Goal: Task Accomplishment & Management: Manage account settings

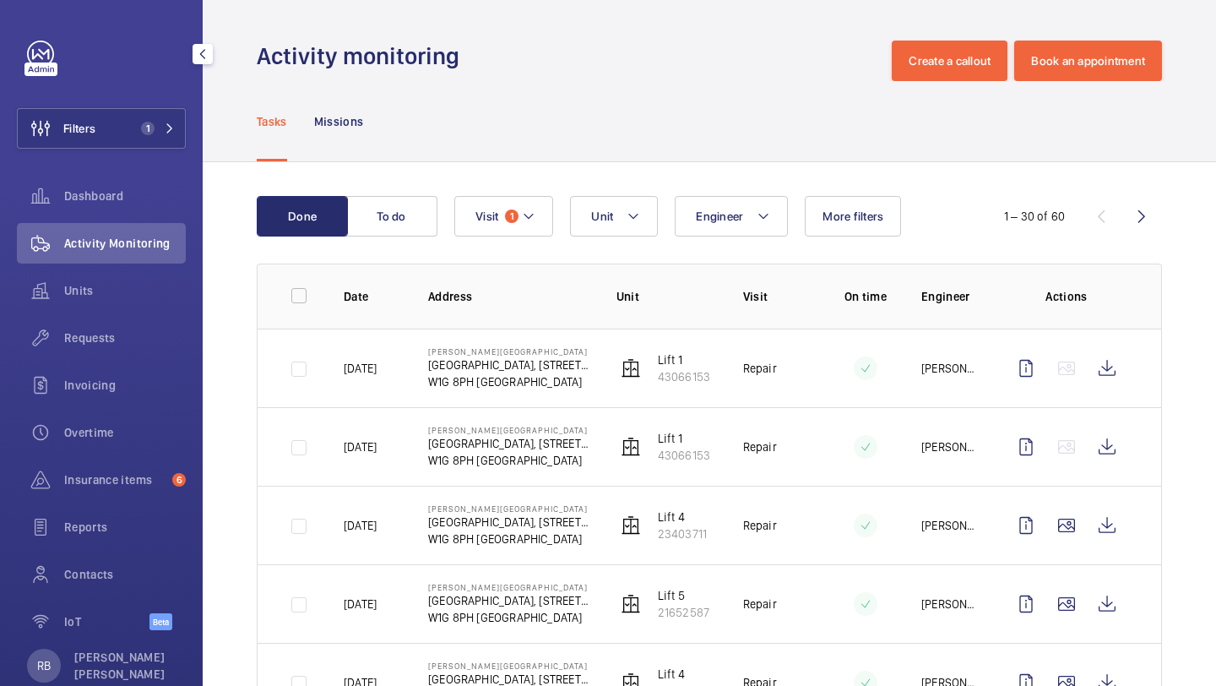
scroll to position [128, 0]
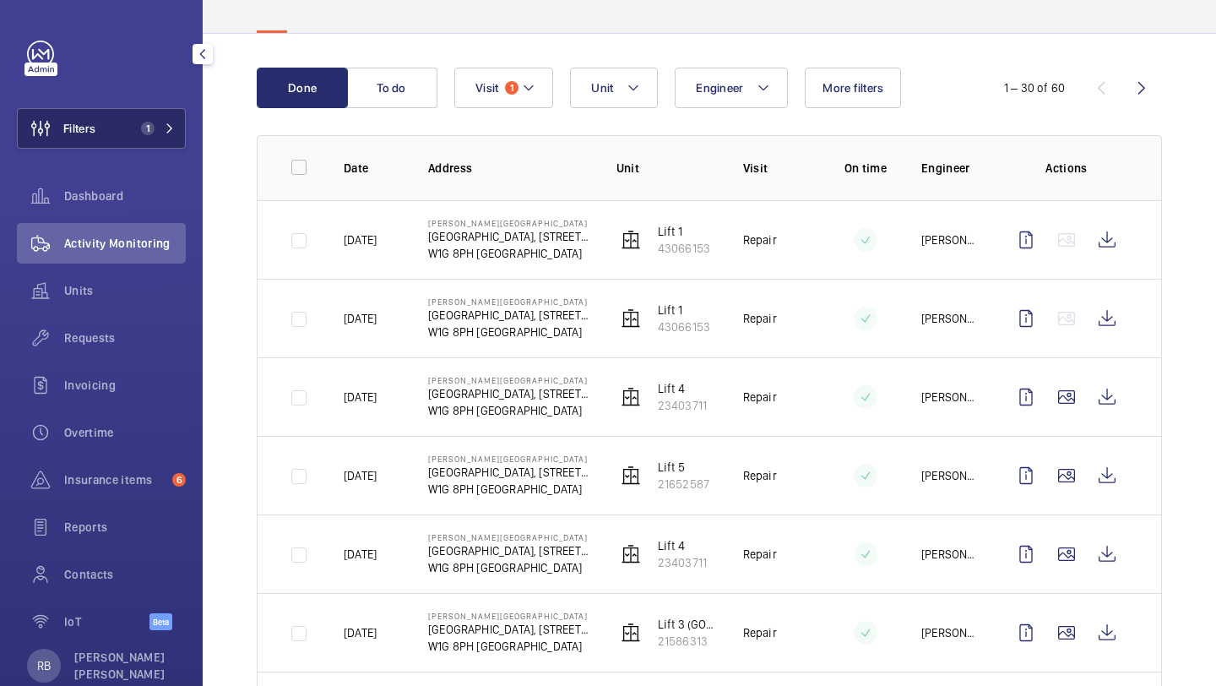
click at [115, 147] on button "Filters 1" at bounding box center [101, 128] width 169 height 41
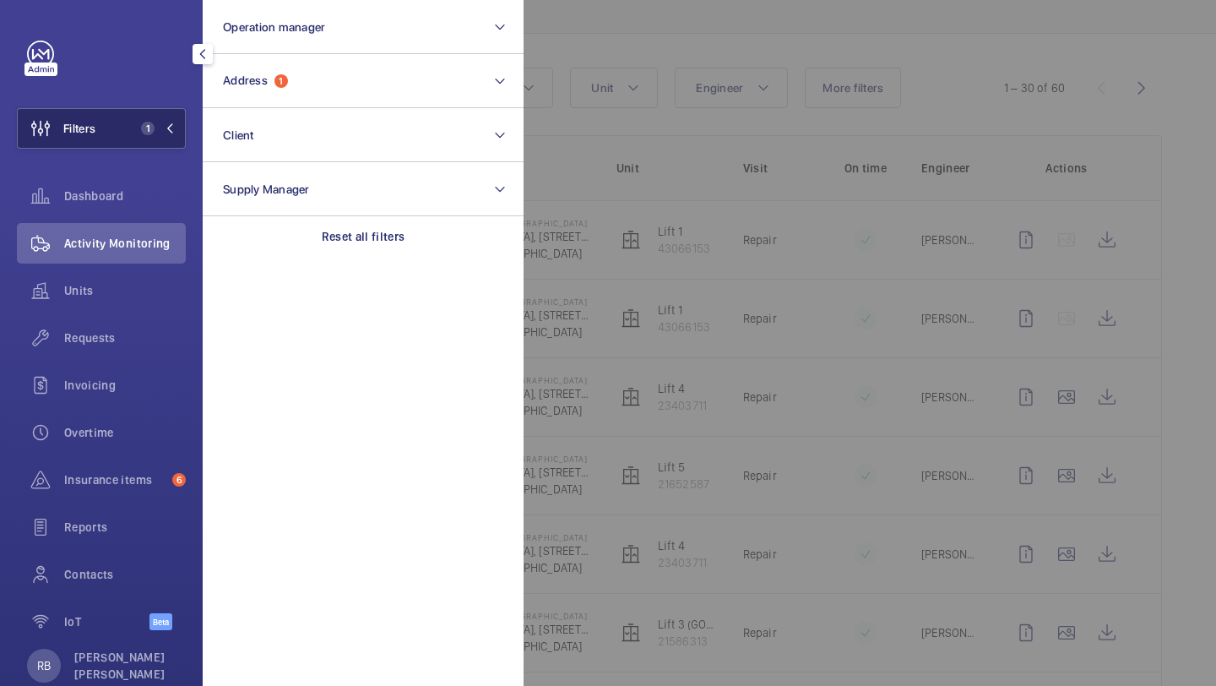
click at [132, 114] on button "Filters 1" at bounding box center [101, 128] width 169 height 41
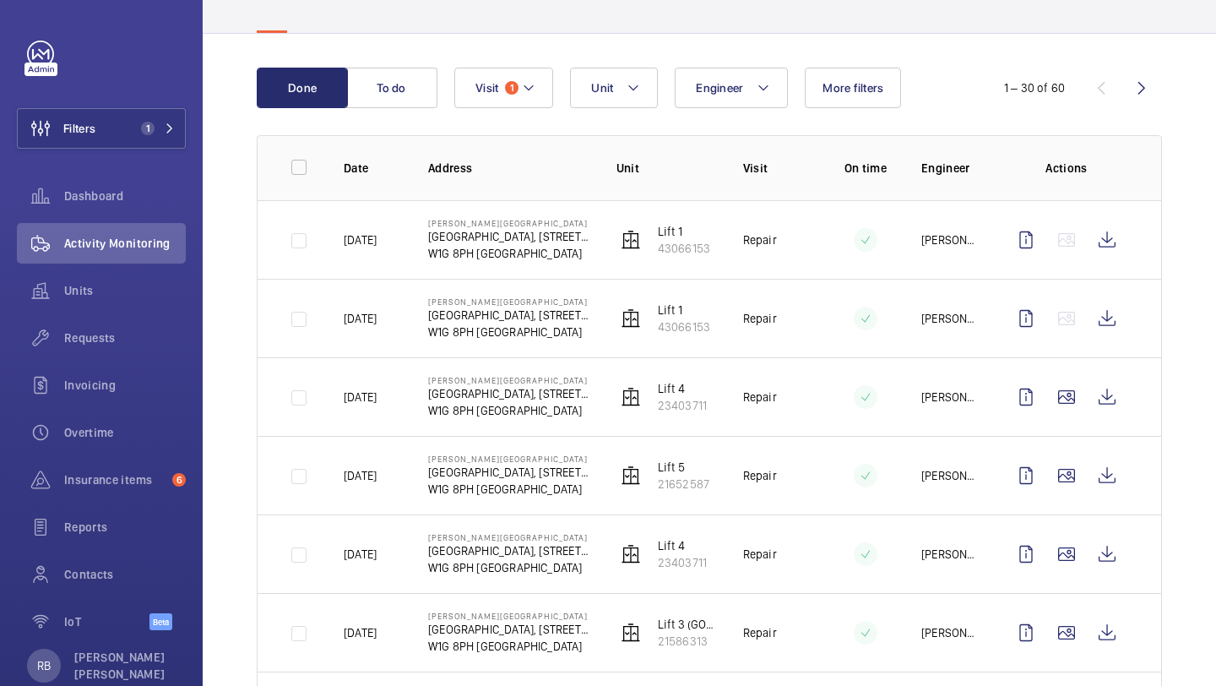
click at [146, 150] on div "Filters 1 Dashboard Activity Monitoring Units Requests Invoicing Overtime Insur…" at bounding box center [101, 345] width 169 height 608
click at [153, 128] on span "1" at bounding box center [148, 129] width 14 height 14
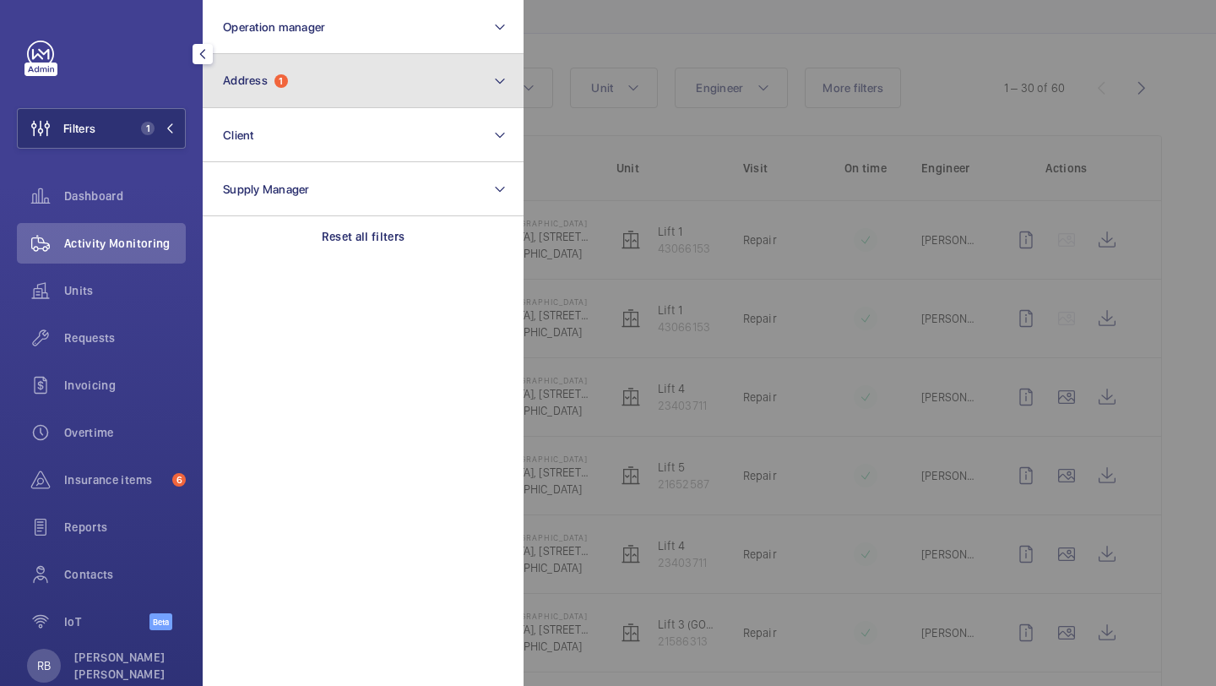
click at [277, 73] on span "Address 1" at bounding box center [255, 80] width 65 height 14
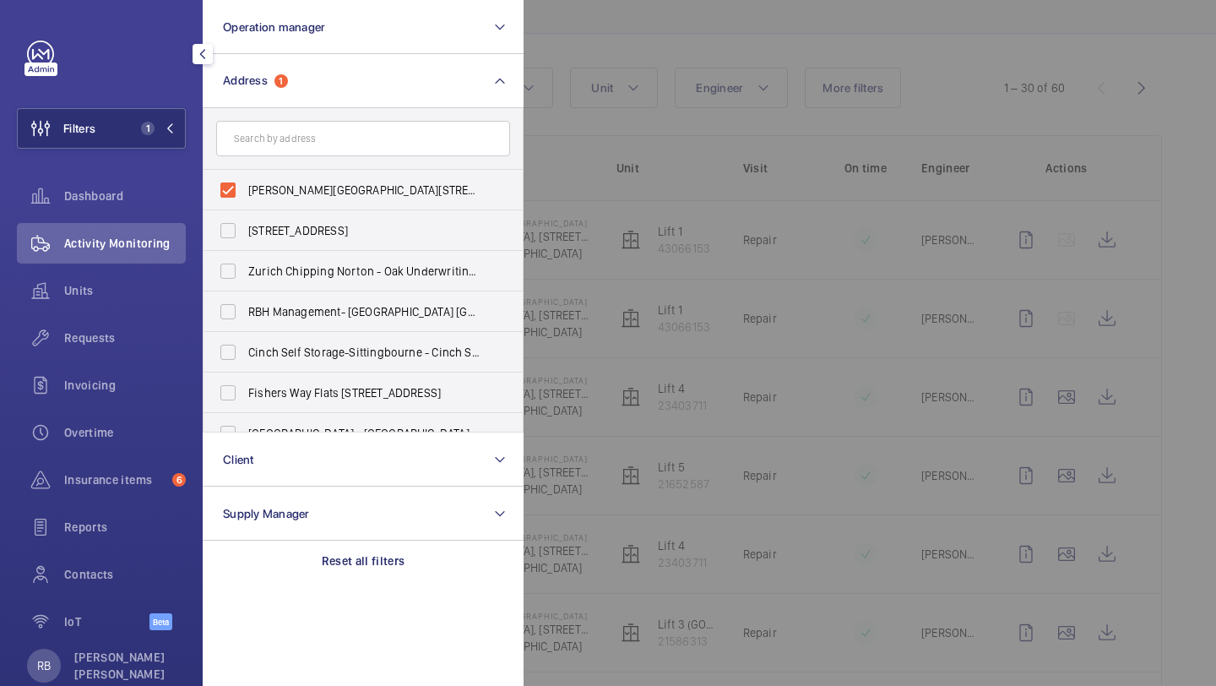
click at [602, 160] on div at bounding box center [1132, 343] width 1216 height 686
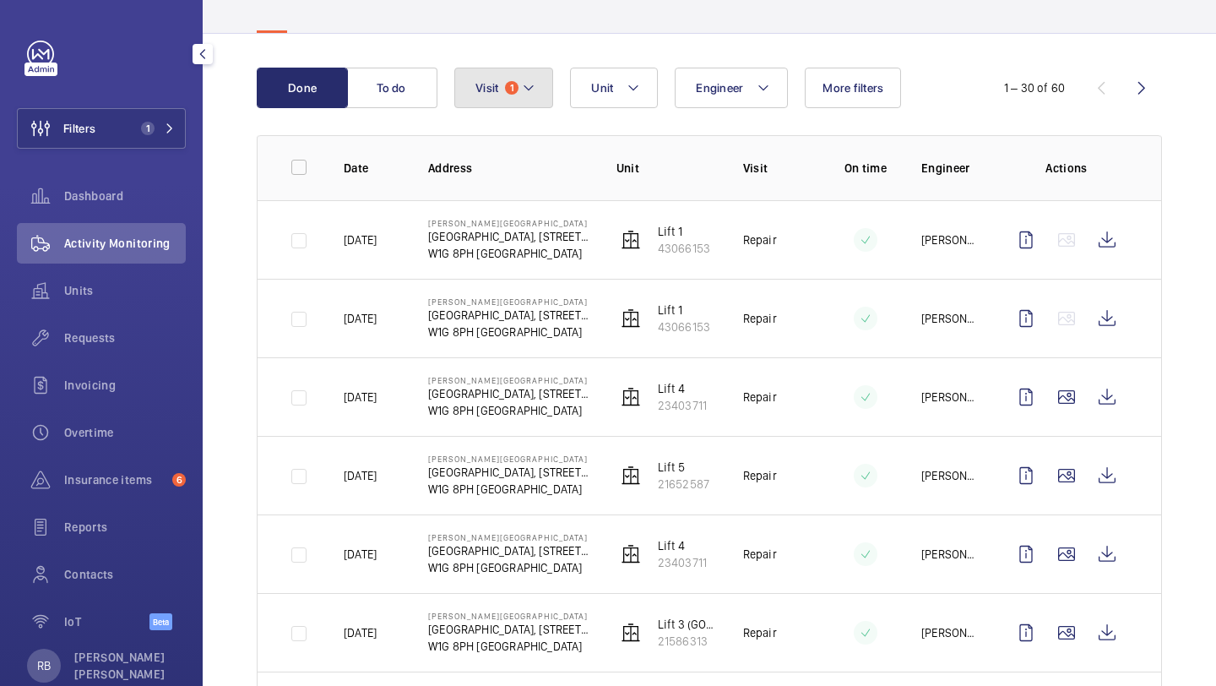
click at [471, 90] on button "Visit 1" at bounding box center [503, 88] width 99 height 41
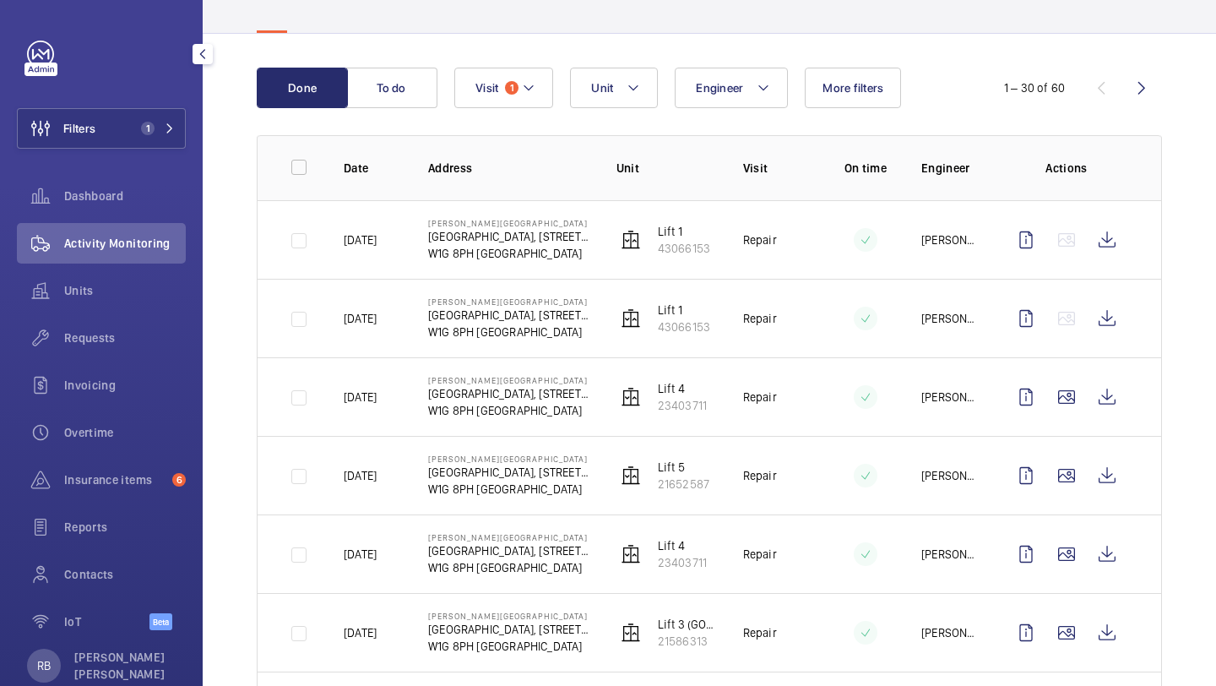
click at [195, 113] on div "Filters 1 Dashboard Activity Monitoring Units Requests Invoicing Overtime Insur…" at bounding box center [101, 343] width 203 height 686
click at [178, 121] on button "Filters 1" at bounding box center [101, 128] width 169 height 41
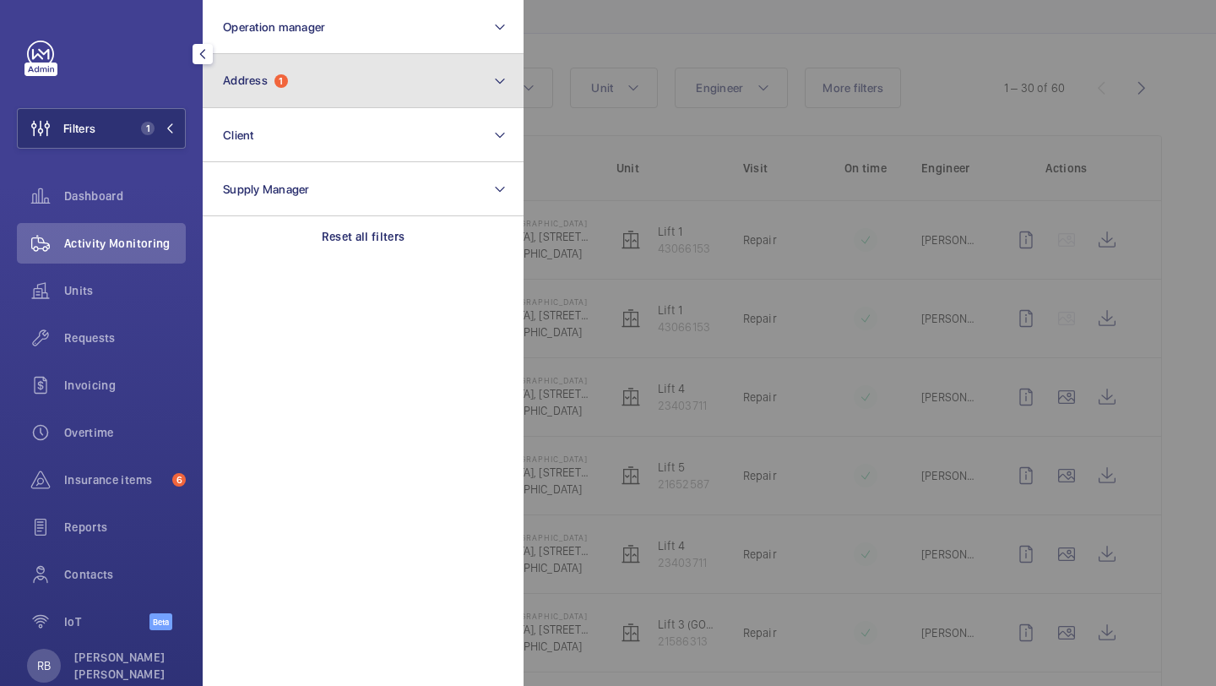
click at [311, 90] on button "Address 1" at bounding box center [363, 81] width 321 height 54
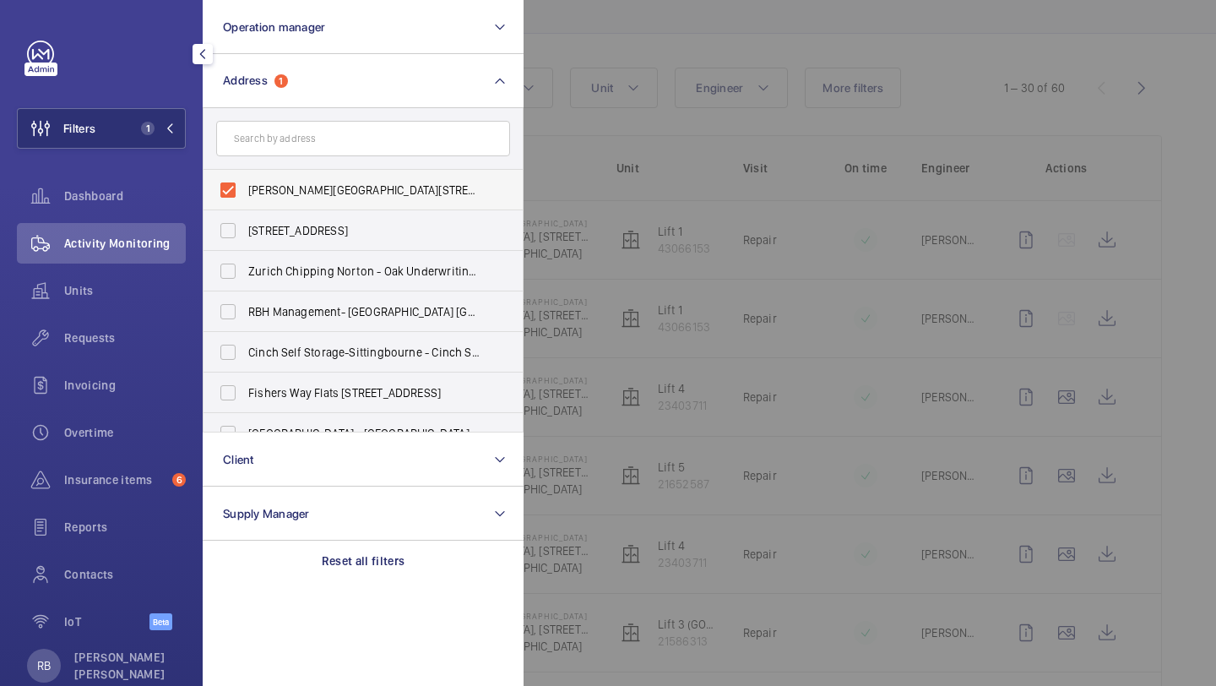
click at [287, 182] on span "Westmoreland Street - UCLH, 16-18 Westmoreland Street,, LONDON W1G 8PH" at bounding box center [364, 190] width 232 height 17
click at [245, 182] on input "Westmoreland Street - UCLH, 16-18 Westmoreland Street,, LONDON W1G 8PH" at bounding box center [228, 190] width 34 height 34
checkbox input "false"
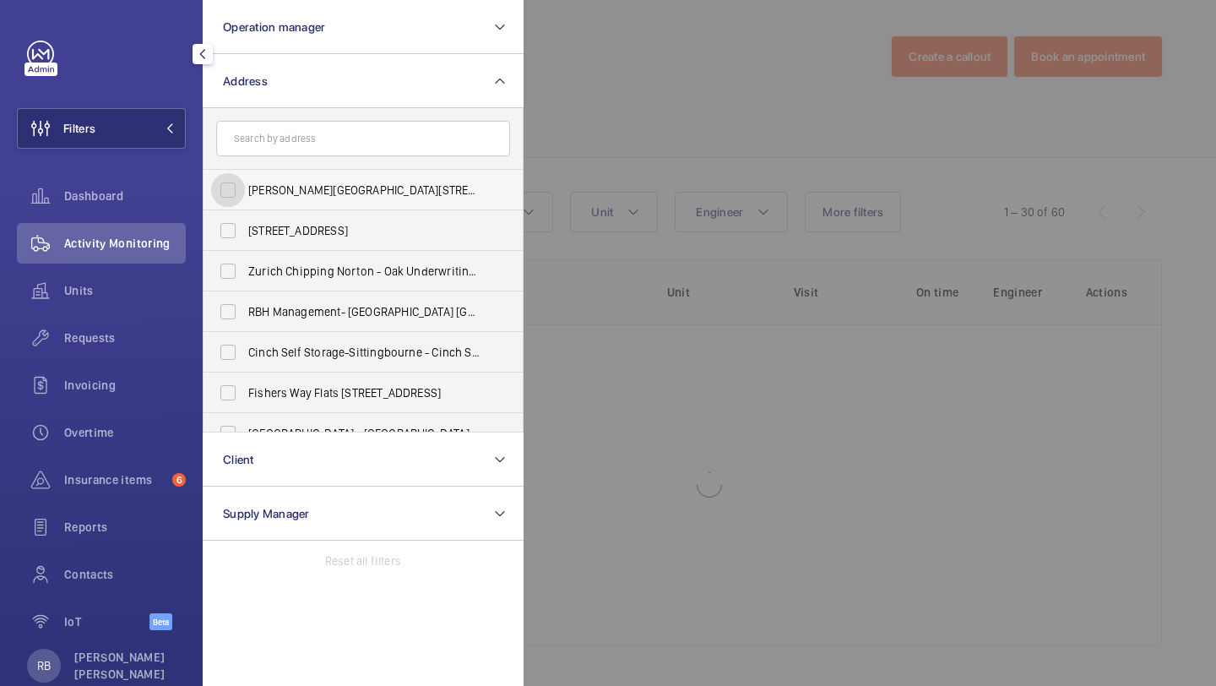
scroll to position [4, 0]
click at [693, 171] on div at bounding box center [1132, 343] width 1216 height 686
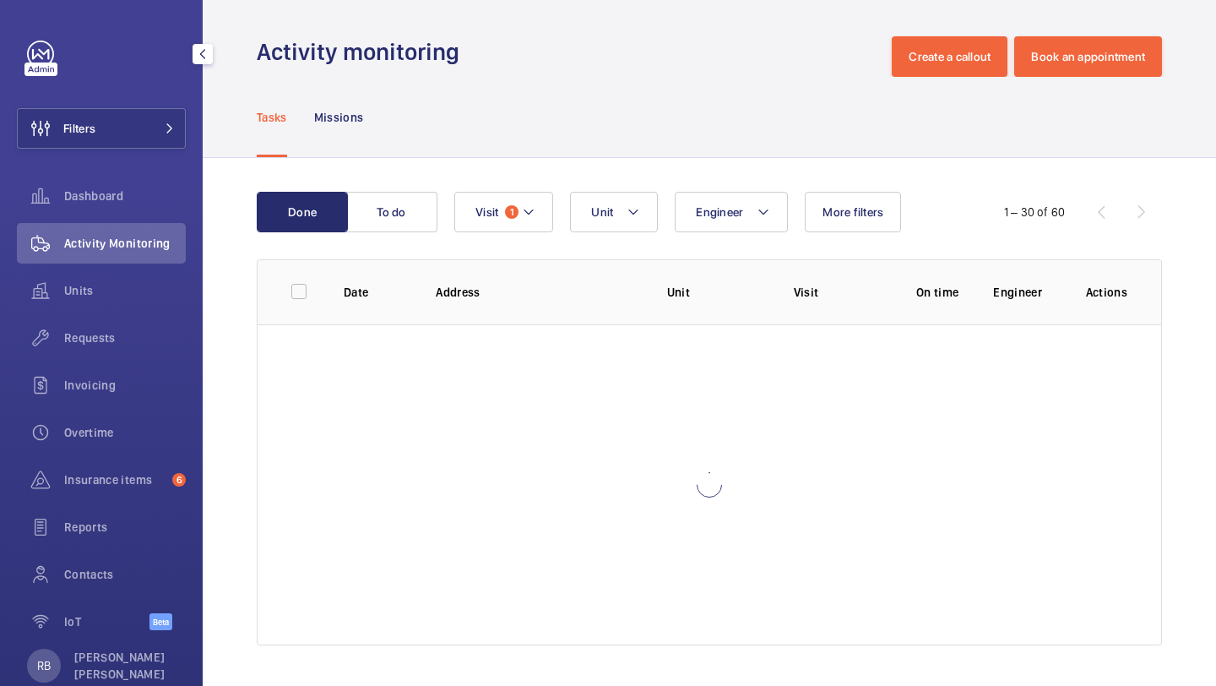
scroll to position [128, 0]
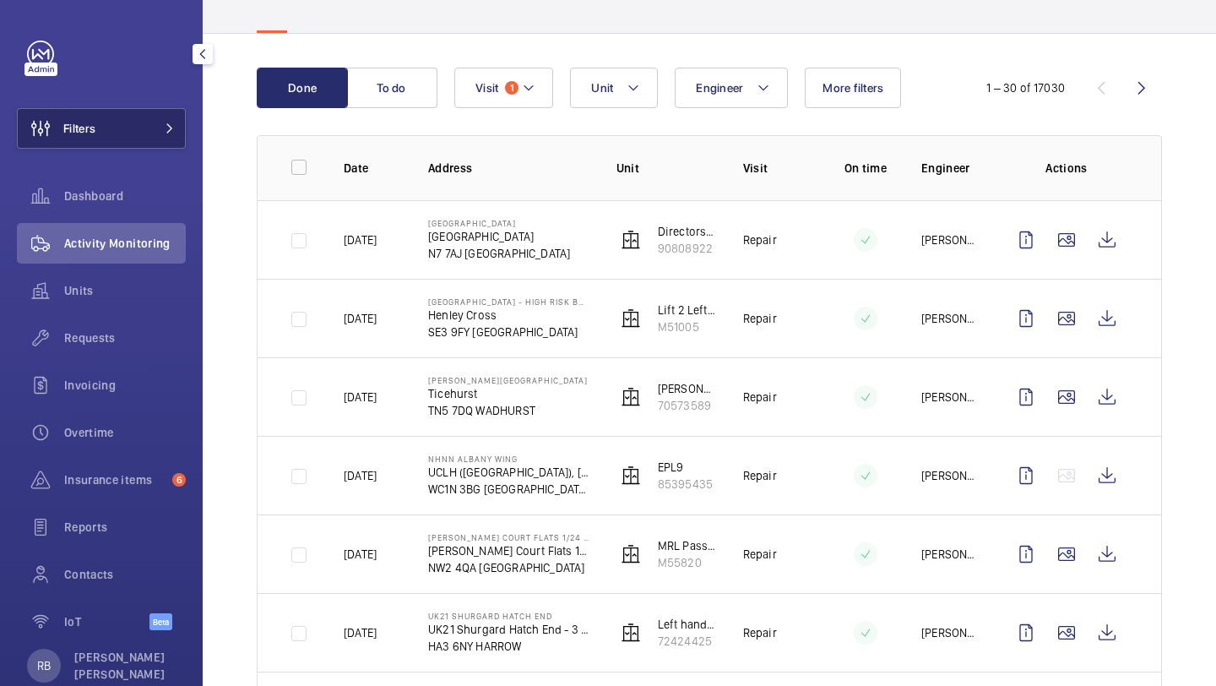
click at [124, 114] on button "Filters" at bounding box center [101, 128] width 169 height 41
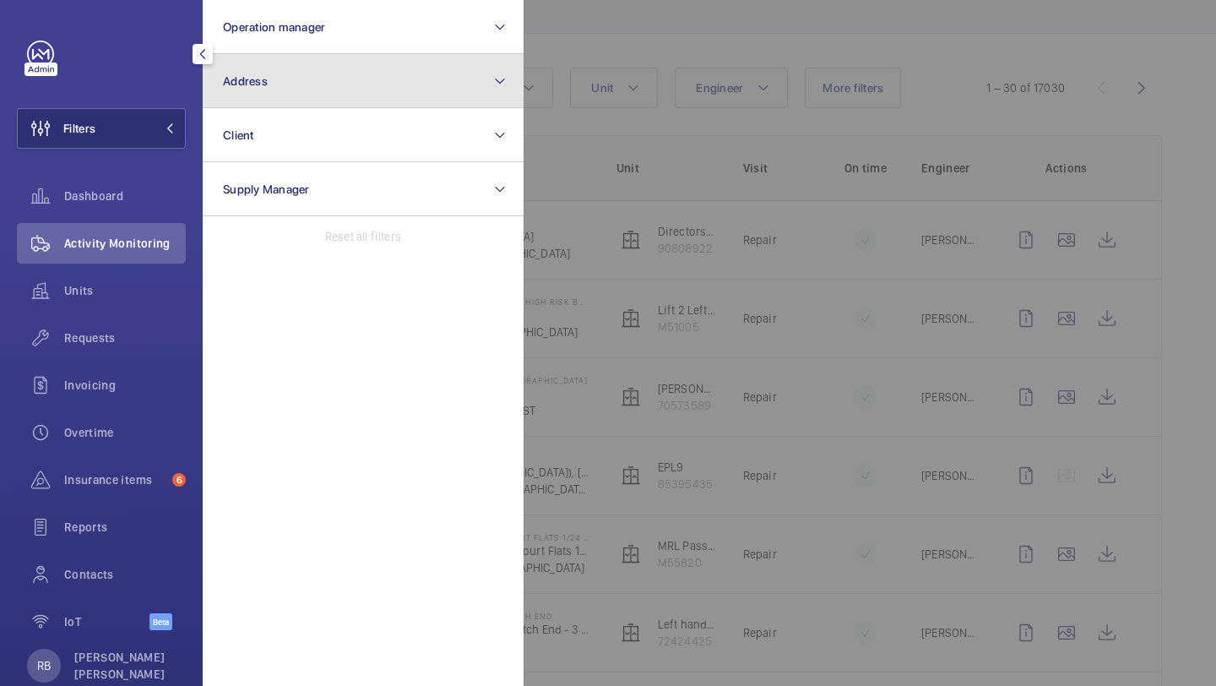
click at [294, 74] on button "Address" at bounding box center [363, 81] width 321 height 54
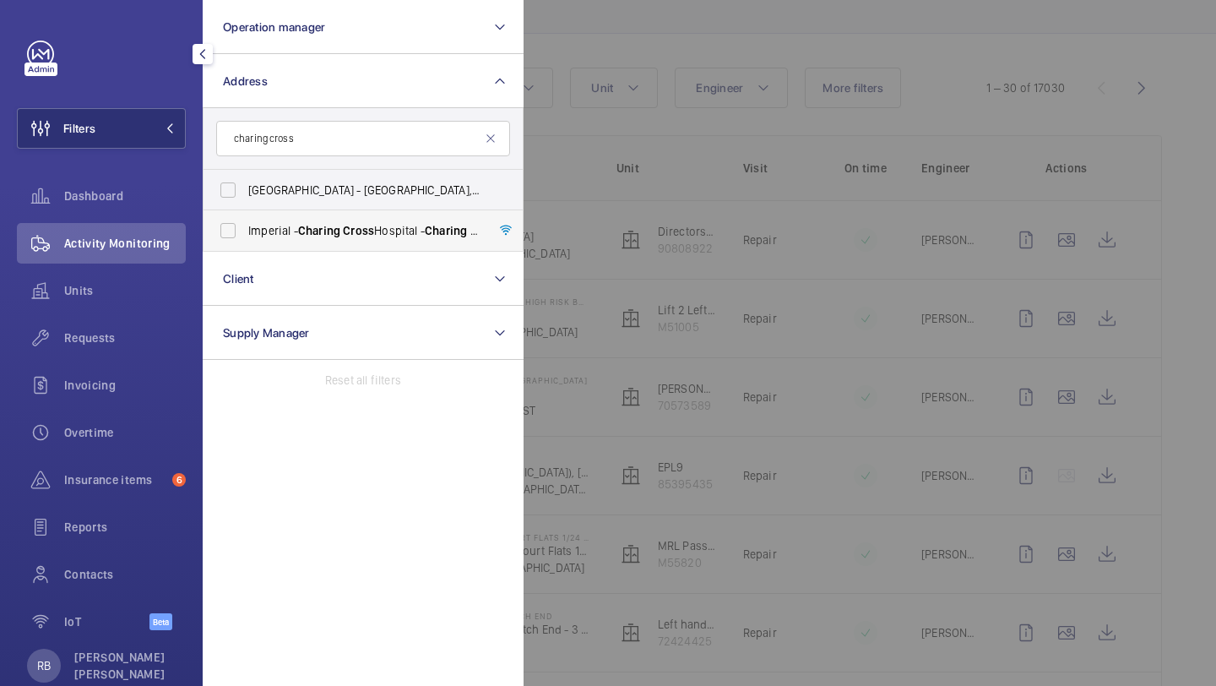
type input "charing cross"
click at [271, 228] on span "Imperial - Charing Cross Hospital - Charing Cross Hospital, LONDON W6 8RF" at bounding box center [364, 230] width 232 height 17
click at [245, 228] on input "Imperial - Charing Cross Hospital - Charing Cross Hospital, LONDON W6 8RF" at bounding box center [228, 231] width 34 height 34
checkbox input "true"
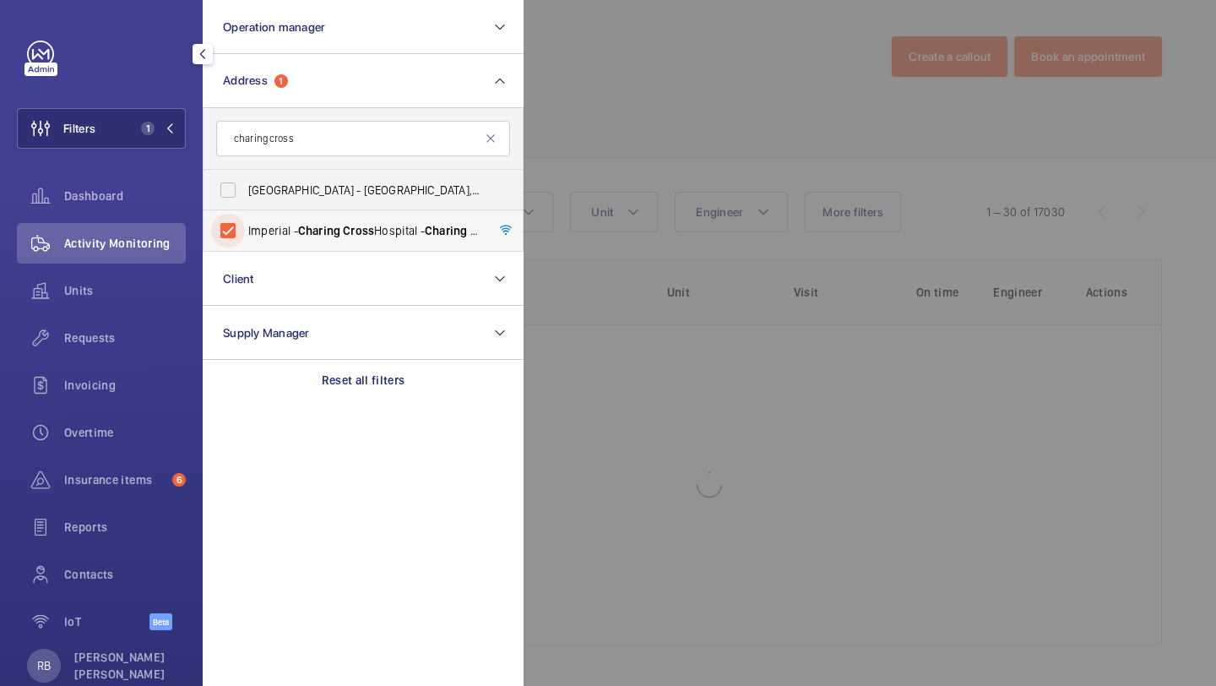
scroll to position [4, 0]
click at [593, 140] on div at bounding box center [1132, 343] width 1216 height 686
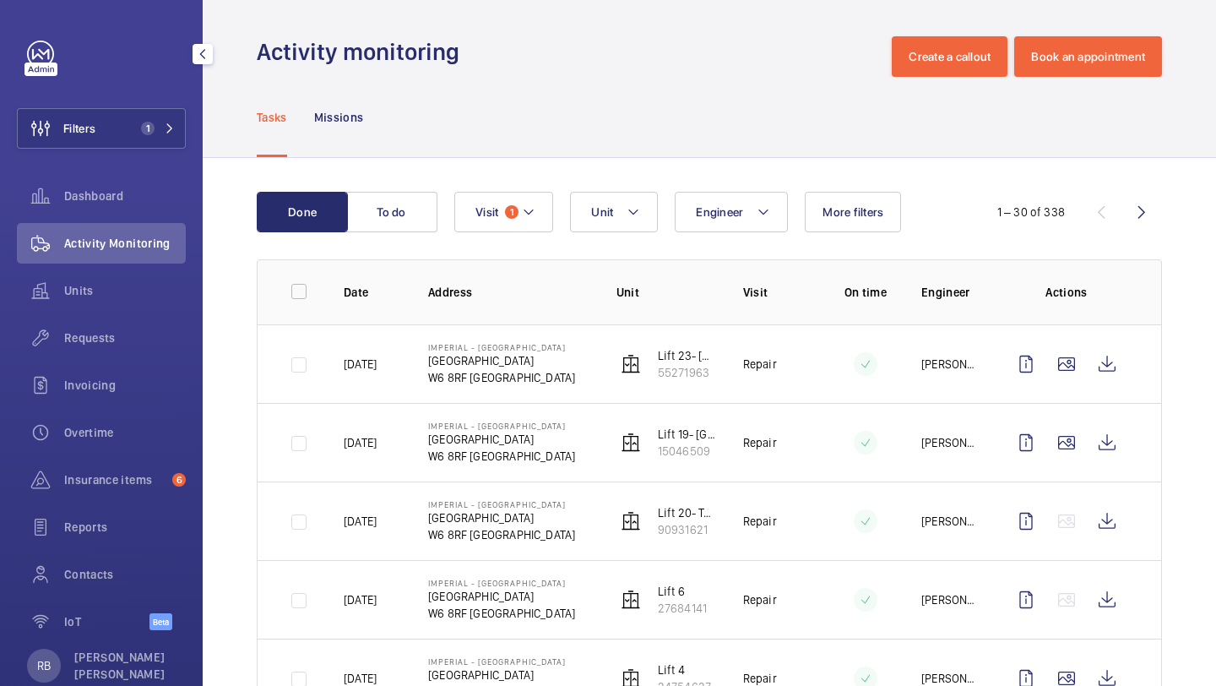
scroll to position [128, 0]
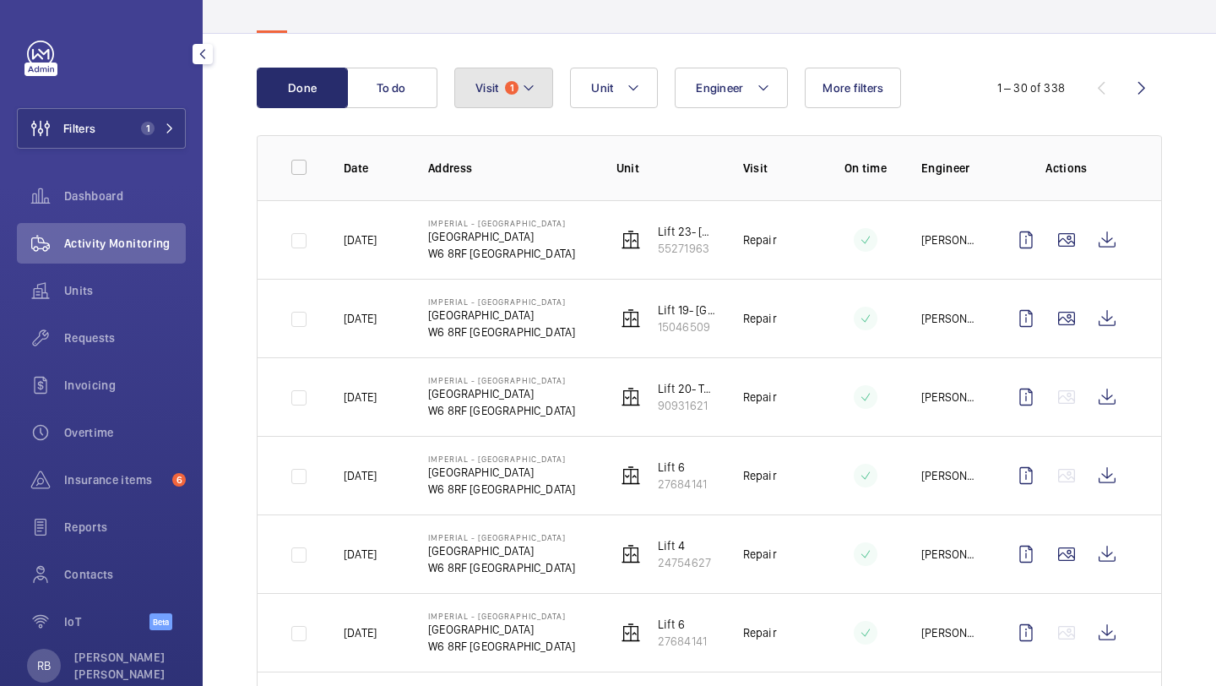
click at [490, 94] on span "Visit" at bounding box center [487, 88] width 23 height 14
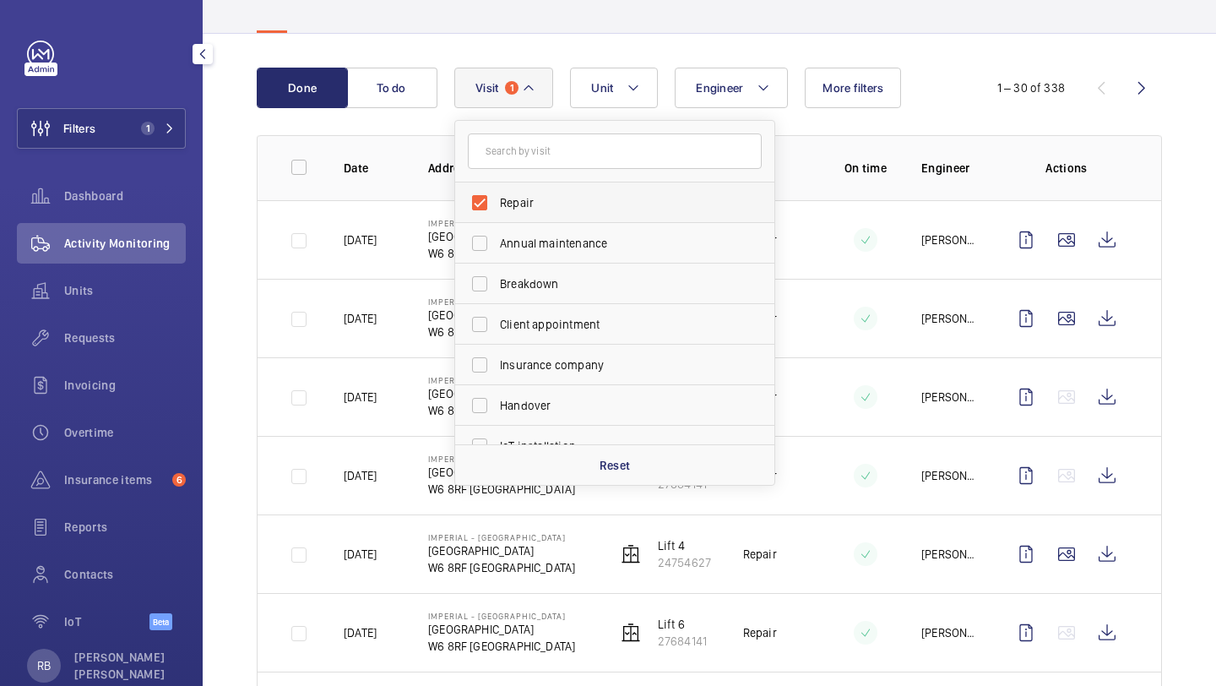
click at [529, 206] on span "Repair" at bounding box center [616, 202] width 232 height 17
click at [497, 206] on input "Repair" at bounding box center [480, 203] width 34 height 34
checkbox input "false"
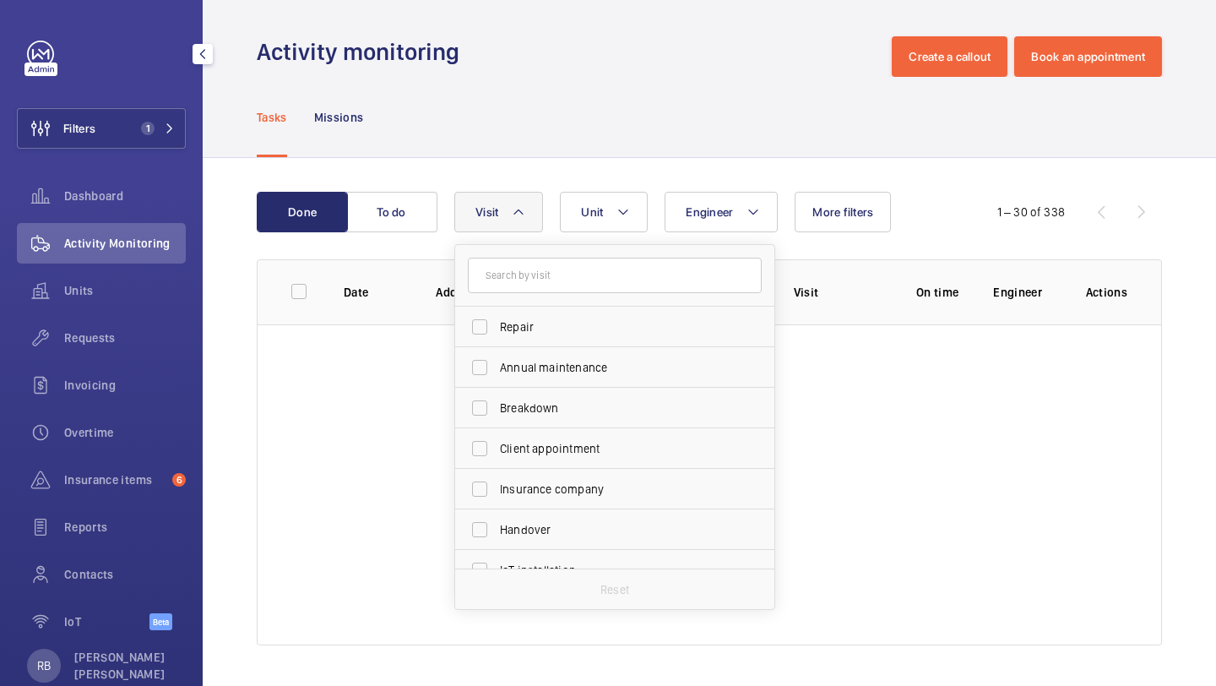
click at [527, 207] on button "Visit" at bounding box center [498, 212] width 89 height 41
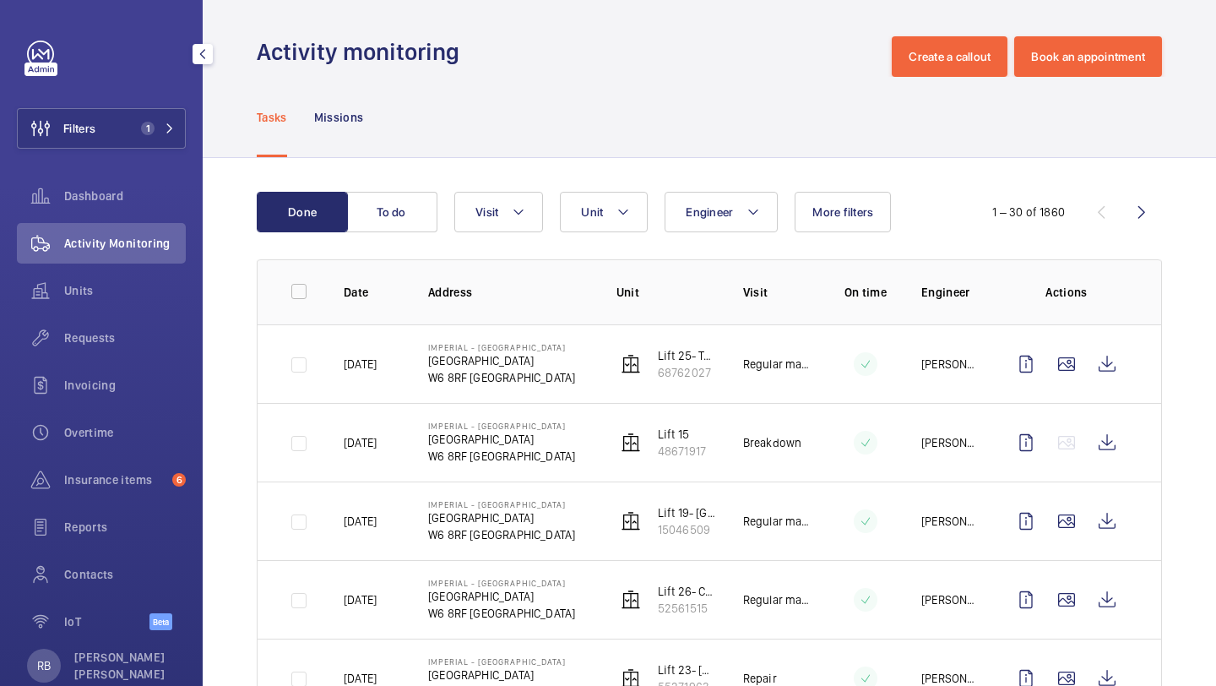
click at [620, 208] on mat-icon at bounding box center [624, 212] width 14 height 20
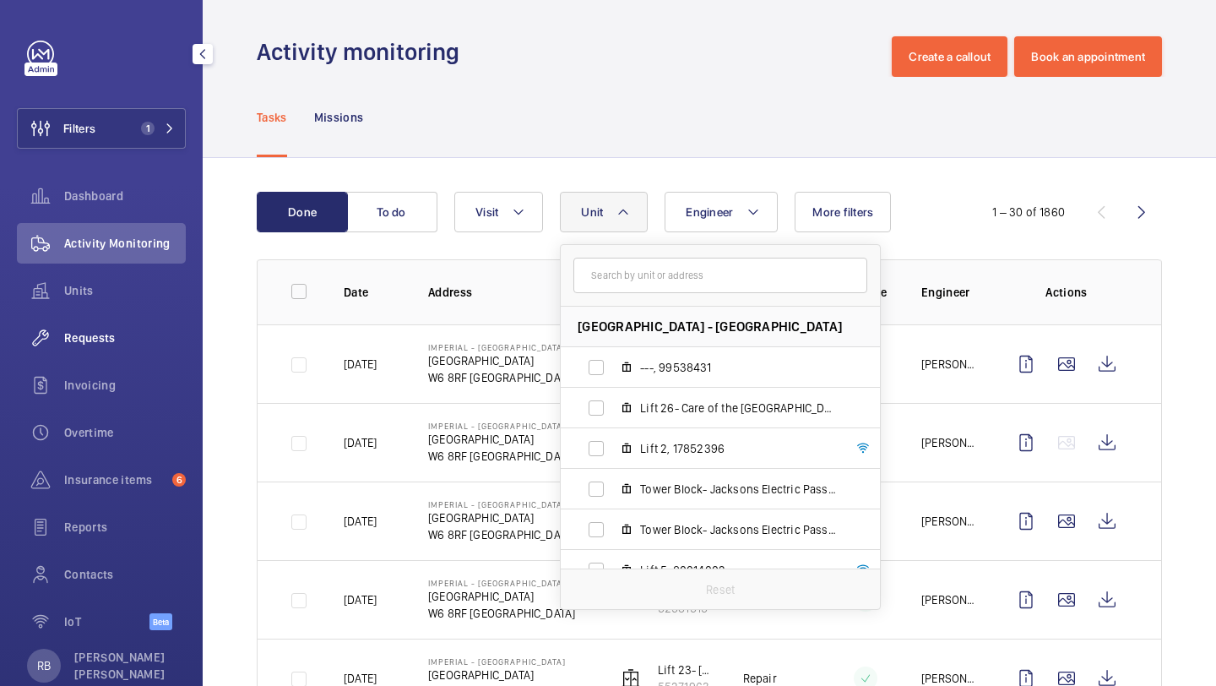
click at [106, 324] on div "Requests" at bounding box center [101, 338] width 169 height 41
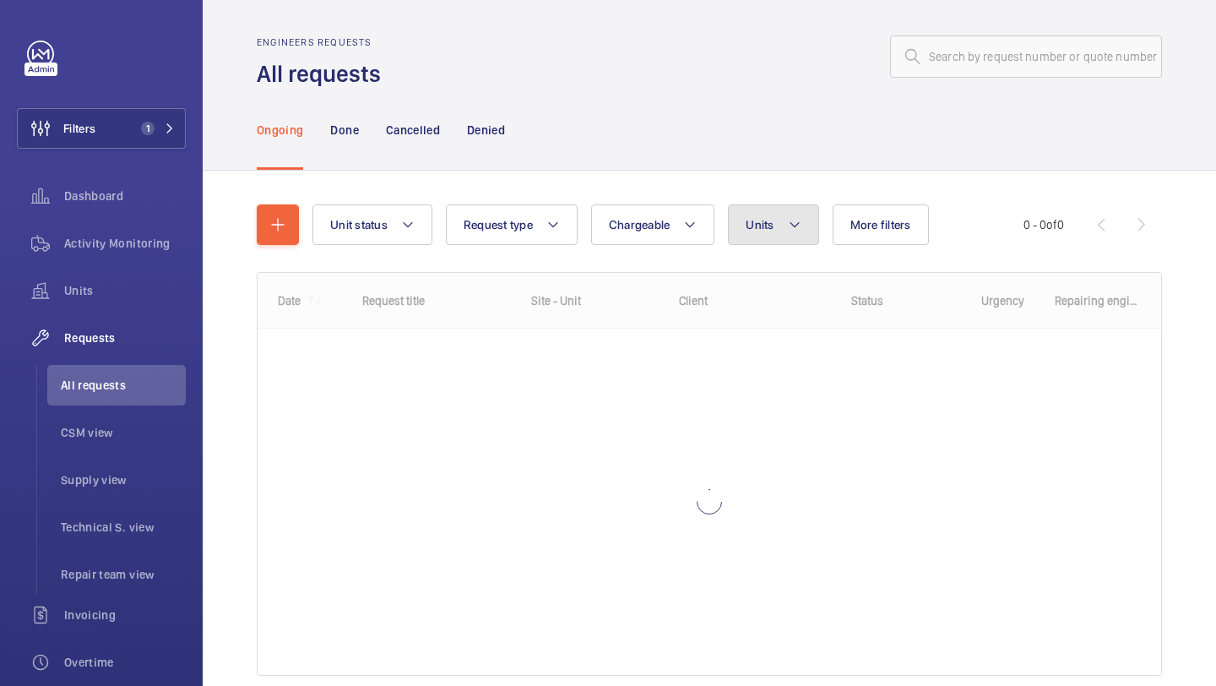
click at [741, 223] on button "Units" at bounding box center [773, 224] width 90 height 41
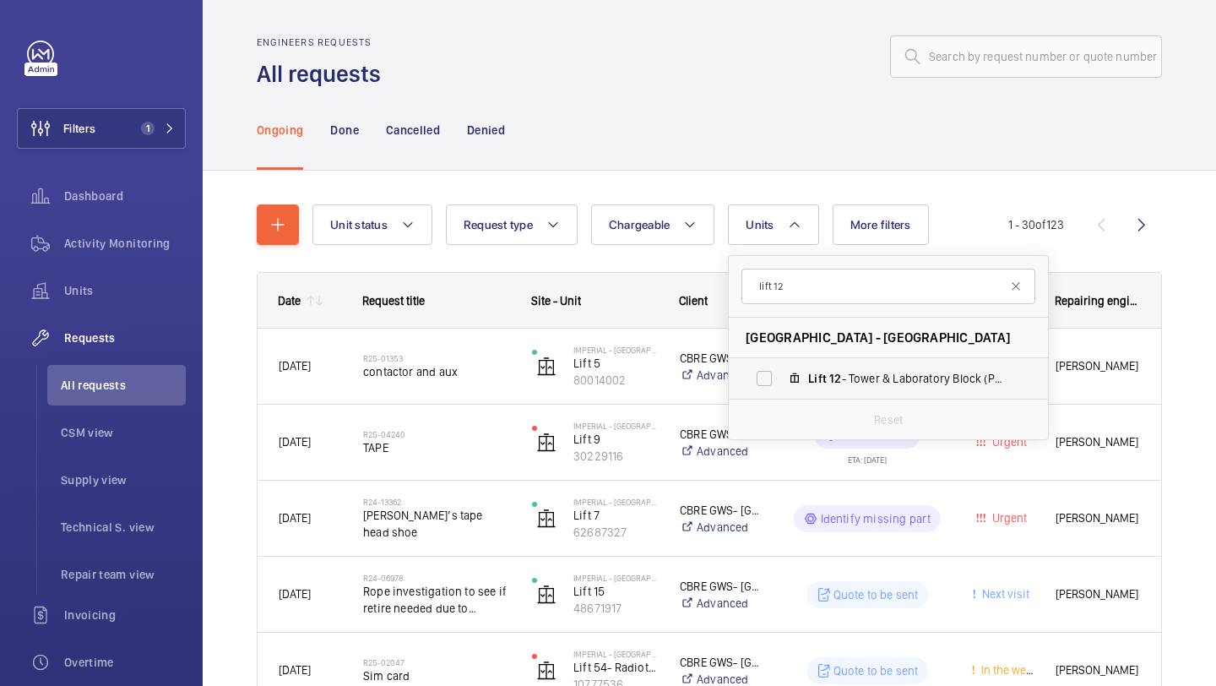
type input "lift 12"
click at [775, 375] on label "Lift 12 - Tower & Laboratory Block (Passenger), 70419777" at bounding box center [875, 378] width 292 height 41
click at [775, 375] on input "Lift 12 - Tower & Laboratory Block (Passenger), 70419777" at bounding box center [765, 379] width 34 height 34
checkbox input "true"
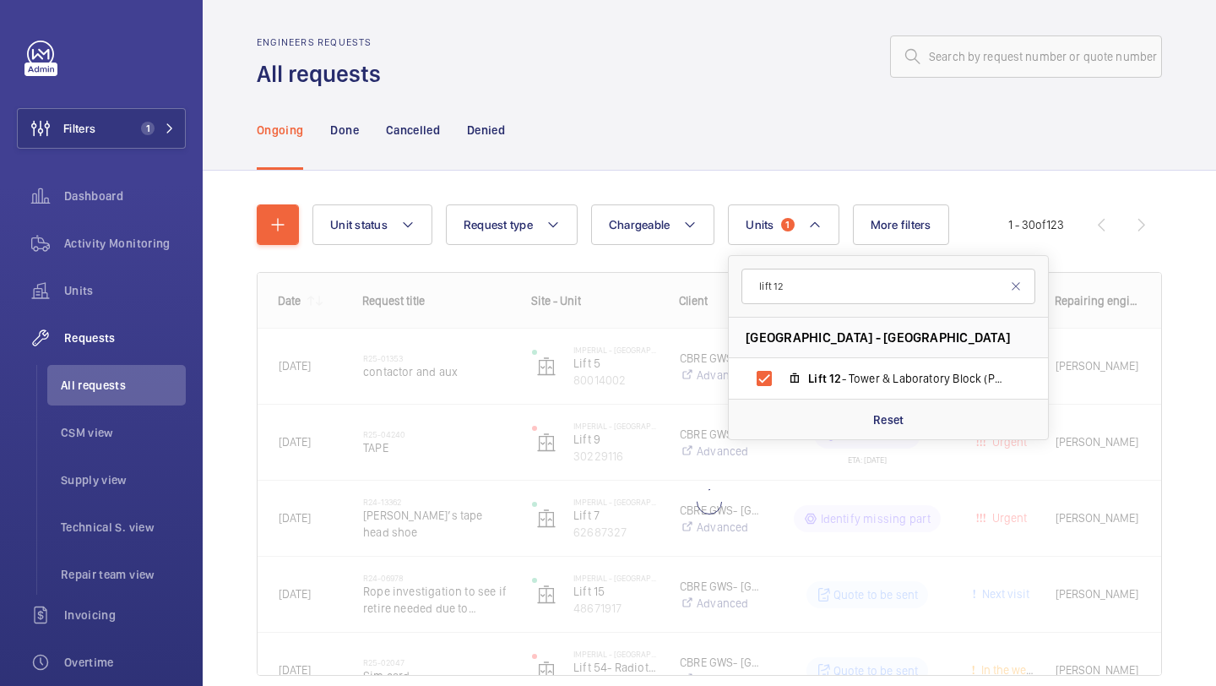
click at [1215, 292] on div "Unit status Request type Chargeable Units 1 lift 12 Imperial - Charing Cross Ho…" at bounding box center [710, 464] width 1014 height 586
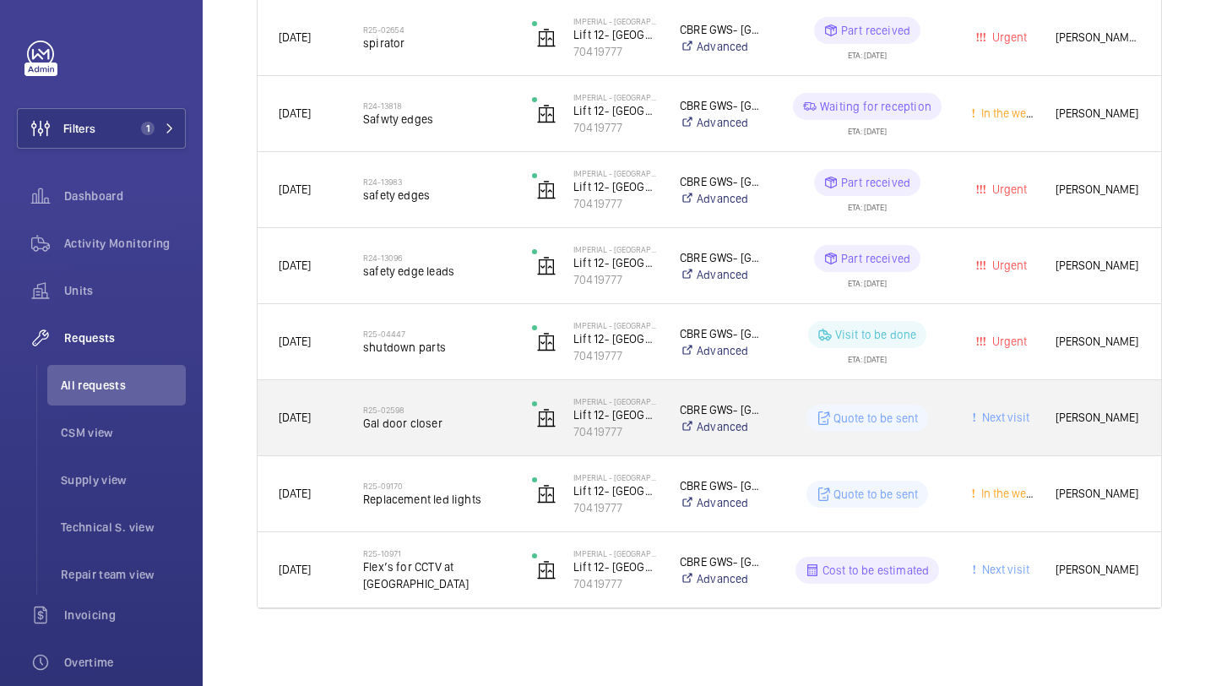
scroll to position [337, 0]
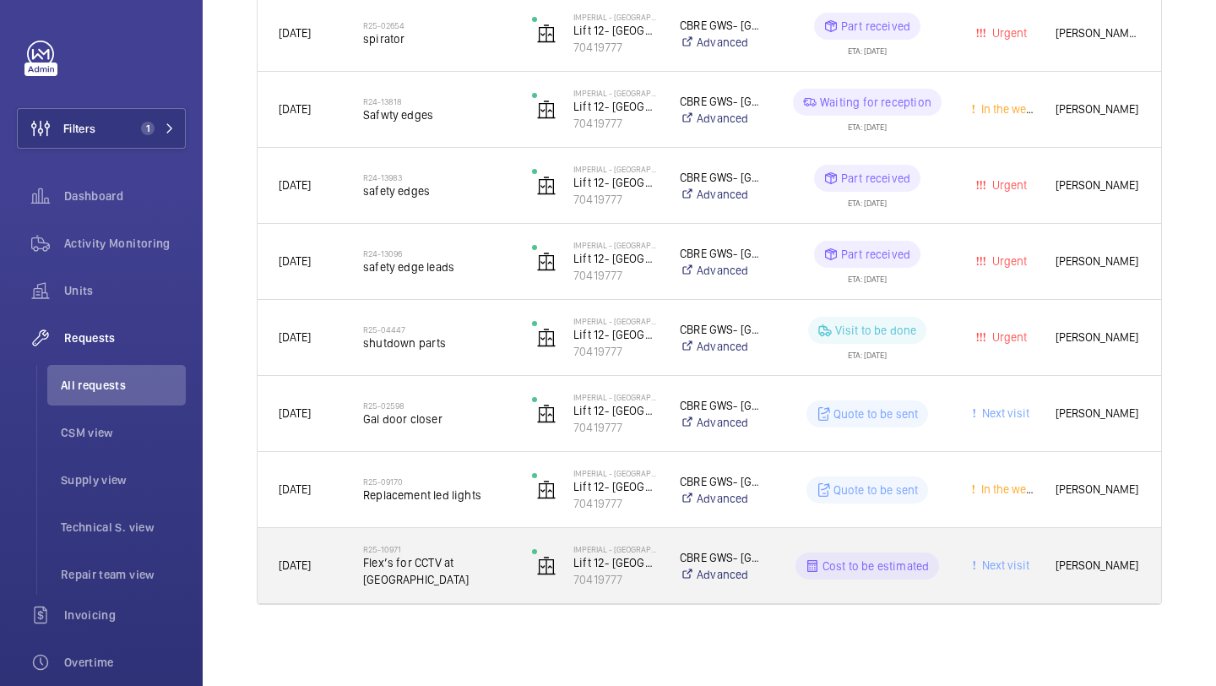
click at [481, 563] on span "Flex’s for CCTV at Charing Cross" at bounding box center [436, 571] width 147 height 34
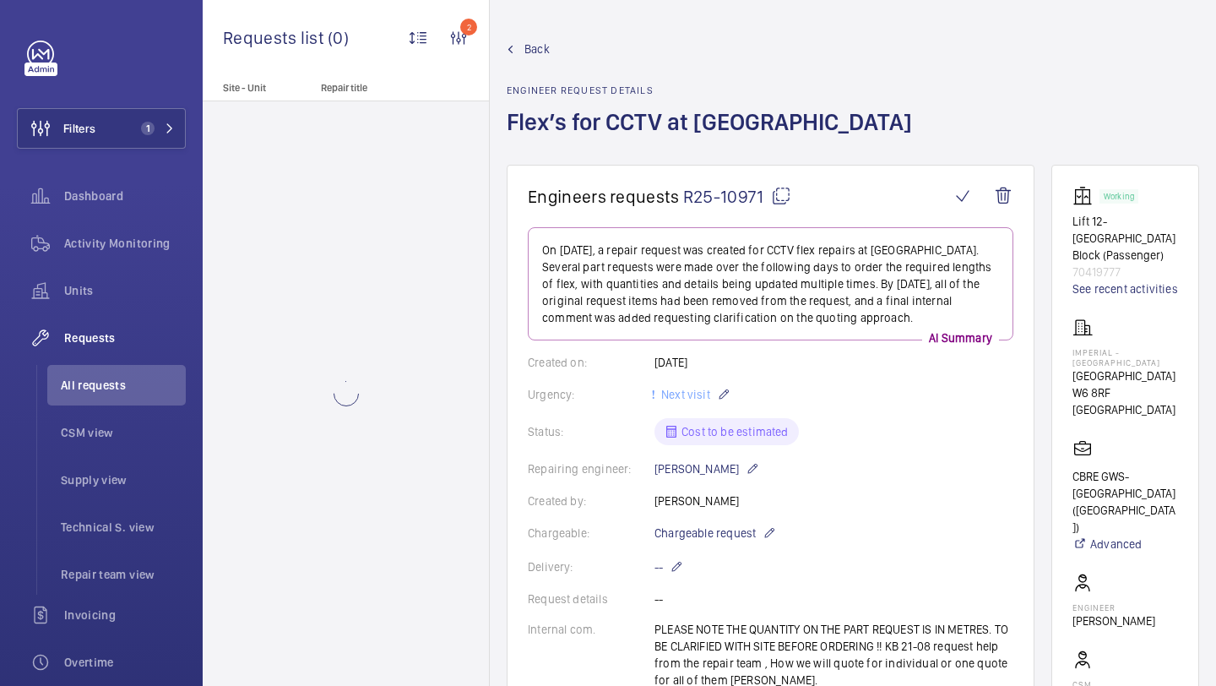
scroll to position [446, 0]
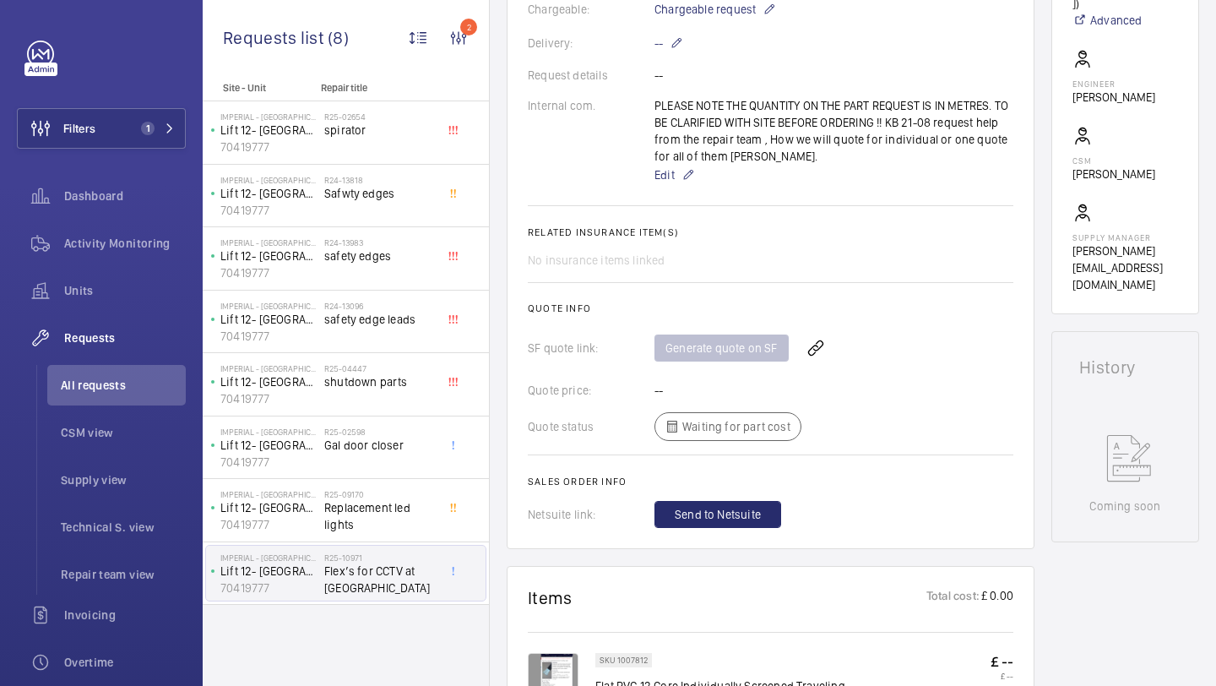
scroll to position [506, 0]
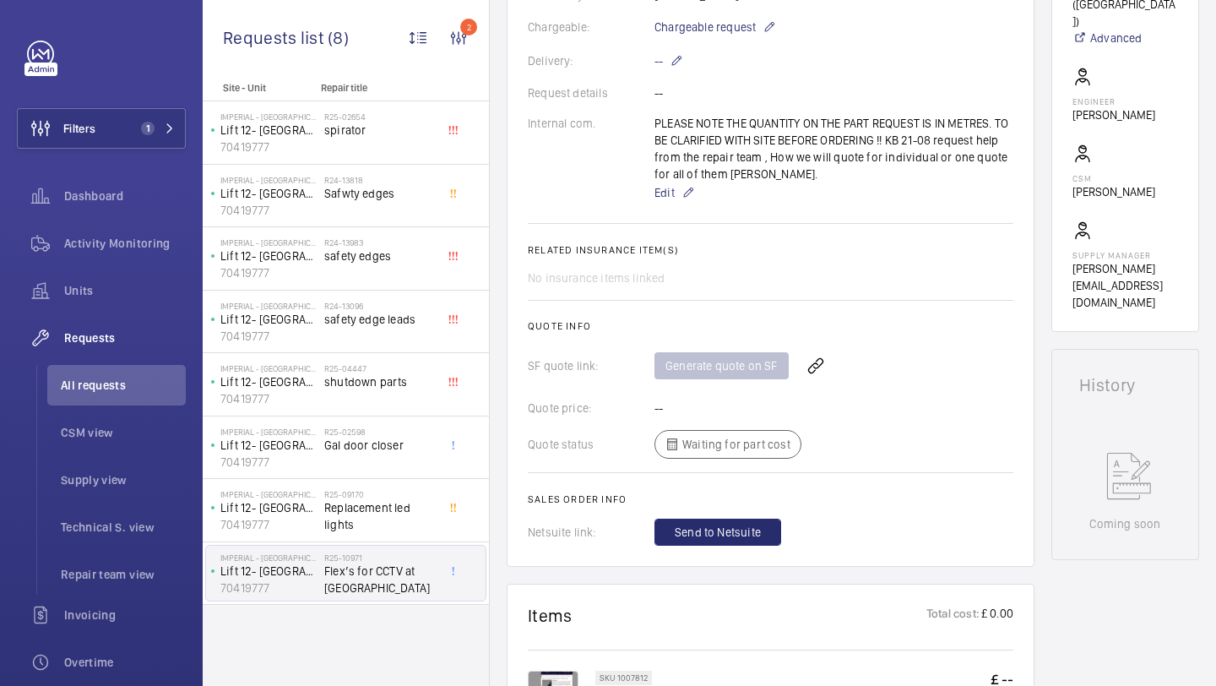
click at [800, 141] on div "PLEASE NOTE THE QUANTITY ON THE PART REQUEST IS IN METRES. TO BE CLARIFIED WITH…" at bounding box center [834, 159] width 359 height 88
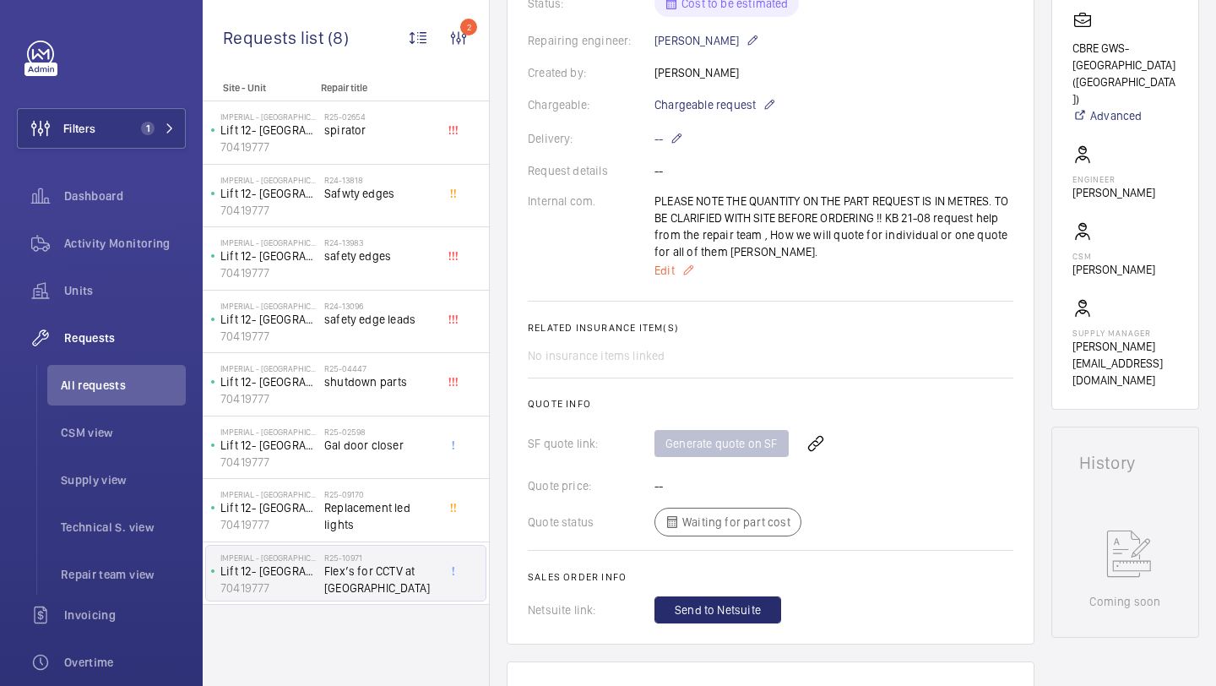
click at [665, 273] on span "Edit" at bounding box center [665, 270] width 20 height 17
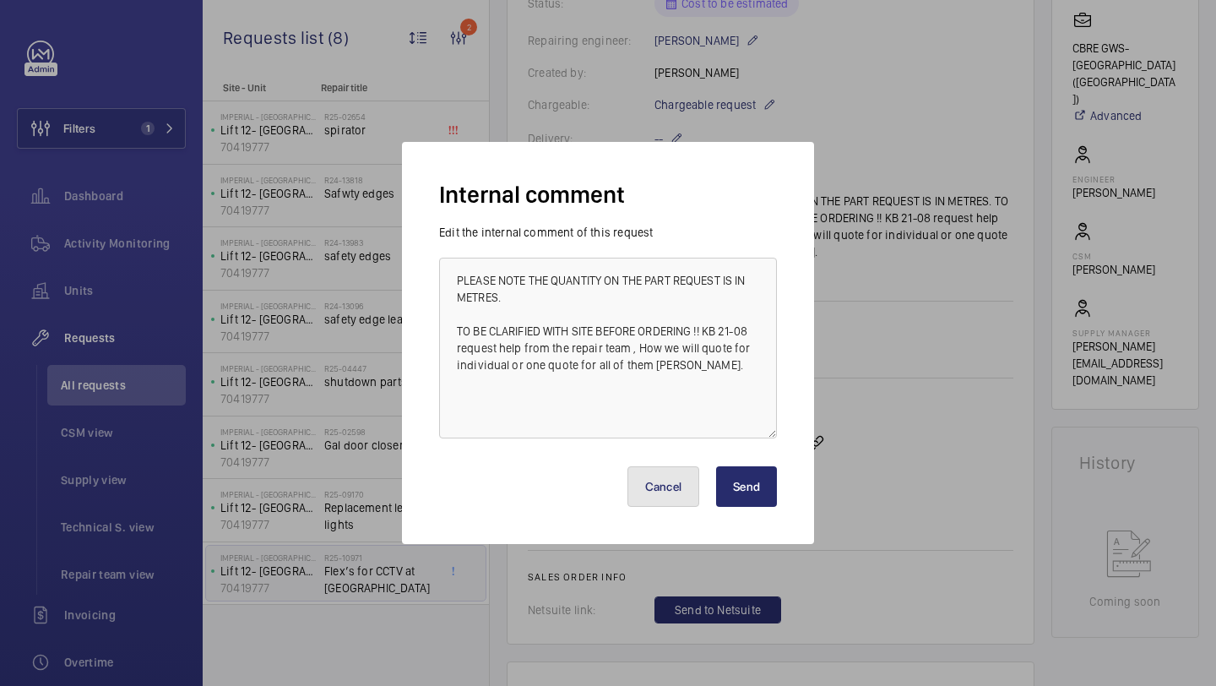
click at [677, 472] on button "Cancel" at bounding box center [664, 486] width 73 height 41
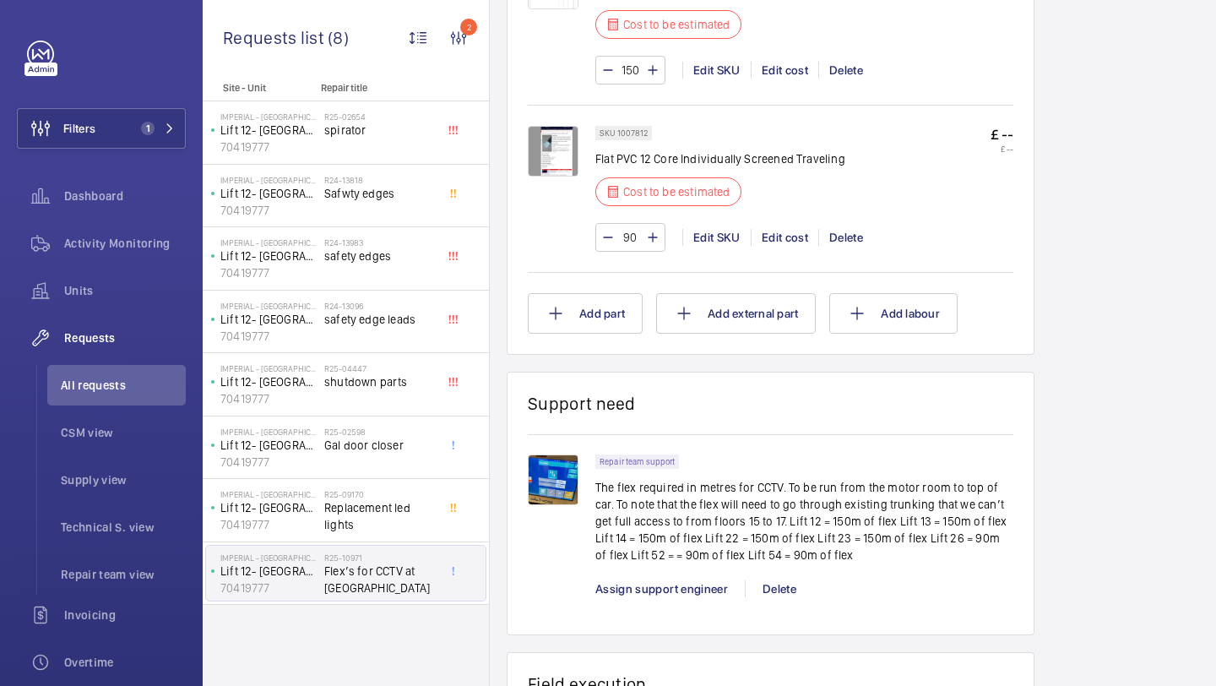
scroll to position [1430, 0]
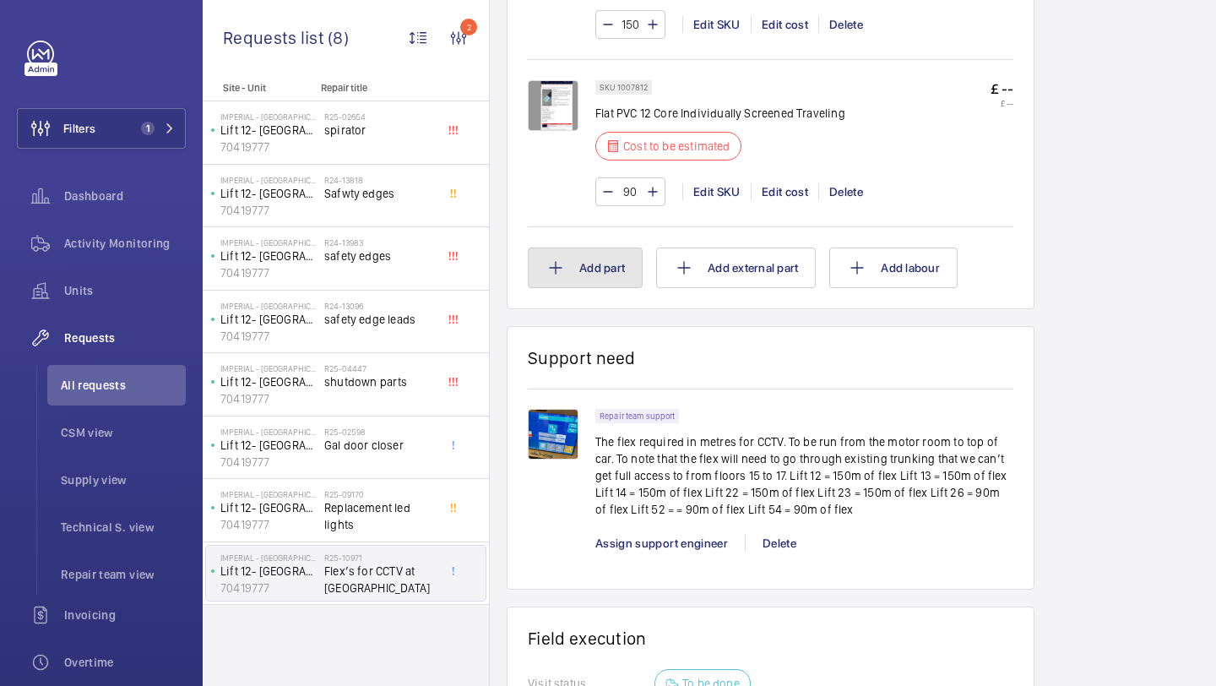
click at [598, 259] on button "Add part" at bounding box center [585, 267] width 115 height 41
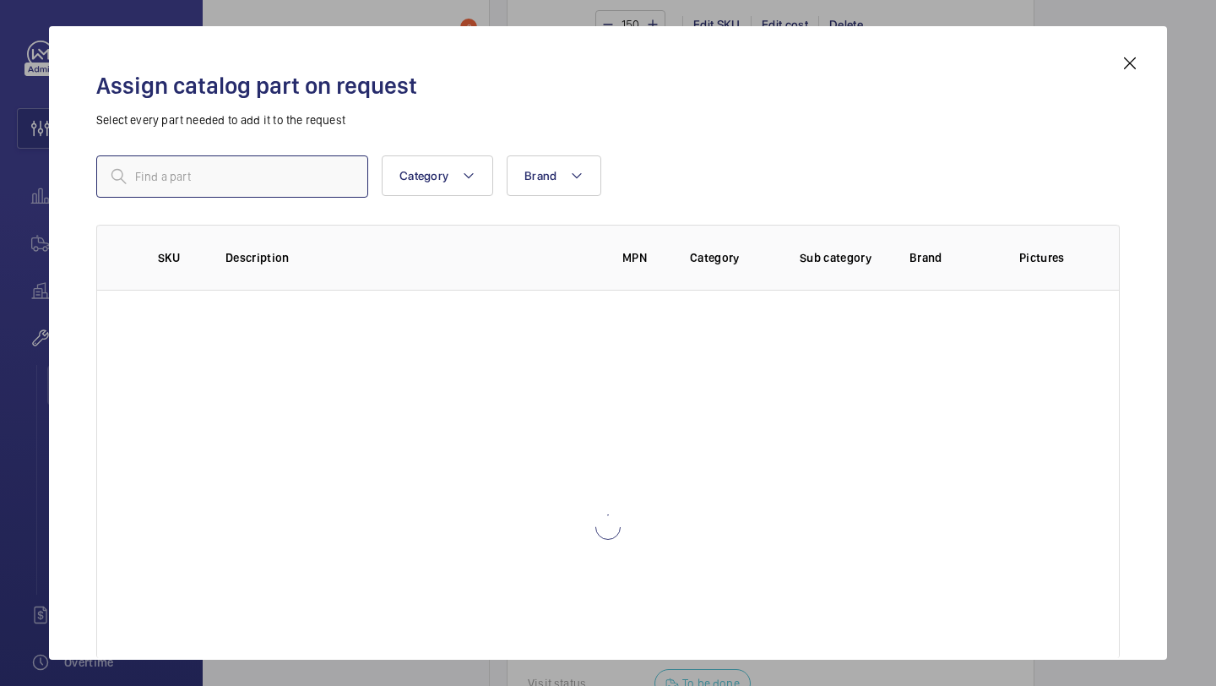
click at [208, 194] on input "text" at bounding box center [232, 176] width 272 height 42
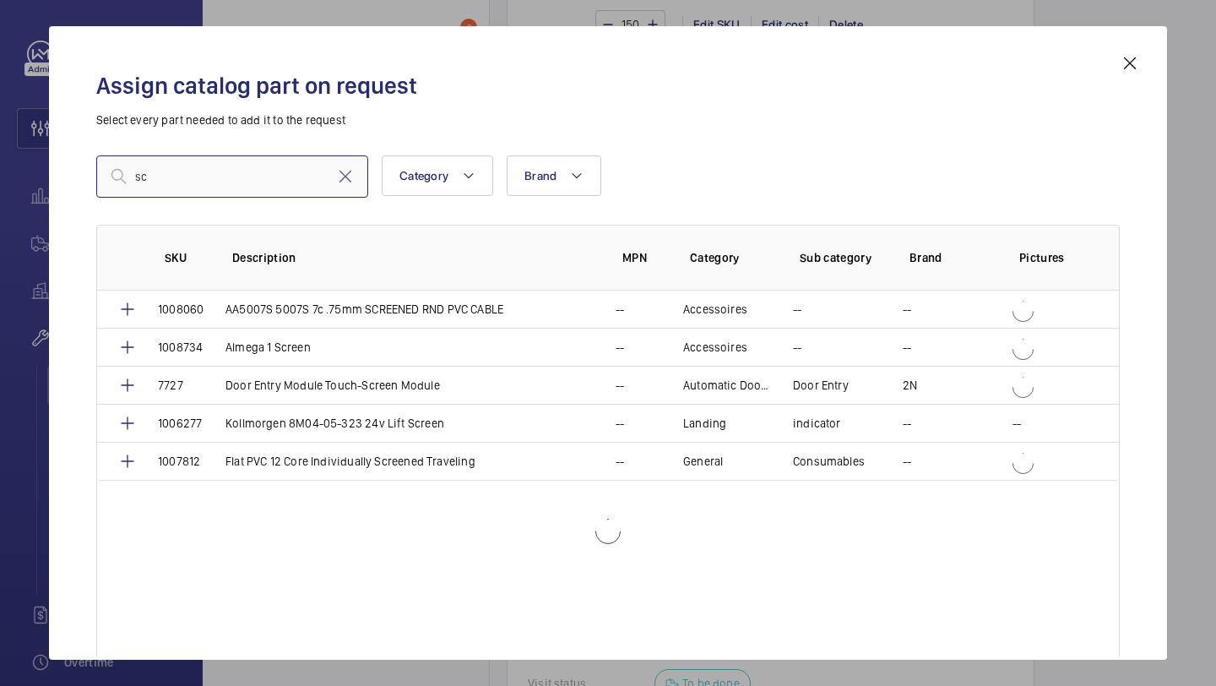
type input "s"
type input "screened"
click at [1129, 71] on mat-icon at bounding box center [1130, 63] width 20 height 20
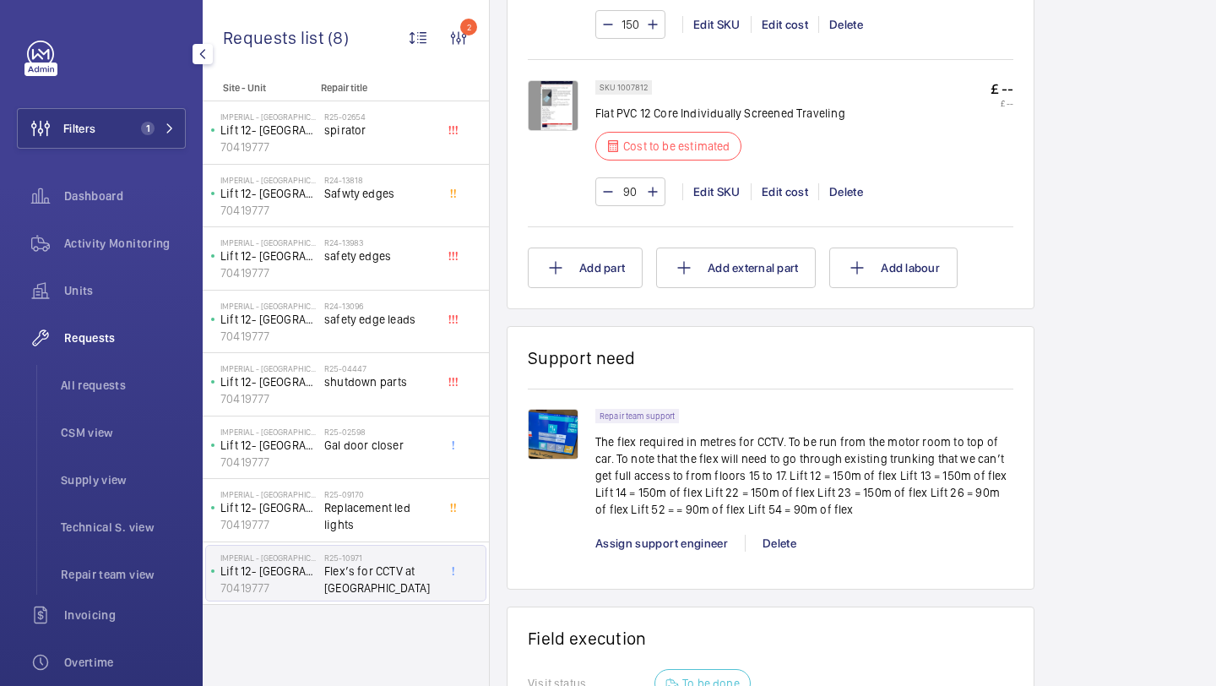
click at [141, 153] on div "Filters 1 Dashboard Activity Monitoring Units Requests All requests CSM view Su…" at bounding box center [101, 460] width 169 height 838
click at [141, 135] on button "Filters 1" at bounding box center [101, 128] width 169 height 41
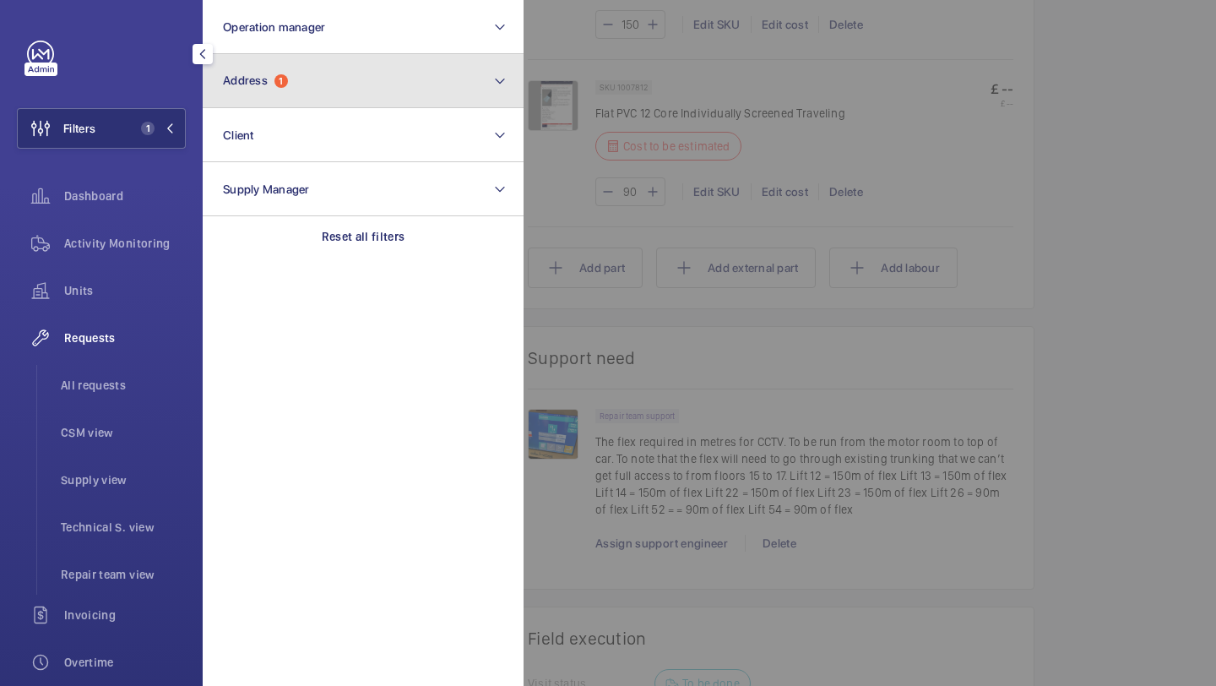
click at [258, 86] on span "Address" at bounding box center [245, 80] width 45 height 14
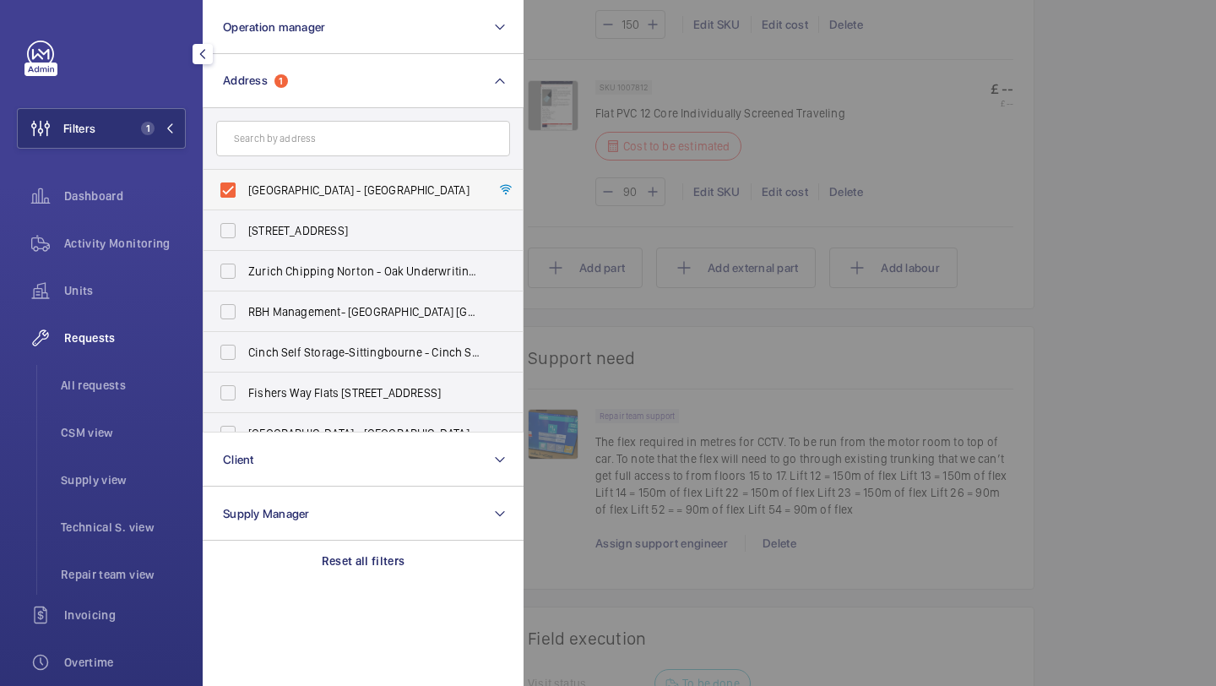
click at [341, 183] on span "Imperial - Charing Cross Hospital - Charing Cross Hospital, LONDON W6 8RF" at bounding box center [364, 190] width 232 height 17
click at [245, 183] on input "Imperial - Charing Cross Hospital - Charing Cross Hospital, LONDON W6 8RF" at bounding box center [228, 190] width 34 height 34
checkbox input "false"
click at [351, 137] on input "text" at bounding box center [363, 138] width 294 height 35
click at [123, 587] on li "Repair team view" at bounding box center [116, 574] width 139 height 41
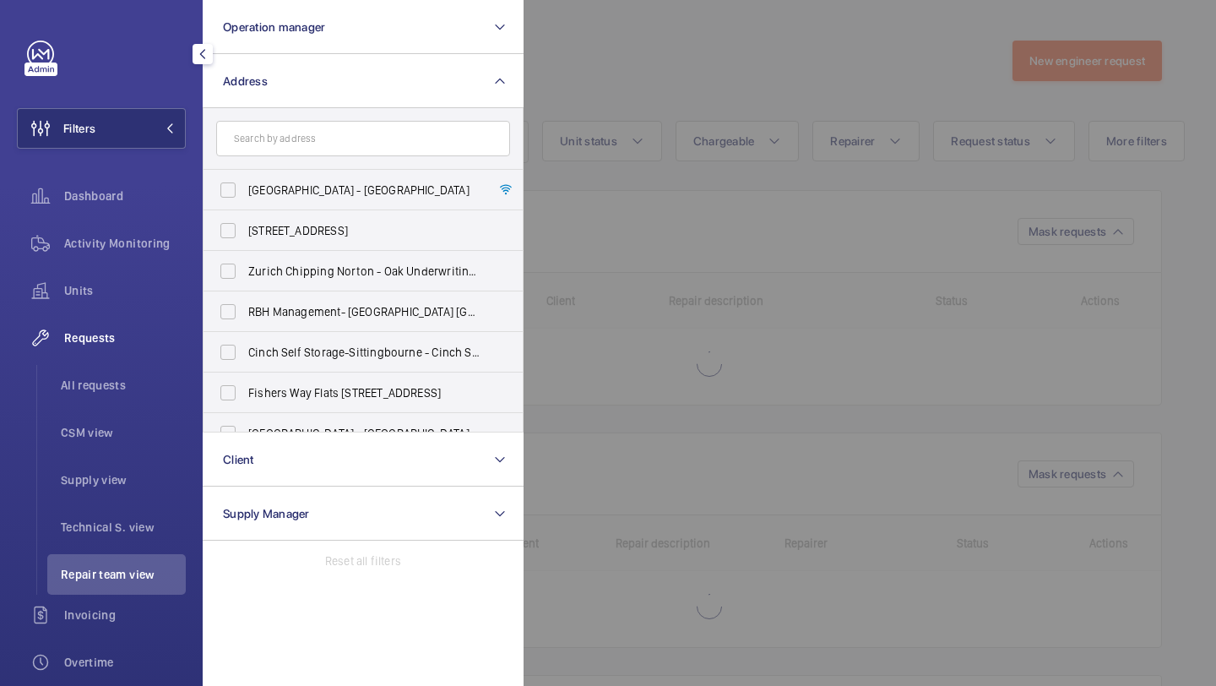
click at [668, 104] on div at bounding box center [1132, 343] width 1216 height 686
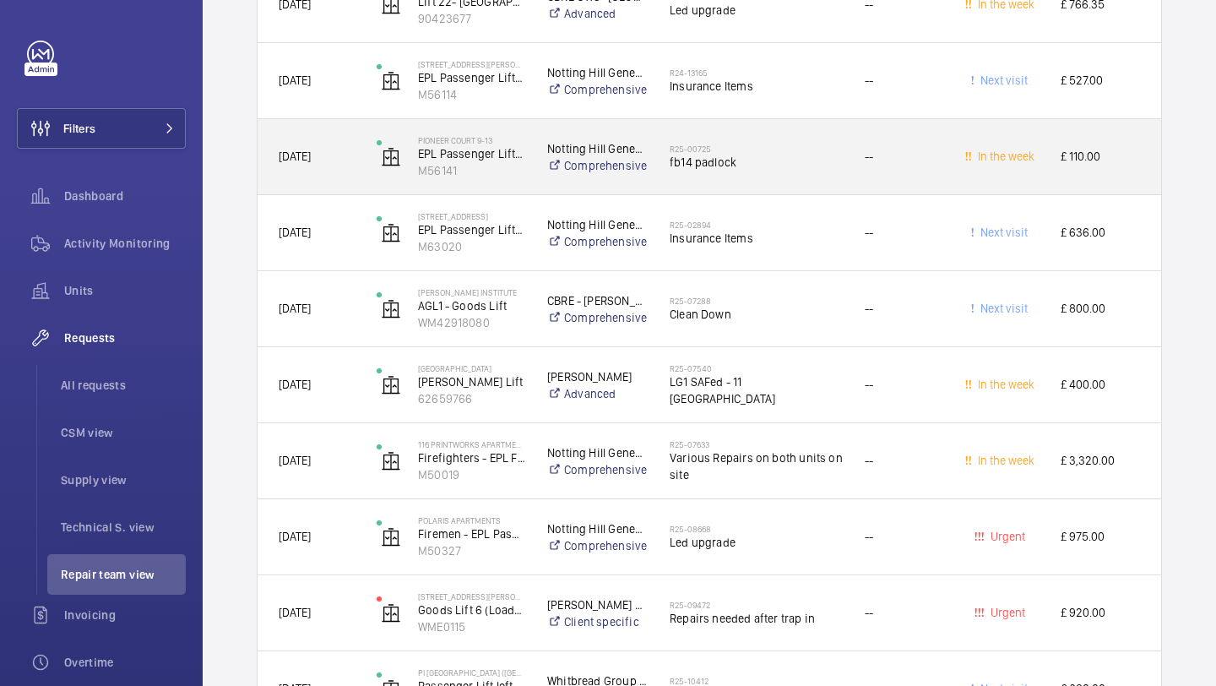
scroll to position [4272, 0]
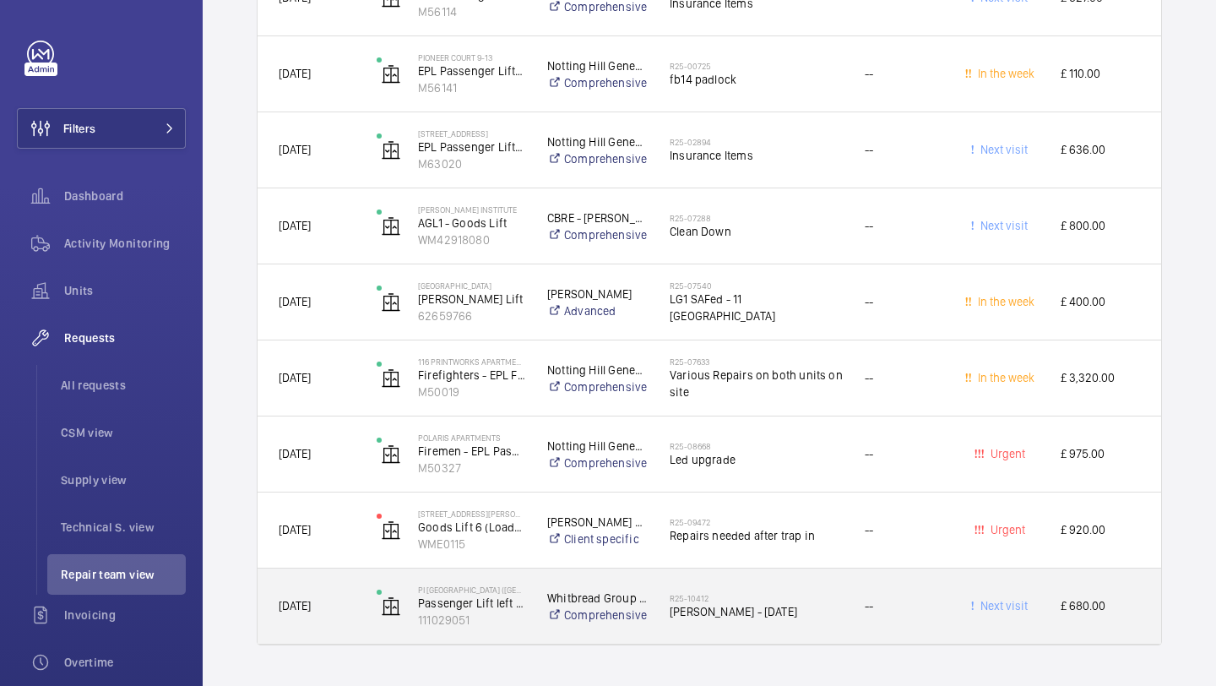
click at [778, 593] on h2 "R25-10412" at bounding box center [756, 598] width 173 height 10
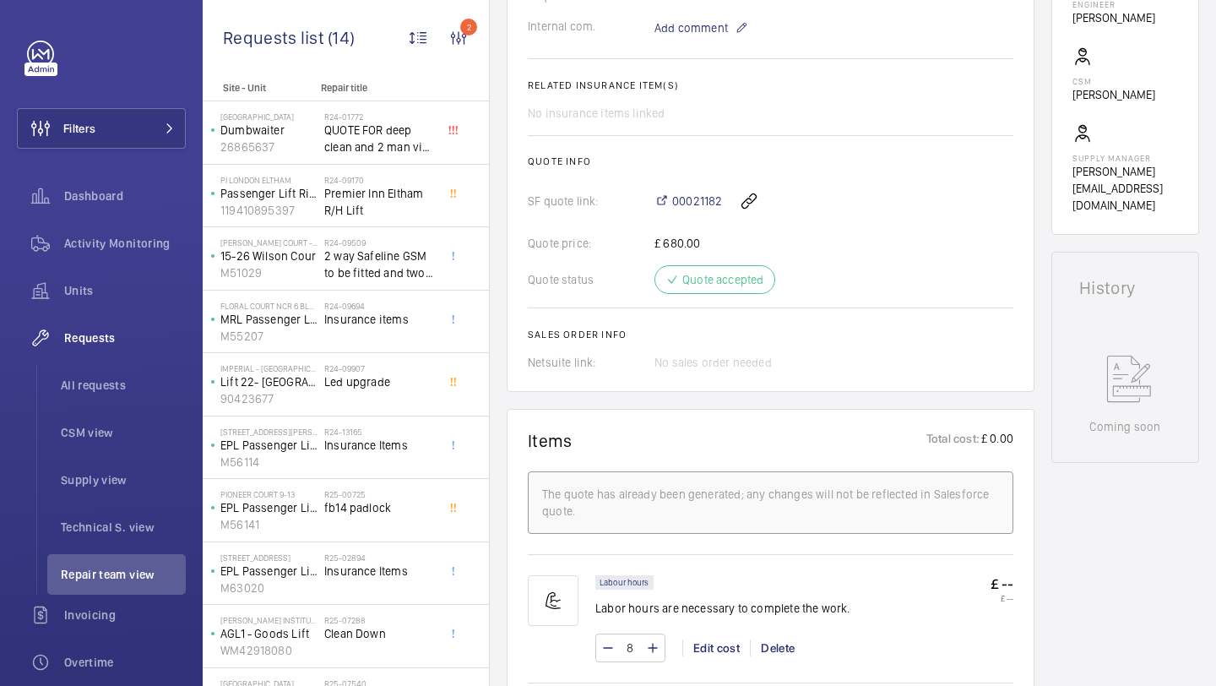
scroll to position [548, 0]
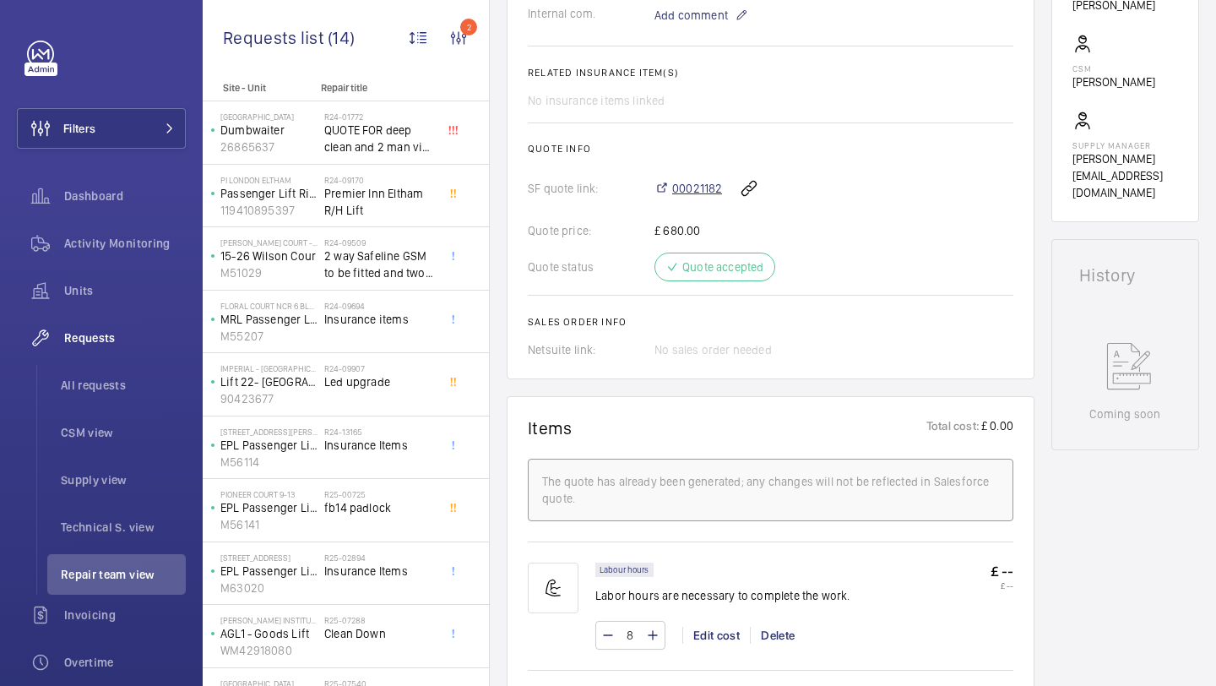
click at [699, 197] on span "00021182" at bounding box center [697, 188] width 50 height 17
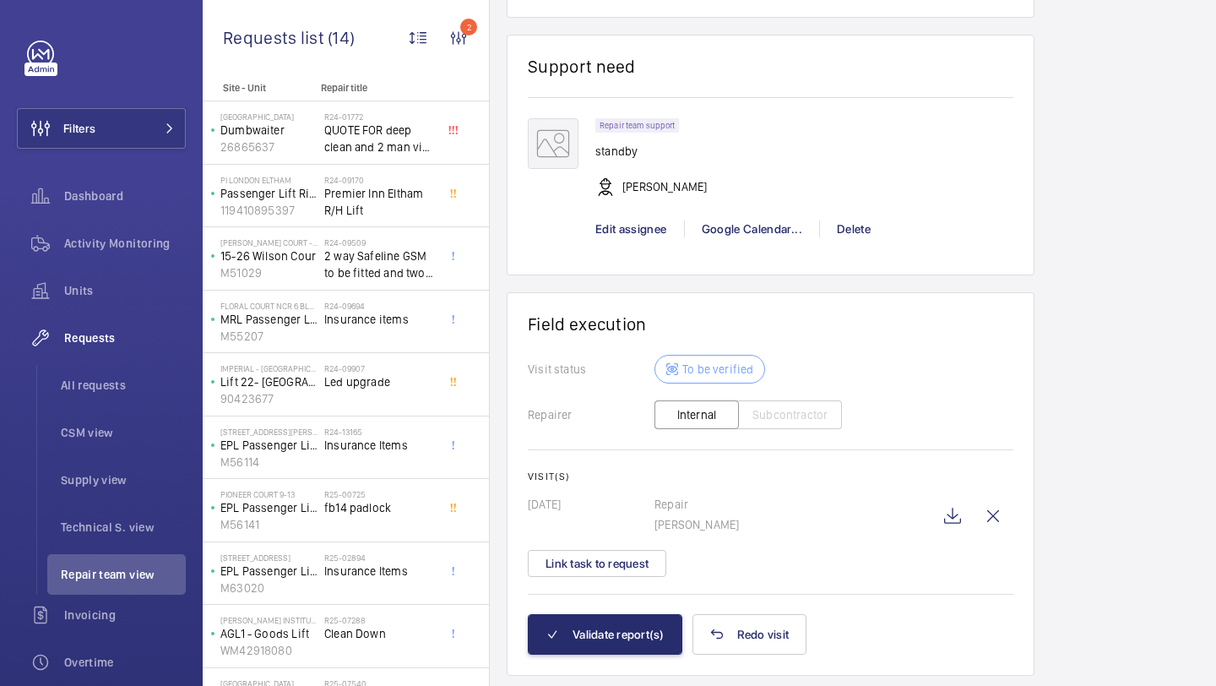
scroll to position [1379, 0]
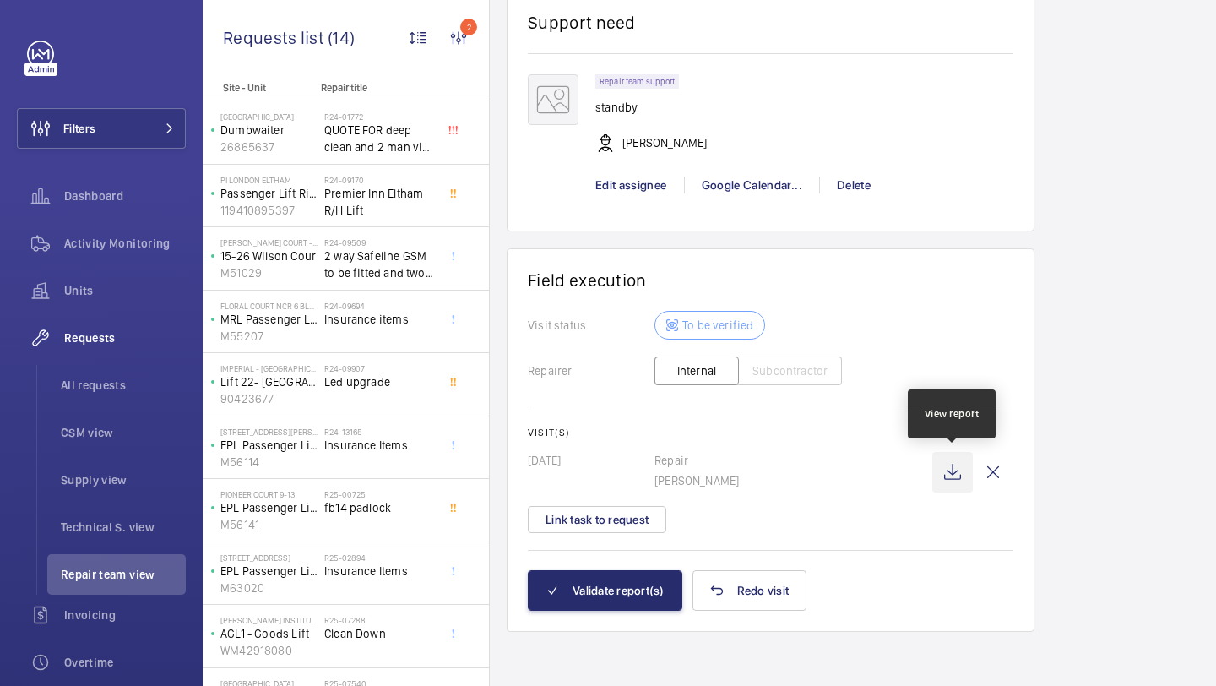
click at [945, 465] on wm-front-icon-button at bounding box center [953, 472] width 41 height 41
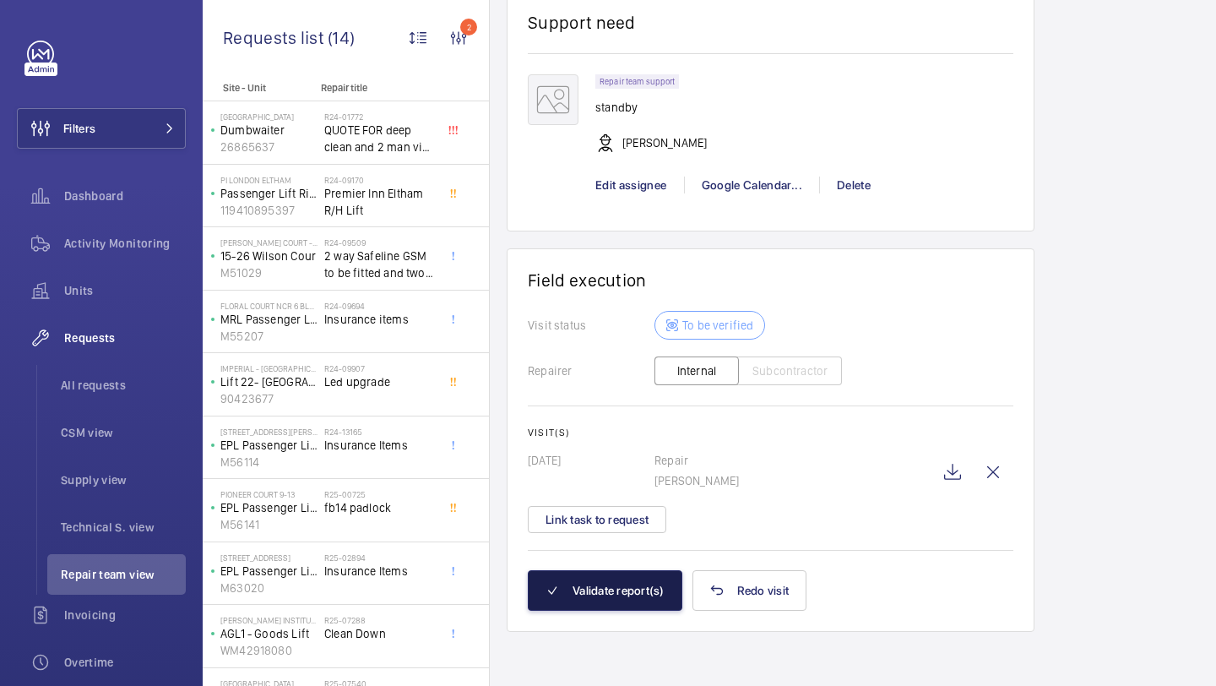
click at [584, 598] on button "Validate report(s)" at bounding box center [605, 590] width 155 height 41
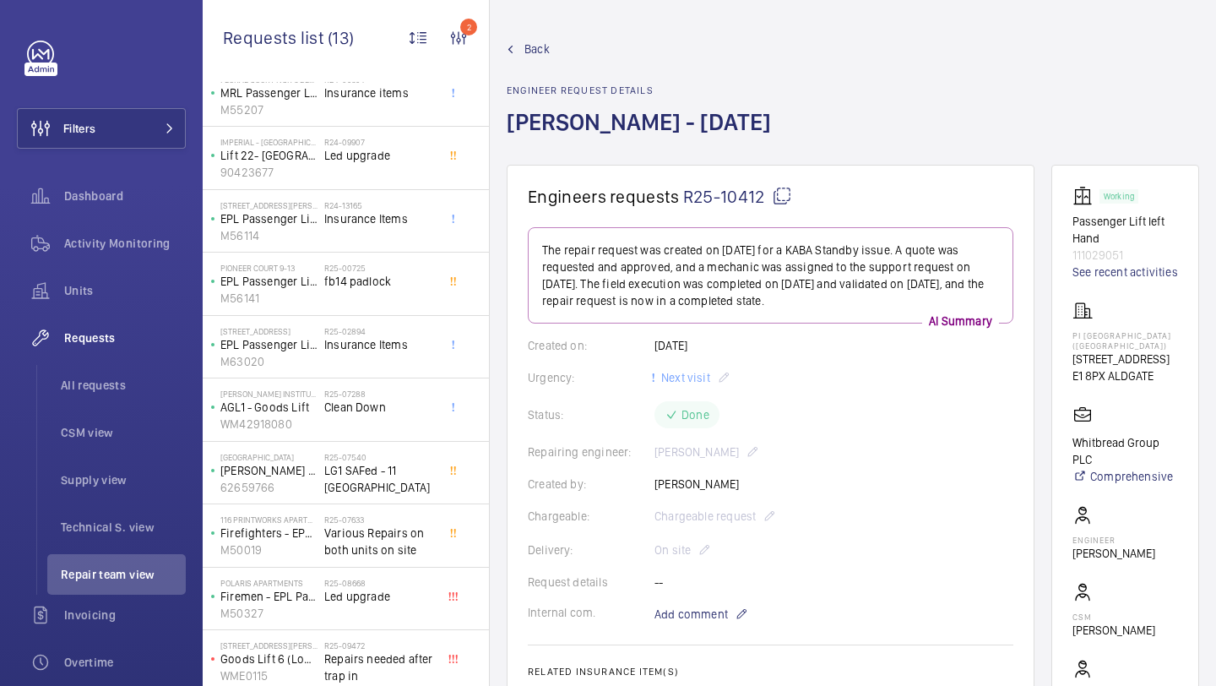
scroll to position [234, 0]
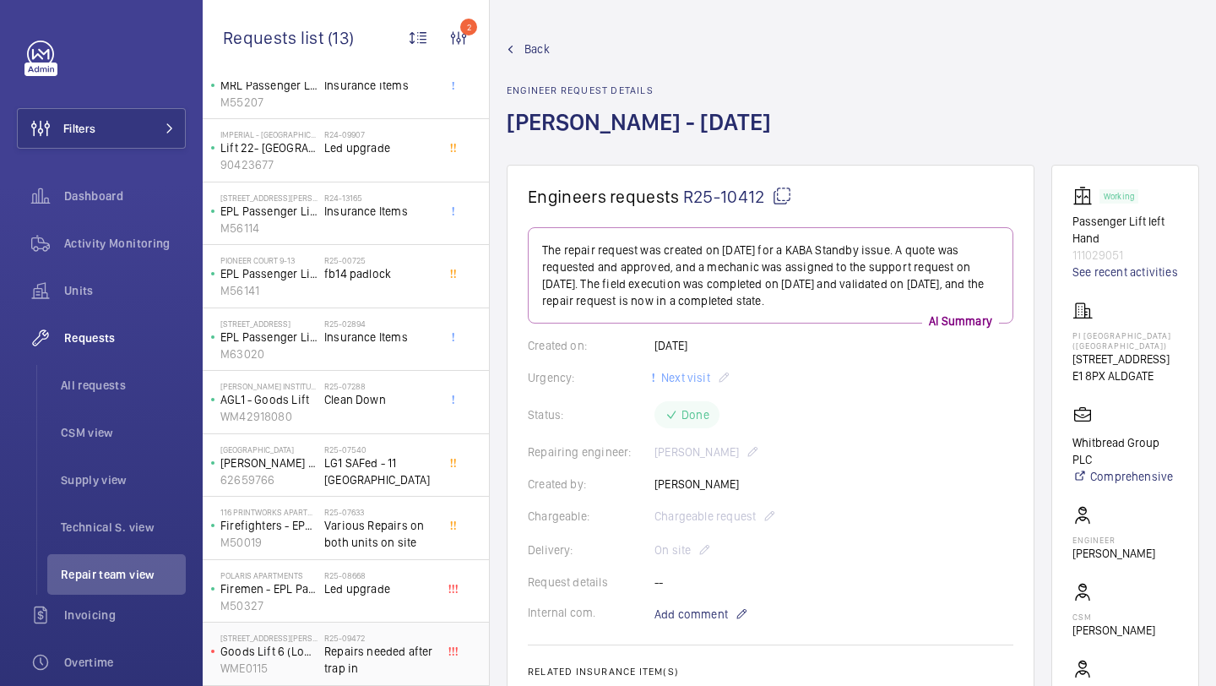
click at [356, 658] on span "Repairs needed after trap in" at bounding box center [379, 660] width 111 height 34
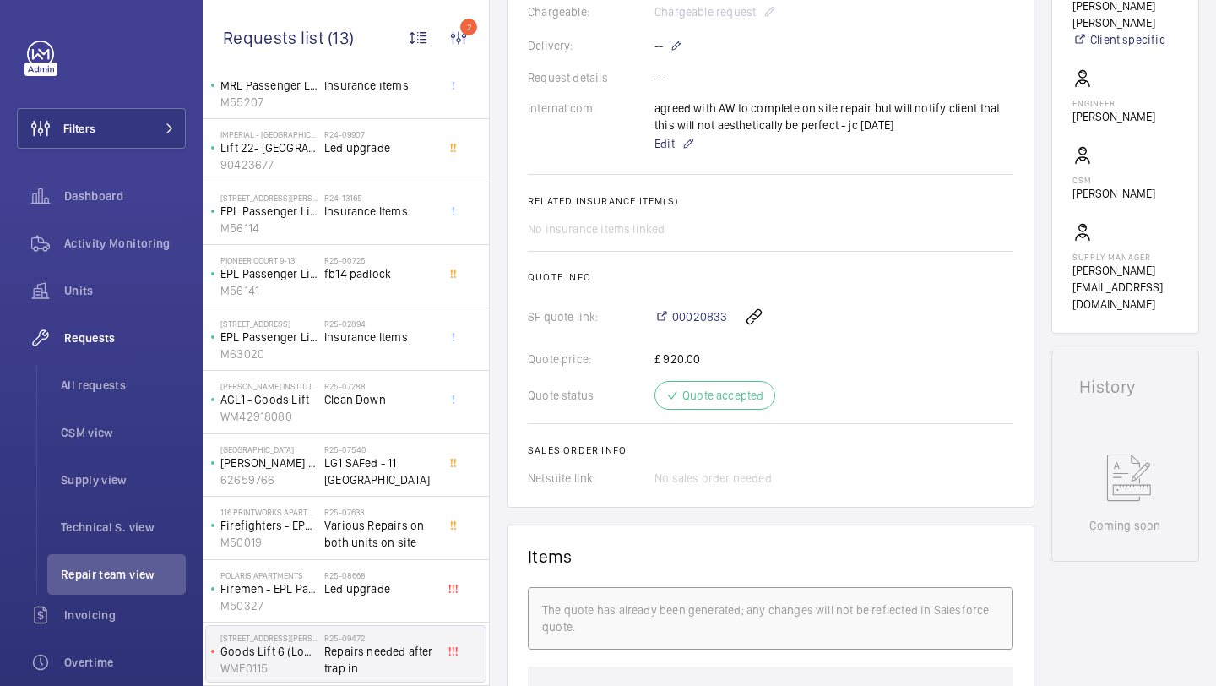
scroll to position [530, 0]
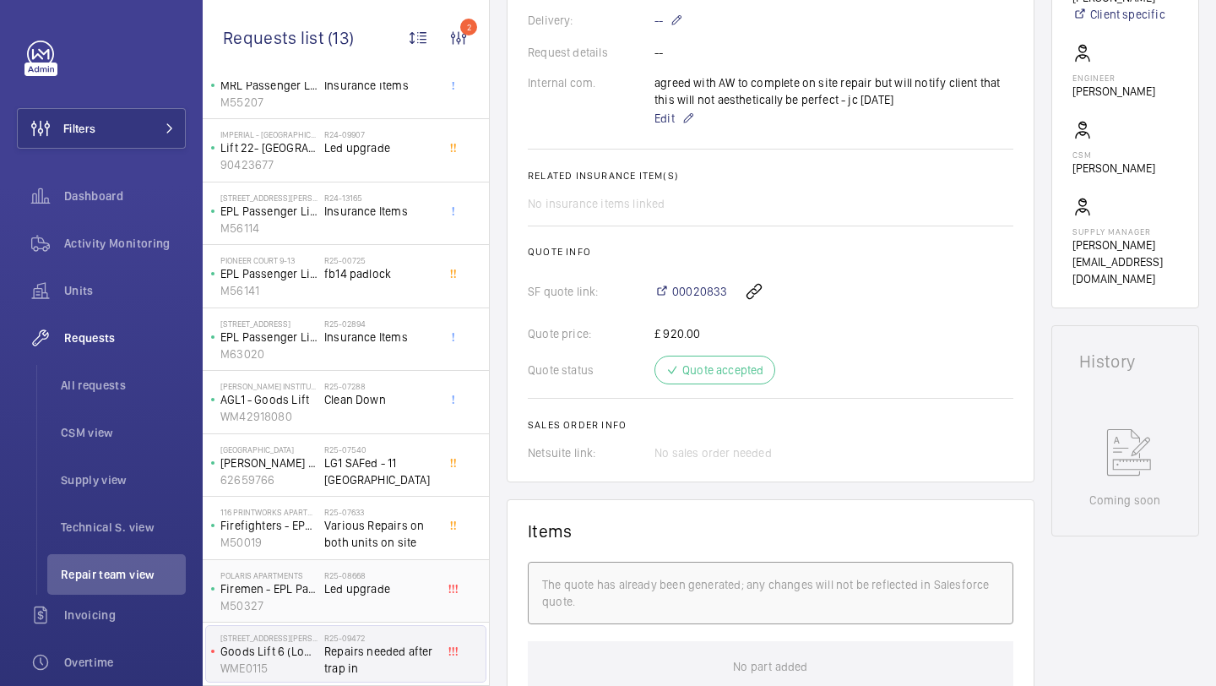
click at [391, 597] on div "R25-08668 Led upgrade" at bounding box center [379, 594] width 111 height 49
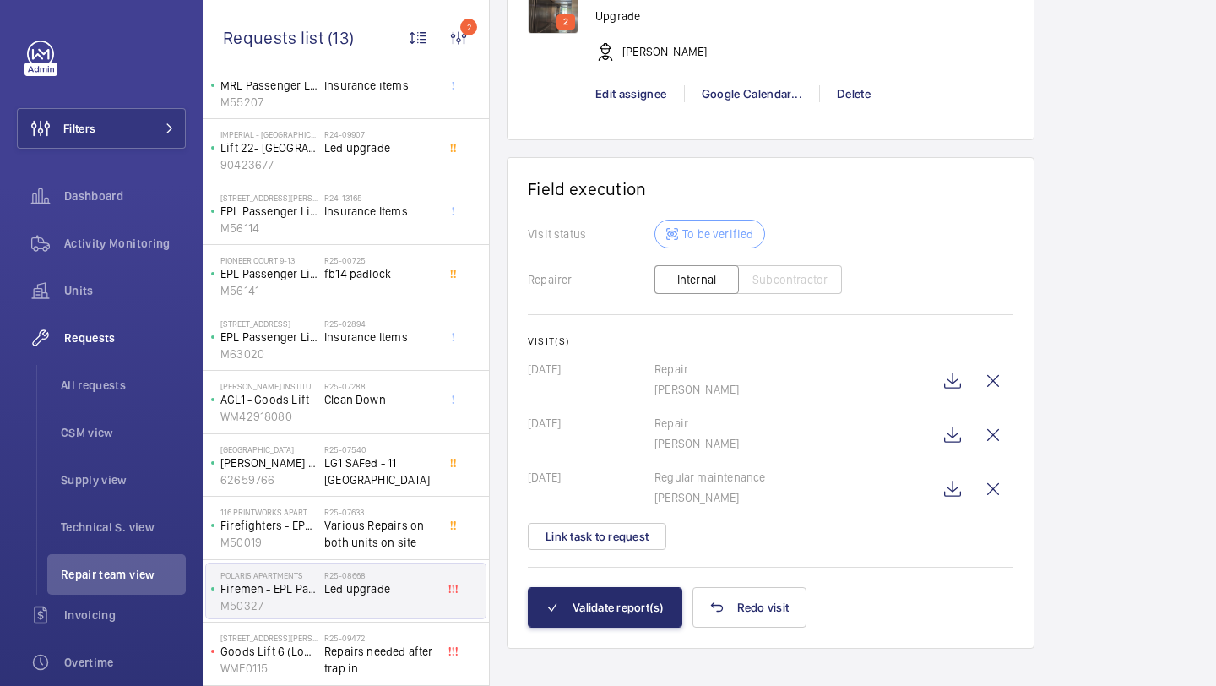
scroll to position [1548, 0]
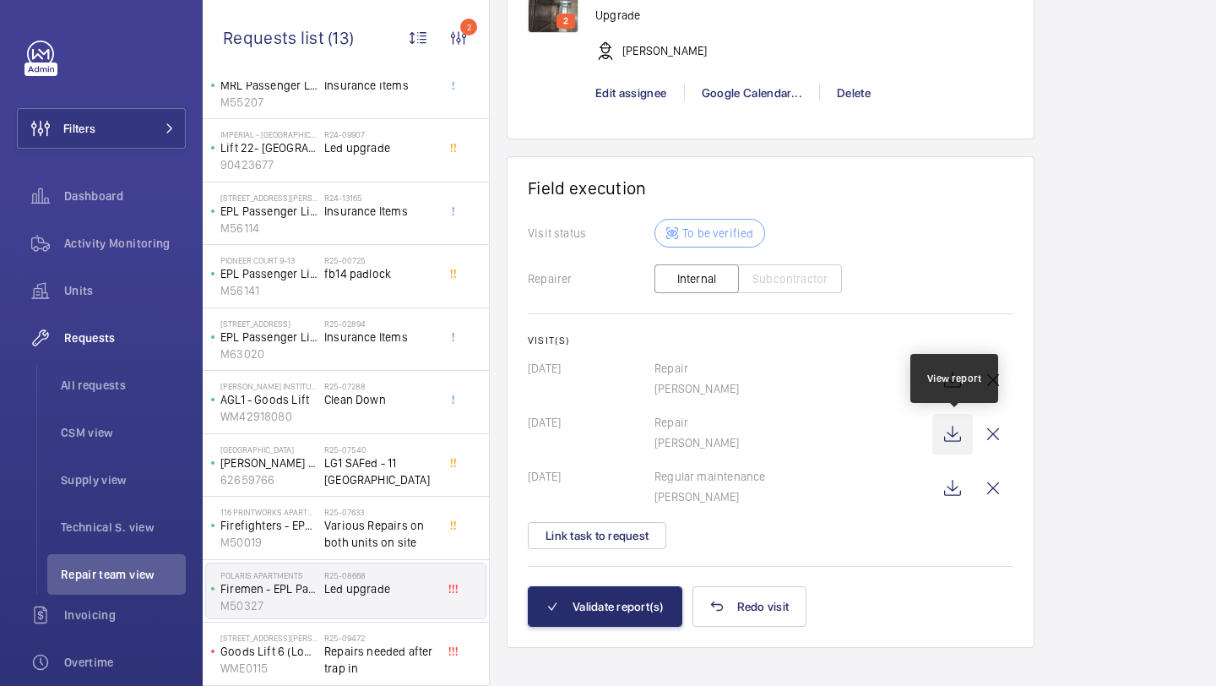
click at [949, 430] on wm-front-icon-button at bounding box center [953, 434] width 41 height 41
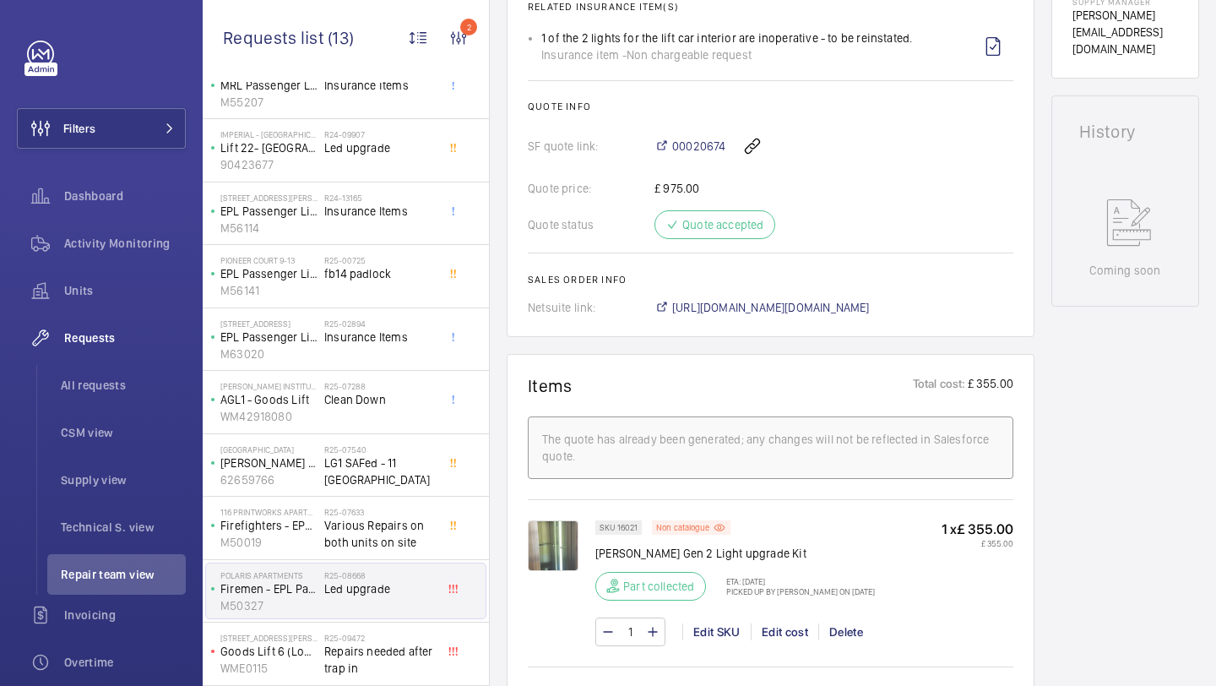
scroll to position [617, 0]
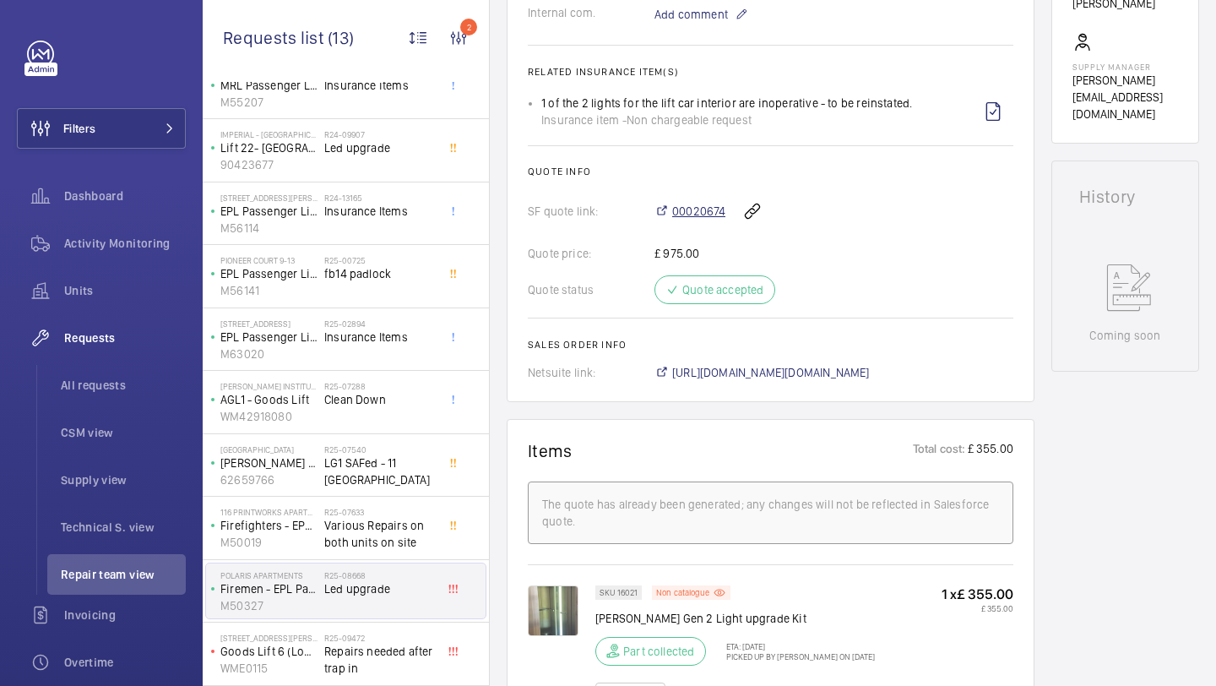
click at [686, 215] on span "00020674" at bounding box center [698, 211] width 53 height 17
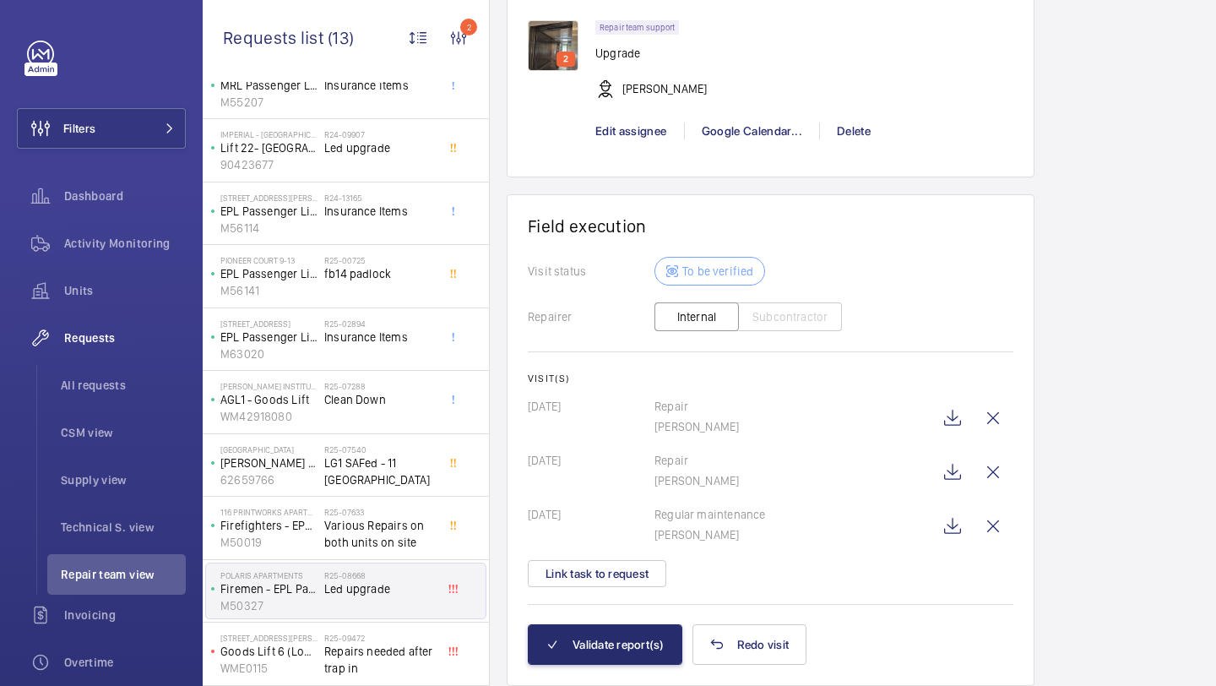
scroll to position [1511, 0]
click at [954, 420] on wm-front-icon-button at bounding box center [953, 417] width 41 height 41
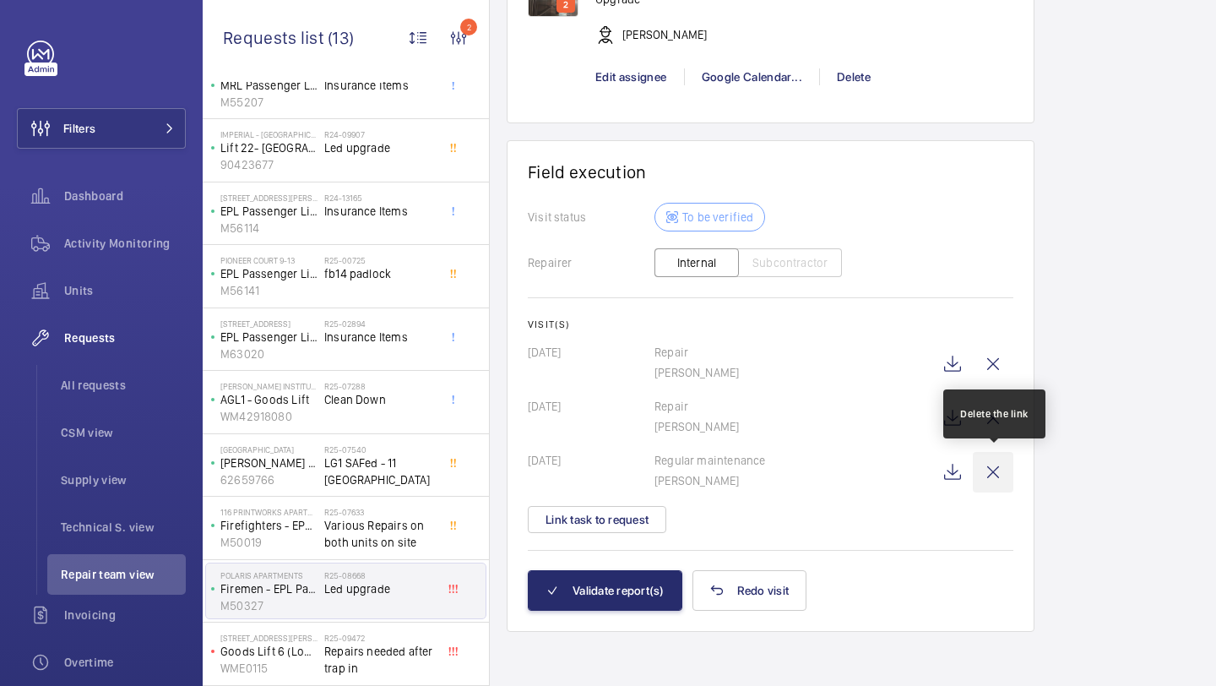
click at [987, 466] on wm-front-icon-button at bounding box center [993, 472] width 41 height 41
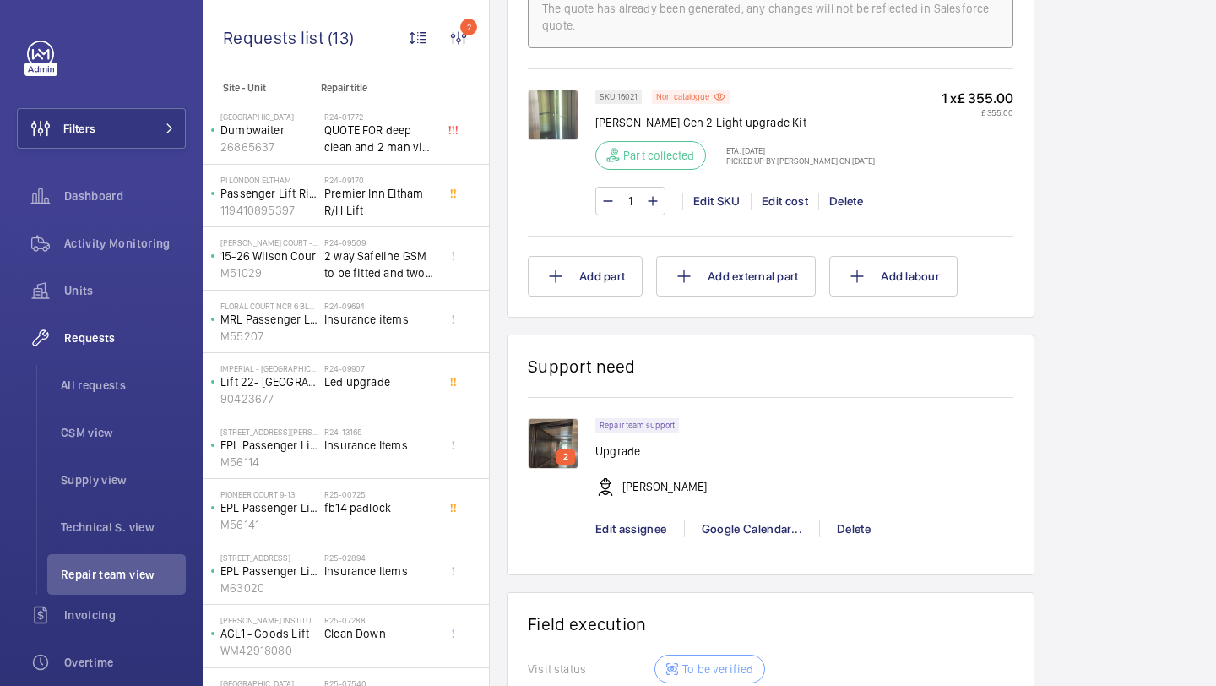
scroll to position [1513, 0]
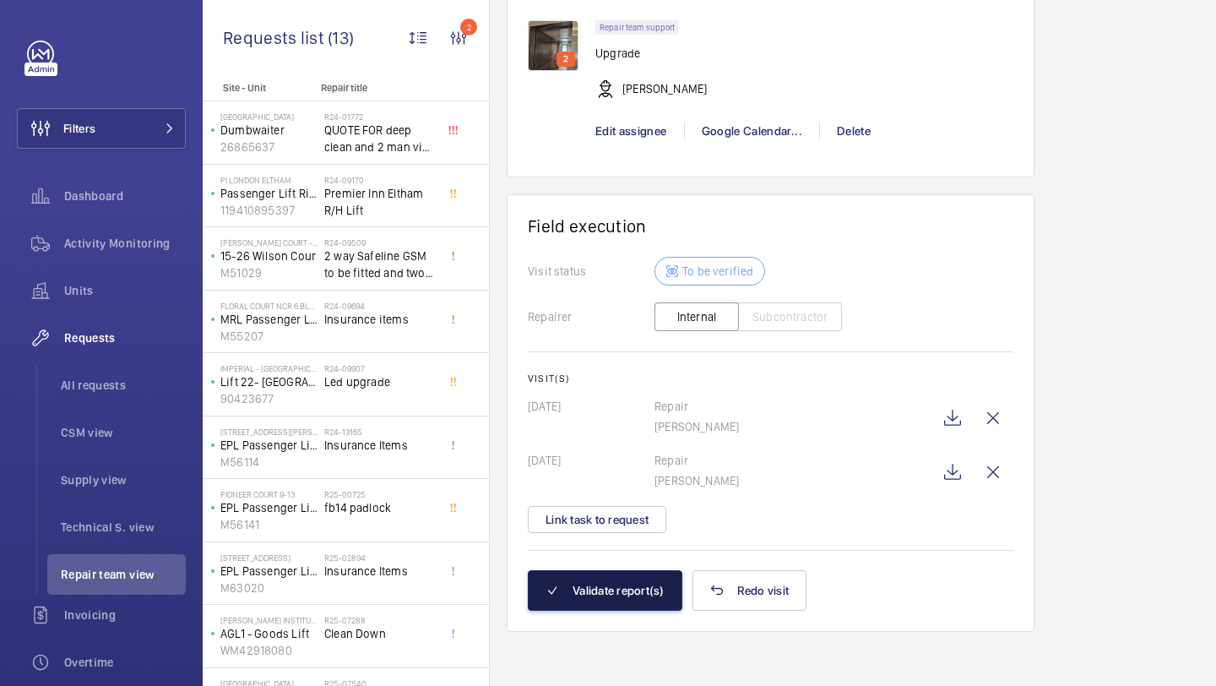
click at [626, 585] on button "Validate report(s)" at bounding box center [605, 590] width 155 height 41
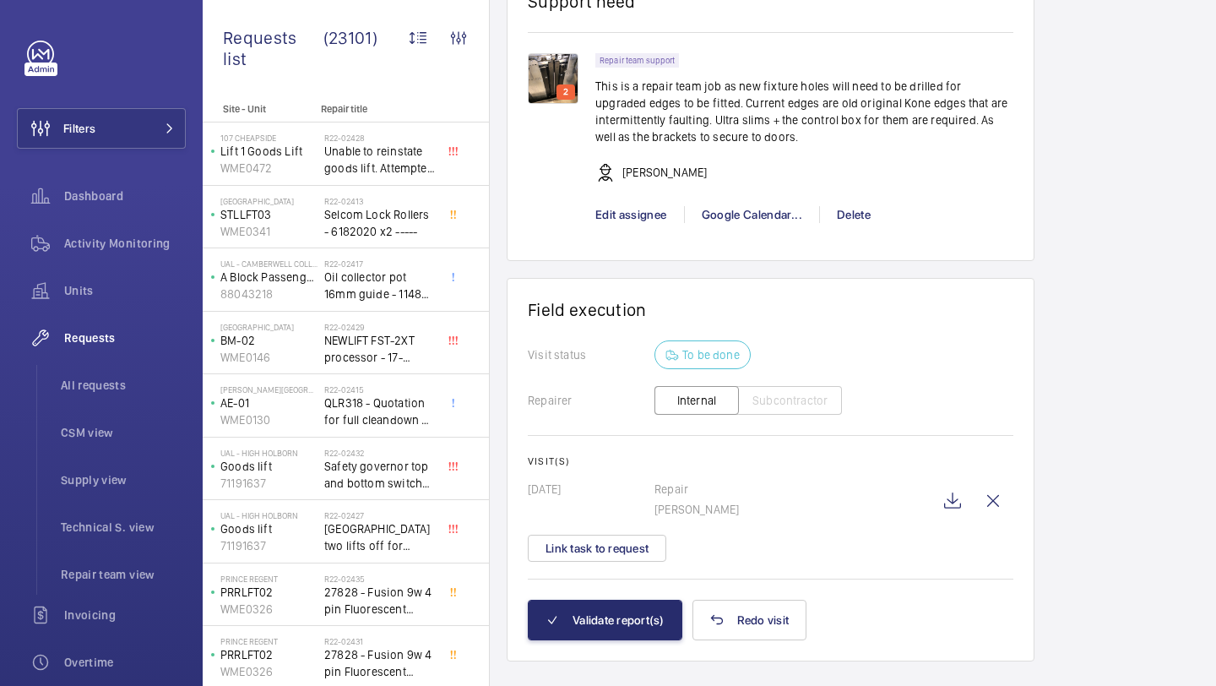
scroll to position [1480, 0]
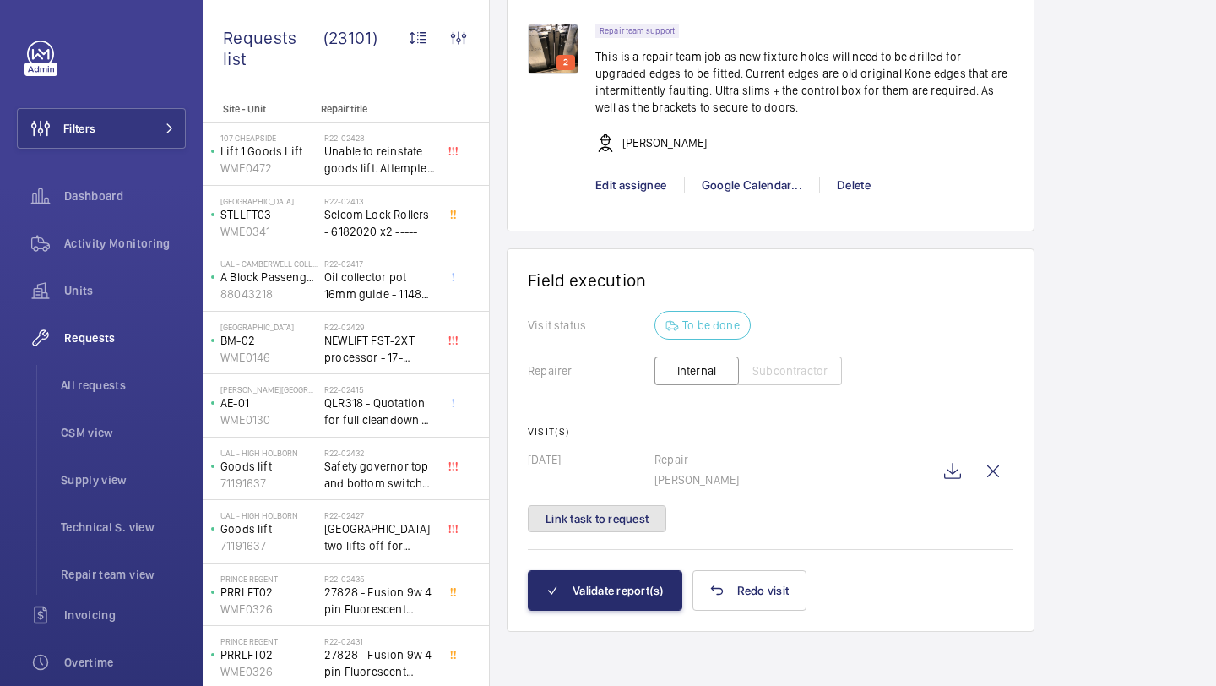
click at [556, 525] on button "Link task to request" at bounding box center [597, 518] width 139 height 27
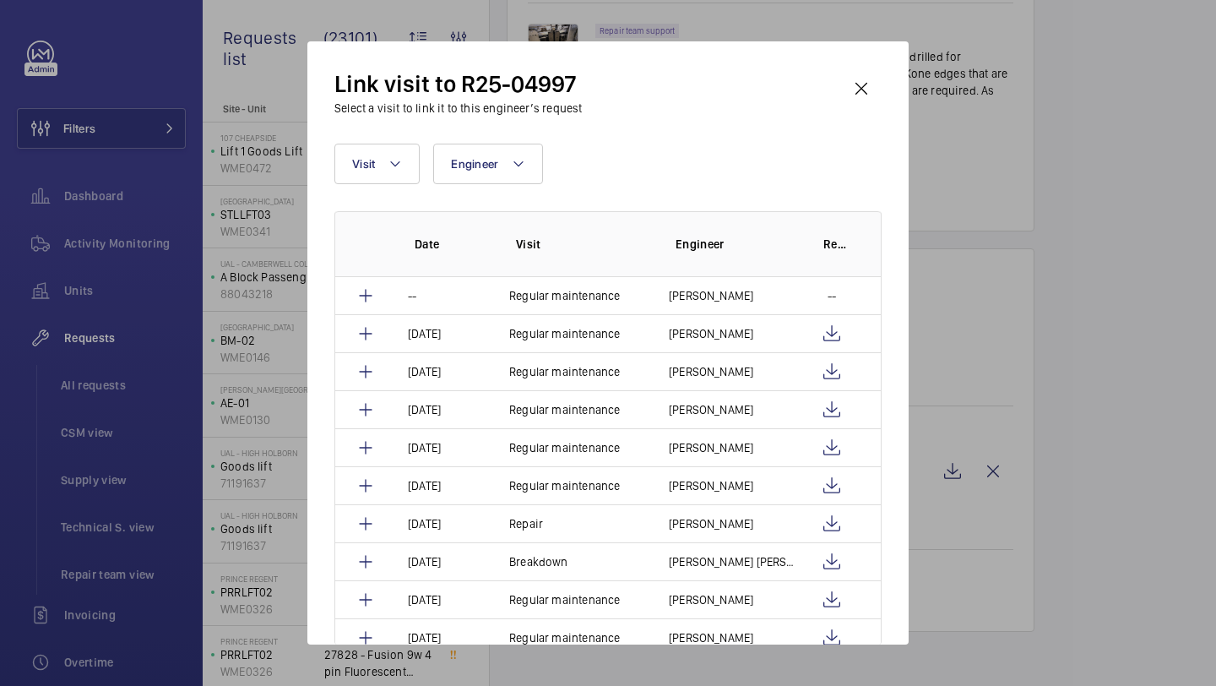
click at [856, 67] on div "Link visit to R25-04997 Select a visit to link it to this engineer’s request Vi…" at bounding box center [607, 342] width 601 height 603
click at [857, 74] on wm-front-icon-button at bounding box center [861, 88] width 41 height 41
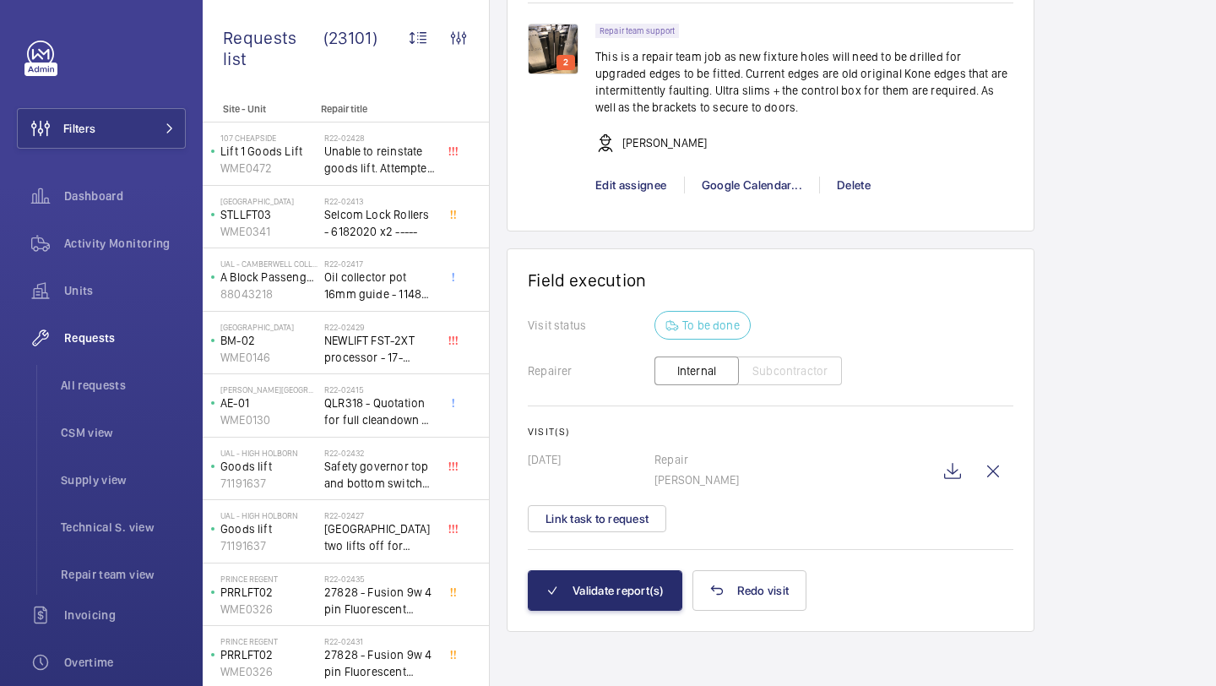
scroll to position [1191, 0]
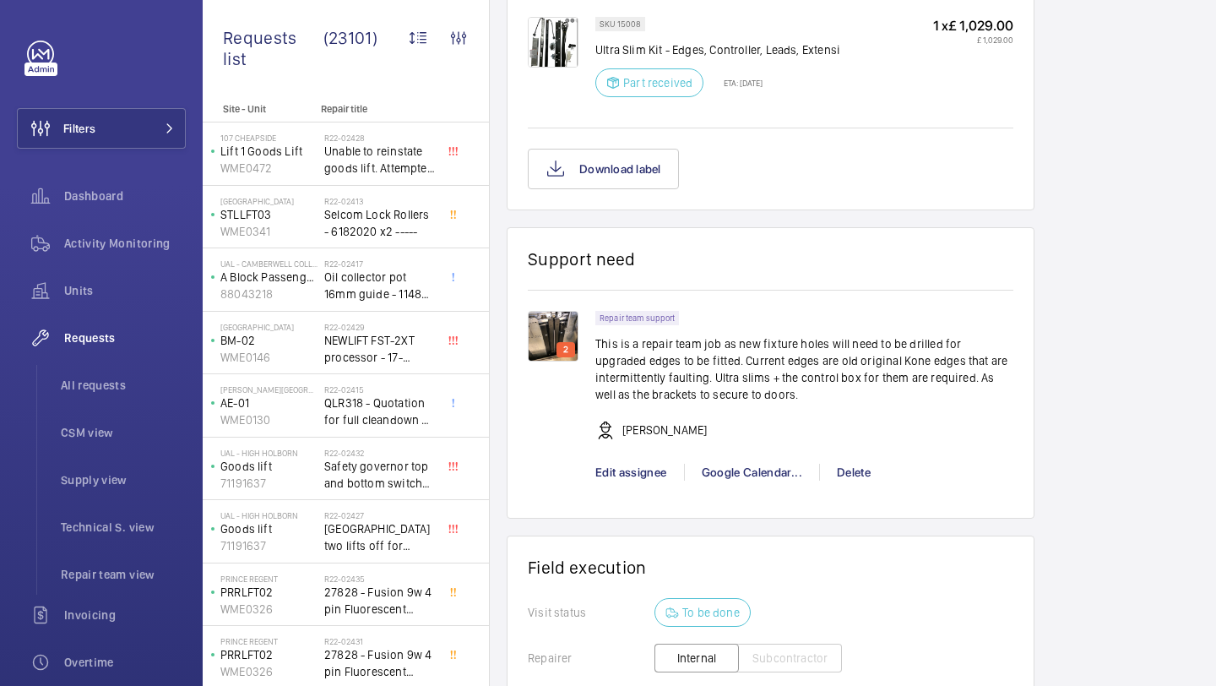
click at [537, 341] on img at bounding box center [553, 336] width 51 height 51
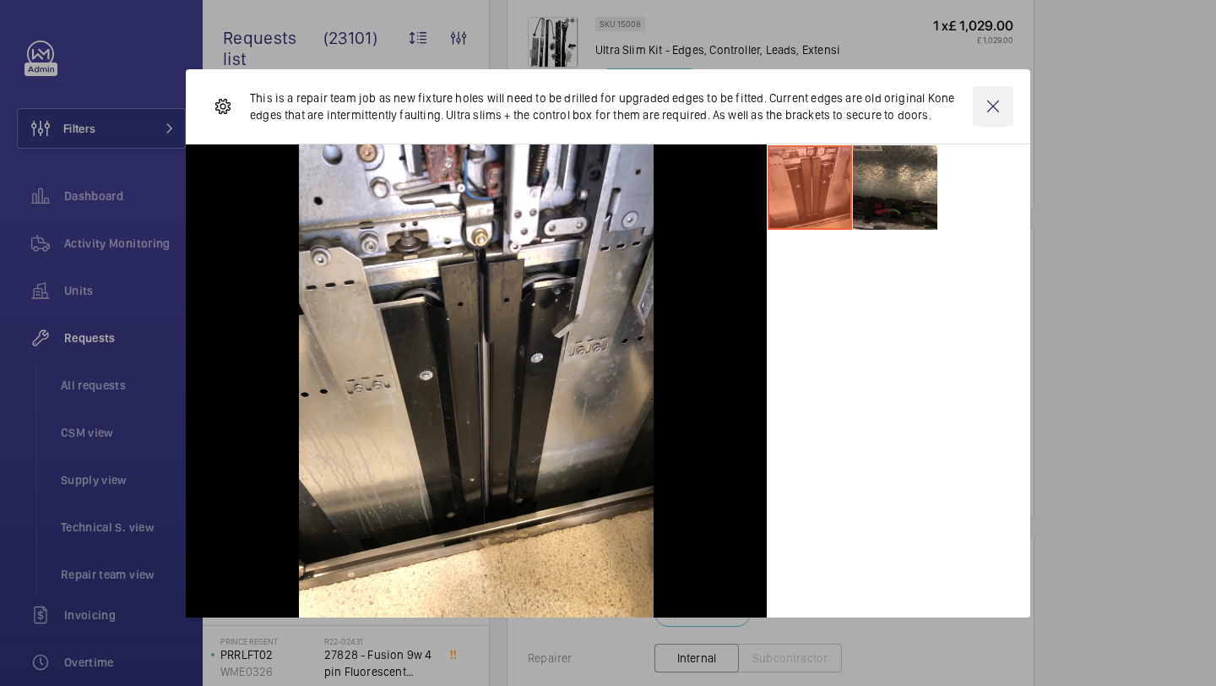
click at [990, 103] on wm-front-icon-button at bounding box center [993, 106] width 41 height 41
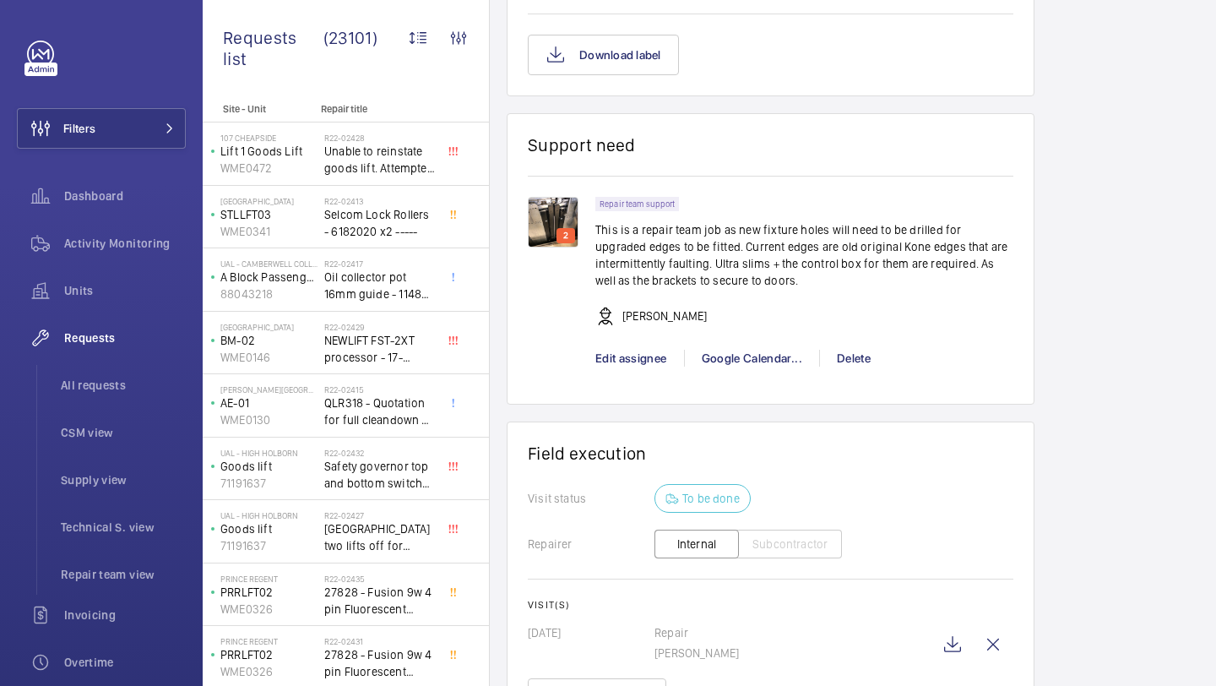
scroll to position [1480, 0]
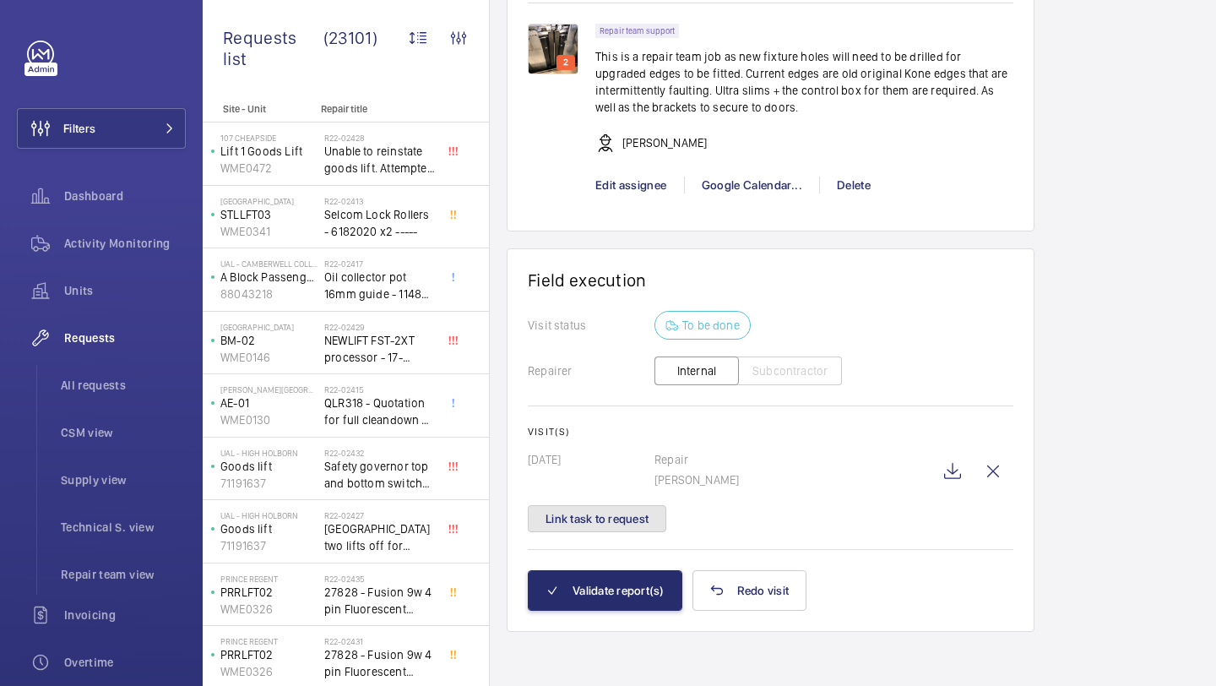
click at [607, 514] on button "Link task to request" at bounding box center [597, 518] width 139 height 27
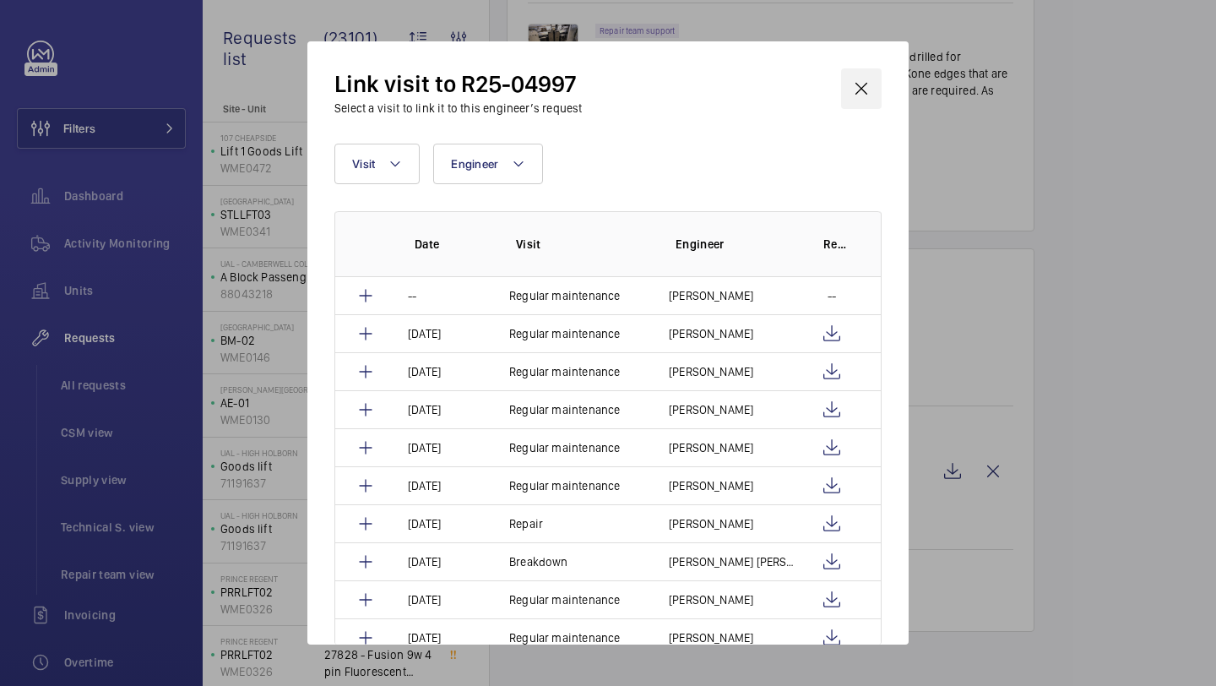
click at [873, 84] on wm-front-icon-button at bounding box center [861, 88] width 41 height 41
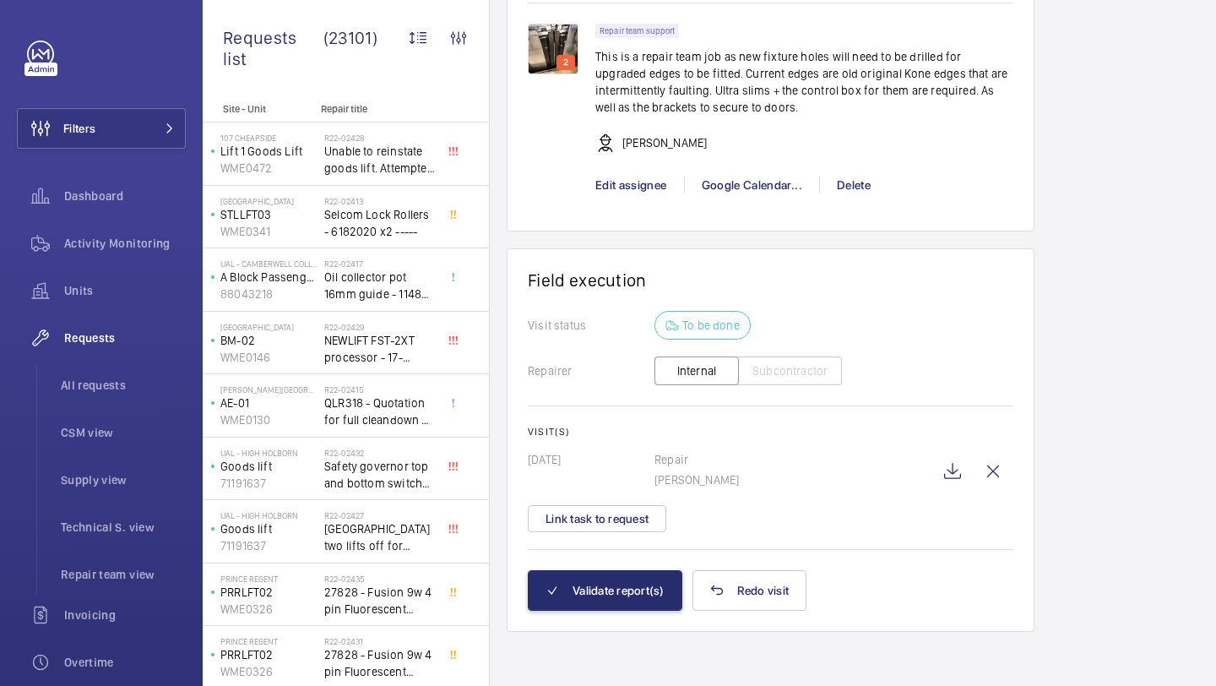
scroll to position [1232, 0]
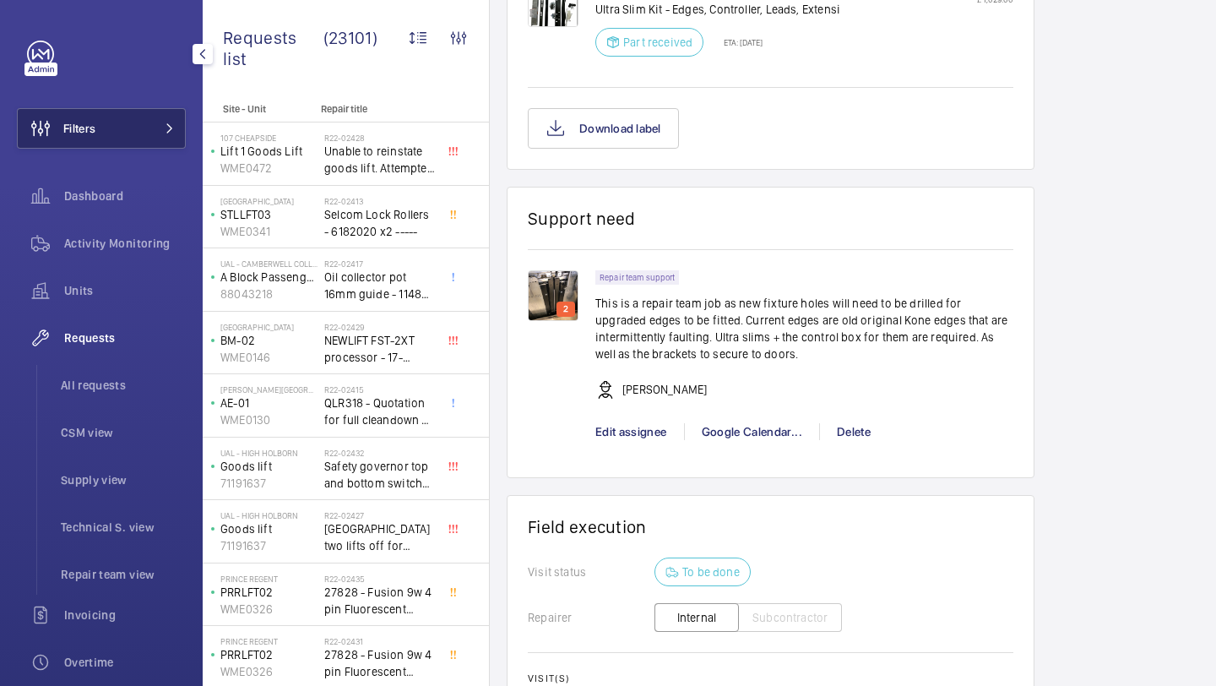
click at [168, 130] on mat-icon at bounding box center [170, 128] width 10 height 10
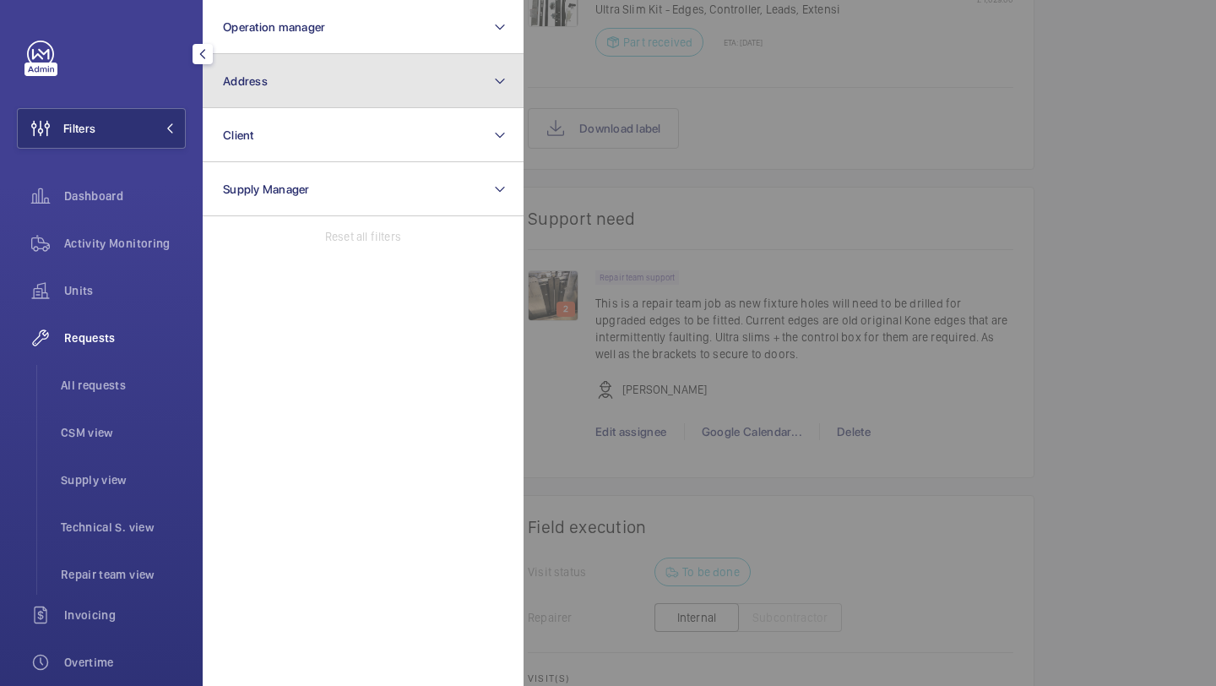
click at [250, 77] on span "Address" at bounding box center [245, 81] width 45 height 14
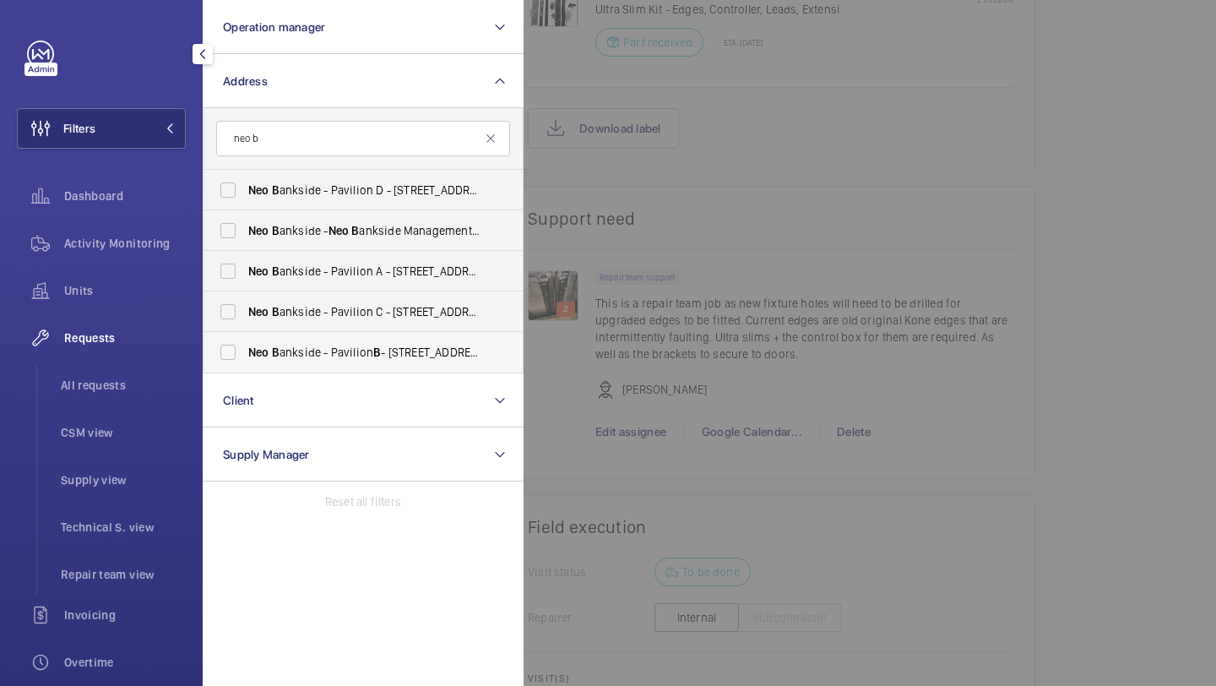
type input "neo b"
click at [280, 344] on span "Neo B ankside - Pavilion B - 60 Holland Street, LONDON SE1 9JF" at bounding box center [364, 352] width 232 height 17
click at [245, 343] on input "Neo B ankside - Pavilion B - 60 Holland Street, LONDON SE1 9JF" at bounding box center [228, 352] width 34 height 34
checkbox input "true"
click at [280, 330] on label "Neo B ankside - Pavilion C - 70 Holland St, LONDON SE1 9TG" at bounding box center [351, 311] width 294 height 41
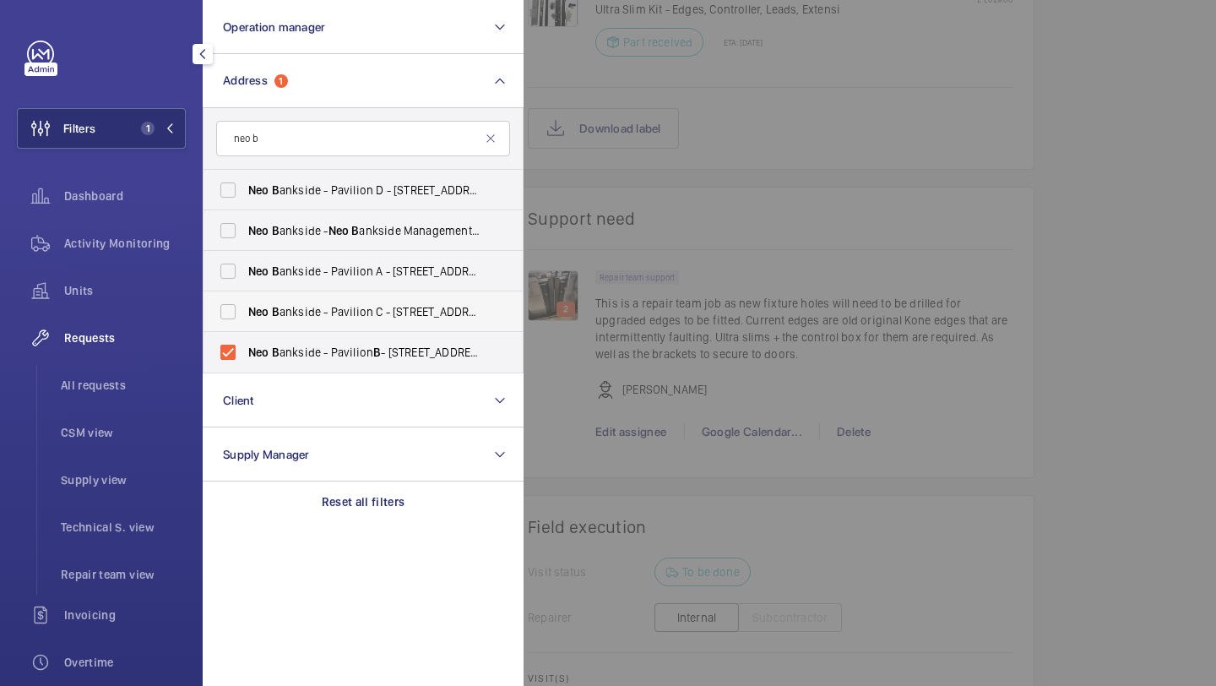
click at [245, 329] on input "Neo B ankside - Pavilion C - 70 Holland St, LONDON SE1 9TG" at bounding box center [228, 312] width 34 height 34
click at [281, 295] on label "Neo B ankside - Pavilion C - 70 Holland St, LONDON SE1 9TG" at bounding box center [351, 311] width 294 height 41
click at [245, 295] on input "Neo B ankside - Pavilion C - 70 Holland St, LONDON SE1 9TG" at bounding box center [228, 312] width 34 height 34
checkbox input "false"
click at [280, 237] on span "Neo B ankside - Neo B ankside Management, LONDON SE1 9RE" at bounding box center [364, 230] width 232 height 17
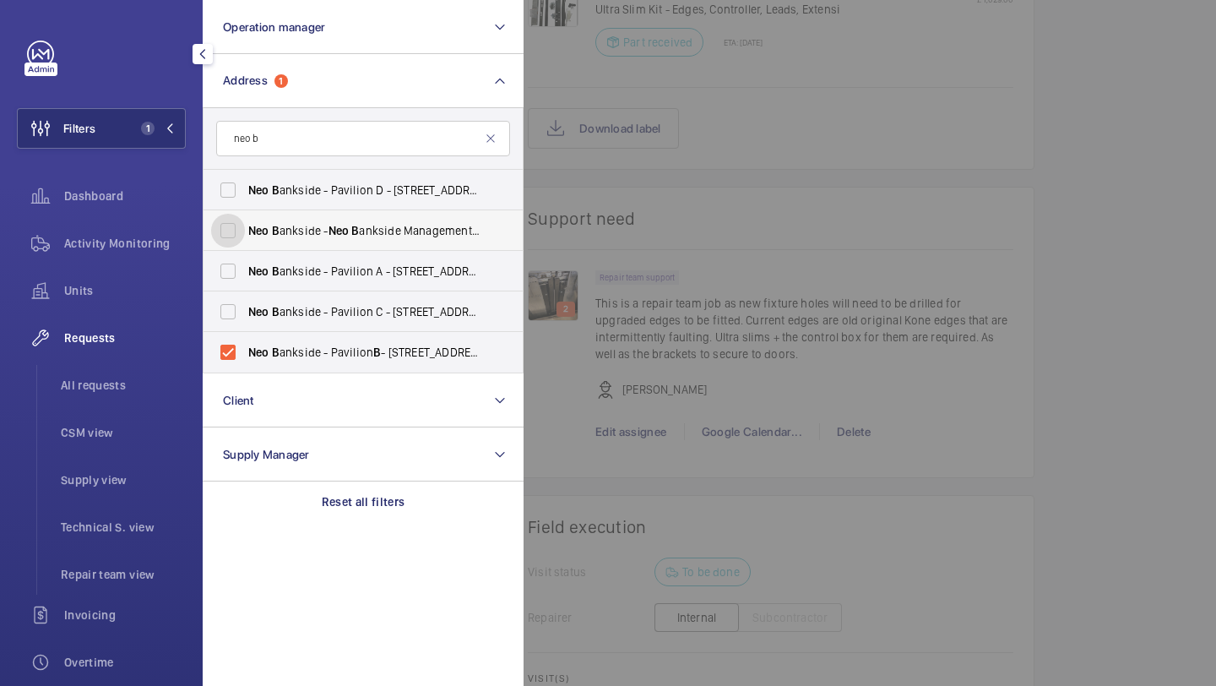
click at [245, 237] on input "Neo B ankside - Neo B ankside Management, LONDON SE1 9RE" at bounding box center [228, 231] width 34 height 34
checkbox input "true"
click at [271, 261] on label "Neo B ankside - Pavilion A - 50 Holland St, LONDON SE1 9FU" at bounding box center [351, 271] width 294 height 41
click at [245, 261] on input "Neo B ankside - Pavilion A - 50 Holland St, LONDON SE1 9FU" at bounding box center [228, 271] width 34 height 34
checkbox input "true"
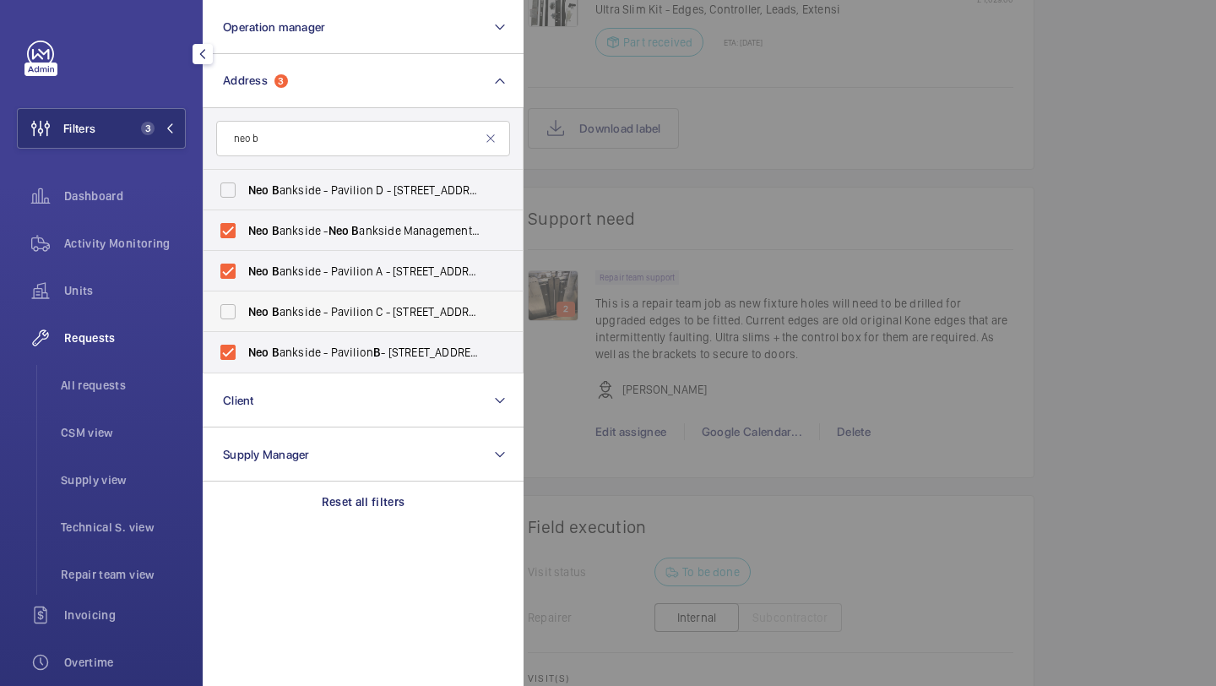
click at [253, 307] on span "Neo" at bounding box center [258, 312] width 21 height 14
click at [245, 307] on input "Neo B ankside - Pavilion C - 70 Holland St, LONDON SE1 9TG" at bounding box center [228, 312] width 34 height 34
checkbox input "true"
click at [239, 198] on label "Neo B ankside - Pavilion D - 5 Sumner St, LONDON SE1 9NX" at bounding box center [351, 190] width 294 height 41
click at [334, 176] on label "Neo B ankside - Pavilion D - 5 Sumner St, LONDON SE1 9NX" at bounding box center [351, 190] width 294 height 41
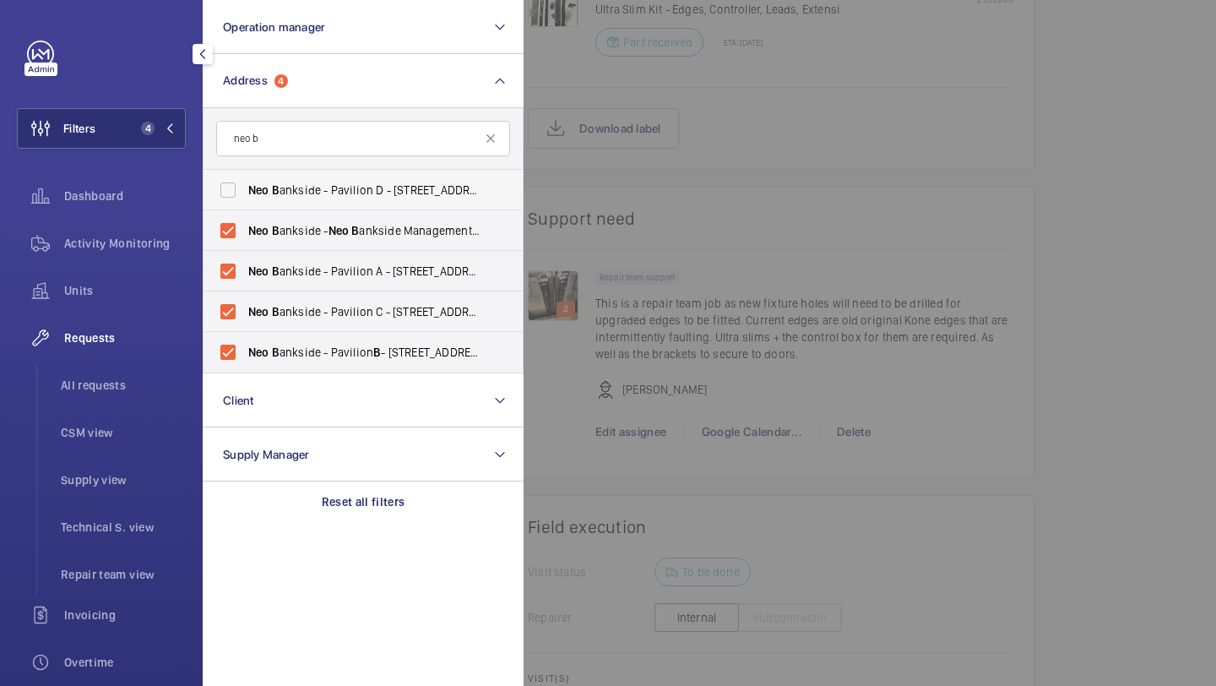
click at [245, 176] on input "Neo B ankside - Pavilion D - 5 Sumner St, LONDON SE1 9NX" at bounding box center [228, 190] width 34 height 34
checkbox input "true"
click at [649, 160] on div at bounding box center [1132, 343] width 1216 height 686
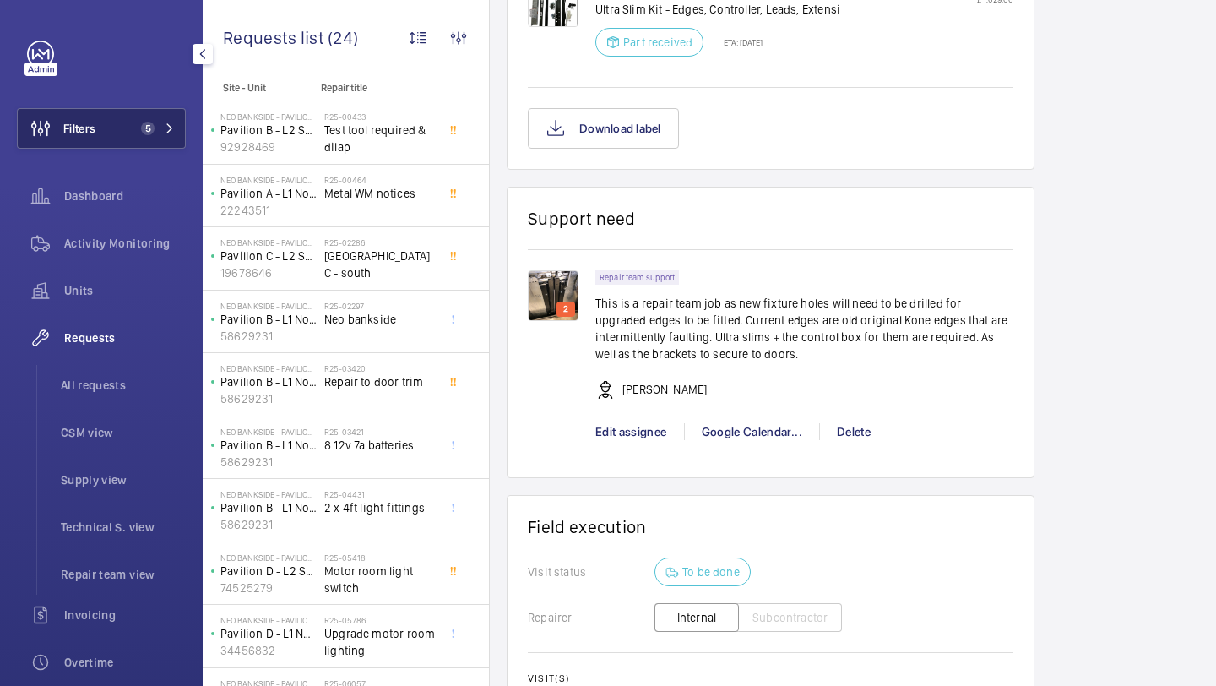
click at [155, 139] on button "Filters 5" at bounding box center [101, 128] width 169 height 41
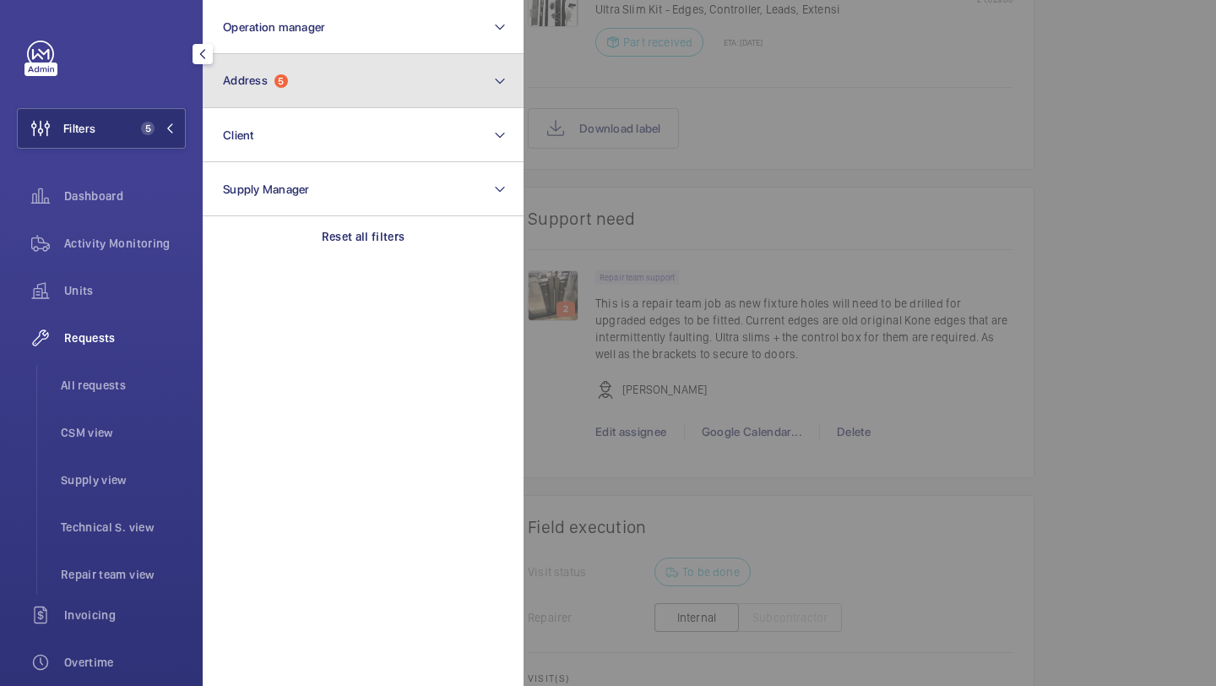
click at [276, 90] on button "Address 5" at bounding box center [363, 81] width 321 height 54
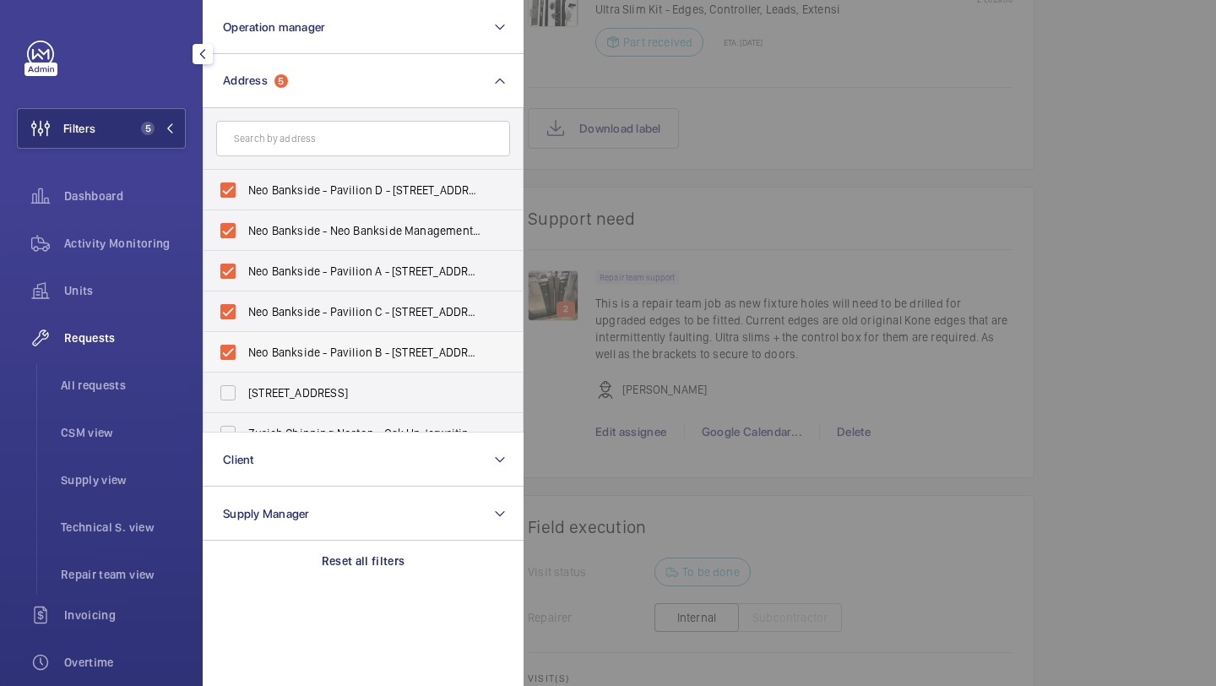
click at [254, 336] on label "Neo Bankside - Pavilion B - 60 Holland Street, LONDON SE1 9JF" at bounding box center [351, 352] width 294 height 41
click at [245, 336] on input "Neo Bankside - Pavilion B - 60 Holland Street, LONDON SE1 9JF" at bounding box center [228, 352] width 34 height 34
checkbox input "false"
click at [277, 272] on span "Neo Bankside - Pavilion A - 50 Holland St, LONDON SE1 9FU" at bounding box center [364, 271] width 232 height 17
click at [245, 272] on input "Neo Bankside - Pavilion A - 50 Holland St, LONDON SE1 9FU" at bounding box center [228, 271] width 34 height 34
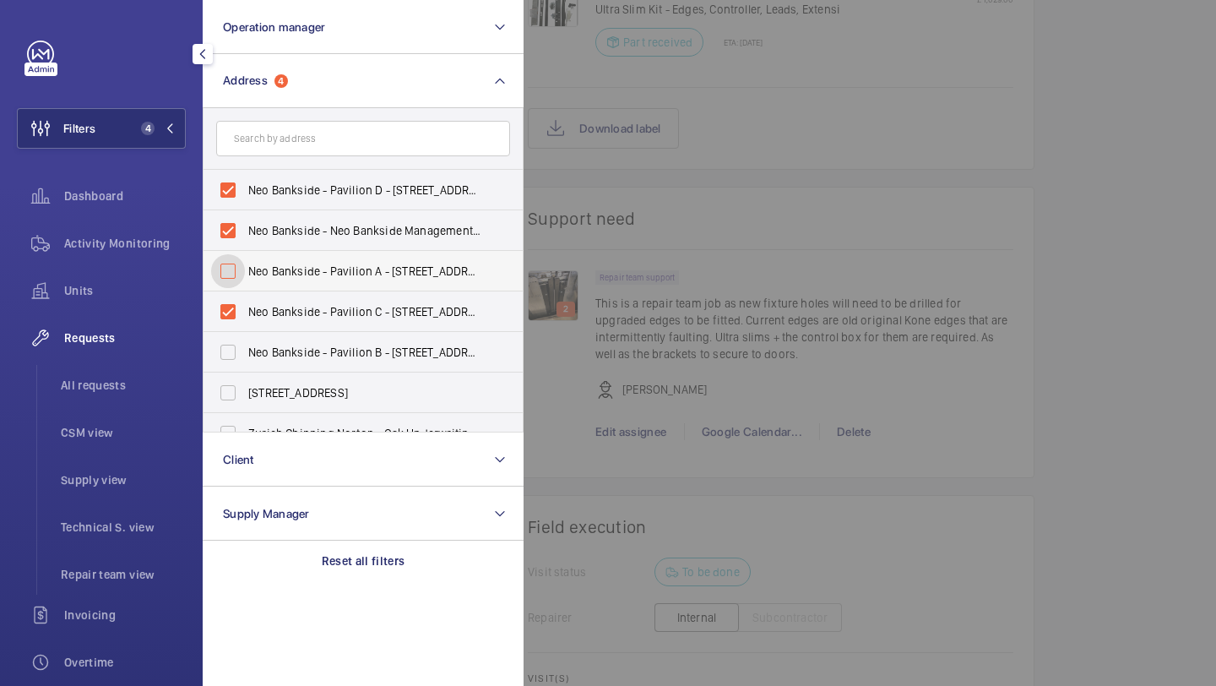
checkbox input "false"
click at [282, 241] on label "Neo Bankside - Neo Bankside Management, LONDON SE1 9RE" at bounding box center [351, 230] width 294 height 41
click at [245, 241] on input "Neo Bankside - Neo Bankside Management, LONDON SE1 9RE" at bounding box center [228, 231] width 34 height 34
click at [283, 217] on label "Neo Bankside - Neo Bankside Management, LONDON SE1 9RE" at bounding box center [351, 230] width 294 height 41
click at [245, 217] on input "Neo Bankside - Neo Bankside Management, LONDON SE1 9RE" at bounding box center [228, 231] width 34 height 34
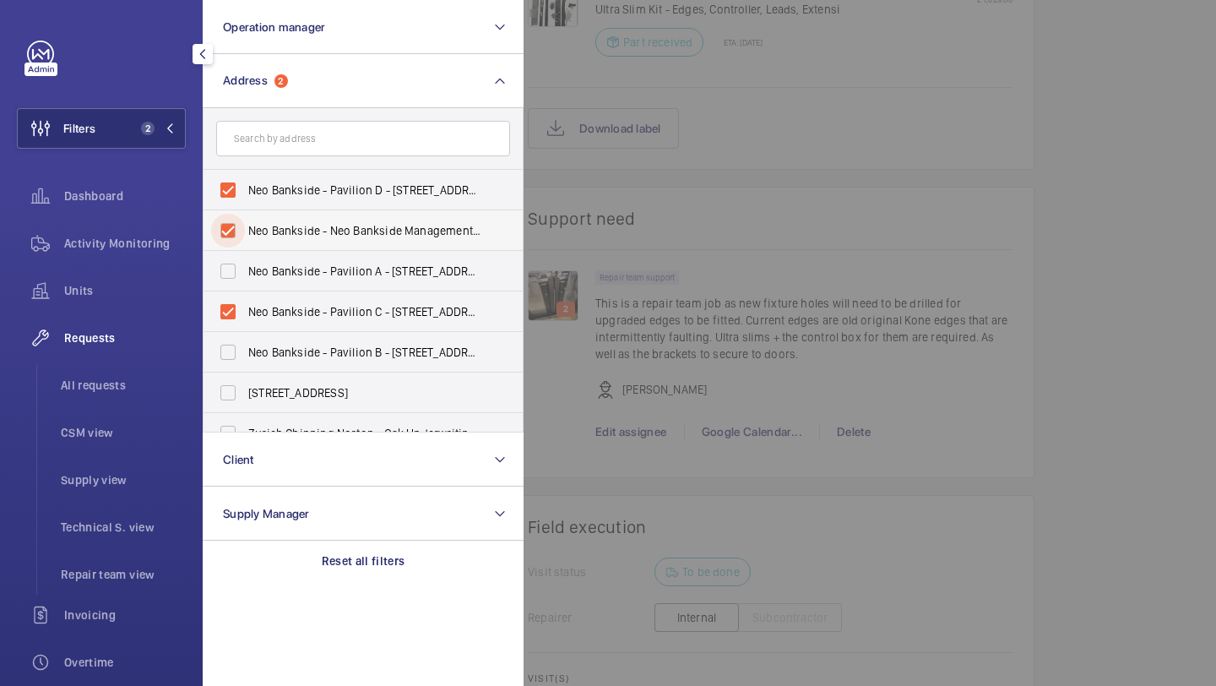
checkbox input "true"
click at [288, 195] on span "Neo Bankside - Pavilion D - 5 Sumner St, LONDON SE1 9NX" at bounding box center [364, 190] width 232 height 17
click at [245, 195] on input "Neo Bankside - Pavilion D - 5 Sumner St, LONDON SE1 9NX" at bounding box center [228, 190] width 34 height 34
checkbox input "false"
click at [280, 242] on label "Neo Bankside - Neo Bankside Management, LONDON SE1 9RE" at bounding box center [351, 230] width 294 height 41
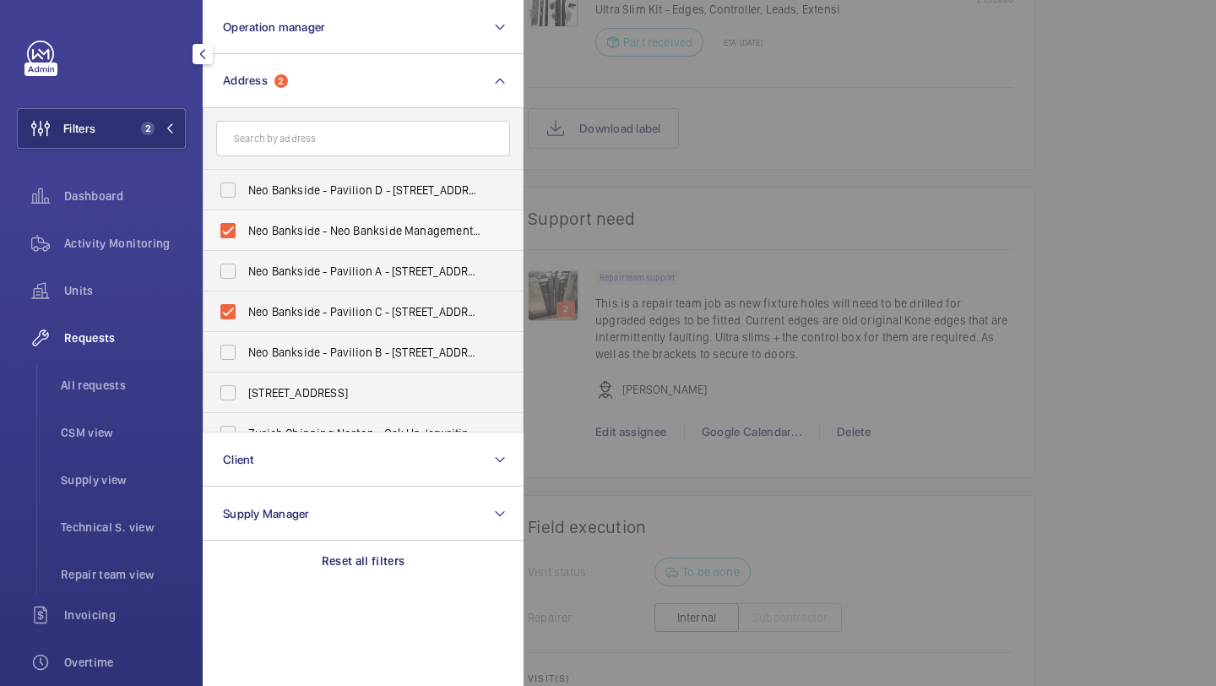
click at [245, 242] on input "Neo Bankside - Neo Bankside Management, LONDON SE1 9RE" at bounding box center [228, 231] width 34 height 34
checkbox input "false"
click at [631, 212] on div at bounding box center [1132, 343] width 1216 height 686
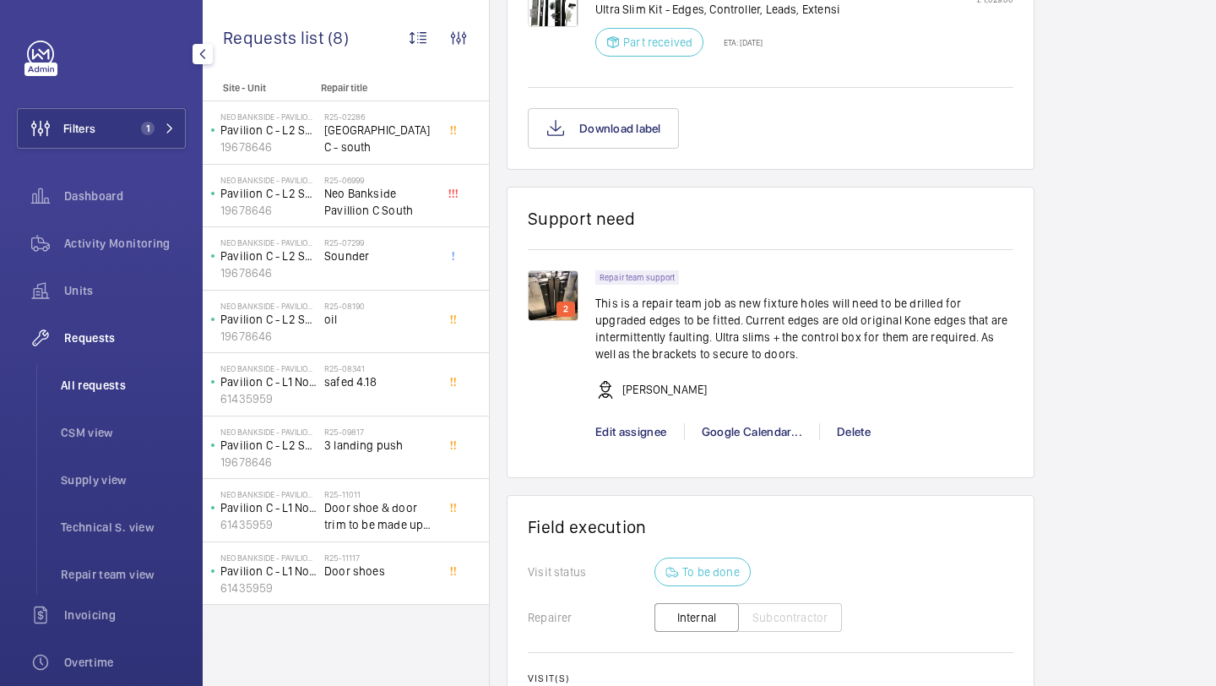
click at [95, 398] on li "All requests" at bounding box center [116, 385] width 139 height 41
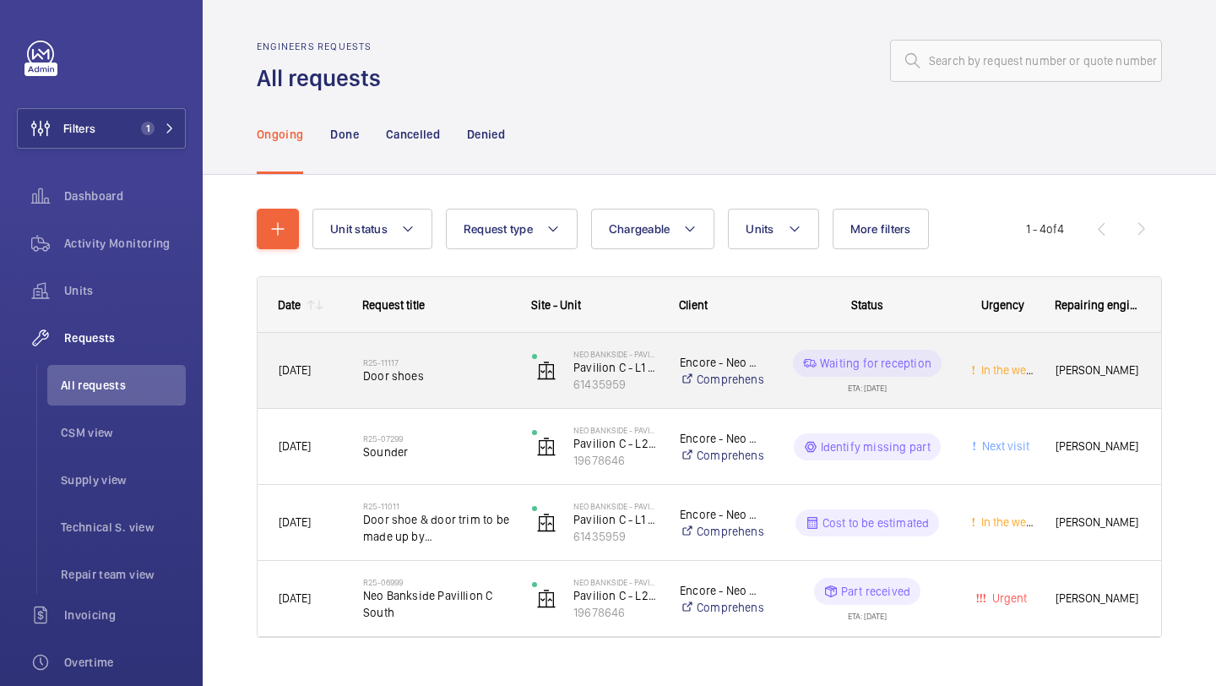
scroll to position [33, 0]
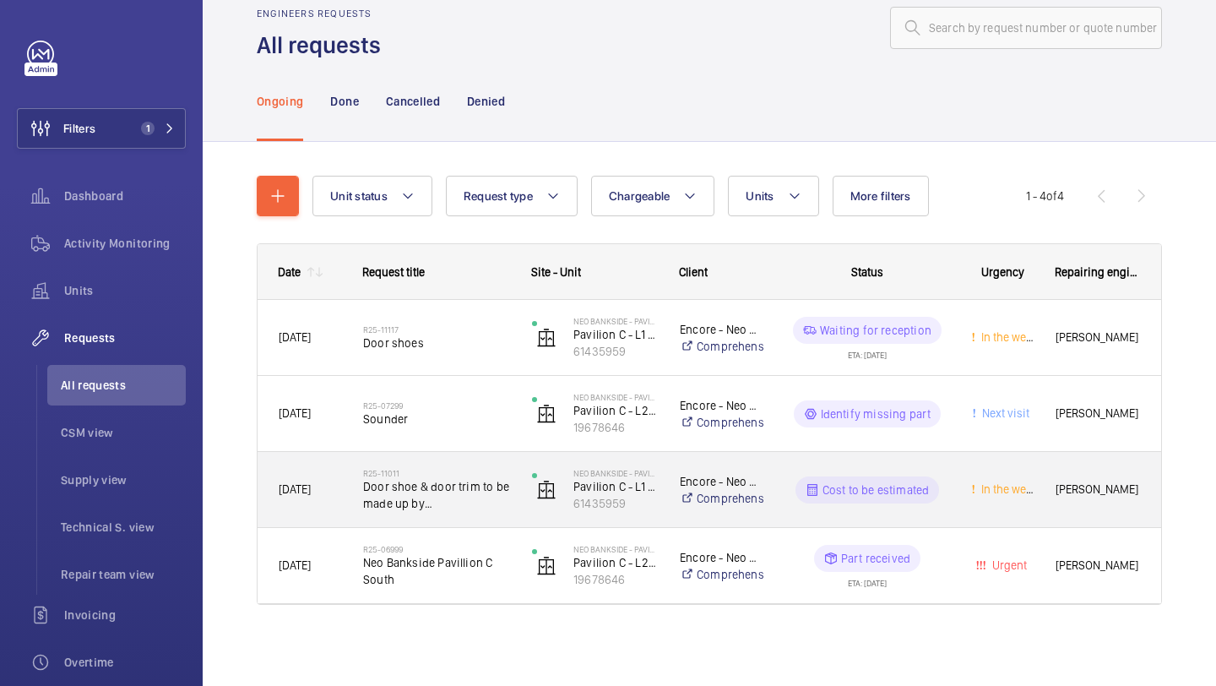
click at [492, 478] on span "Door shoe & door trim to be made up by Marcos" at bounding box center [436, 495] width 147 height 34
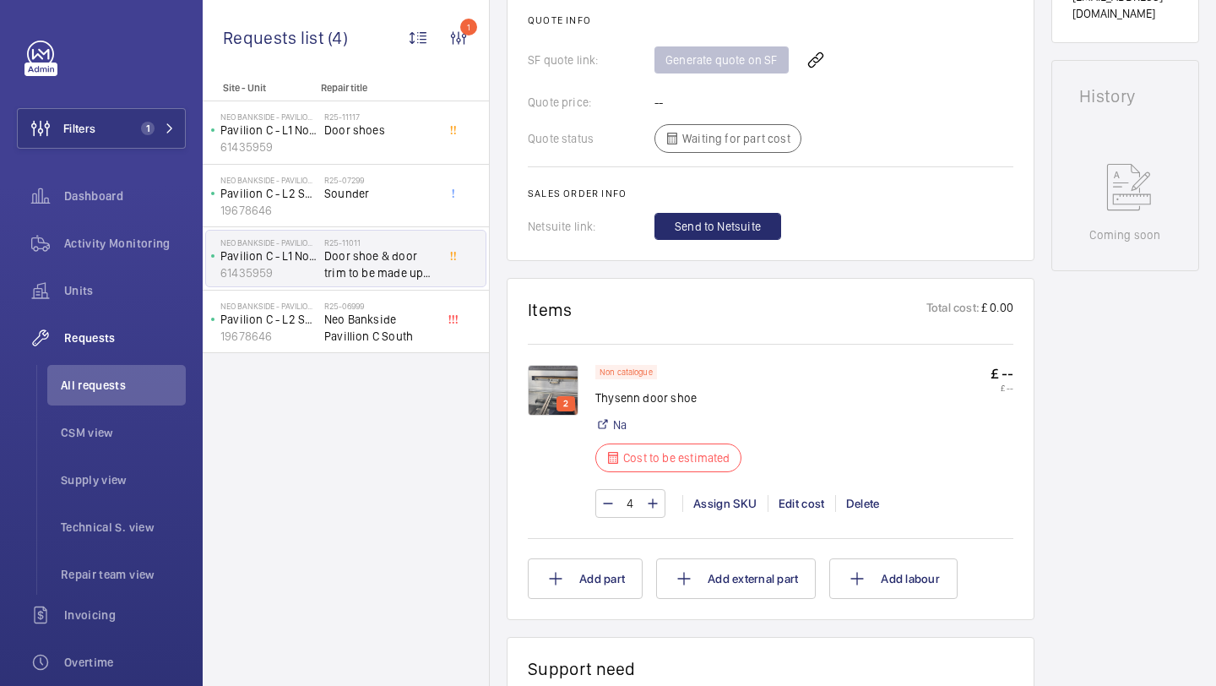
scroll to position [807, 0]
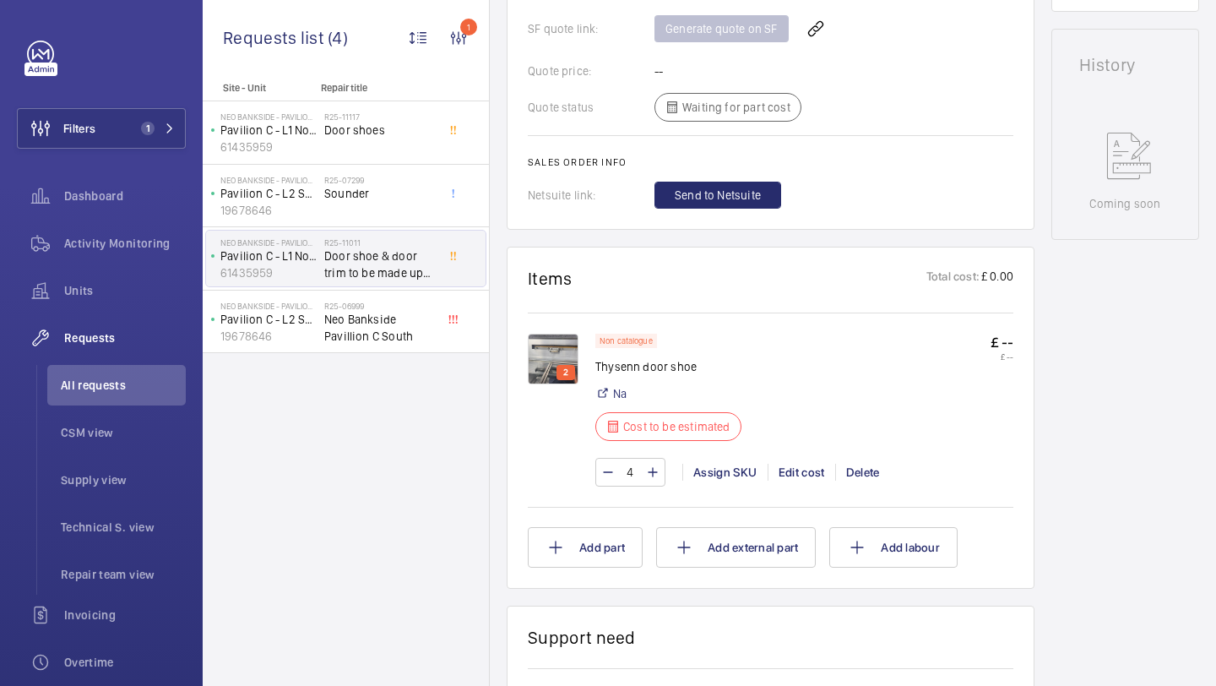
click at [564, 365] on p "2" at bounding box center [566, 372] width 12 height 15
click at [557, 334] on img at bounding box center [553, 359] width 51 height 51
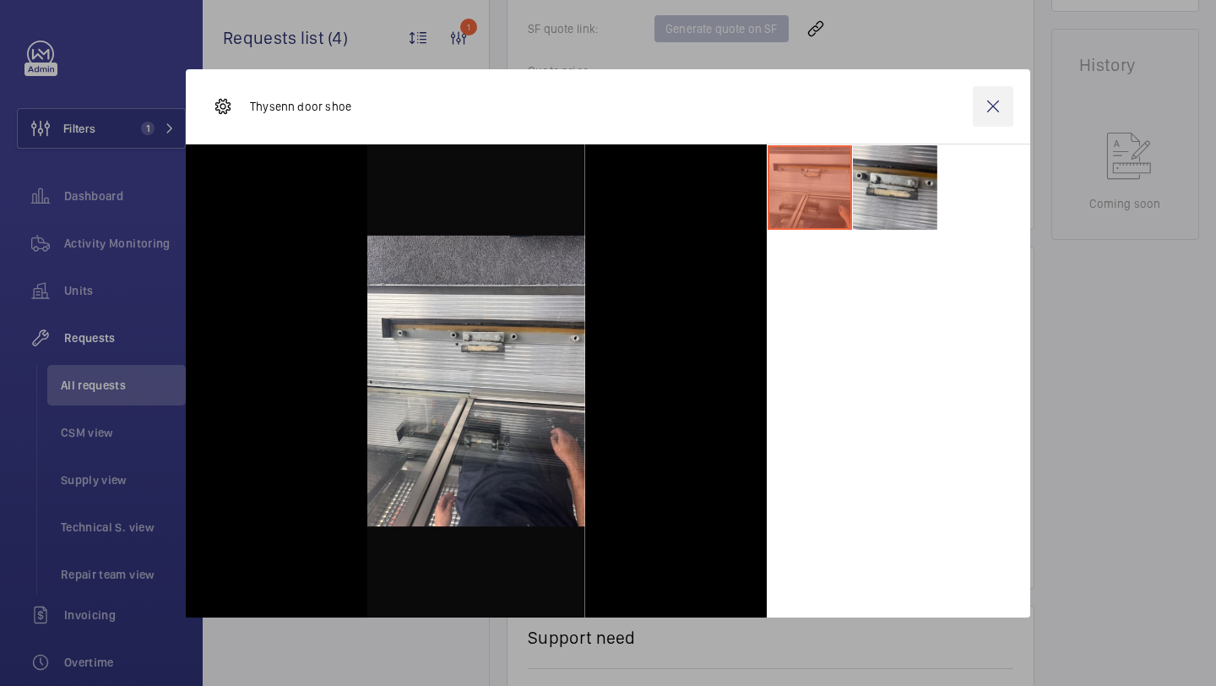
click at [987, 102] on wm-front-icon-button at bounding box center [993, 106] width 41 height 41
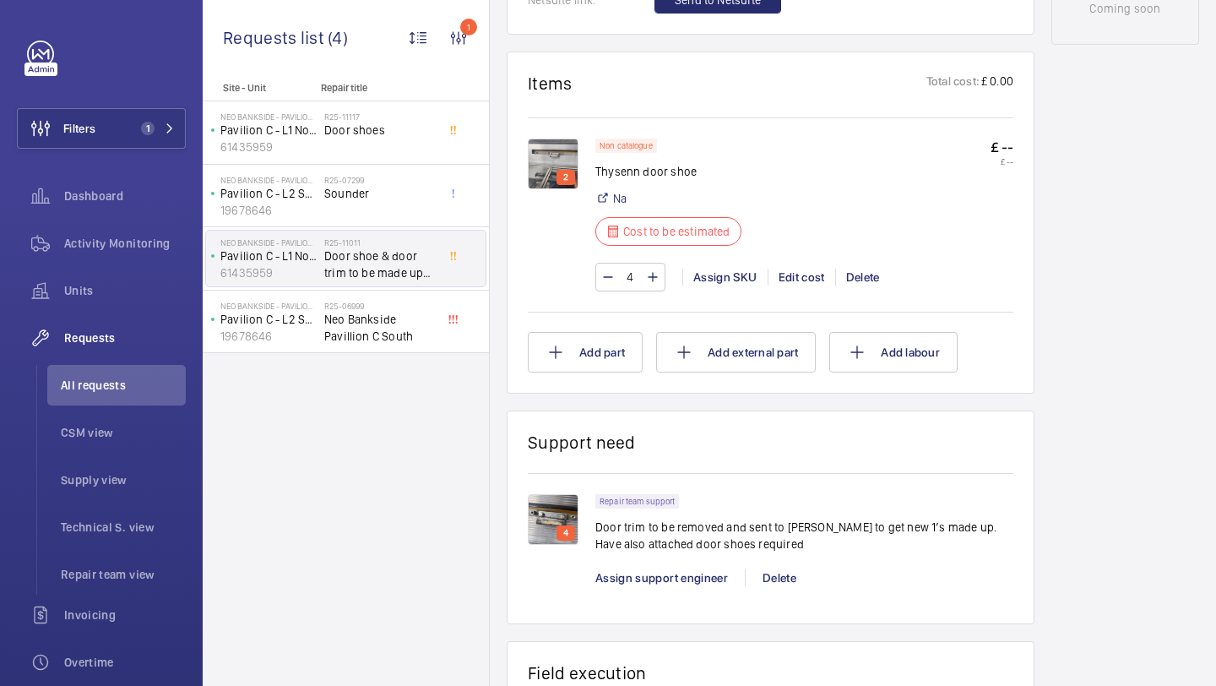
scroll to position [1009, 0]
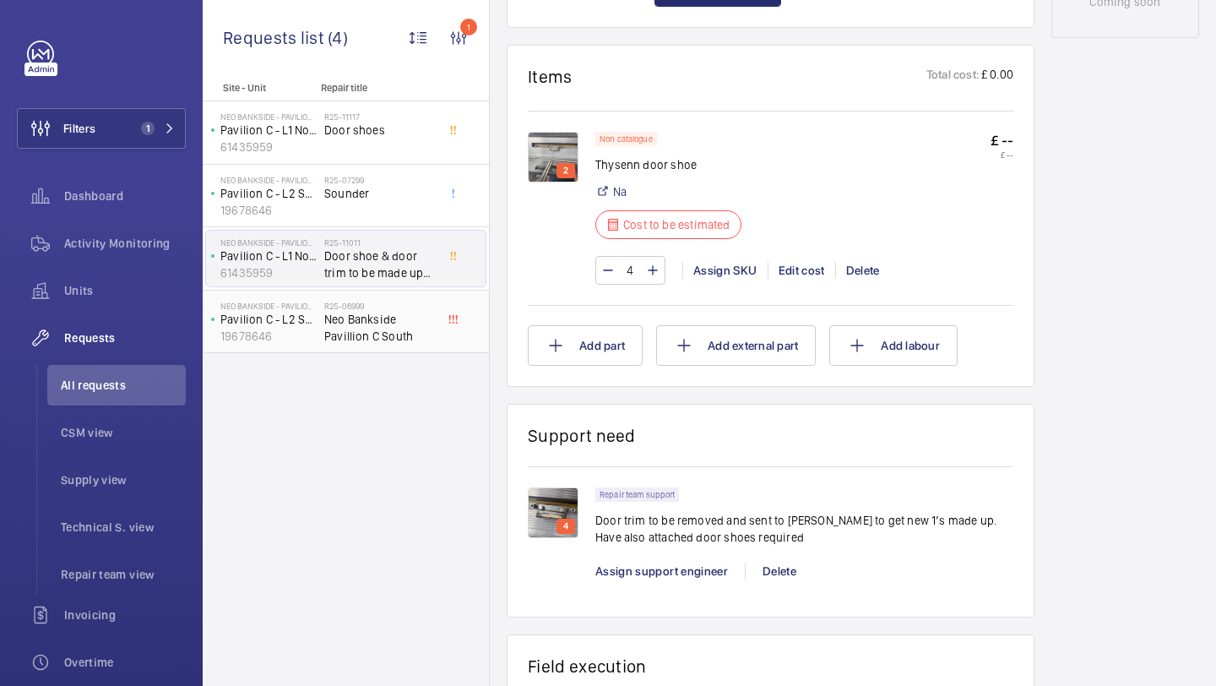
click at [380, 322] on span "Neo Bankside Pavillion C South" at bounding box center [379, 328] width 111 height 34
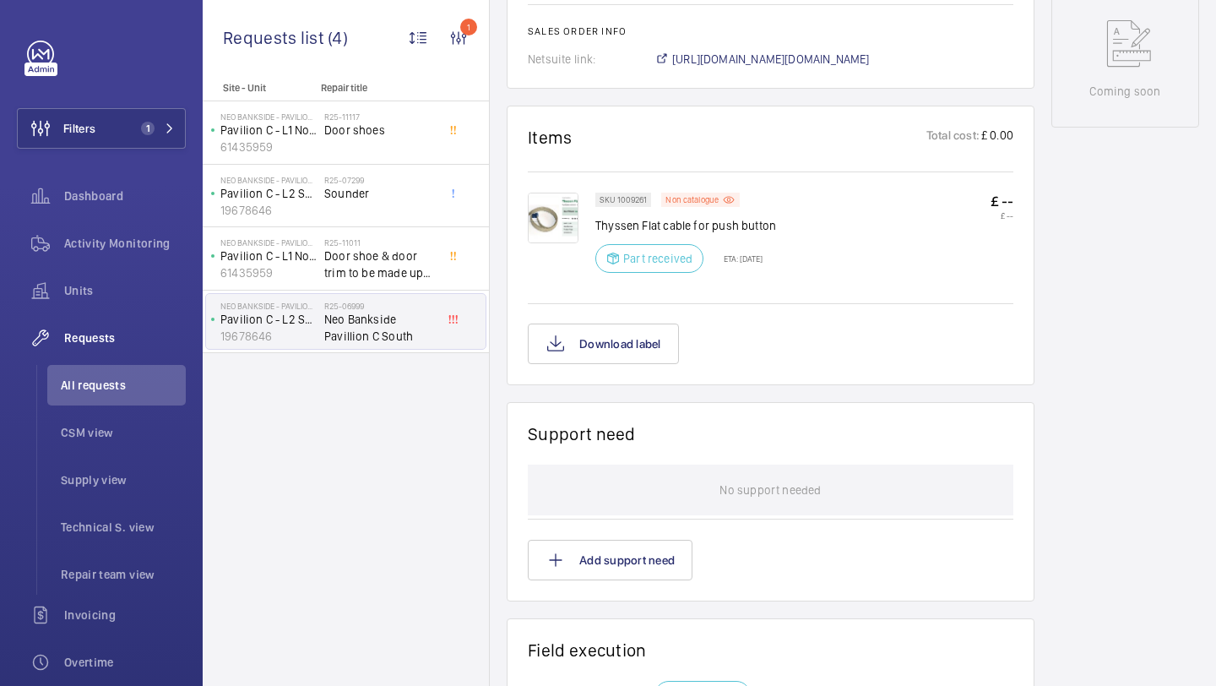
scroll to position [1253, 0]
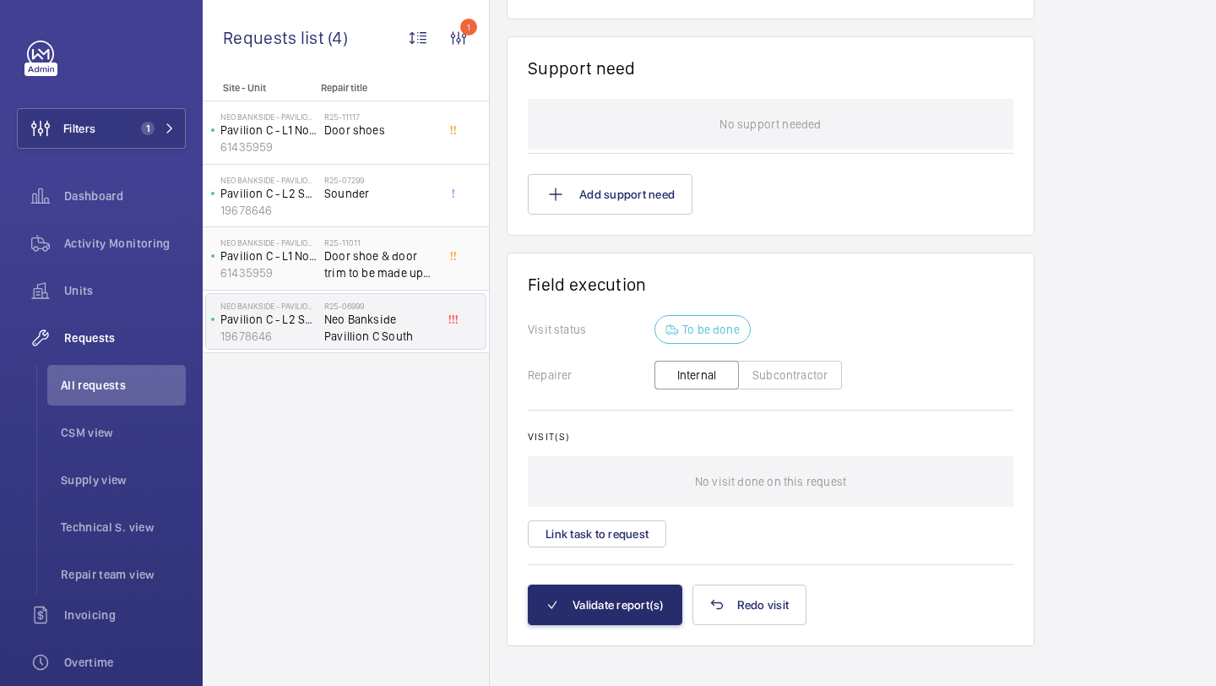
click at [412, 275] on span "Door shoe & door trim to be made up by Marcos" at bounding box center [379, 264] width 111 height 34
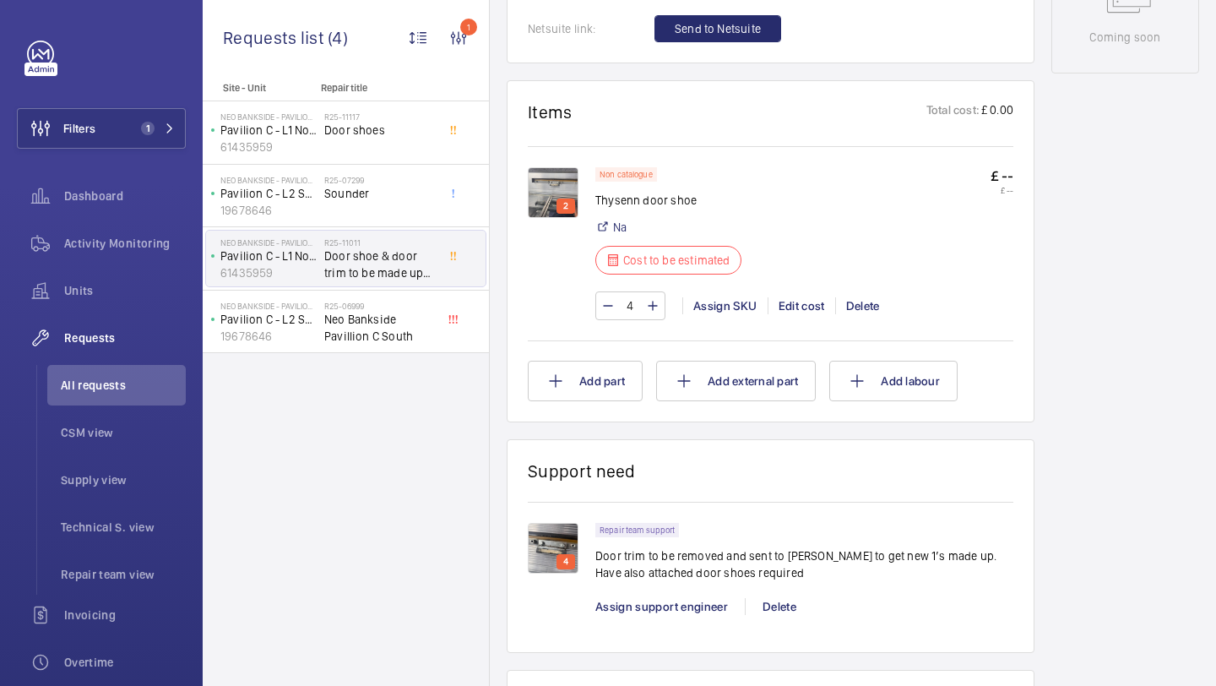
scroll to position [979, 0]
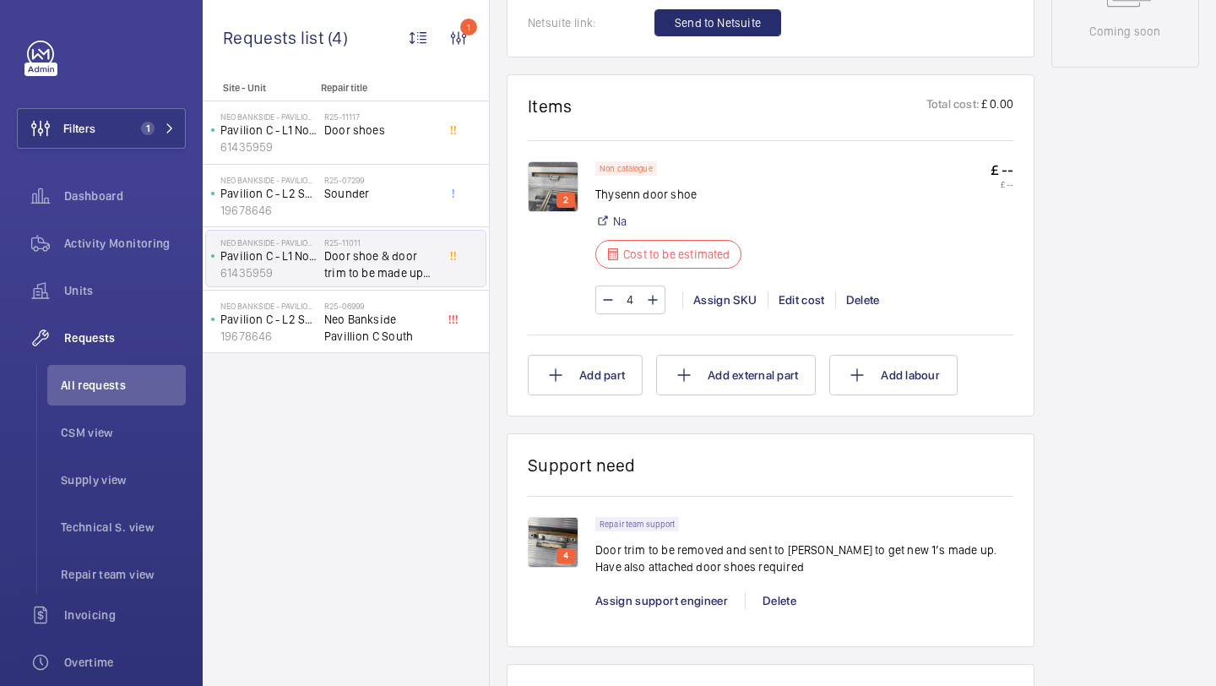
click at [544, 517] on img at bounding box center [553, 542] width 51 height 51
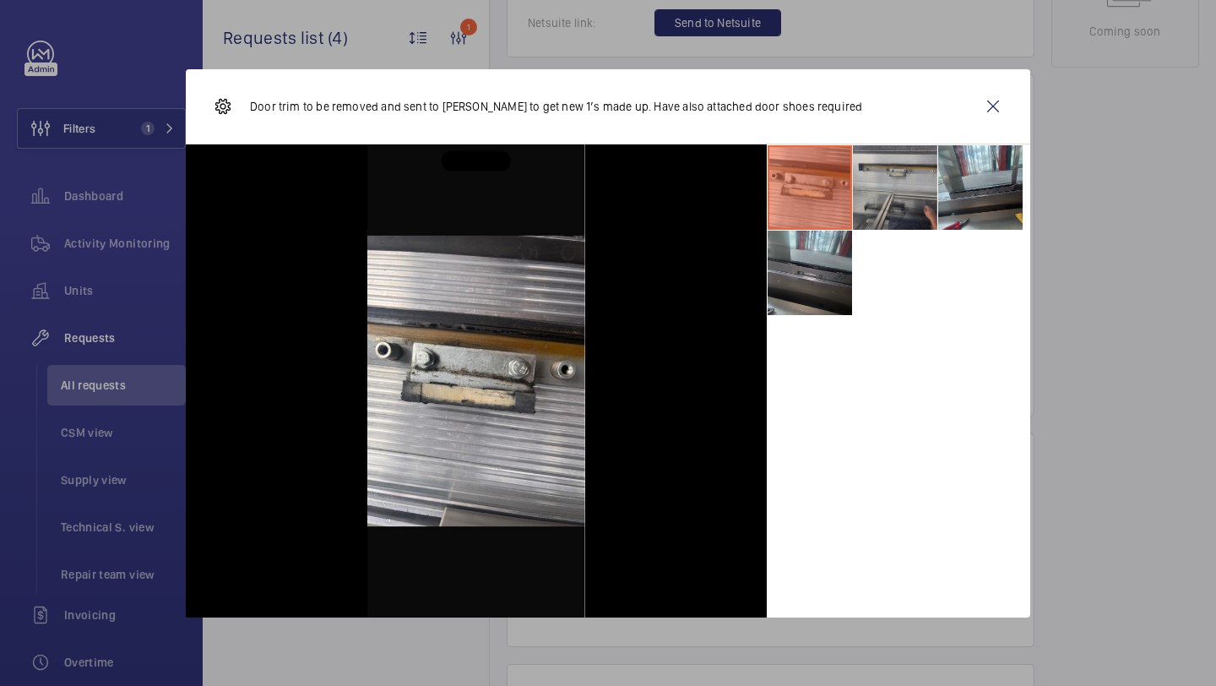
click at [889, 189] on li at bounding box center [895, 187] width 84 height 84
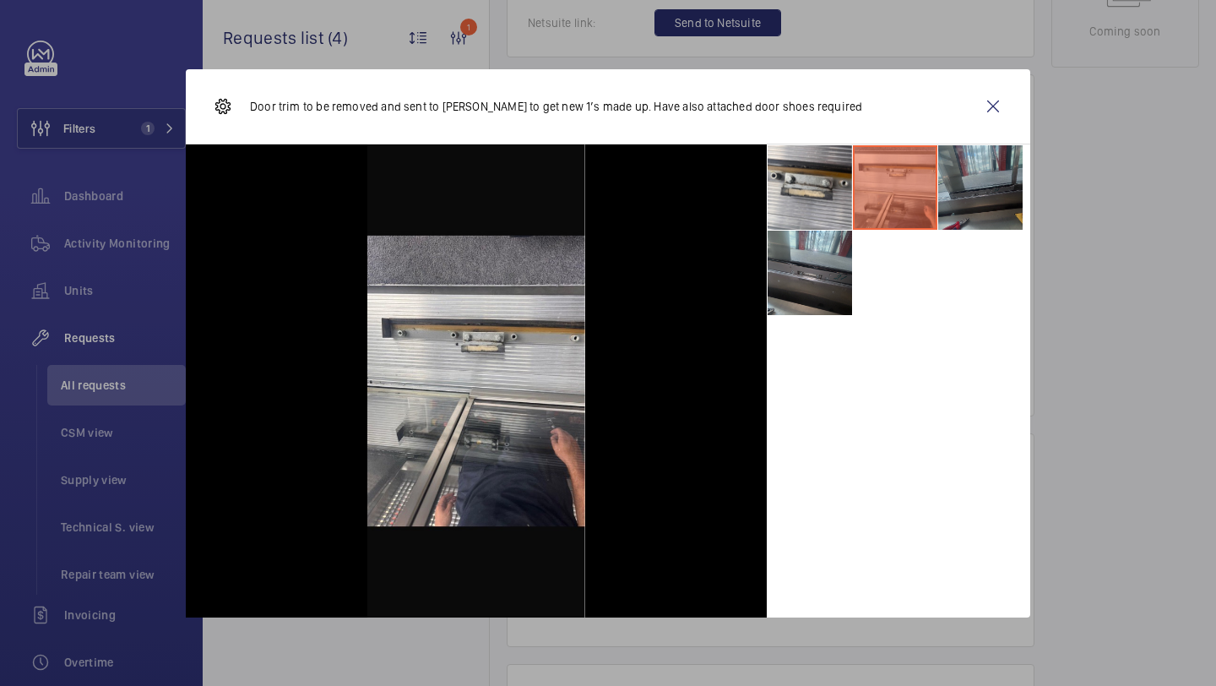
click at [948, 182] on li at bounding box center [980, 187] width 84 height 84
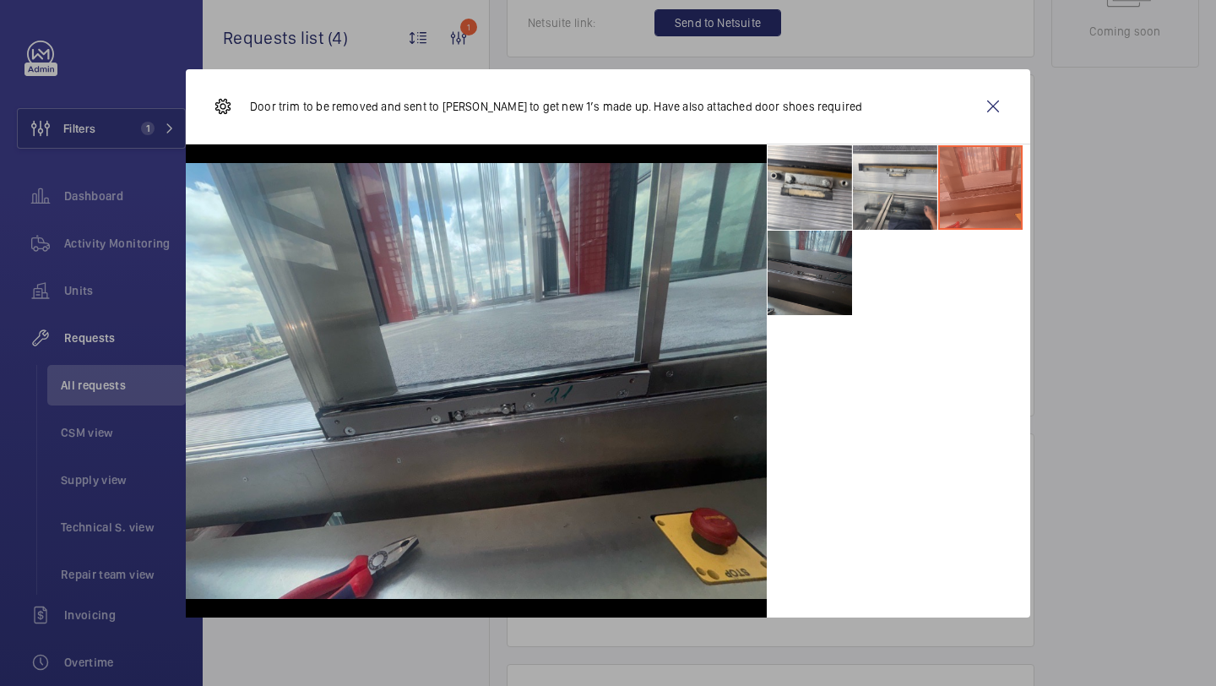
click at [832, 263] on li at bounding box center [810, 273] width 84 height 84
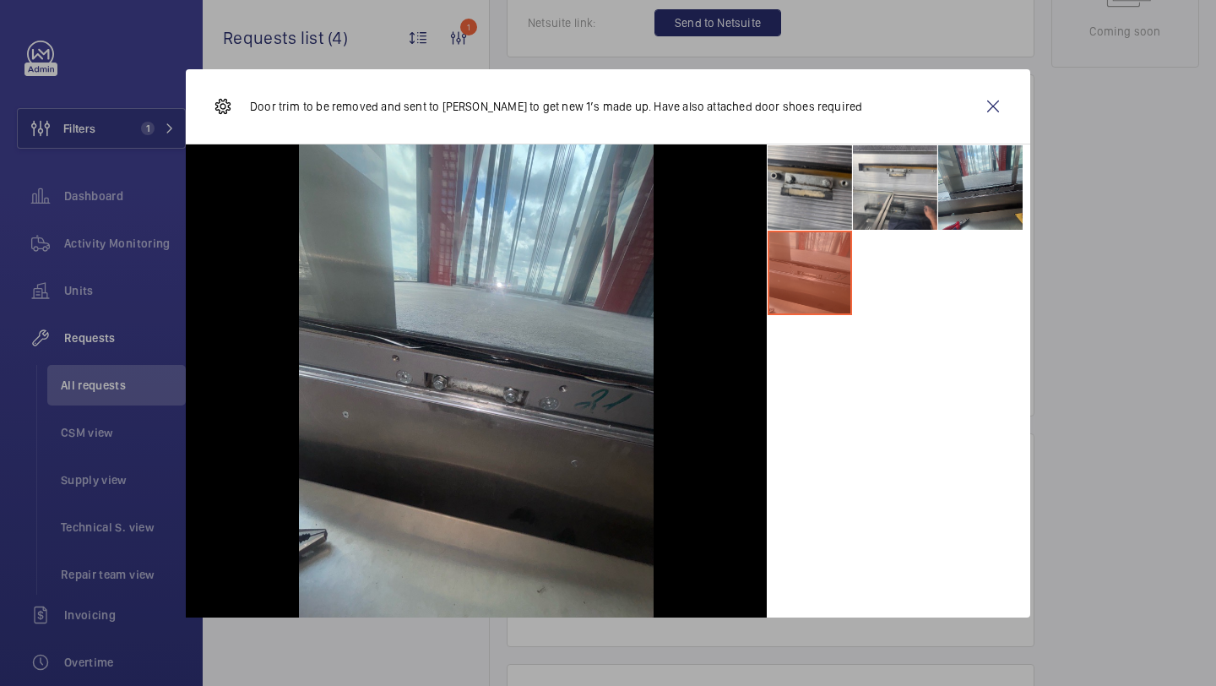
click at [848, 198] on li at bounding box center [810, 187] width 84 height 84
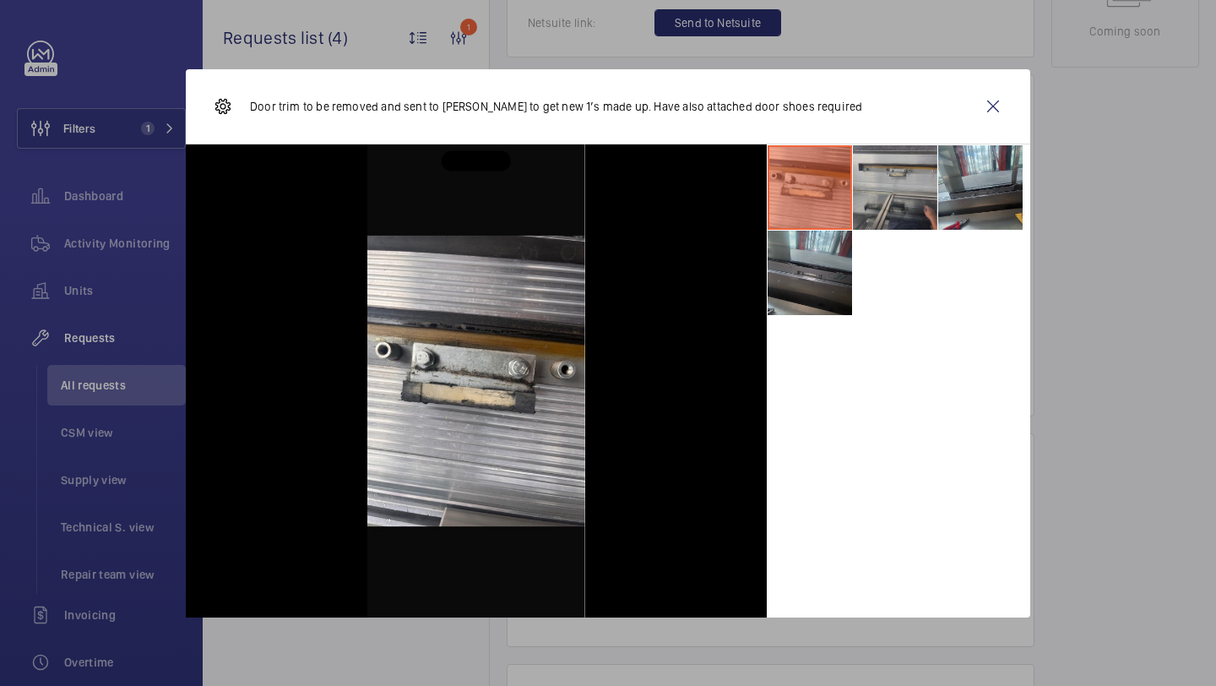
click at [904, 196] on li at bounding box center [895, 187] width 84 height 84
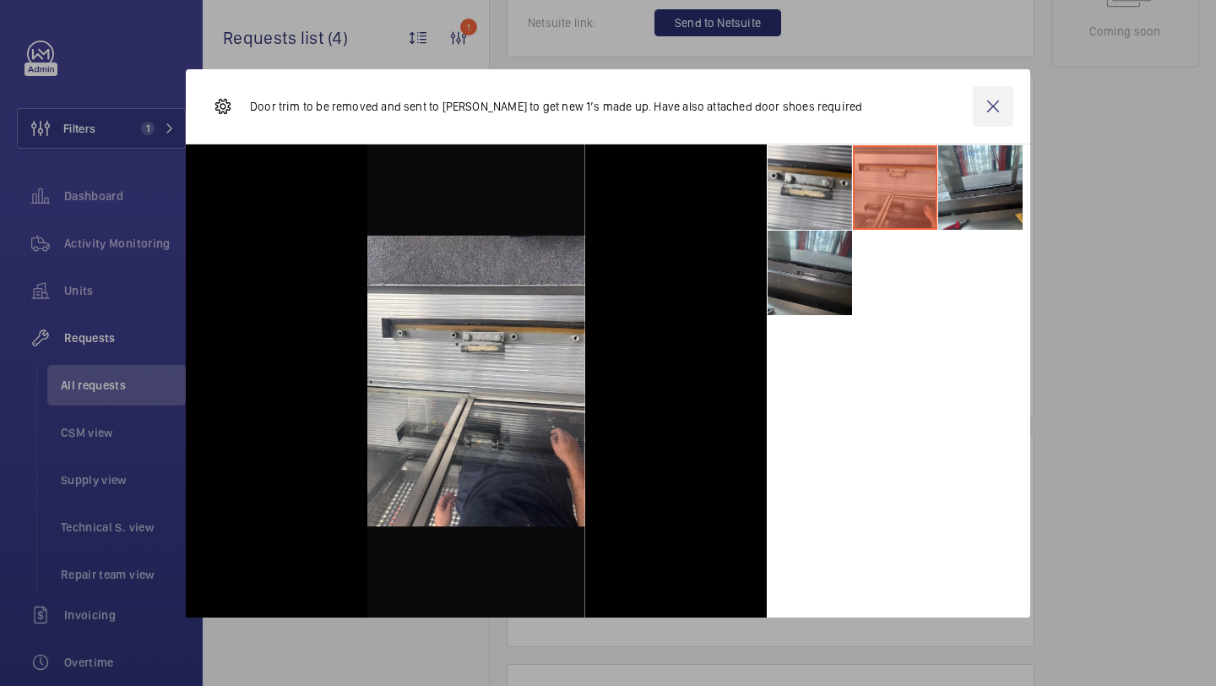
click at [998, 98] on wm-front-icon-button at bounding box center [993, 106] width 41 height 41
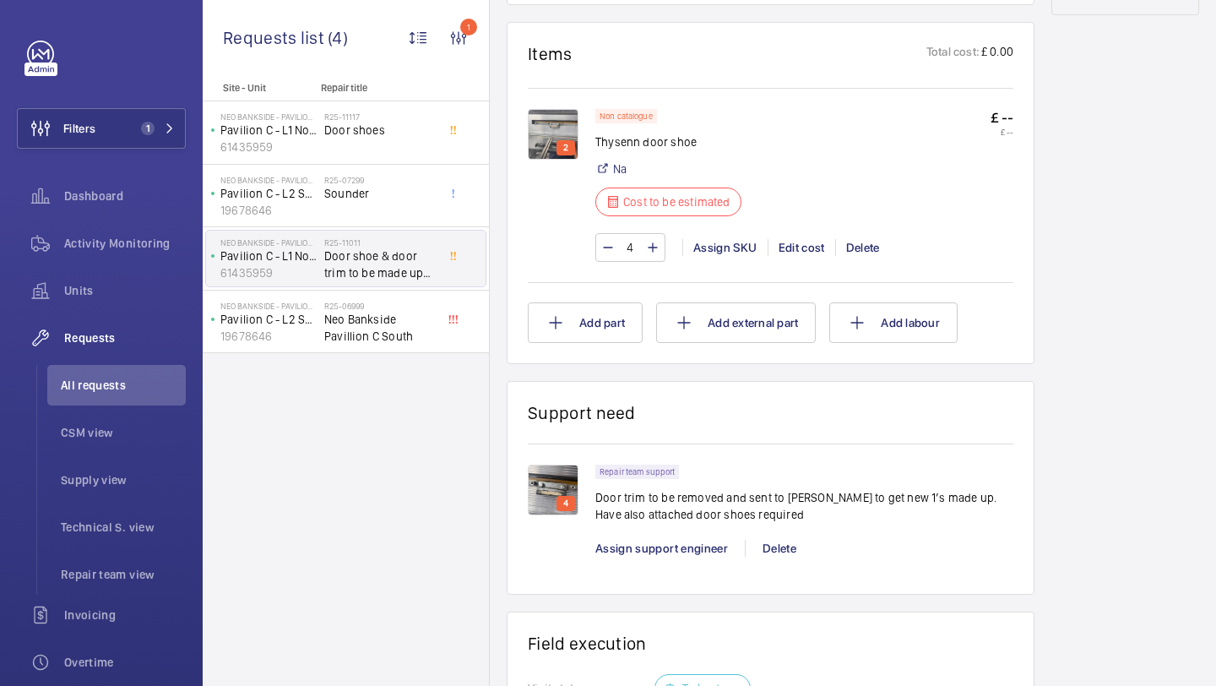
scroll to position [1059, 0]
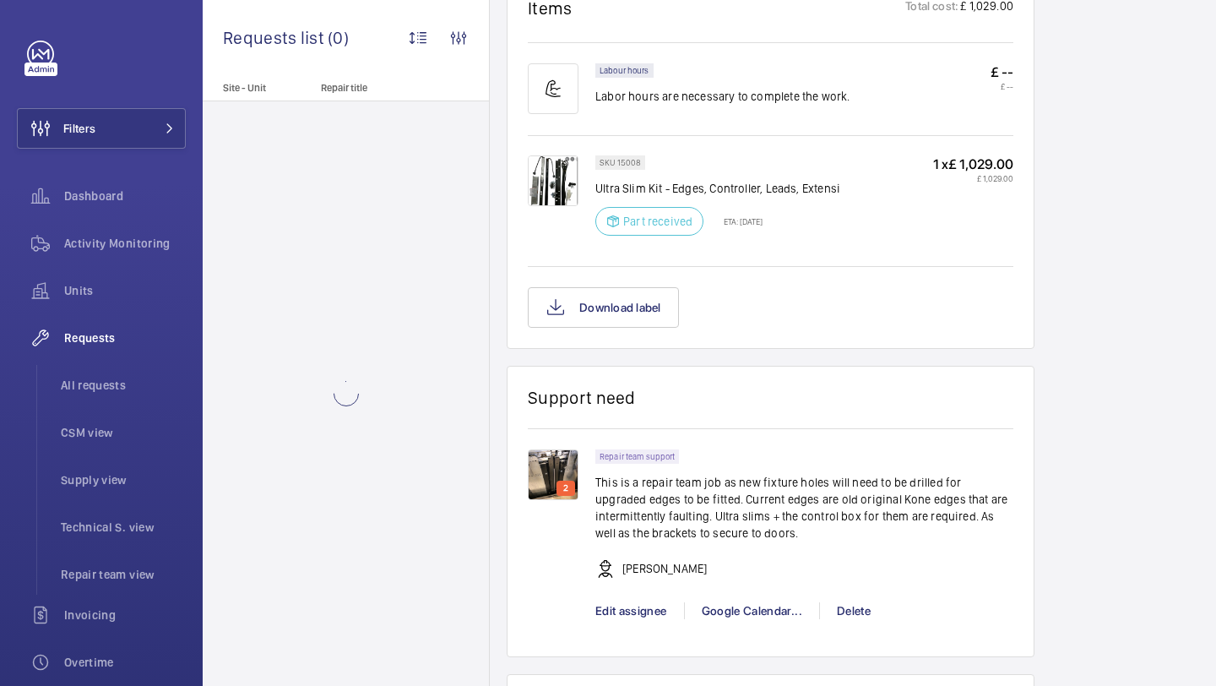
scroll to position [1585, 0]
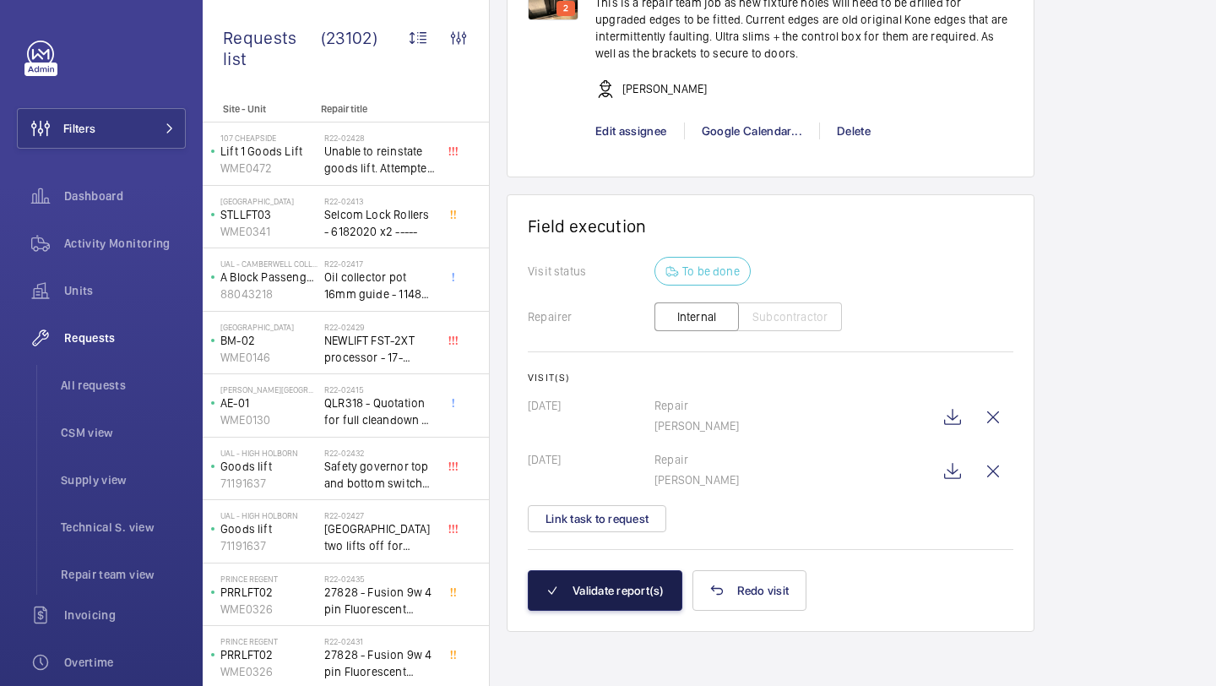
click at [617, 586] on button "Validate report(s)" at bounding box center [605, 590] width 155 height 41
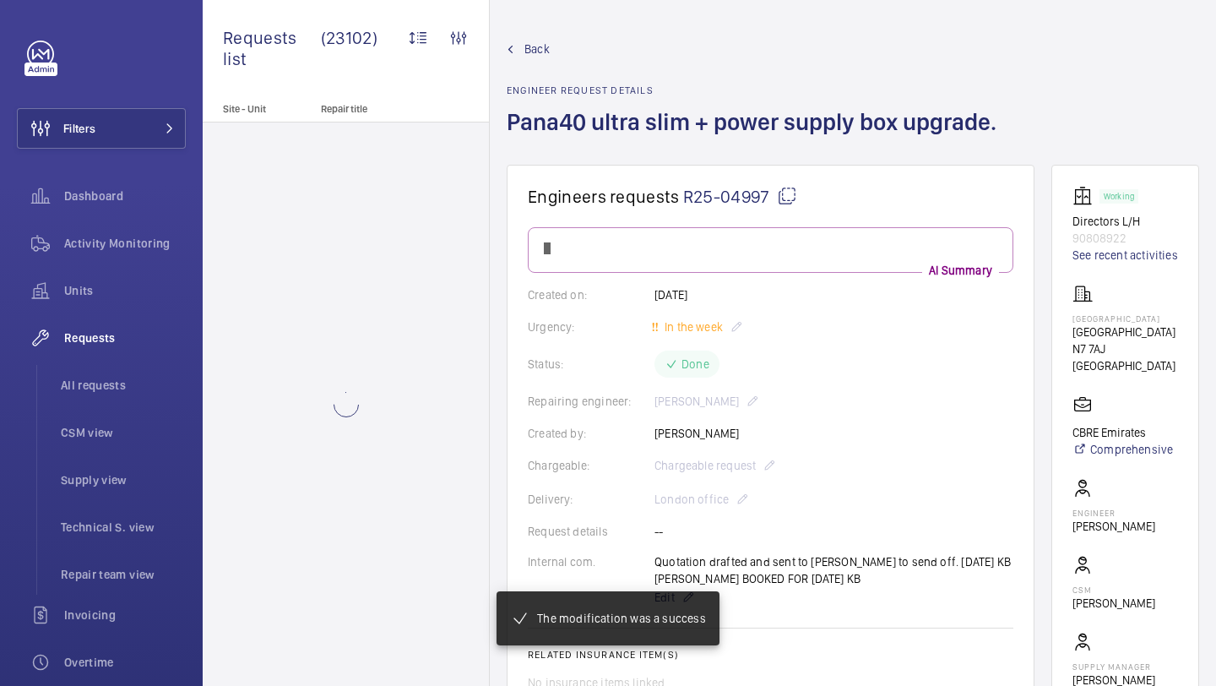
scroll to position [1402, 0]
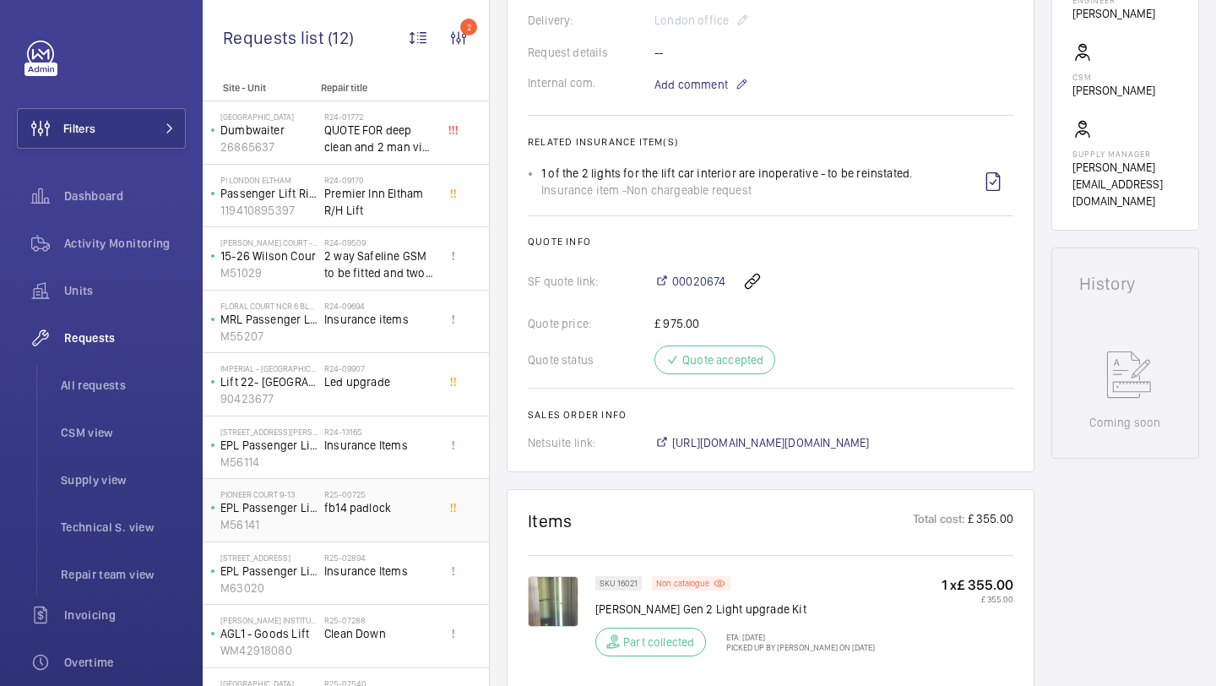
scroll to position [171, 0]
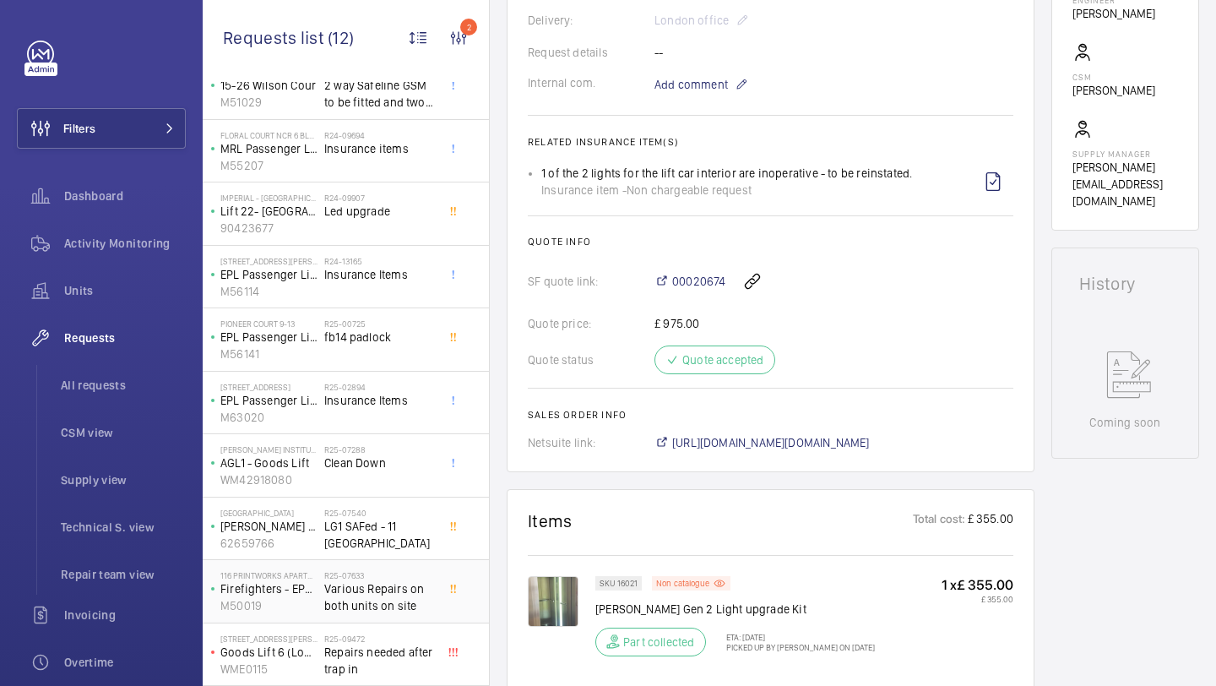
click at [393, 577] on h2 "R25-07633" at bounding box center [379, 575] width 111 height 10
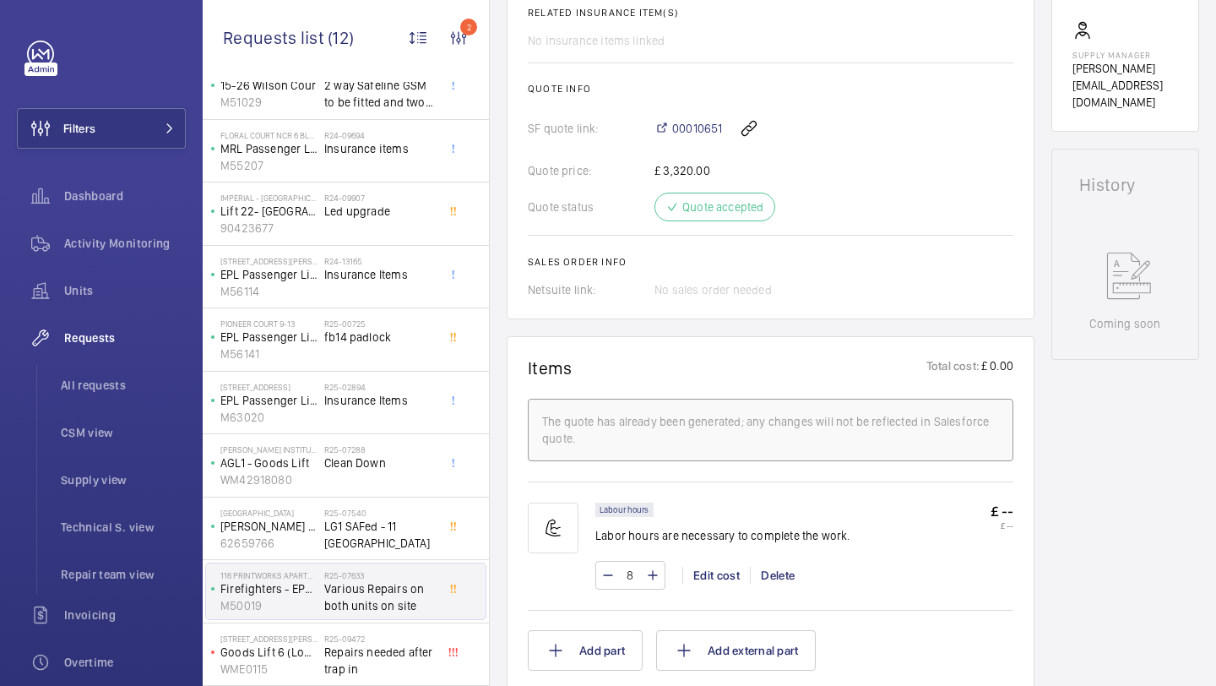
scroll to position [769, 0]
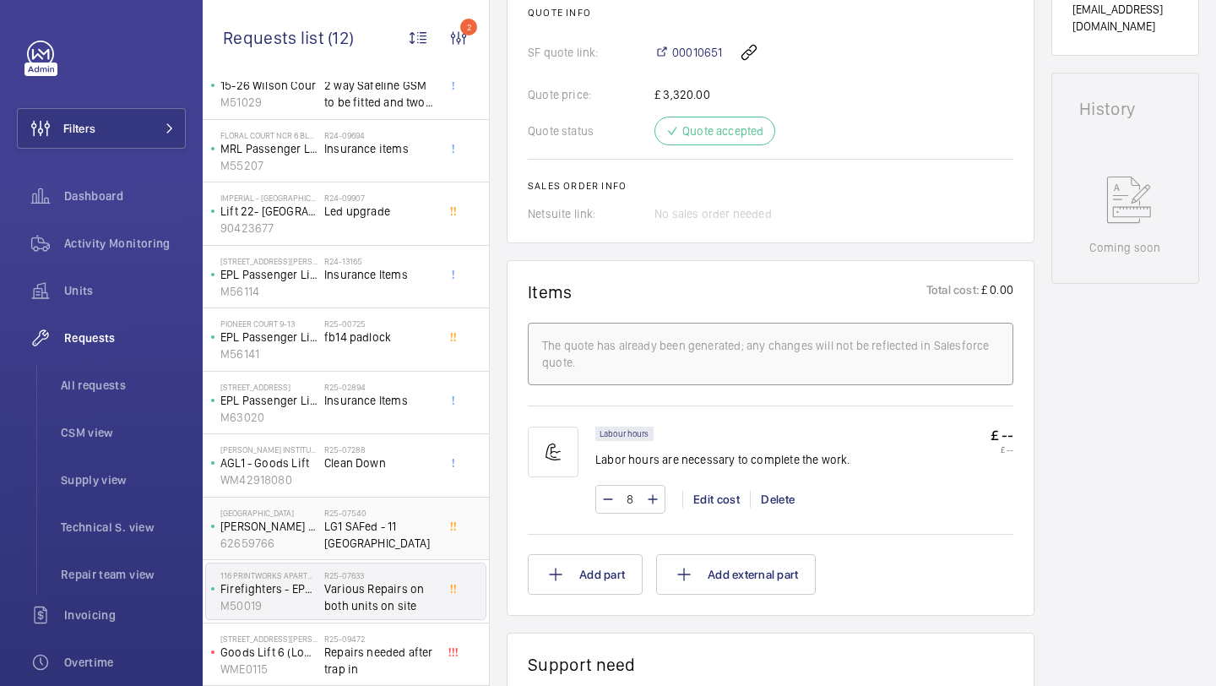
click at [404, 530] on span "LG1 SAFed - 11 [GEOGRAPHIC_DATA]" at bounding box center [379, 535] width 111 height 34
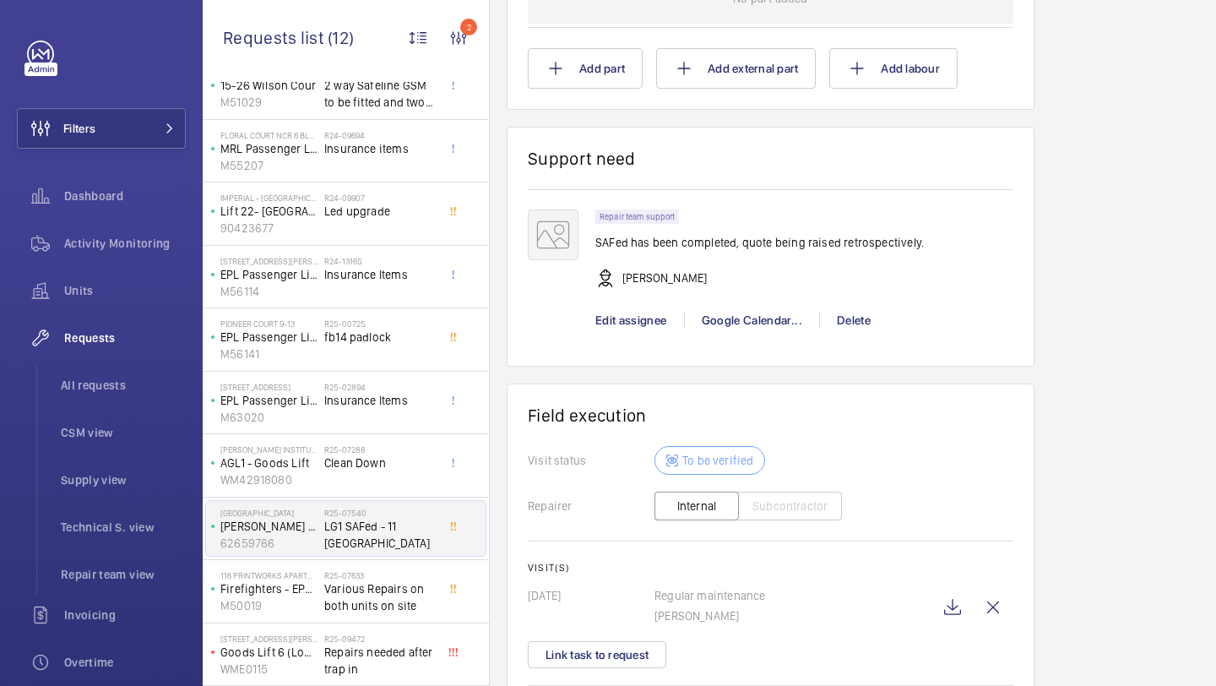
scroll to position [1290, 0]
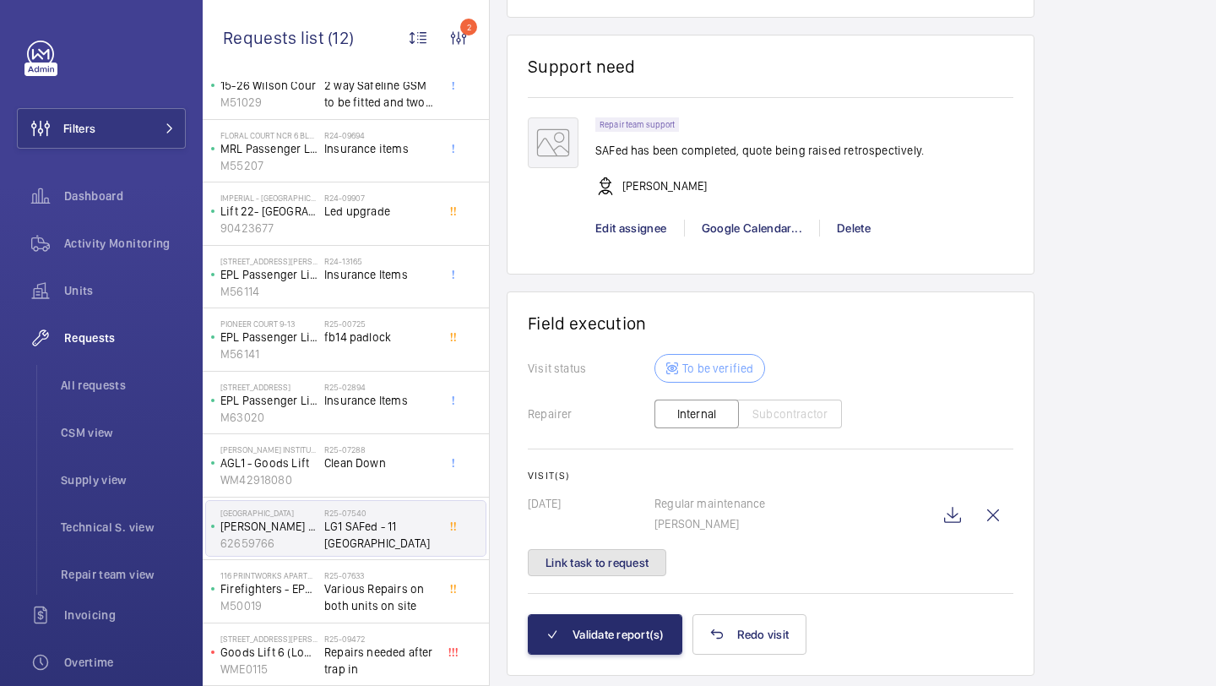
click at [626, 568] on button "Link task to request" at bounding box center [597, 562] width 139 height 27
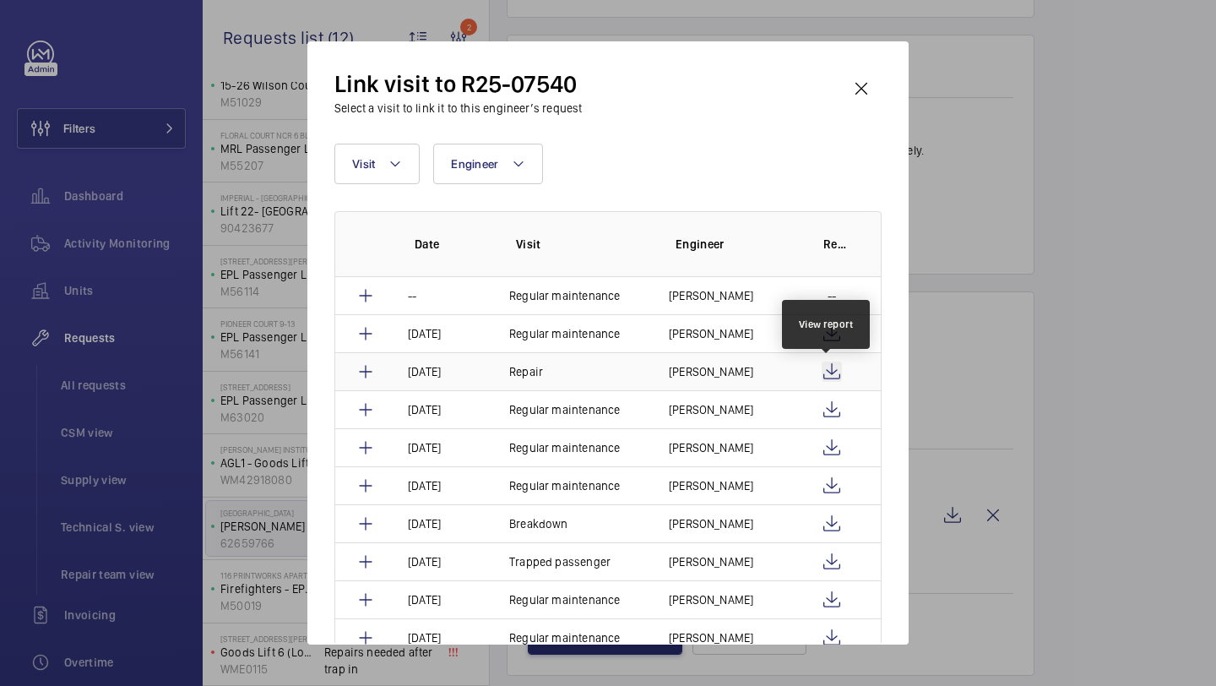
click at [825, 367] on wm-front-icon-button at bounding box center [832, 372] width 20 height 20
click at [865, 87] on wm-front-icon-button at bounding box center [861, 88] width 41 height 41
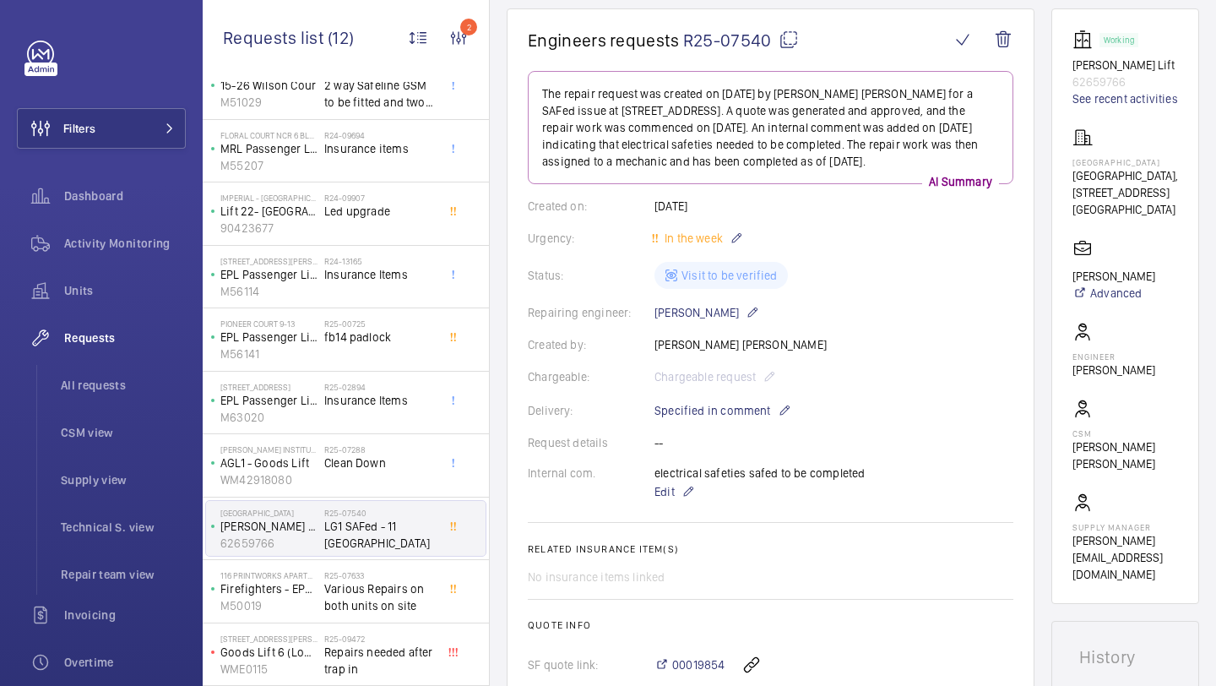
scroll to position [153, 0]
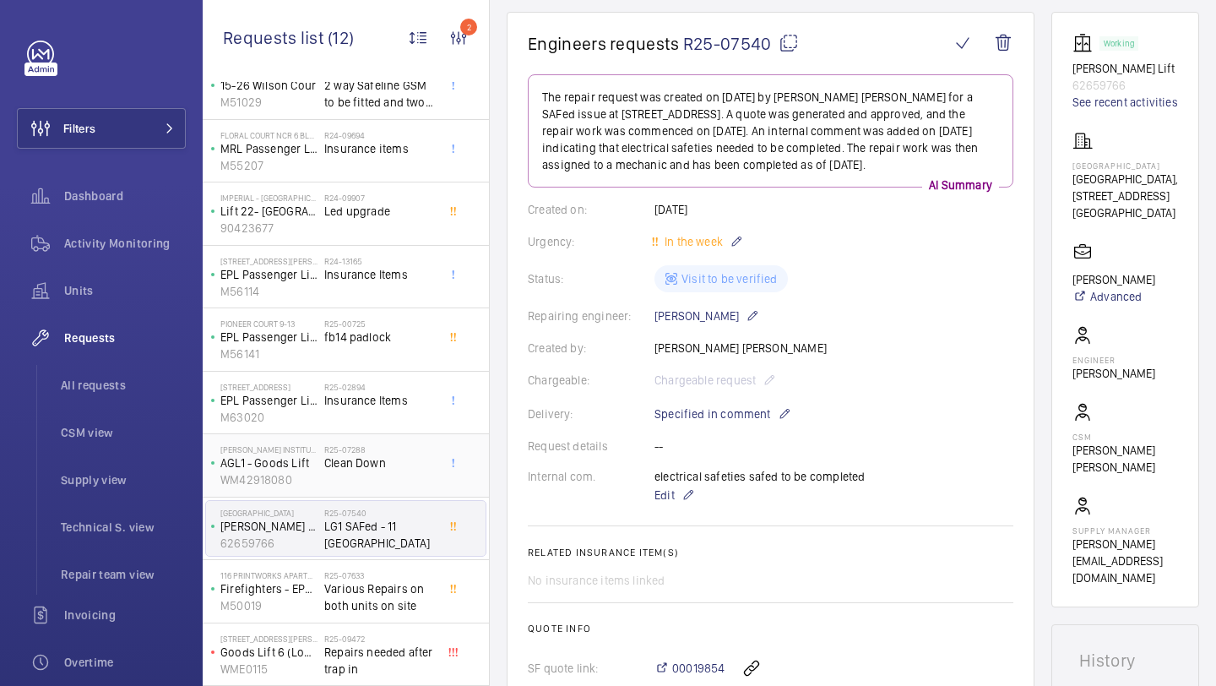
click at [402, 450] on h2 "R25-07288" at bounding box center [379, 449] width 111 height 10
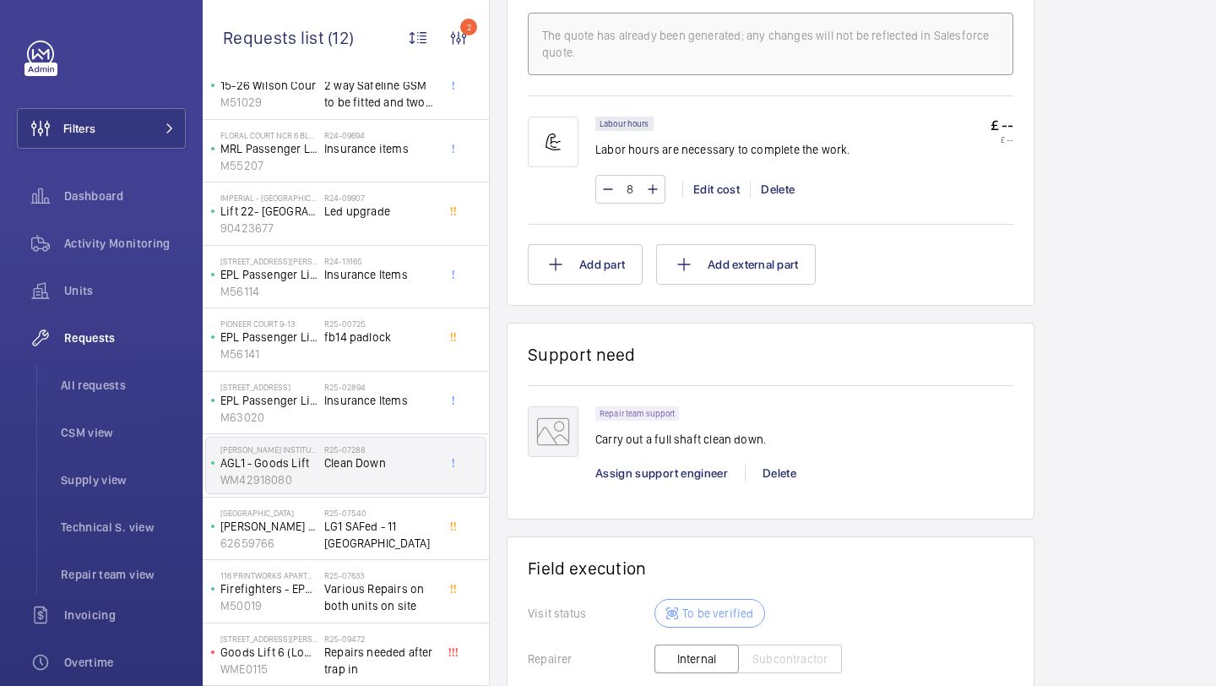
scroll to position [1219, 0]
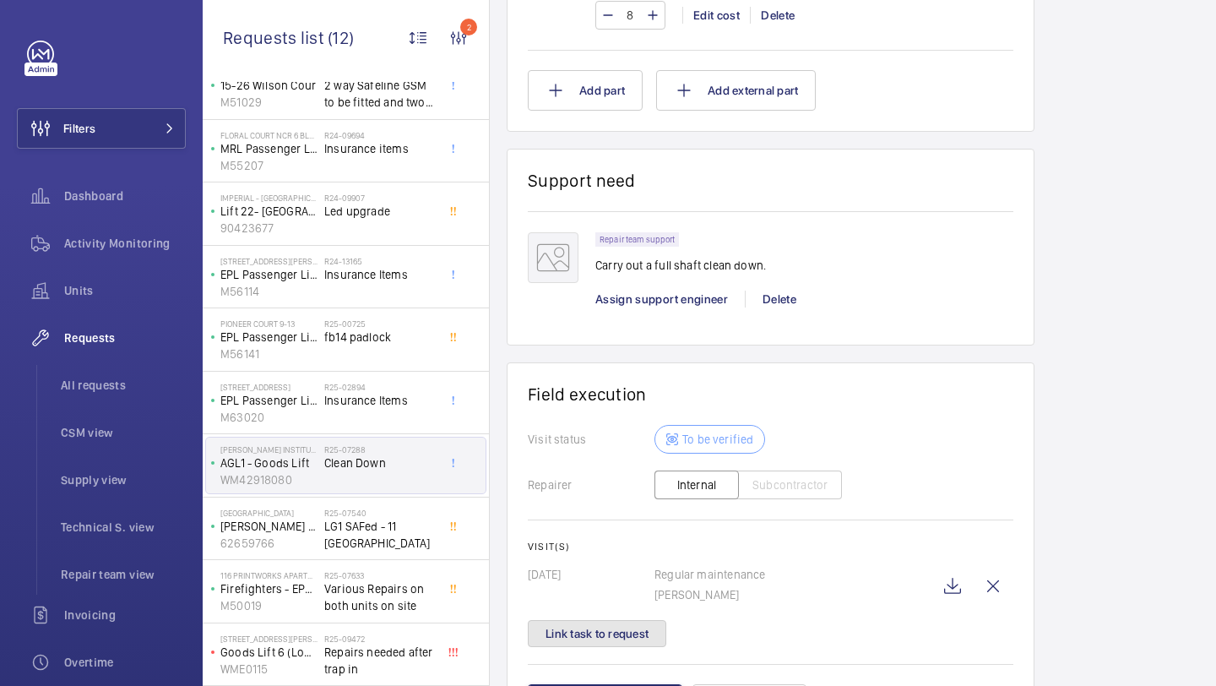
click at [615, 644] on button "Link task to request" at bounding box center [597, 633] width 139 height 27
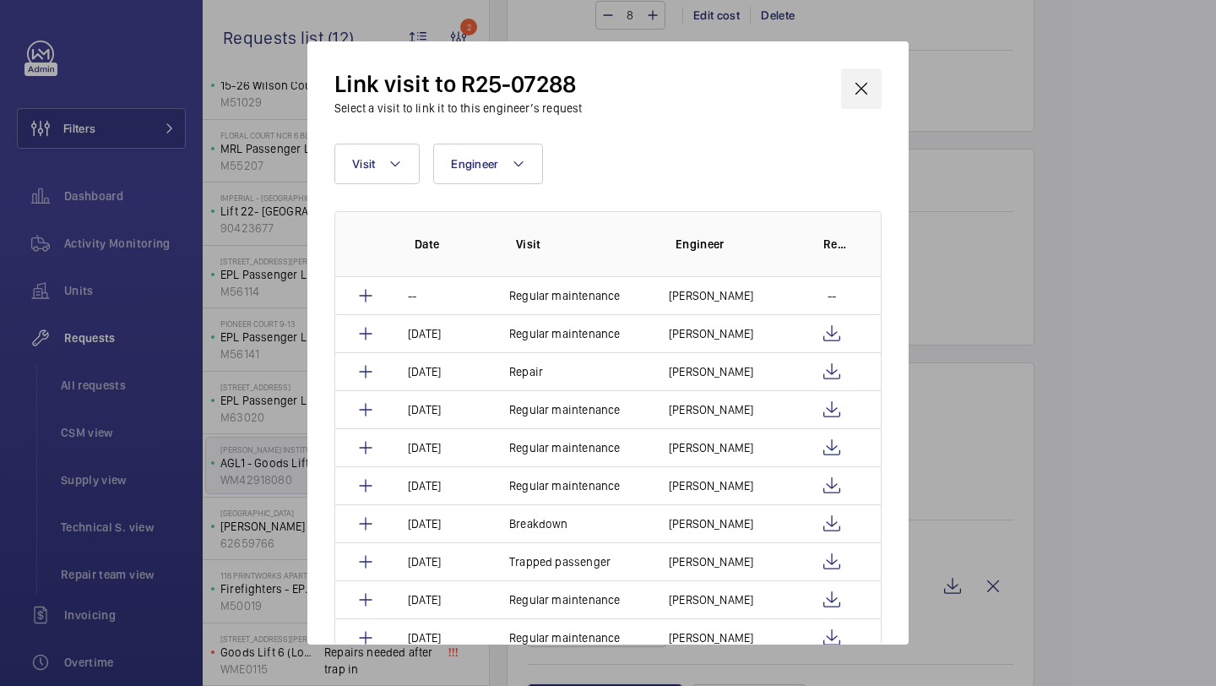
click at [861, 86] on wm-front-icon-button at bounding box center [861, 88] width 41 height 41
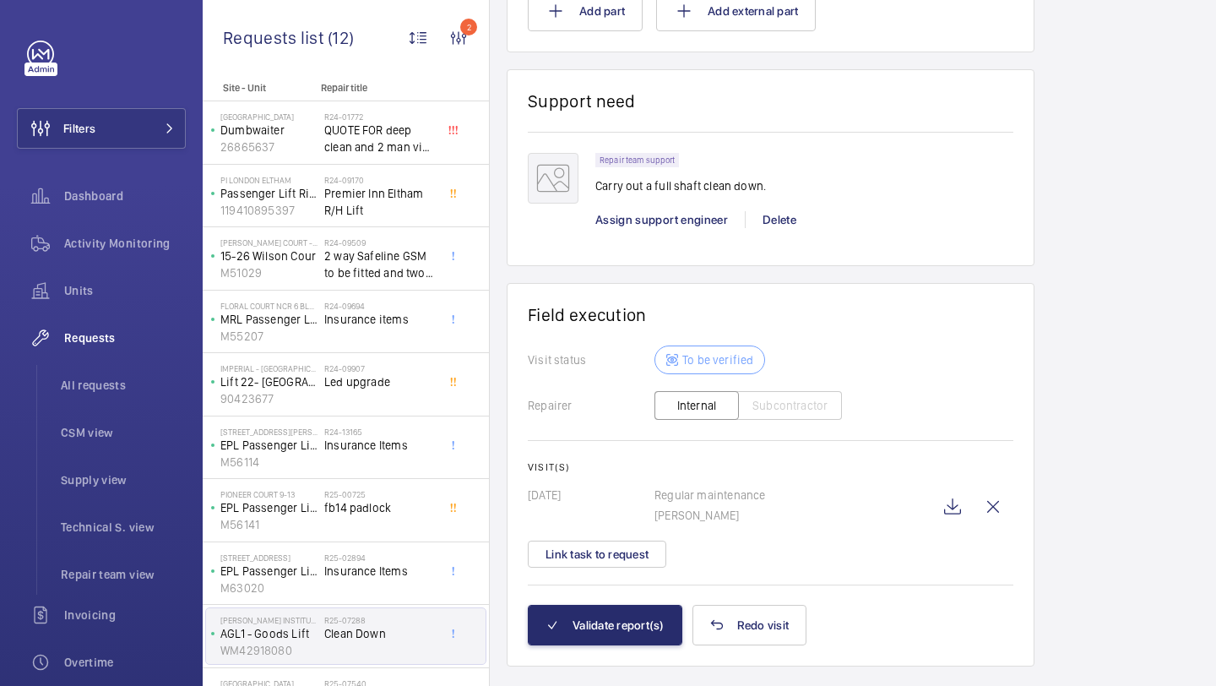
scroll to position [1335, 0]
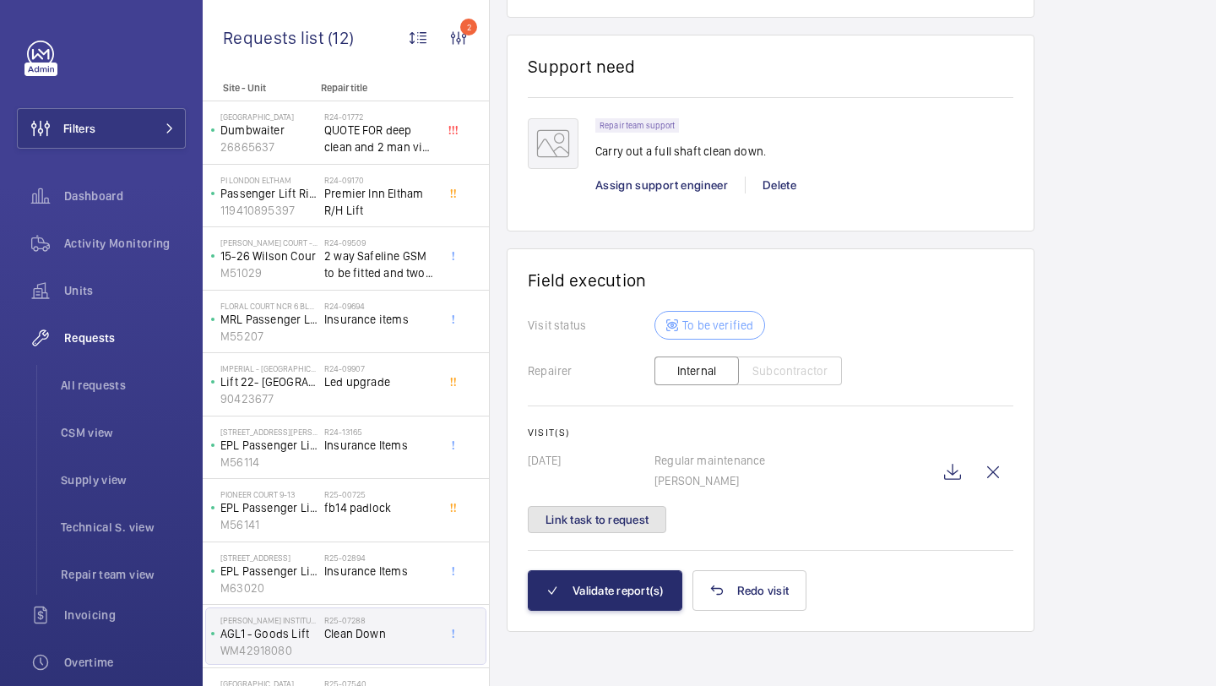
click at [617, 519] on button "Link task to request" at bounding box center [597, 519] width 139 height 27
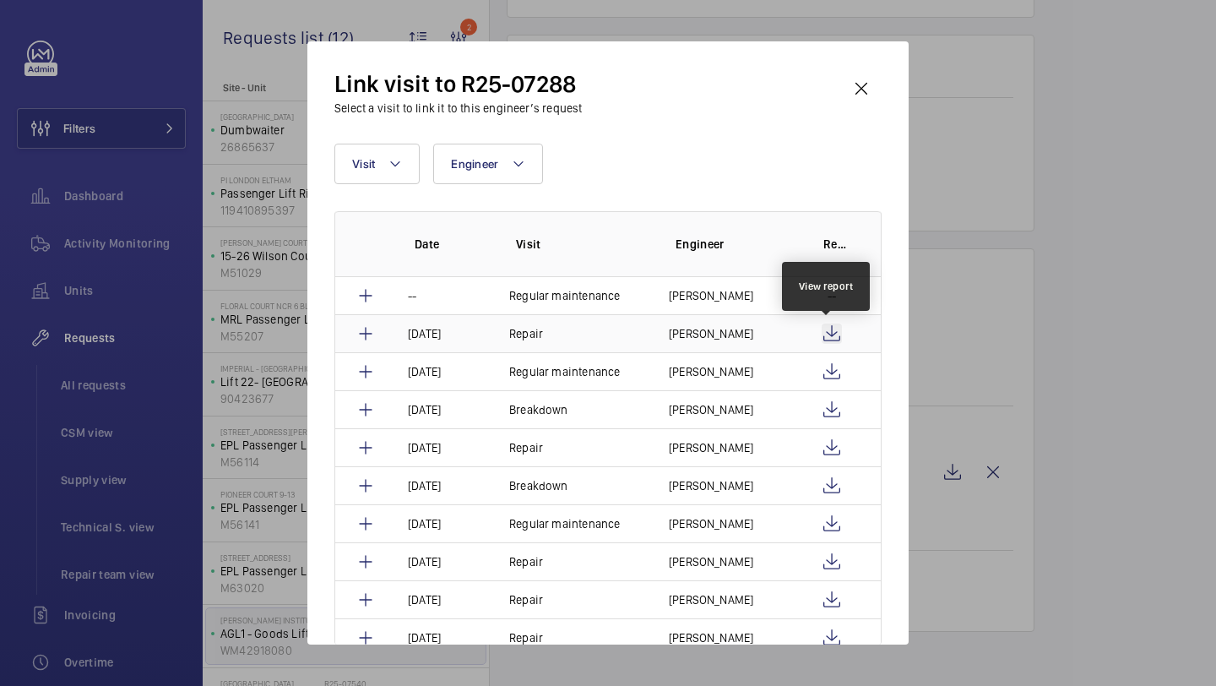
click at [822, 324] on wm-front-icon-button at bounding box center [832, 334] width 20 height 20
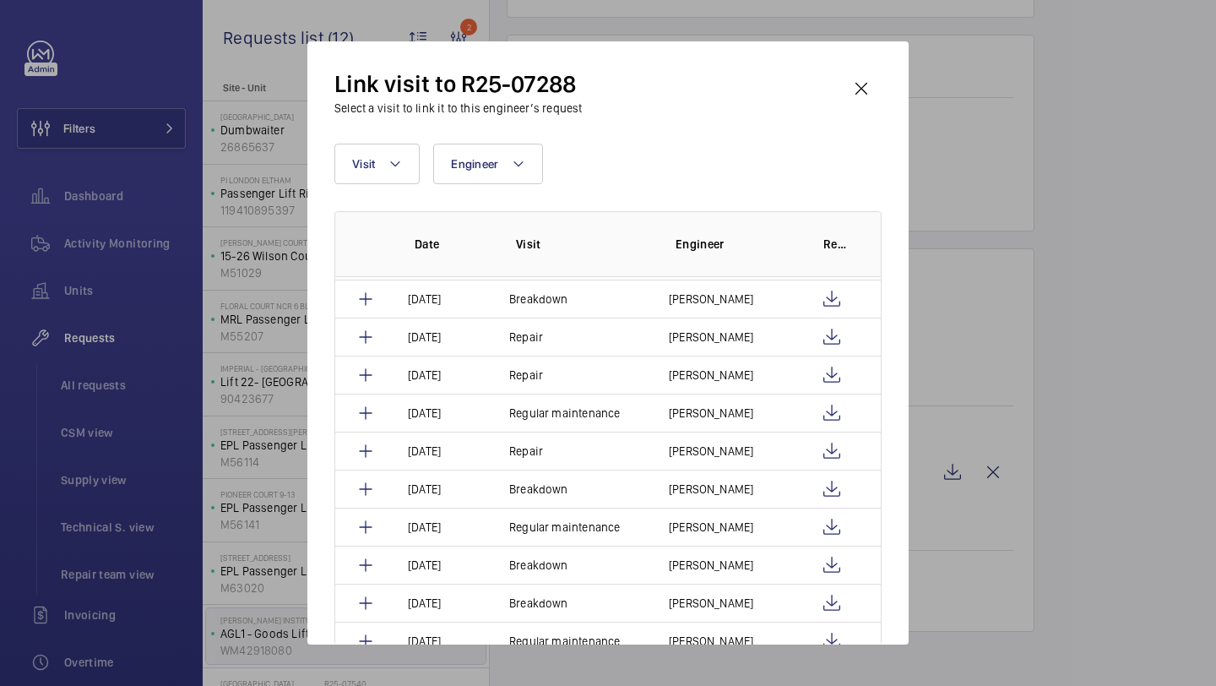
scroll to position [386, 0]
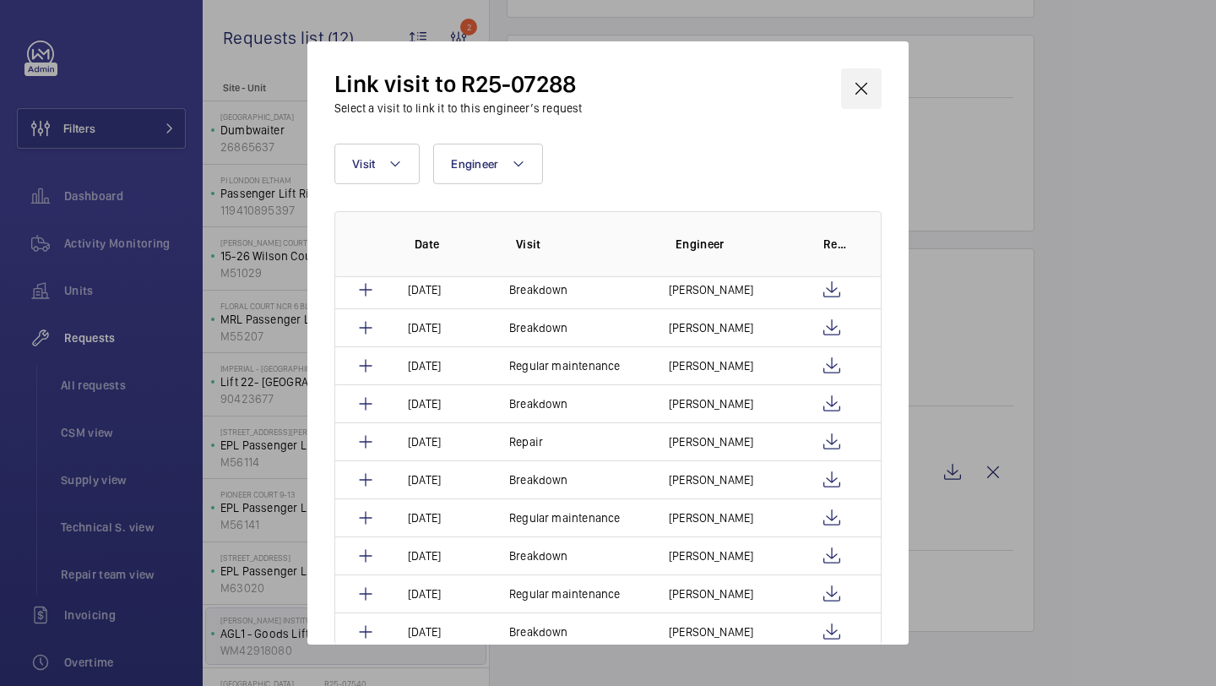
click at [863, 95] on wm-front-icon-button at bounding box center [861, 88] width 41 height 41
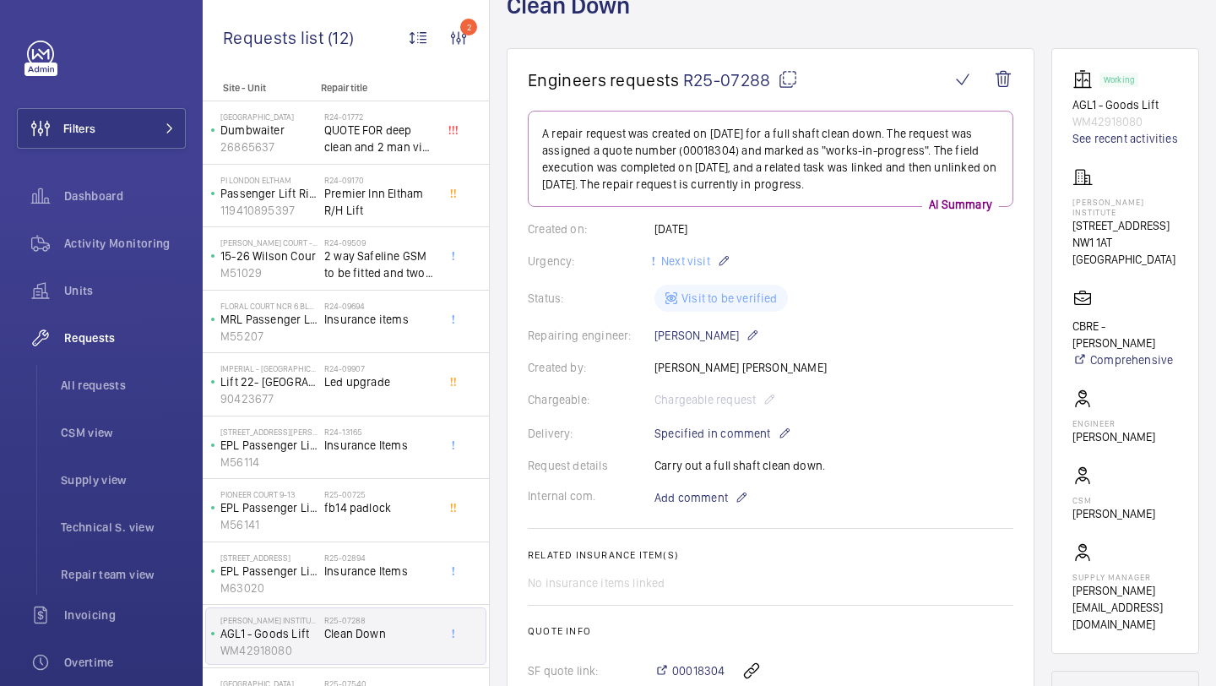
scroll to position [0, 0]
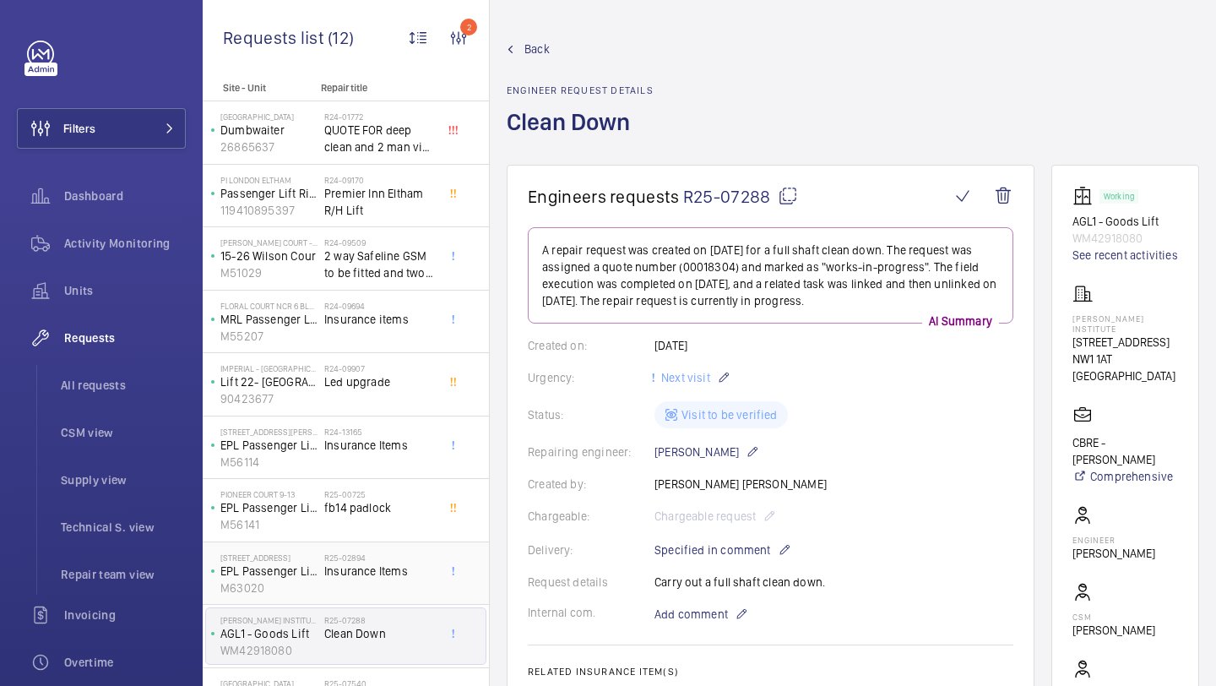
click at [349, 604] on div "72-101 Geneva Court EPL Passenger Lift 72-101 M63020 R25-02894 Insurance Items" at bounding box center [346, 573] width 286 height 63
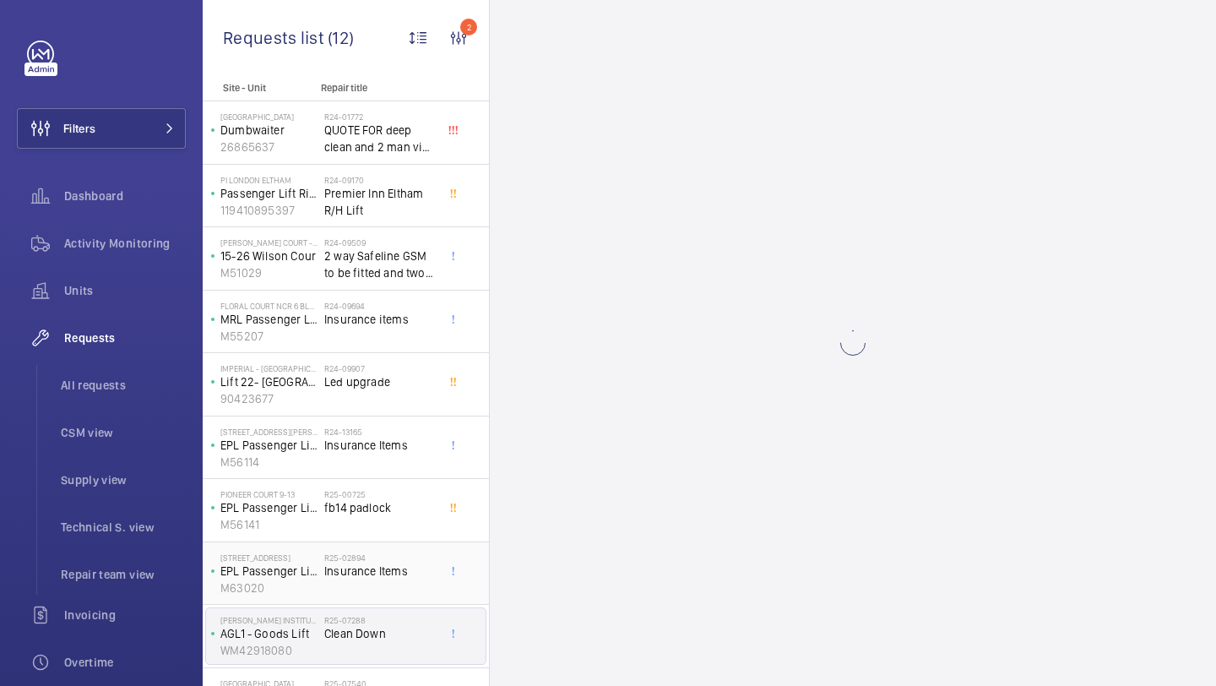
click at [357, 575] on span "Insurance Items" at bounding box center [379, 571] width 111 height 17
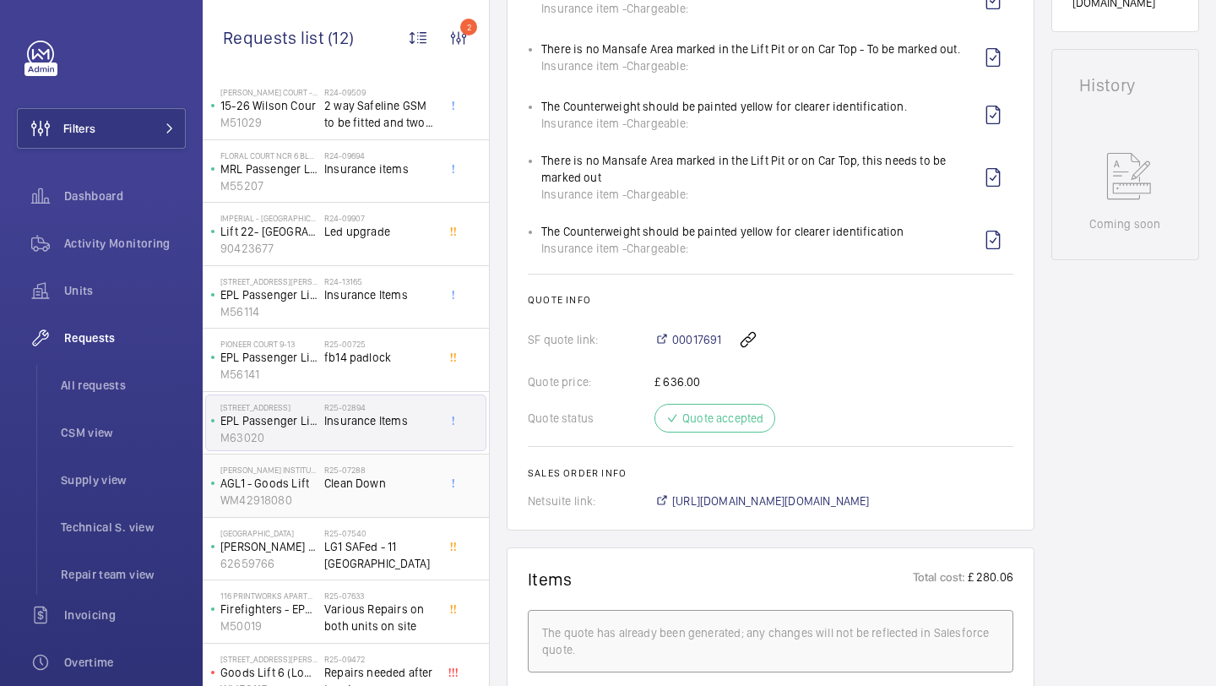
scroll to position [171, 0]
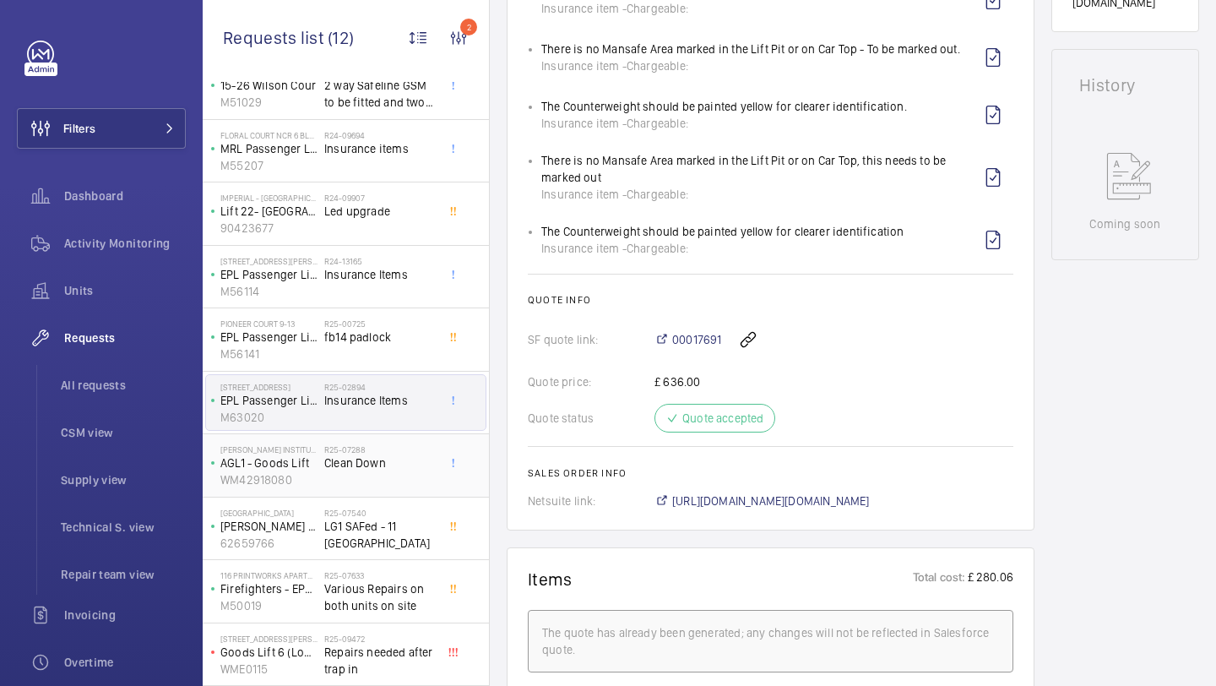
click at [345, 460] on span "Clean Down" at bounding box center [379, 462] width 111 height 17
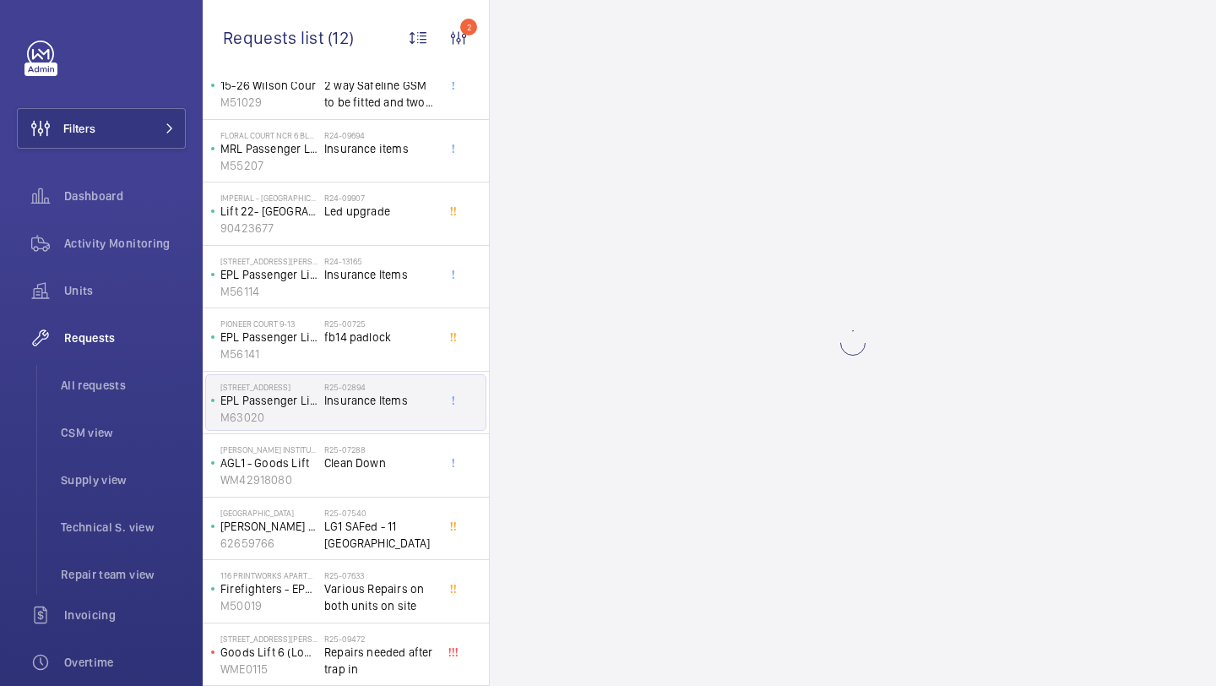
click at [351, 400] on span "Insurance Items" at bounding box center [379, 400] width 111 height 17
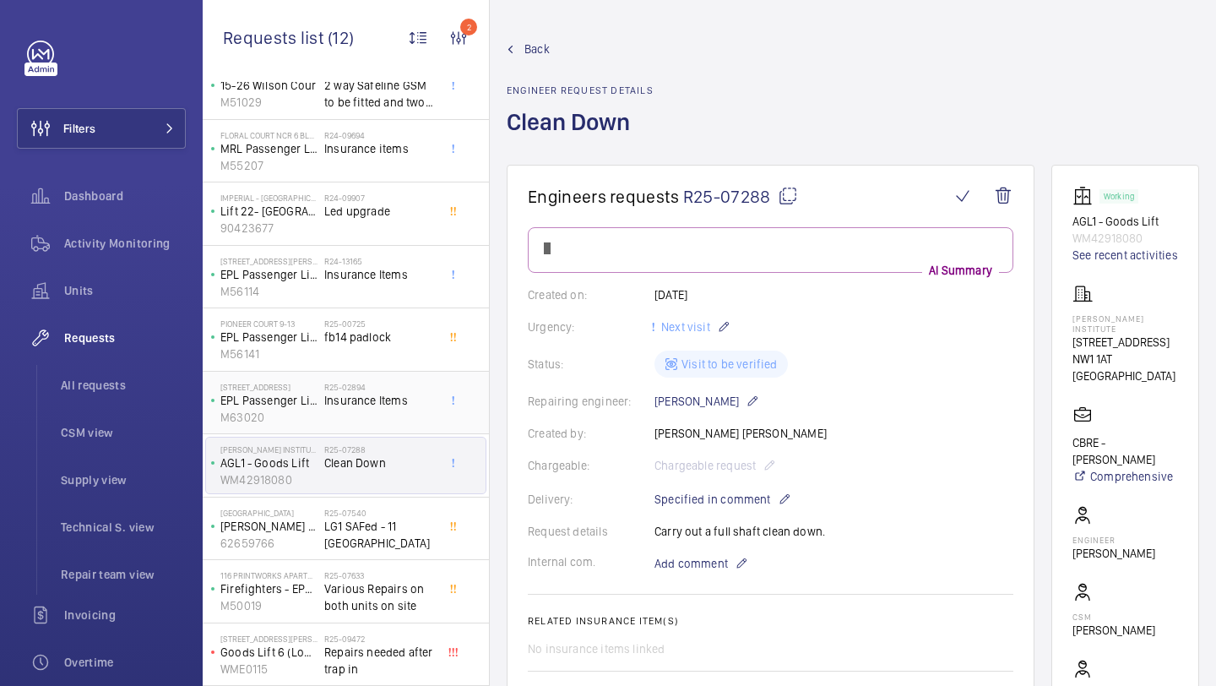
click at [351, 400] on span "Insurance Items" at bounding box center [379, 400] width 111 height 17
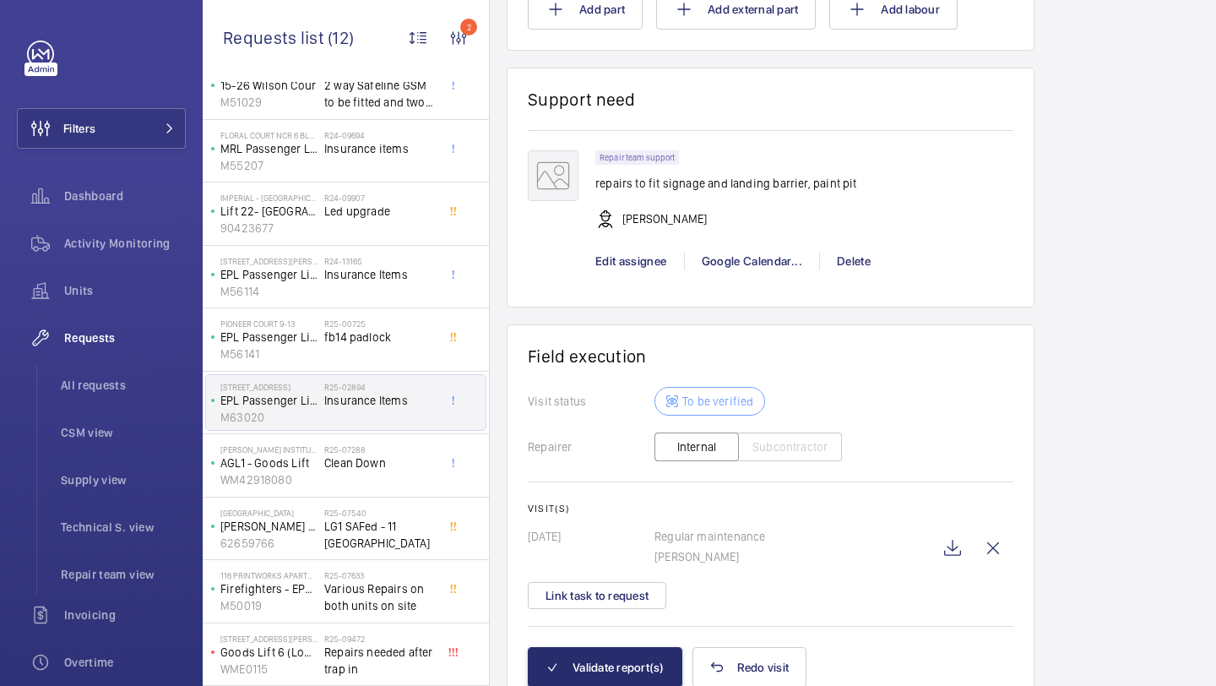
scroll to position [2032, 0]
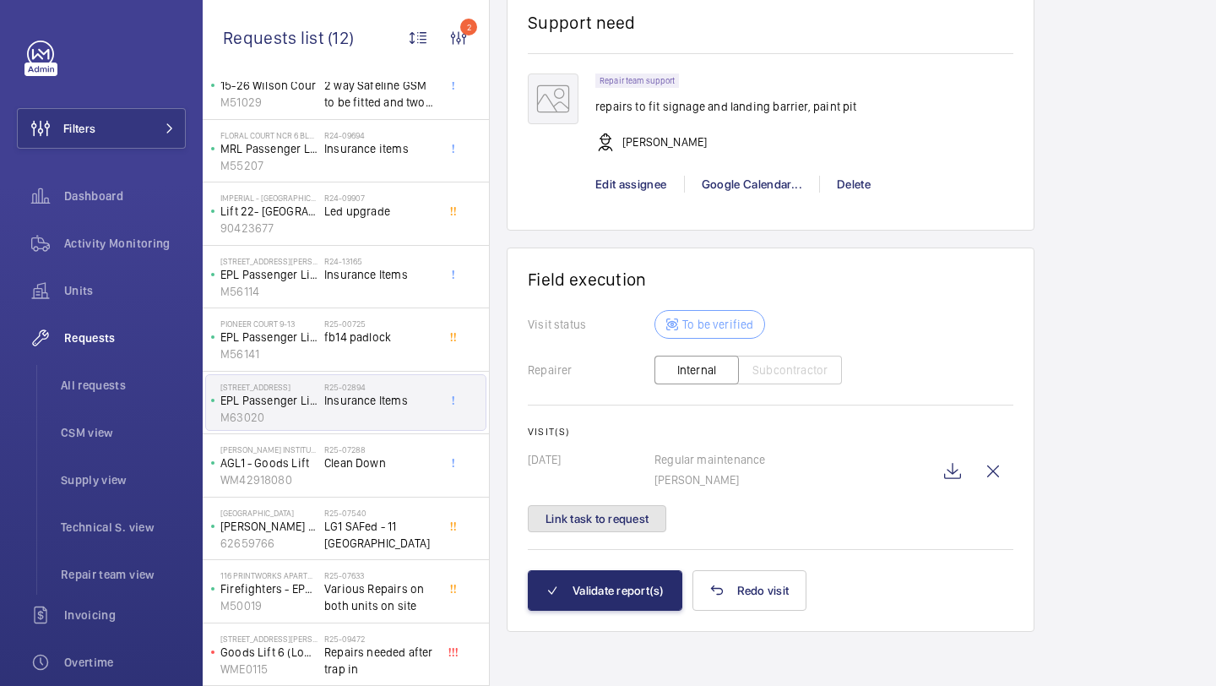
click at [617, 519] on button "Link task to request" at bounding box center [597, 518] width 139 height 27
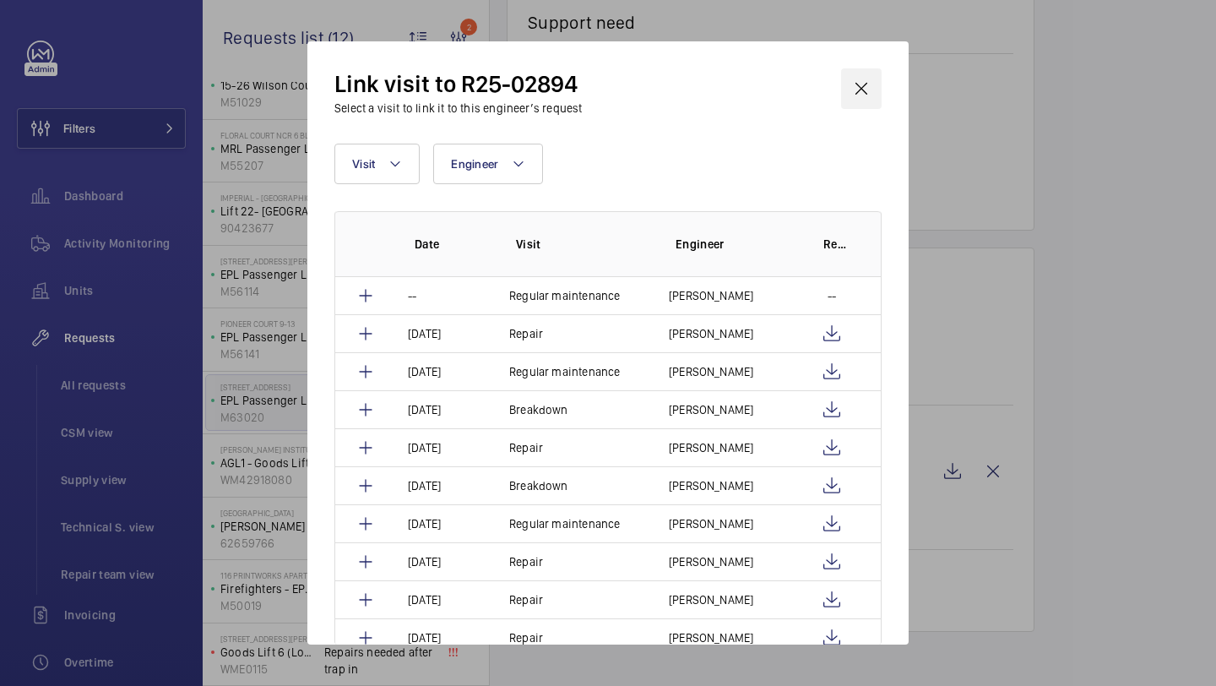
click at [854, 79] on wm-front-icon-button at bounding box center [861, 88] width 41 height 41
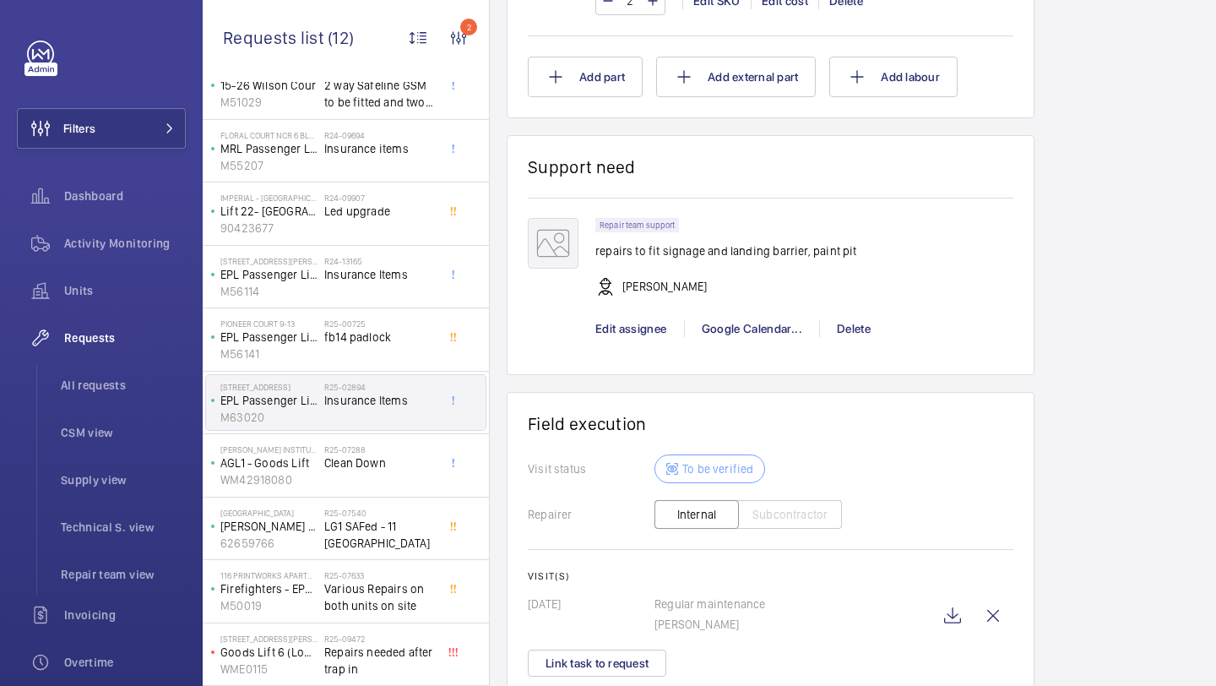
scroll to position [1751, 0]
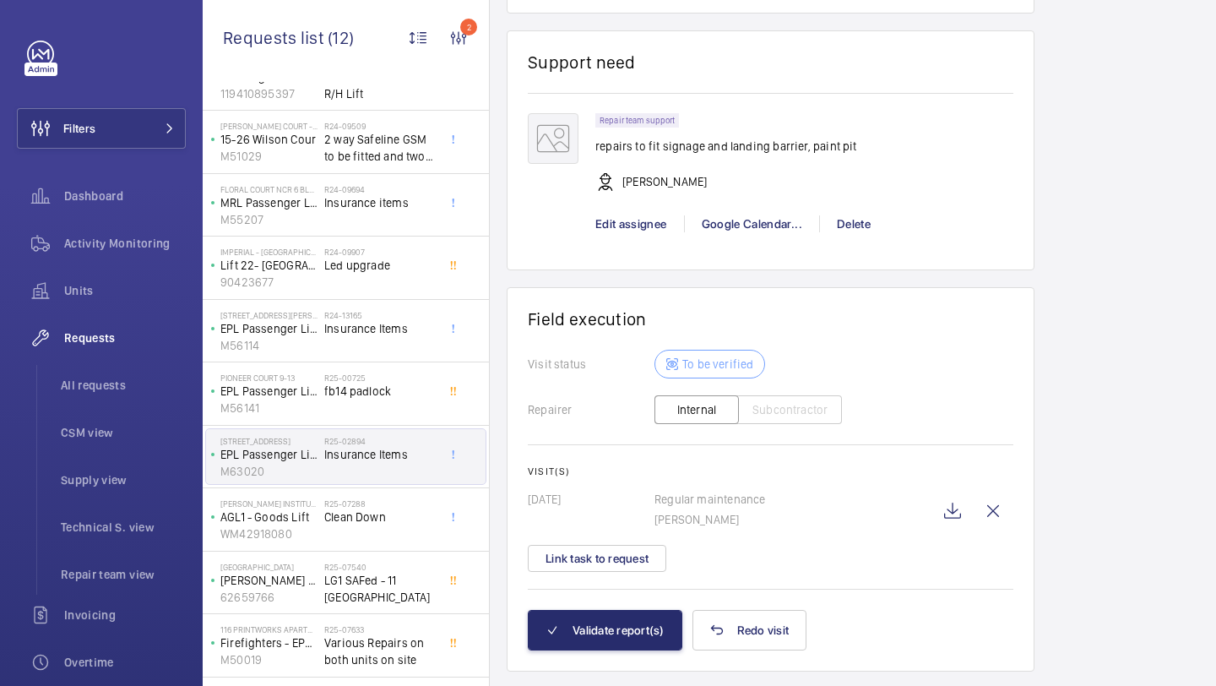
scroll to position [2032, 0]
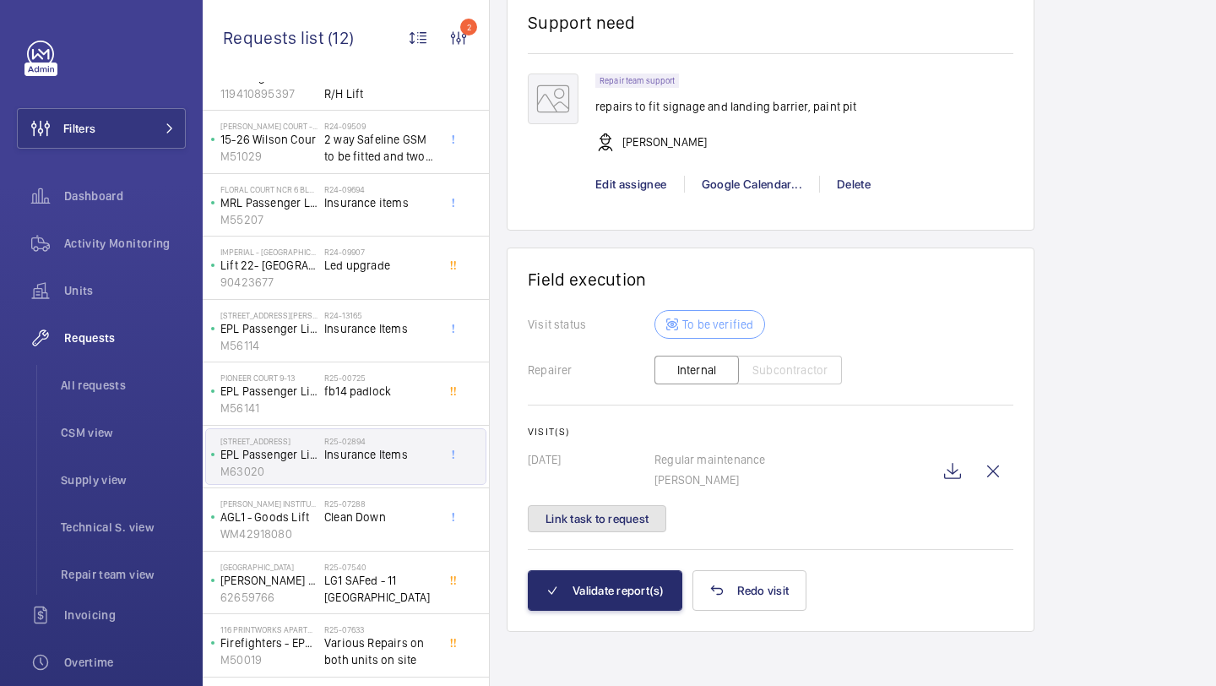
click at [645, 521] on button "Link task to request" at bounding box center [597, 518] width 139 height 27
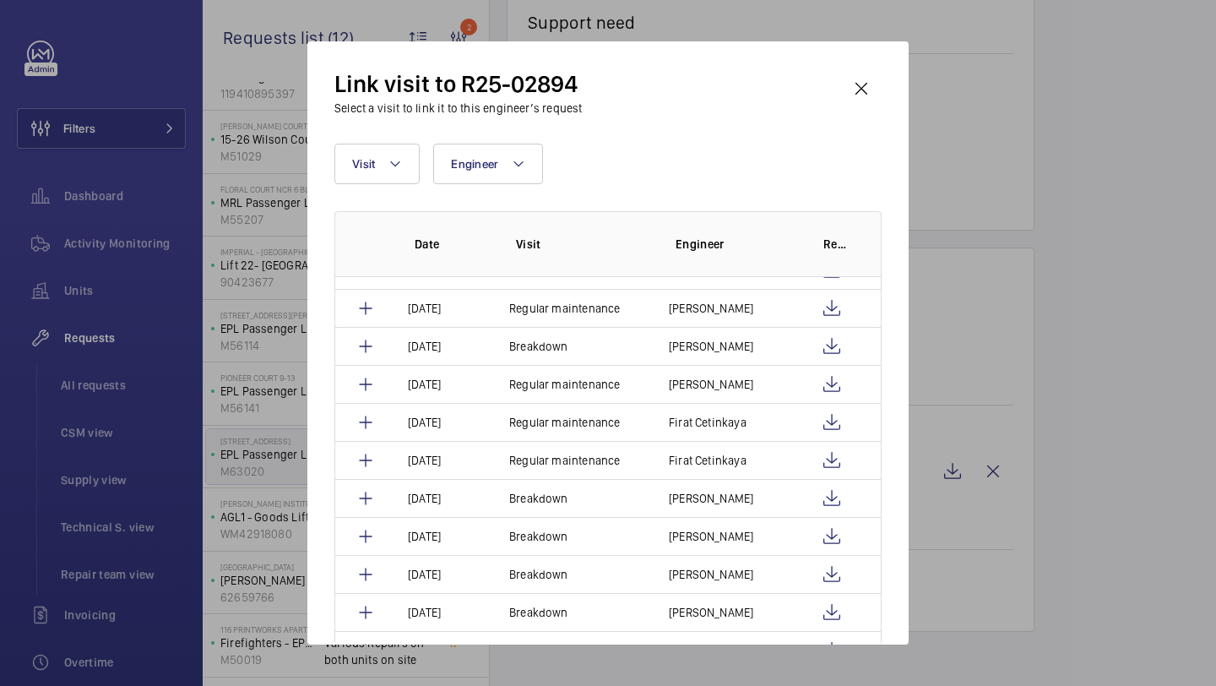
scroll to position [1234, 0]
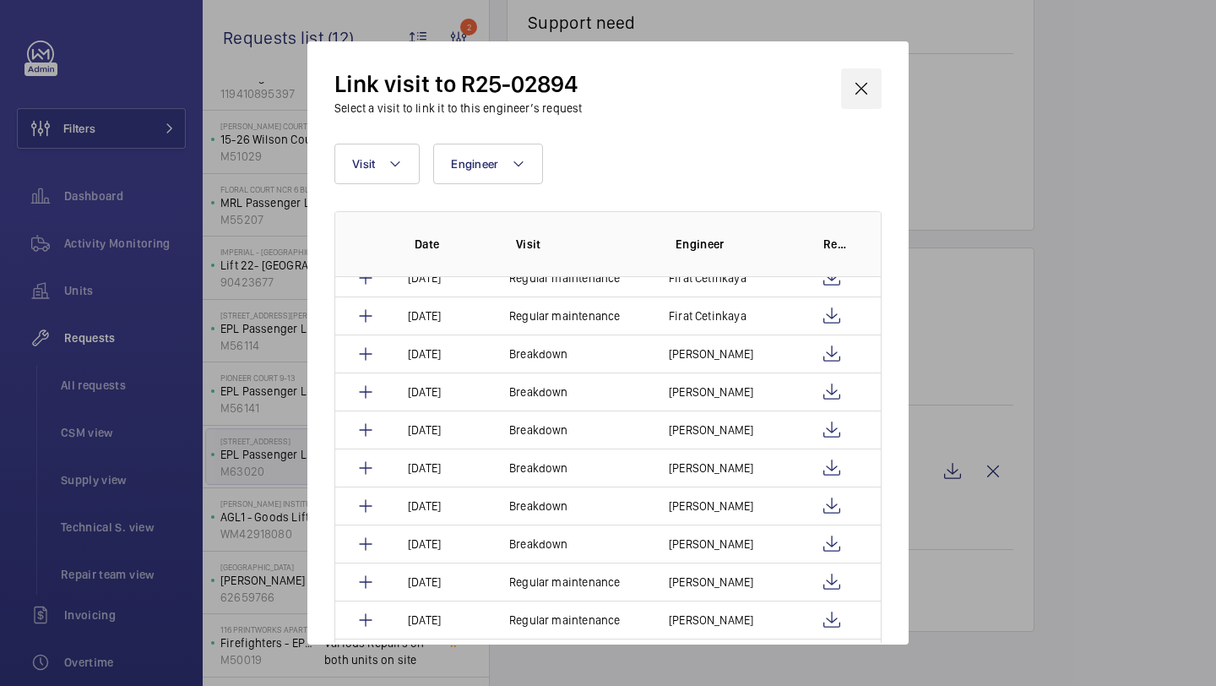
click at [862, 82] on wm-front-icon-button at bounding box center [861, 88] width 41 height 41
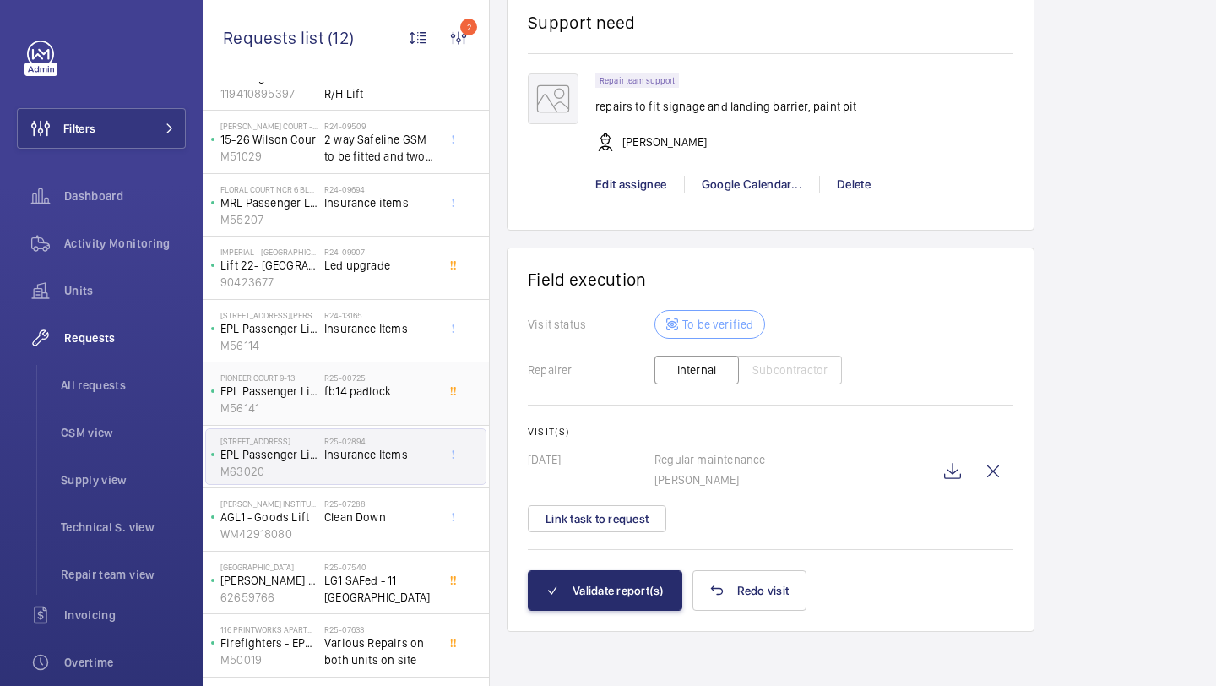
click at [424, 397] on span "fb14 padlock" at bounding box center [379, 391] width 111 height 17
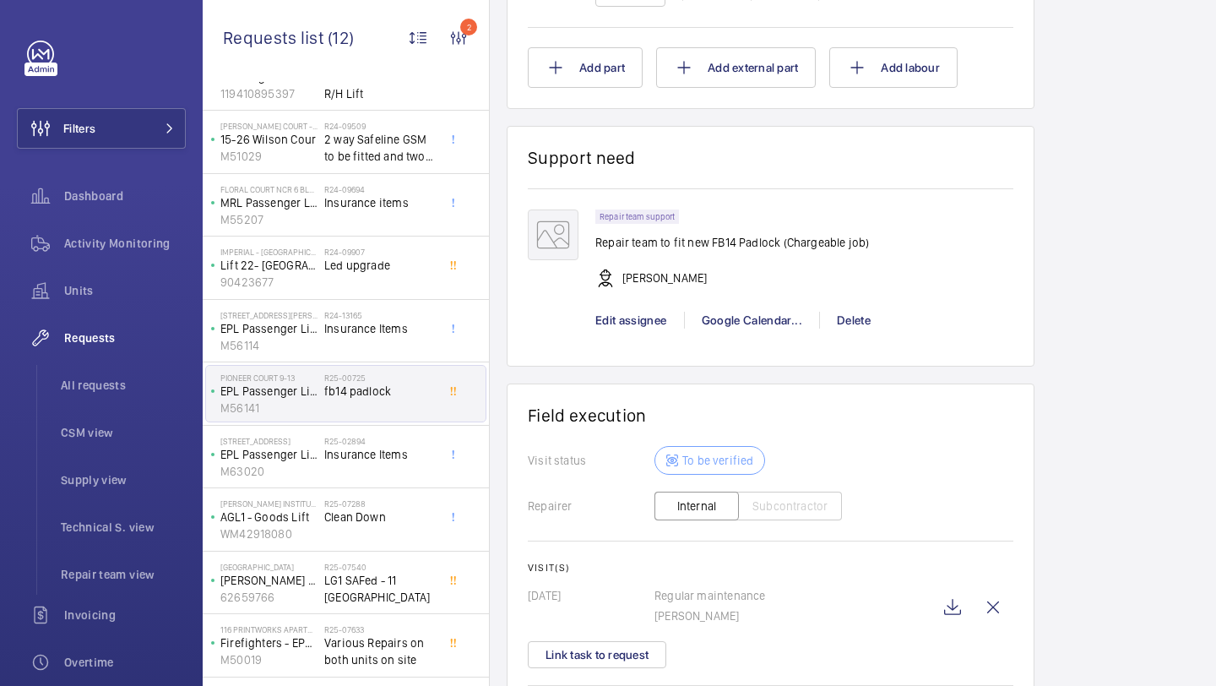
scroll to position [1418, 0]
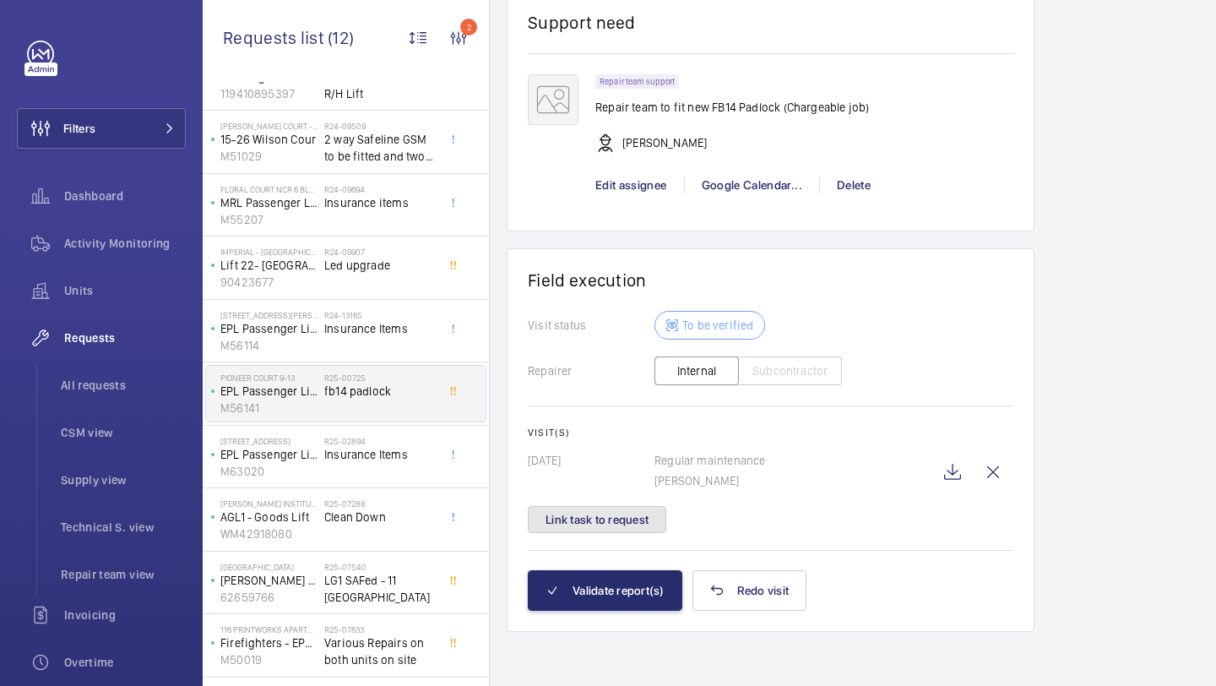
click at [649, 508] on button "Link task to request" at bounding box center [597, 519] width 139 height 27
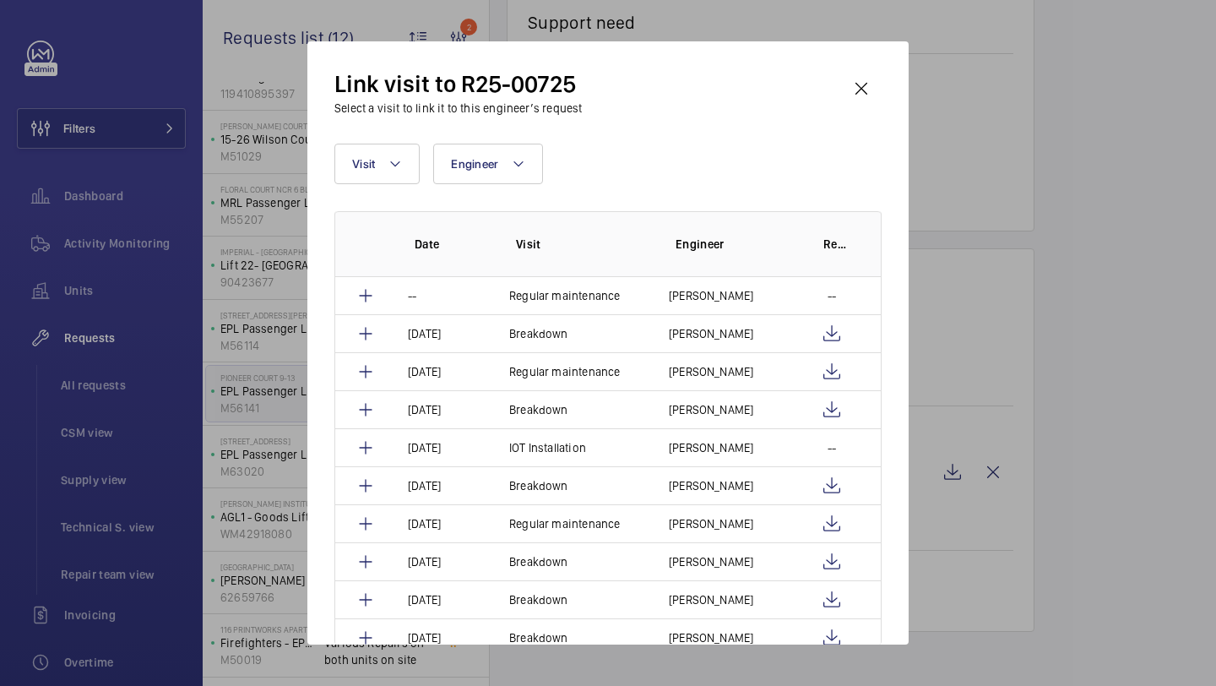
click at [859, 62] on div "Link visit to R25-00725 Select a visit to link it to this engineer’s request Vi…" at bounding box center [607, 342] width 601 height 603
click at [859, 96] on wm-front-icon-button at bounding box center [861, 88] width 41 height 41
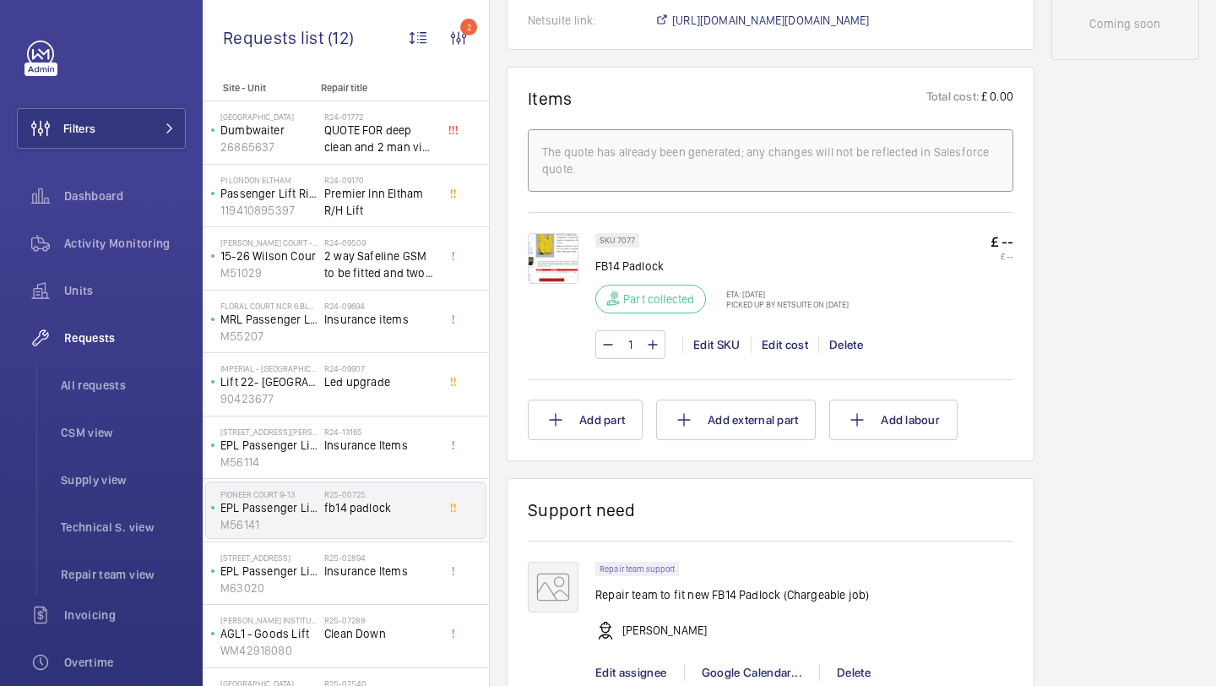
scroll to position [1418, 0]
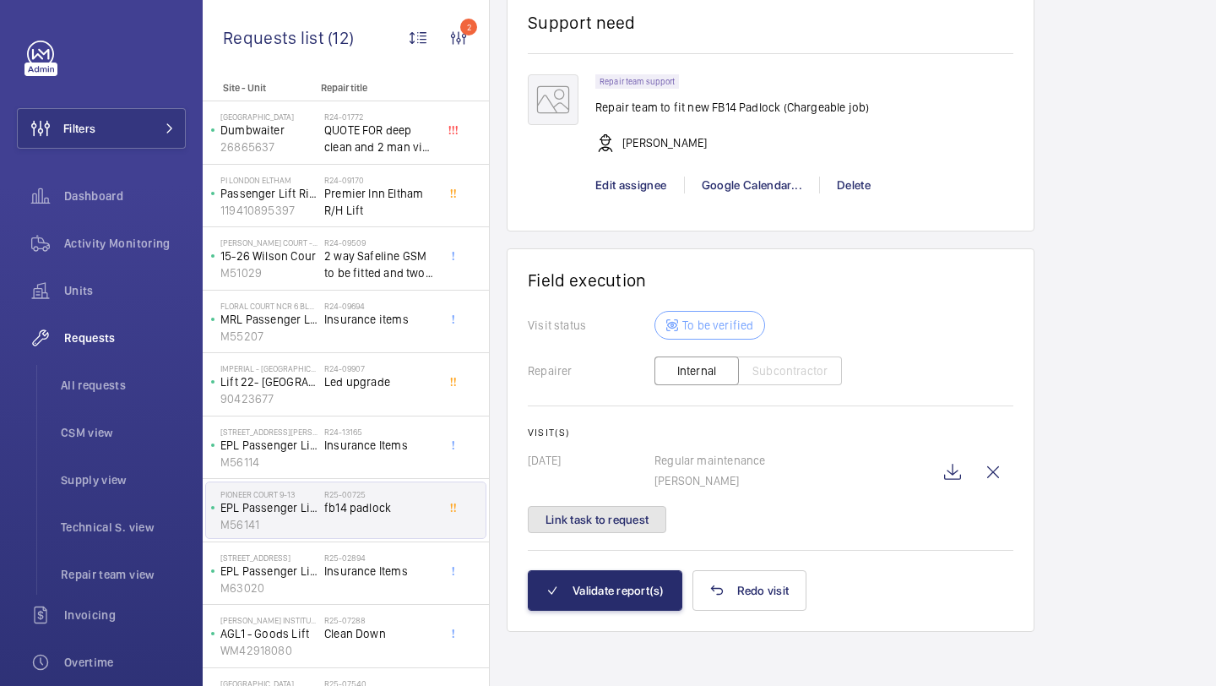
click at [658, 514] on button "Link task to request" at bounding box center [597, 519] width 139 height 27
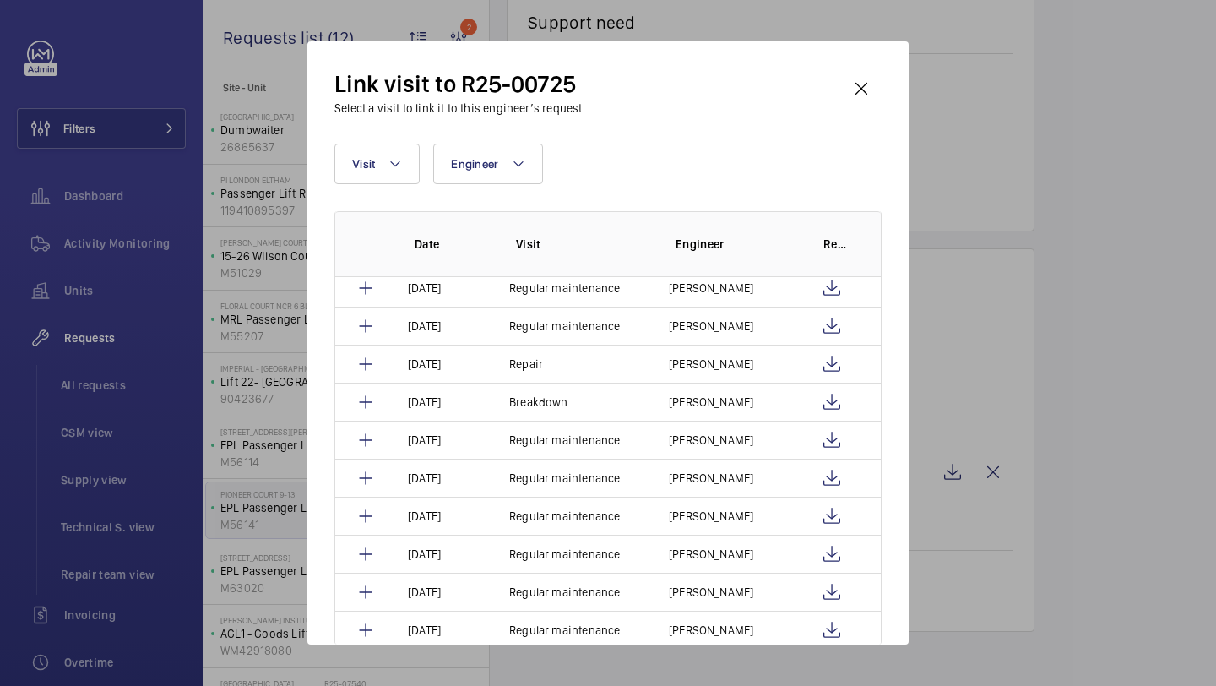
scroll to position [887, 0]
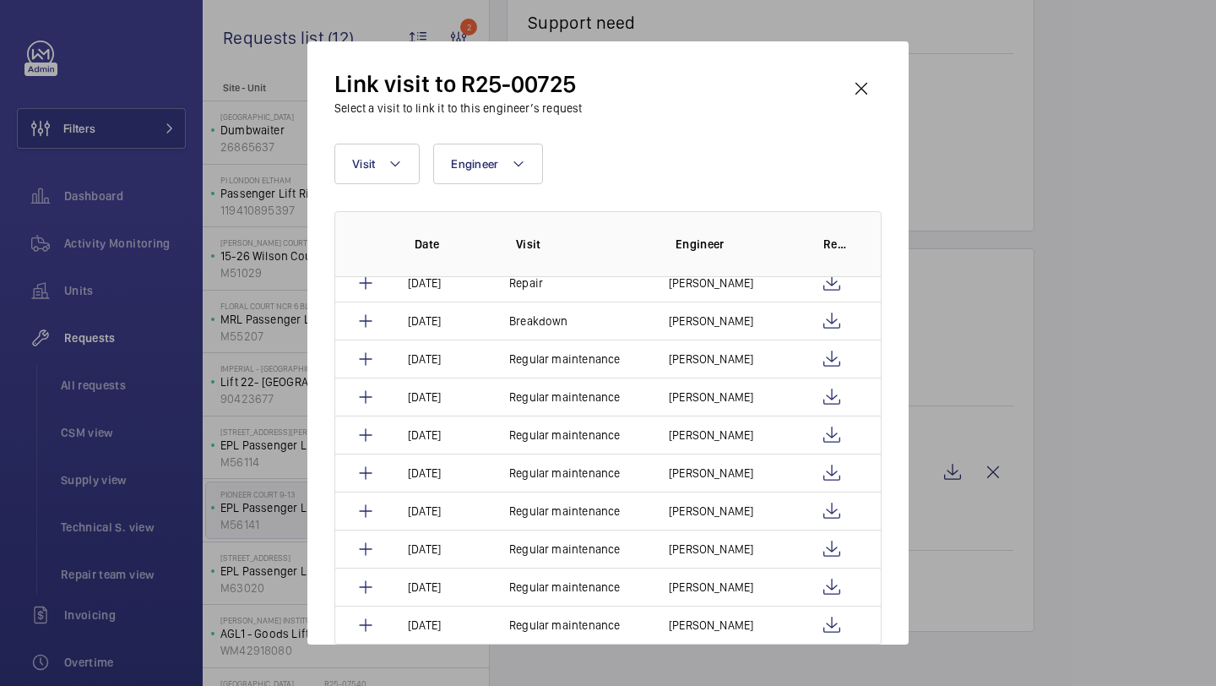
click at [838, 92] on div "Link visit to R25-00725 Select a visit to link it to this engineer’s request" at bounding box center [607, 92] width 547 height 48
click at [846, 89] on wm-front-icon-button at bounding box center [861, 88] width 41 height 41
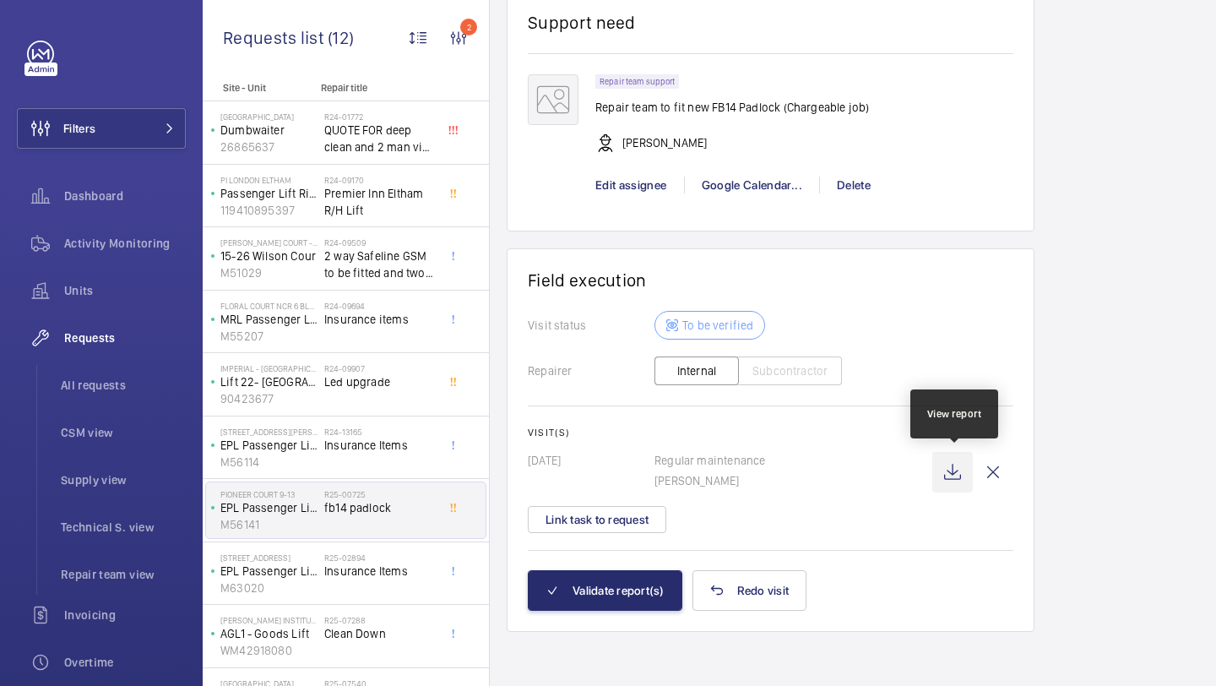
click at [961, 475] on wm-front-icon-button at bounding box center [953, 472] width 41 height 41
click at [381, 427] on h2 "R24-13165" at bounding box center [379, 432] width 111 height 10
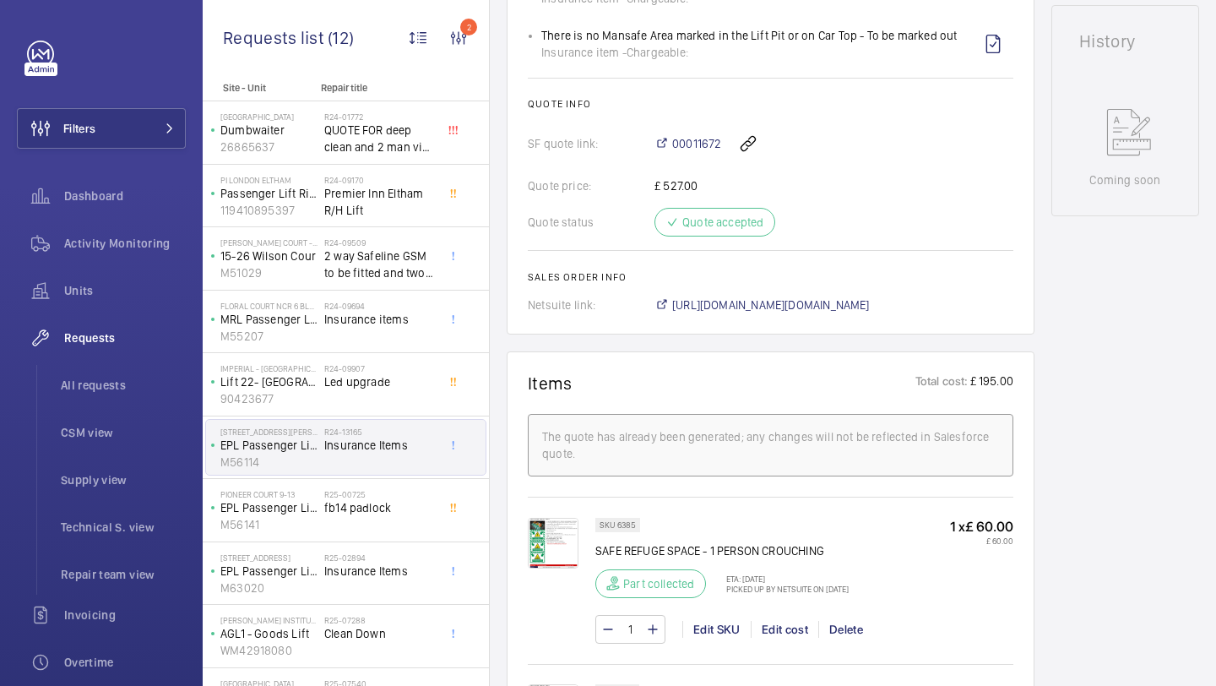
scroll to position [649, 0]
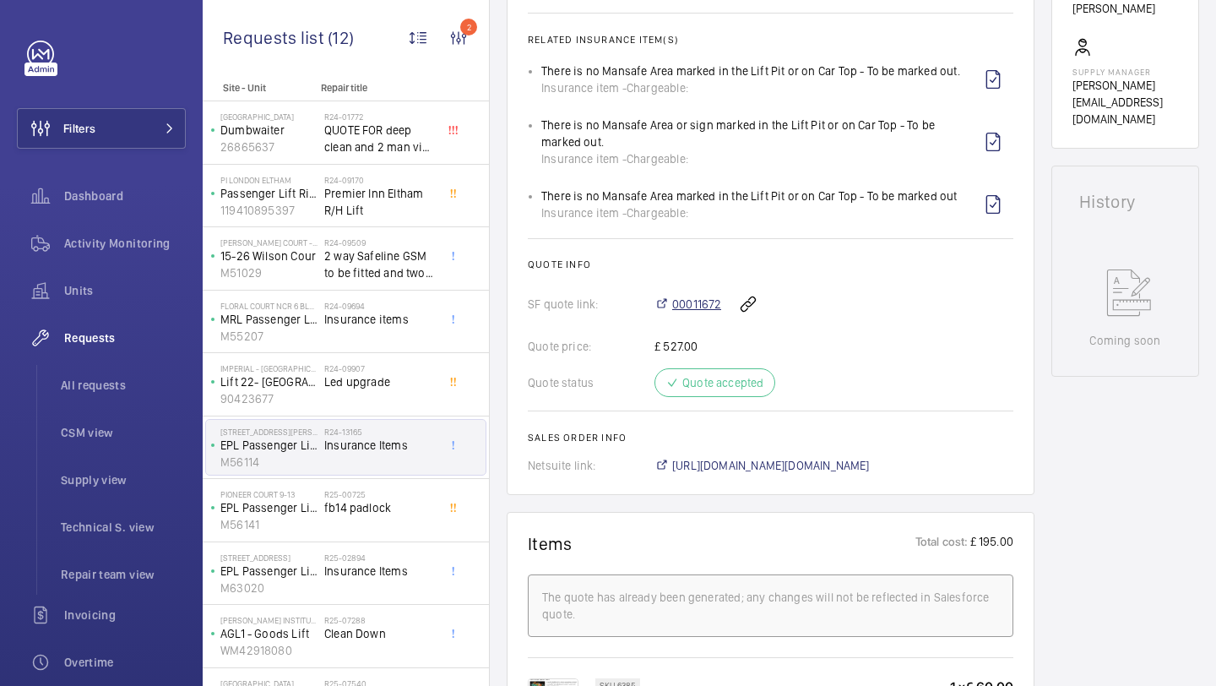
click at [688, 302] on span "00011672" at bounding box center [696, 304] width 49 height 17
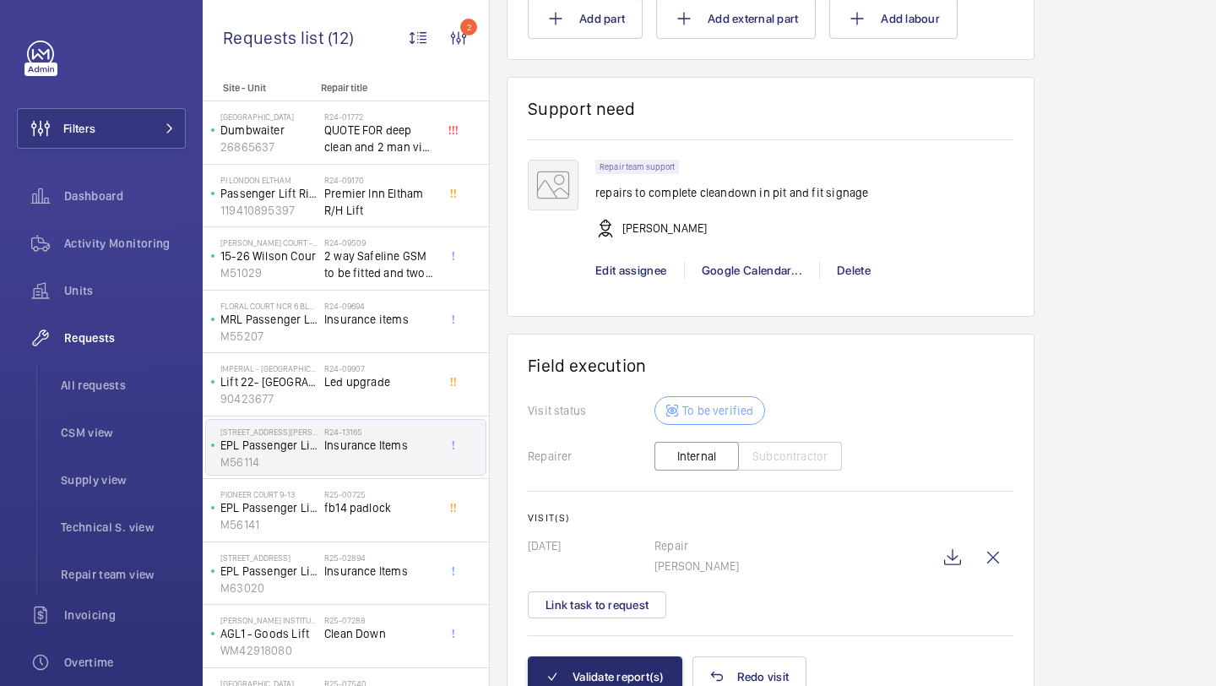
scroll to position [1917, 0]
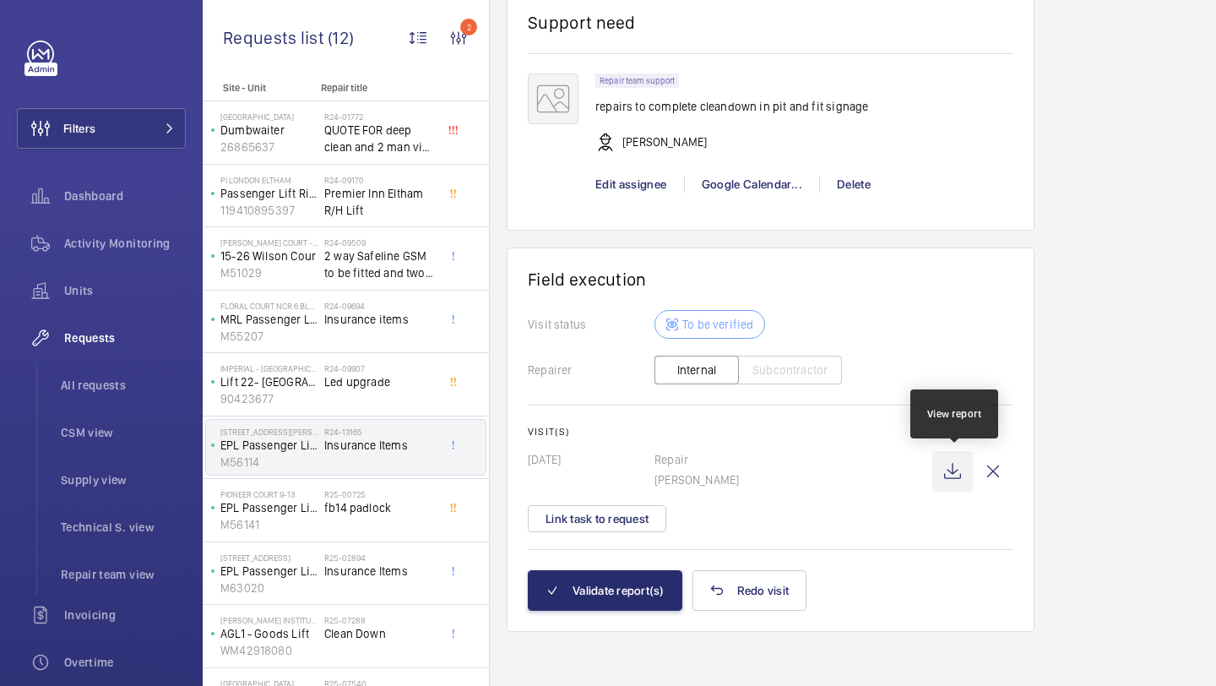
click at [960, 481] on wm-front-icon-button at bounding box center [953, 471] width 41 height 41
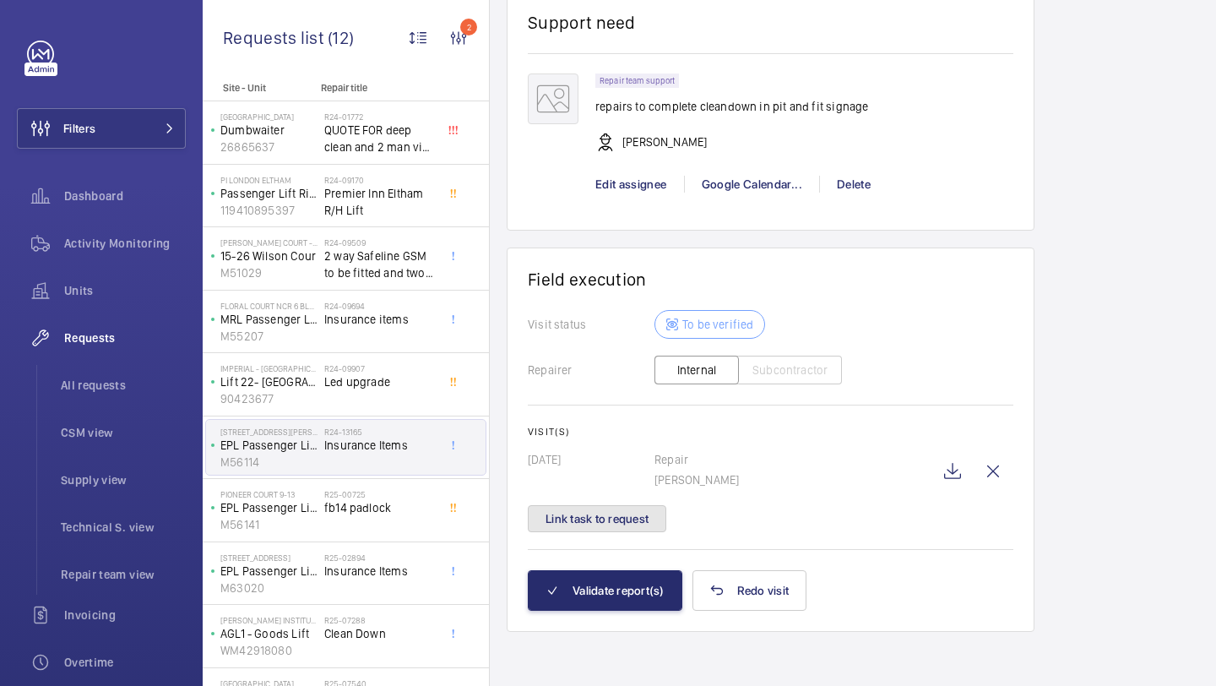
click at [620, 522] on button "Link task to request" at bounding box center [597, 518] width 139 height 27
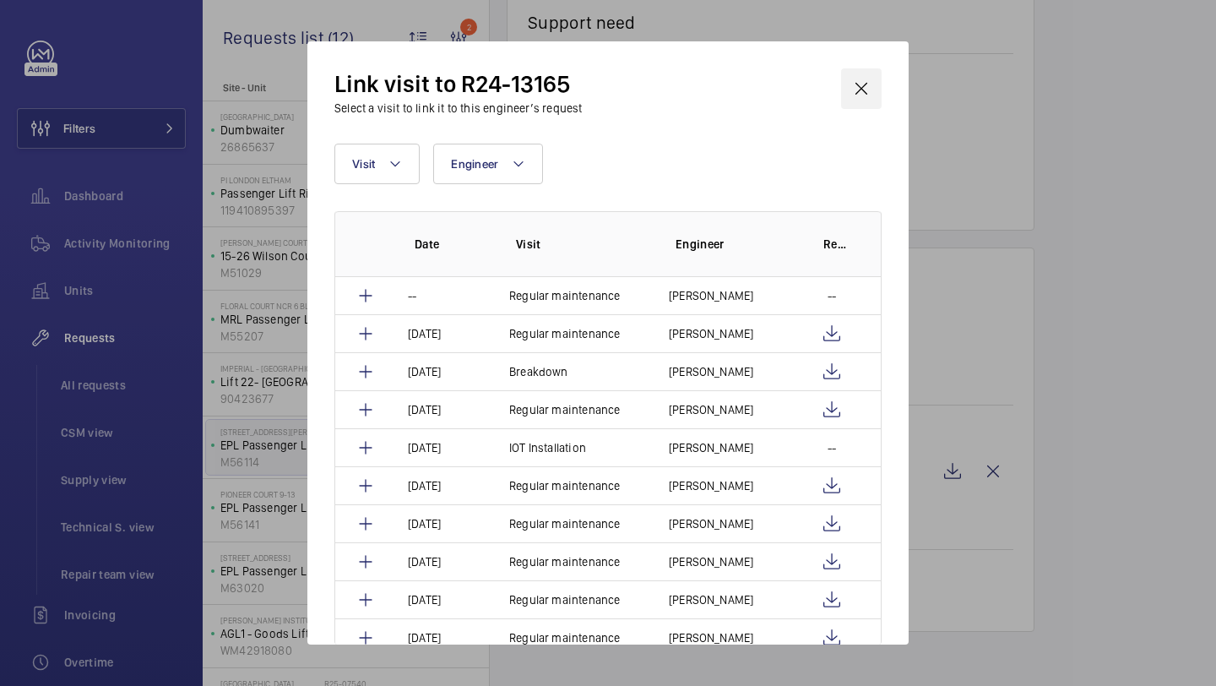
click at [858, 71] on wm-front-icon-button at bounding box center [861, 88] width 41 height 41
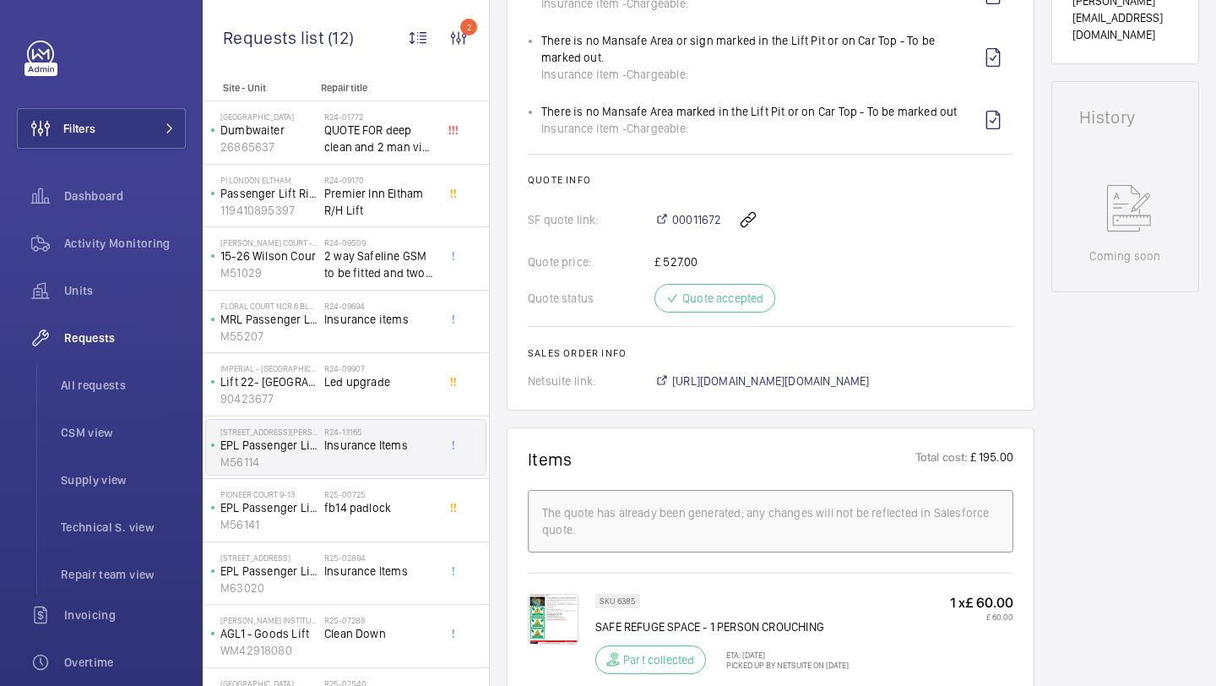
scroll to position [780, 0]
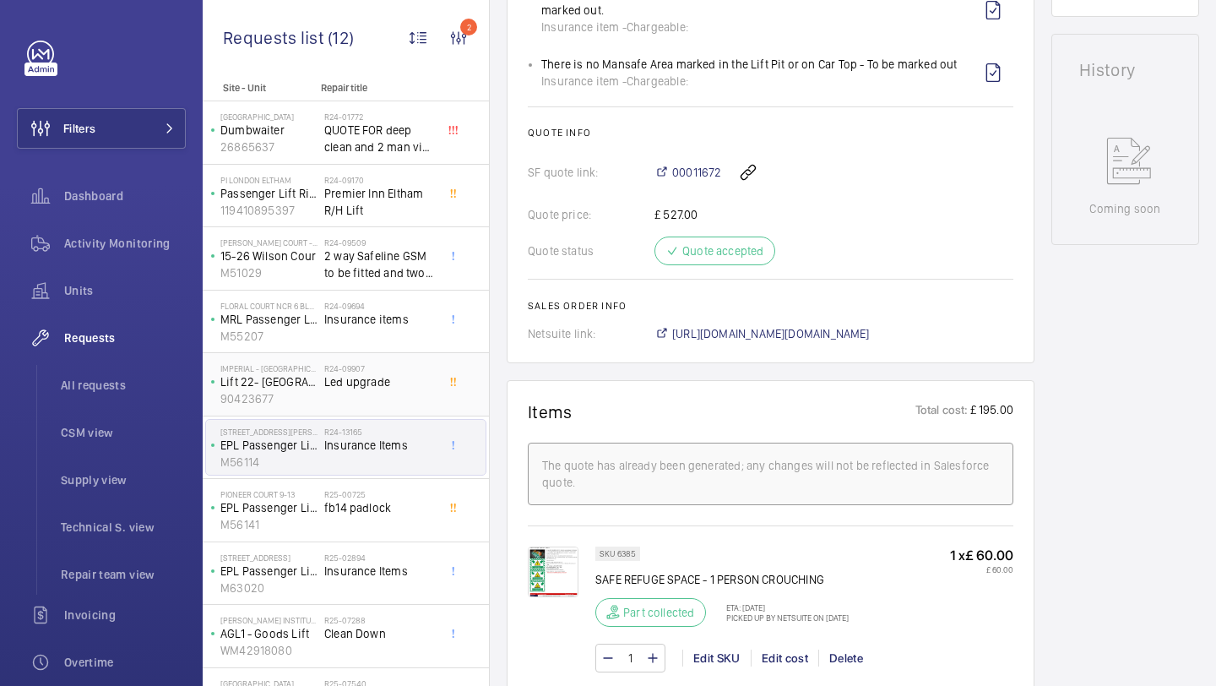
click at [452, 389] on div at bounding box center [458, 384] width 30 height 56
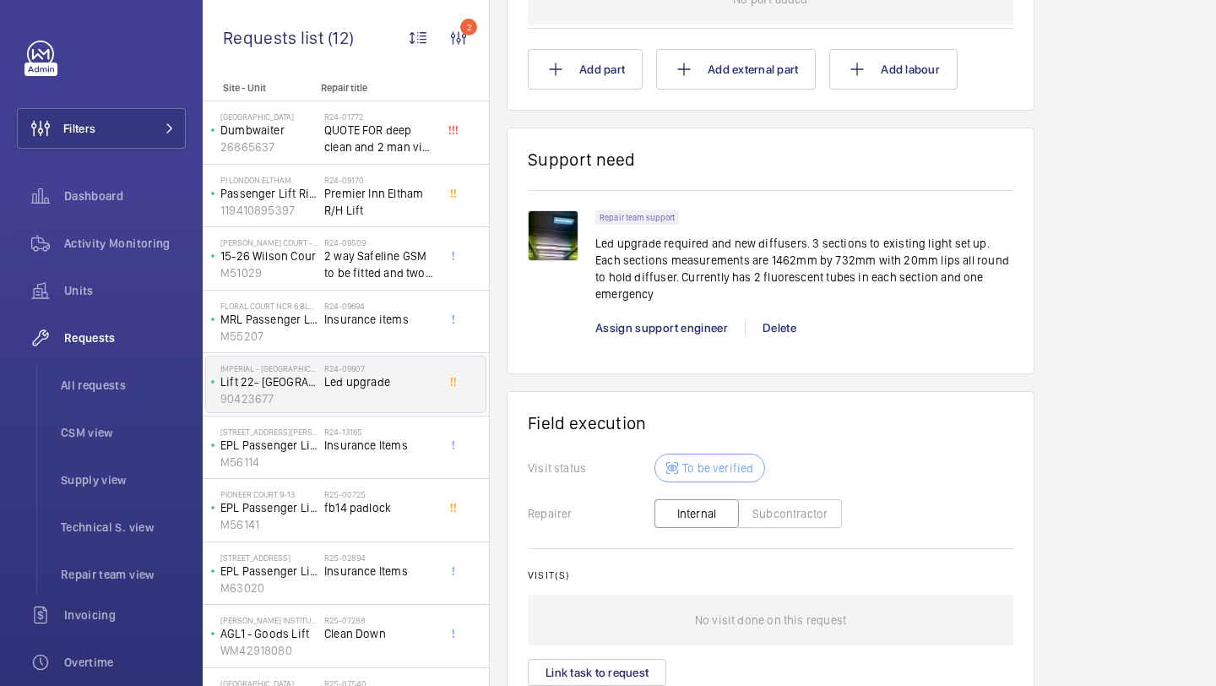
scroll to position [1210, 0]
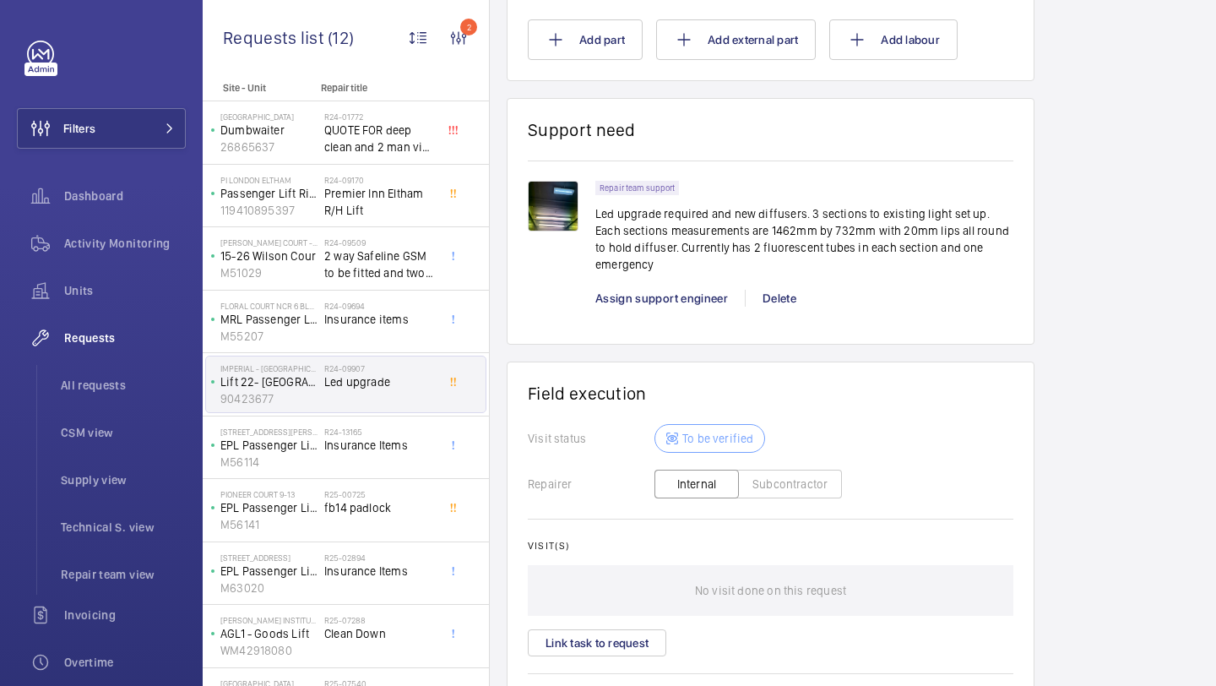
click at [563, 222] on img at bounding box center [553, 206] width 51 height 51
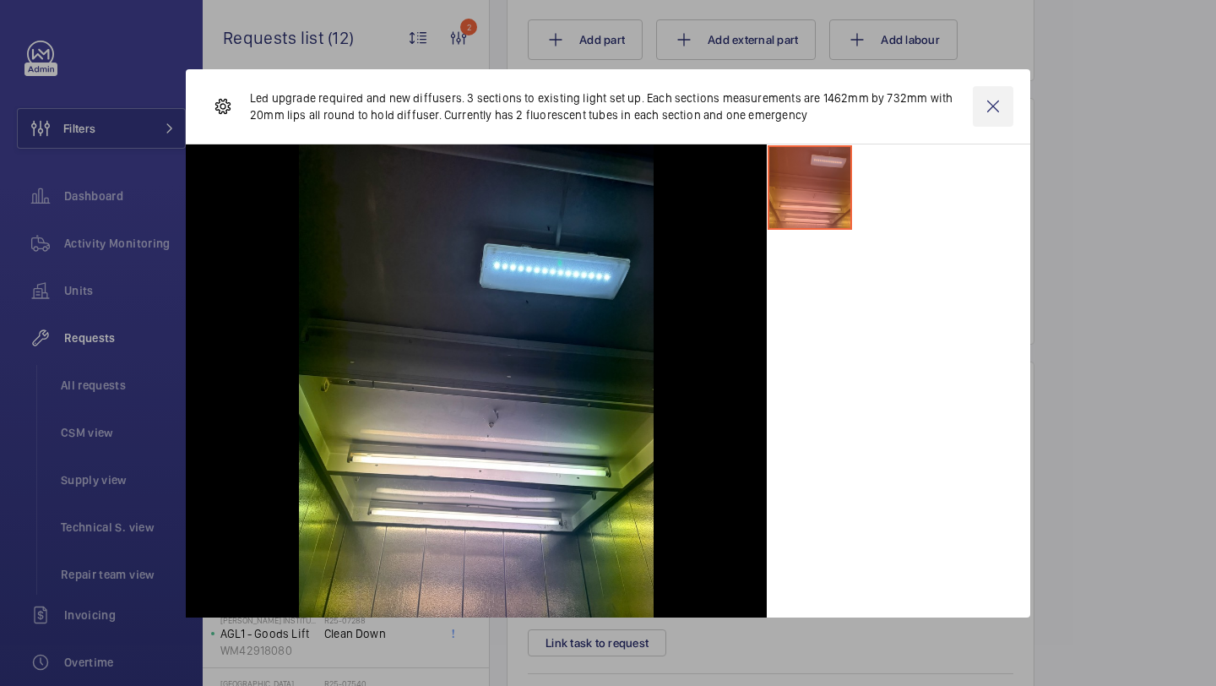
click at [985, 106] on wm-front-icon-button at bounding box center [993, 106] width 41 height 41
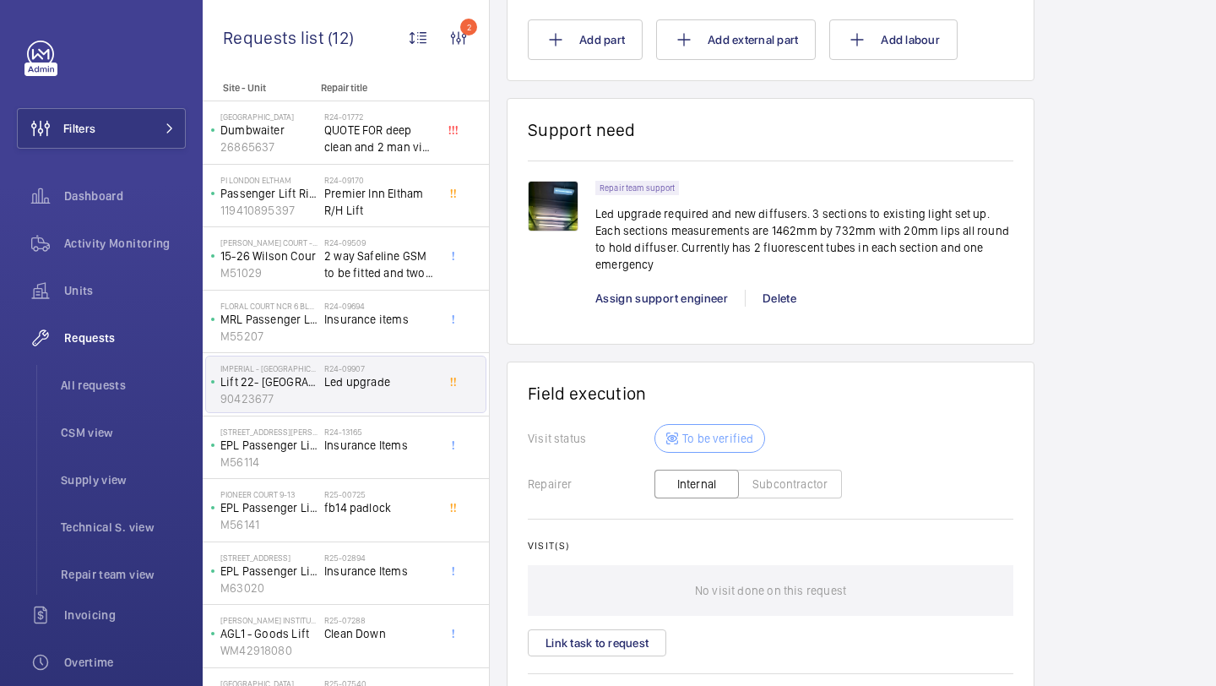
scroll to position [1319, 0]
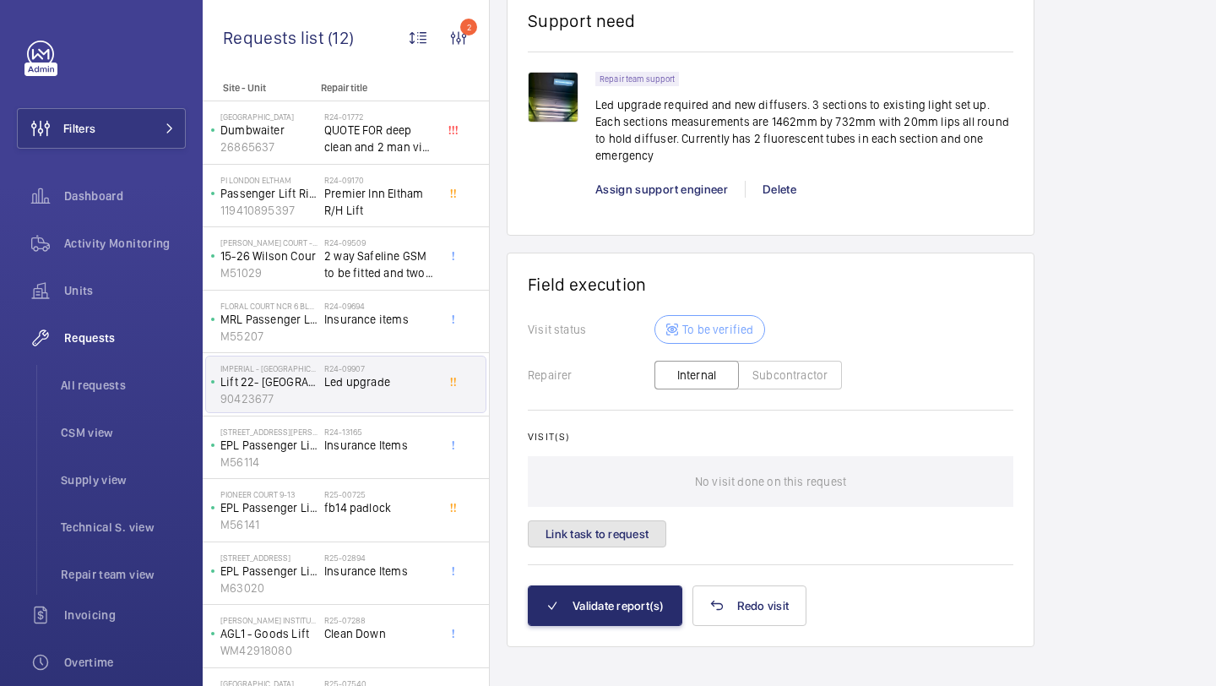
click at [573, 520] on button "Link task to request" at bounding box center [597, 533] width 139 height 27
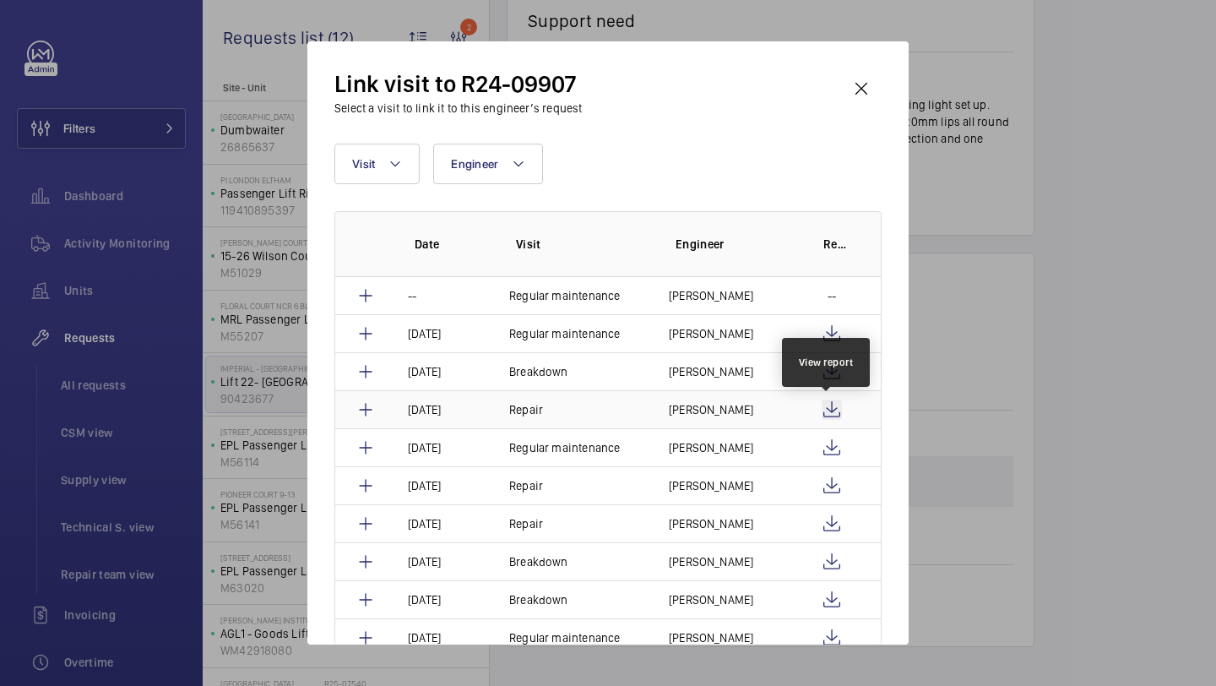
click at [828, 406] on wm-front-icon-button at bounding box center [832, 410] width 20 height 20
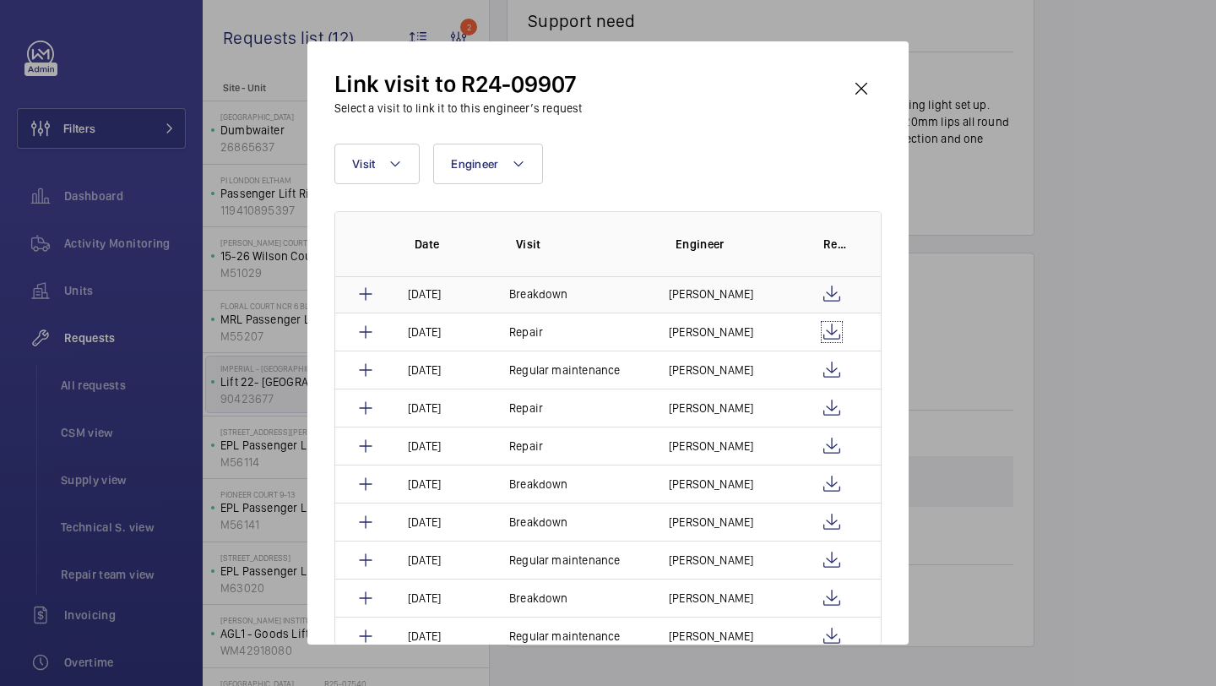
scroll to position [79, 0]
click at [828, 438] on wm-front-icon-button at bounding box center [832, 445] width 20 height 20
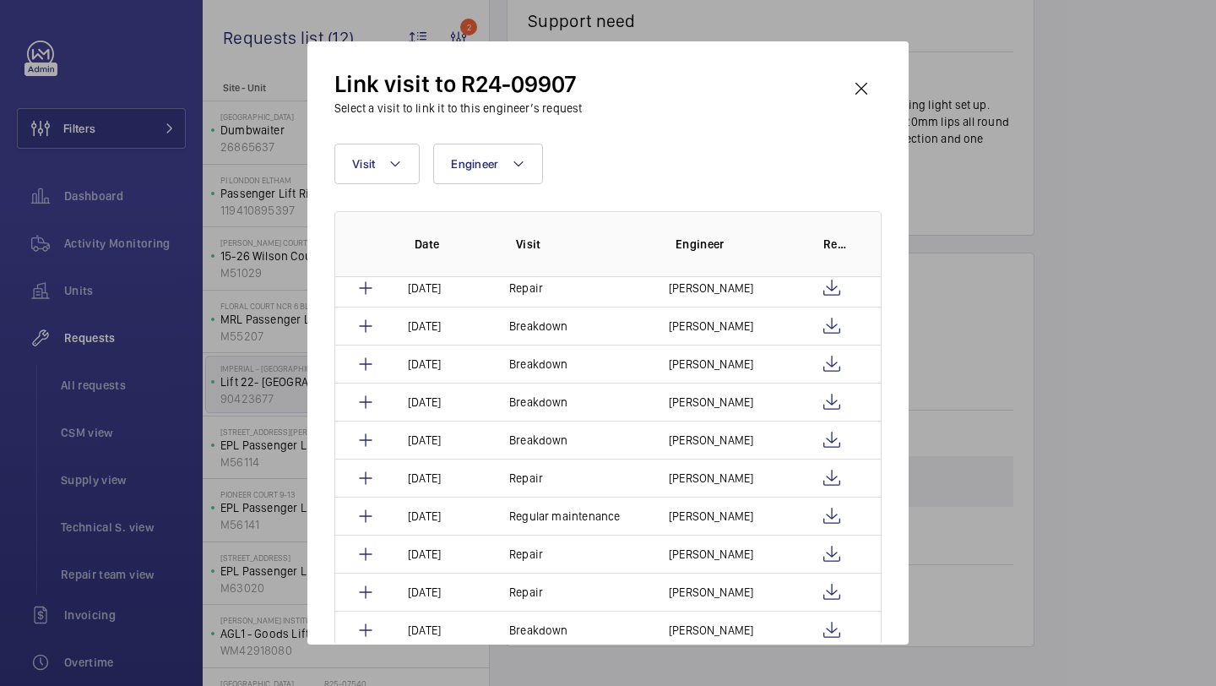
scroll to position [465, 0]
click at [864, 84] on wm-front-icon-button at bounding box center [861, 88] width 41 height 41
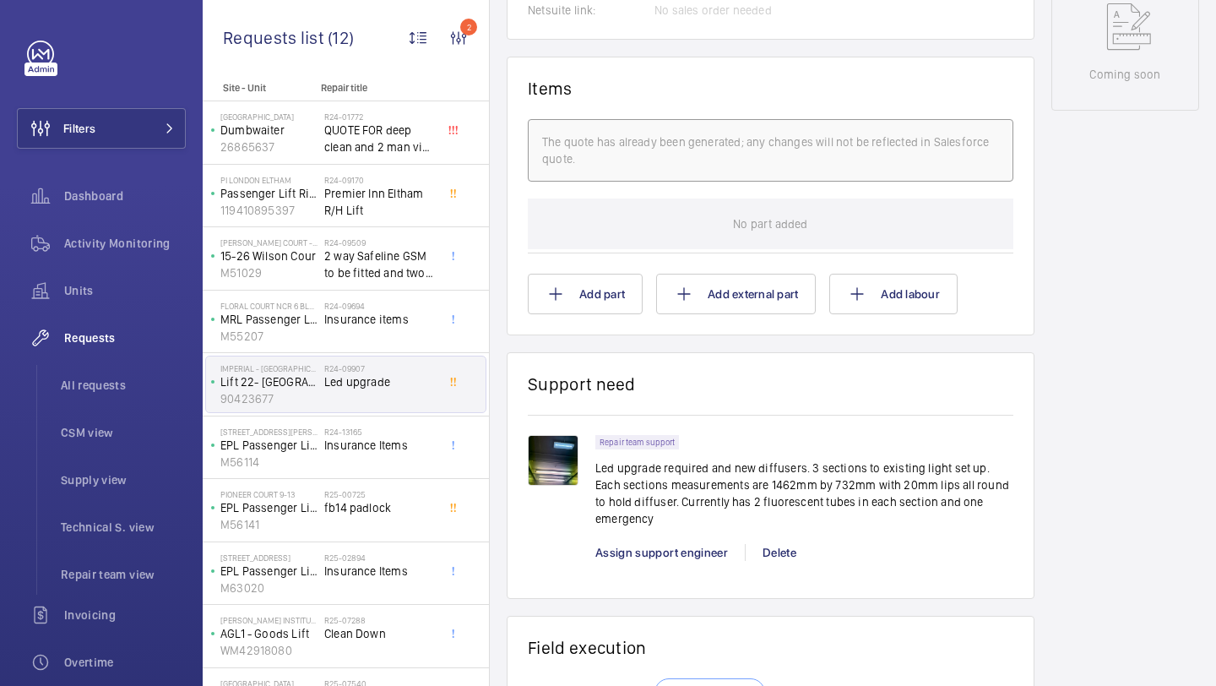
scroll to position [962, 0]
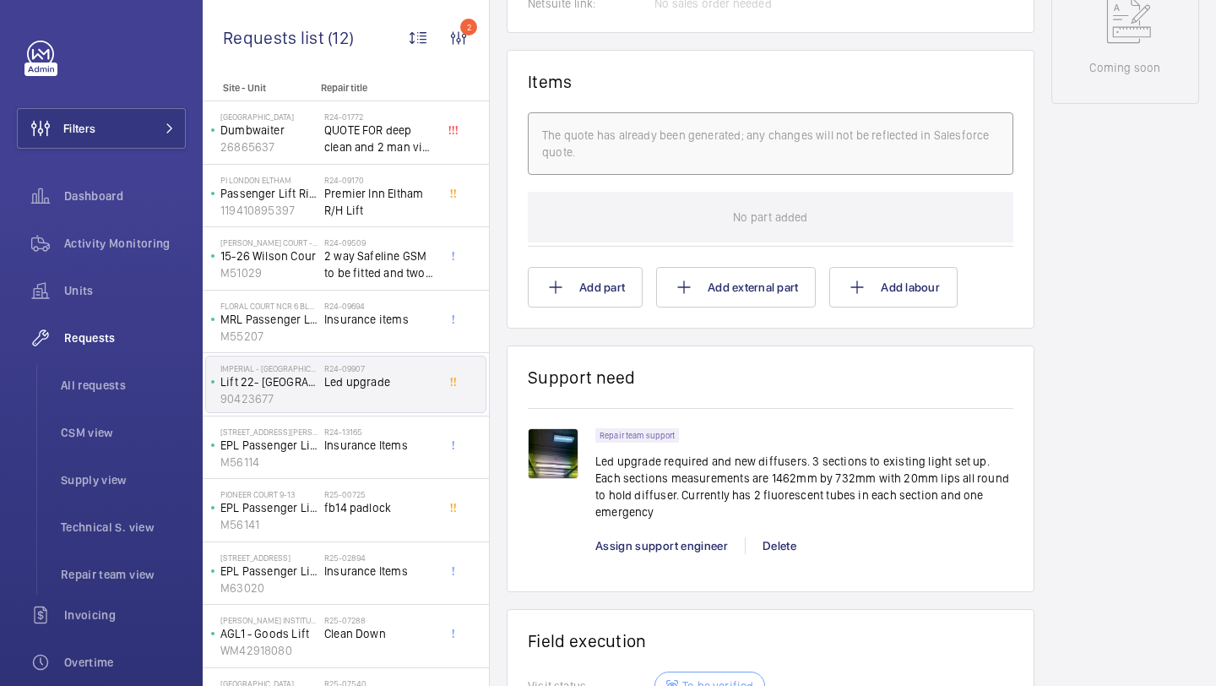
click at [541, 473] on img at bounding box center [553, 453] width 51 height 51
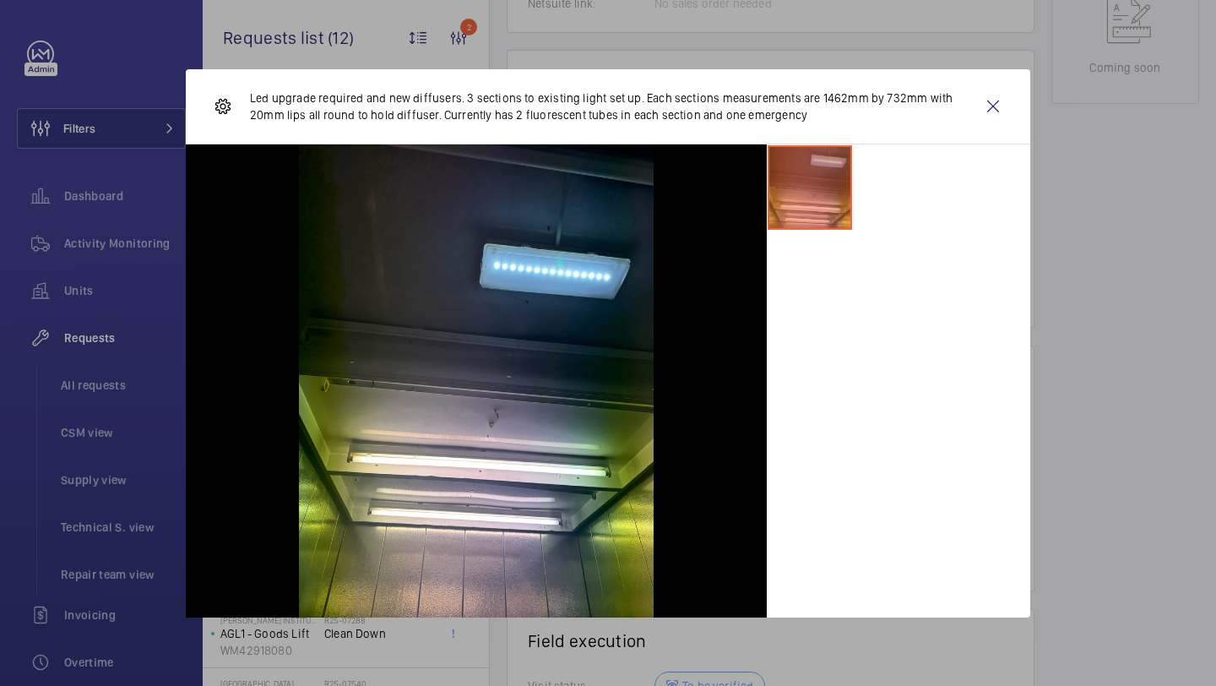
click at [816, 182] on li at bounding box center [810, 187] width 84 height 84
click at [989, 102] on wm-front-icon-button at bounding box center [993, 106] width 41 height 41
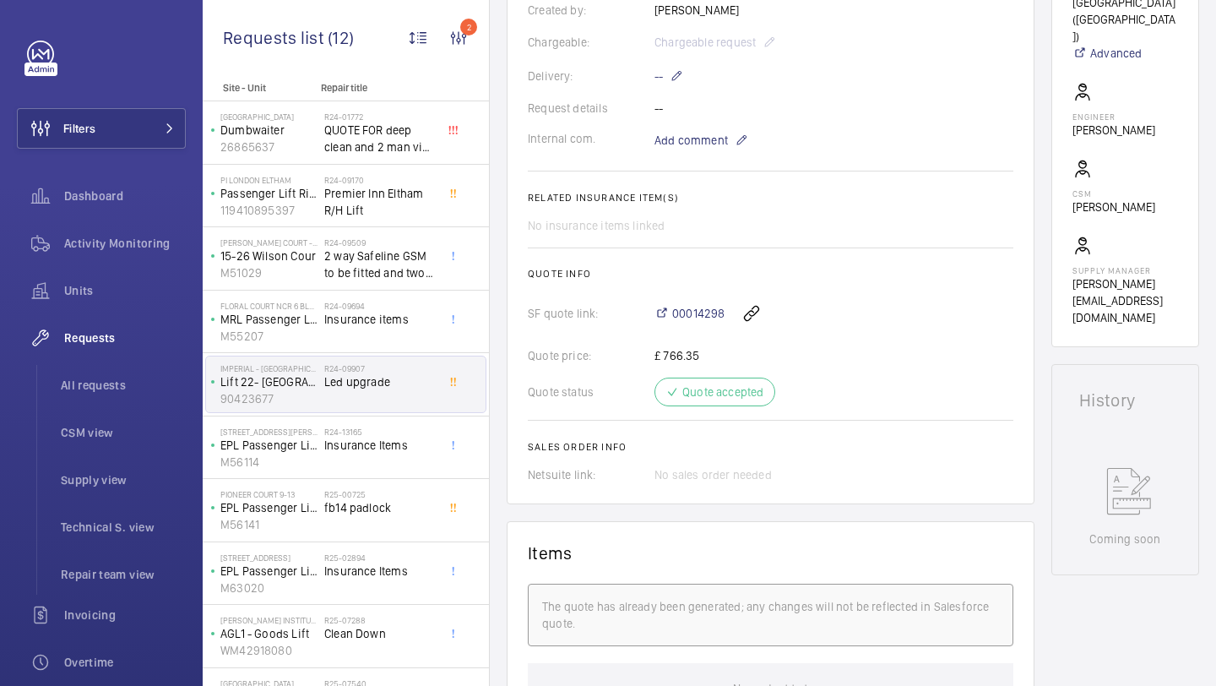
scroll to position [481, 0]
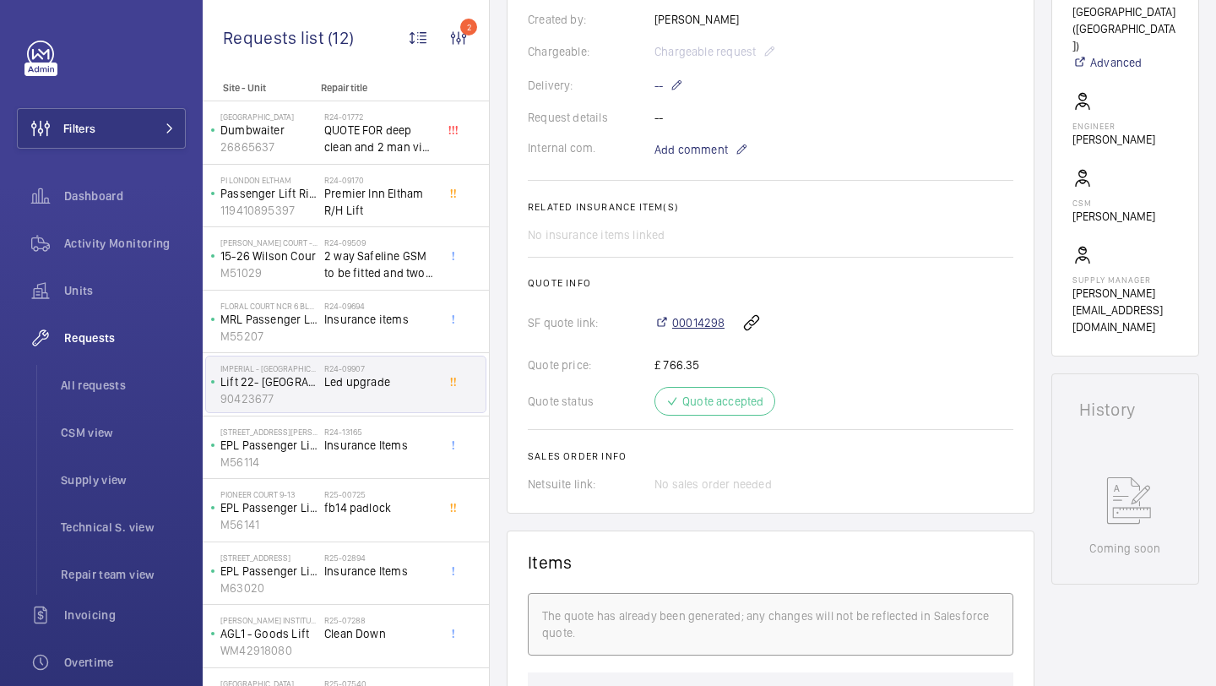
click at [688, 329] on span "00014298" at bounding box center [698, 322] width 52 height 17
click at [362, 311] on span "Insurance items" at bounding box center [379, 319] width 111 height 17
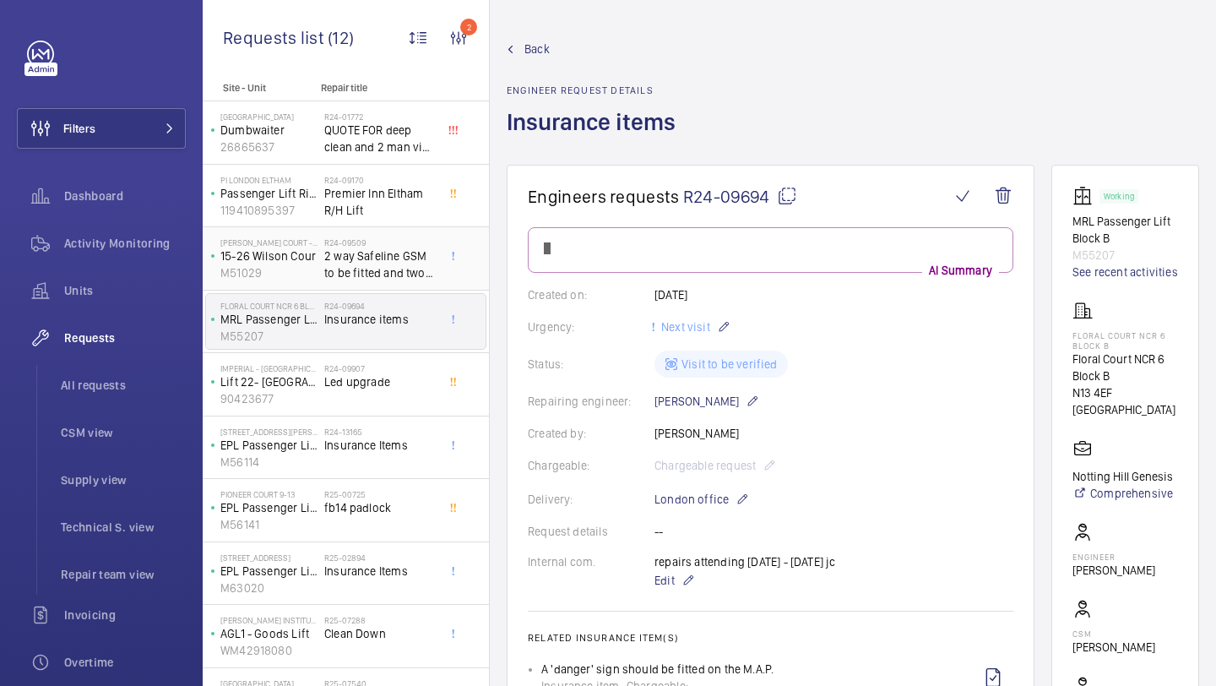
scroll to position [1352, 0]
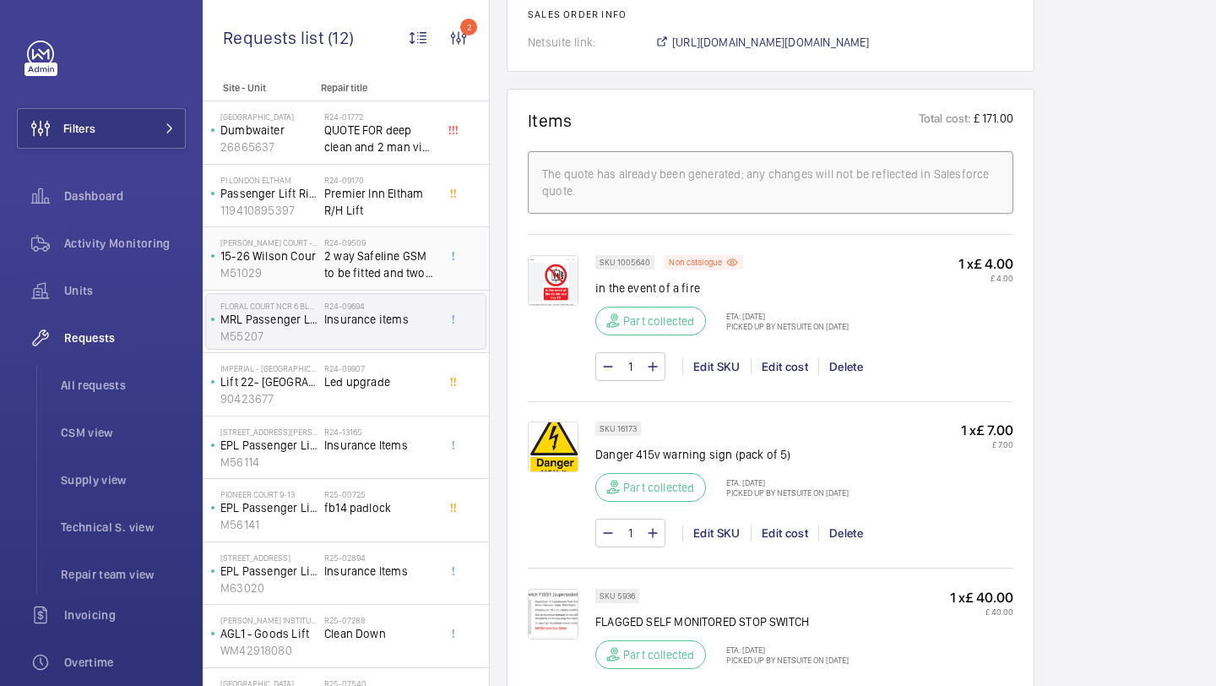
click at [369, 258] on span "2 way Safeline GSM to be fitted and two landing indicators on first and second …" at bounding box center [379, 264] width 111 height 34
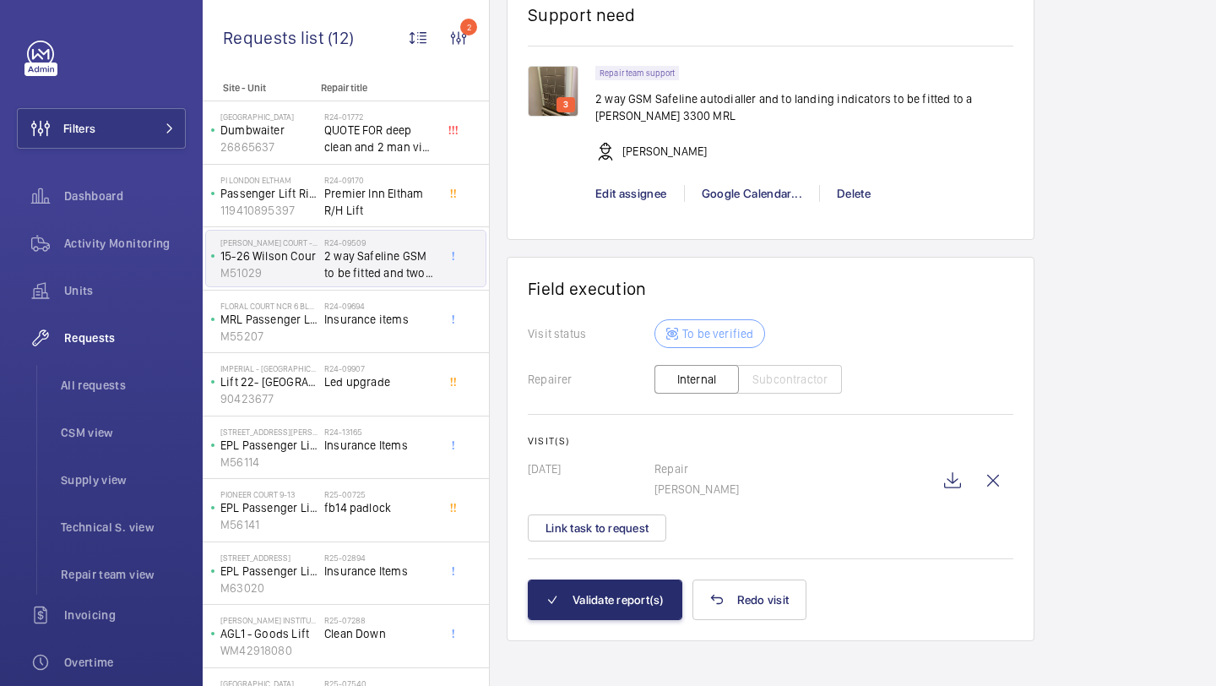
scroll to position [1824, 0]
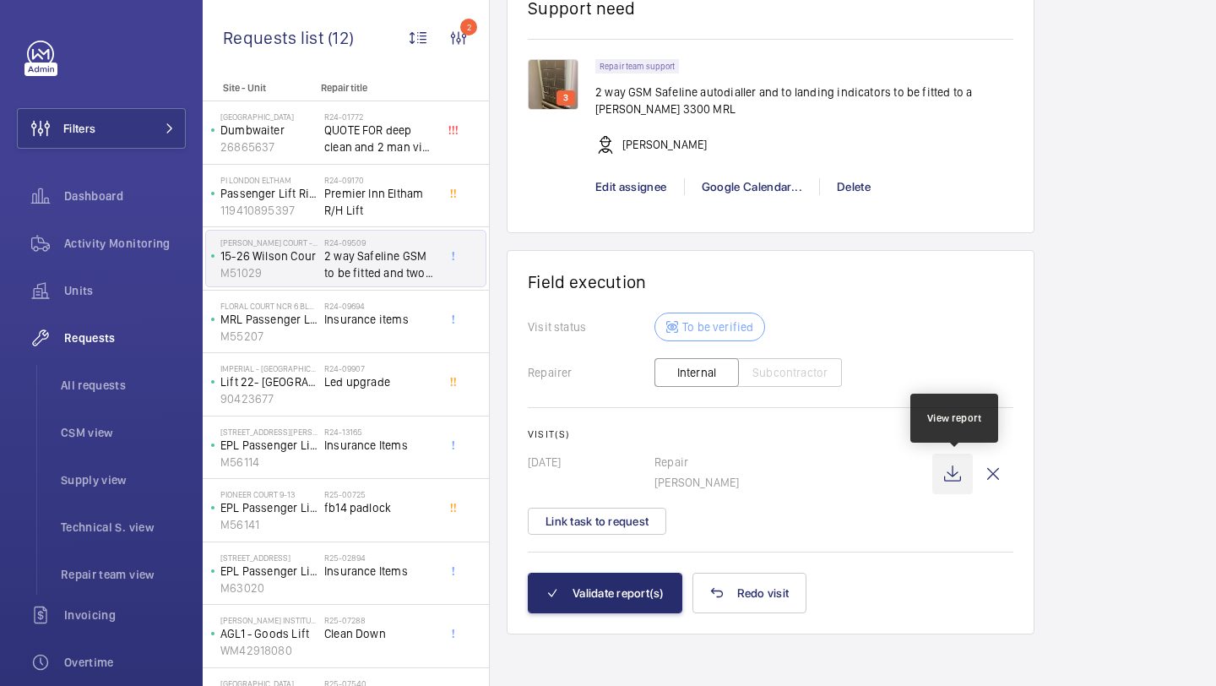
click at [950, 477] on wm-front-icon-button at bounding box center [953, 474] width 41 height 41
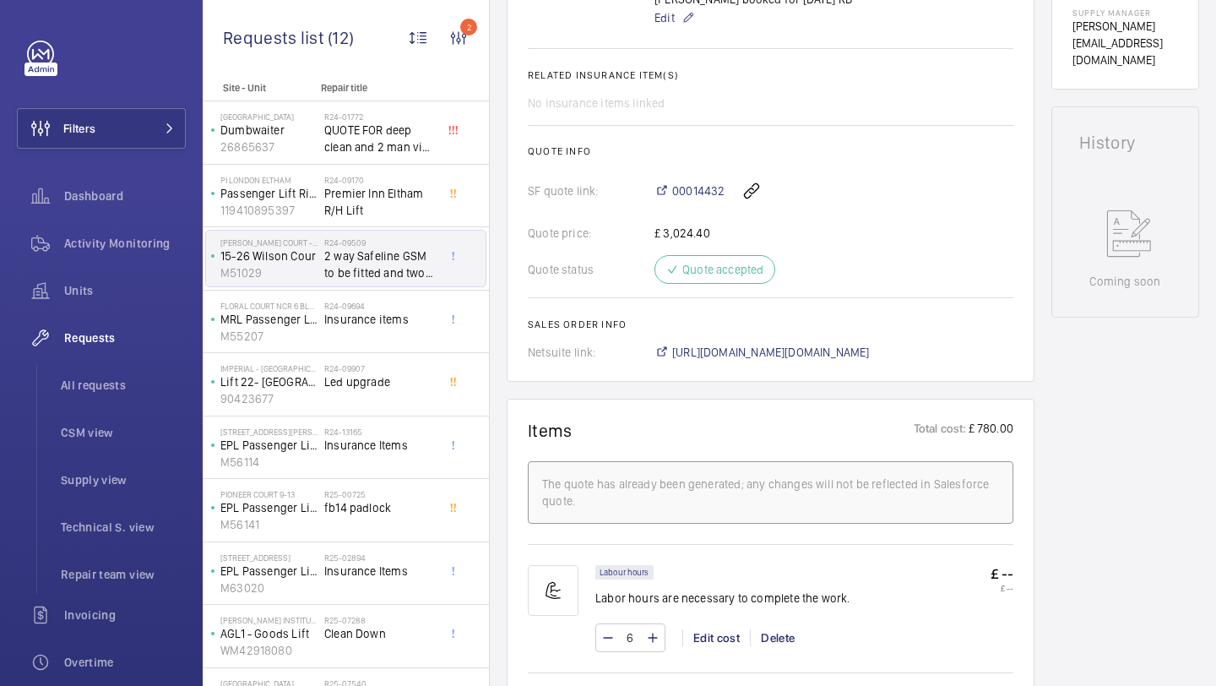
scroll to position [647, 0]
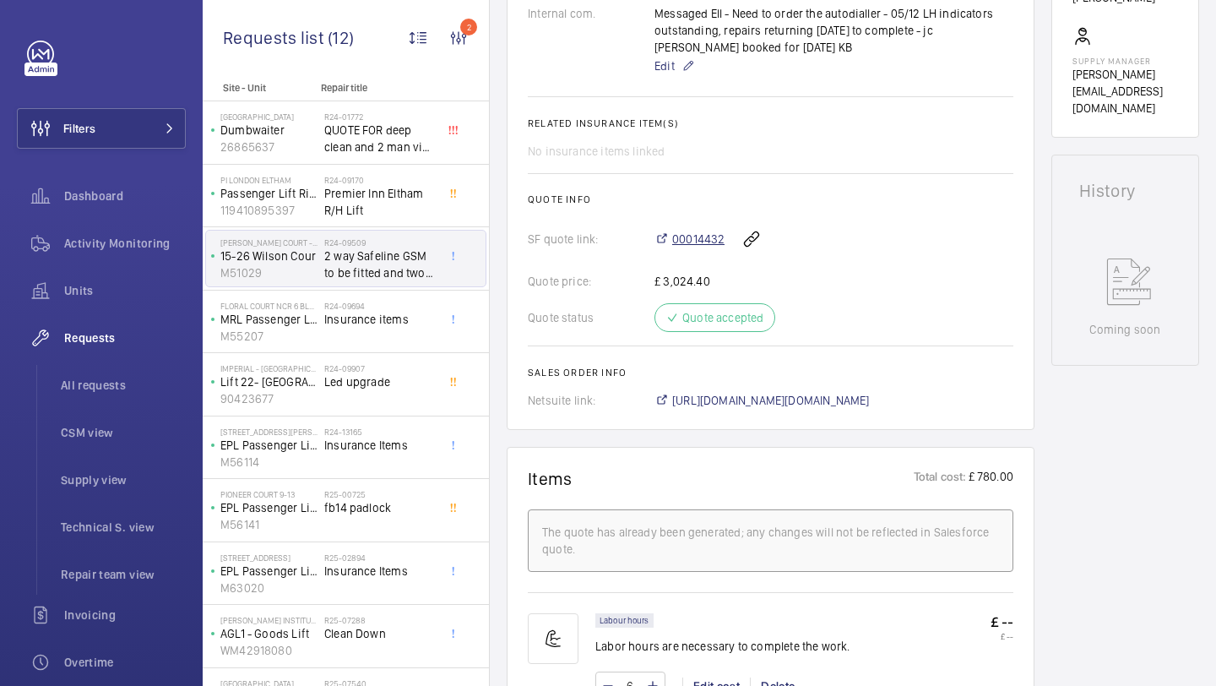
click at [695, 234] on span "00014432" at bounding box center [698, 239] width 52 height 17
click at [432, 214] on span "Premier Inn Eltham R/H Lift" at bounding box center [379, 202] width 111 height 34
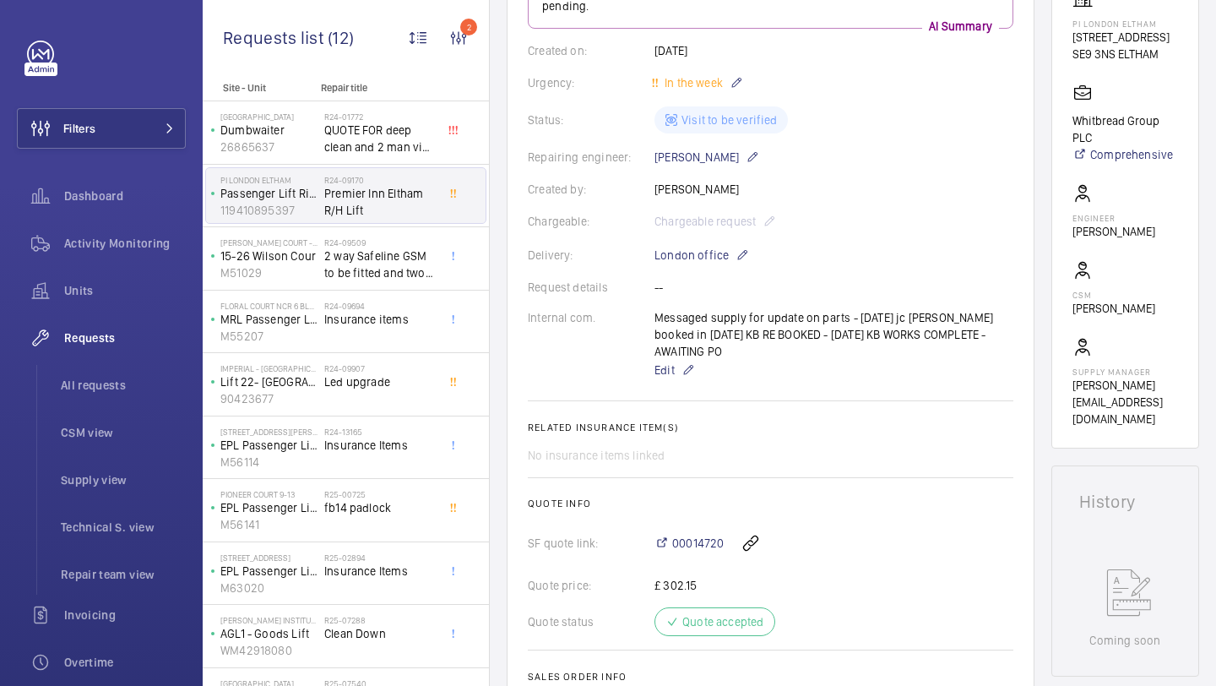
scroll to position [314, 0]
click at [704, 317] on div "Messaged supply for update on parts - [DATE] jc [PERSON_NAME] booked in [DATE] …" at bounding box center [834, 342] width 359 height 71
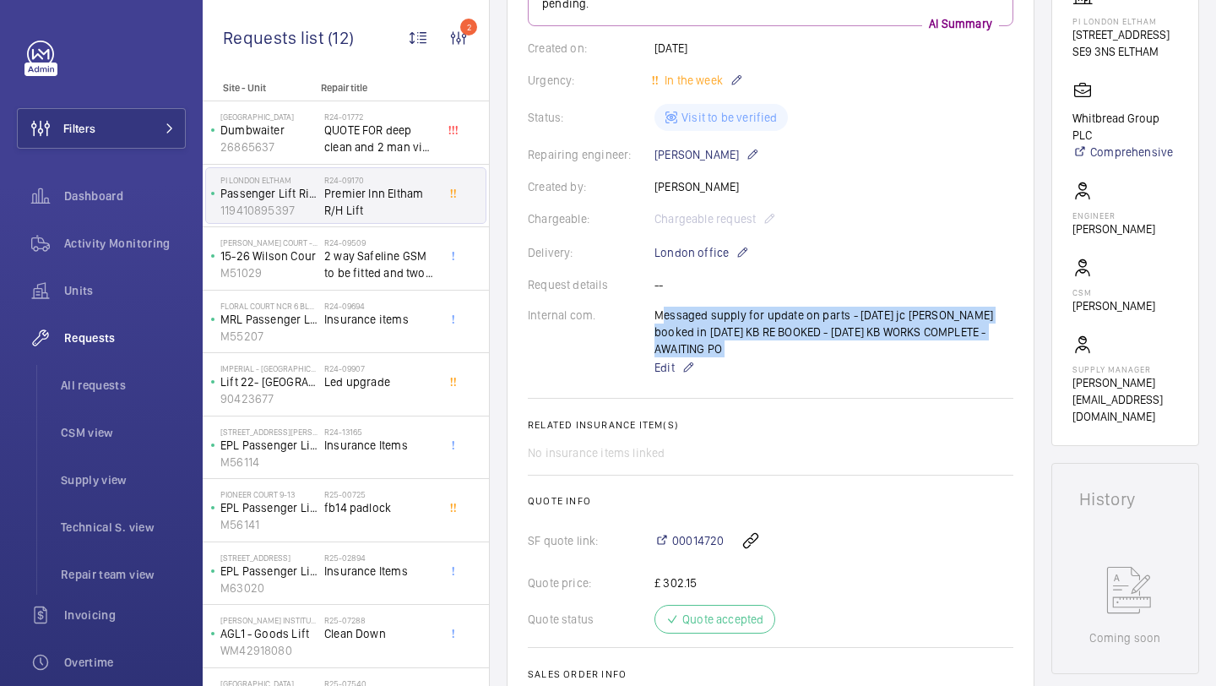
click at [704, 317] on div "Messaged supply for update on parts - [DATE] jc [PERSON_NAME] booked in [DATE] …" at bounding box center [834, 342] width 359 height 71
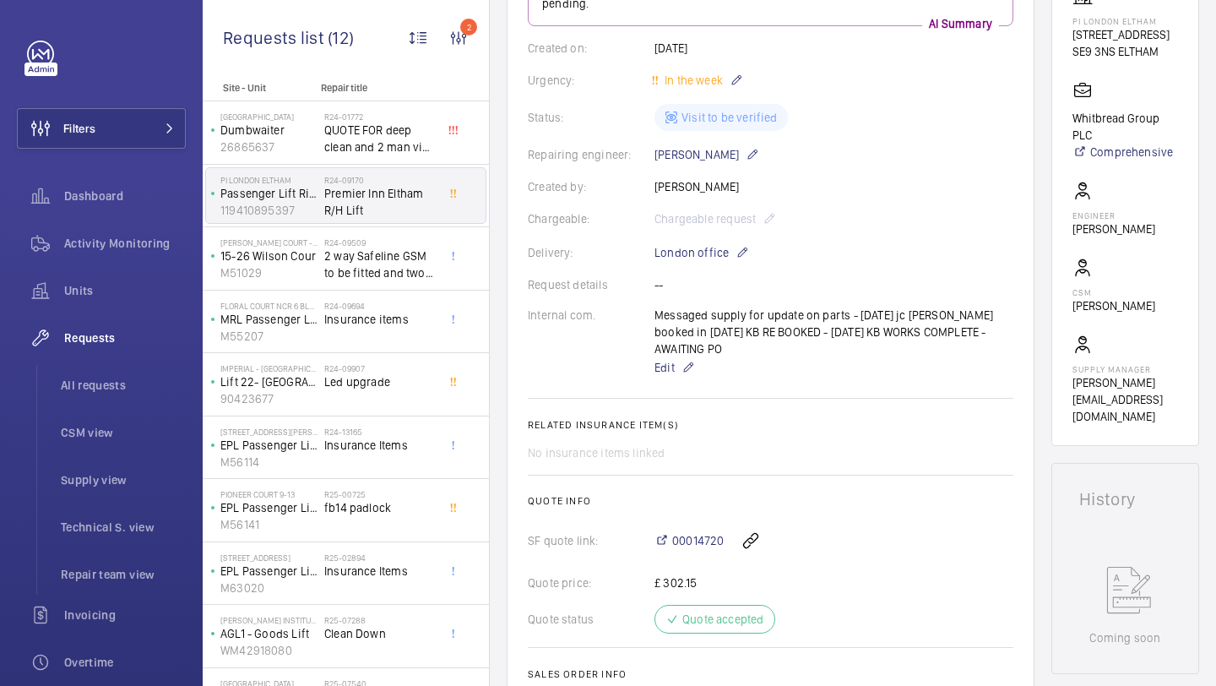
click at [728, 315] on div "Messaged supply for update on parts - [DATE] jc [PERSON_NAME] booked in [DATE] …" at bounding box center [834, 342] width 359 height 71
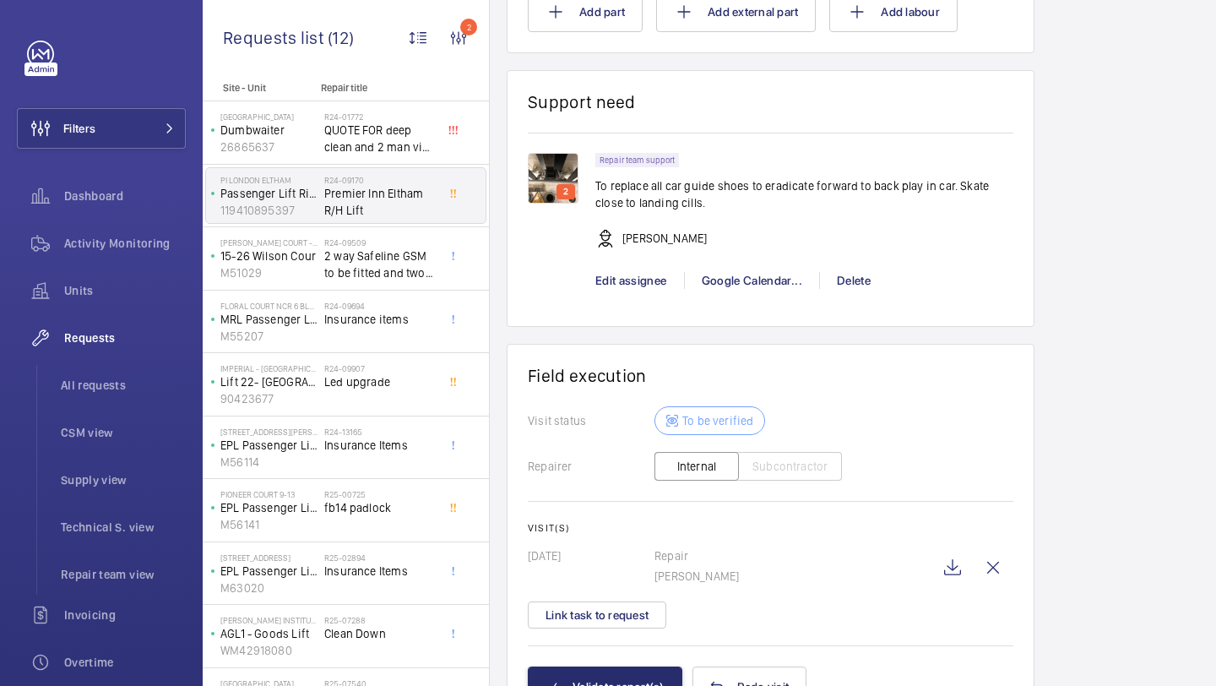
scroll to position [1836, 0]
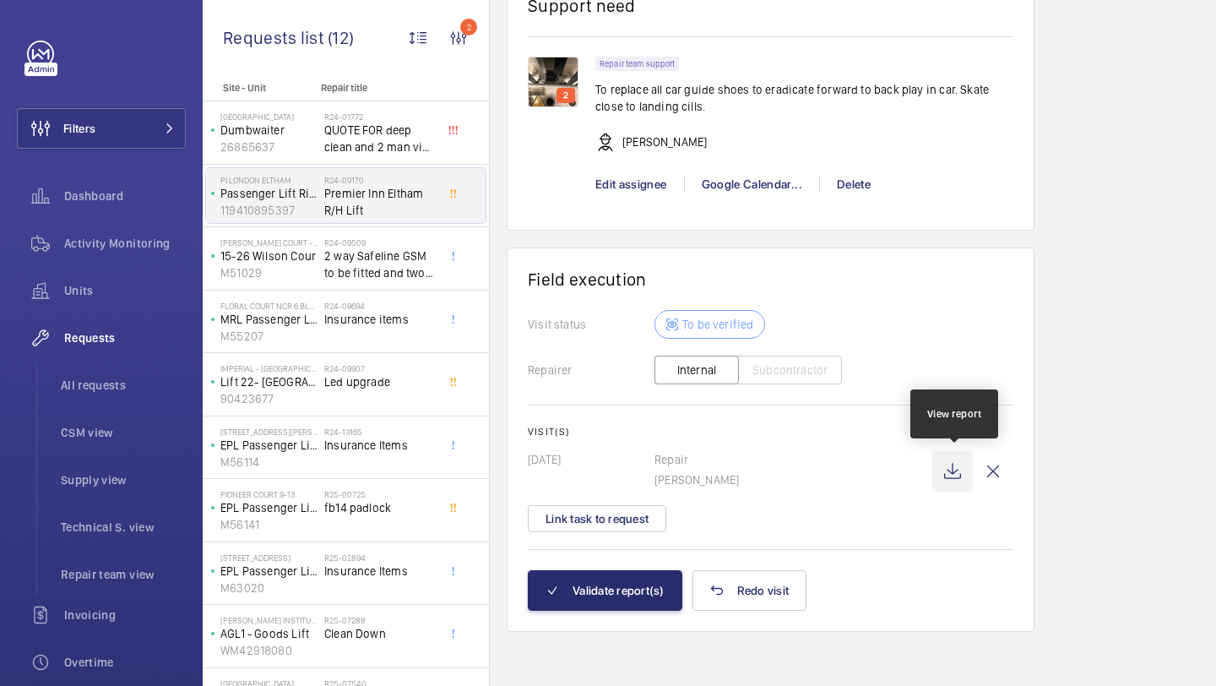
click at [954, 477] on wm-front-icon-button at bounding box center [953, 471] width 41 height 41
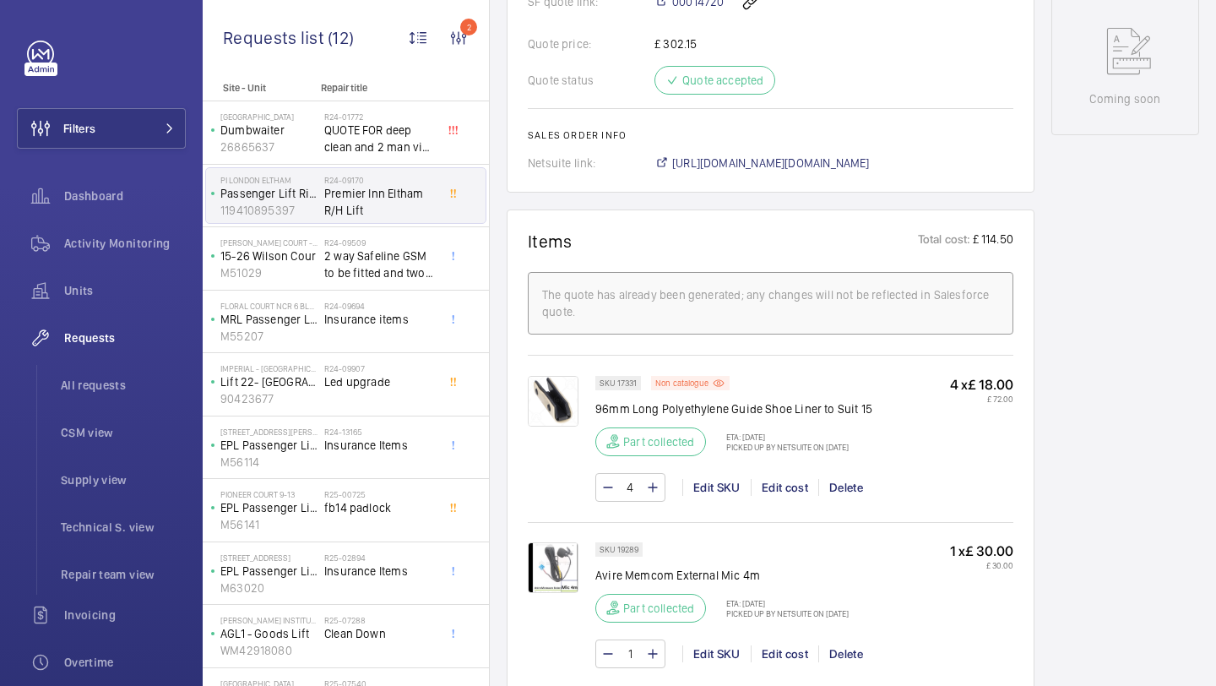
scroll to position [634, 0]
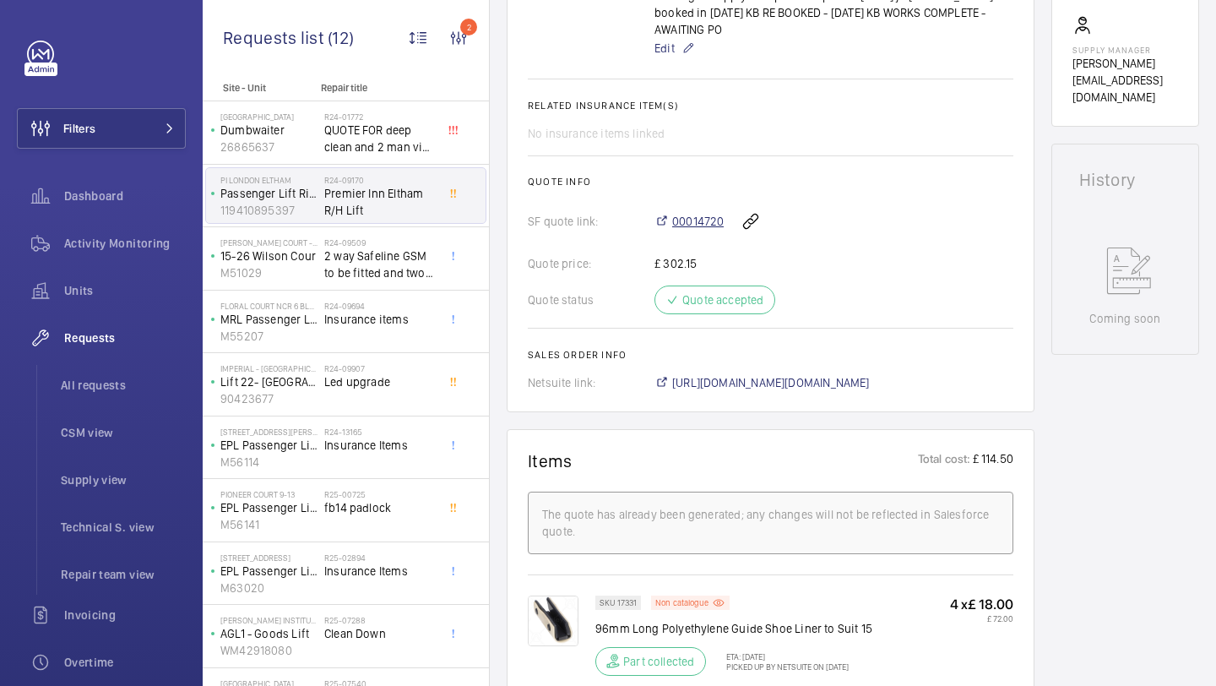
click at [696, 227] on span "00014720" at bounding box center [698, 221] width 52 height 17
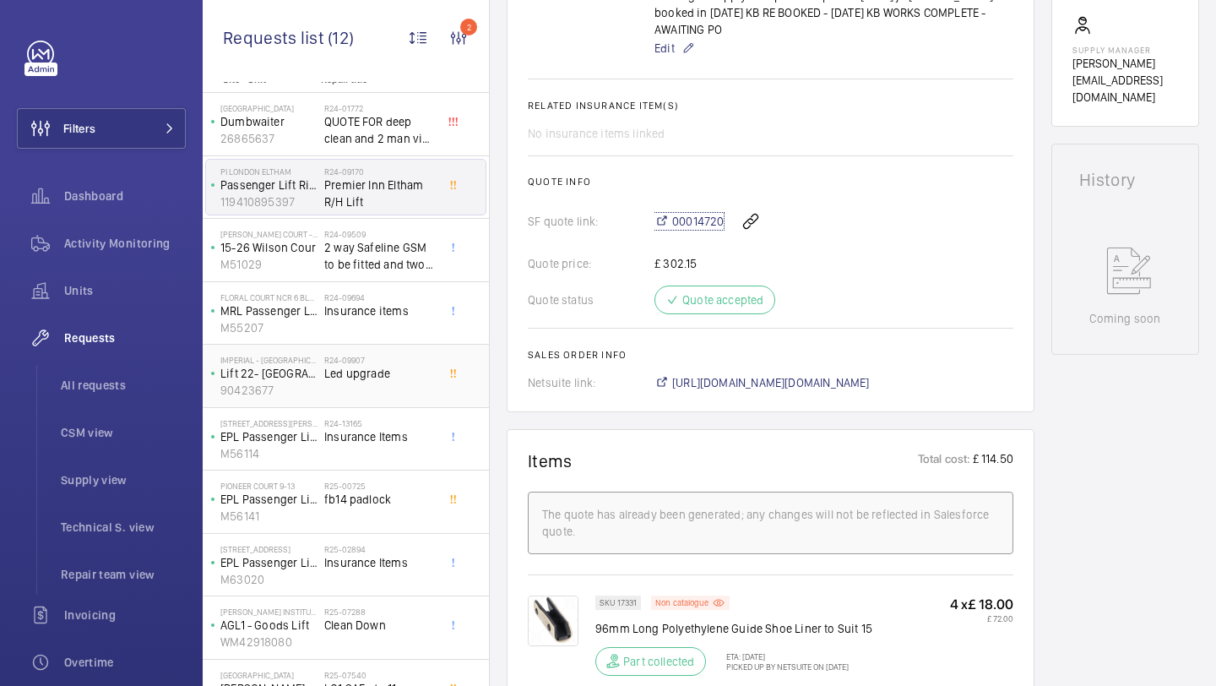
scroll to position [0, 0]
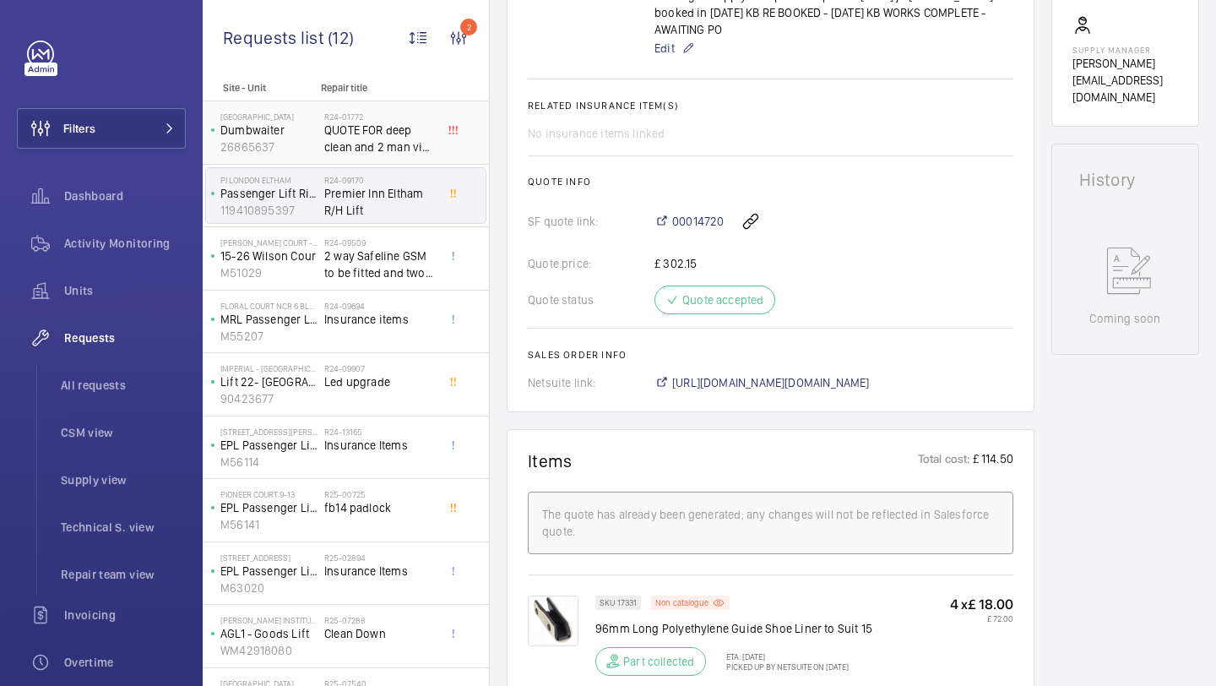
click at [419, 134] on span "QUOTE FOR deep clean and 2 man visit to return lift to service. Lift very unsaf…" at bounding box center [379, 139] width 111 height 34
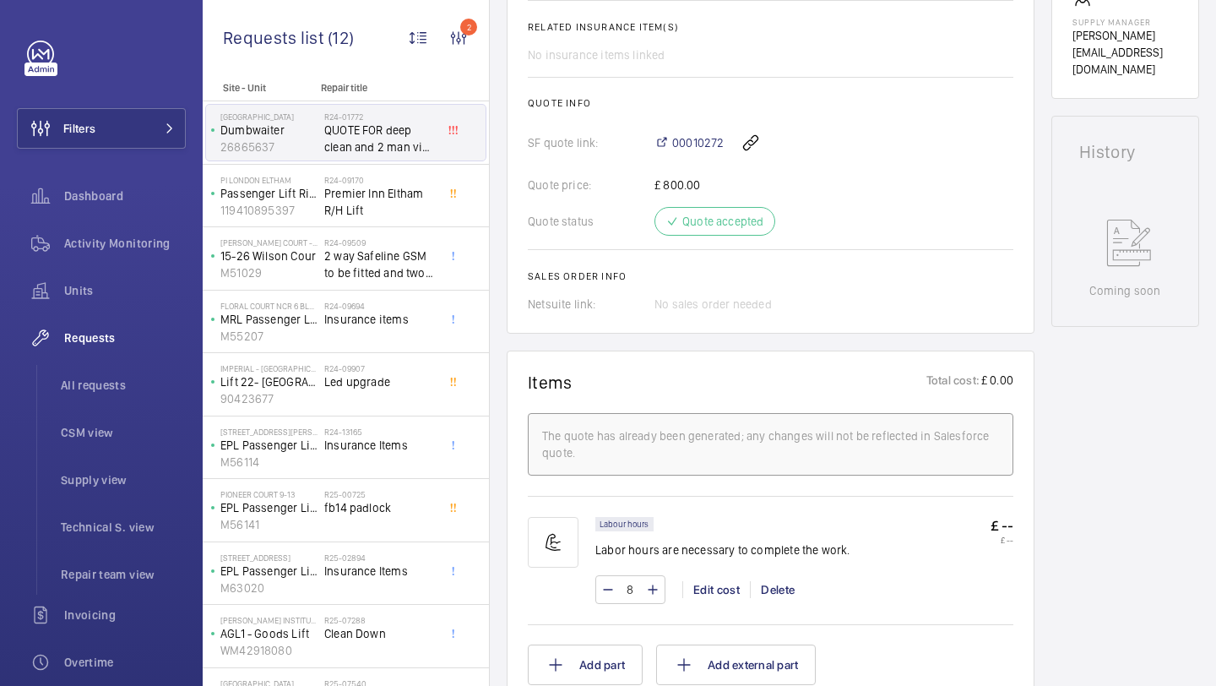
scroll to position [797, 0]
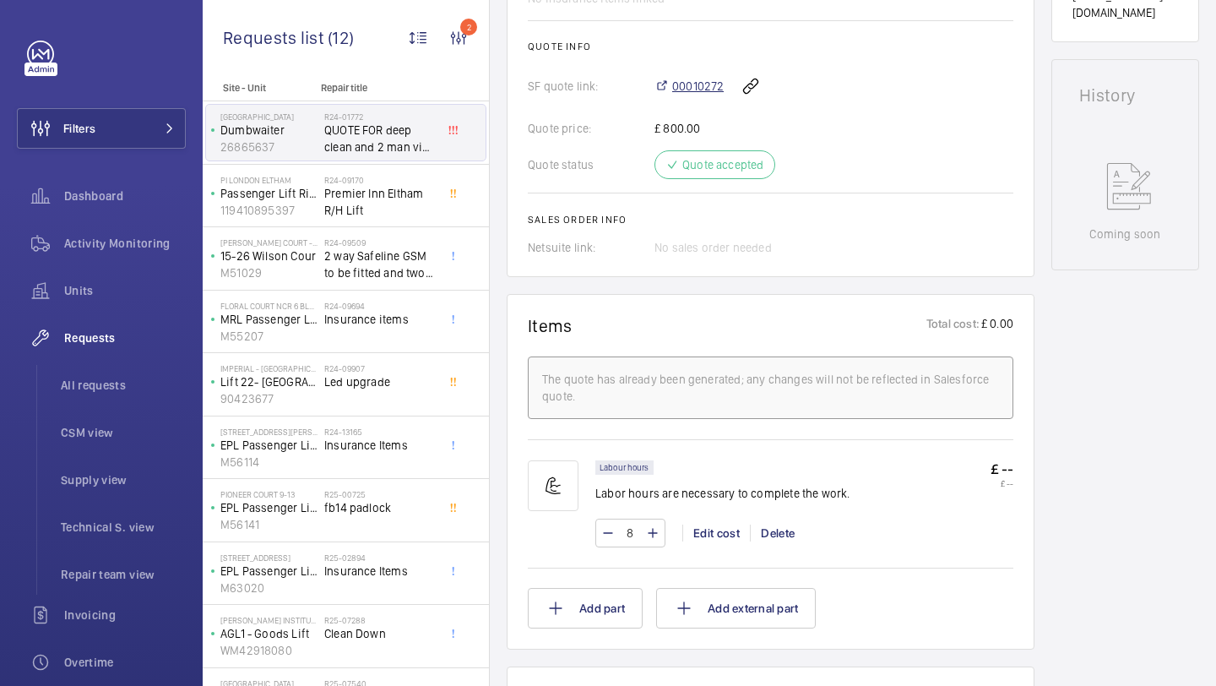
click at [707, 94] on span "00010272" at bounding box center [698, 86] width 52 height 17
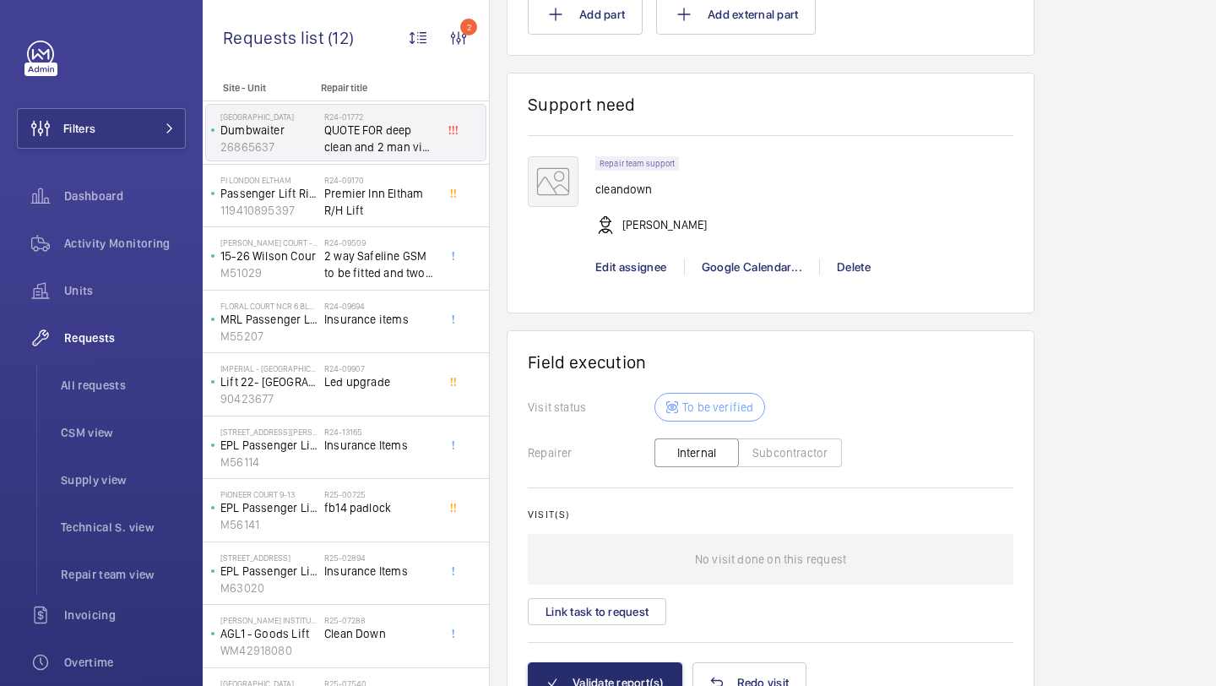
scroll to position [1486, 0]
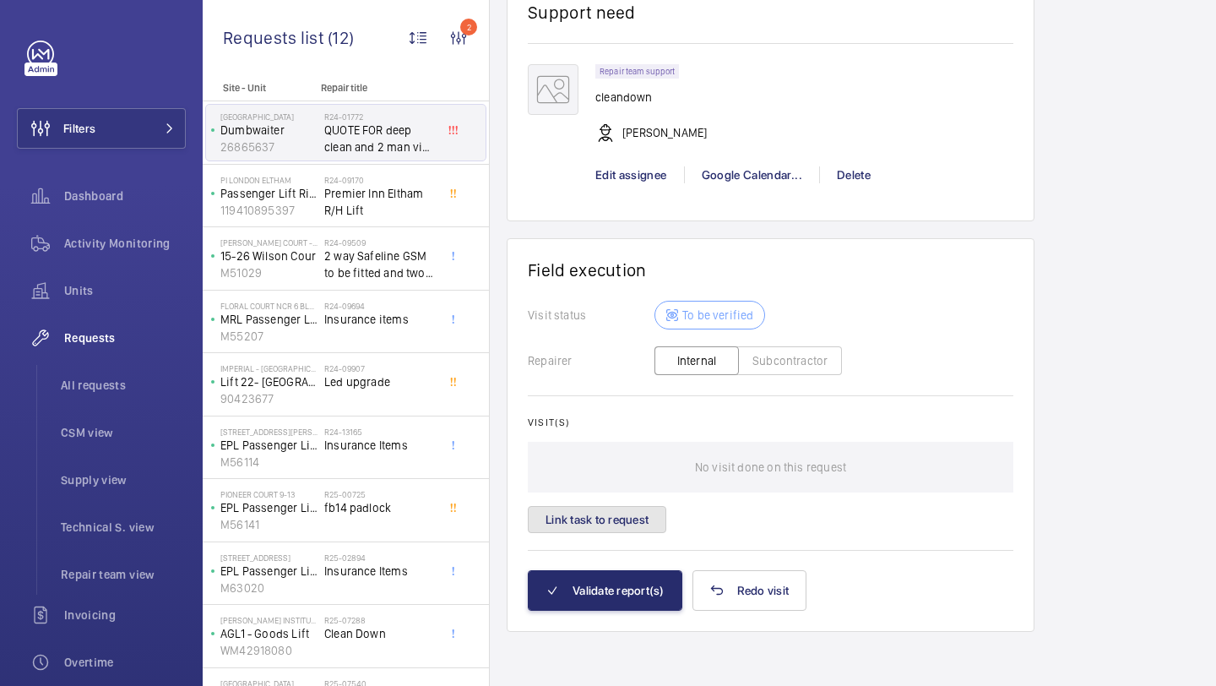
click at [579, 530] on button "Link task to request" at bounding box center [597, 519] width 139 height 27
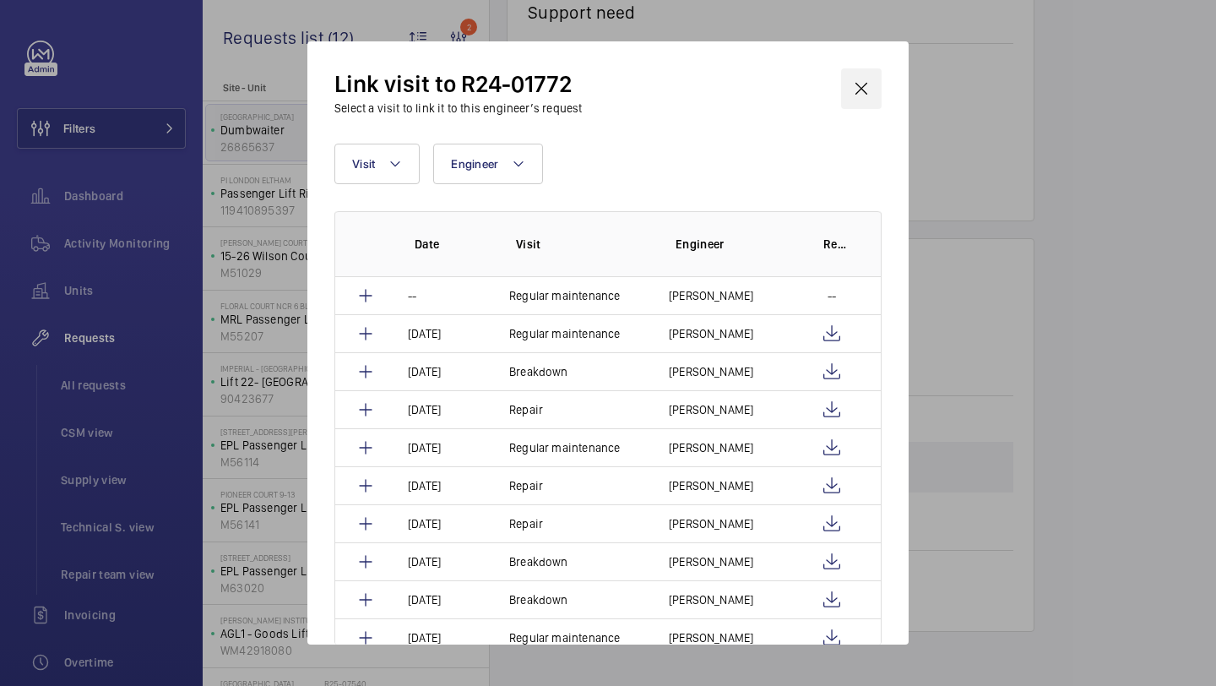
click at [859, 100] on wm-front-icon-button at bounding box center [861, 88] width 41 height 41
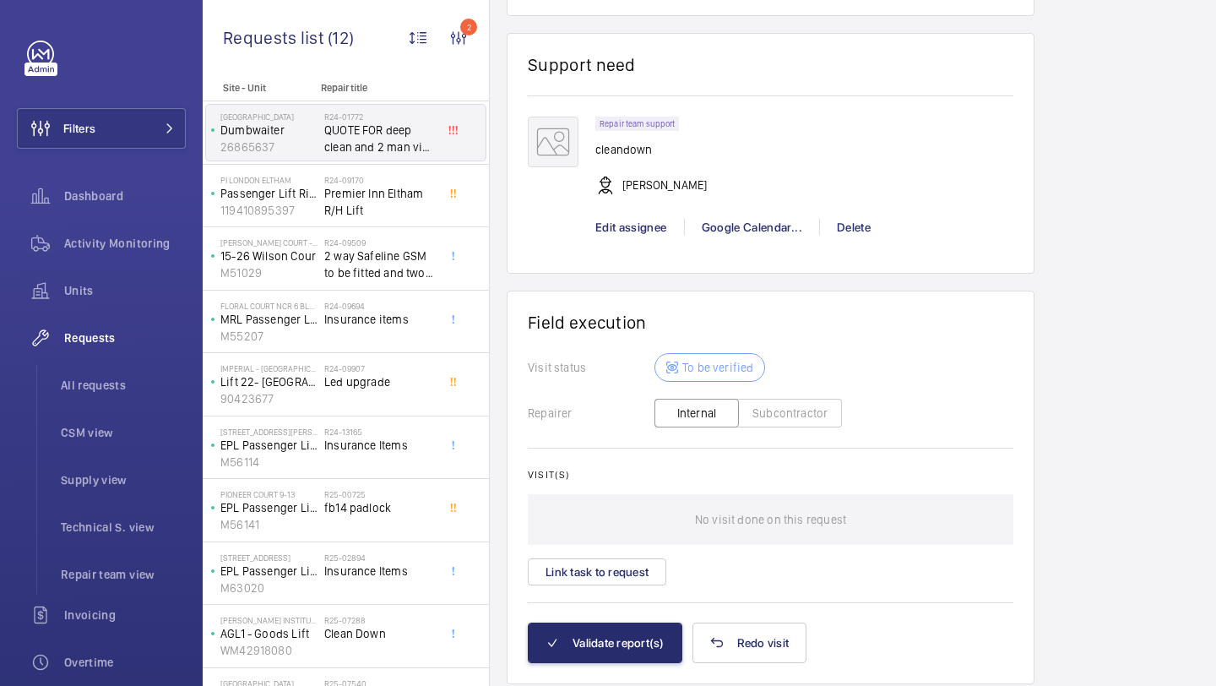
scroll to position [1486, 0]
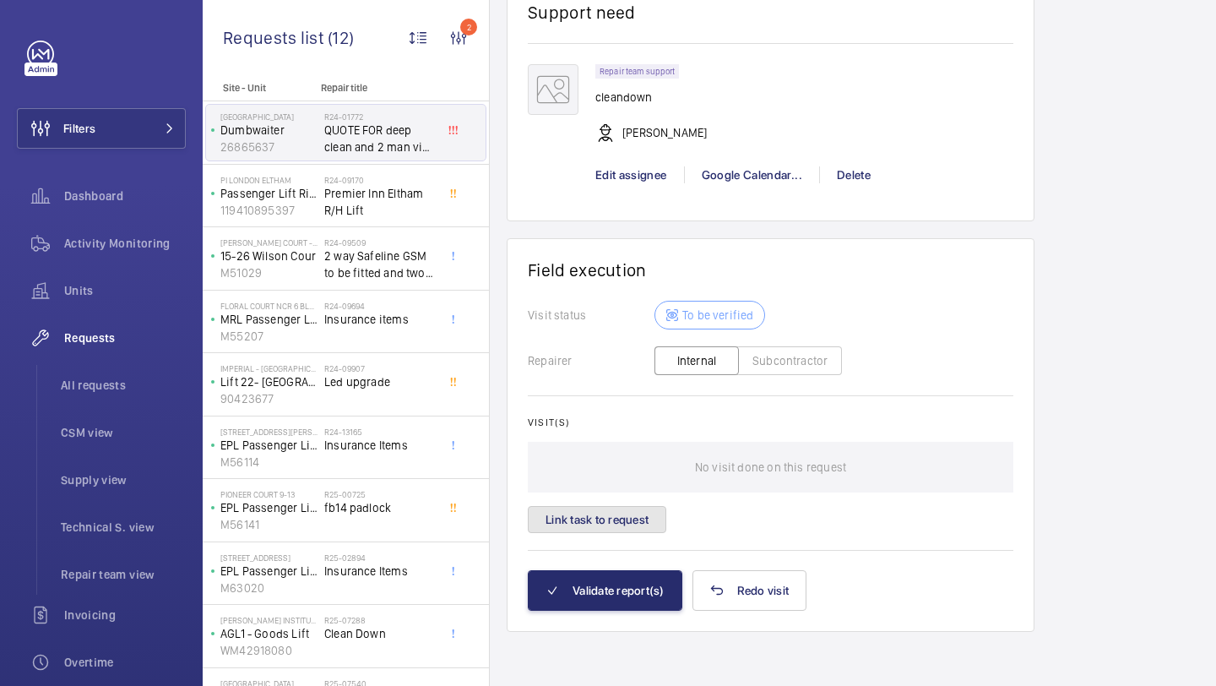
click at [644, 511] on button "Link task to request" at bounding box center [597, 519] width 139 height 27
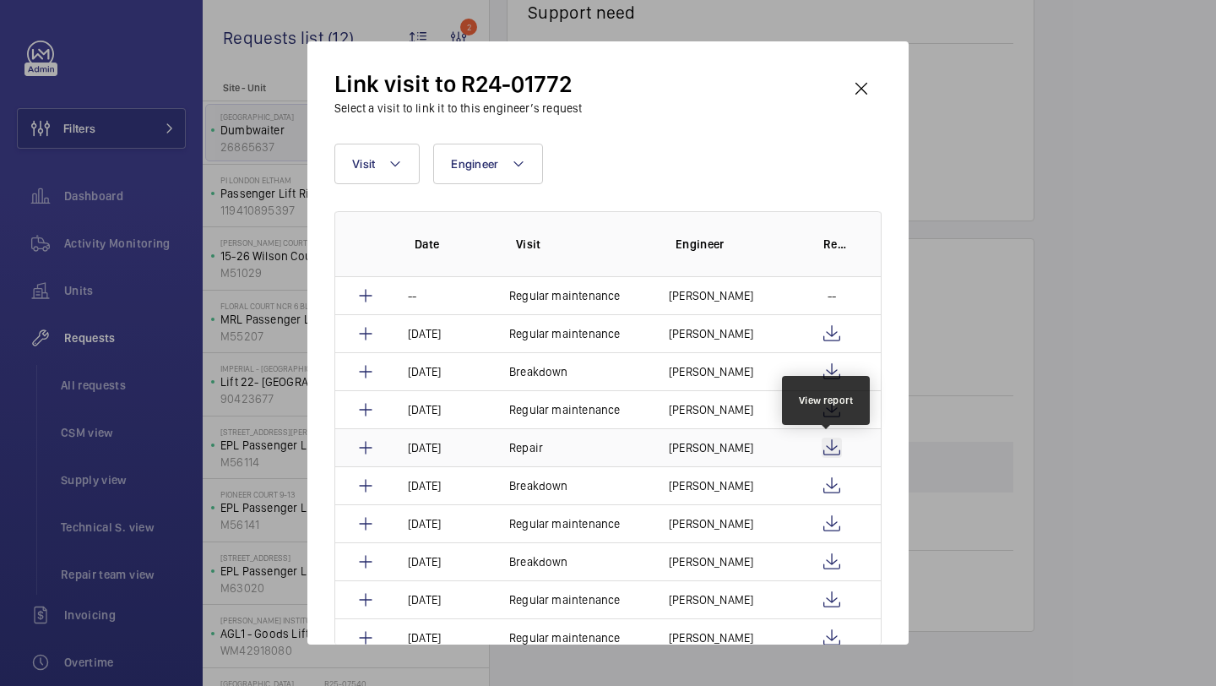
click at [831, 440] on wm-front-icon-button at bounding box center [832, 448] width 20 height 20
click at [864, 90] on wm-front-icon-button at bounding box center [861, 88] width 41 height 41
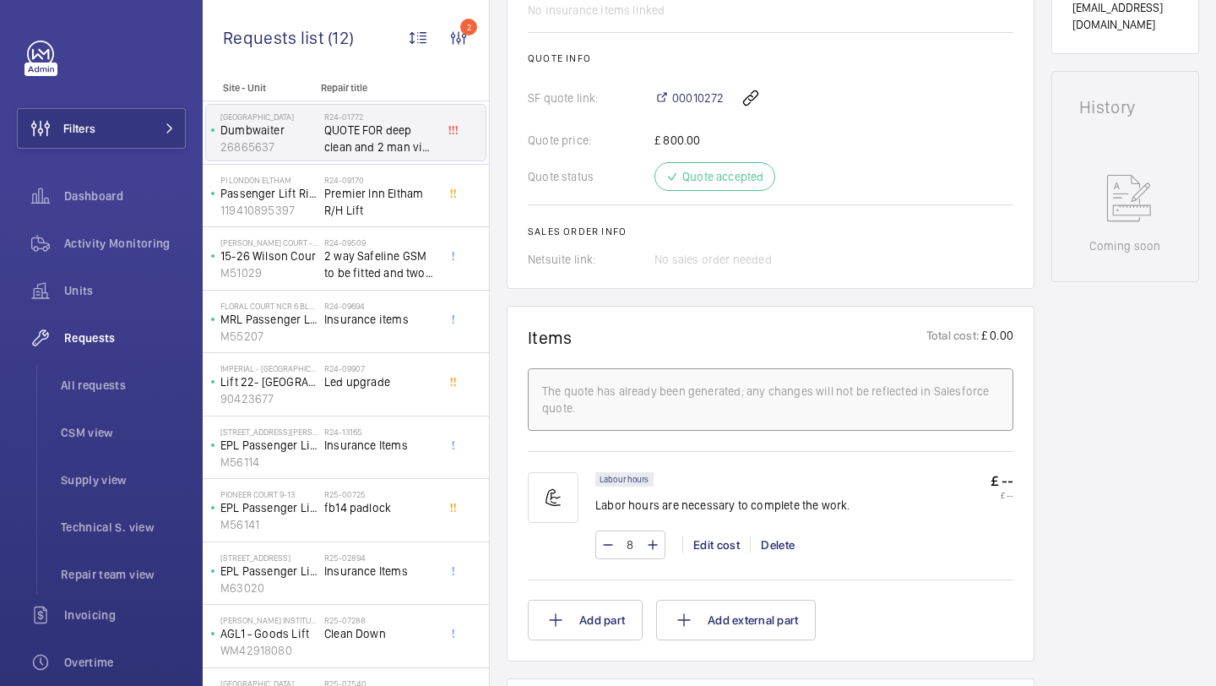
scroll to position [427, 0]
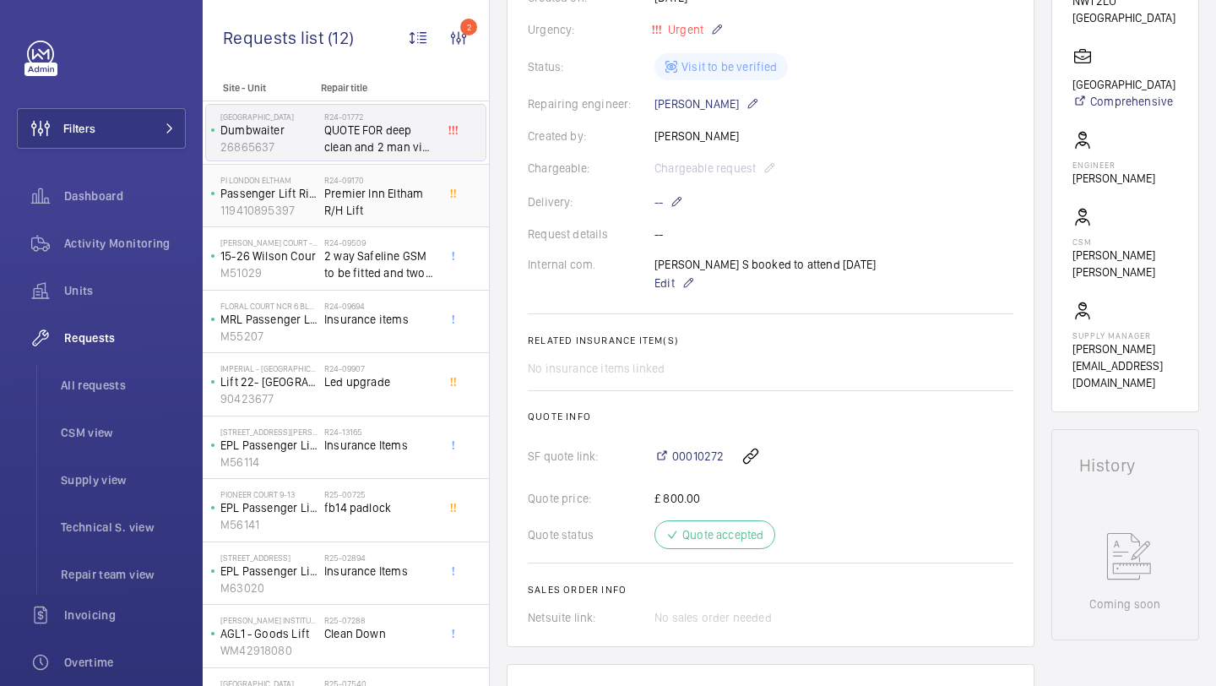
click at [372, 215] on span "Premier Inn Eltham R/H Lift" at bounding box center [379, 202] width 111 height 34
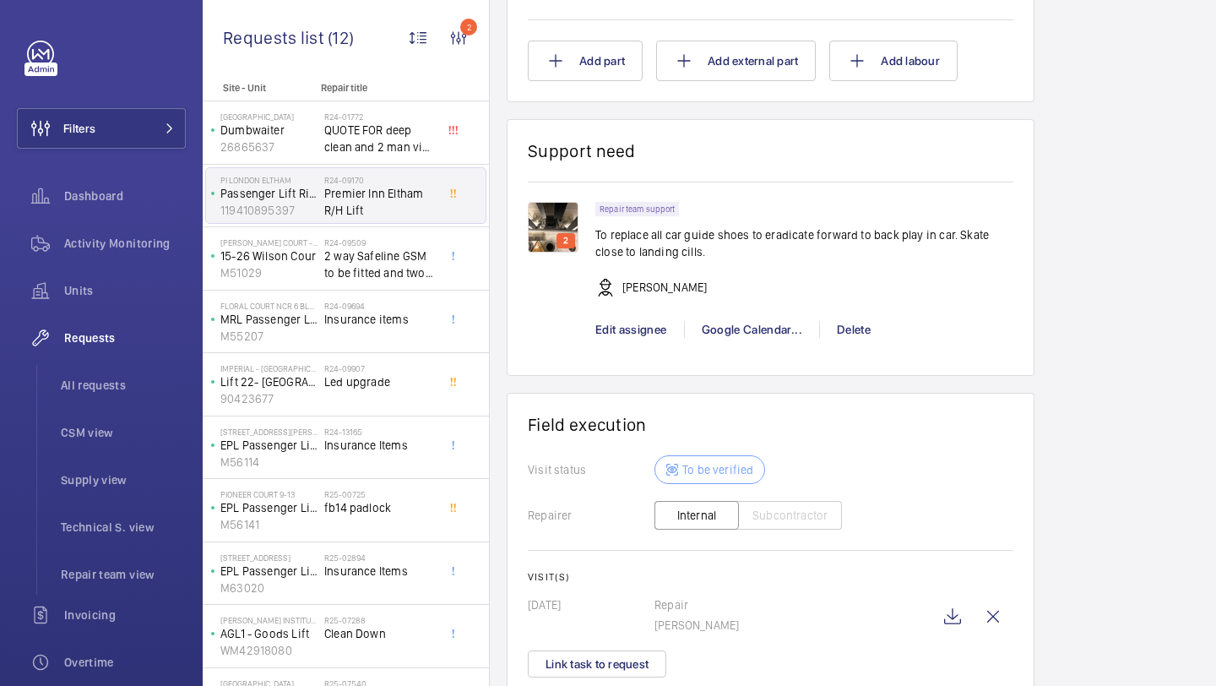
scroll to position [1691, 0]
click at [293, 269] on p "M51029" at bounding box center [268, 272] width 97 height 17
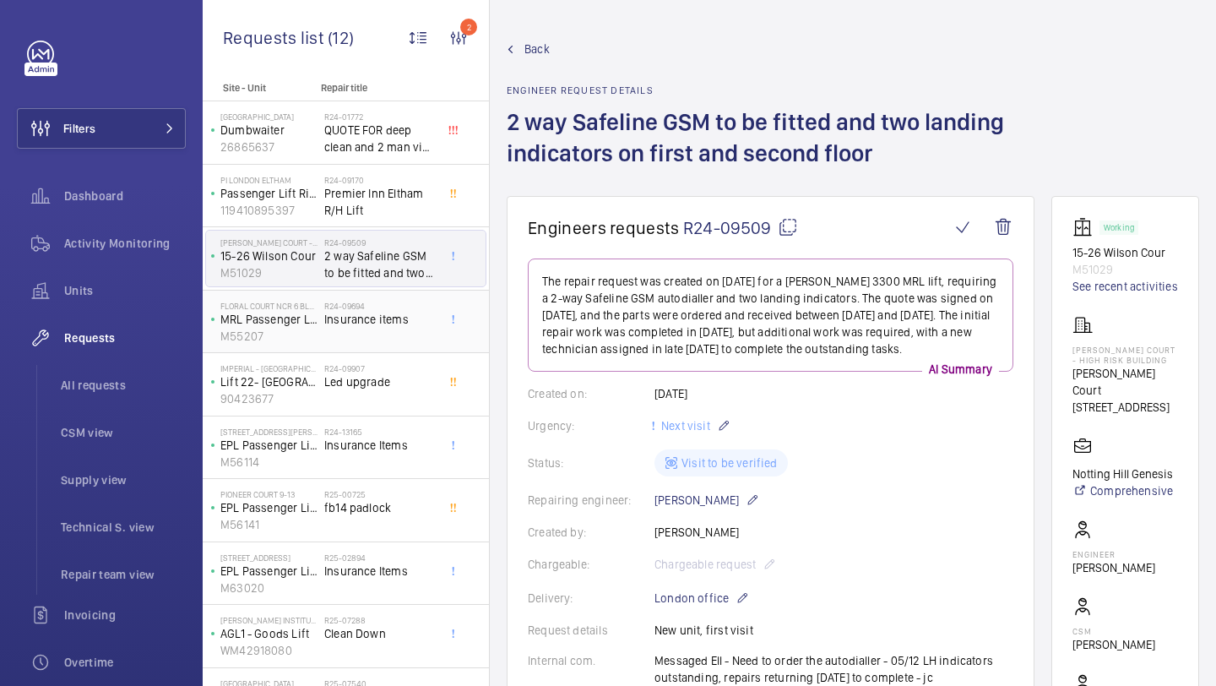
click at [447, 317] on div at bounding box center [458, 313] width 30 height 25
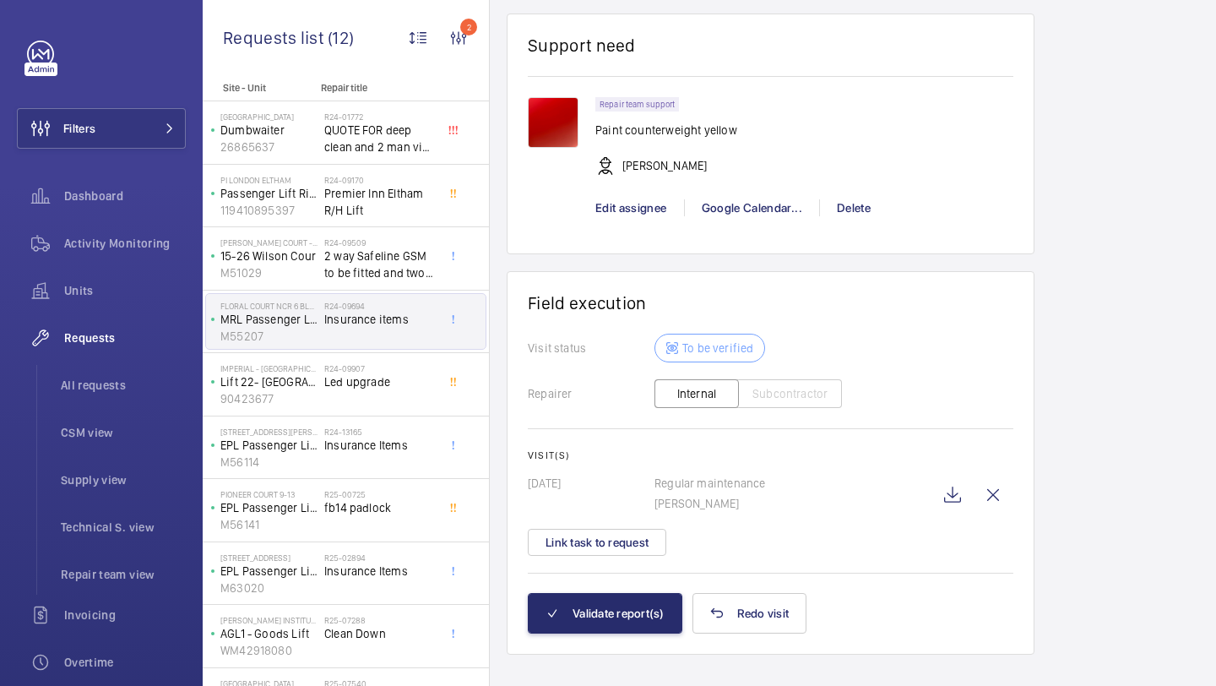
scroll to position [2365, 0]
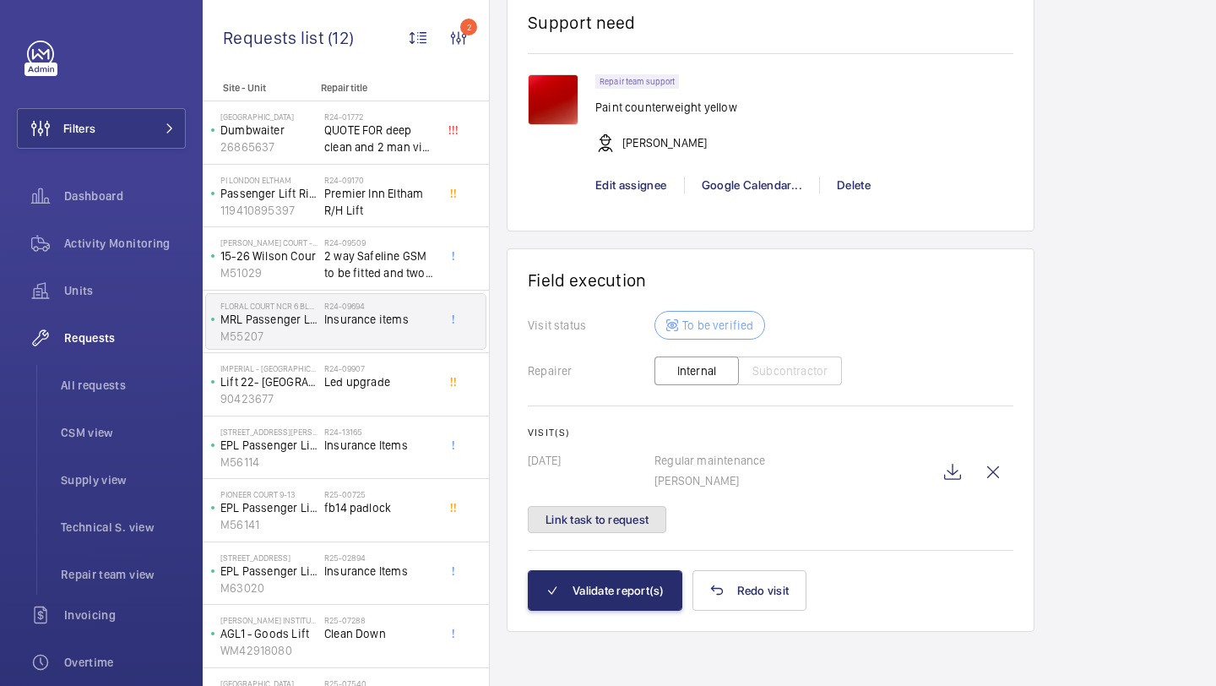
click at [650, 510] on button "Link task to request" at bounding box center [597, 519] width 139 height 27
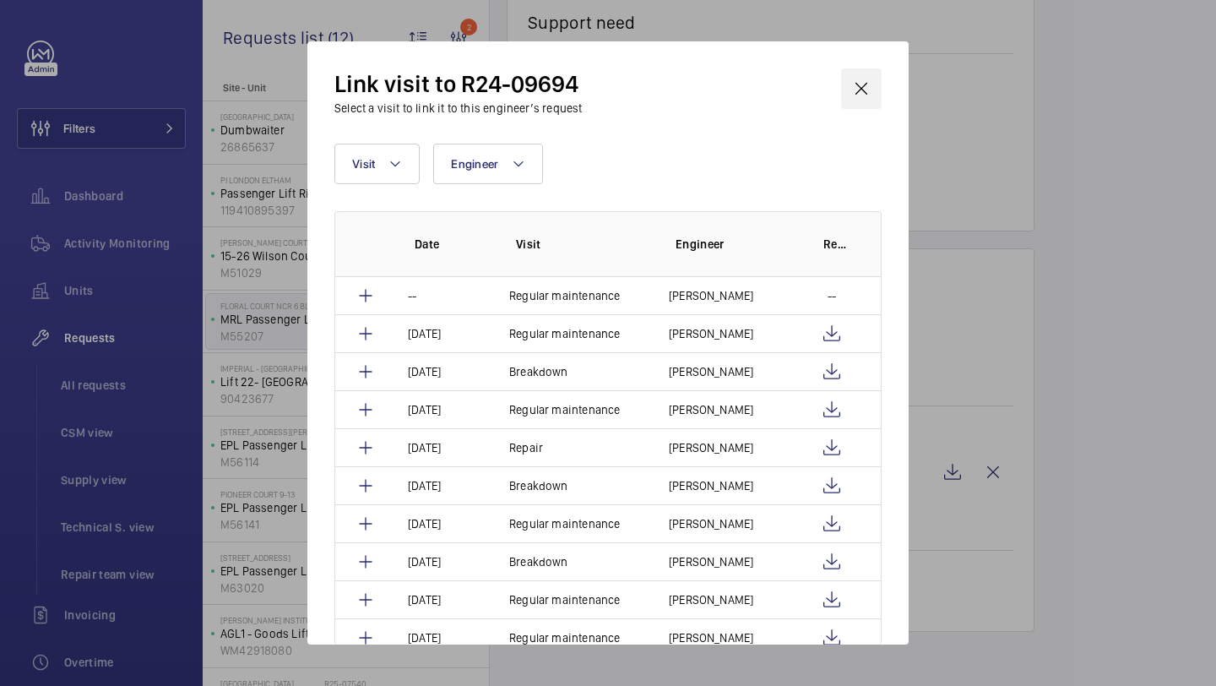
click at [868, 94] on wm-front-icon-button at bounding box center [861, 88] width 41 height 41
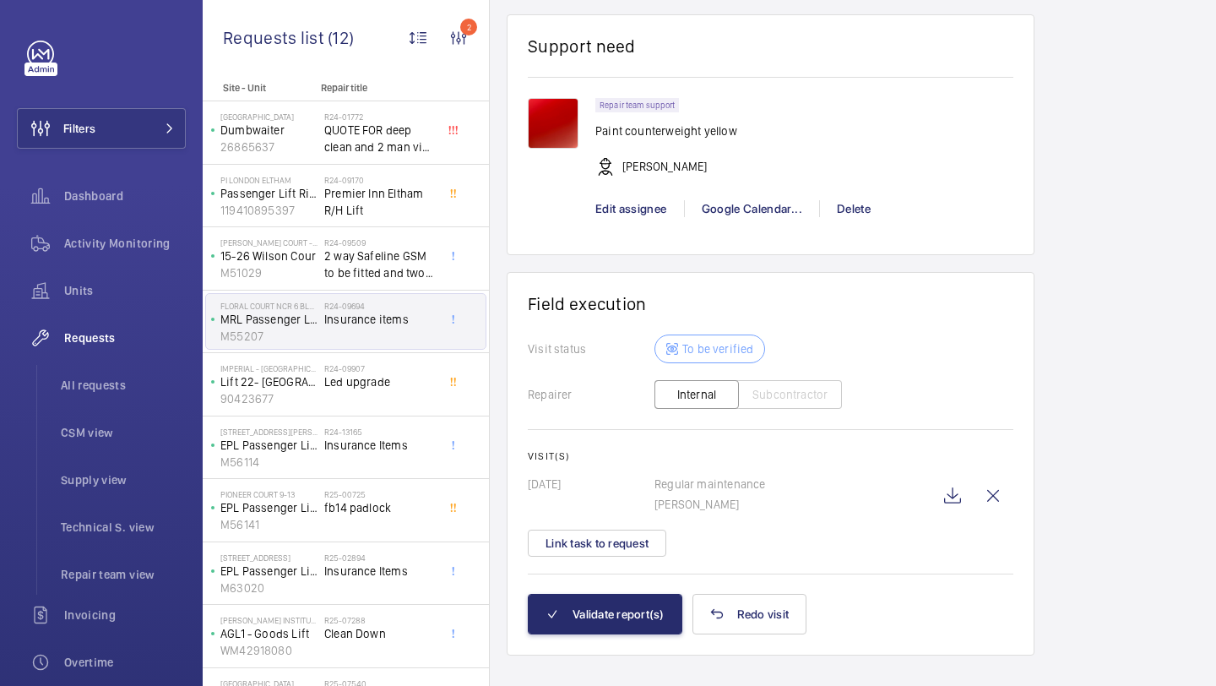
scroll to position [2365, 0]
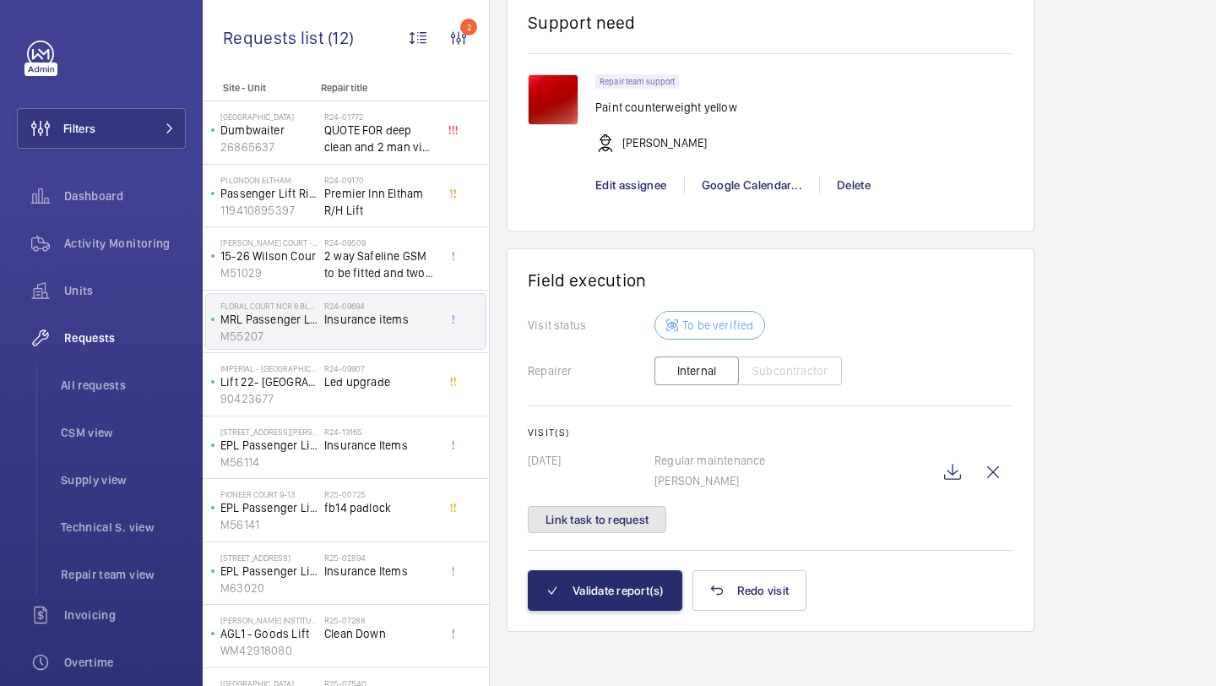
click at [648, 506] on button "Link task to request" at bounding box center [597, 519] width 139 height 27
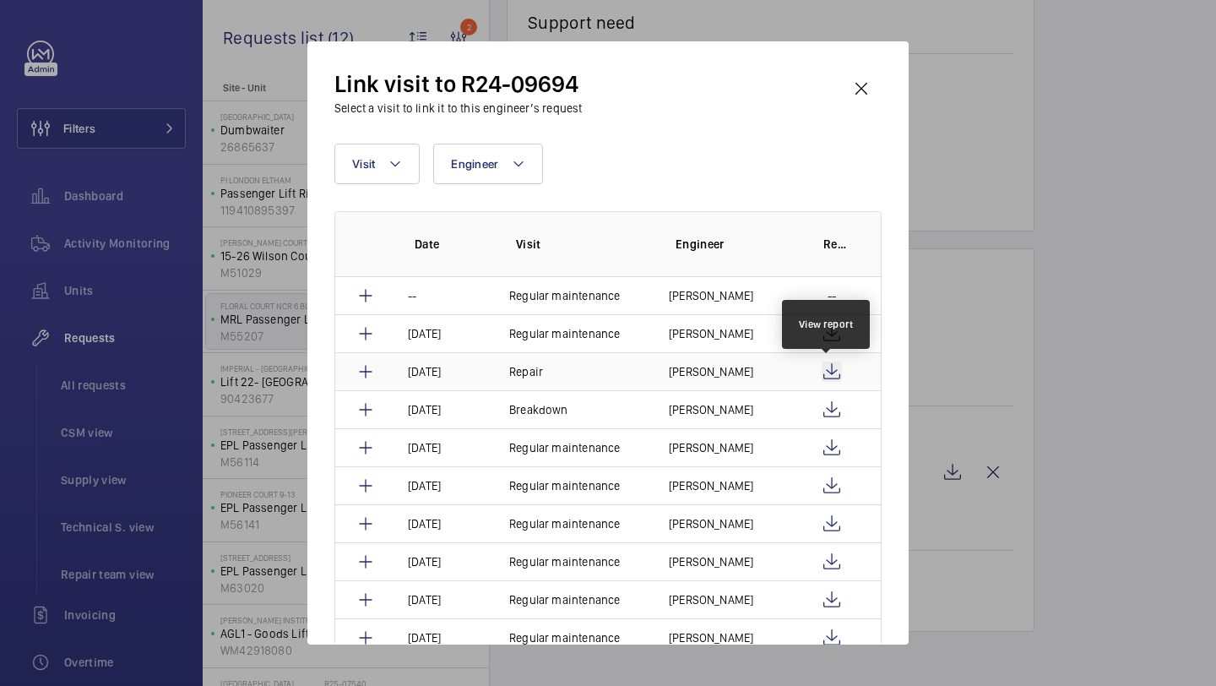
click at [835, 370] on wm-front-icon-button at bounding box center [832, 372] width 20 height 20
click at [899, 105] on div "Link visit to R24-09694 Select a visit to link it to this engineer’s request Vi…" at bounding box center [607, 342] width 601 height 603
click at [868, 95] on wm-front-icon-button at bounding box center [861, 88] width 41 height 41
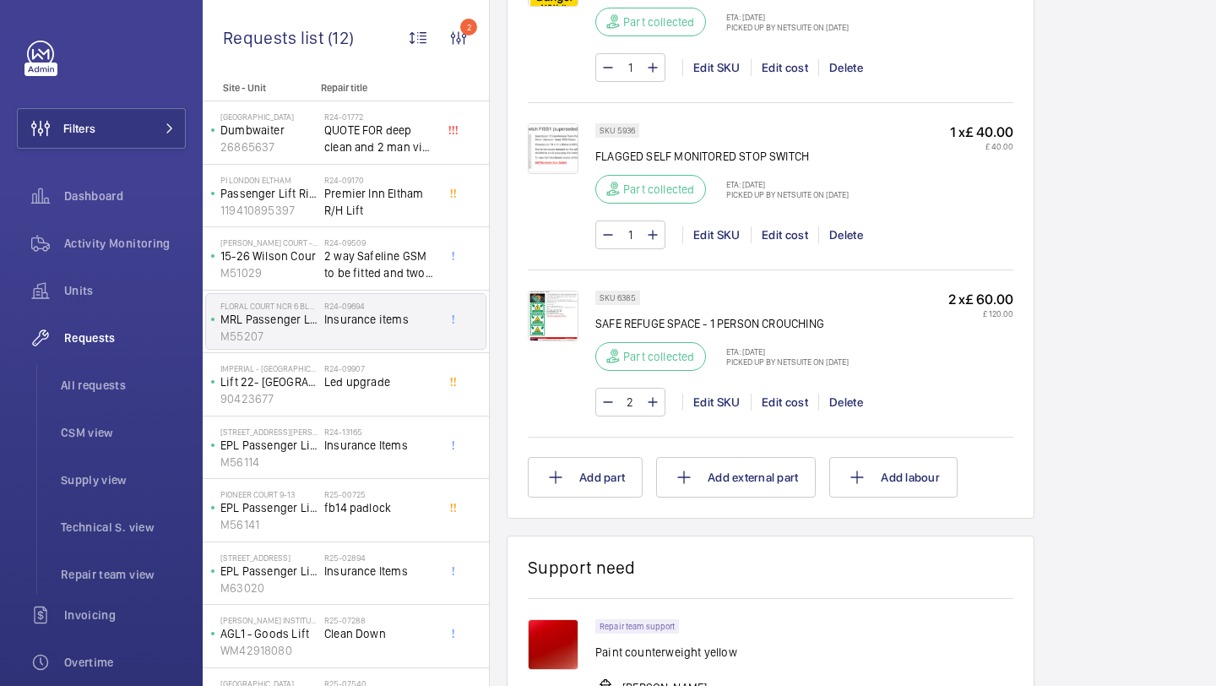
scroll to position [2365, 0]
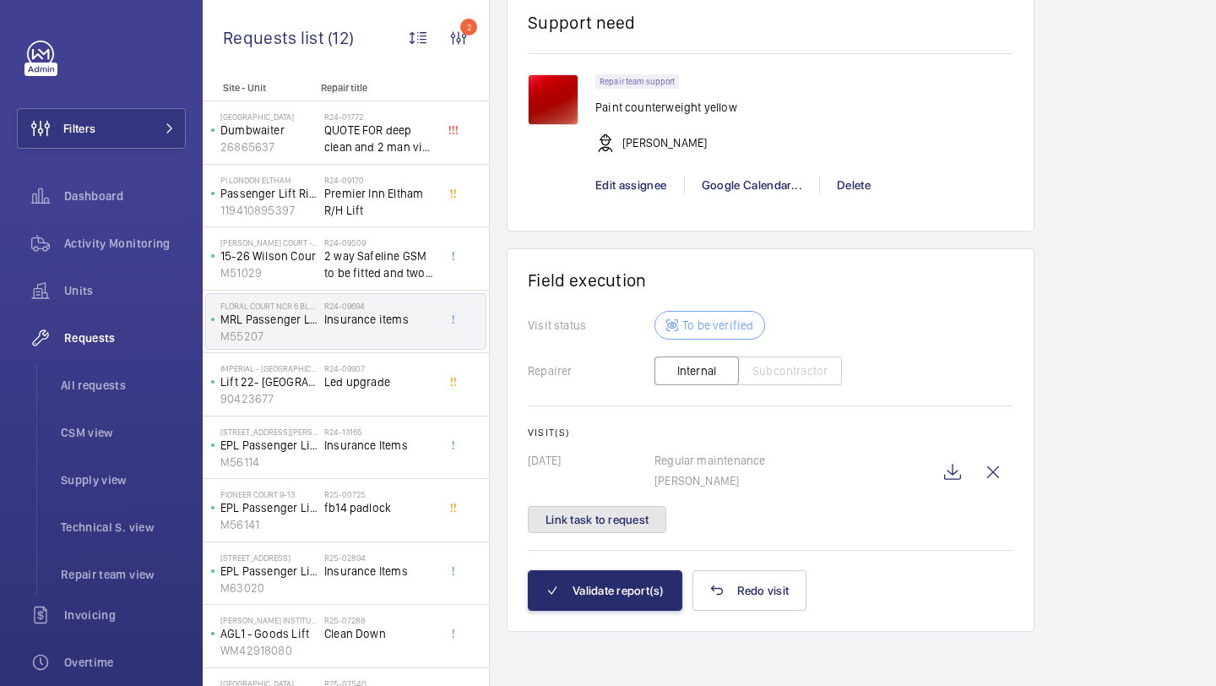
click at [633, 510] on button "Link task to request" at bounding box center [597, 519] width 139 height 27
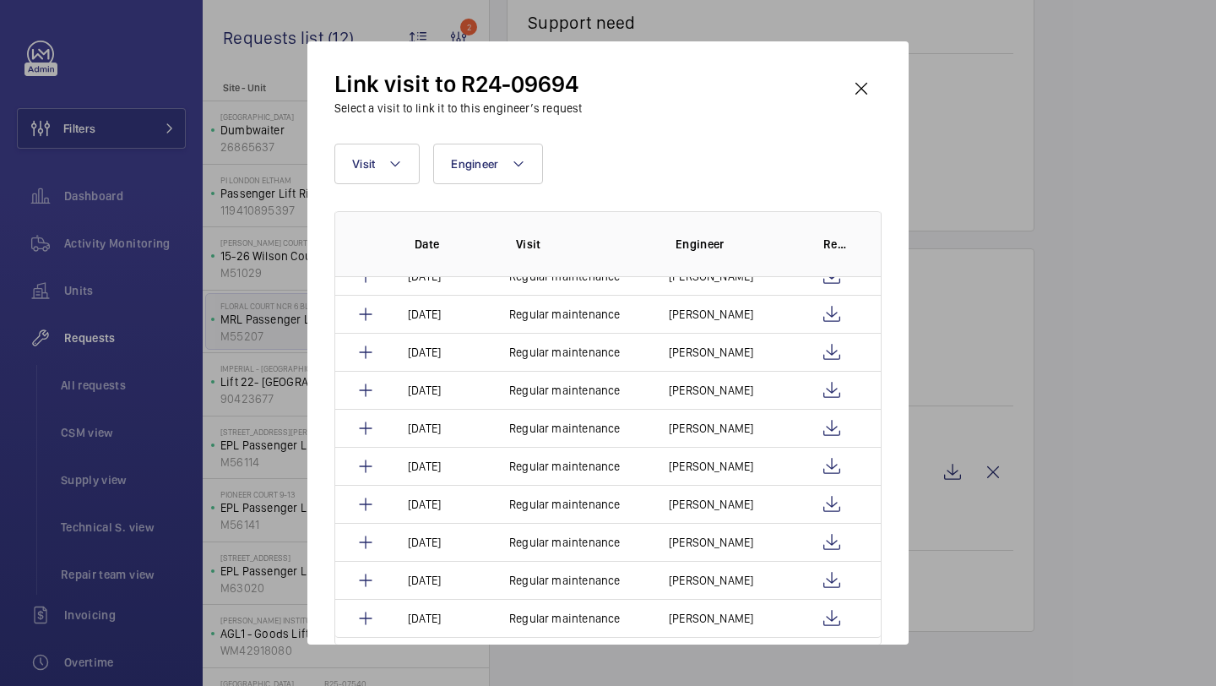
scroll to position [697, 0]
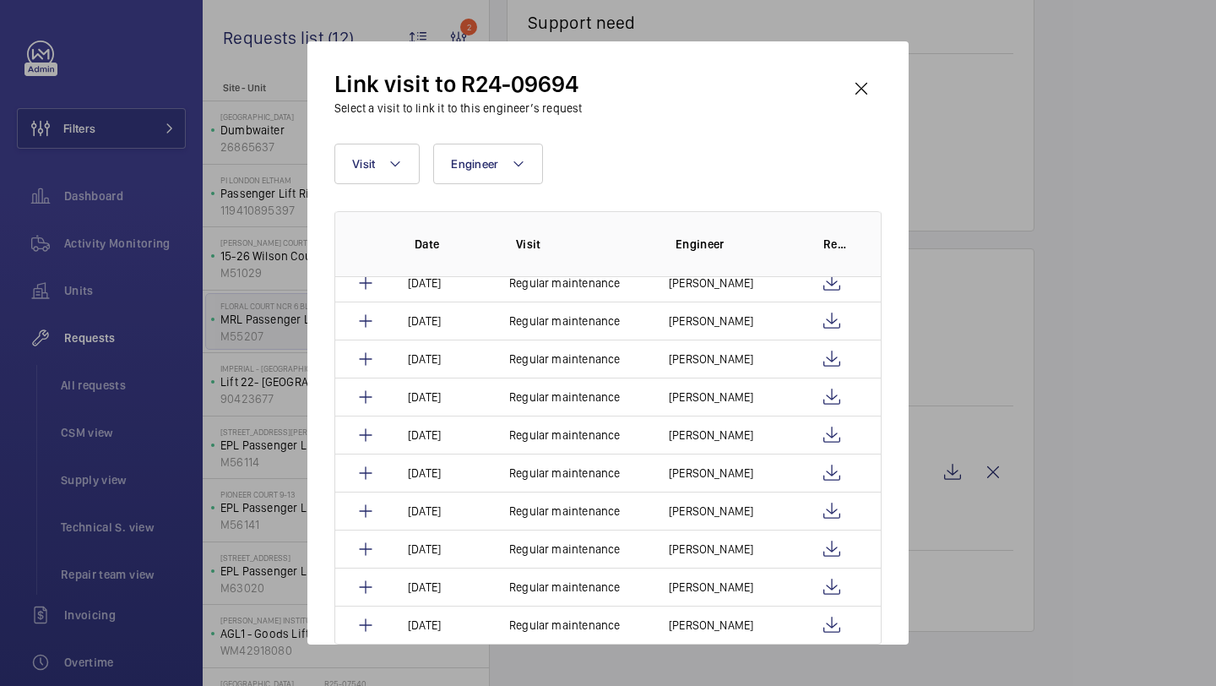
click at [884, 72] on div "Link visit to R24-09694 Select a visit to link it to this engineer’s request Vi…" at bounding box center [607, 342] width 601 height 603
click at [879, 73] on wm-front-icon-button at bounding box center [861, 88] width 41 height 41
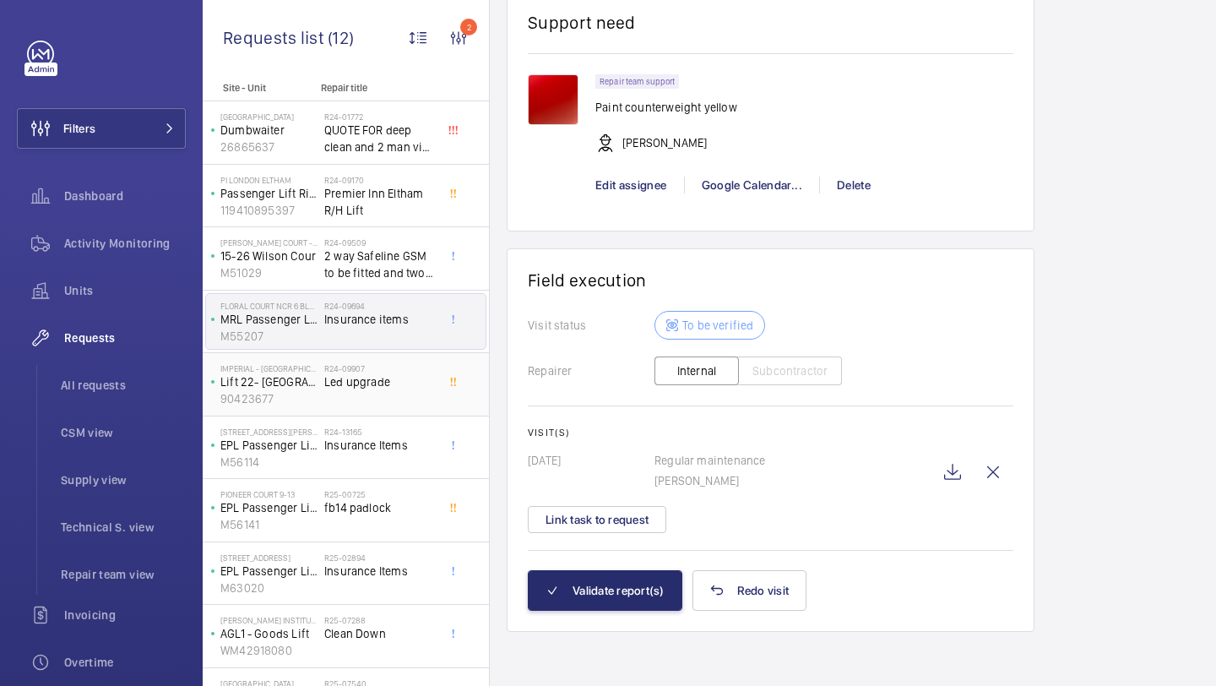
click at [362, 367] on h2 "R24-09907" at bounding box center [379, 368] width 111 height 10
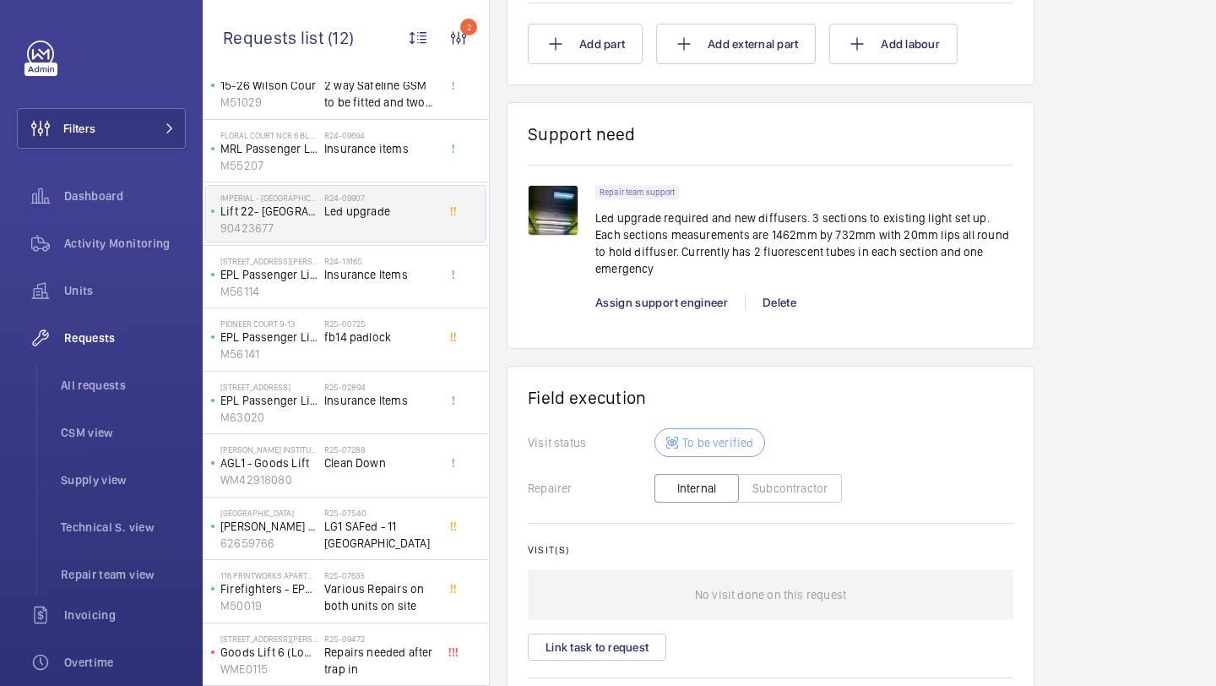
scroll to position [1319, 0]
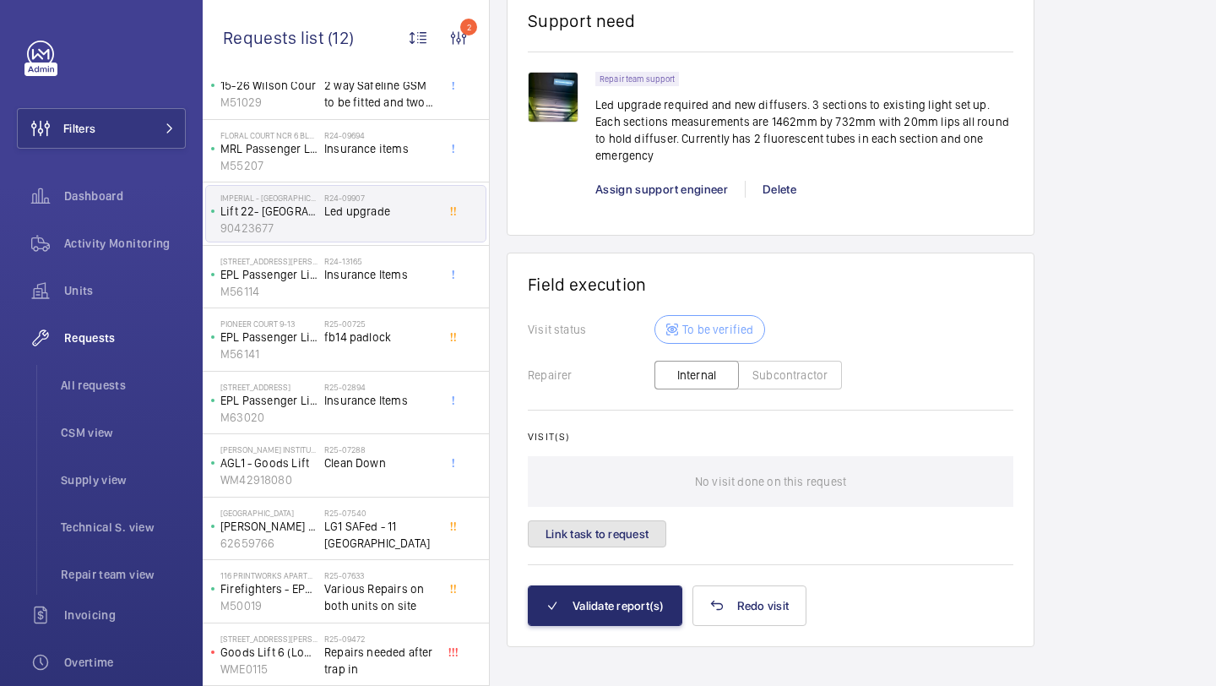
click at [616, 520] on button "Link task to request" at bounding box center [597, 533] width 139 height 27
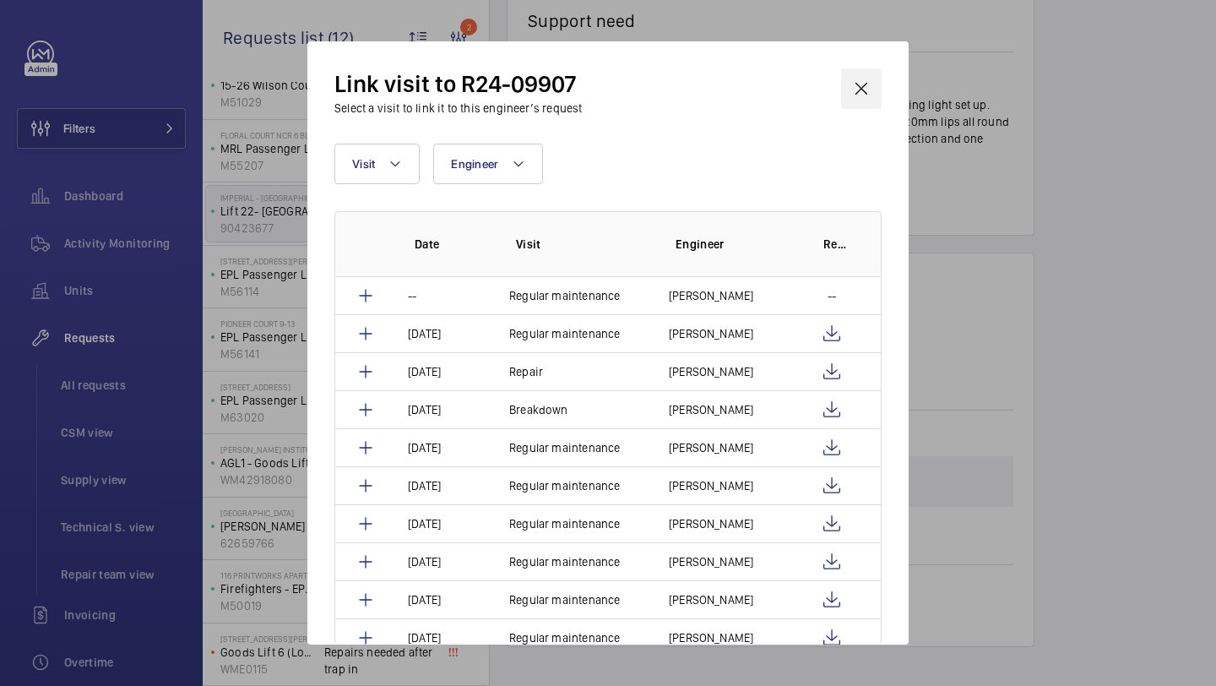
click at [862, 80] on wm-front-icon-button at bounding box center [861, 88] width 41 height 41
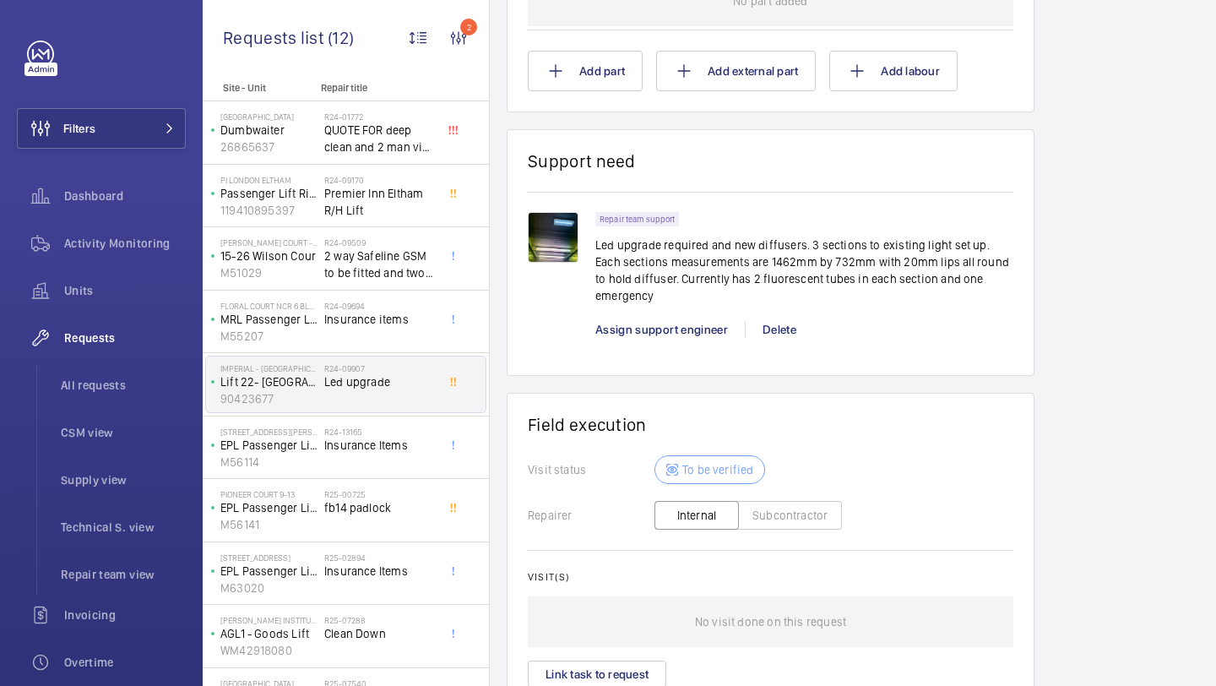
scroll to position [1290, 0]
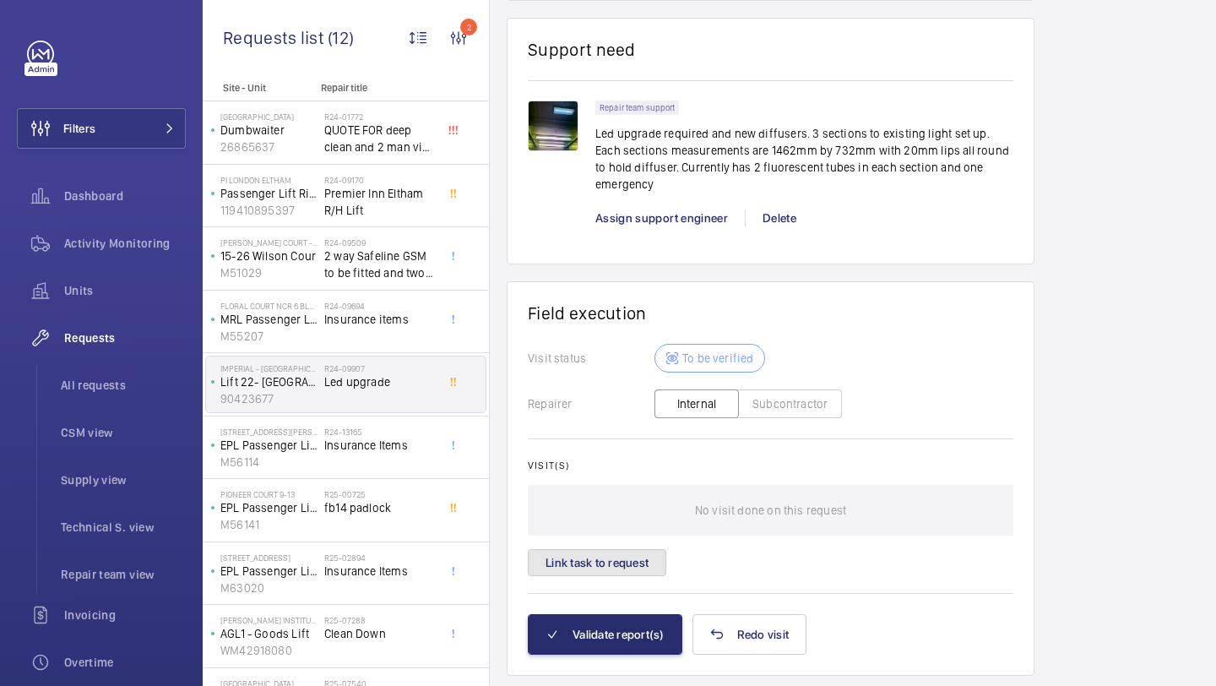
click at [612, 549] on button "Link task to request" at bounding box center [597, 562] width 139 height 27
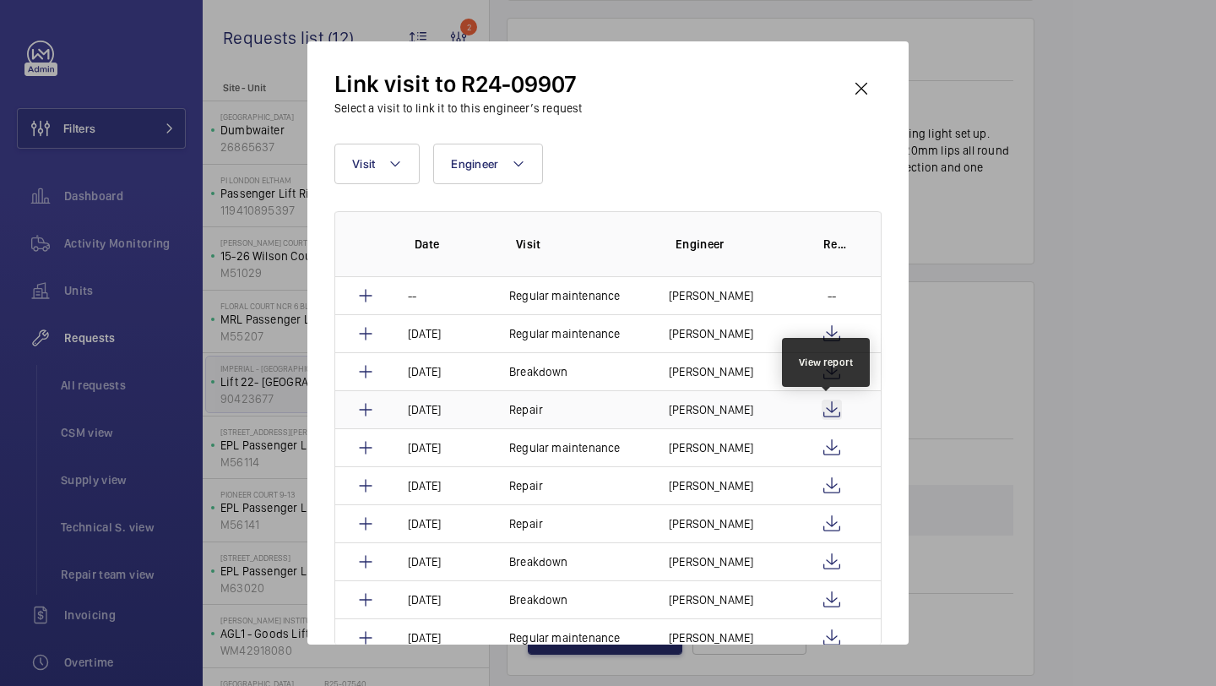
click at [835, 405] on wm-front-icon-button at bounding box center [832, 410] width 20 height 20
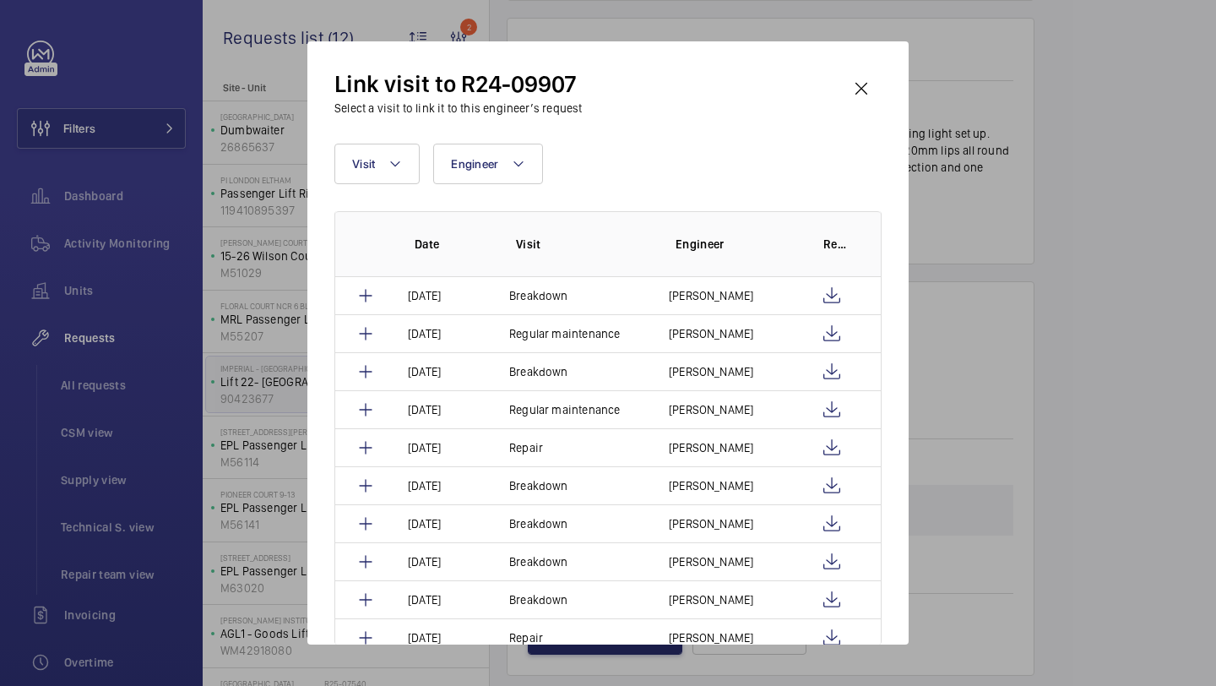
scroll to position [307, 0]
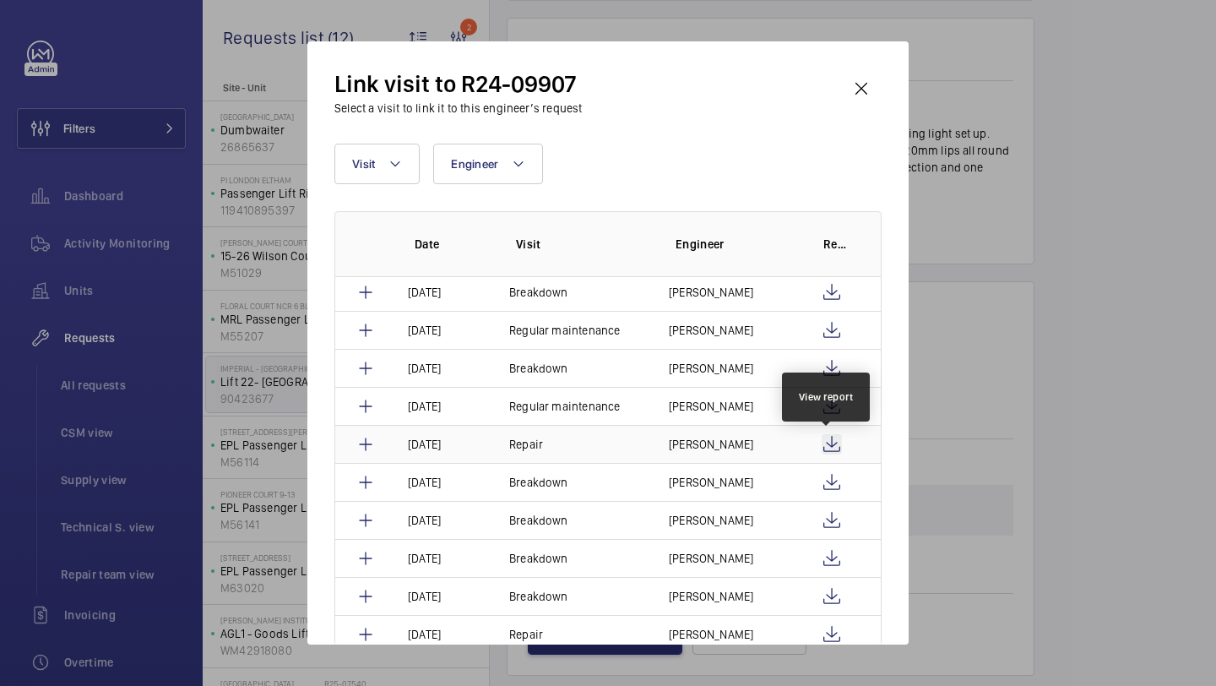
click at [822, 441] on wm-front-icon-button at bounding box center [832, 444] width 20 height 20
click at [857, 76] on wm-front-icon-button at bounding box center [861, 88] width 41 height 41
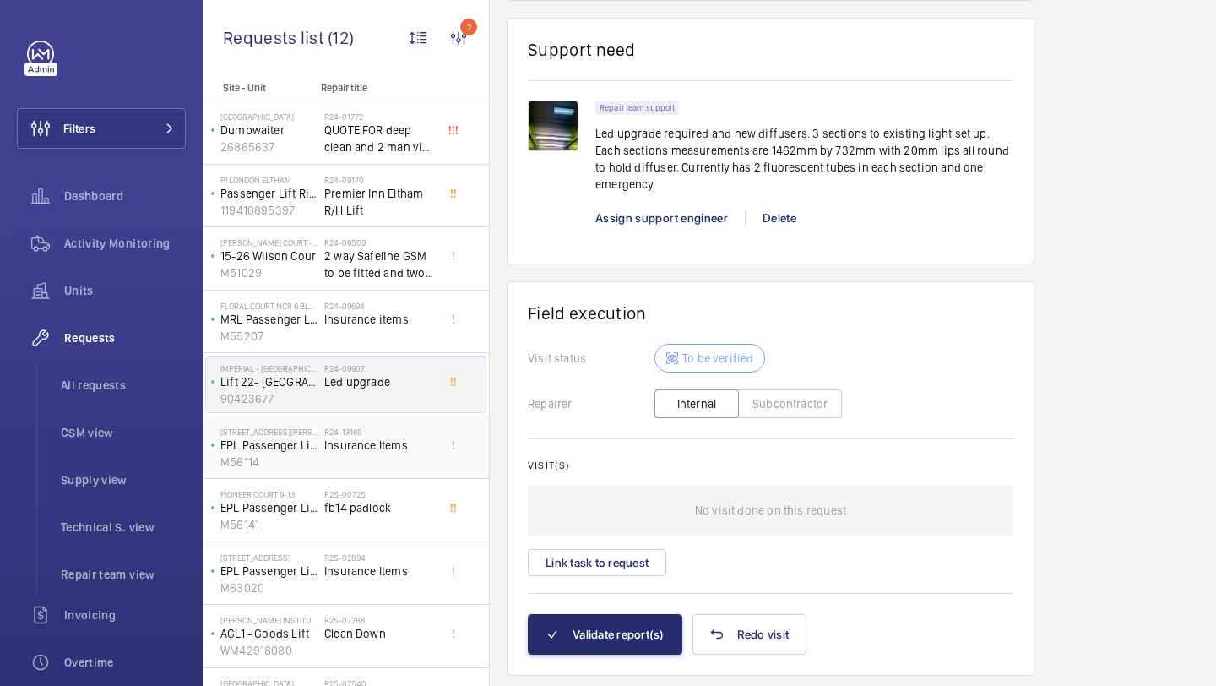
scroll to position [171, 0]
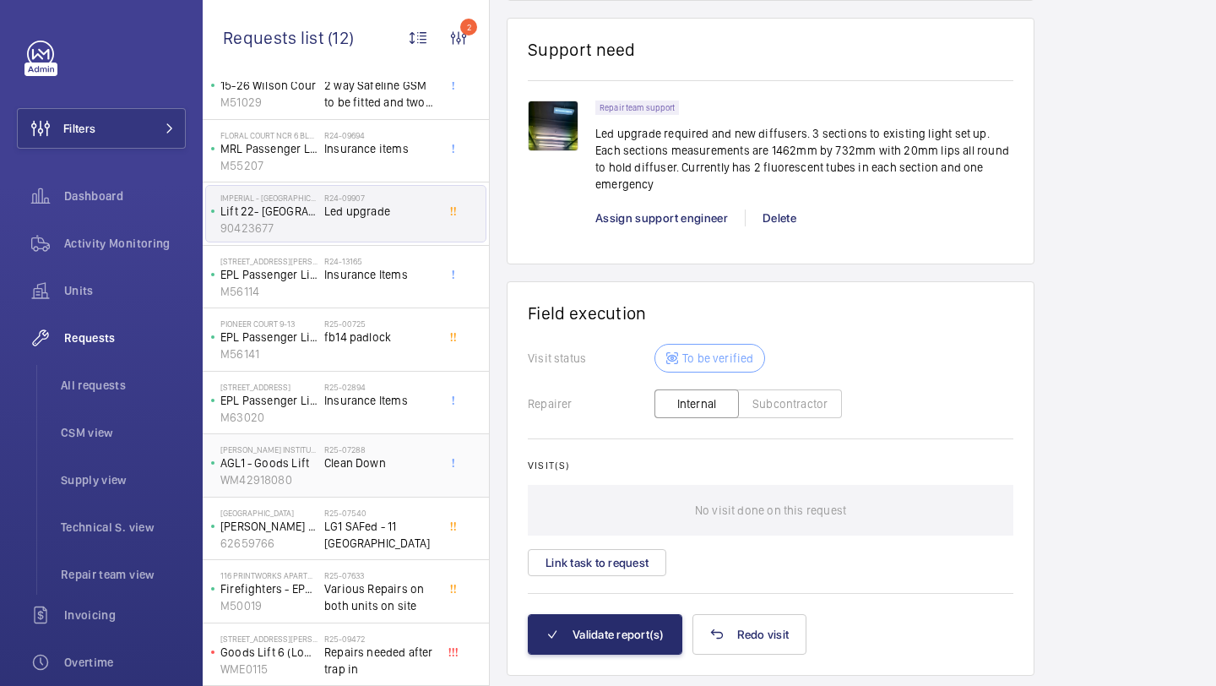
click at [375, 449] on h2 "R25-07288" at bounding box center [379, 449] width 111 height 10
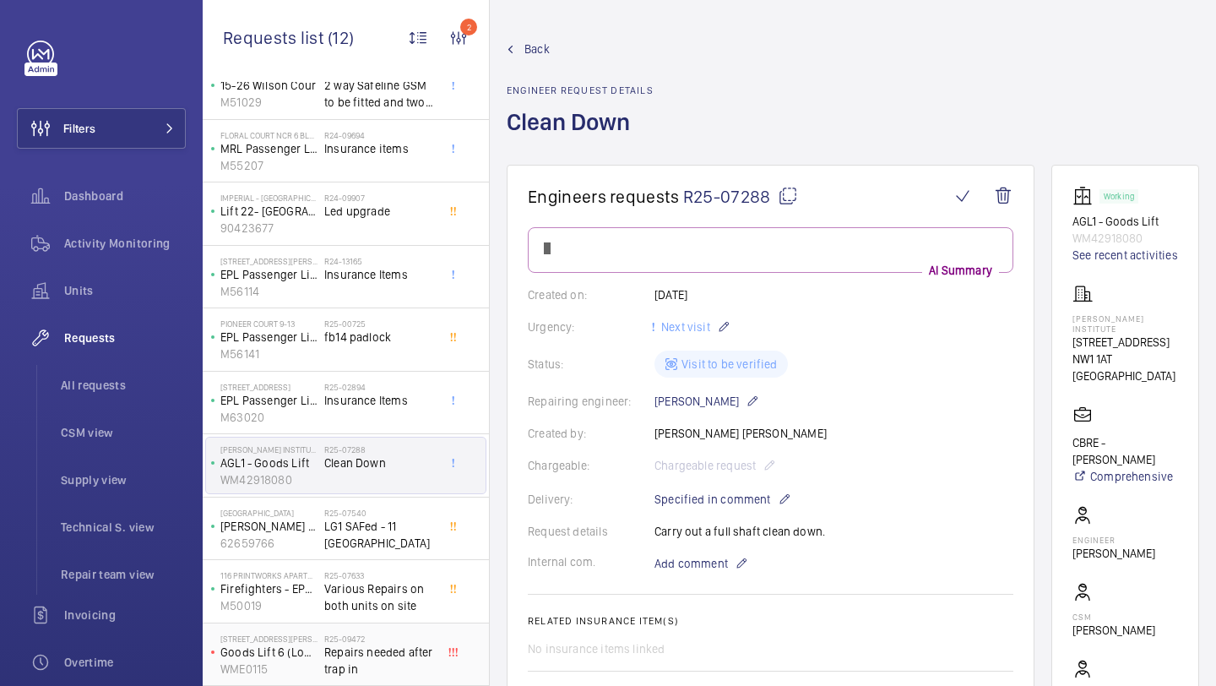
scroll to position [1335, 0]
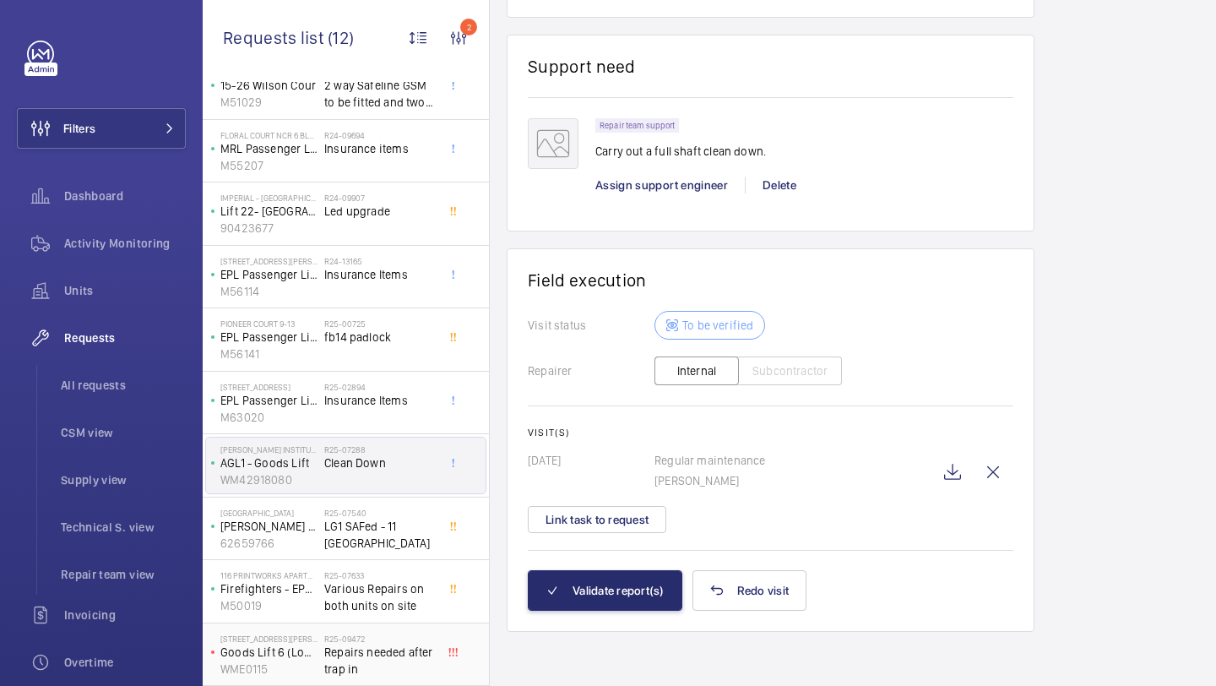
click at [362, 660] on span "Repairs needed after trap in" at bounding box center [379, 661] width 111 height 34
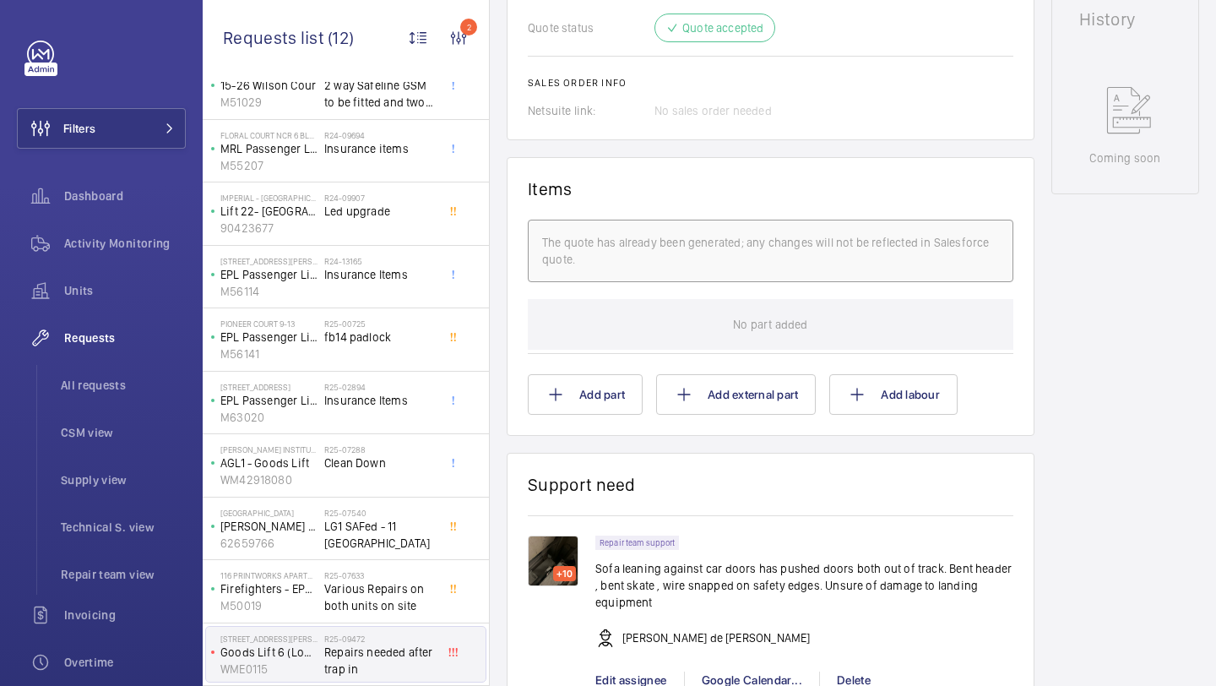
scroll to position [954, 0]
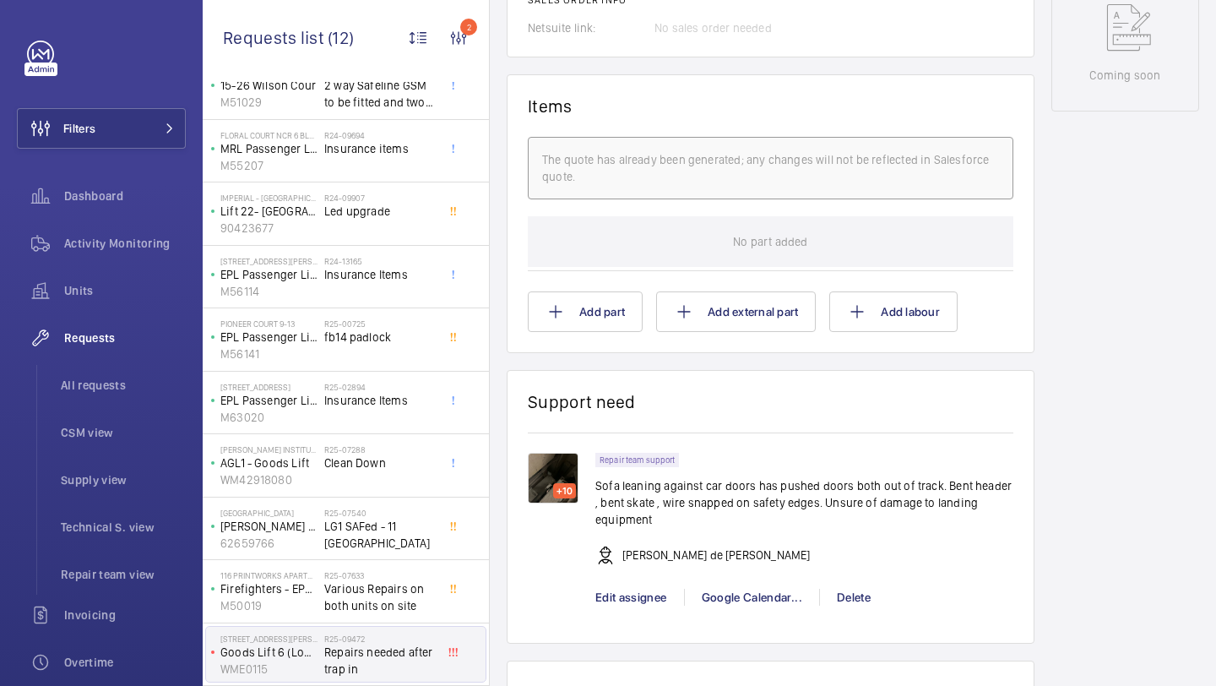
click at [514, 488] on wm-front-card "Support need +10 Repair team support Sofa leaning against car doors has pushed …" at bounding box center [771, 507] width 528 height 275
click at [552, 481] on img at bounding box center [553, 478] width 51 height 51
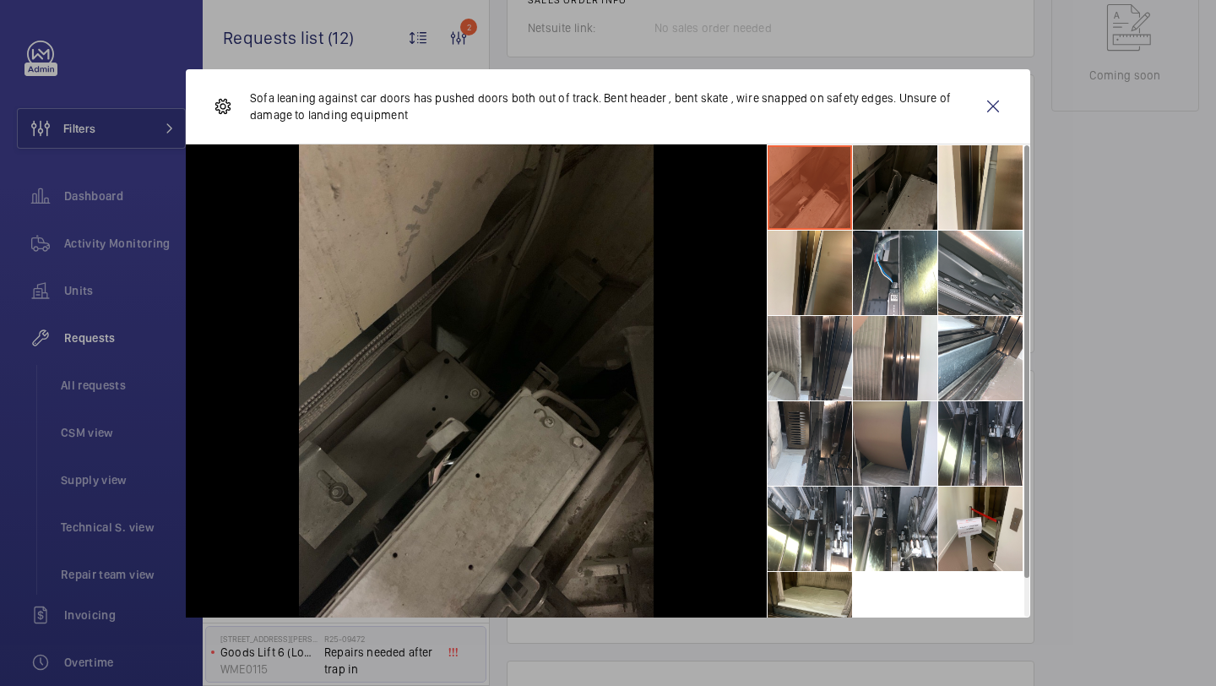
click at [882, 169] on li at bounding box center [895, 187] width 84 height 84
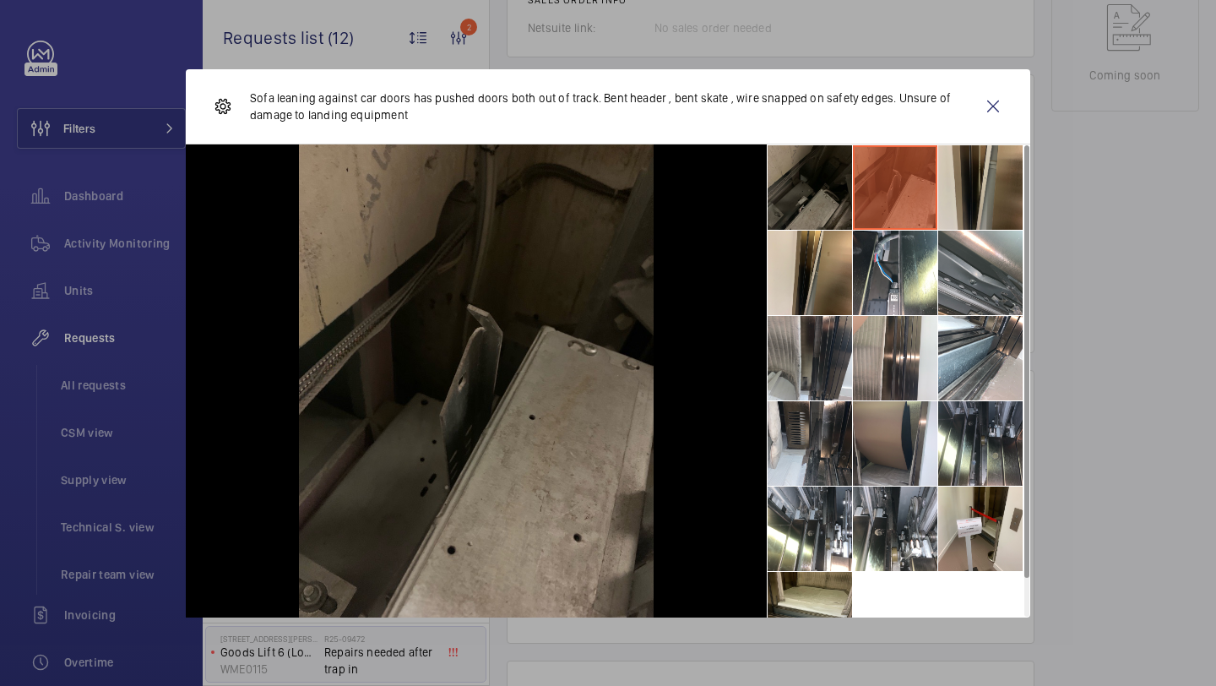
click at [951, 187] on li at bounding box center [980, 187] width 84 height 84
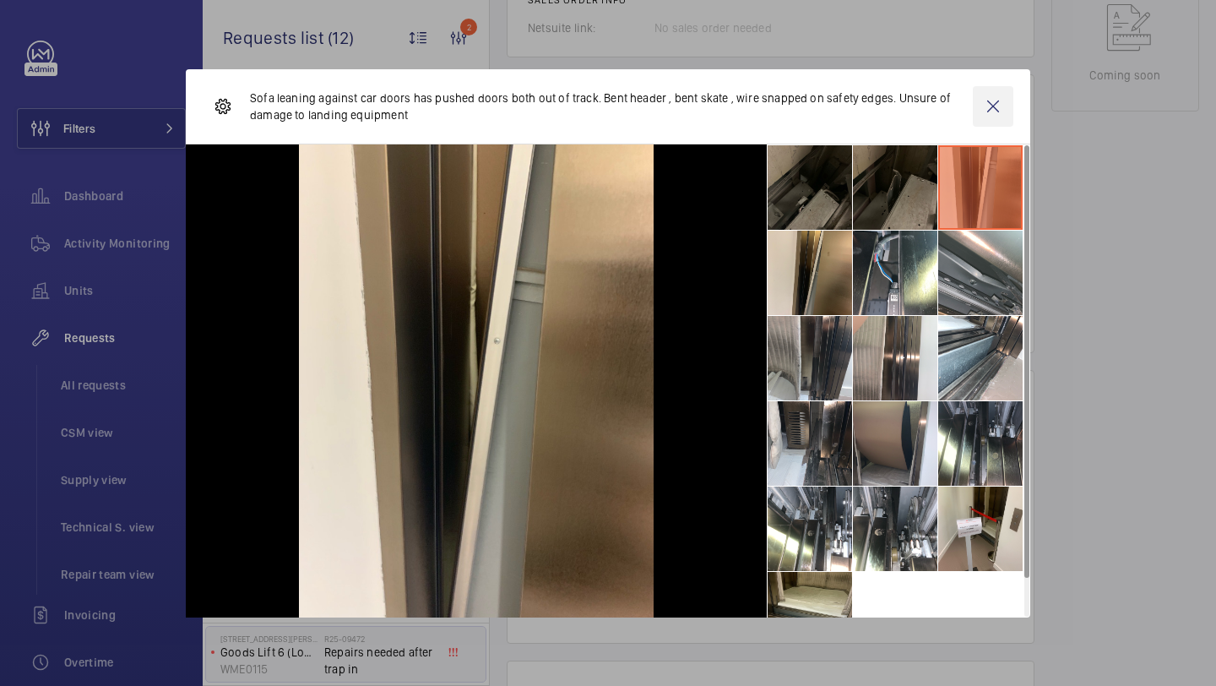
click at [982, 125] on wm-front-icon-button at bounding box center [993, 106] width 41 height 41
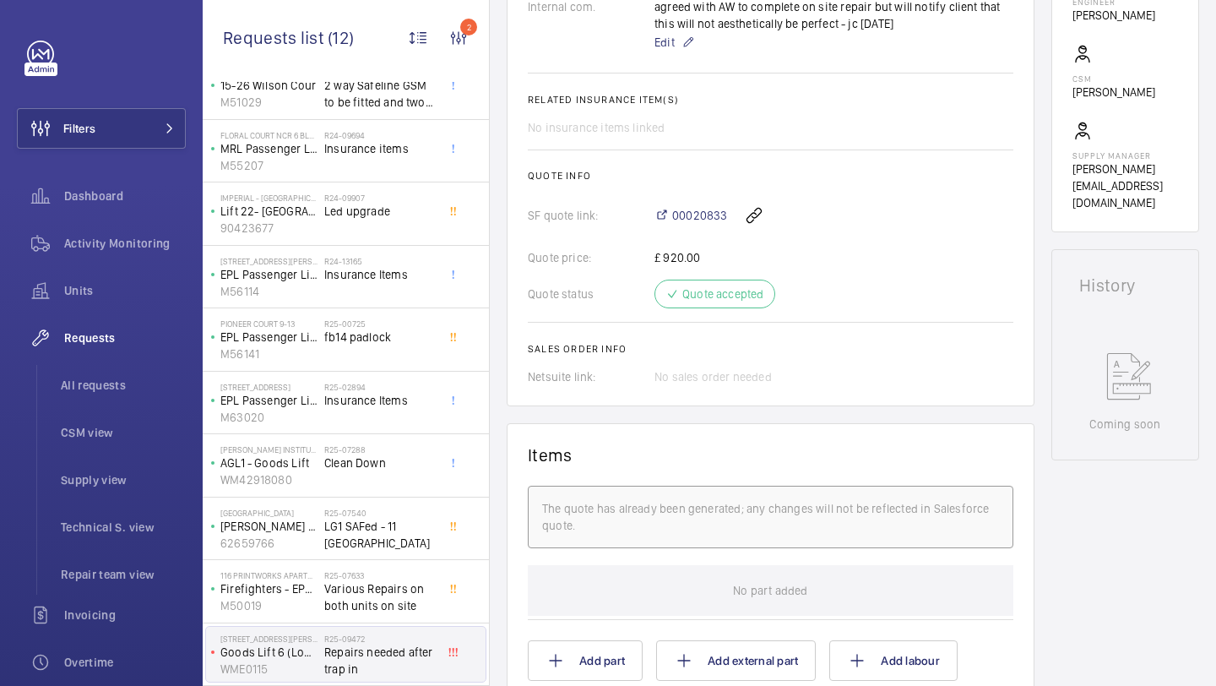
scroll to position [739, 0]
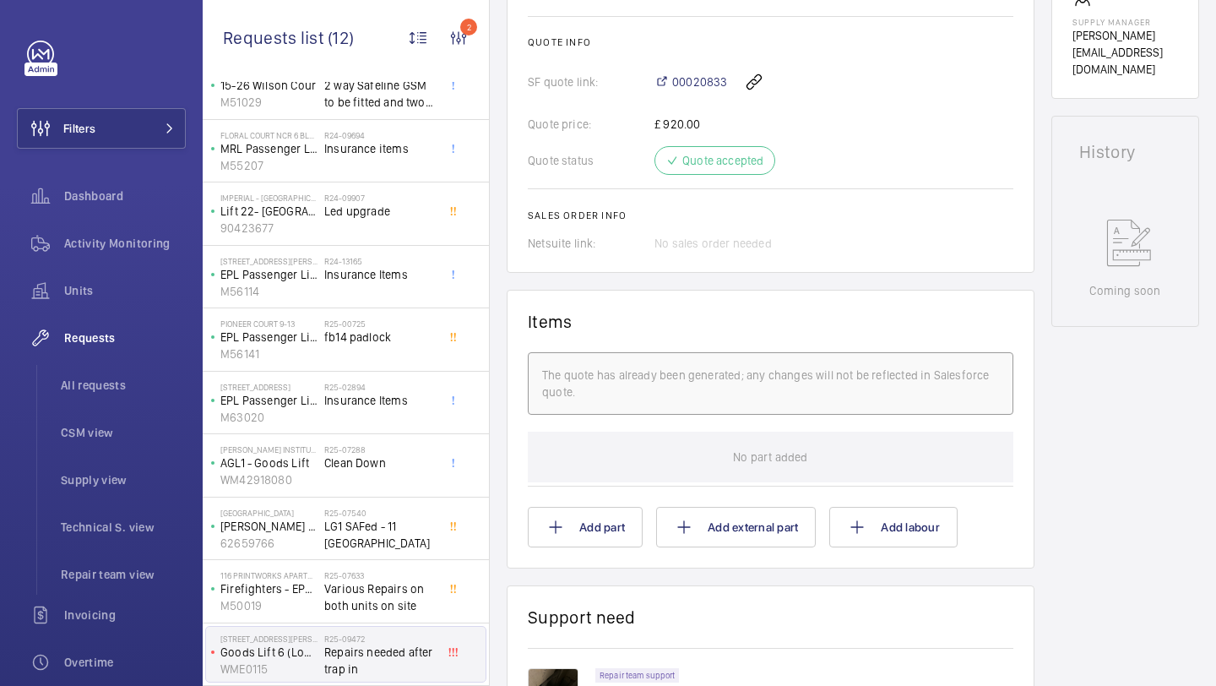
click at [699, 98] on div "00020833" at bounding box center [834, 82] width 359 height 41
click at [699, 83] on span "00020833" at bounding box center [699, 81] width 55 height 17
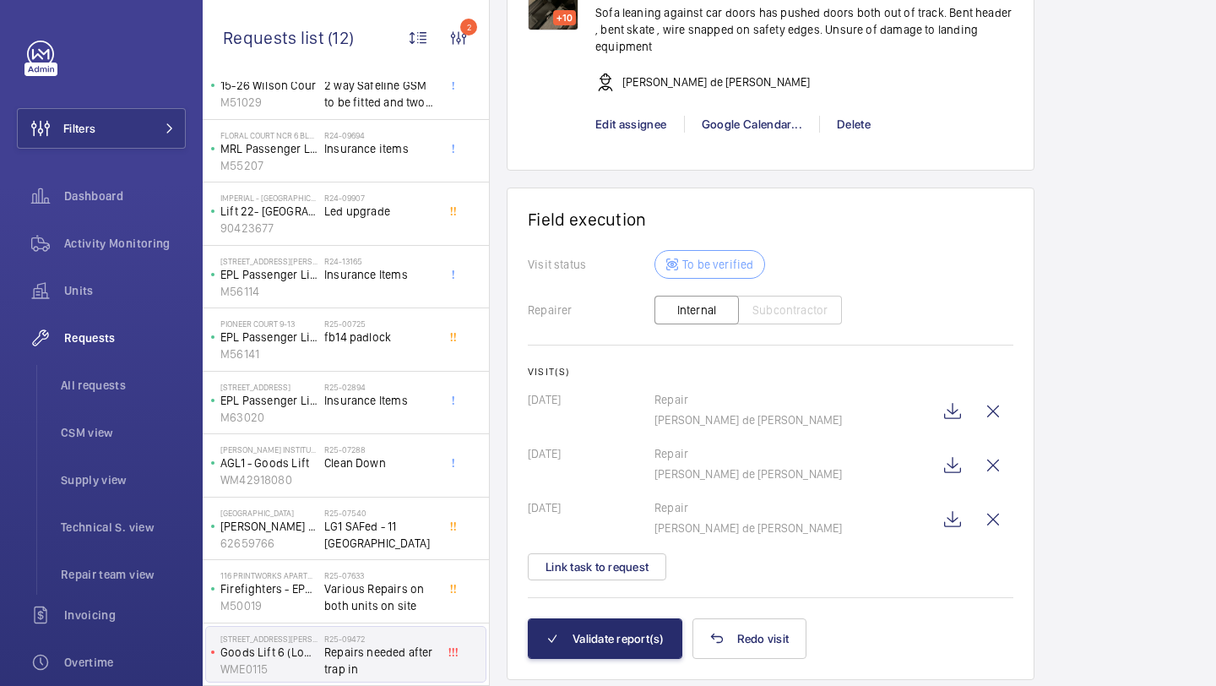
scroll to position [1477, 0]
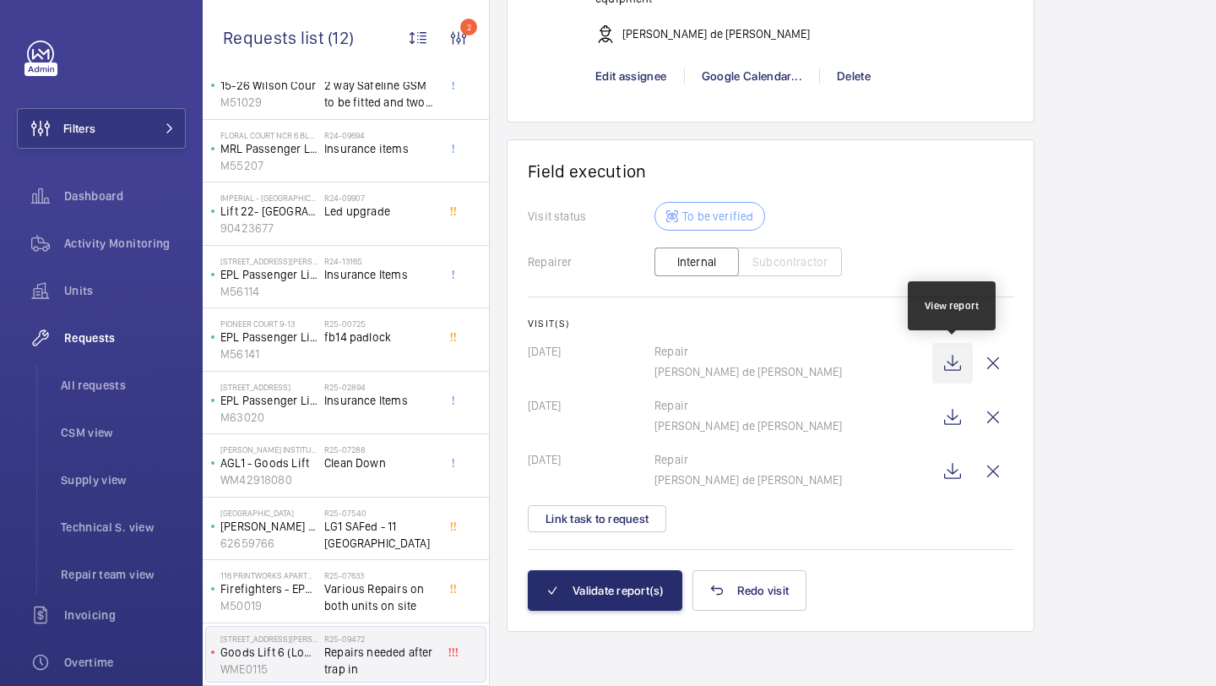
click at [959, 360] on wm-front-icon-button at bounding box center [953, 363] width 41 height 41
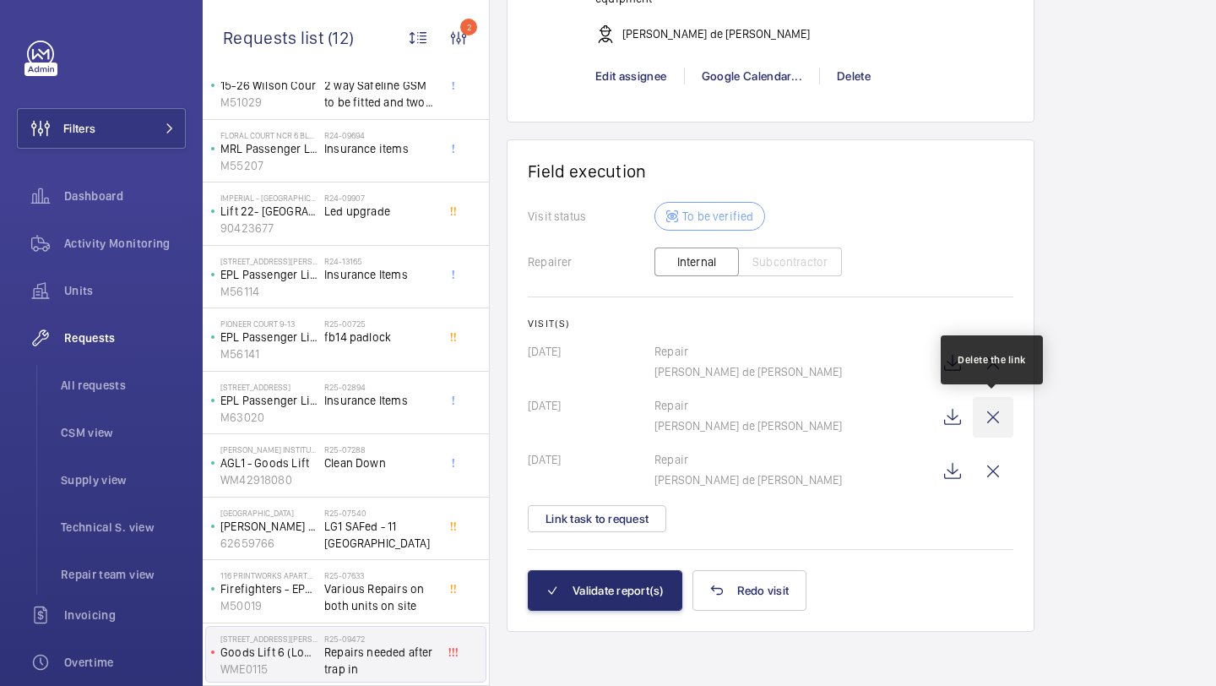
click at [992, 418] on wm-front-icon-button at bounding box center [993, 417] width 41 height 41
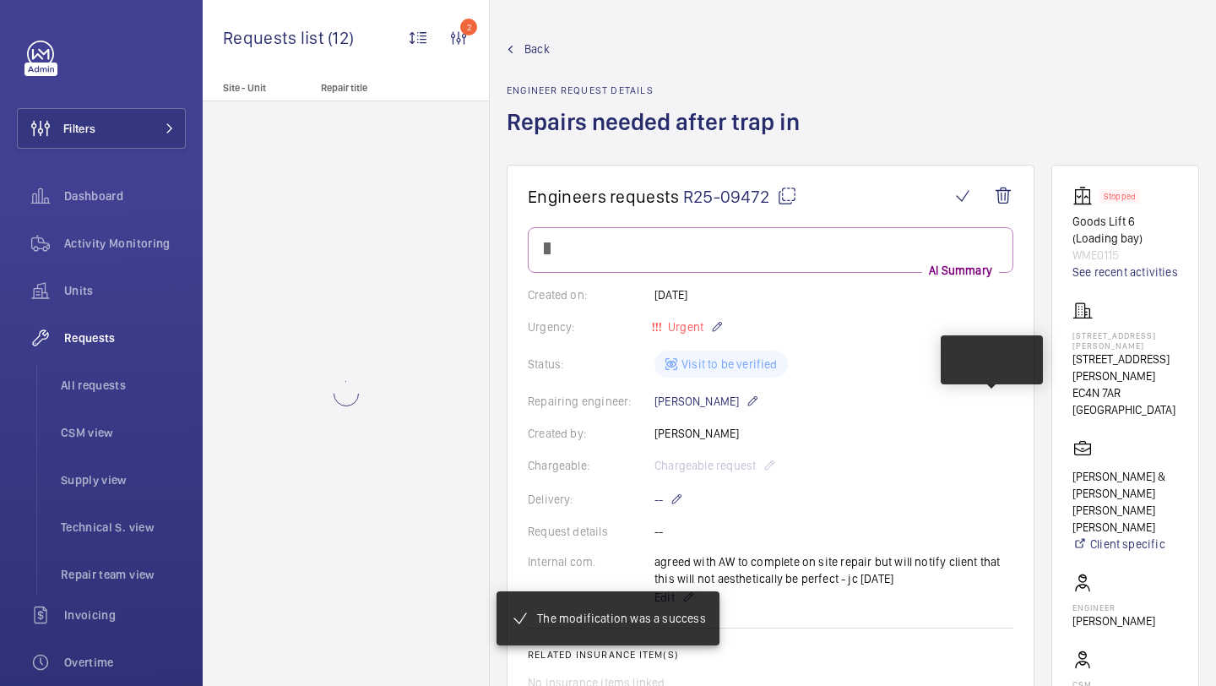
scroll to position [1373, 0]
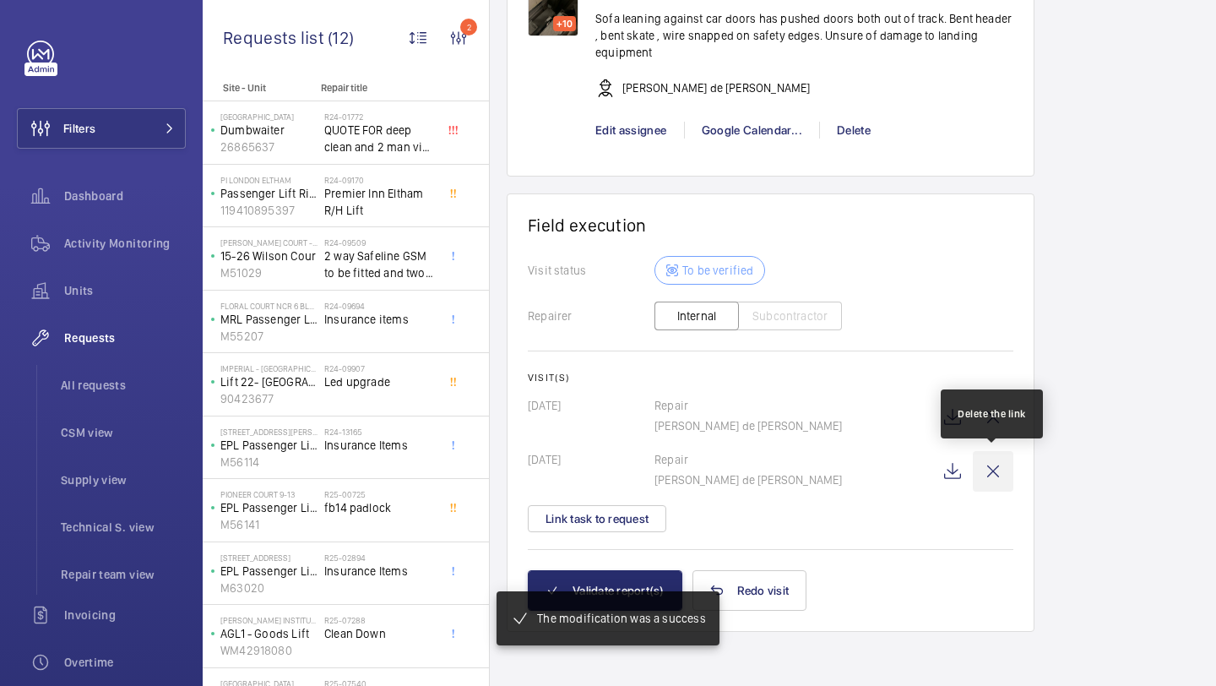
click at [995, 468] on wm-front-icon-button at bounding box center [993, 471] width 41 height 41
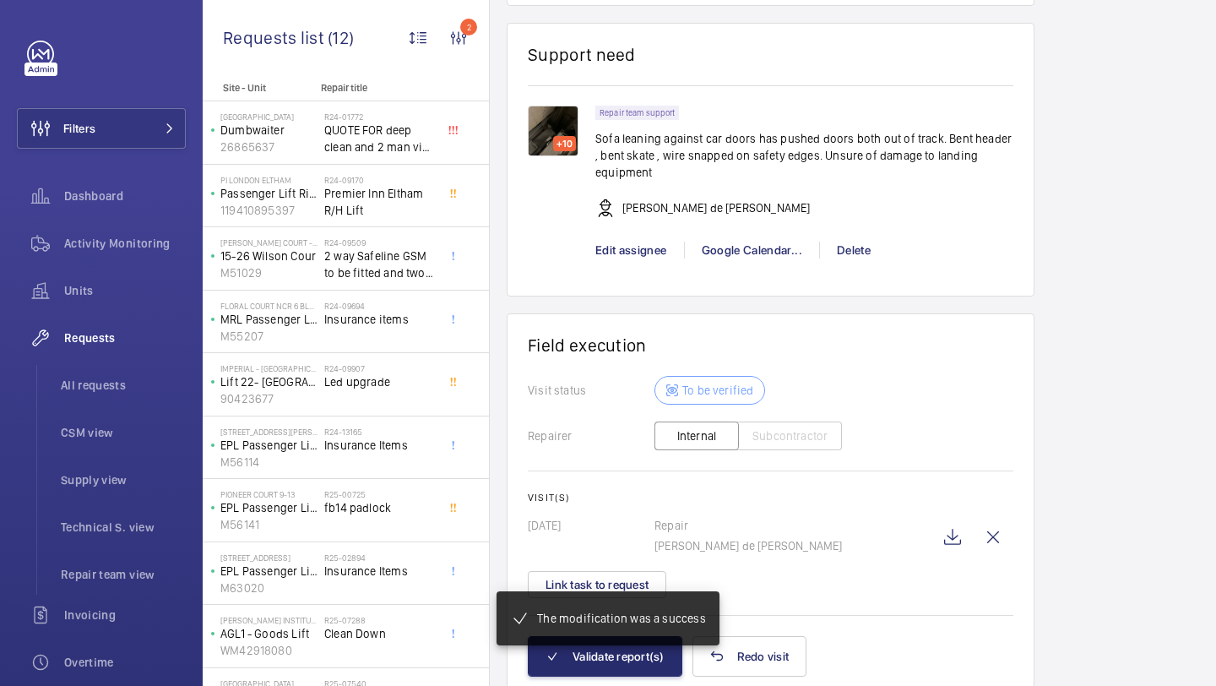
scroll to position [1386, 0]
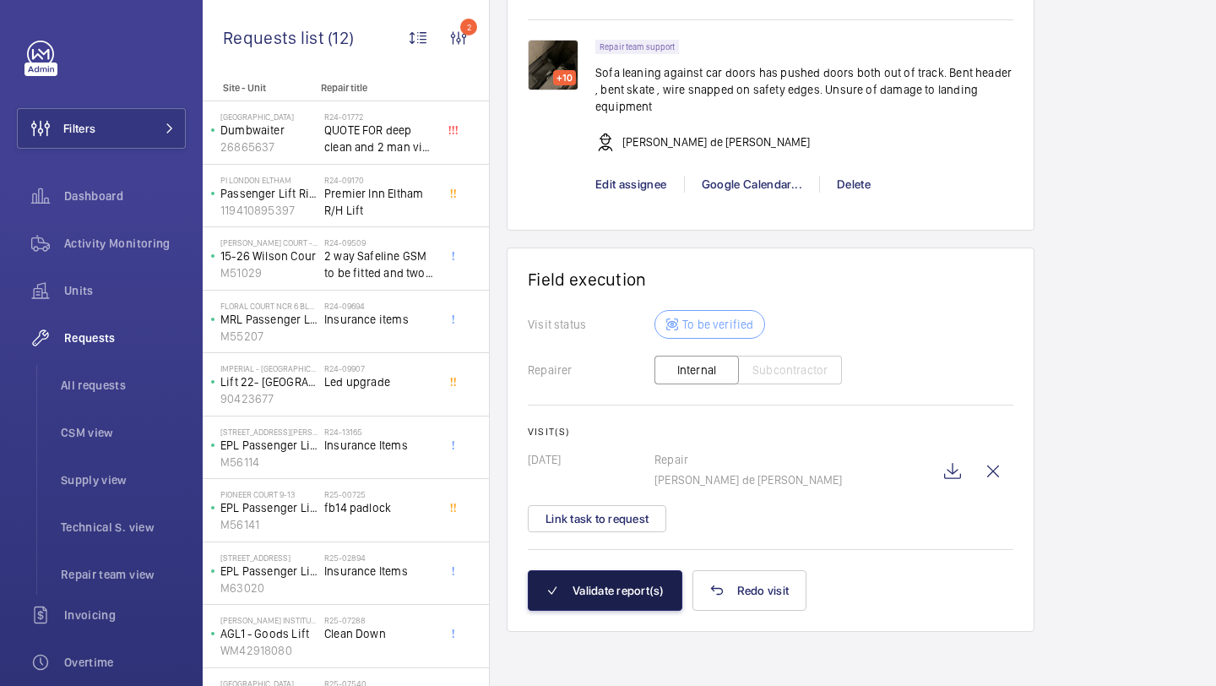
click at [614, 599] on button "Validate report(s)" at bounding box center [605, 590] width 155 height 41
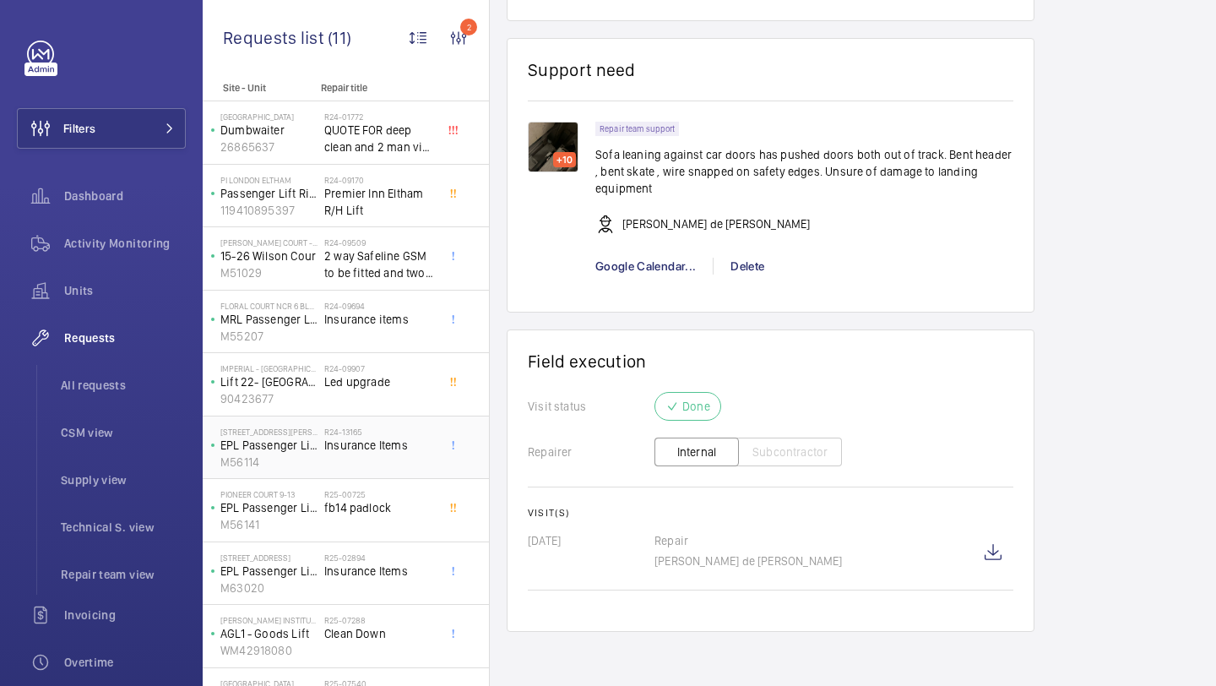
scroll to position [108, 0]
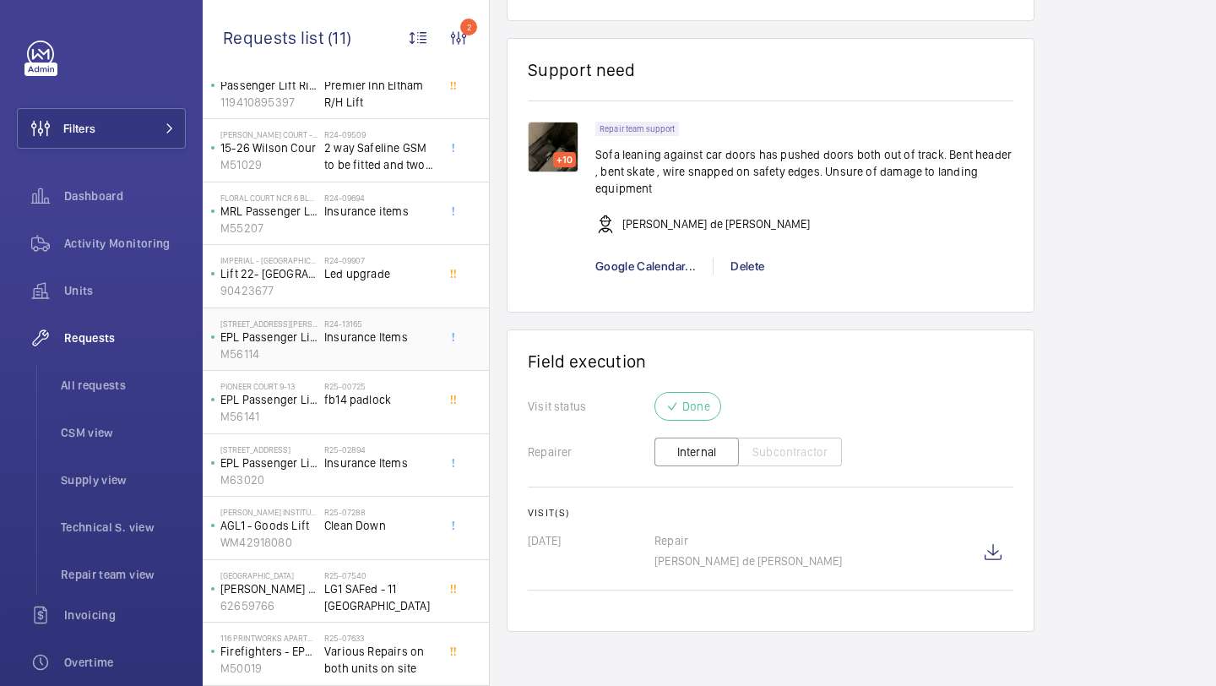
click at [396, 338] on span "Insurance Items" at bounding box center [379, 337] width 111 height 17
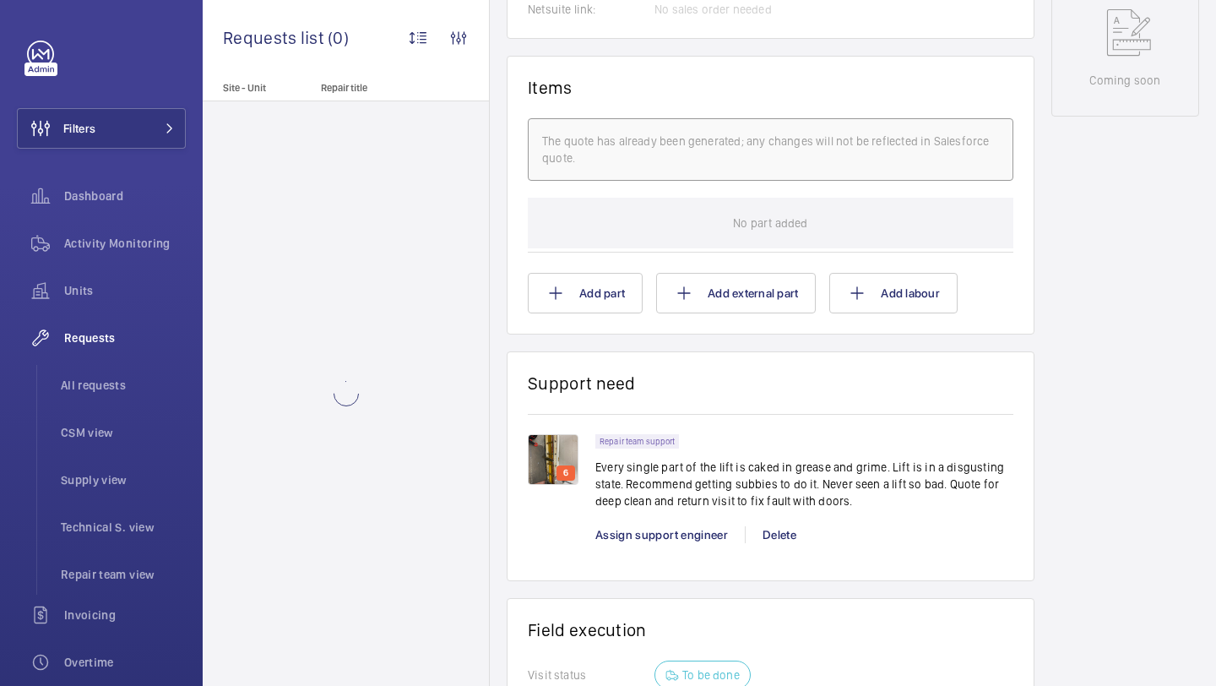
scroll to position [922, 0]
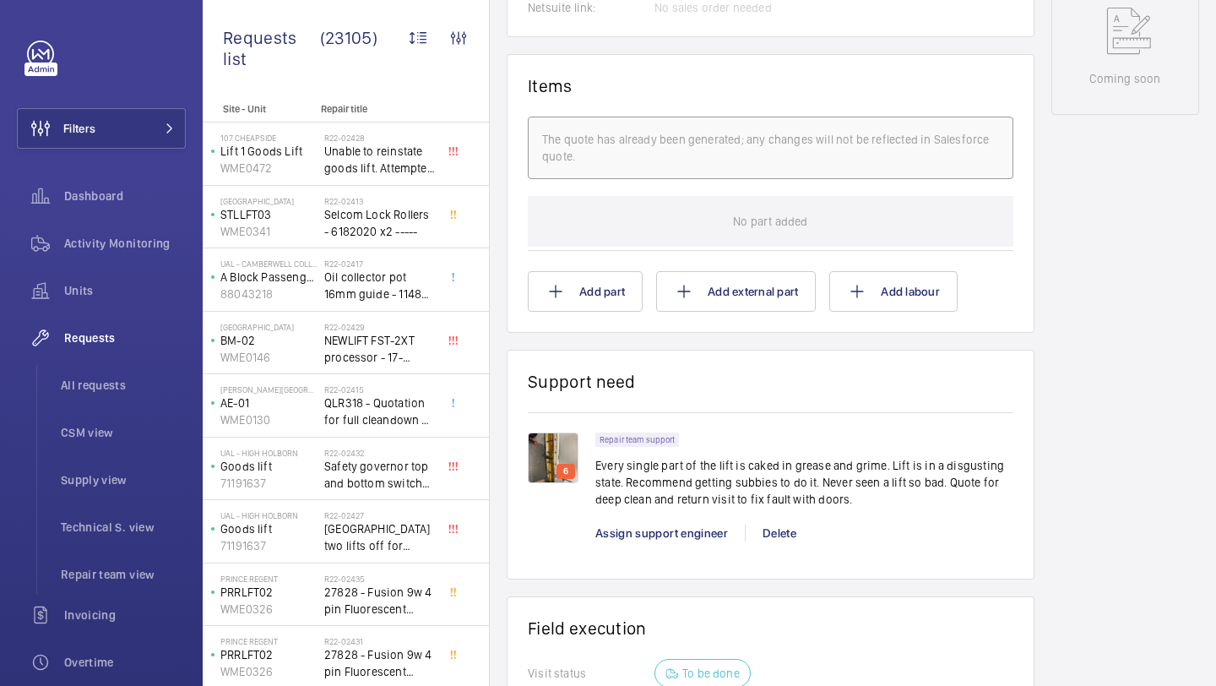
click at [553, 470] on img at bounding box center [553, 457] width 51 height 51
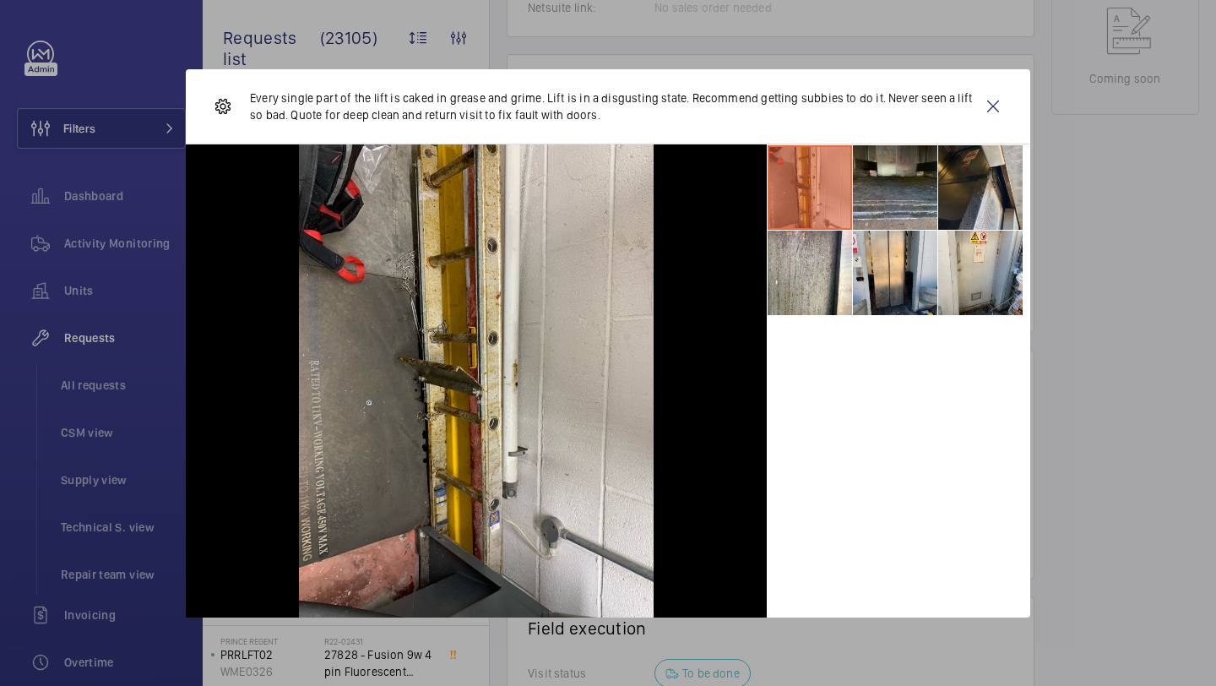
click at [911, 175] on li at bounding box center [895, 187] width 84 height 84
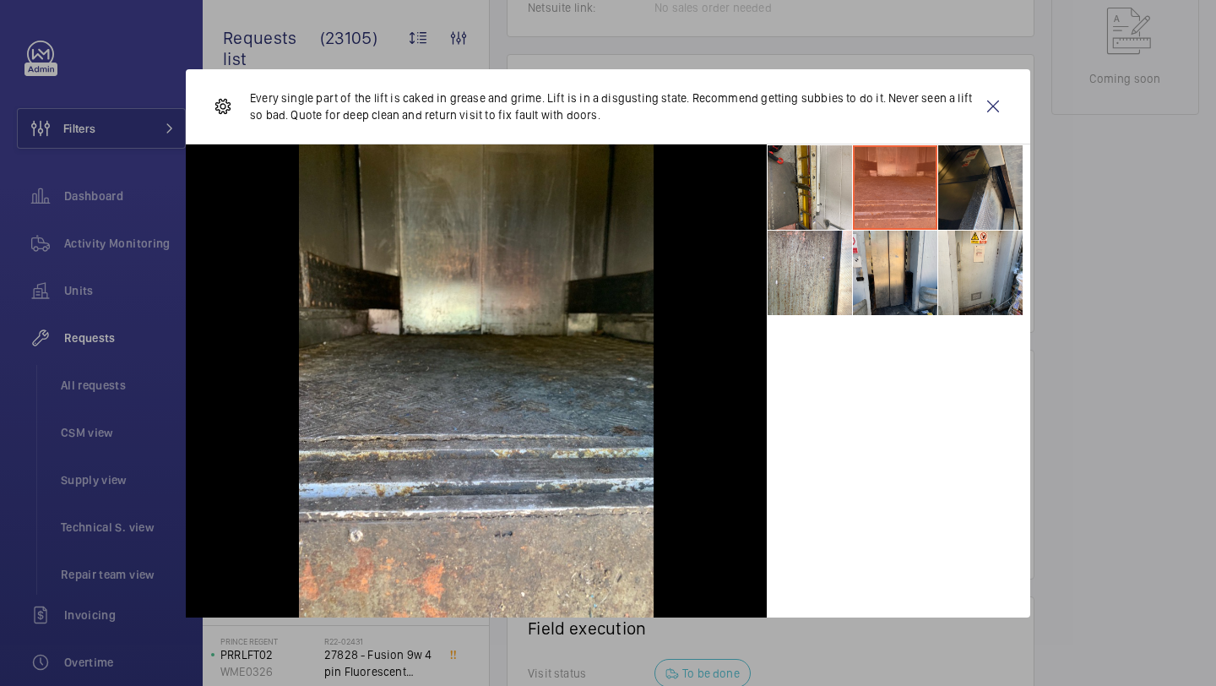
click at [949, 168] on li at bounding box center [980, 187] width 84 height 84
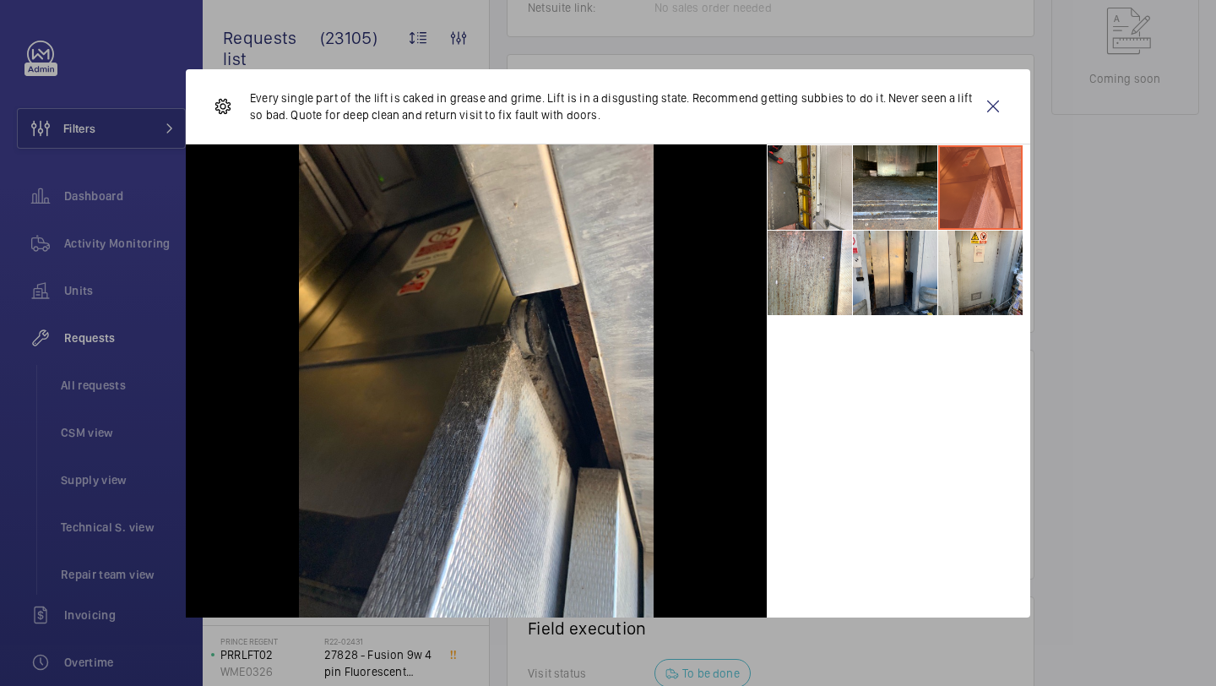
click at [971, 213] on li at bounding box center [980, 187] width 84 height 84
click at [889, 247] on li at bounding box center [895, 273] width 84 height 84
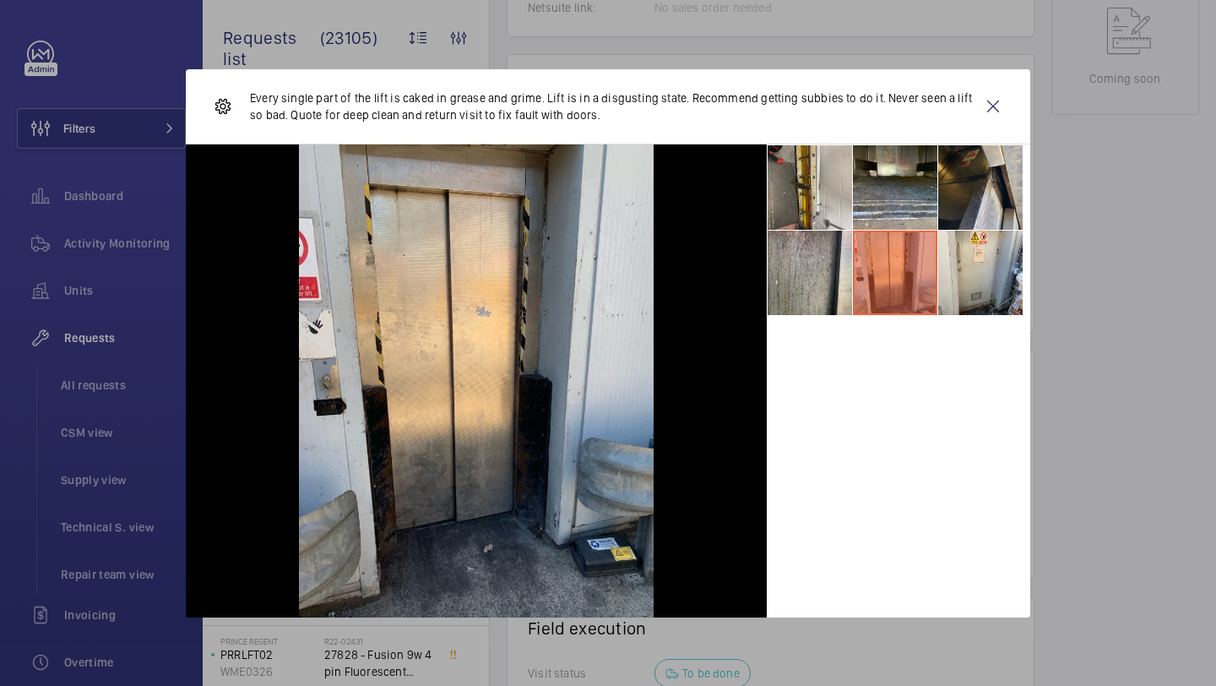
click at [826, 251] on li at bounding box center [810, 273] width 84 height 84
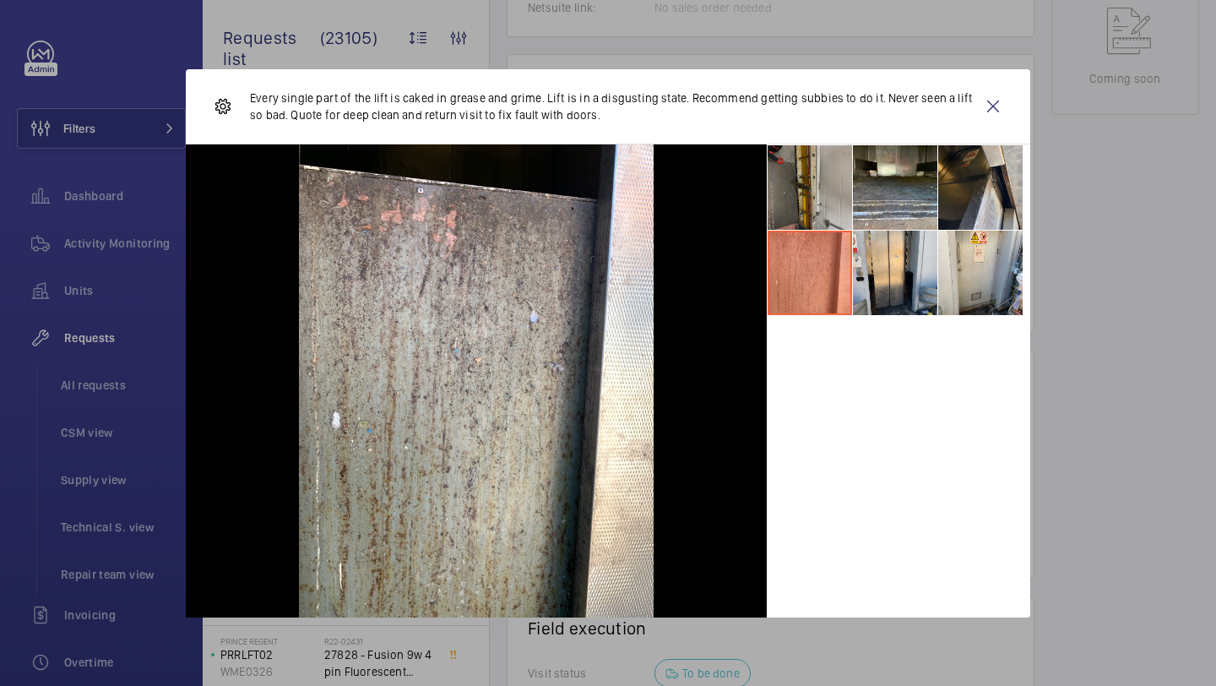
click at [822, 172] on li at bounding box center [810, 187] width 84 height 84
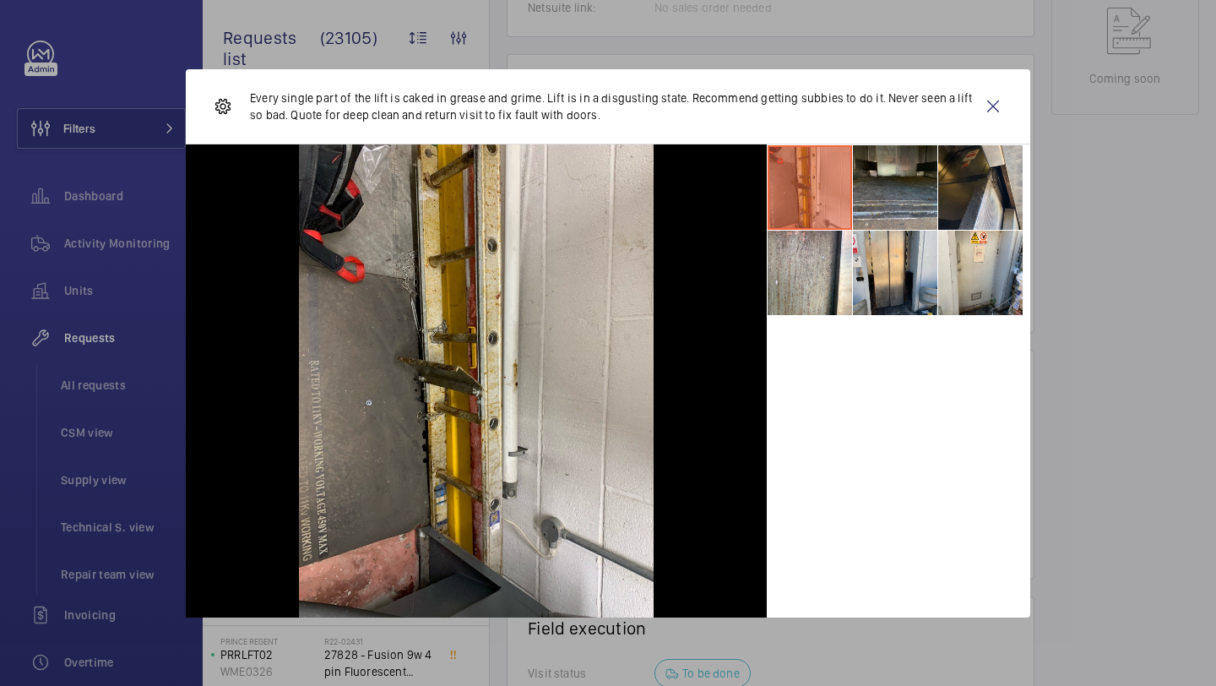
click at [892, 192] on li at bounding box center [895, 187] width 84 height 84
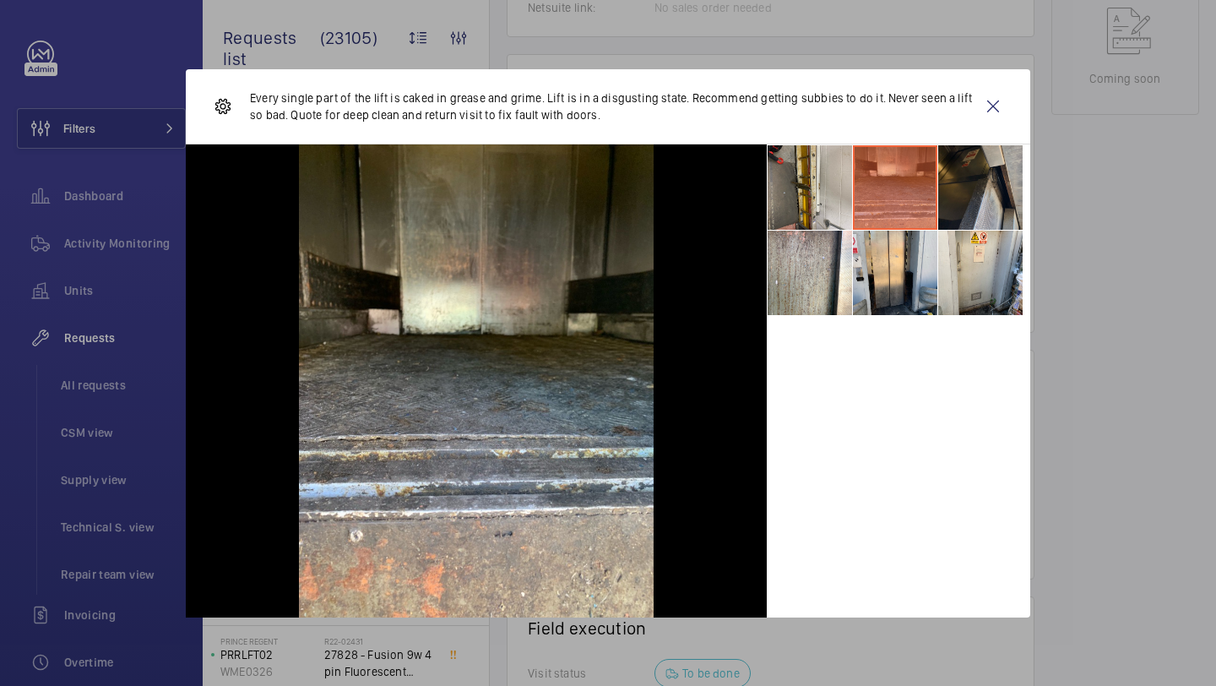
click at [961, 186] on li at bounding box center [980, 187] width 84 height 84
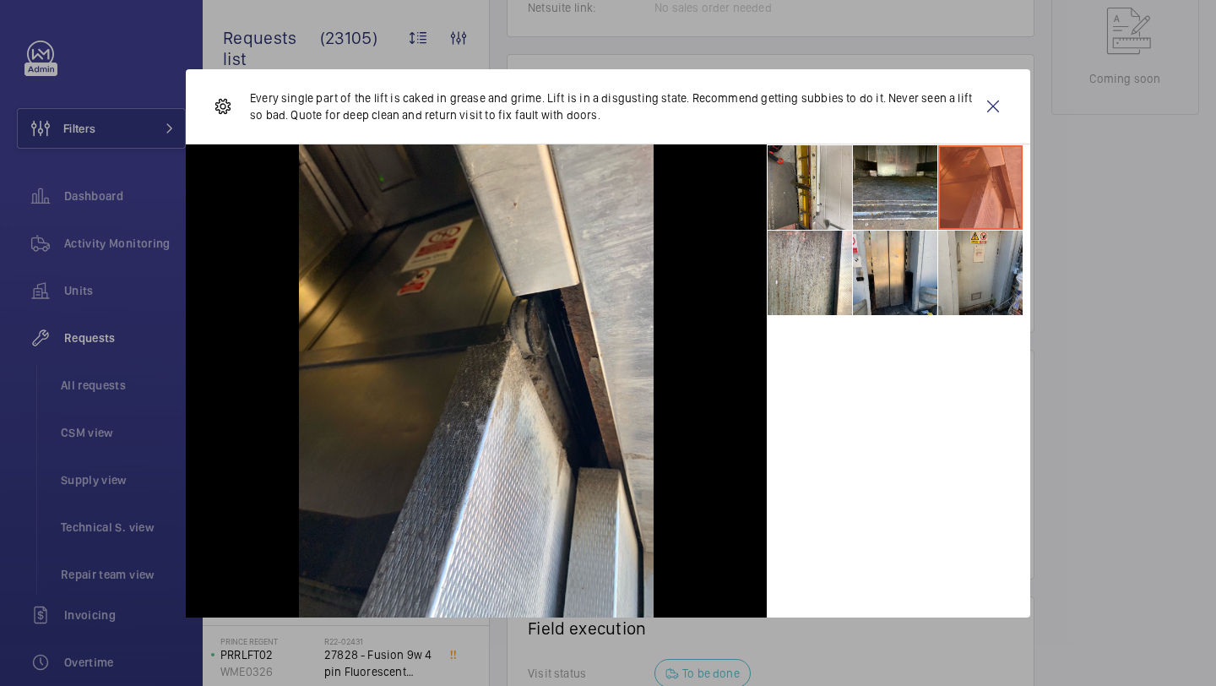
click at [941, 280] on li at bounding box center [980, 273] width 84 height 84
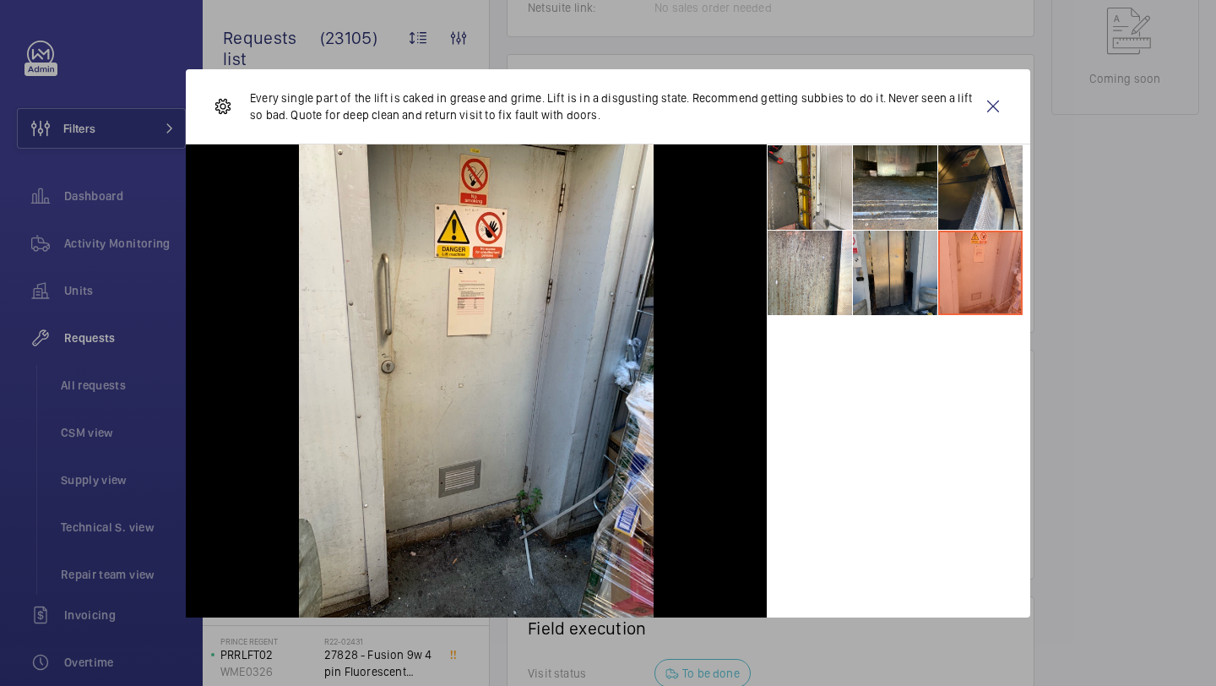
click at [884, 285] on li at bounding box center [895, 273] width 84 height 84
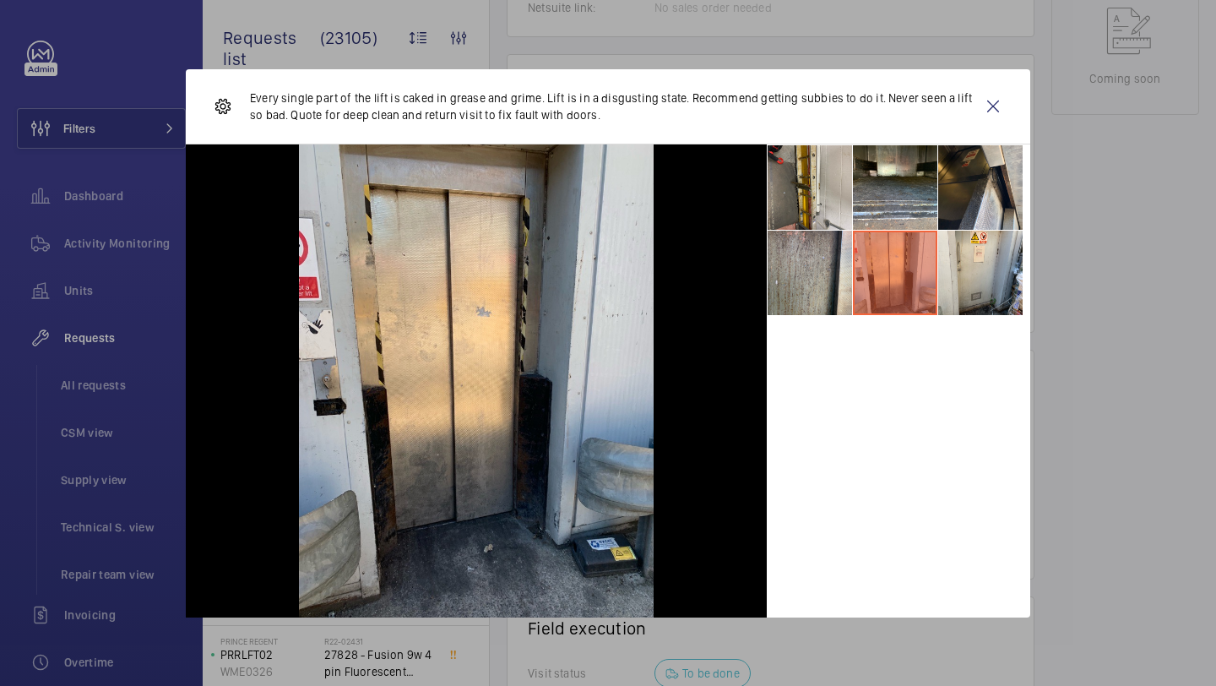
click at [822, 282] on li at bounding box center [810, 273] width 84 height 84
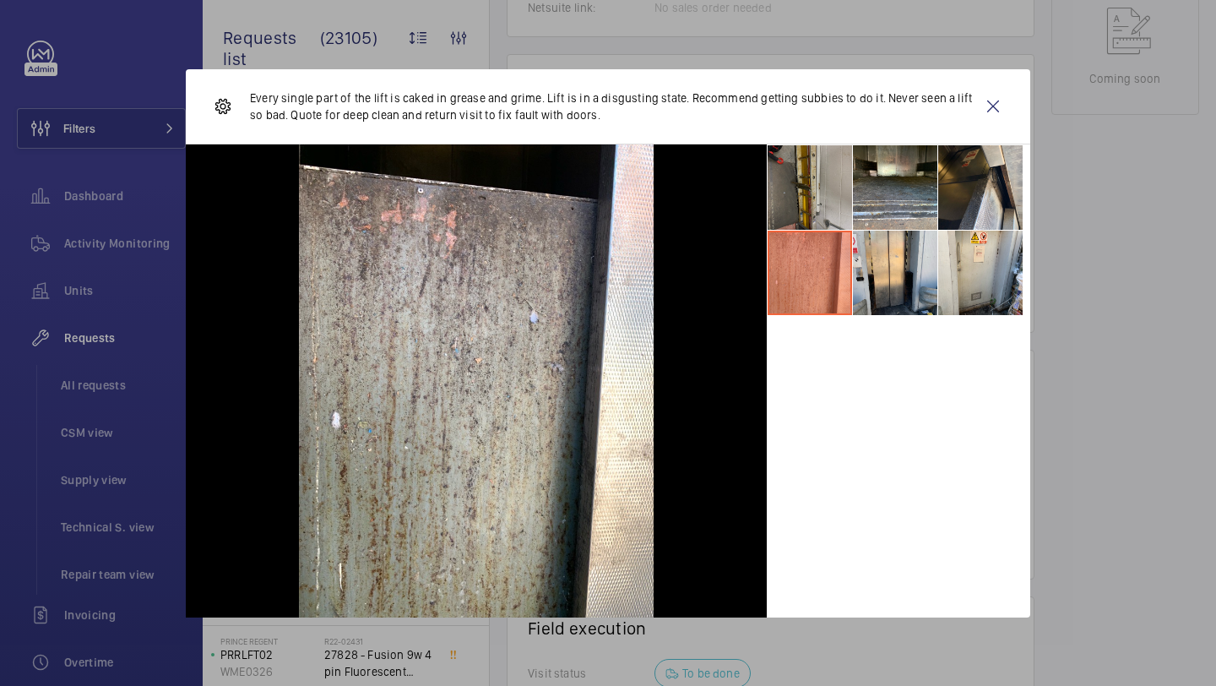
click at [822, 217] on li at bounding box center [810, 187] width 84 height 84
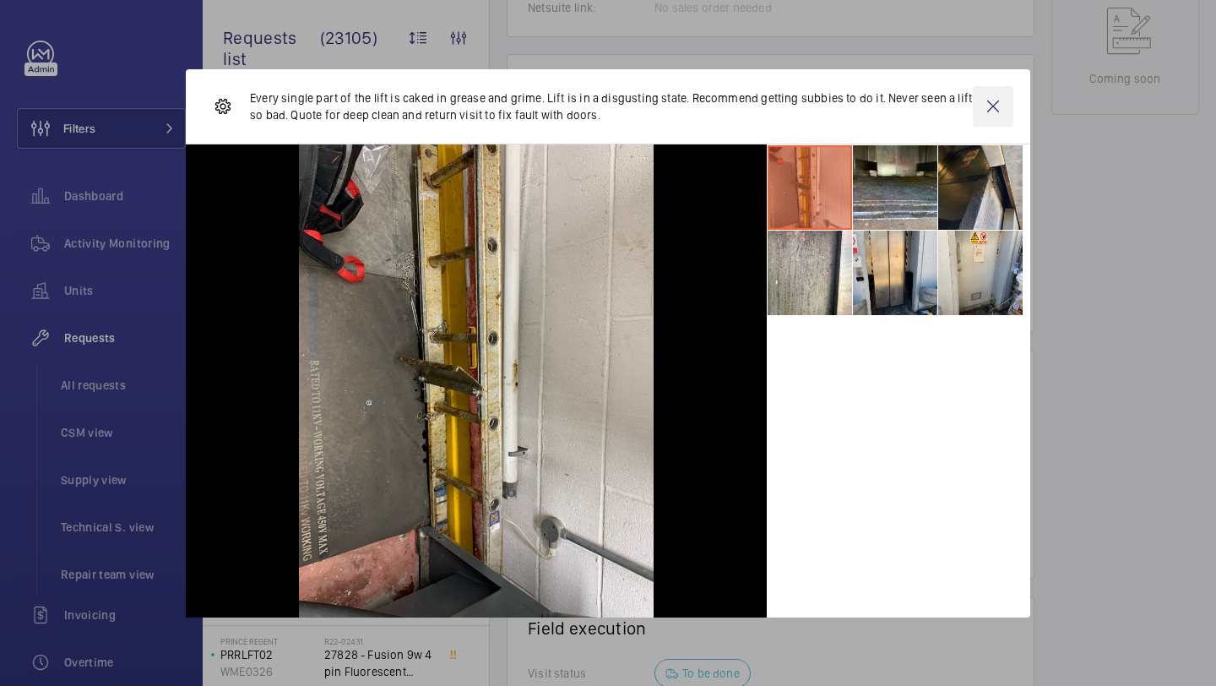
click at [998, 117] on wm-front-icon-button at bounding box center [993, 106] width 41 height 41
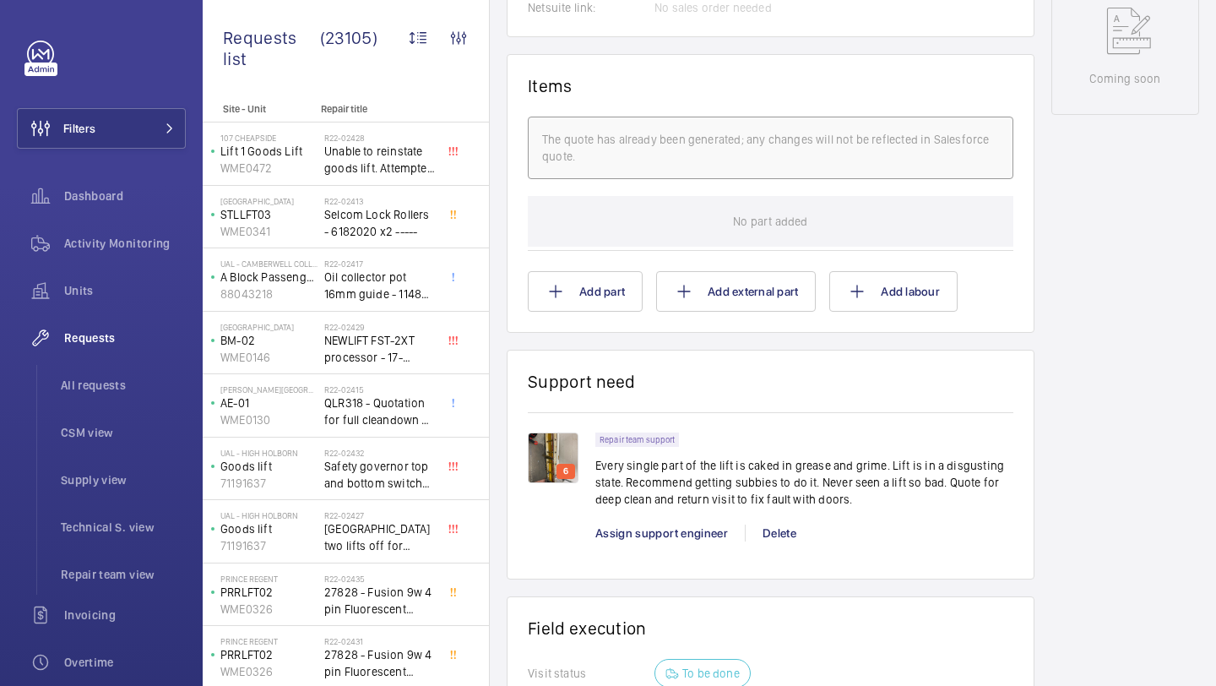
scroll to position [1010, 0]
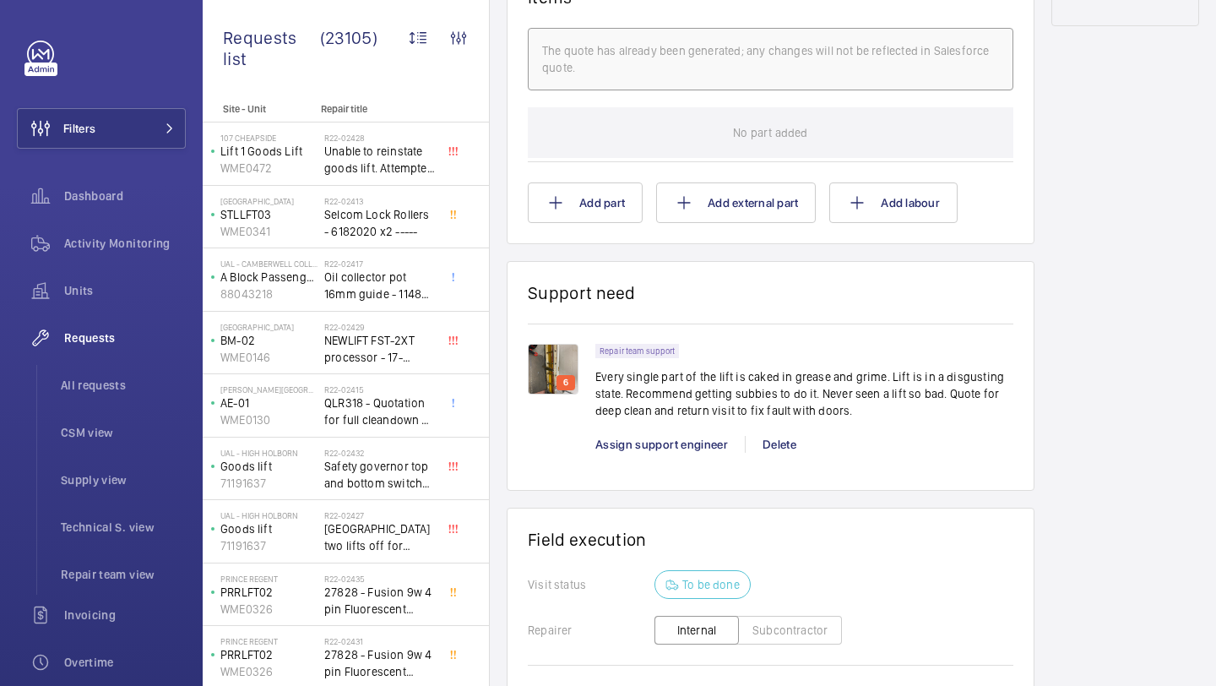
click at [653, 436] on div "Repair team support Every single part of the lift is caked in grease and grime.…" at bounding box center [804, 407] width 418 height 126
click at [651, 444] on span "Assign support engineer" at bounding box center [661, 445] width 133 height 14
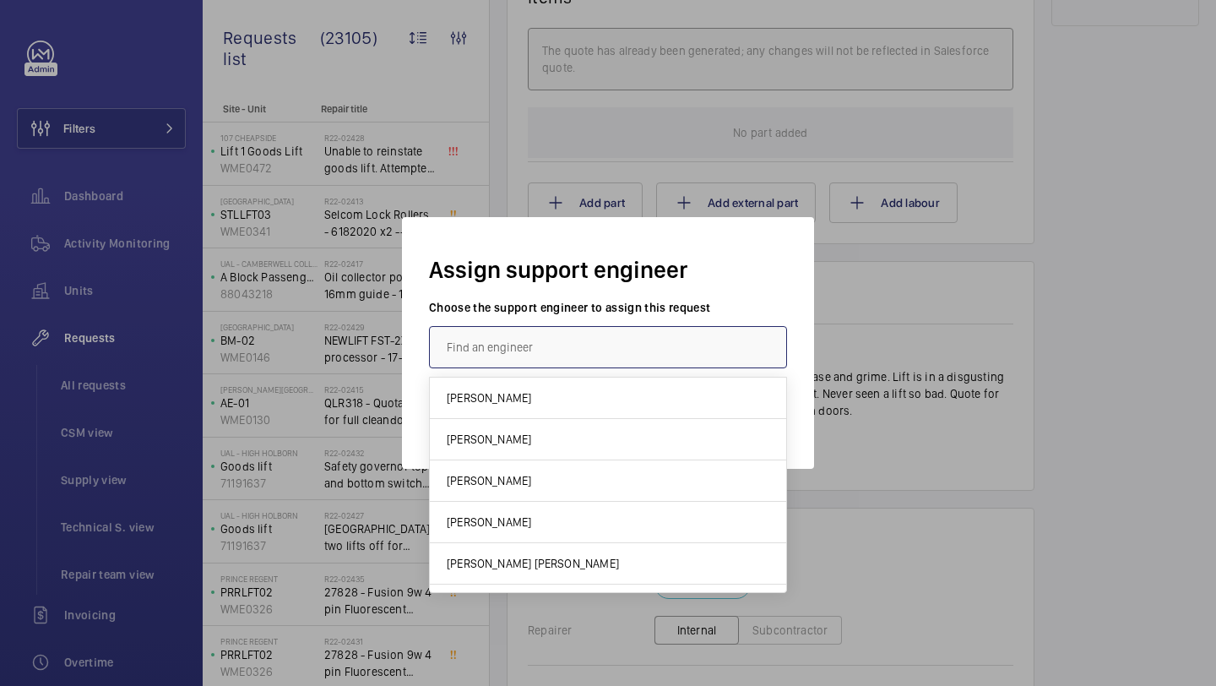
click at [601, 343] on input "text" at bounding box center [608, 347] width 358 height 42
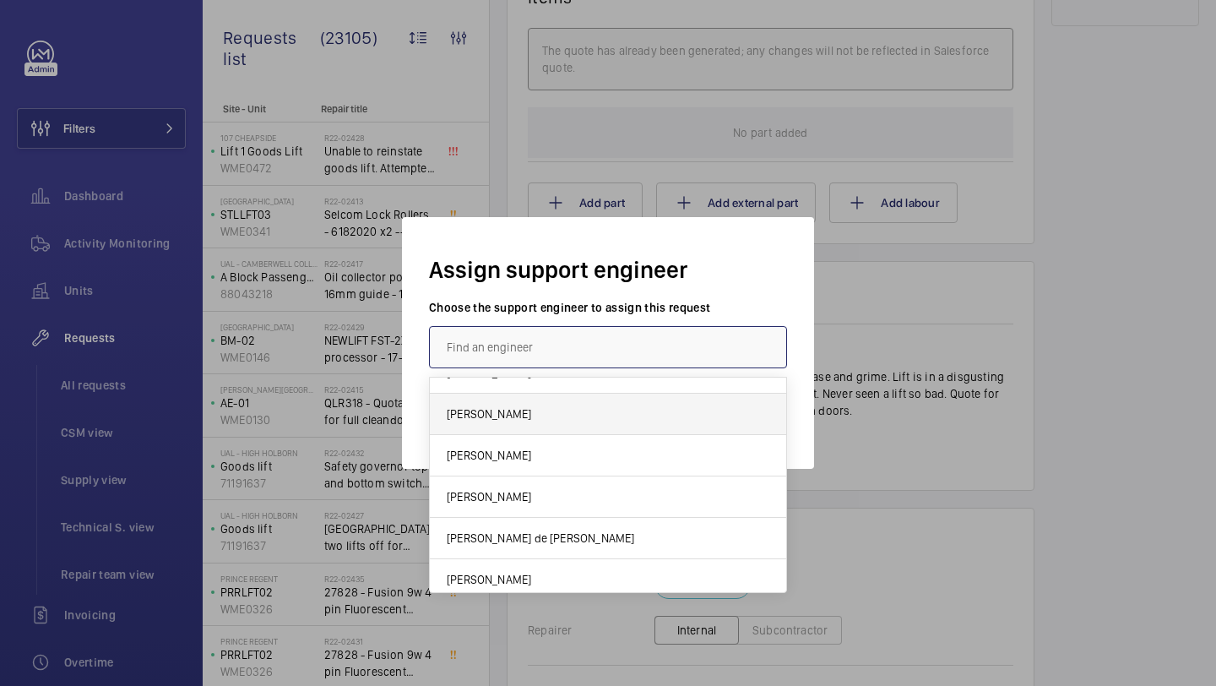
scroll to position [485, 0]
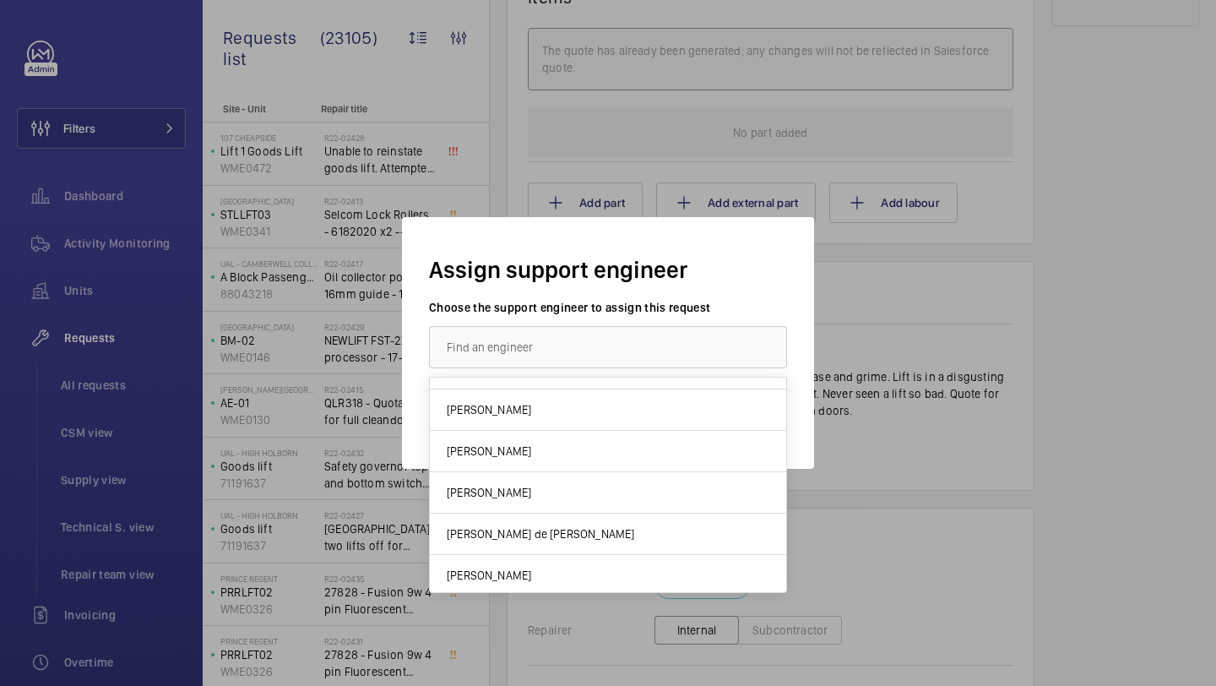
click at [547, 416] on mat-option "Maurice Shanley" at bounding box center [608, 409] width 356 height 41
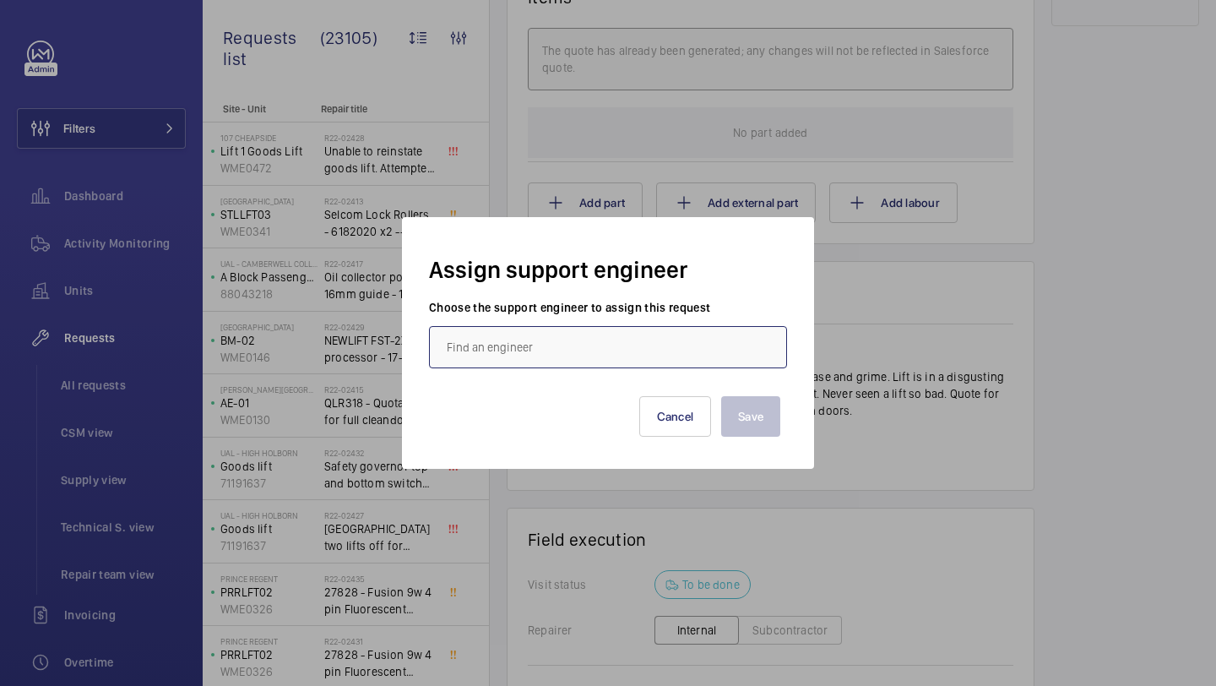
type input "Maurice Shanley"
click at [743, 416] on button "Save" at bounding box center [750, 416] width 59 height 41
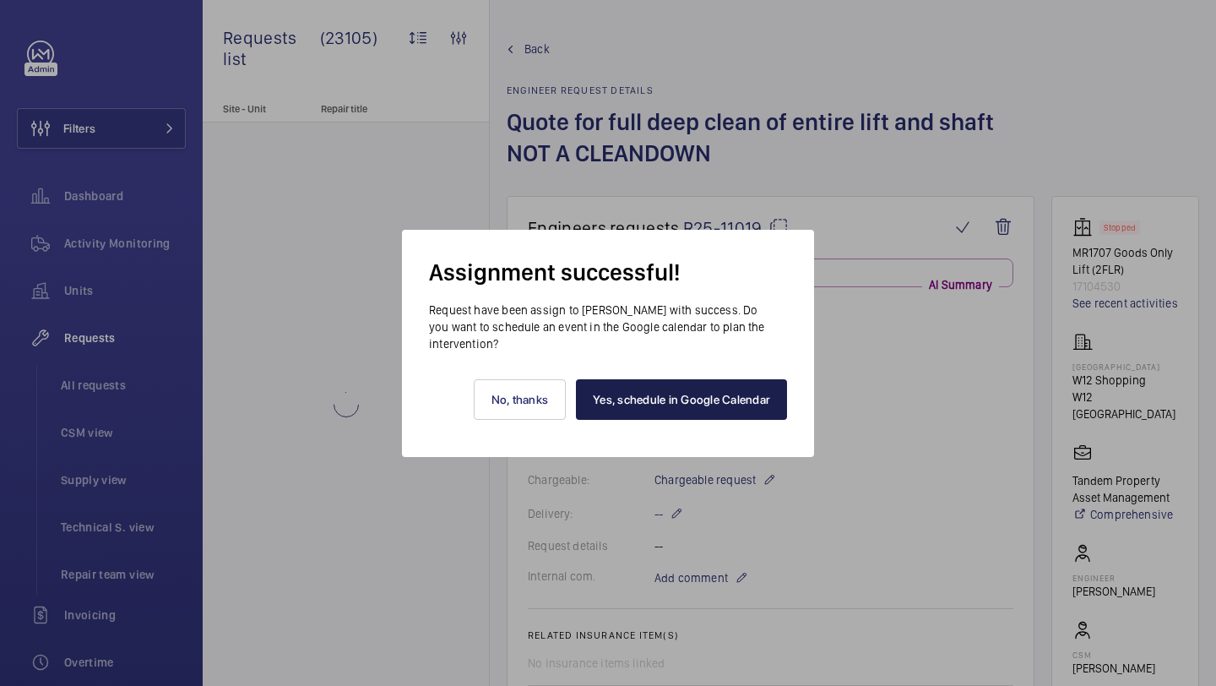
click at [657, 417] on link "Yes, schedule in Google Calendar" at bounding box center [681, 399] width 211 height 41
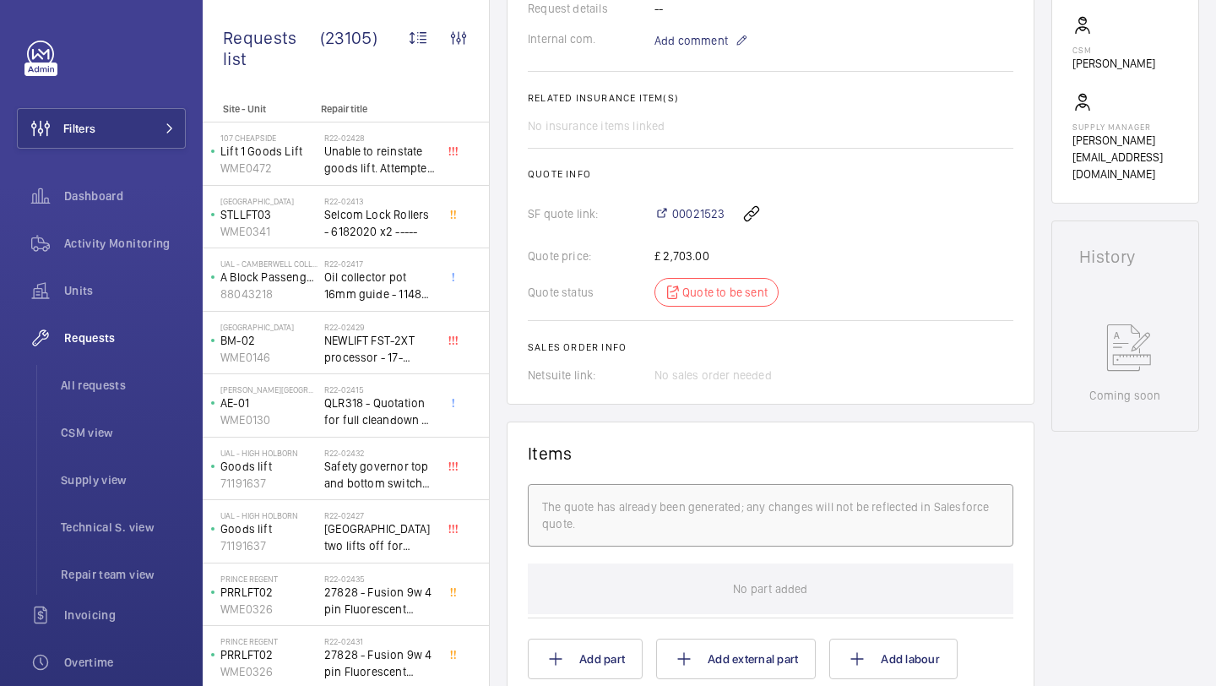
scroll to position [471, 0]
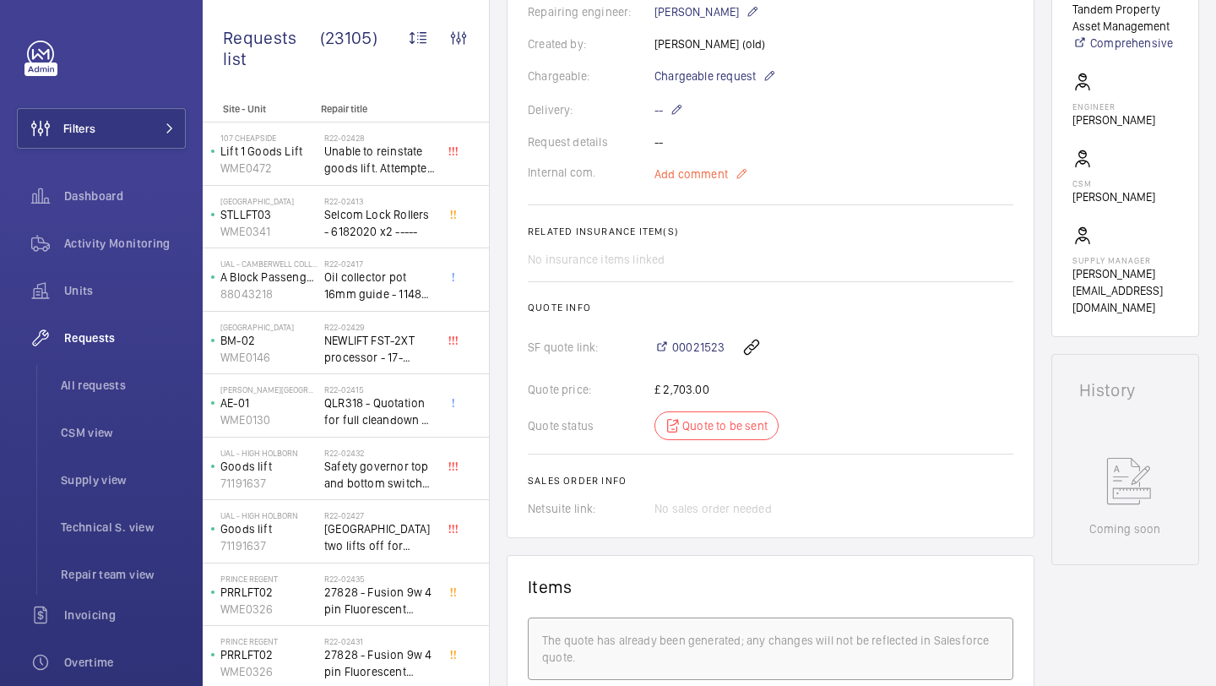
click at [704, 184] on p "Add comment" at bounding box center [718, 174] width 127 height 20
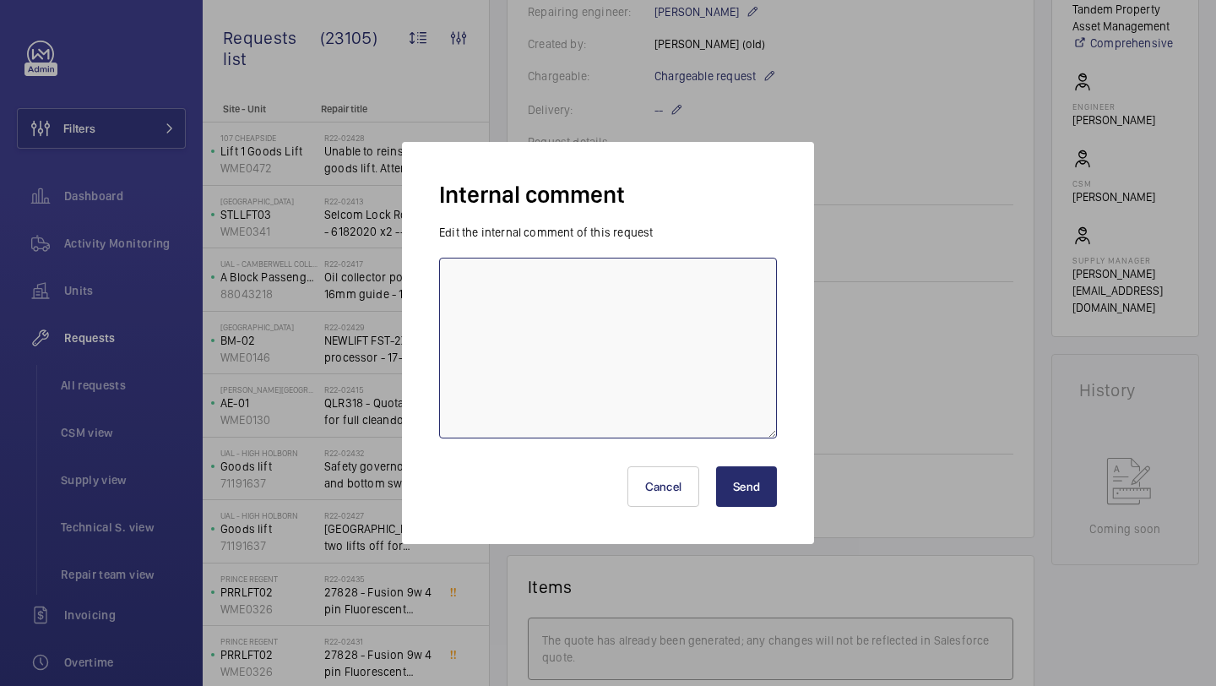
click at [737, 272] on textarea at bounding box center [608, 348] width 338 height 181
click at [567, 303] on textarea "Mo booked for" at bounding box center [608, 348] width 338 height 181
type textarea "Mo booked for 28/08/2025 KB"
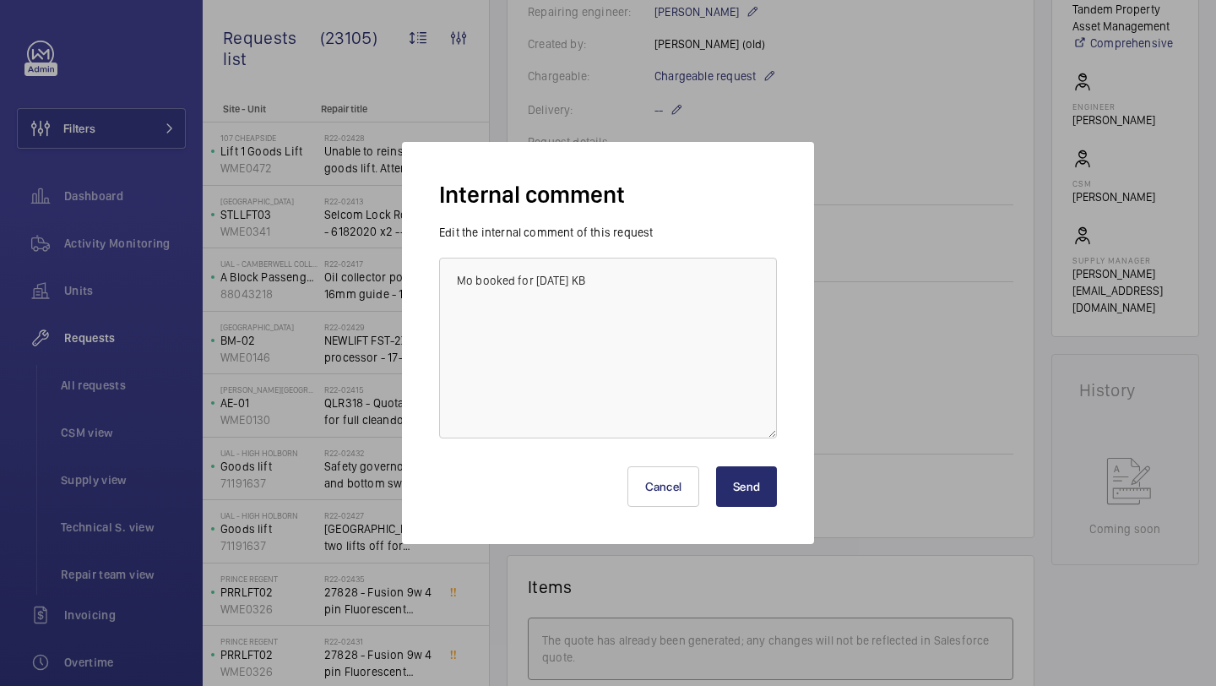
click at [774, 486] on button "Send" at bounding box center [746, 486] width 61 height 41
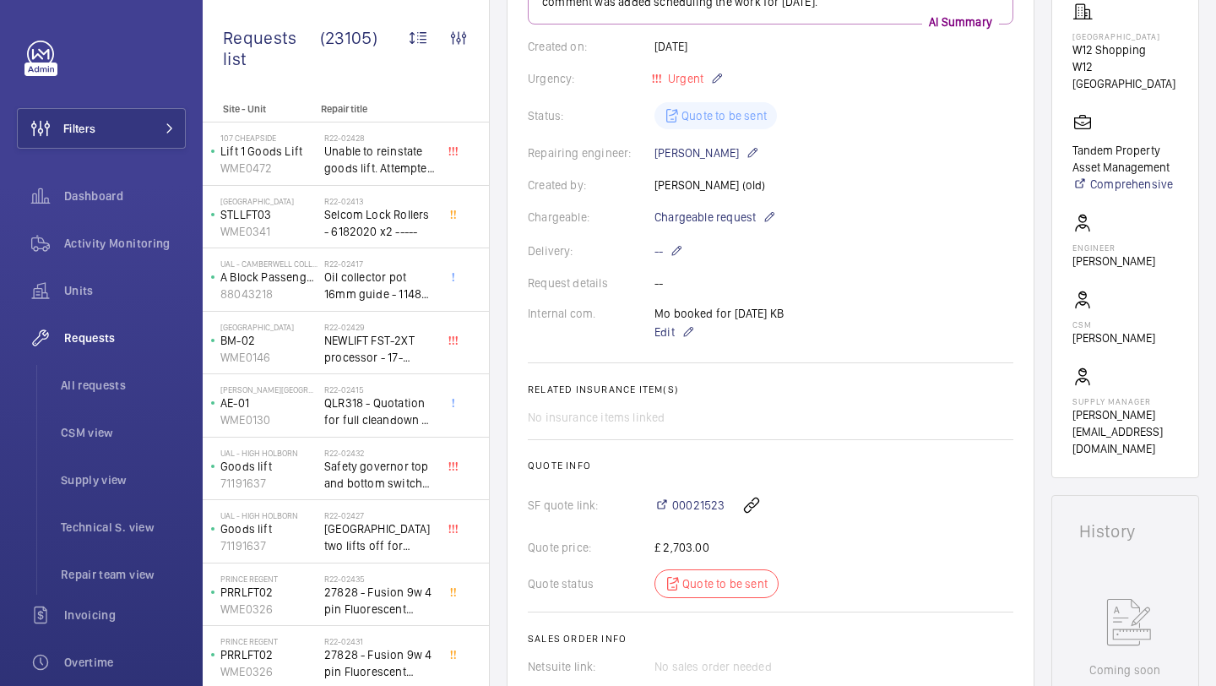
scroll to position [329, 0]
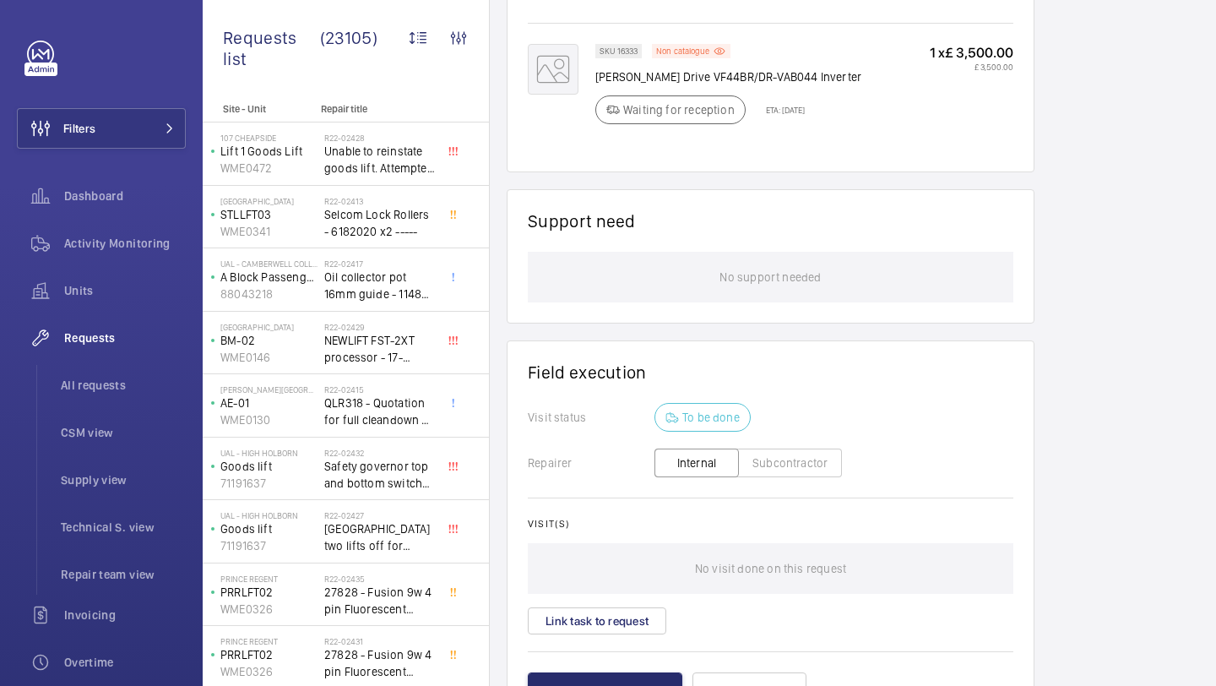
scroll to position [1210, 0]
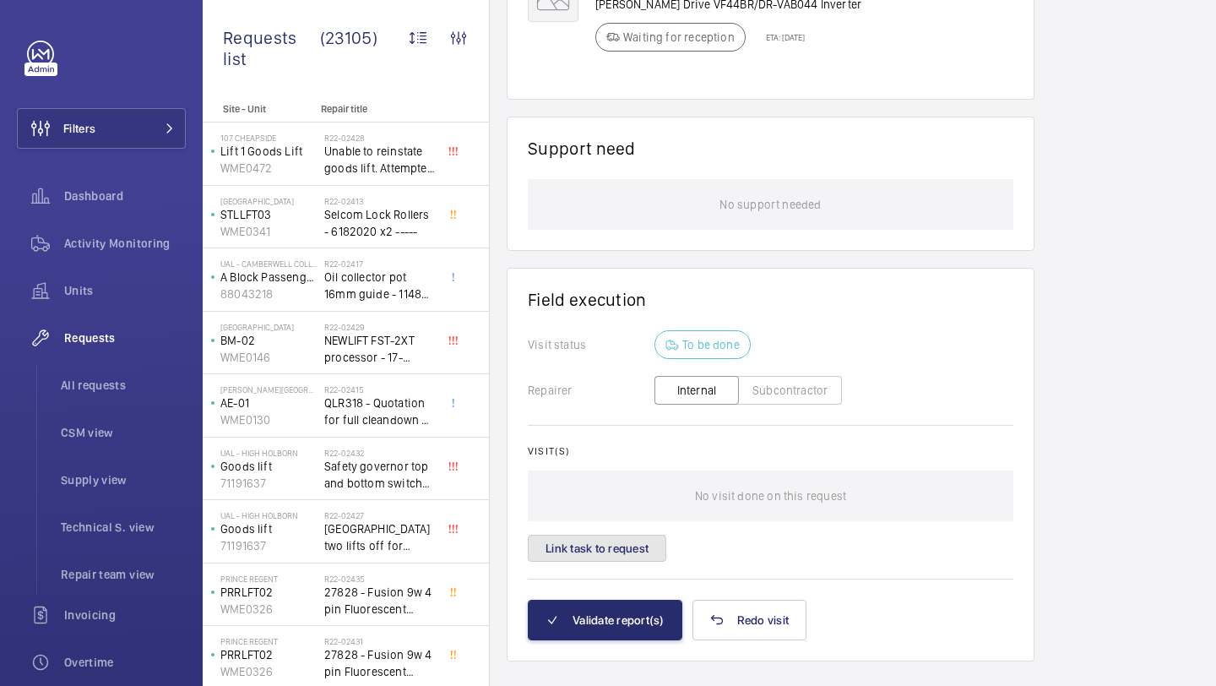
click at [584, 535] on button "Link task to request" at bounding box center [597, 548] width 139 height 27
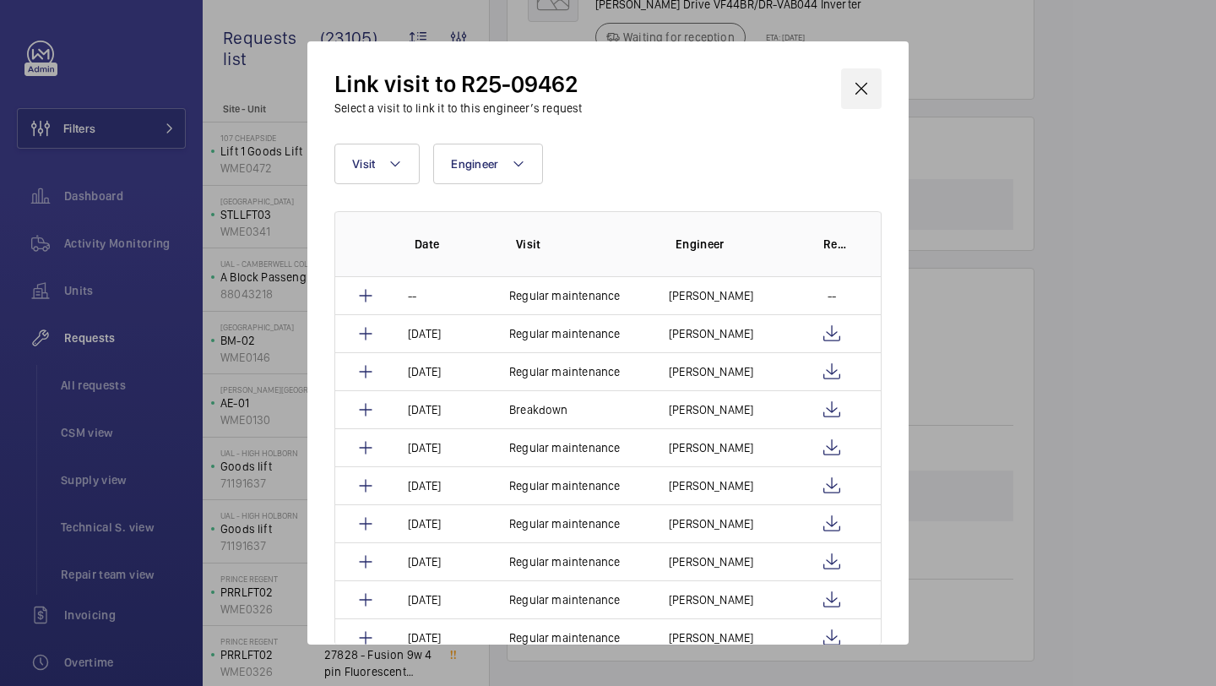
click at [867, 100] on wm-front-icon-button at bounding box center [861, 88] width 41 height 41
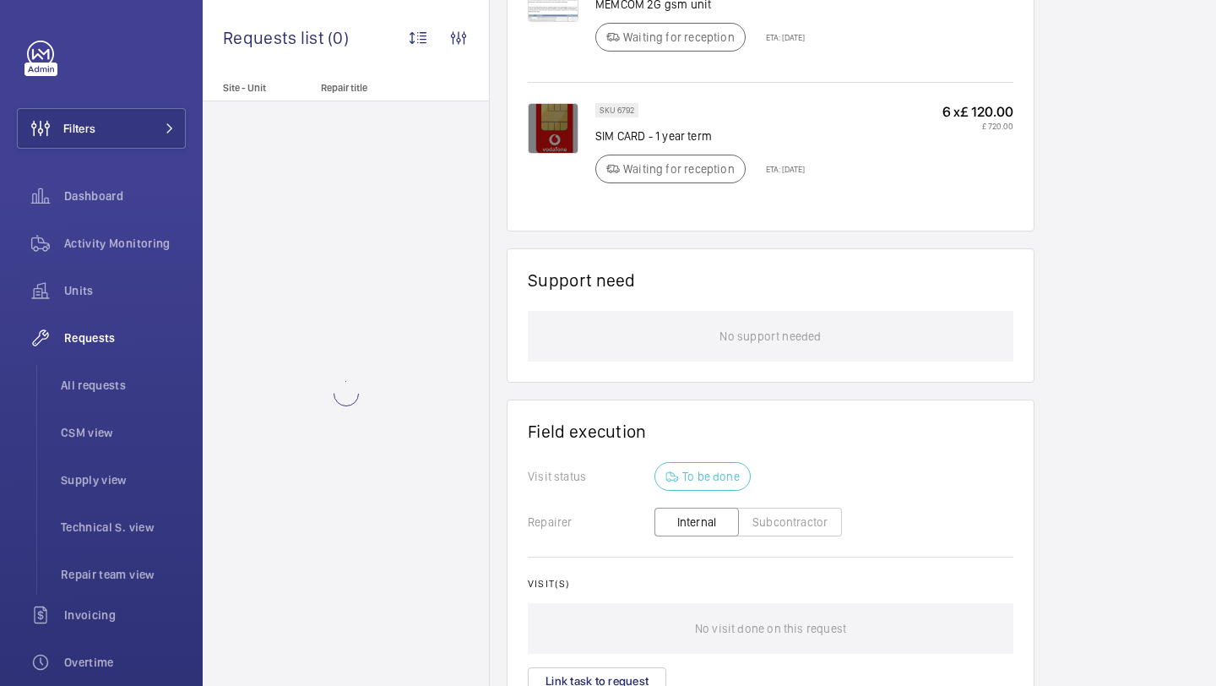
scroll to position [1248, 0]
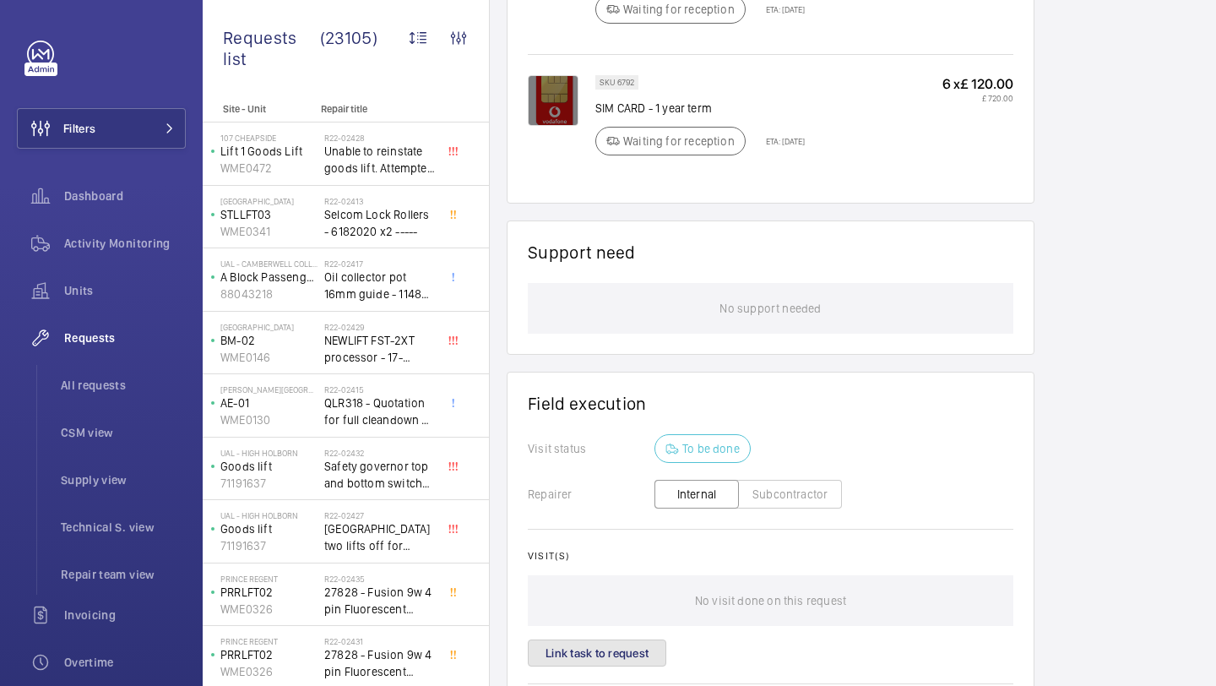
click at [583, 643] on button "Link task to request" at bounding box center [597, 652] width 139 height 27
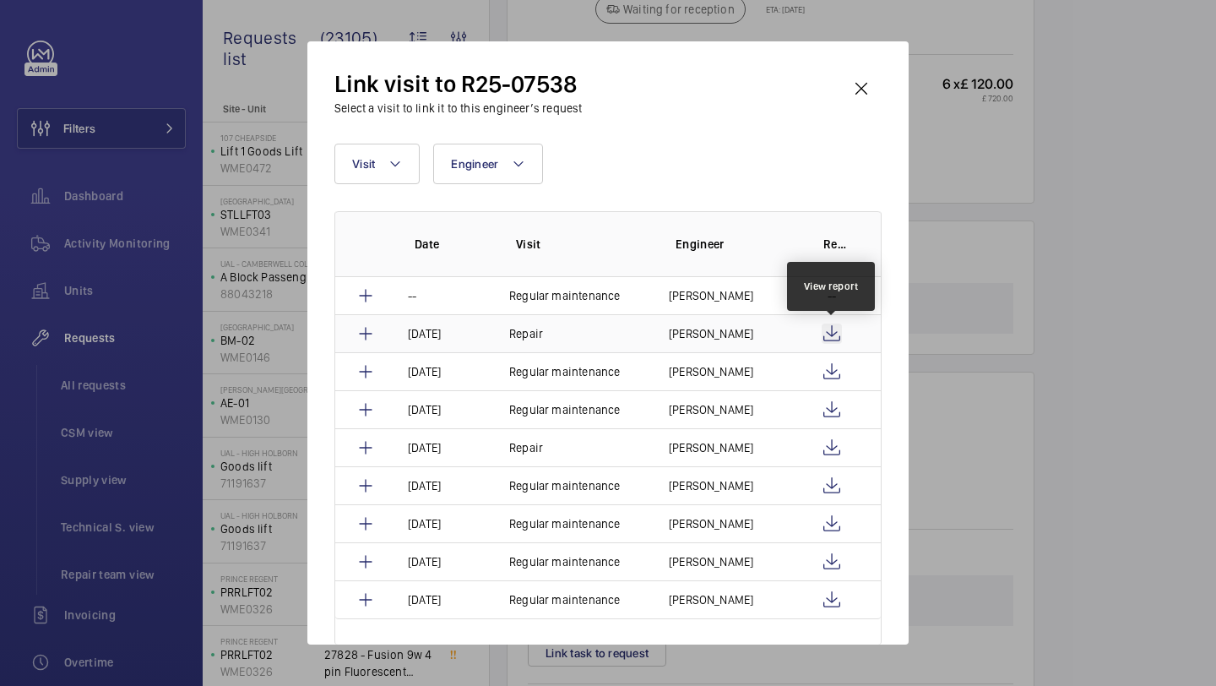
click at [838, 333] on wm-front-icon-button at bounding box center [832, 334] width 20 height 20
click at [747, 341] on td "Andrew Hayes" at bounding box center [723, 333] width 148 height 38
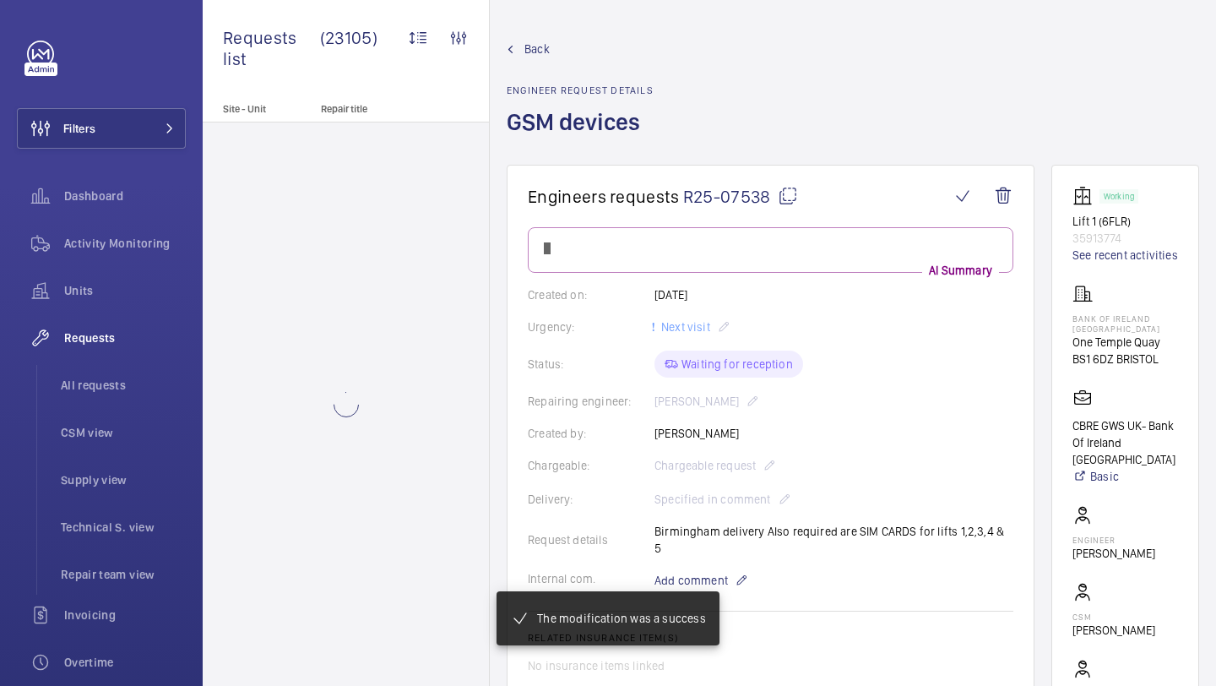
scroll to position [1248, 0]
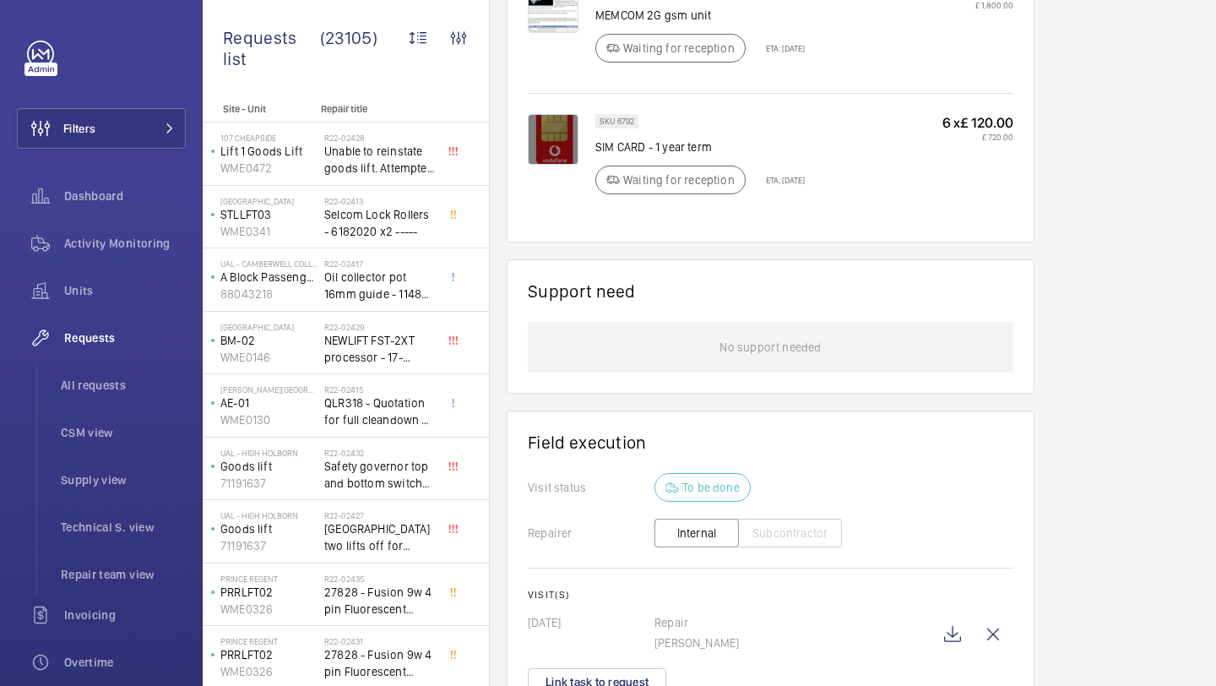
scroll to position [1191, 0]
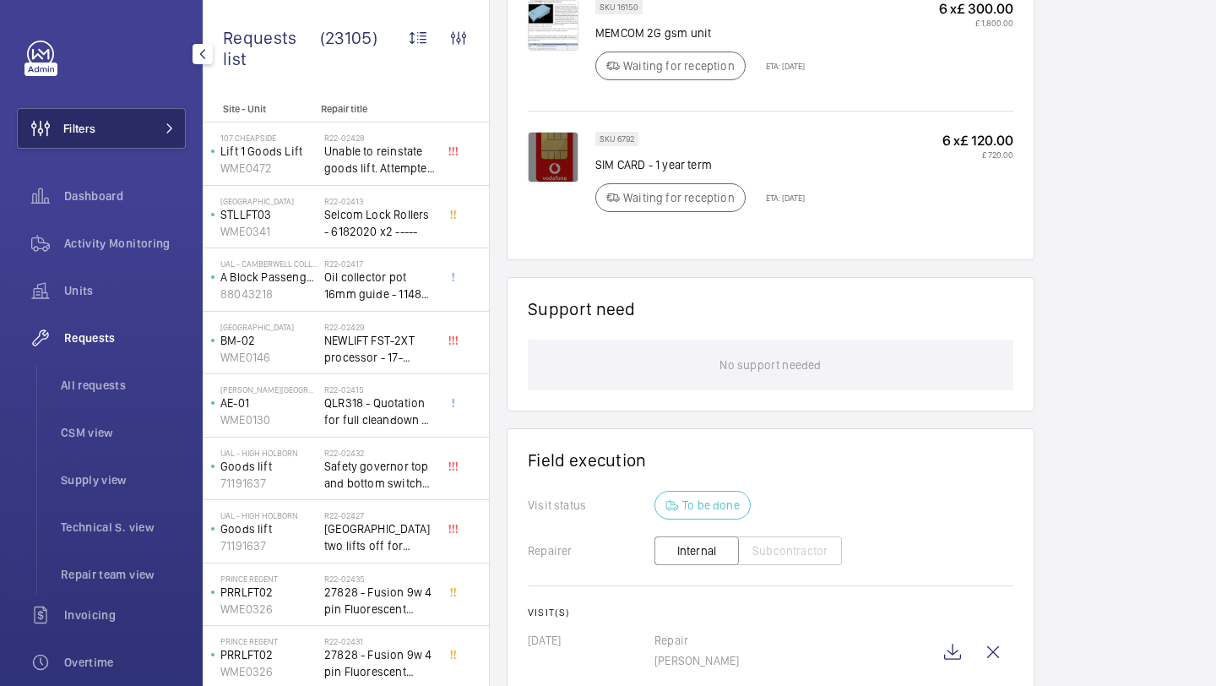
click at [152, 122] on button "Filters" at bounding box center [101, 128] width 169 height 41
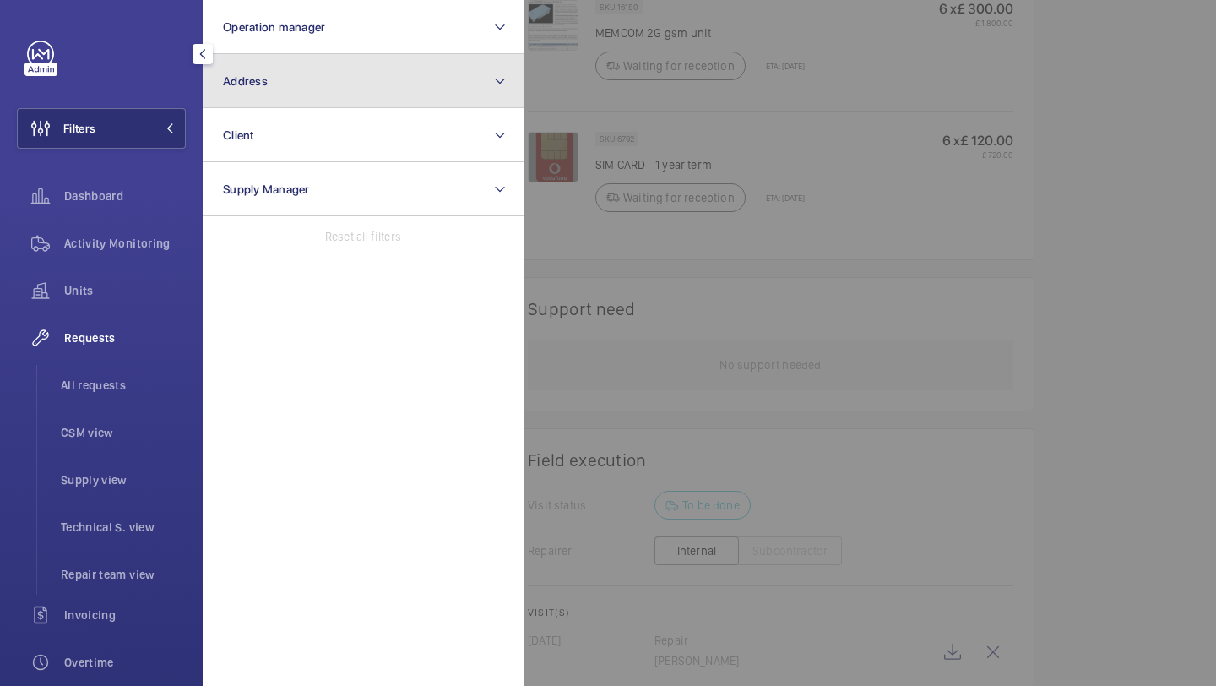
click at [284, 89] on button "Address" at bounding box center [363, 81] width 321 height 54
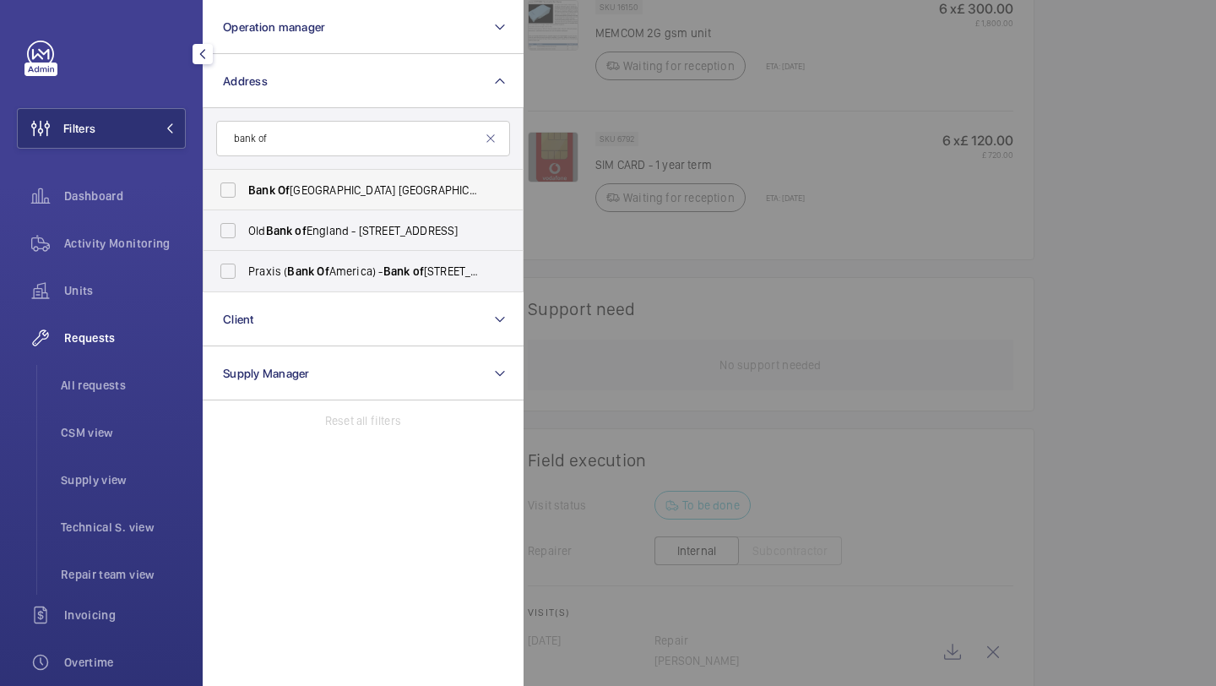
type input "bank of"
click at [344, 185] on span "Bank Of Ireland Bristol - One Temple Quay, BRISTOL BS1 6DZ" at bounding box center [364, 190] width 232 height 17
click at [245, 185] on input "Bank Of Ireland Bristol - One Temple Quay, BRISTOL BS1 6DZ" at bounding box center [228, 190] width 34 height 34
checkbox input "true"
click at [596, 85] on div at bounding box center [1132, 343] width 1216 height 686
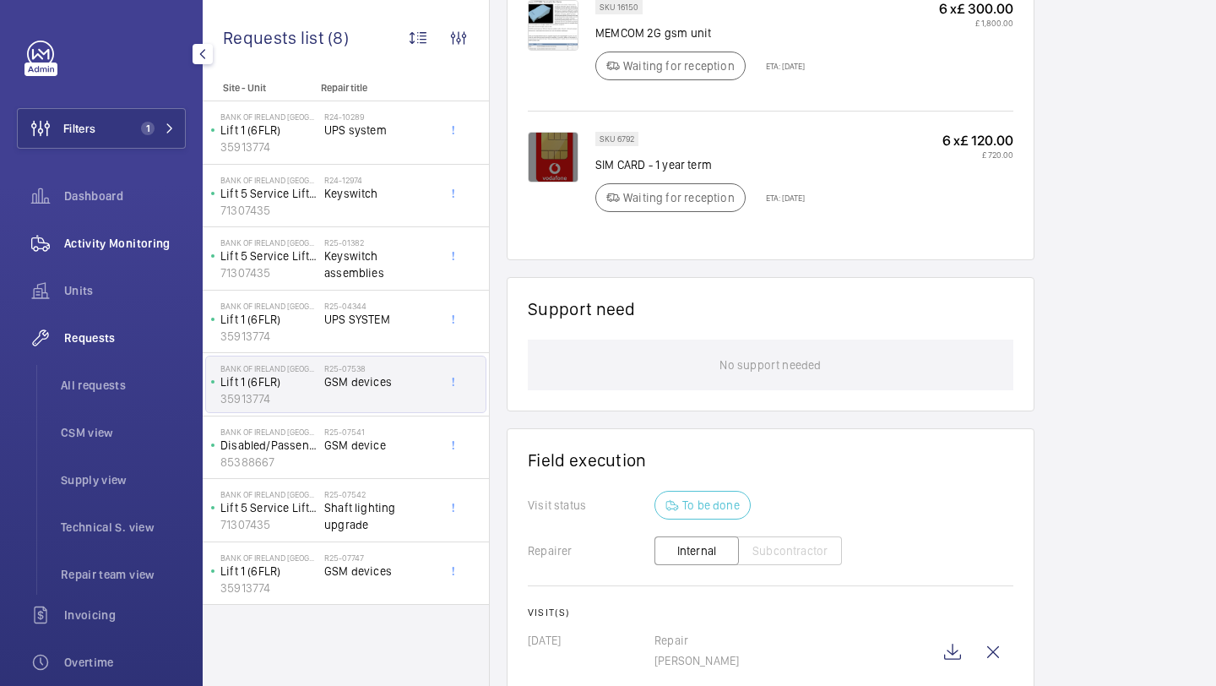
click at [121, 254] on div "Activity Monitoring" at bounding box center [101, 243] width 169 height 41
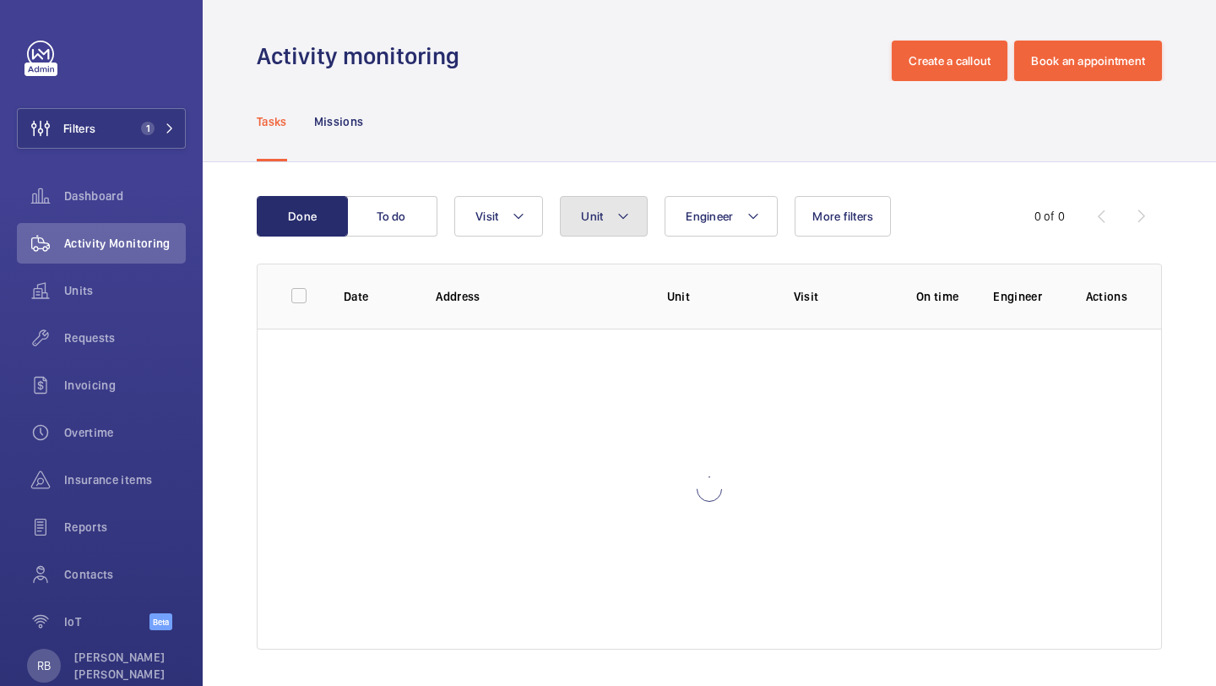
click at [631, 220] on button "Unit" at bounding box center [604, 216] width 88 height 41
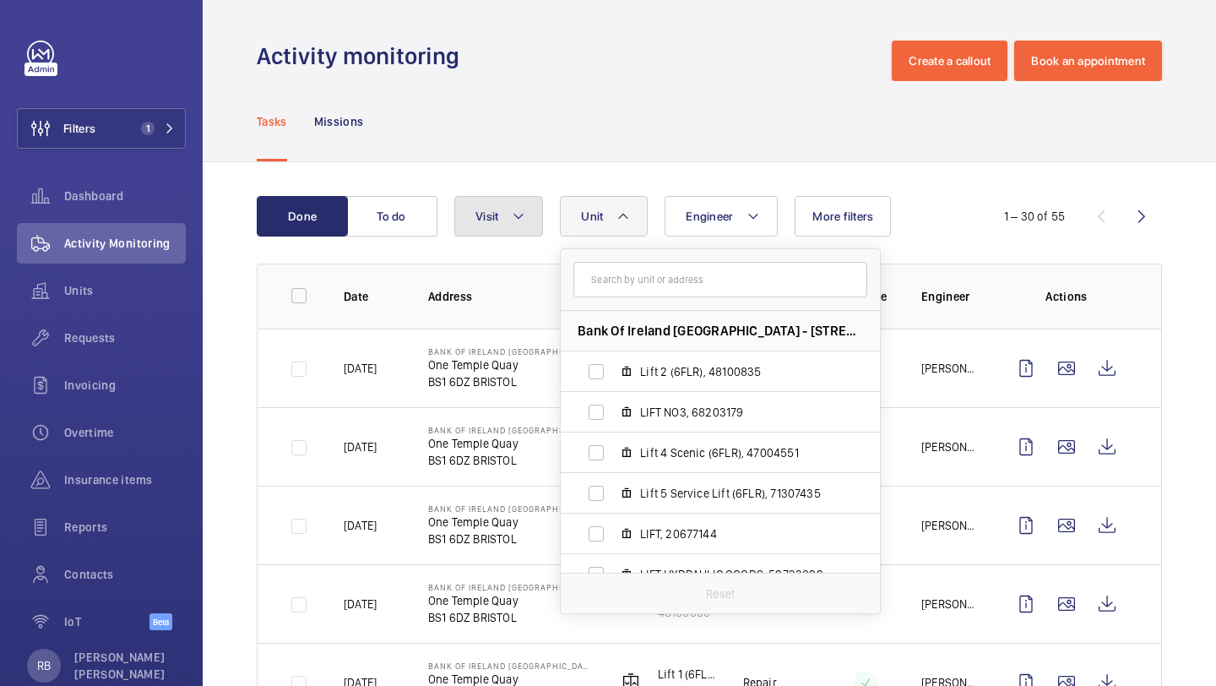
click at [486, 230] on button "Visit" at bounding box center [498, 216] width 89 height 41
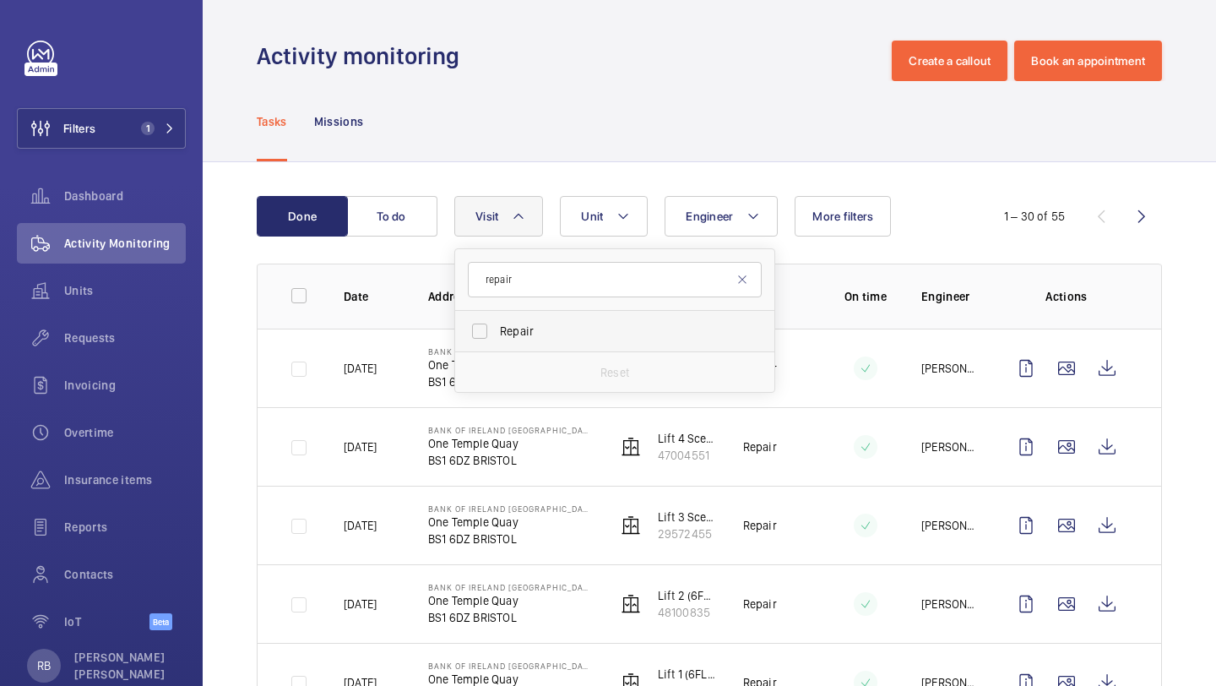
type input "repair"
click at [556, 338] on span "Repair" at bounding box center [616, 331] width 232 height 17
click at [497, 338] on input "Repair" at bounding box center [480, 331] width 34 height 34
checkbox input "true"
click at [1207, 233] on div "Done To do Engineer Unit Visit 1 repair Repair Reset More filters 1 – 7 of 7 Da…" at bounding box center [710, 541] width 1014 height 758
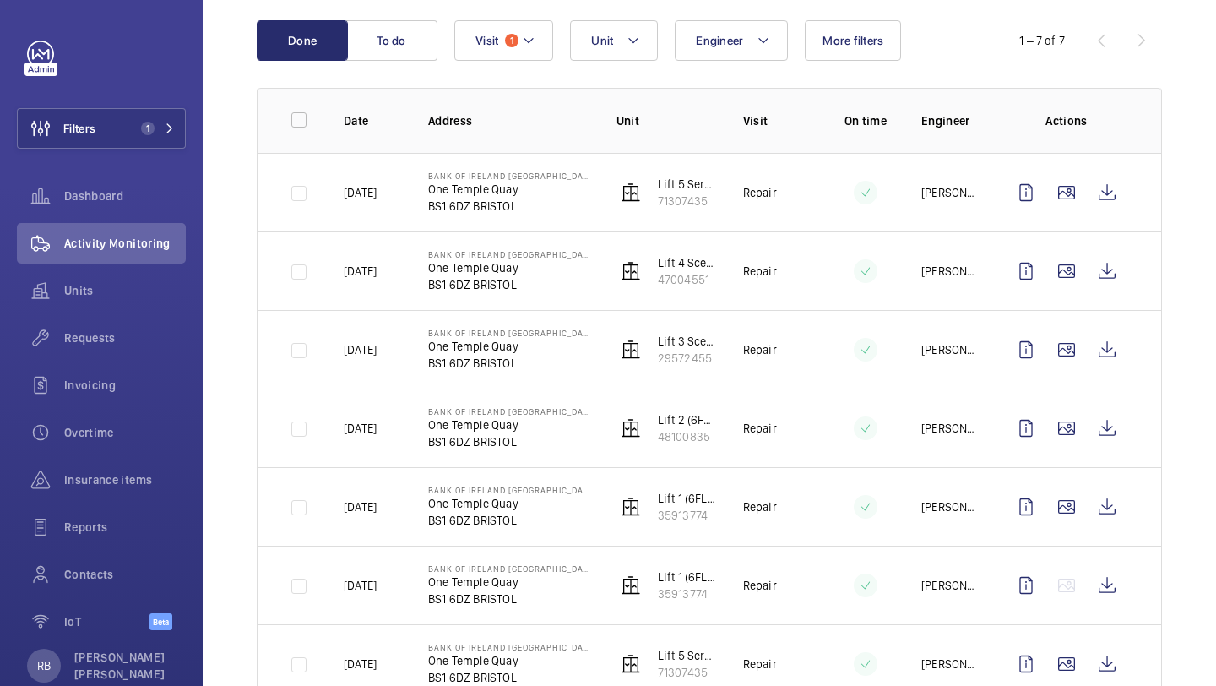
scroll to position [171, 0]
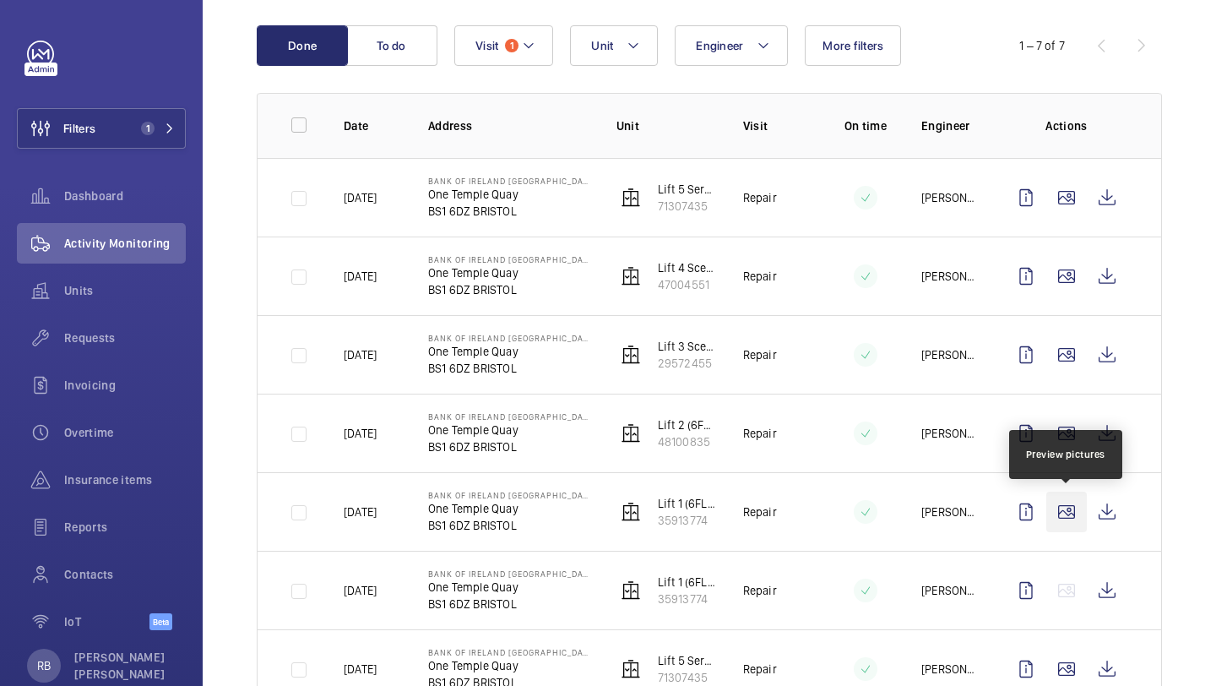
click at [1068, 507] on wm-front-icon-button at bounding box center [1067, 512] width 41 height 41
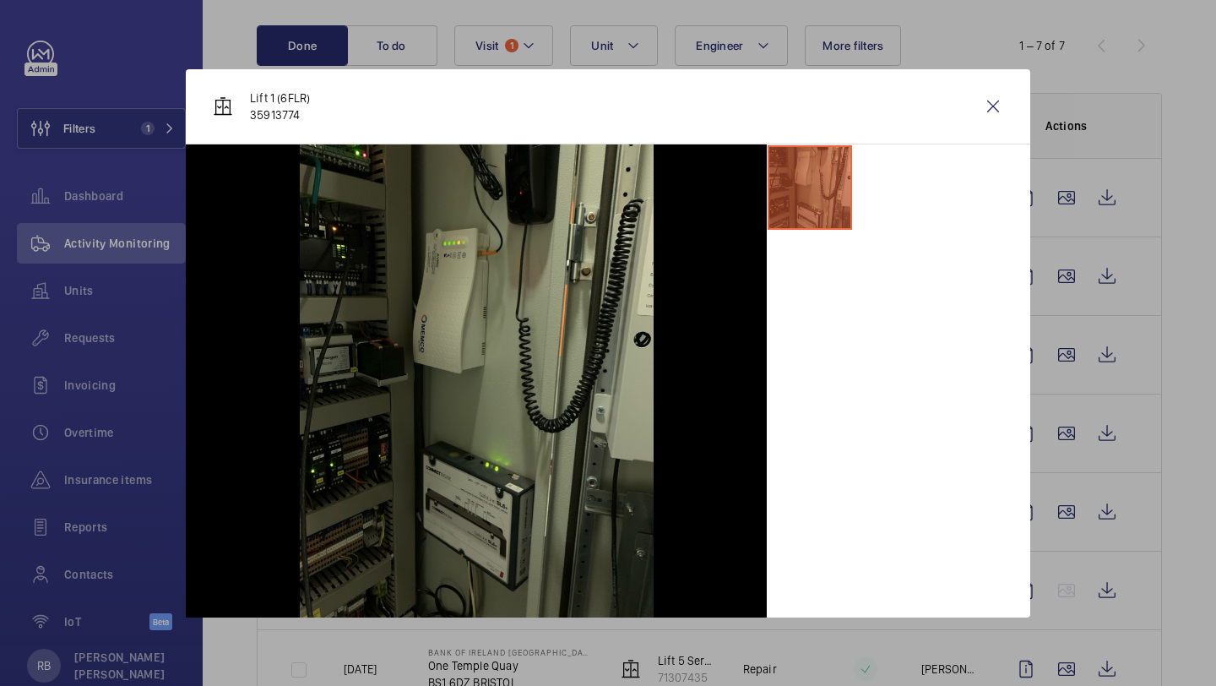
click at [1014, 108] on div "Lift 1 (6FLR) 35913774" at bounding box center [608, 106] width 845 height 75
click at [996, 104] on wm-front-icon-button at bounding box center [993, 106] width 41 height 41
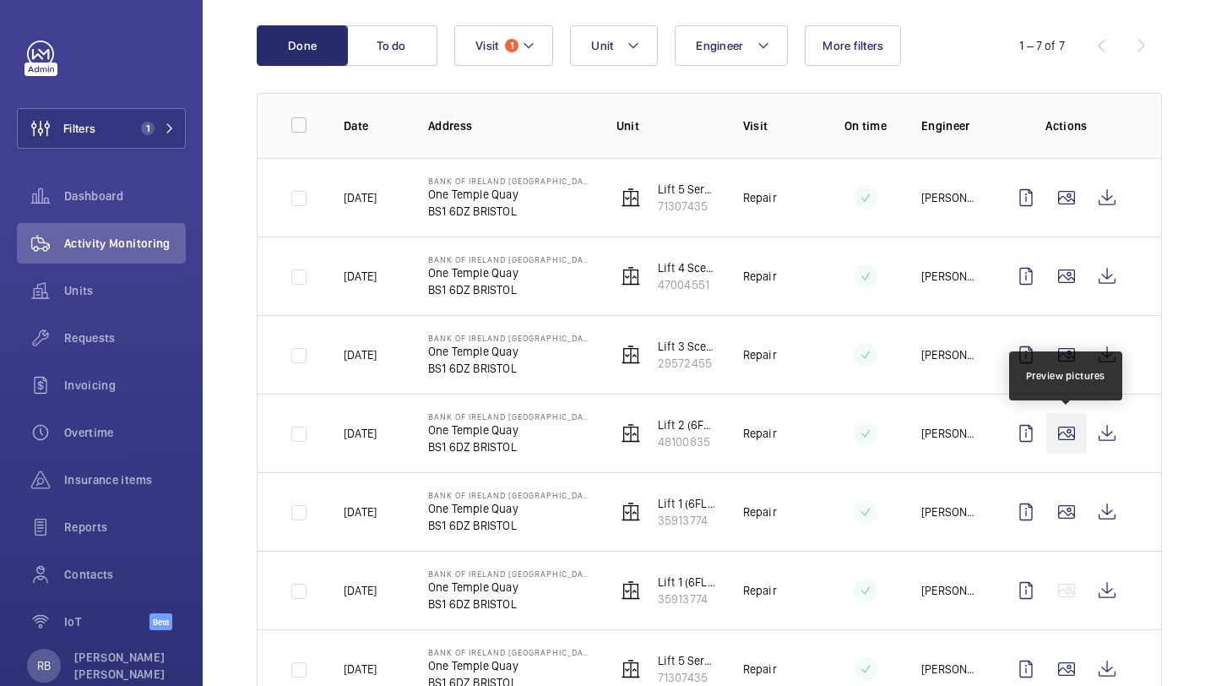
click at [1068, 437] on wm-front-icon-button at bounding box center [1067, 433] width 41 height 41
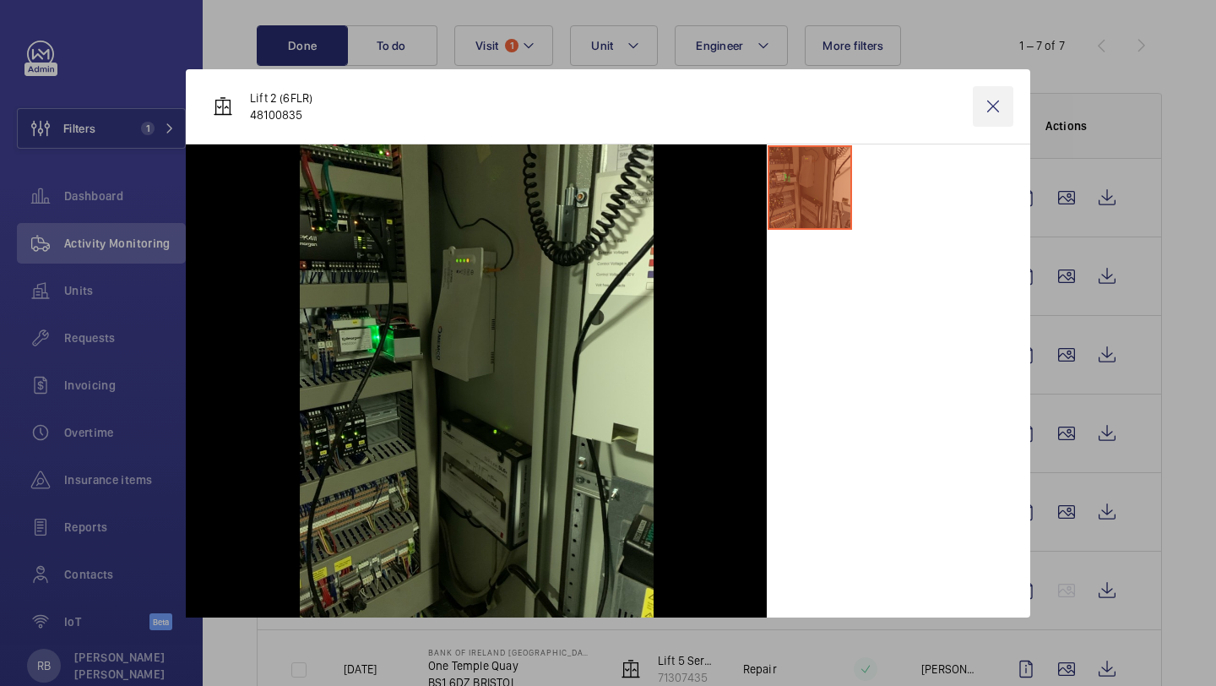
click at [994, 111] on wm-front-icon-button at bounding box center [993, 106] width 41 height 41
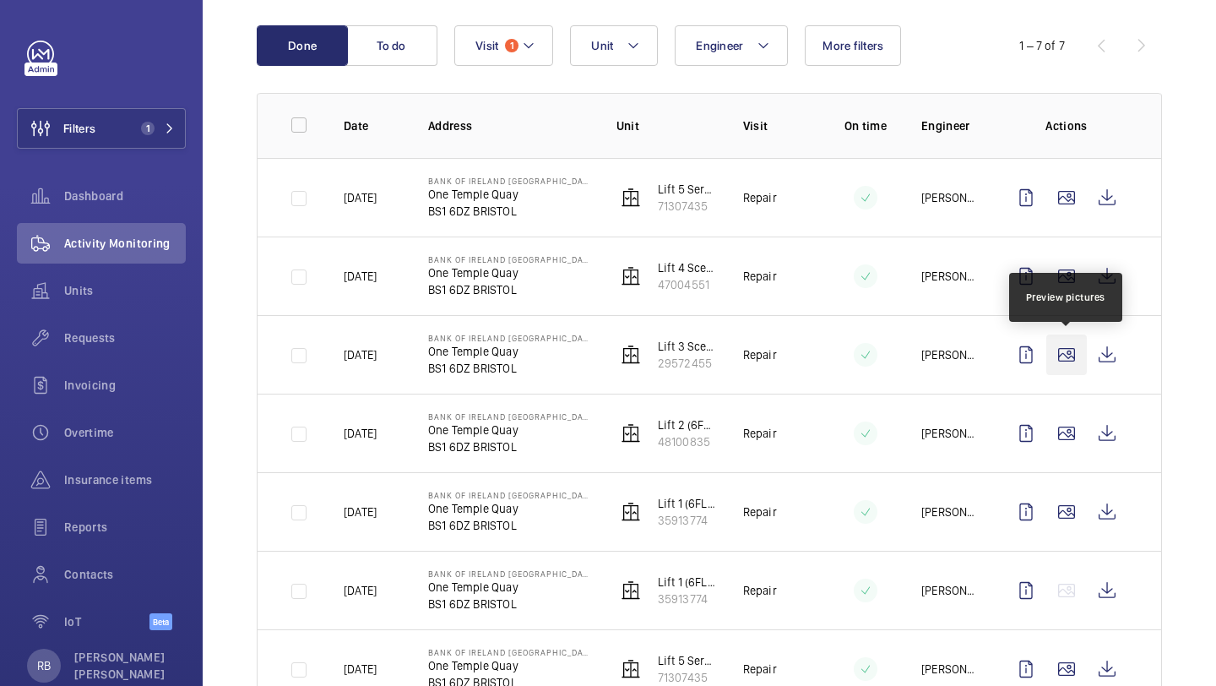
click at [1069, 364] on wm-front-icon-button at bounding box center [1067, 354] width 41 height 41
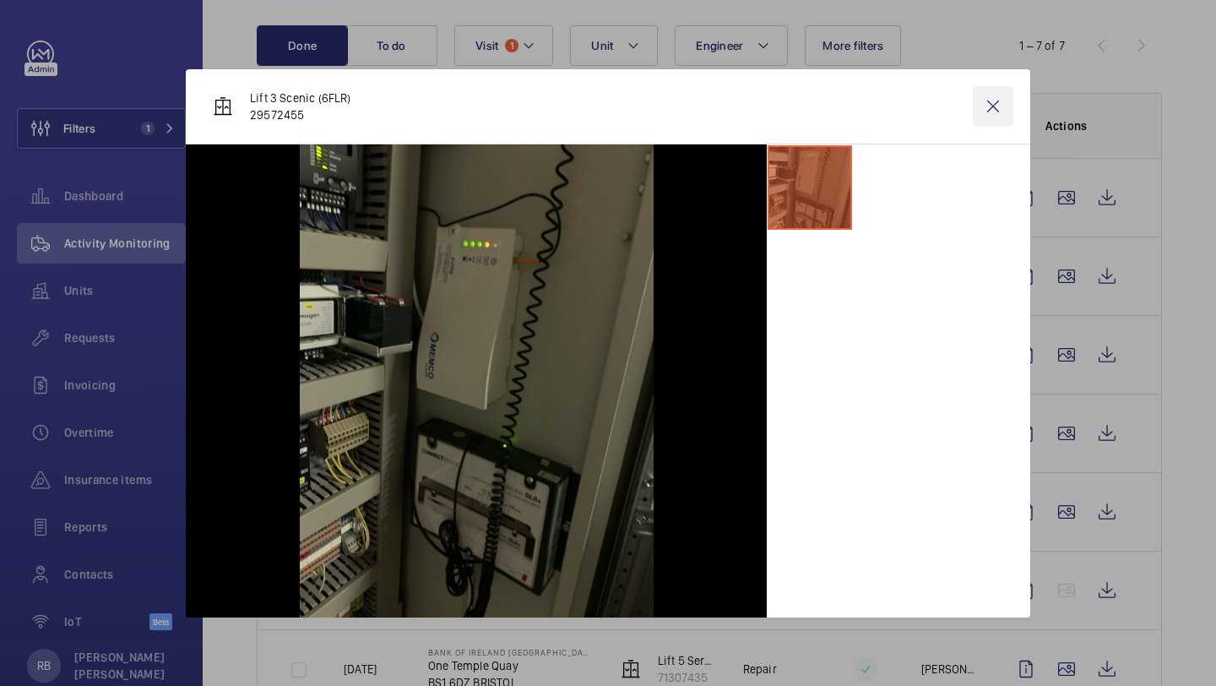
click at [1004, 117] on wm-front-icon-button at bounding box center [993, 106] width 41 height 41
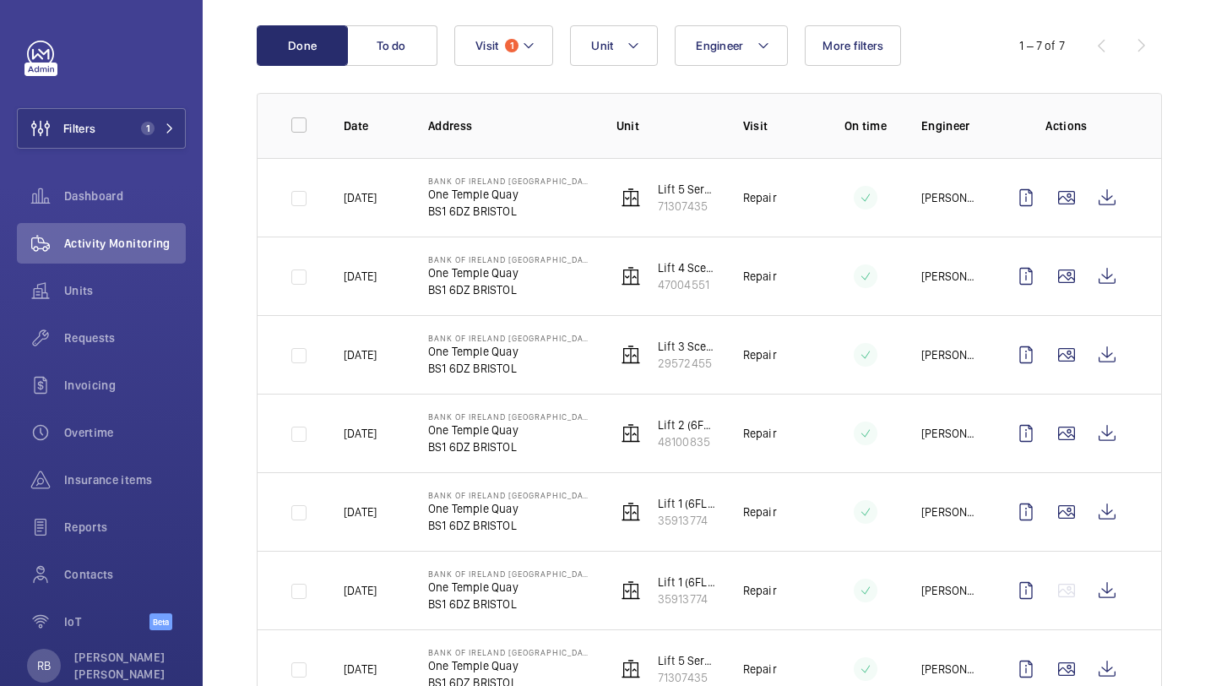
click at [1067, 252] on td at bounding box center [1070, 276] width 182 height 79
click at [1074, 182] on wm-front-icon-button at bounding box center [1067, 197] width 41 height 41
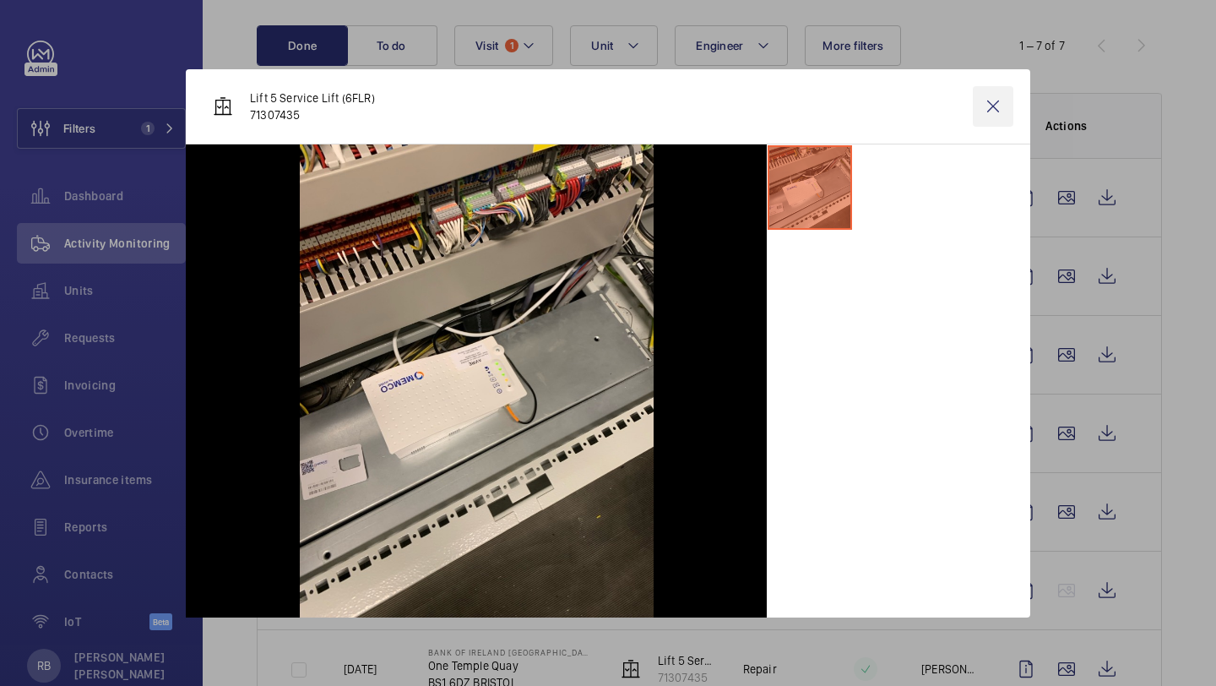
click at [993, 111] on wm-front-icon-button at bounding box center [993, 106] width 41 height 41
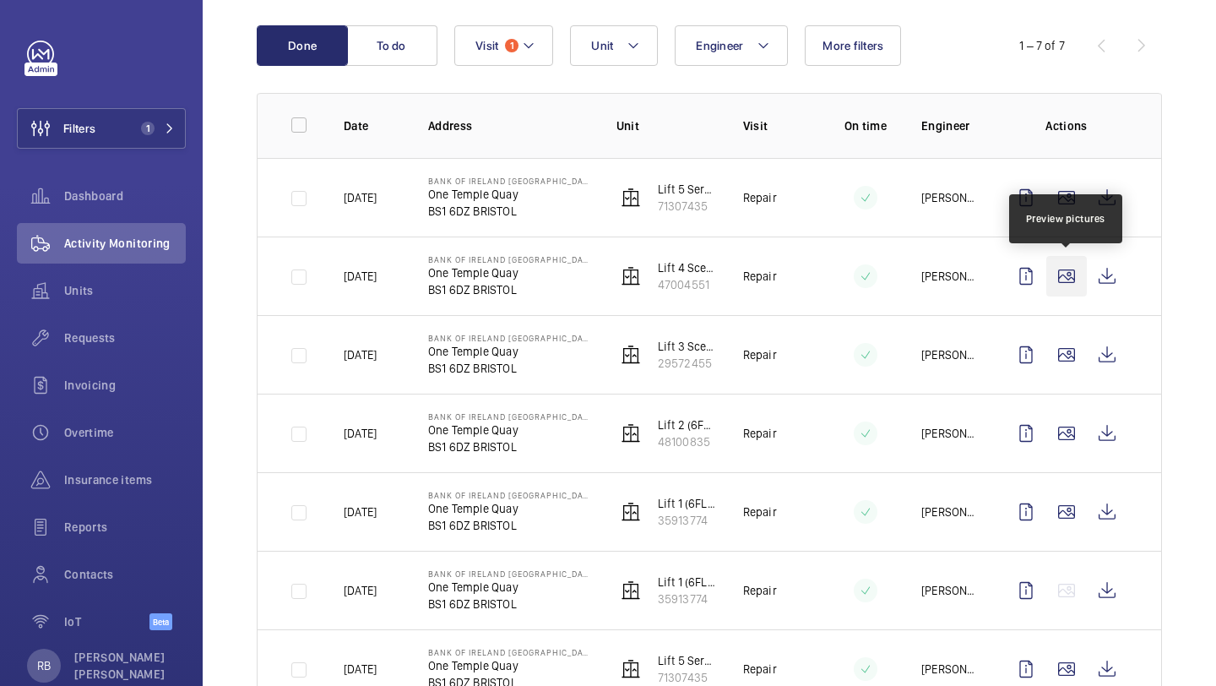
click at [1065, 258] on wm-front-icon-button at bounding box center [1067, 276] width 41 height 41
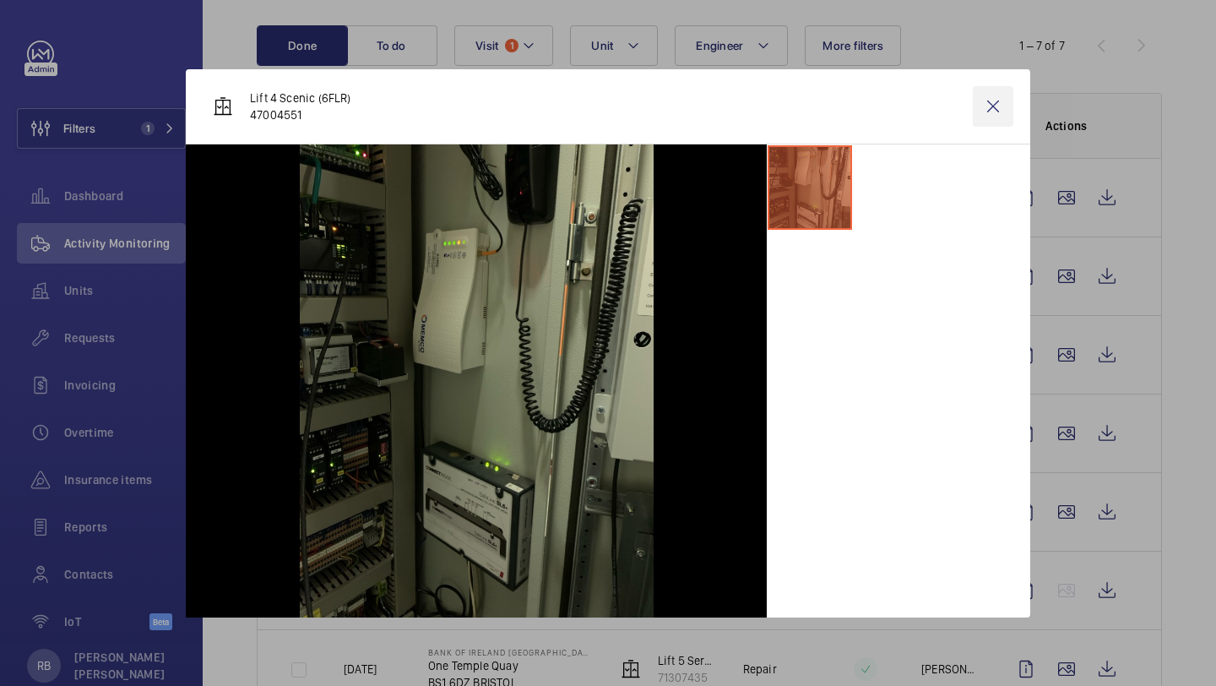
click at [998, 111] on wm-front-icon-button at bounding box center [993, 106] width 41 height 41
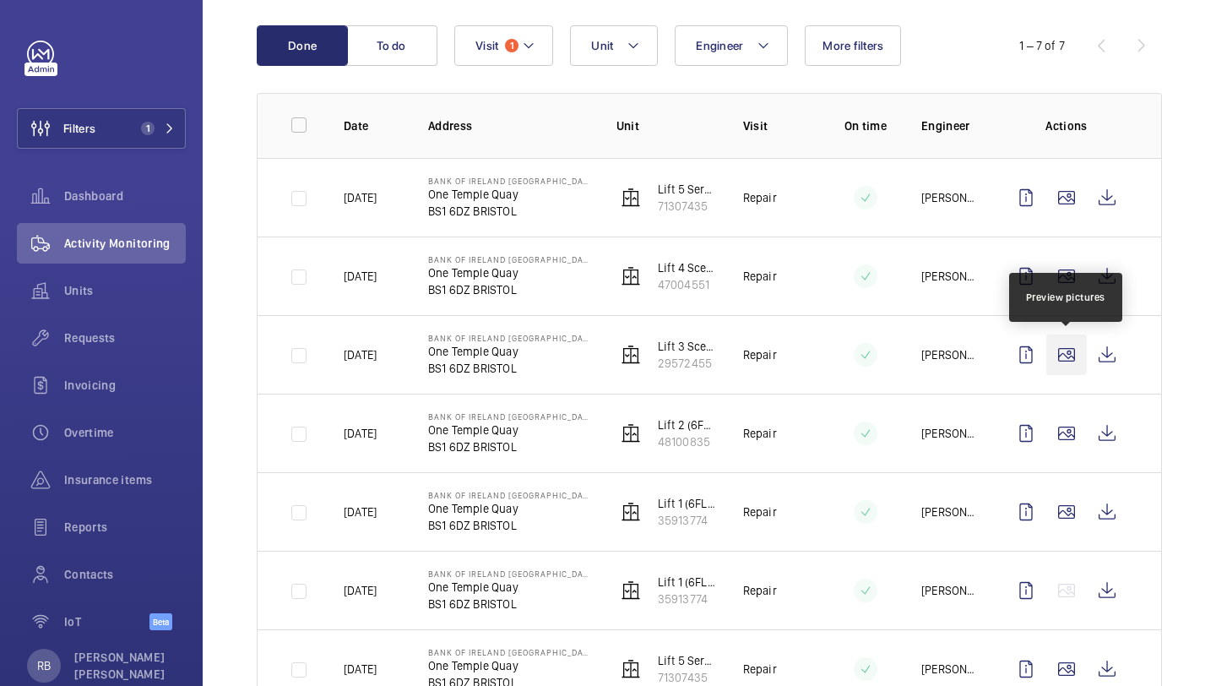
click at [1071, 366] on wm-front-icon-button at bounding box center [1067, 354] width 41 height 41
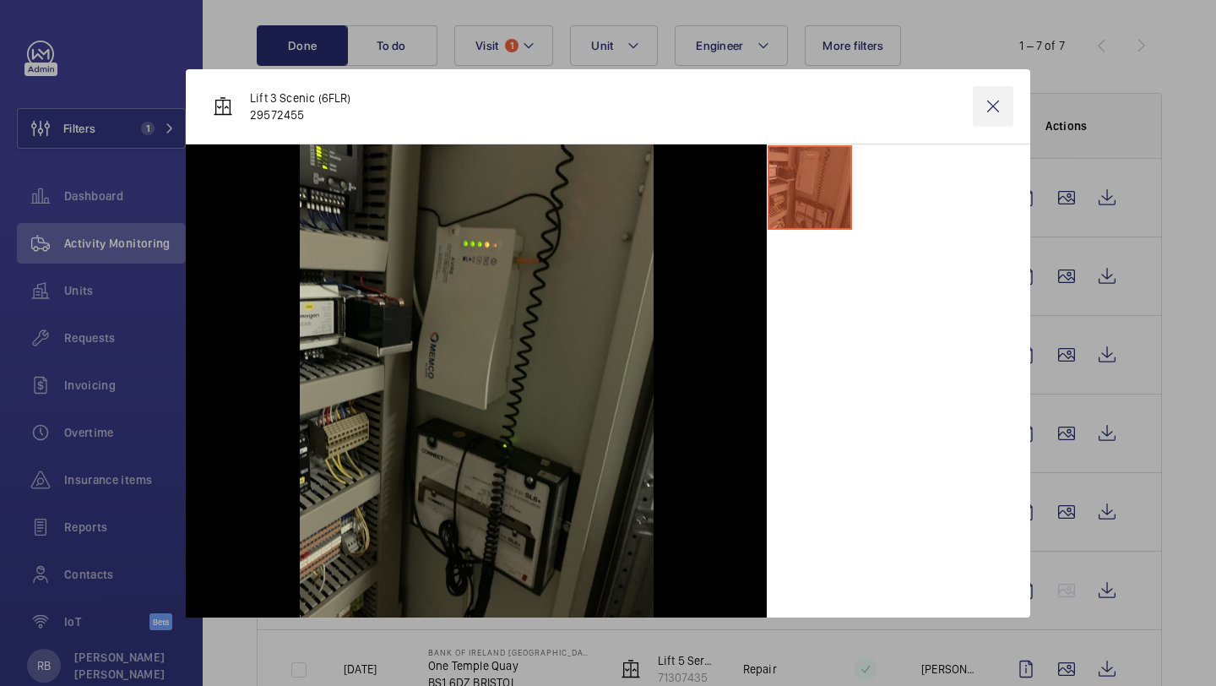
click at [989, 99] on wm-front-icon-button at bounding box center [993, 106] width 41 height 41
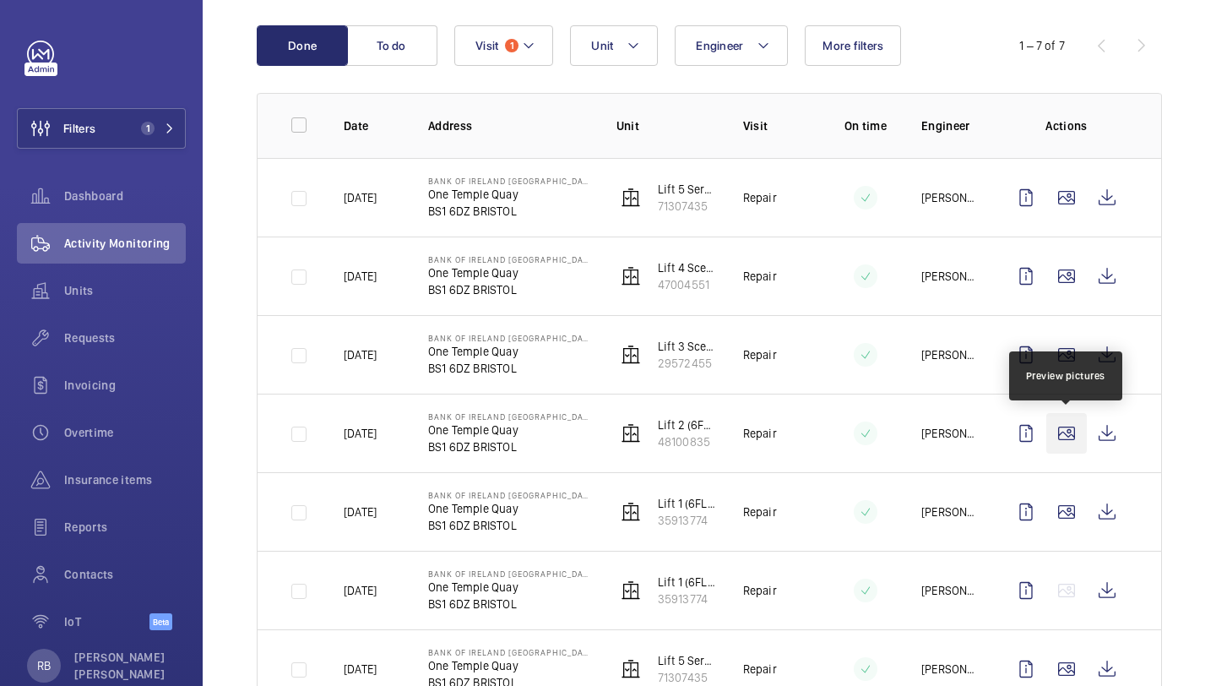
click at [1063, 433] on wm-front-icon-button at bounding box center [1067, 433] width 41 height 41
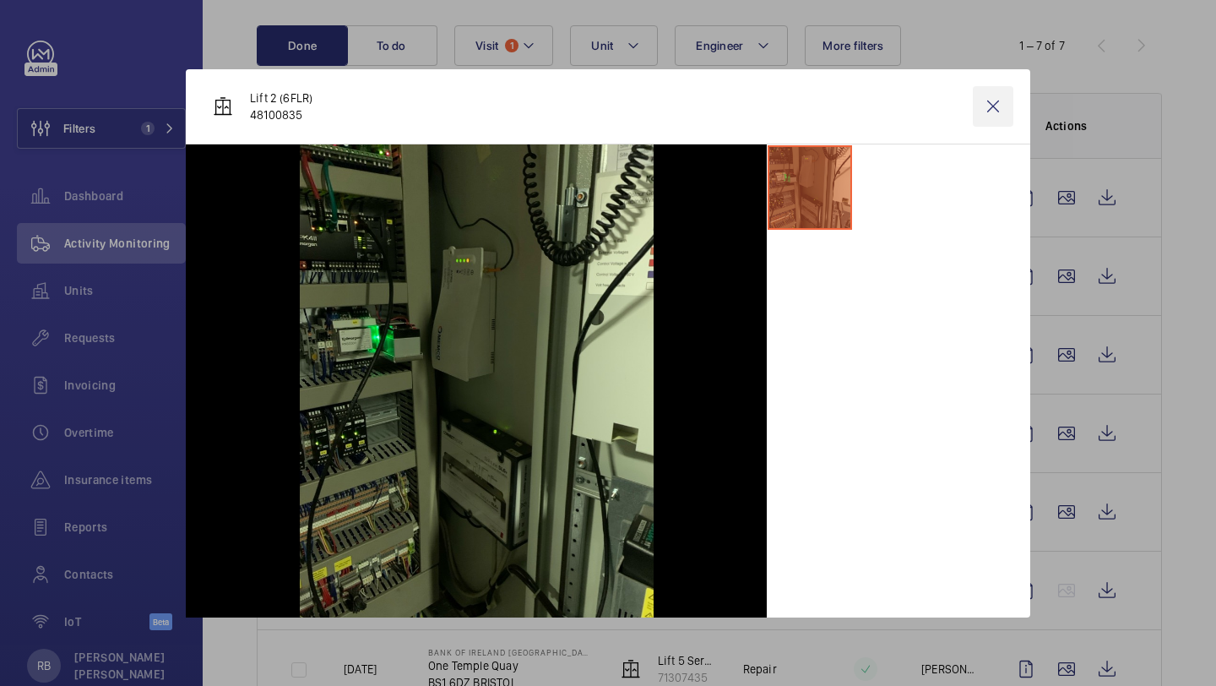
click at [997, 108] on wm-front-icon-button at bounding box center [993, 106] width 41 height 41
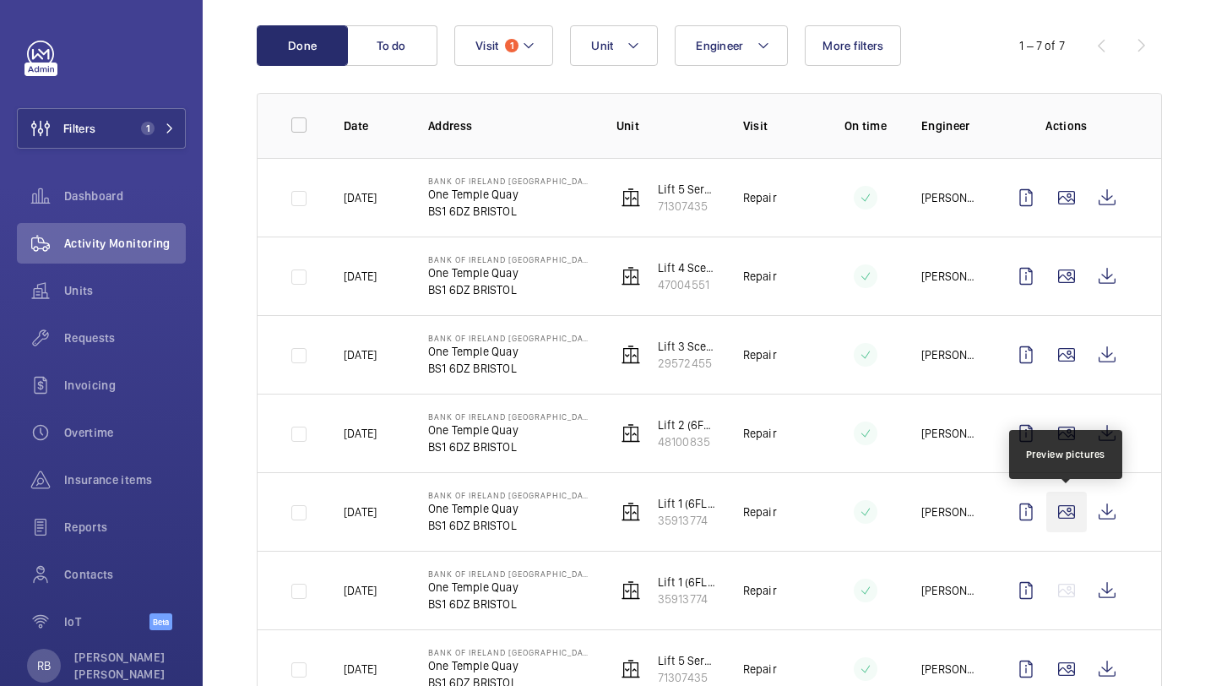
click at [1056, 508] on wm-front-icon-button at bounding box center [1067, 512] width 41 height 41
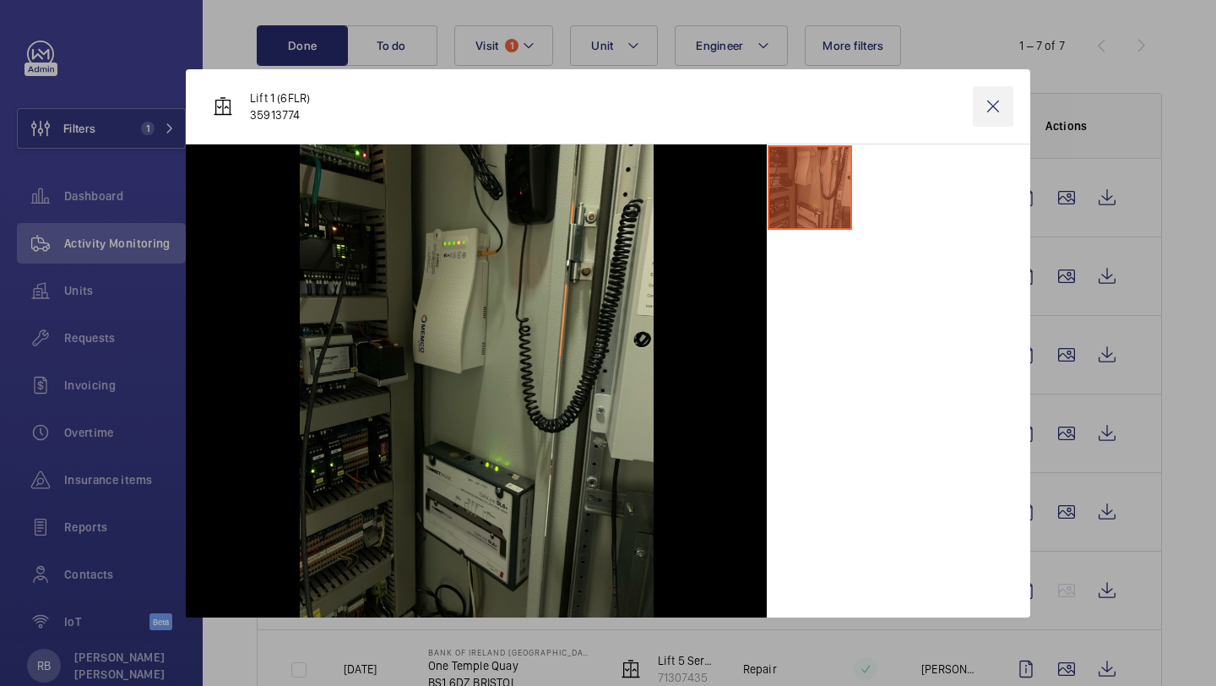
click at [984, 103] on wm-front-icon-button at bounding box center [993, 106] width 41 height 41
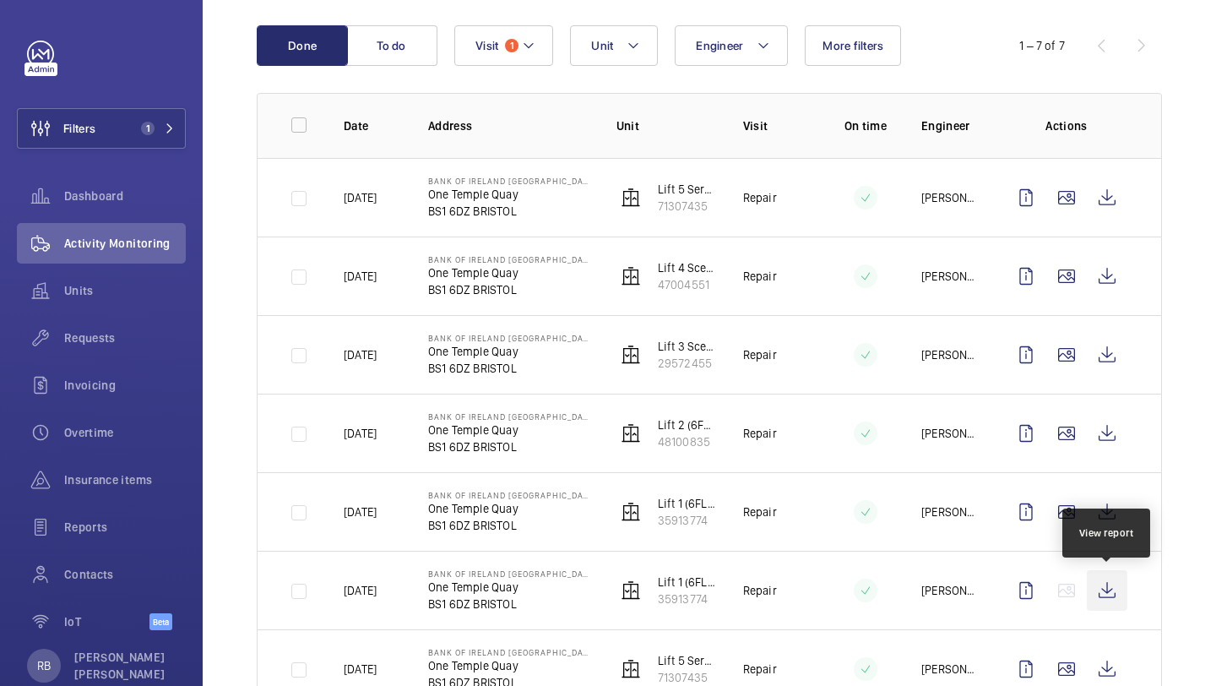
click at [1103, 575] on wm-front-icon-button at bounding box center [1107, 590] width 41 height 41
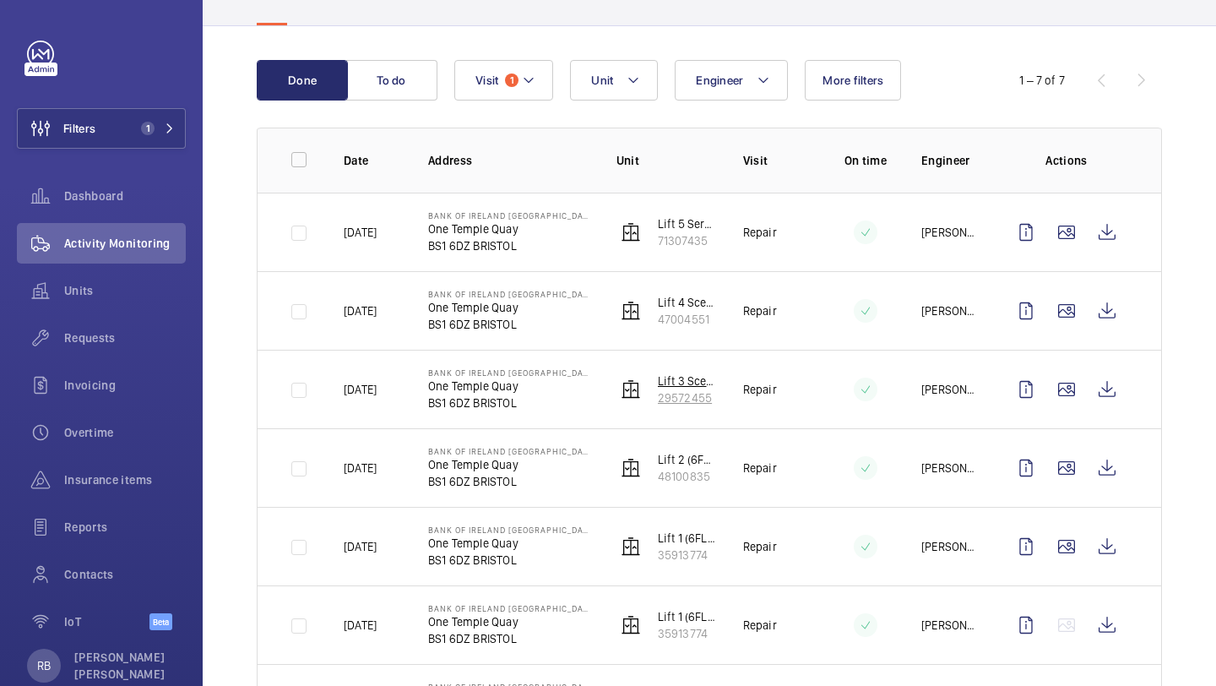
scroll to position [86, 0]
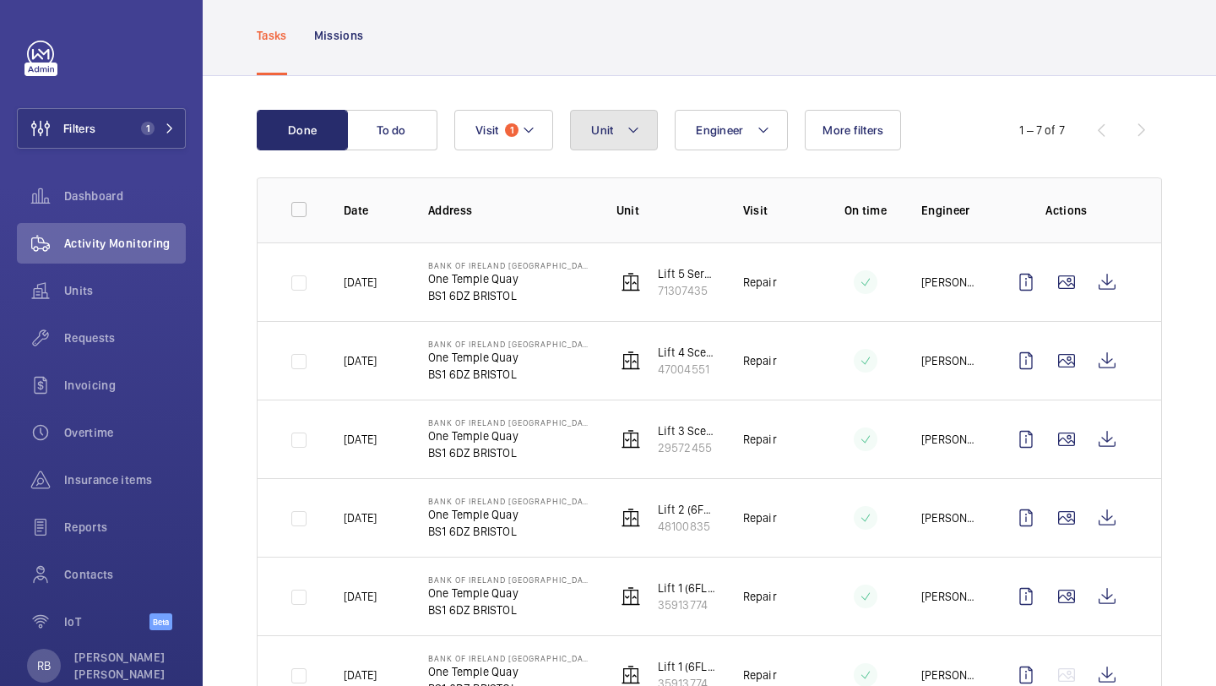
click at [623, 138] on button "Unit" at bounding box center [614, 130] width 88 height 41
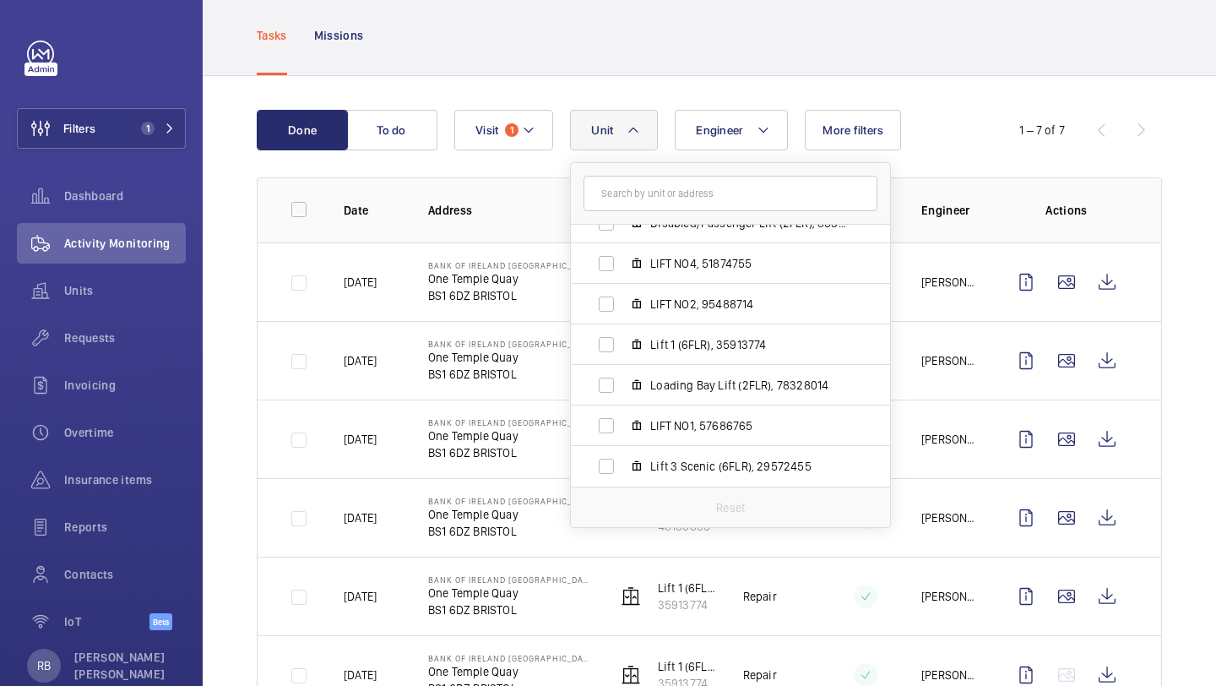
scroll to position [0, 0]
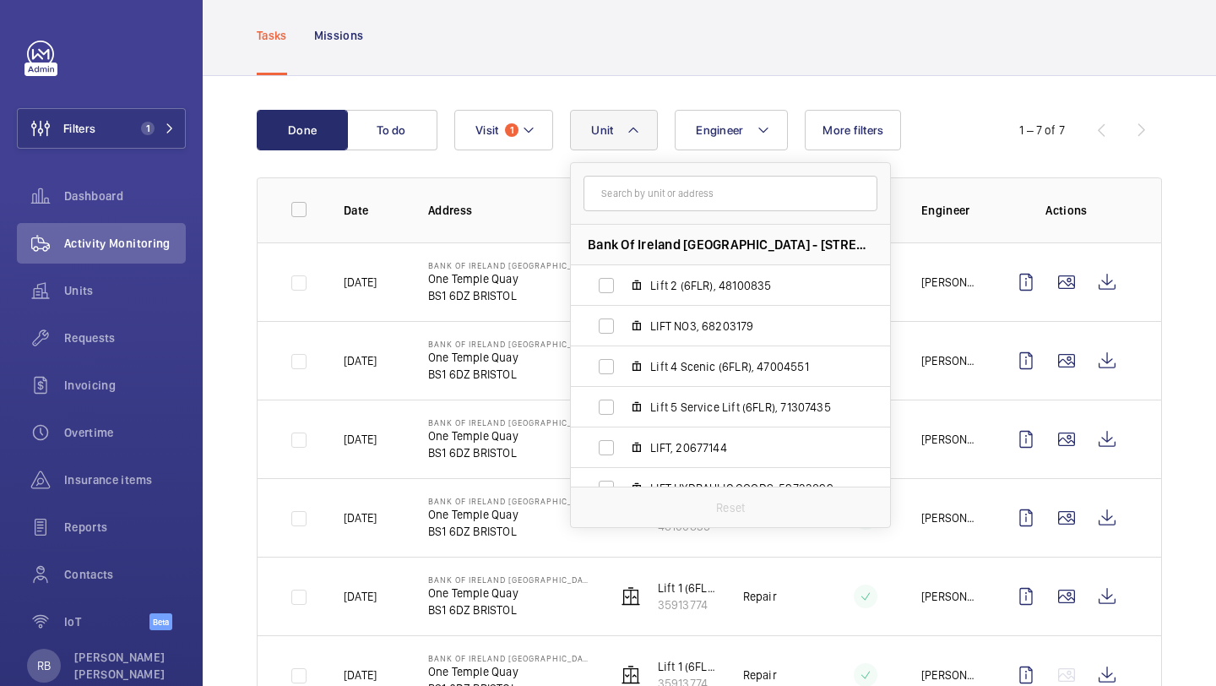
click at [717, 204] on input "text" at bounding box center [731, 193] width 294 height 35
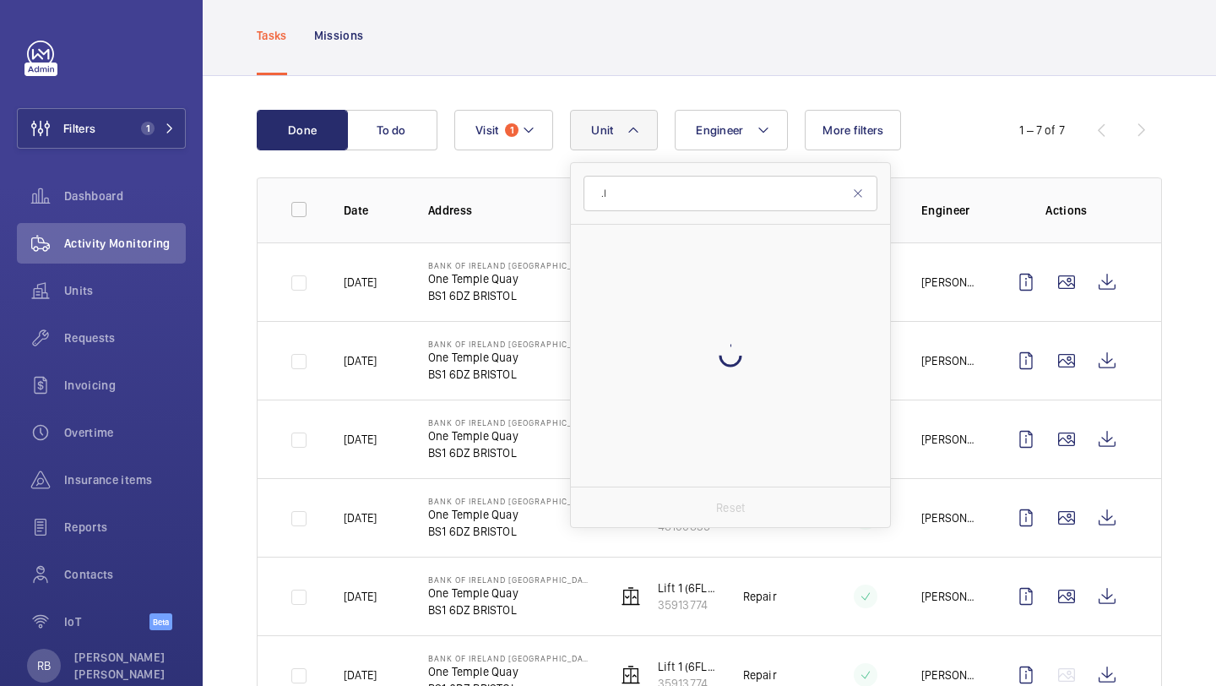
type input "."
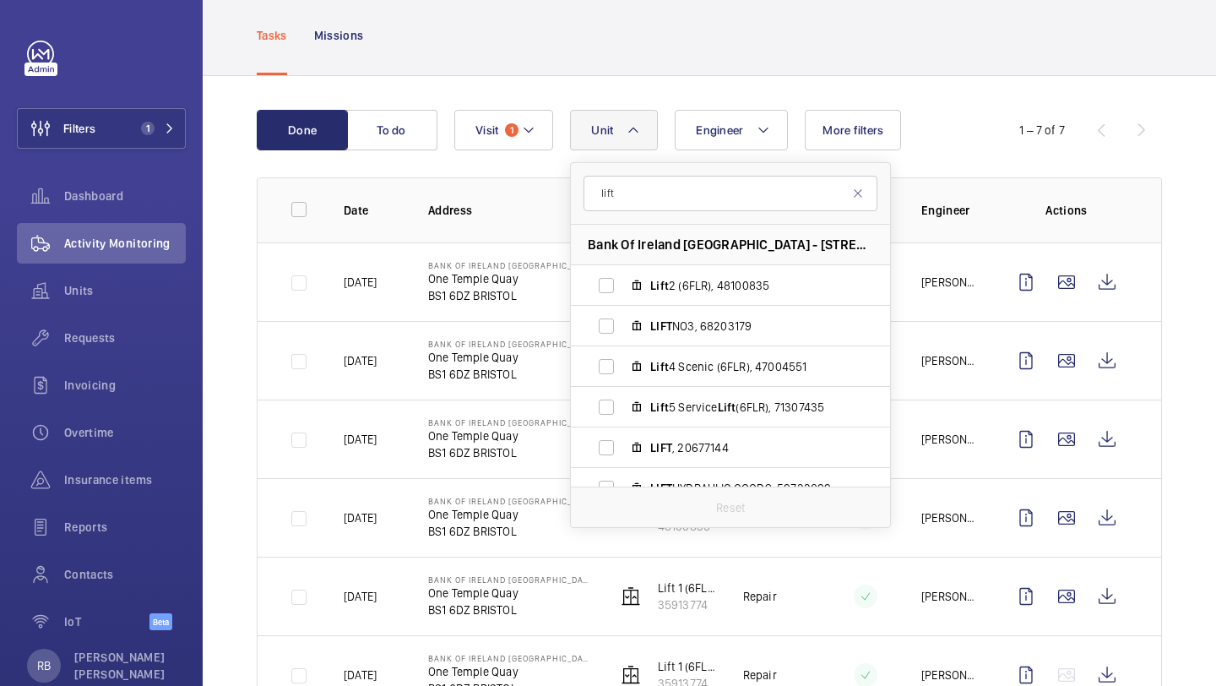
type input "lift 6"
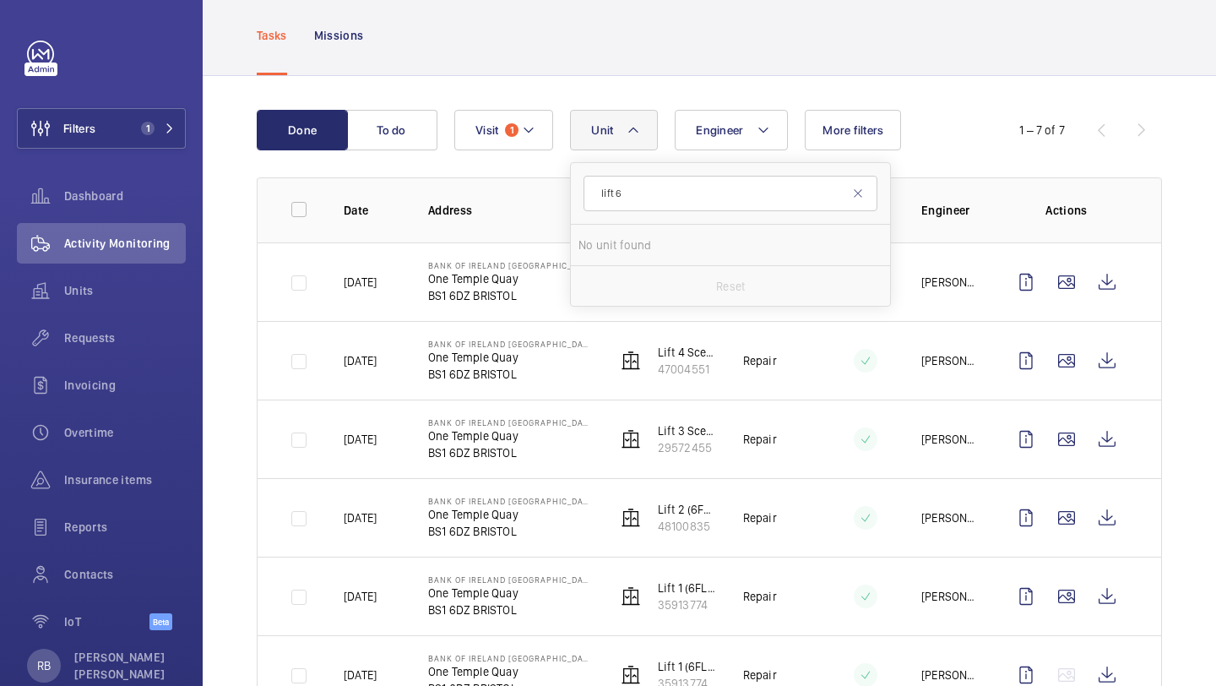
click at [739, 210] on input "lift 6" at bounding box center [731, 193] width 294 height 35
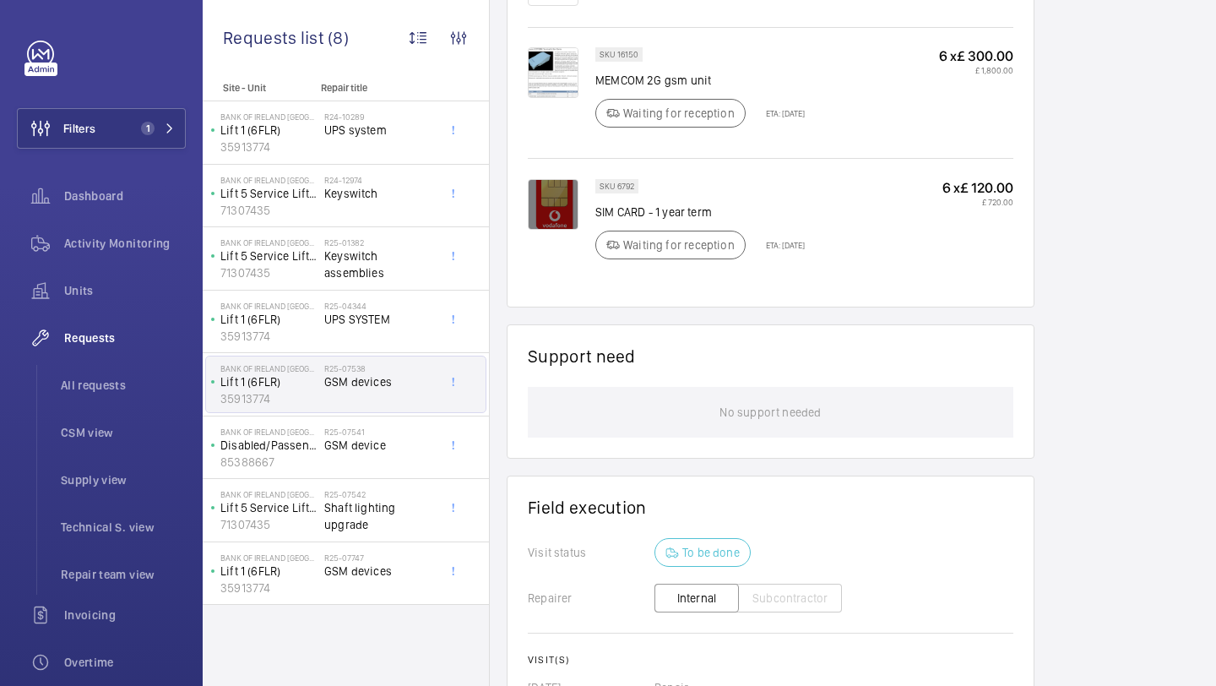
scroll to position [1357, 0]
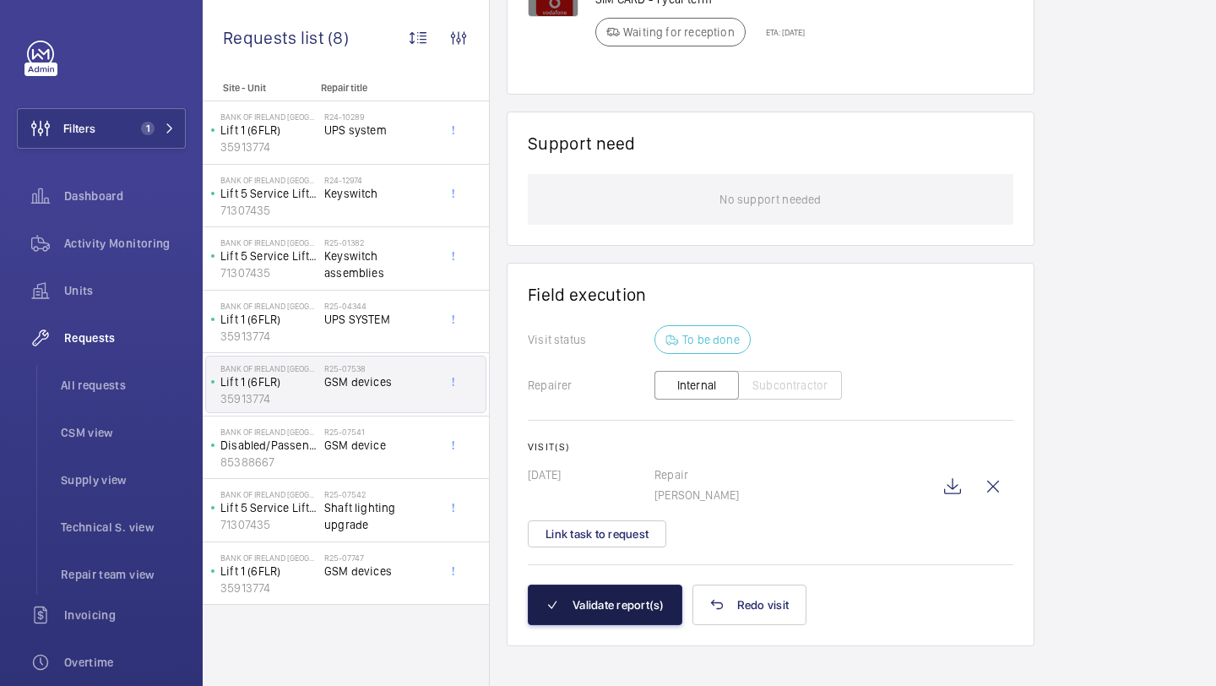
click at [606, 589] on button "Validate report(s)" at bounding box center [605, 605] width 155 height 41
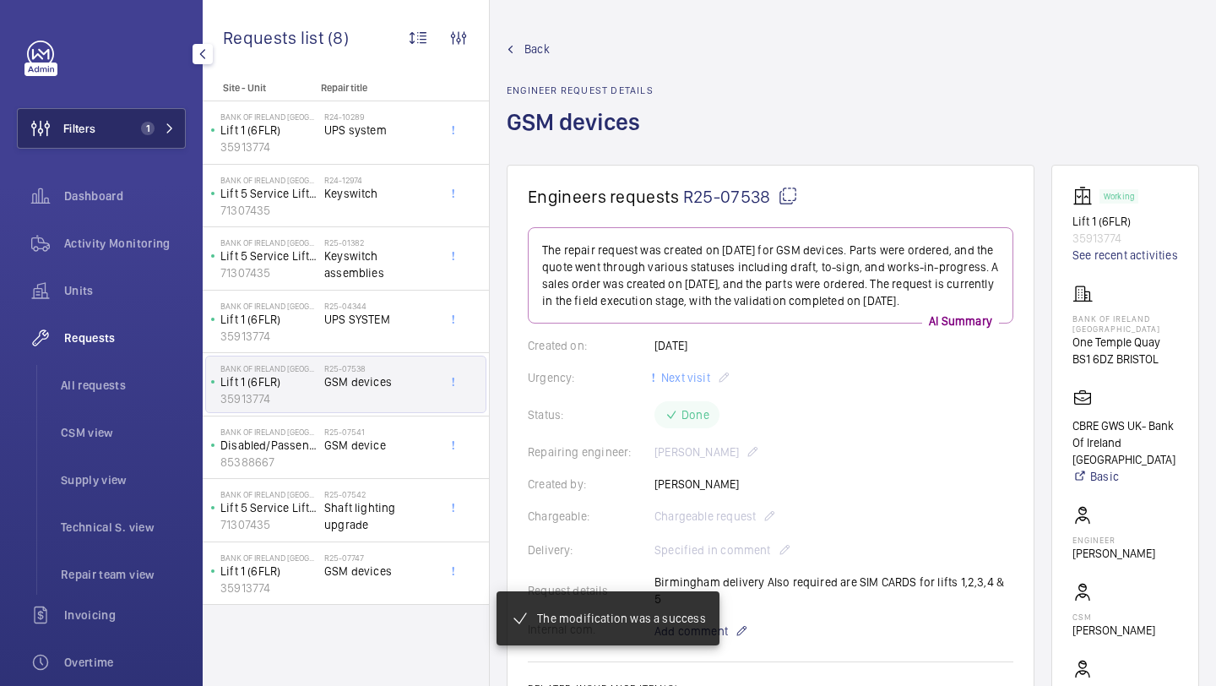
click at [152, 133] on span "1" at bounding box center [144, 129] width 20 height 14
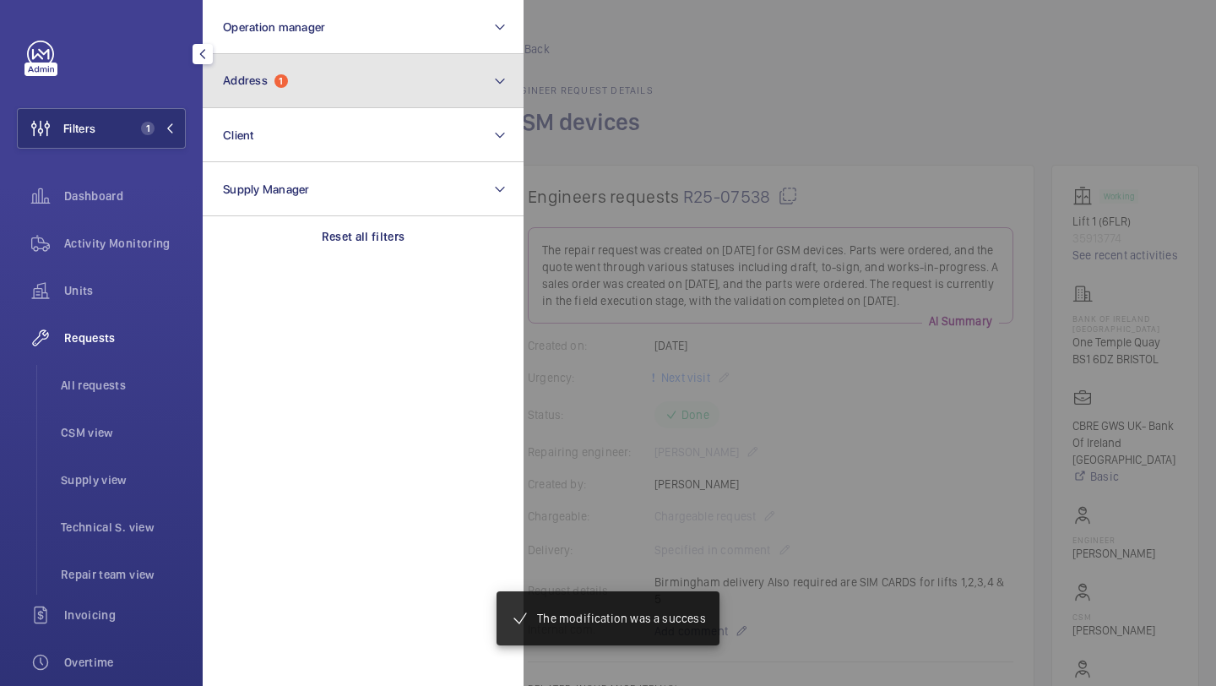
click at [272, 90] on button "Address 1" at bounding box center [363, 81] width 321 height 54
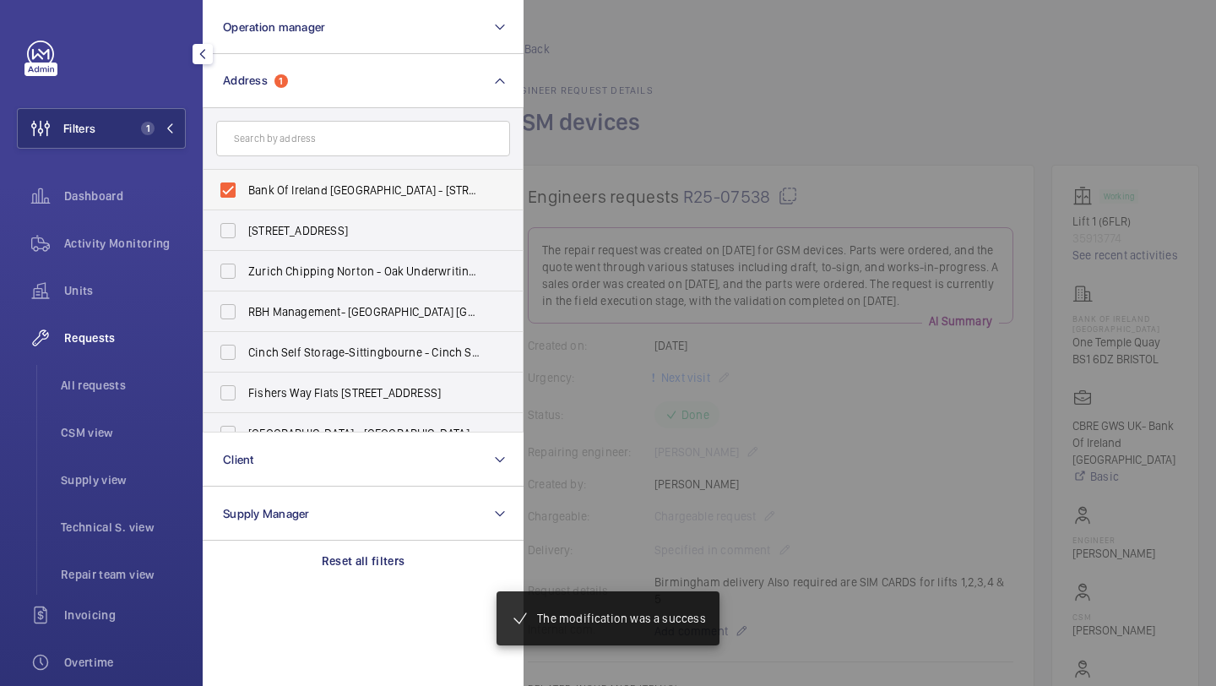
click at [257, 178] on label "Bank Of Ireland Bristol - One Temple Quay, BRISTOL BS1 6DZ" at bounding box center [351, 190] width 294 height 41
click at [245, 178] on input "Bank Of Ireland Bristol - One Temple Quay, BRISTOL BS1 6DZ" at bounding box center [228, 190] width 34 height 34
checkbox input "false"
click at [275, 149] on input "text" at bounding box center [363, 138] width 294 height 35
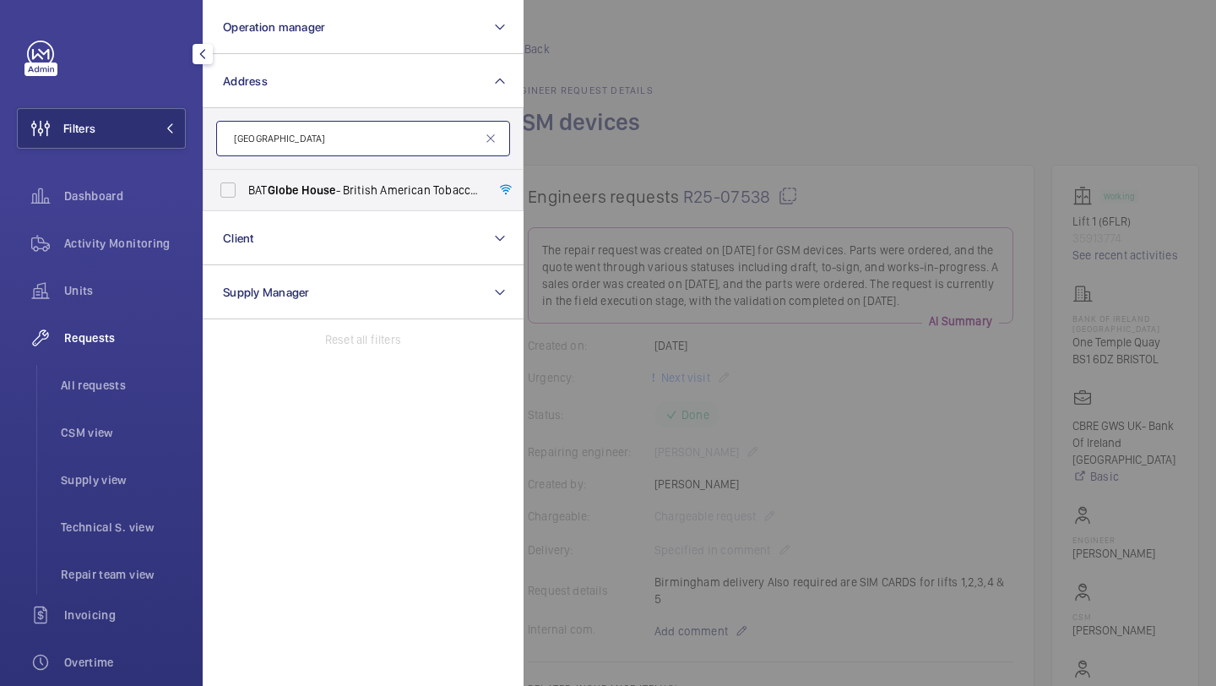
type input "GLOBE HOUSE"
click at [267, 193] on span "BAT Globe House - British American Tobacco Global Headquarters, LONDON WC2R 2PG" at bounding box center [364, 190] width 232 height 17
click at [245, 193] on input "BAT Globe House - British American Tobacco Global Headquarters, LONDON WC2R 2PG" at bounding box center [228, 190] width 34 height 34
checkbox input "true"
click at [649, 150] on div at bounding box center [1132, 343] width 1216 height 686
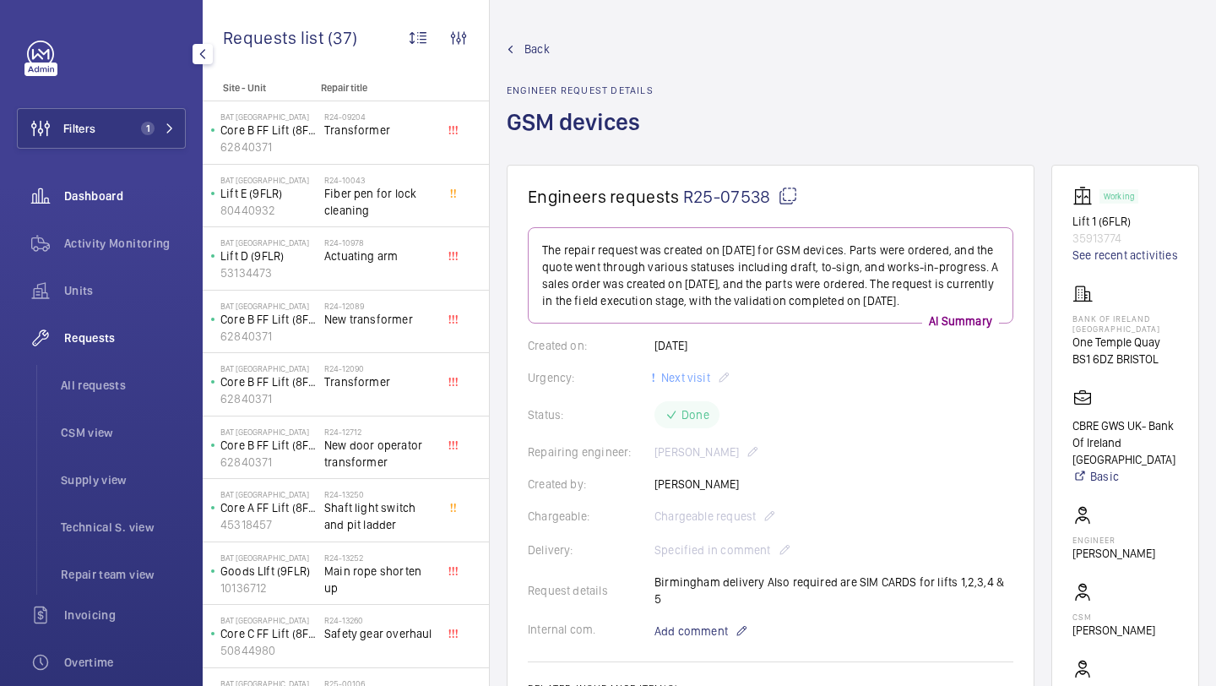
click at [140, 206] on div "Dashboard" at bounding box center [101, 196] width 169 height 41
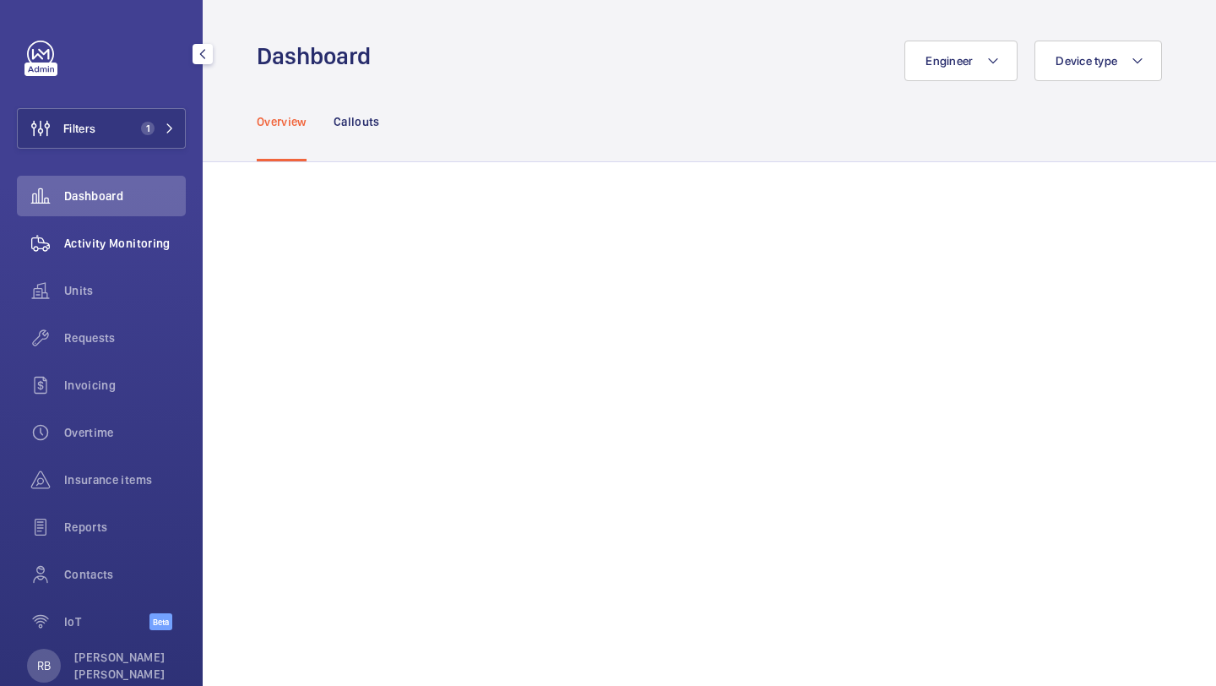
click at [136, 241] on span "Activity Monitoring" at bounding box center [125, 243] width 122 height 17
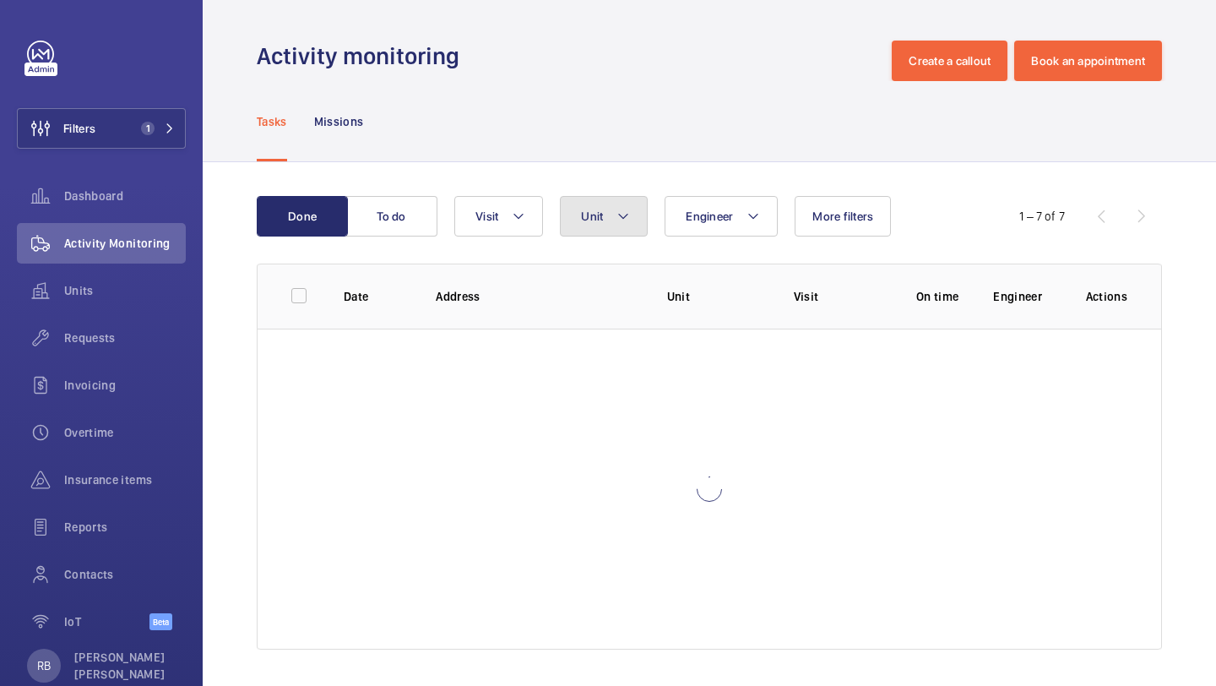
click at [623, 220] on mat-icon at bounding box center [624, 216] width 14 height 20
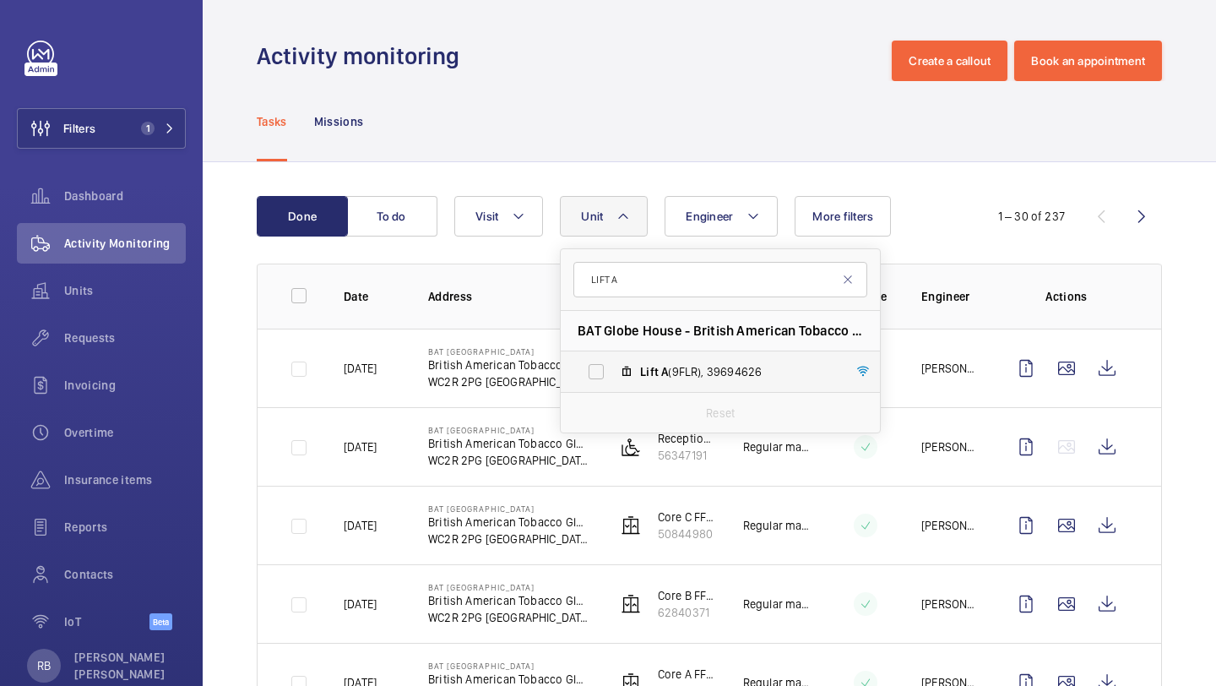
type input "LIFT A"
click at [674, 369] on span "Lift A (9FLR), 39694626" at bounding box center [738, 371] width 196 height 17
click at [613, 369] on input "Lift A (9FLR), 39694626" at bounding box center [596, 372] width 34 height 34
checkbox input "true"
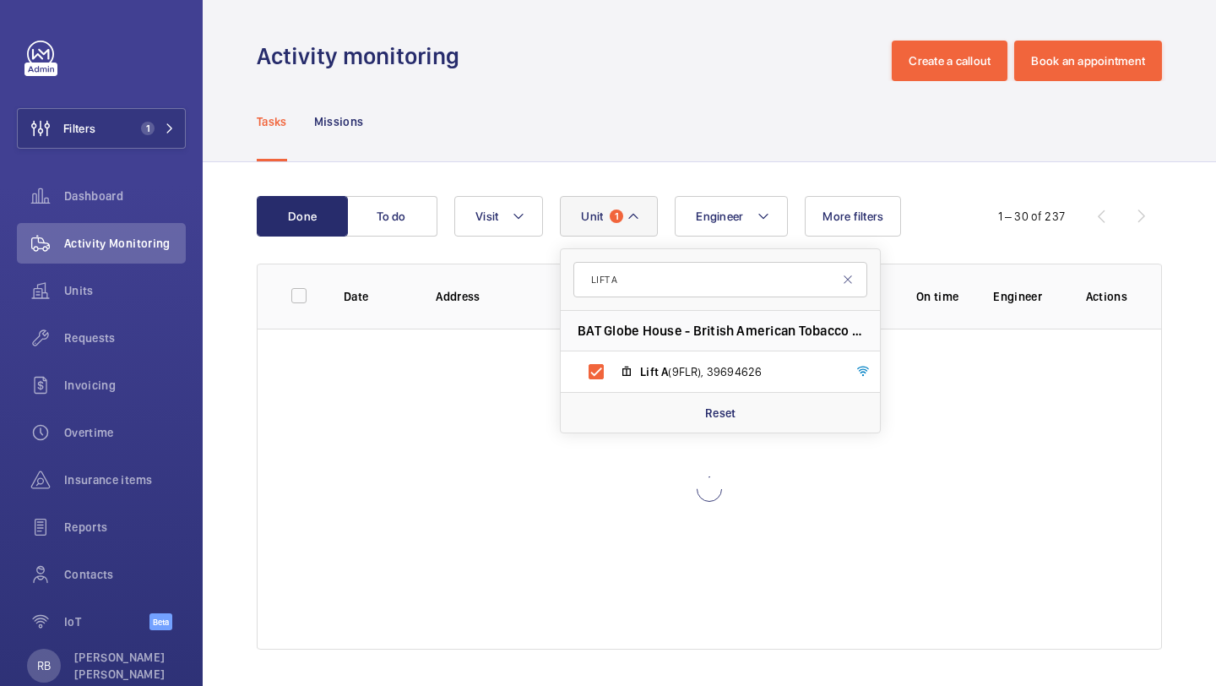
click at [1215, 342] on div "Done To do Engineer Unit 1 LIFT A BAT Globe House - British American Tobacco Gl…" at bounding box center [710, 426] width 1014 height 528
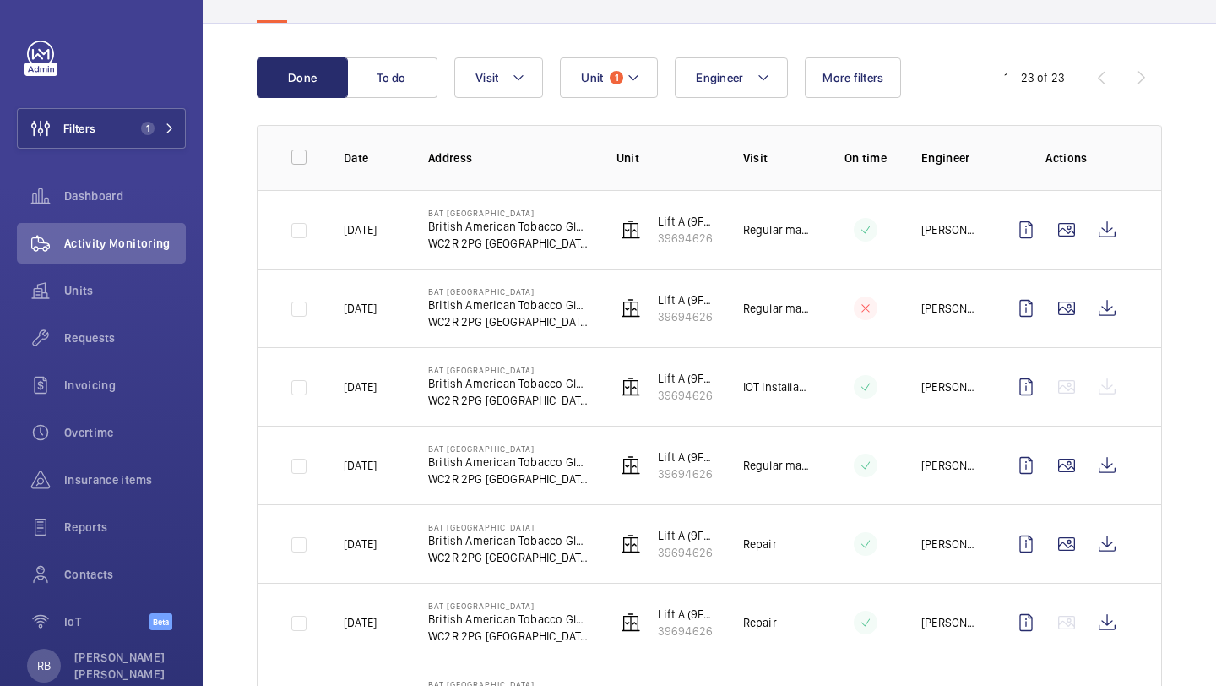
scroll to position [154, 0]
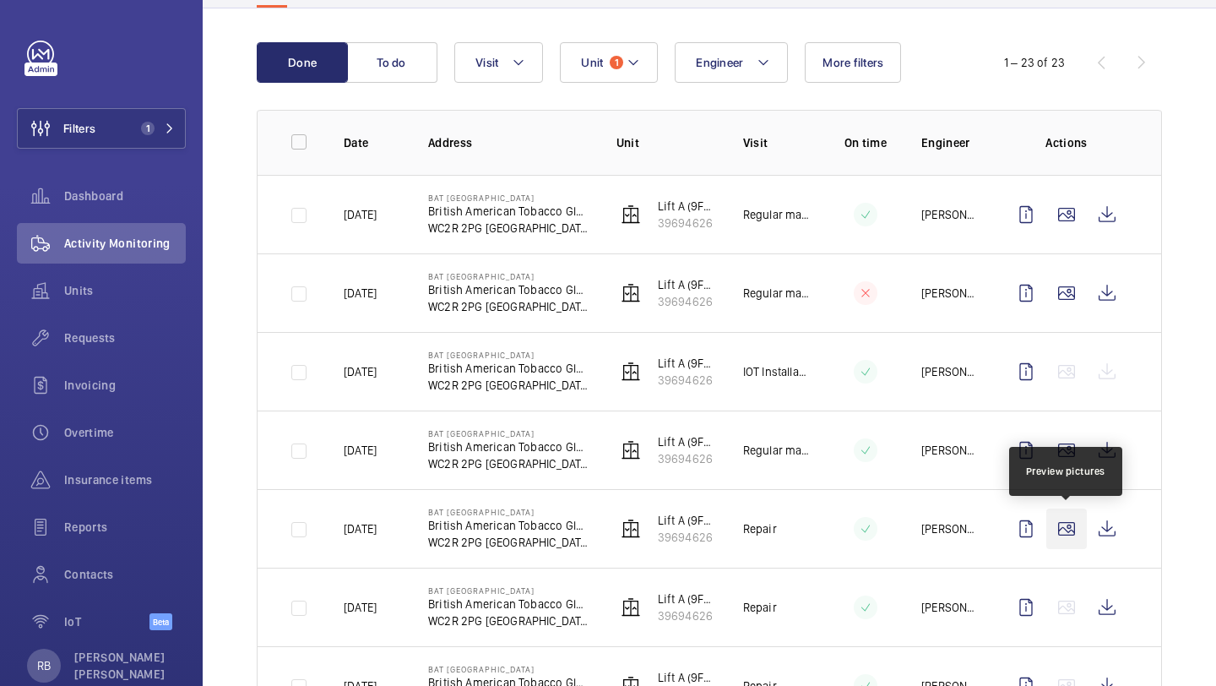
click at [1072, 530] on wm-front-icon-button at bounding box center [1067, 528] width 41 height 41
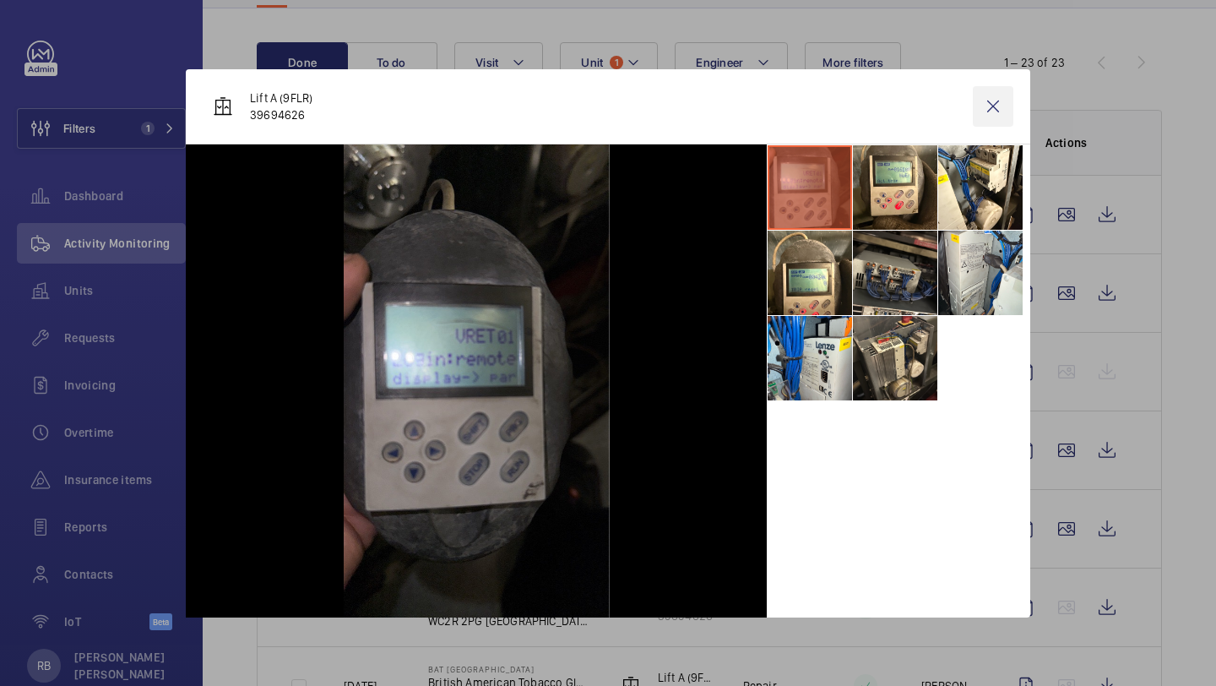
click at [1005, 101] on wm-front-icon-button at bounding box center [993, 106] width 41 height 41
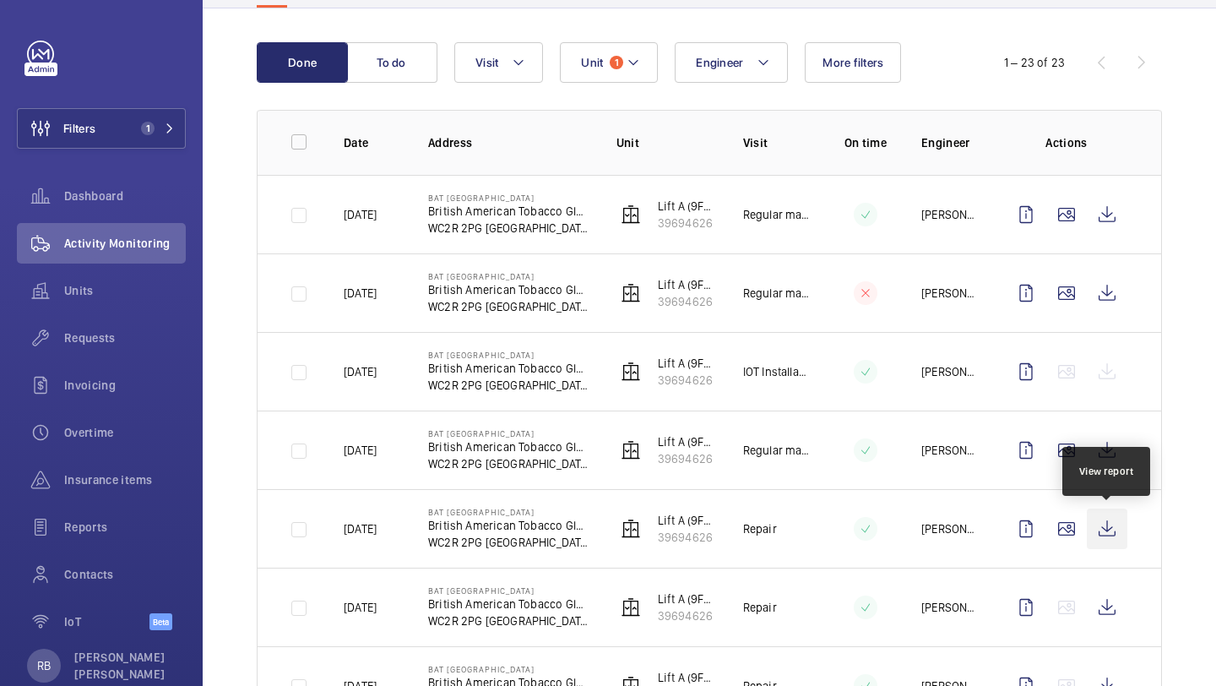
click at [1111, 522] on wm-front-icon-button at bounding box center [1107, 528] width 41 height 41
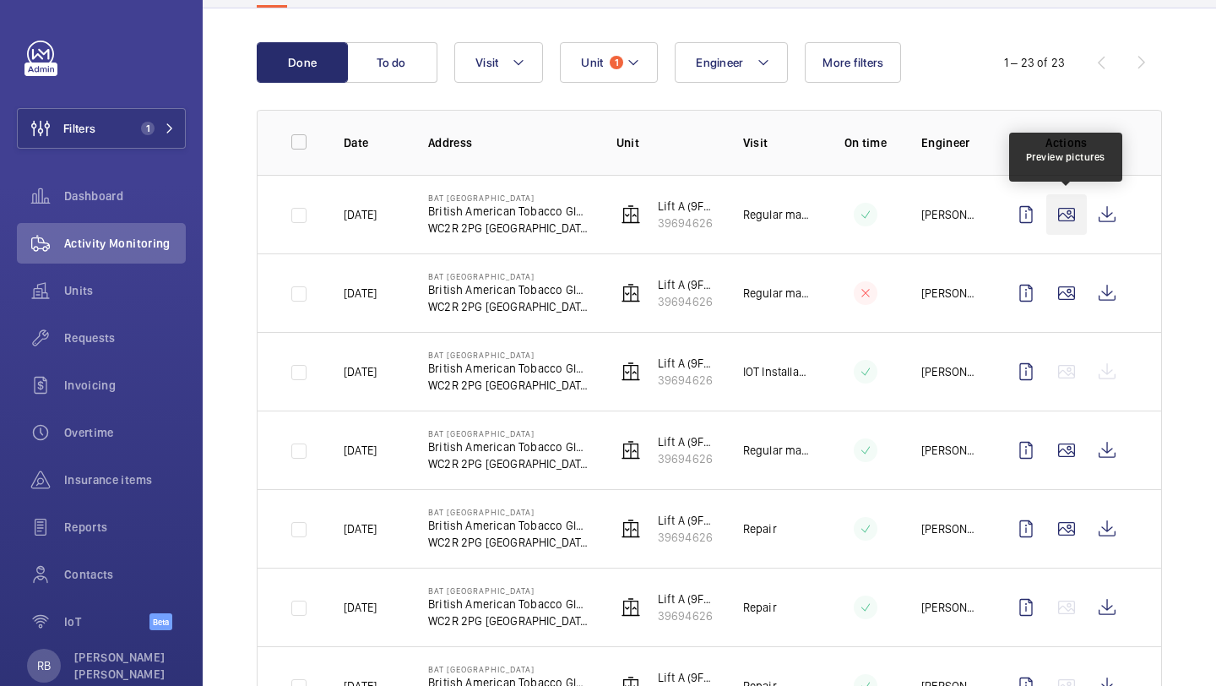
click at [1073, 221] on wm-front-icon-button at bounding box center [1067, 214] width 41 height 41
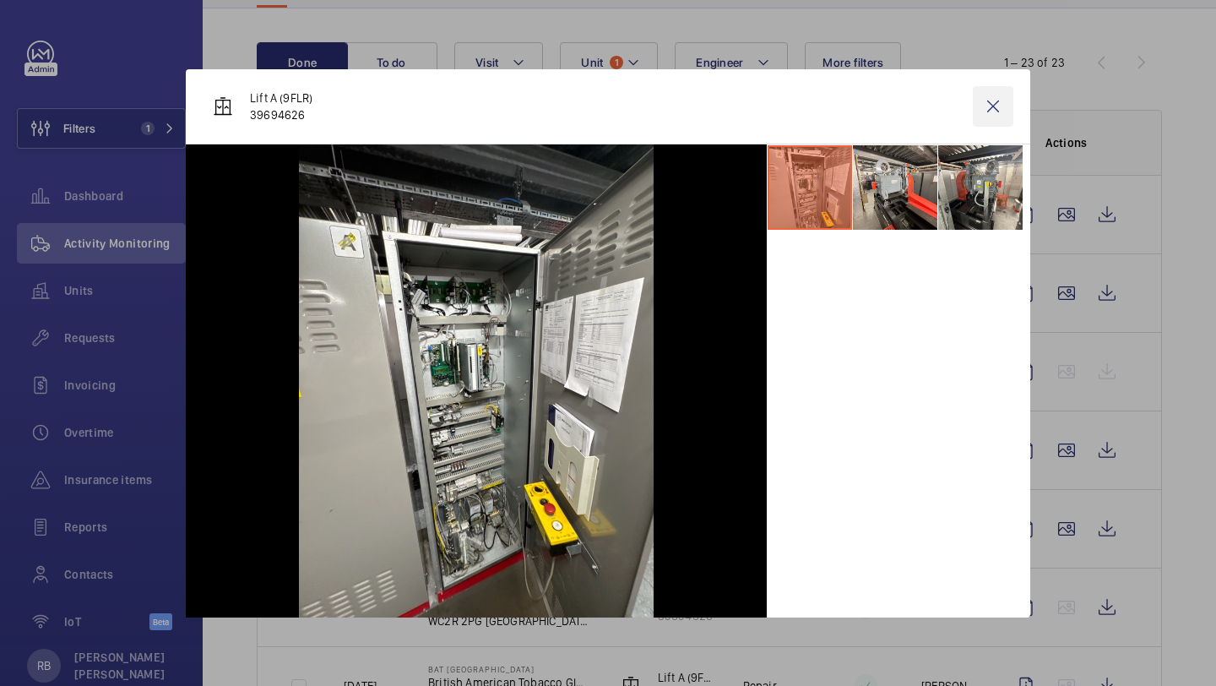
click at [1003, 106] on wm-front-icon-button at bounding box center [993, 106] width 41 height 41
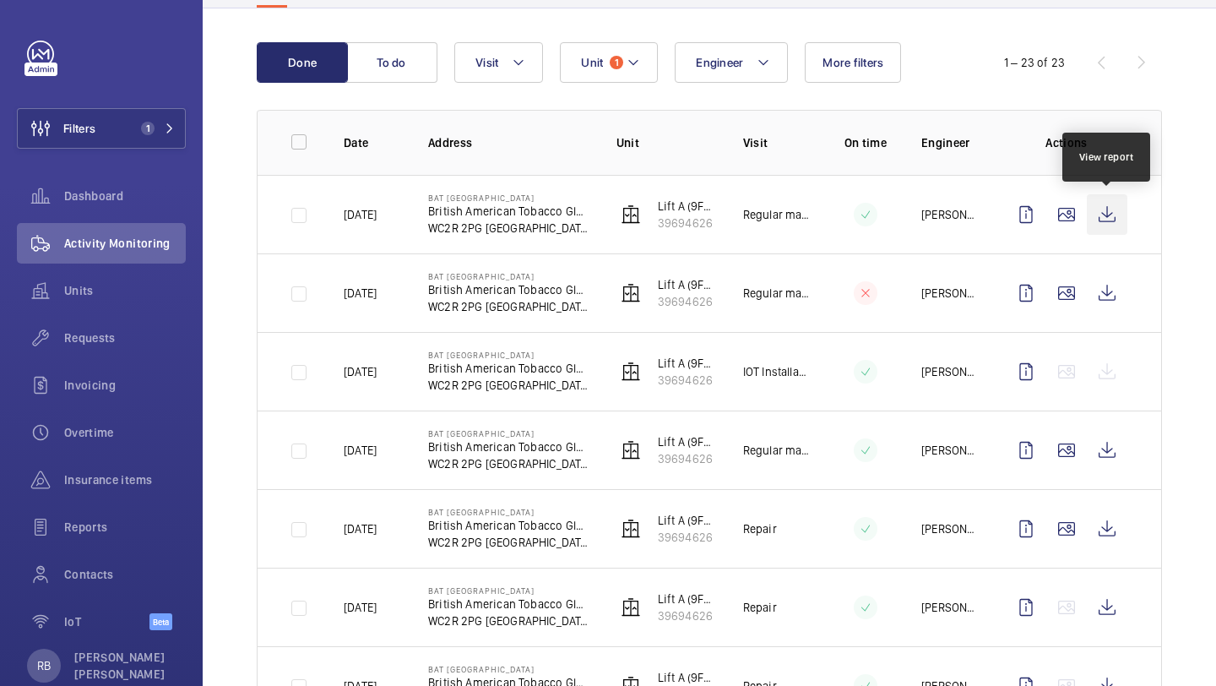
click at [1123, 217] on wm-front-icon-button at bounding box center [1107, 214] width 41 height 41
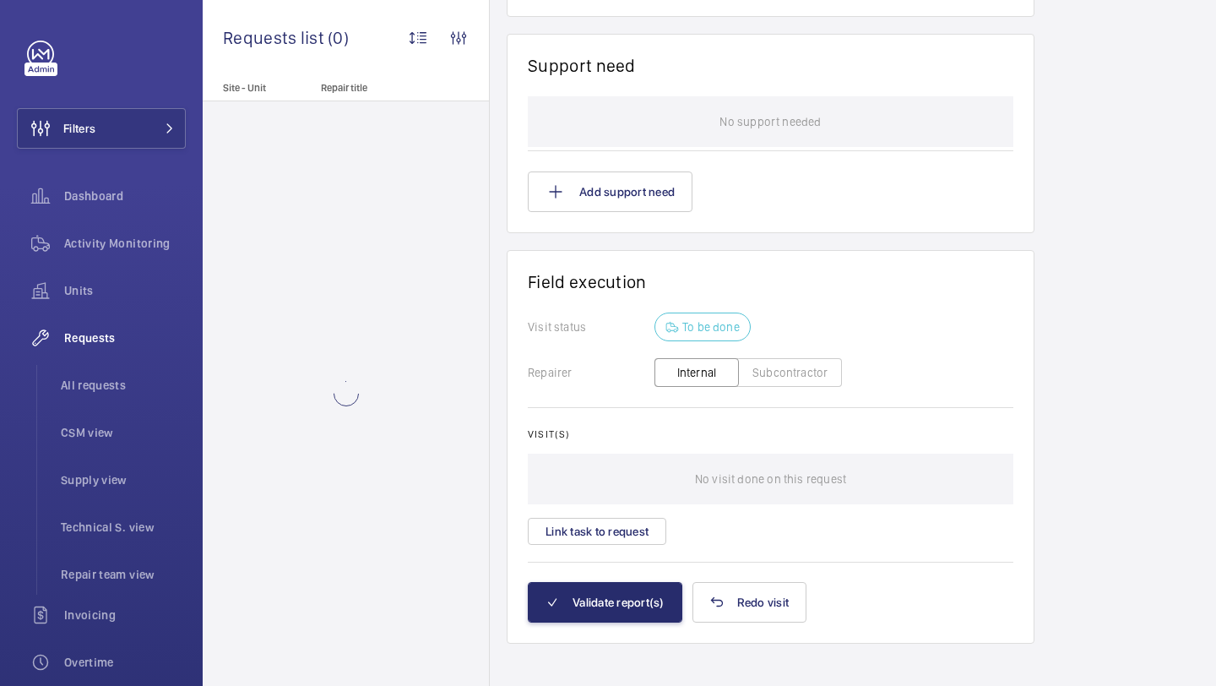
scroll to position [1365, 0]
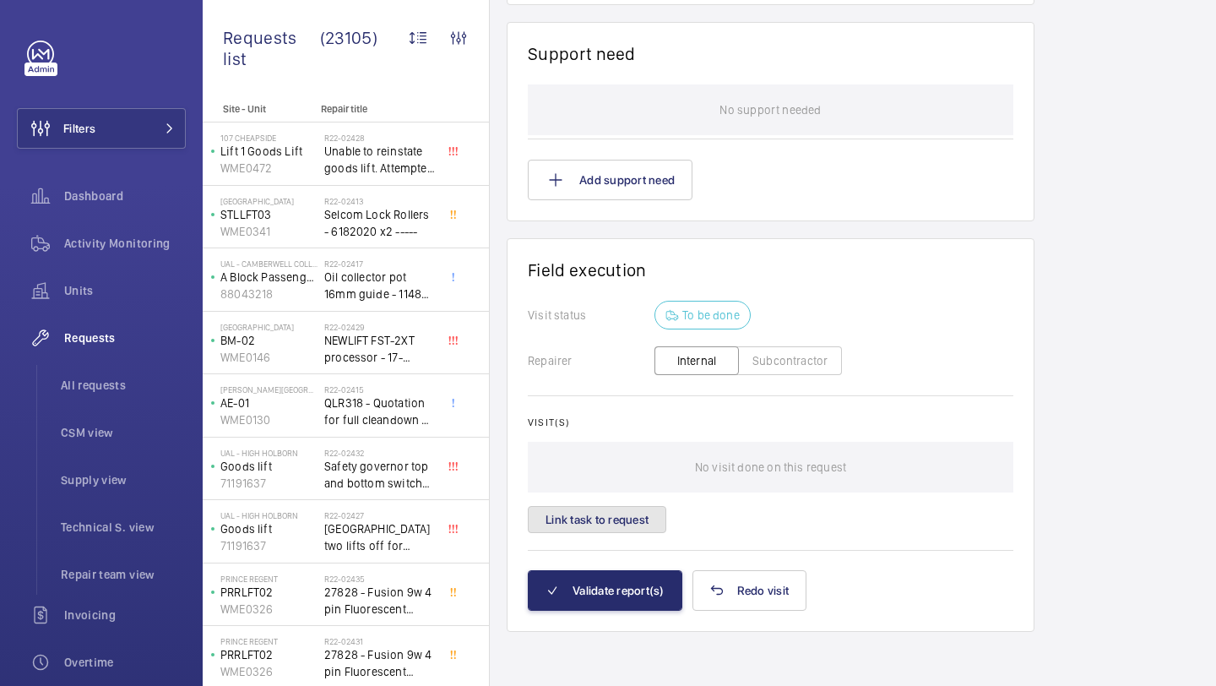
click at [658, 508] on button "Link task to request" at bounding box center [597, 519] width 139 height 27
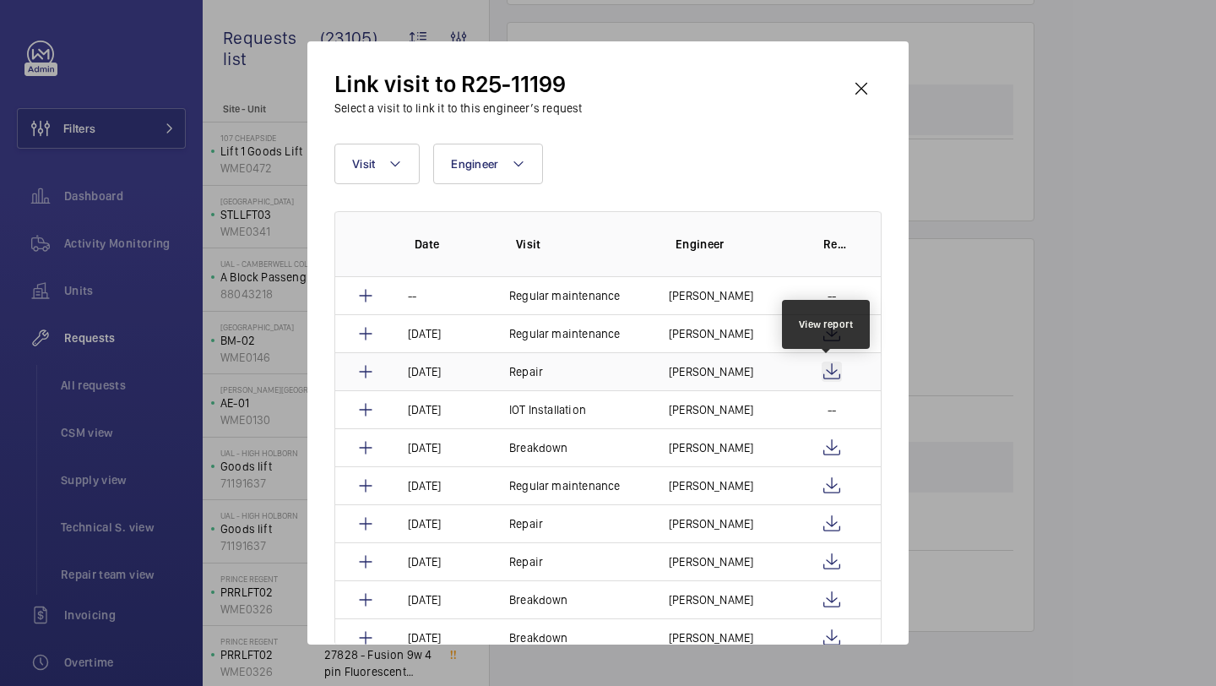
click at [824, 366] on wm-front-icon-button at bounding box center [832, 372] width 20 height 20
click at [873, 93] on wm-front-icon-button at bounding box center [861, 88] width 41 height 41
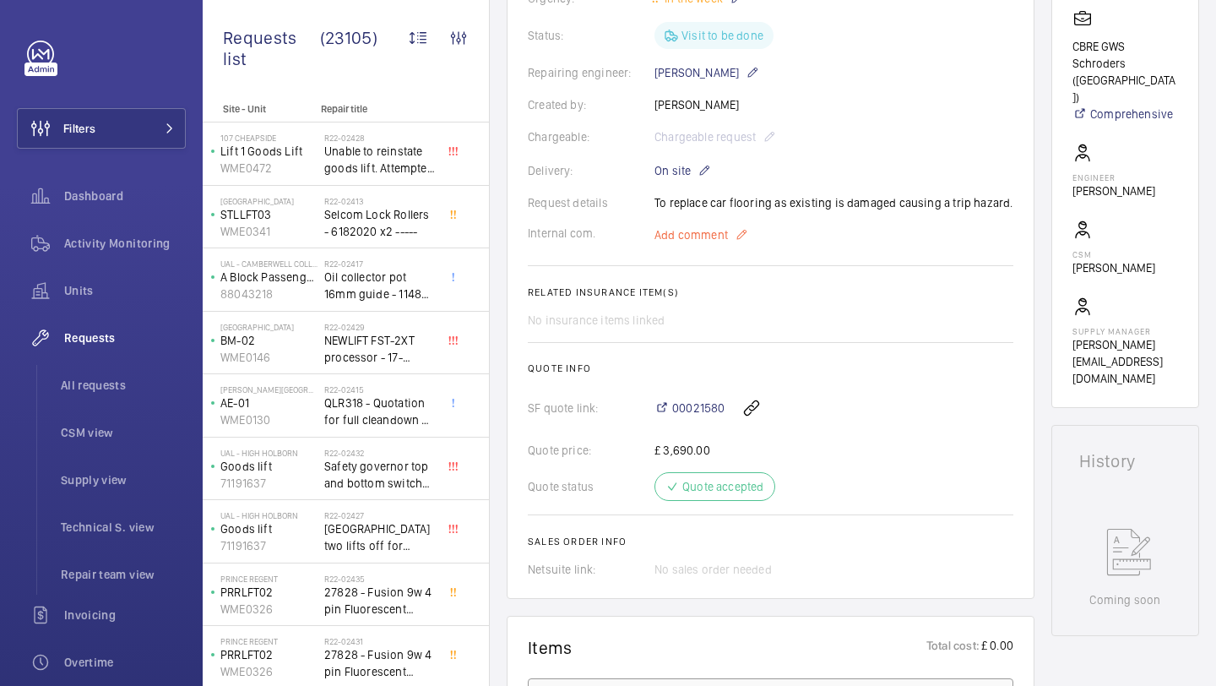
scroll to position [173, 0]
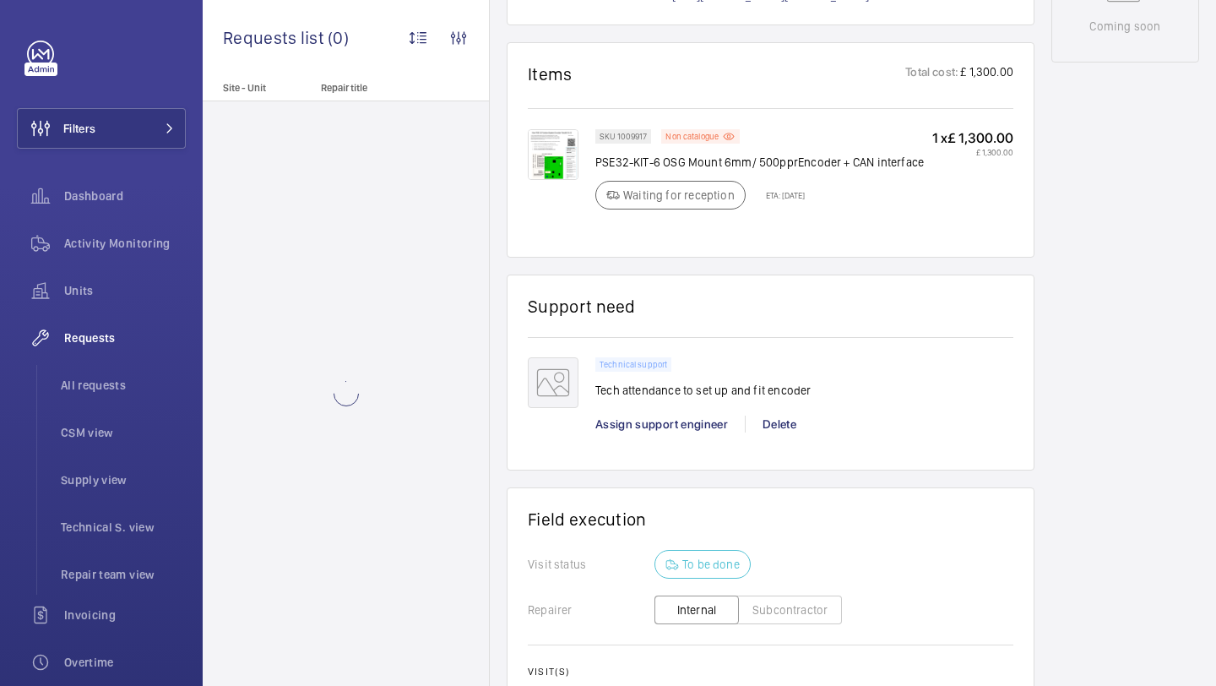
scroll to position [952, 0]
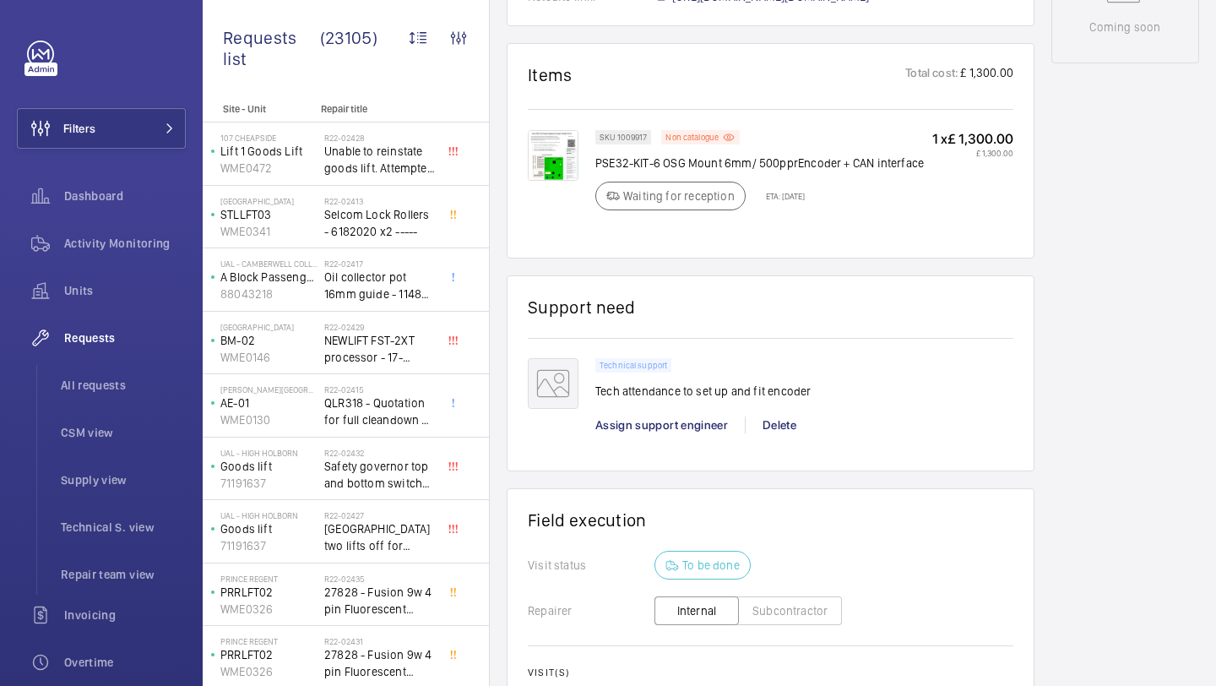
click at [557, 160] on img at bounding box center [553, 155] width 51 height 51
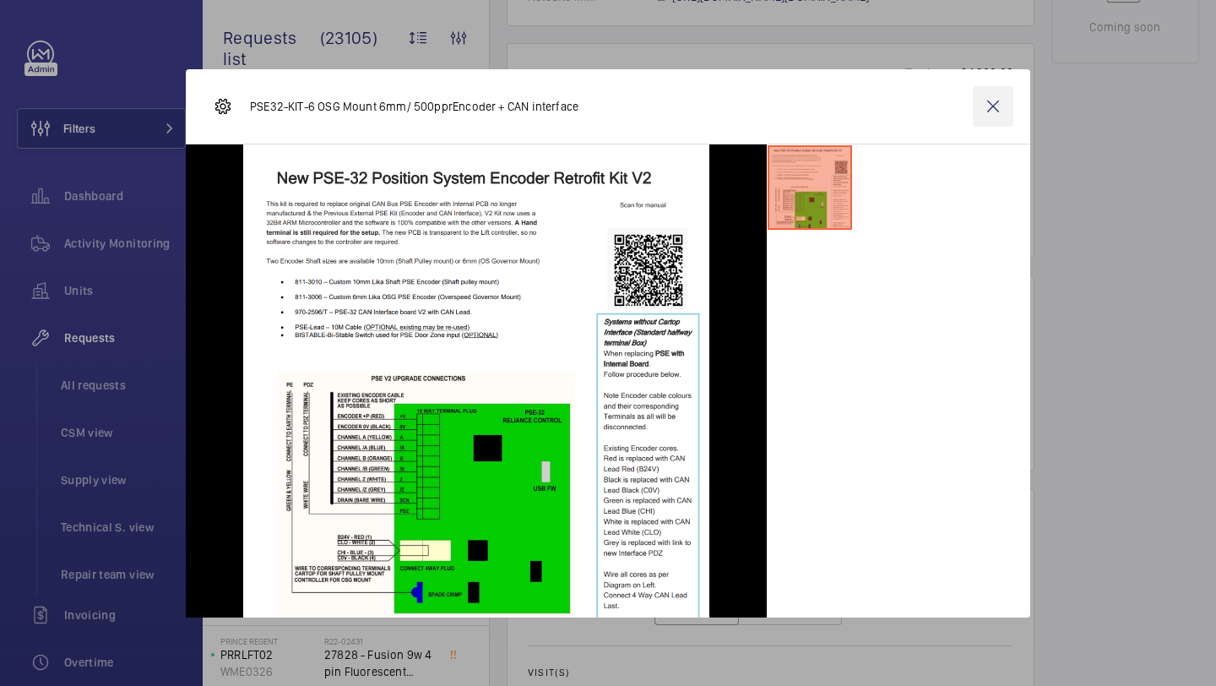
click at [997, 106] on wm-front-icon-button at bounding box center [993, 106] width 41 height 41
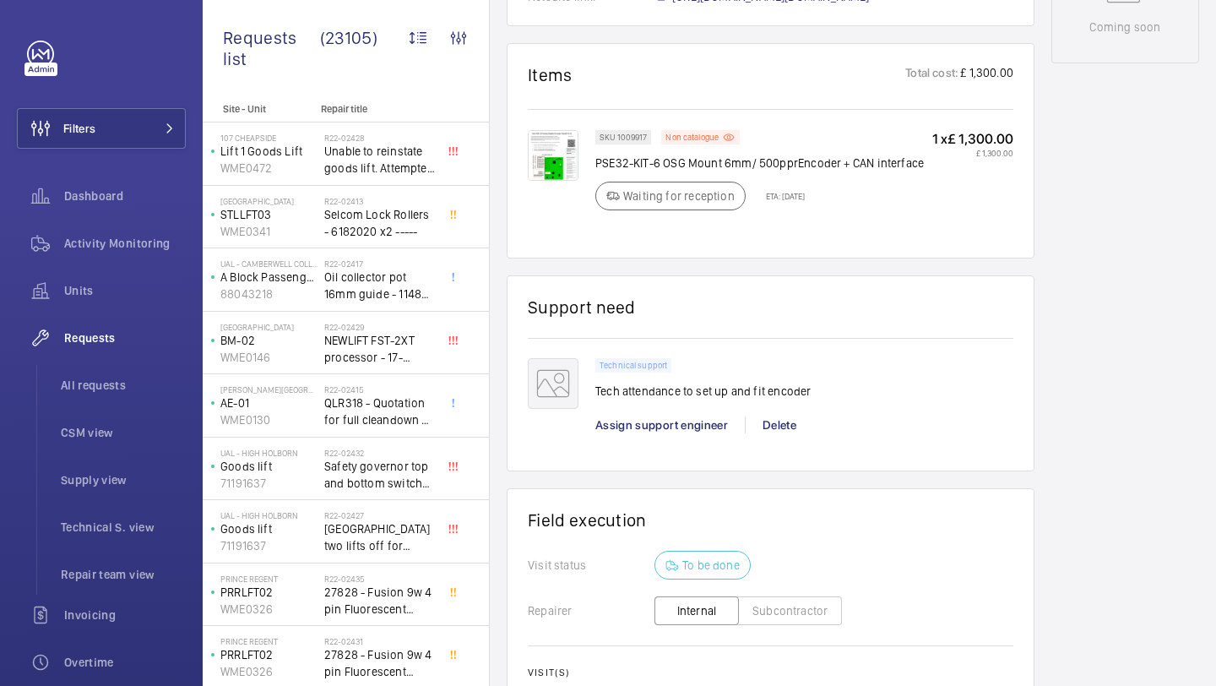
scroll to position [1205, 0]
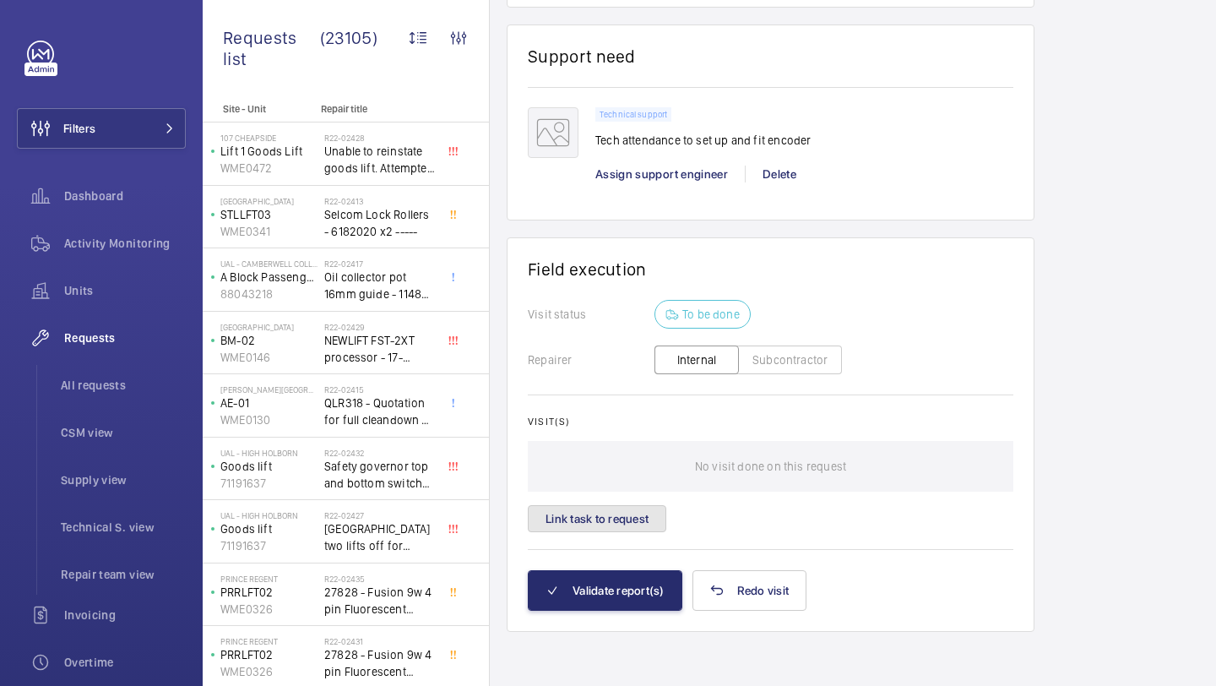
click at [622, 511] on button "Link task to request" at bounding box center [597, 518] width 139 height 27
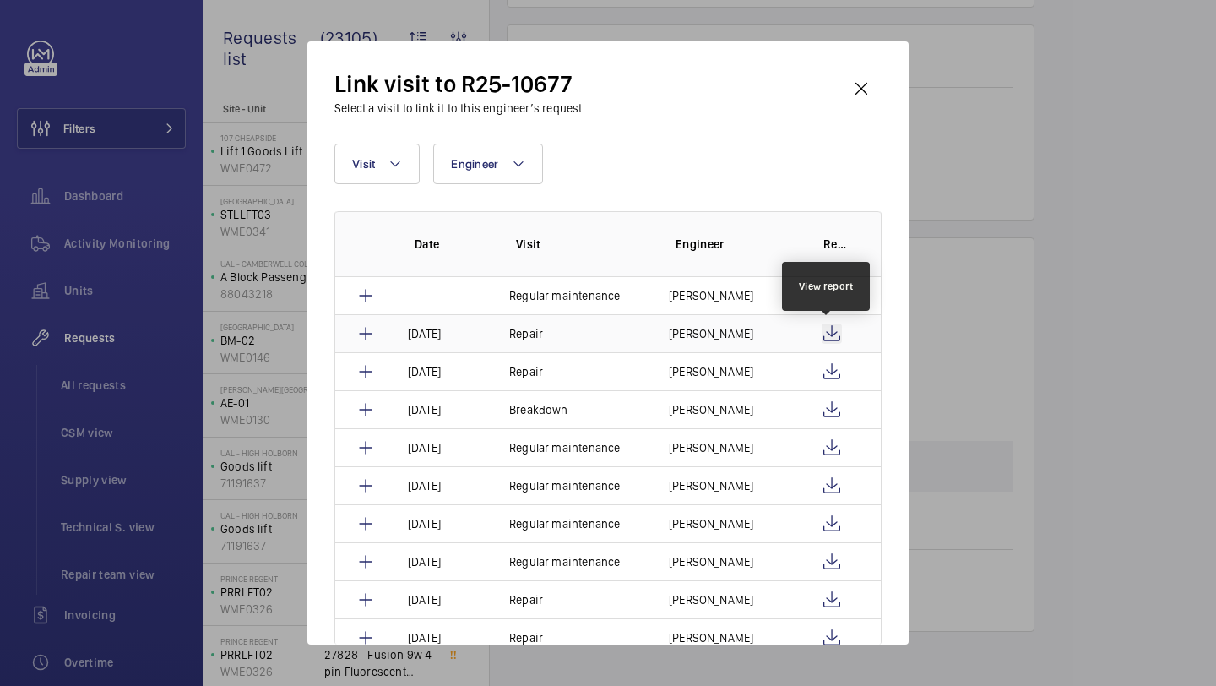
click at [829, 340] on wm-front-icon-button at bounding box center [832, 334] width 20 height 20
click at [713, 334] on p "[PERSON_NAME]" at bounding box center [711, 333] width 84 height 17
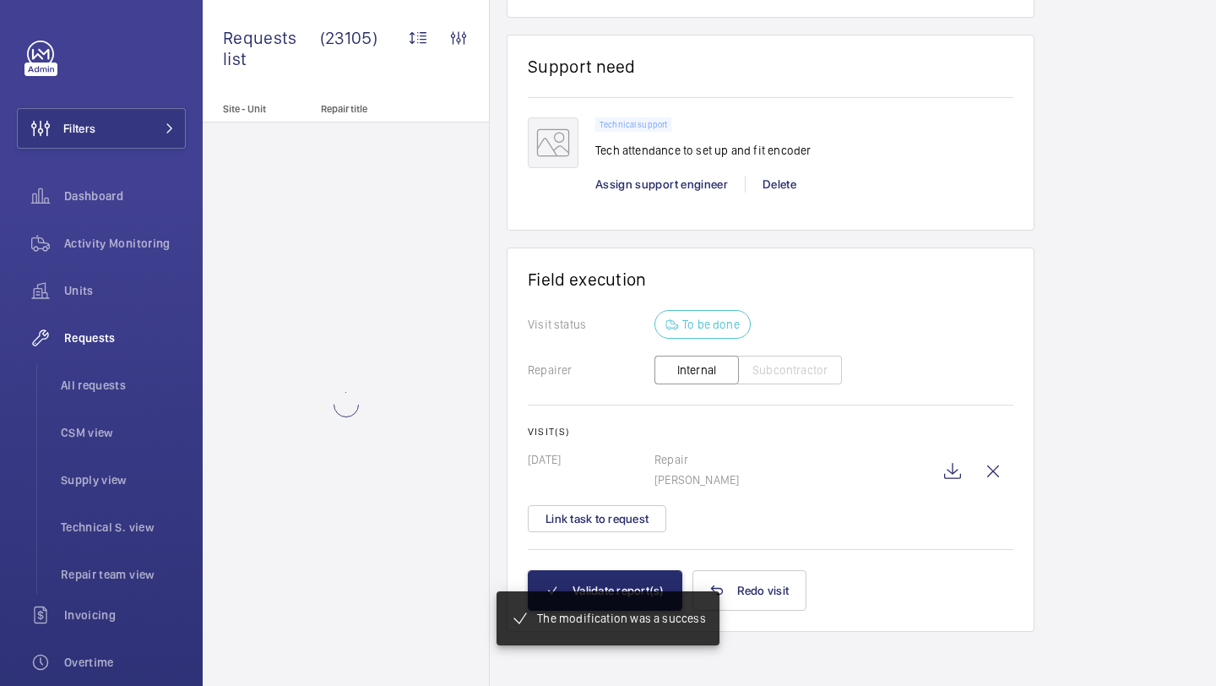
scroll to position [1245, 0]
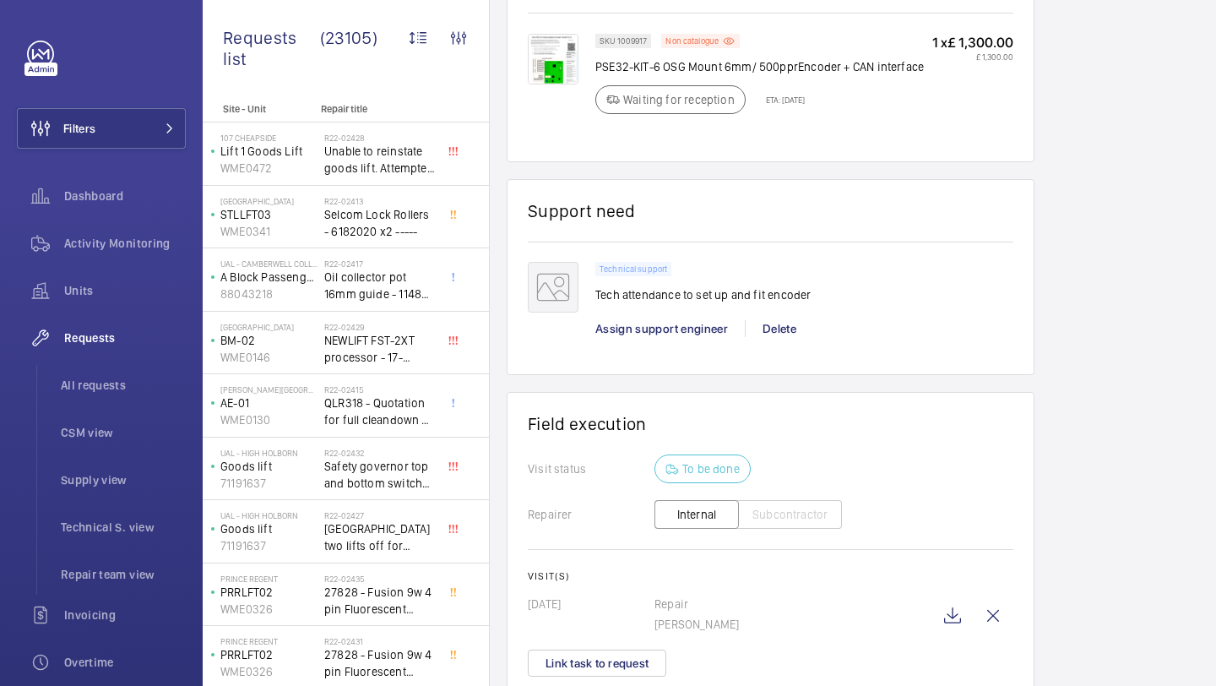
scroll to position [1245, 0]
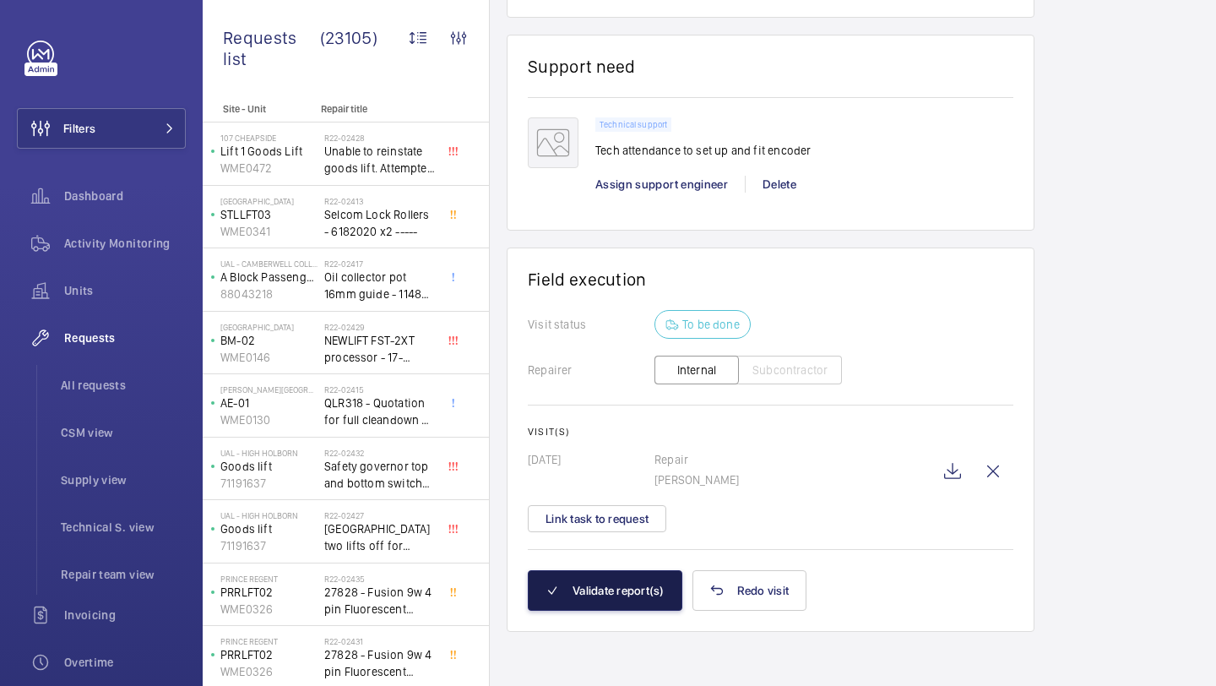
click at [629, 591] on button "Validate report(s)" at bounding box center [605, 590] width 155 height 41
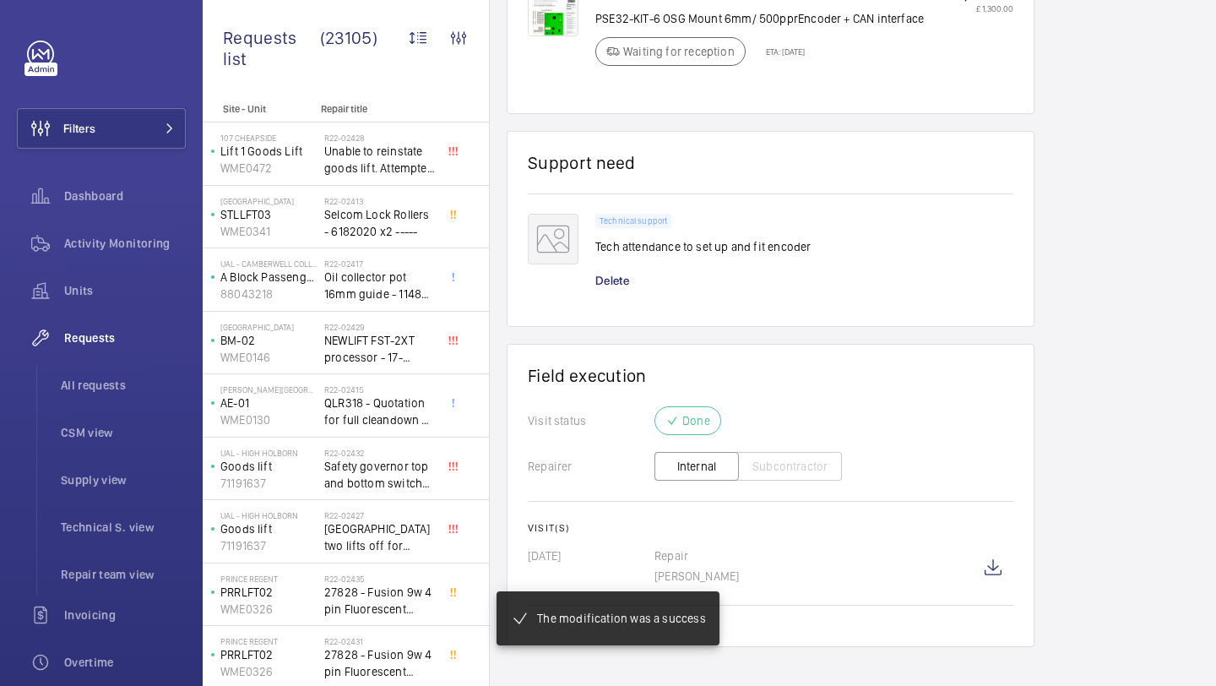
scroll to position [1147, 0]
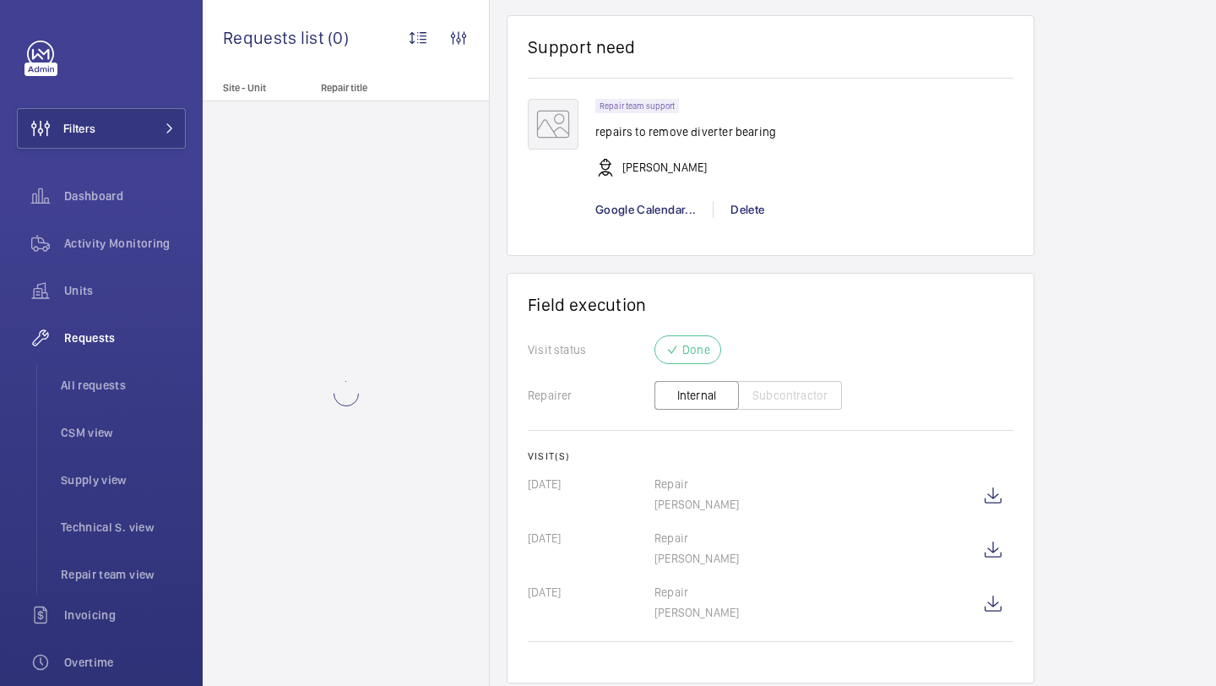
scroll to position [1218, 0]
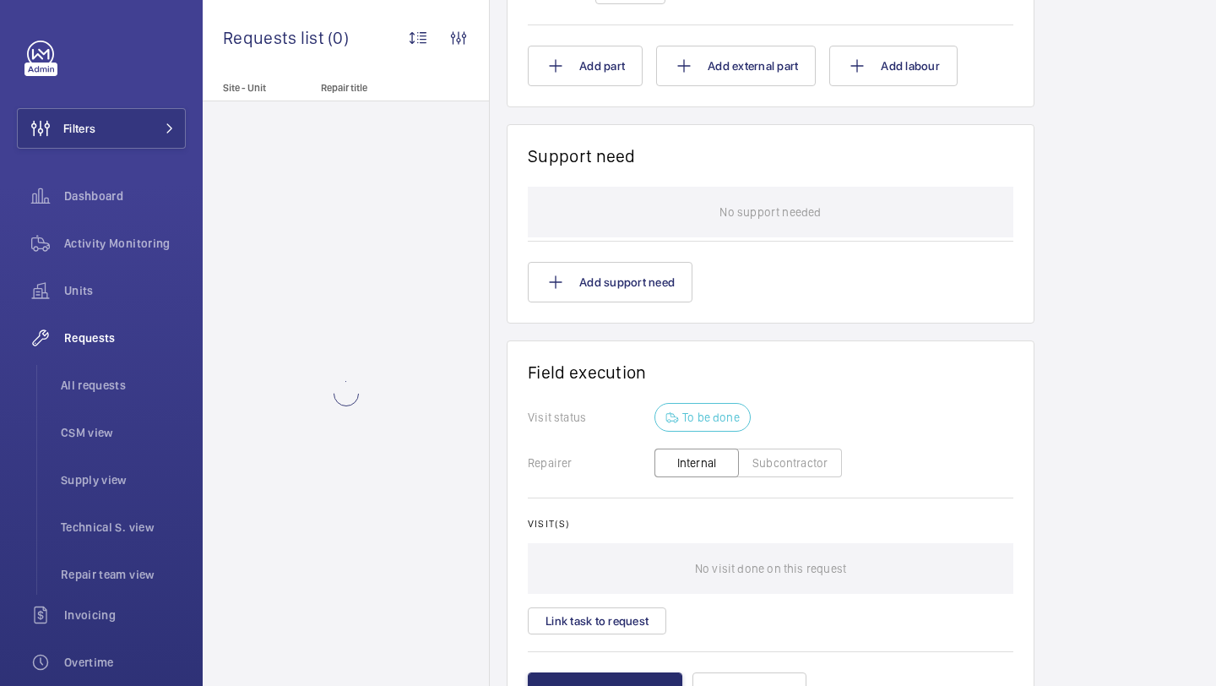
scroll to position [1497, 0]
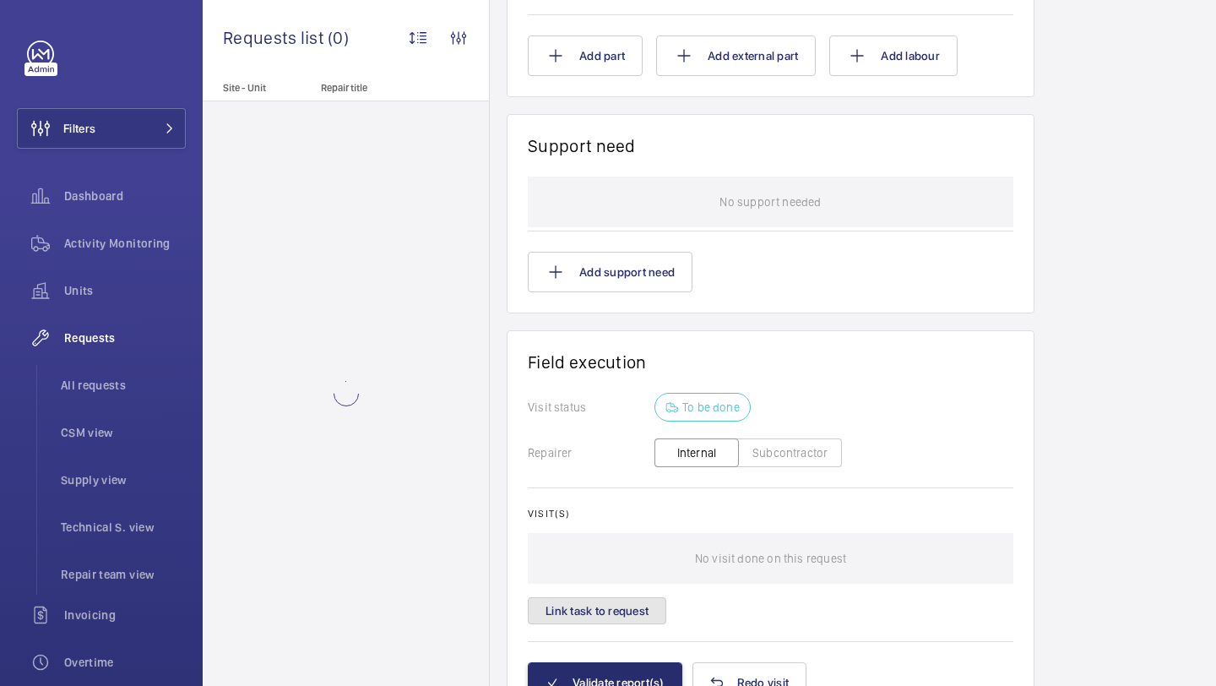
click at [573, 660] on wm-front-card-body "Visit status To be done Repairer Internal Subcontractor Visit(s) No visit done …" at bounding box center [771, 527] width 486 height 269
click at [574, 624] on button "Link task to request" at bounding box center [597, 610] width 139 height 27
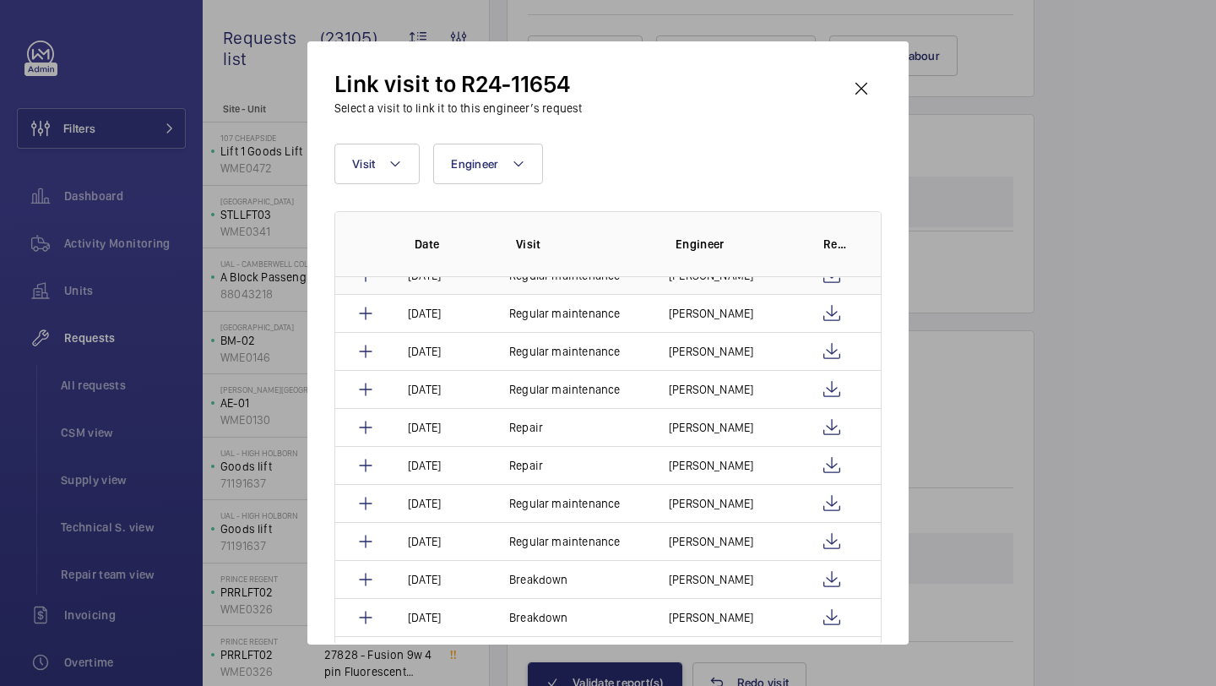
scroll to position [261, 0]
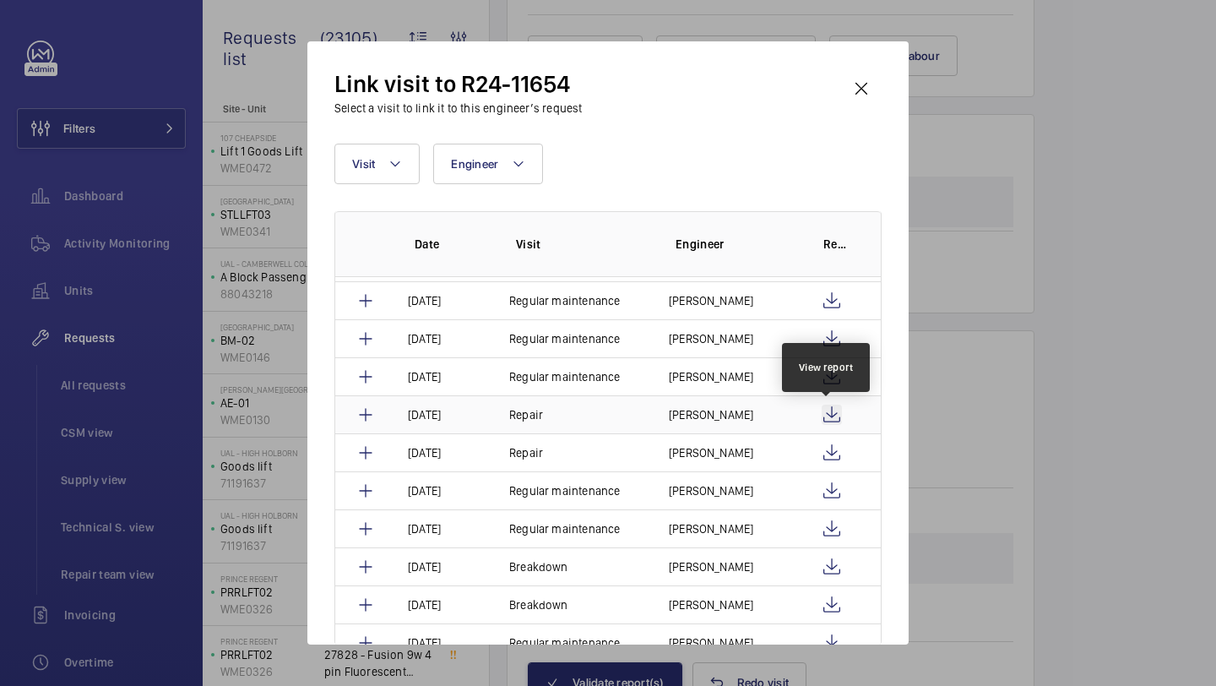
click at [825, 415] on wm-front-icon-button at bounding box center [832, 415] width 20 height 20
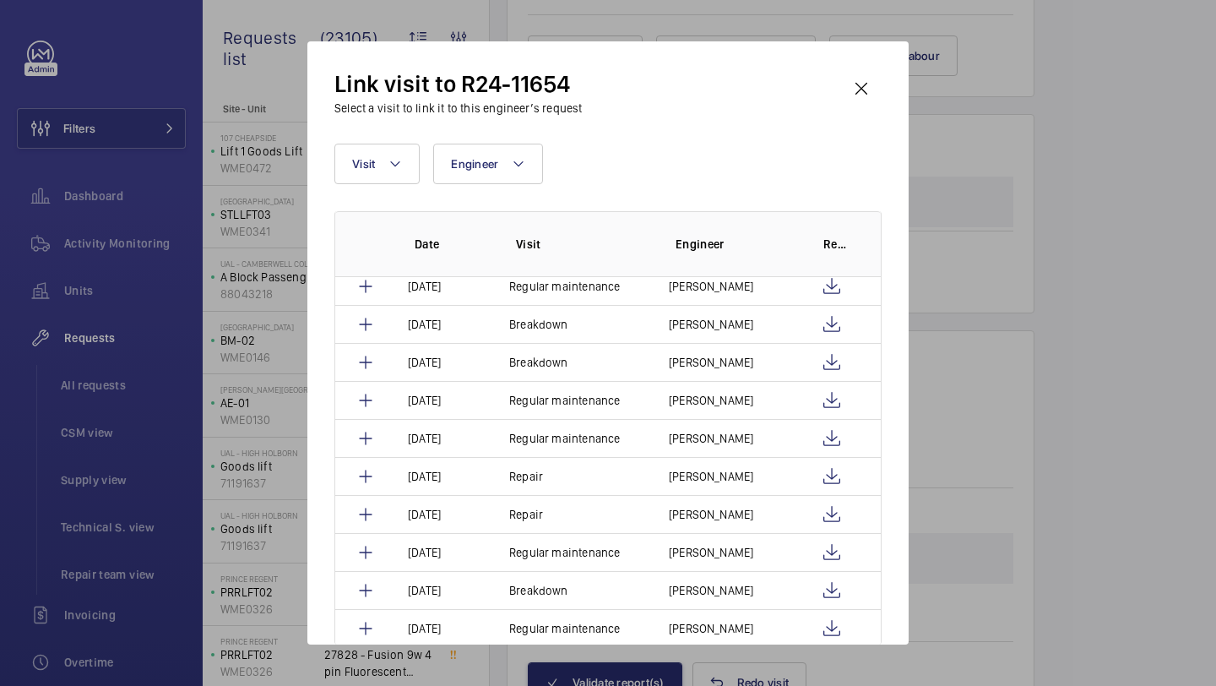
scroll to position [516, 0]
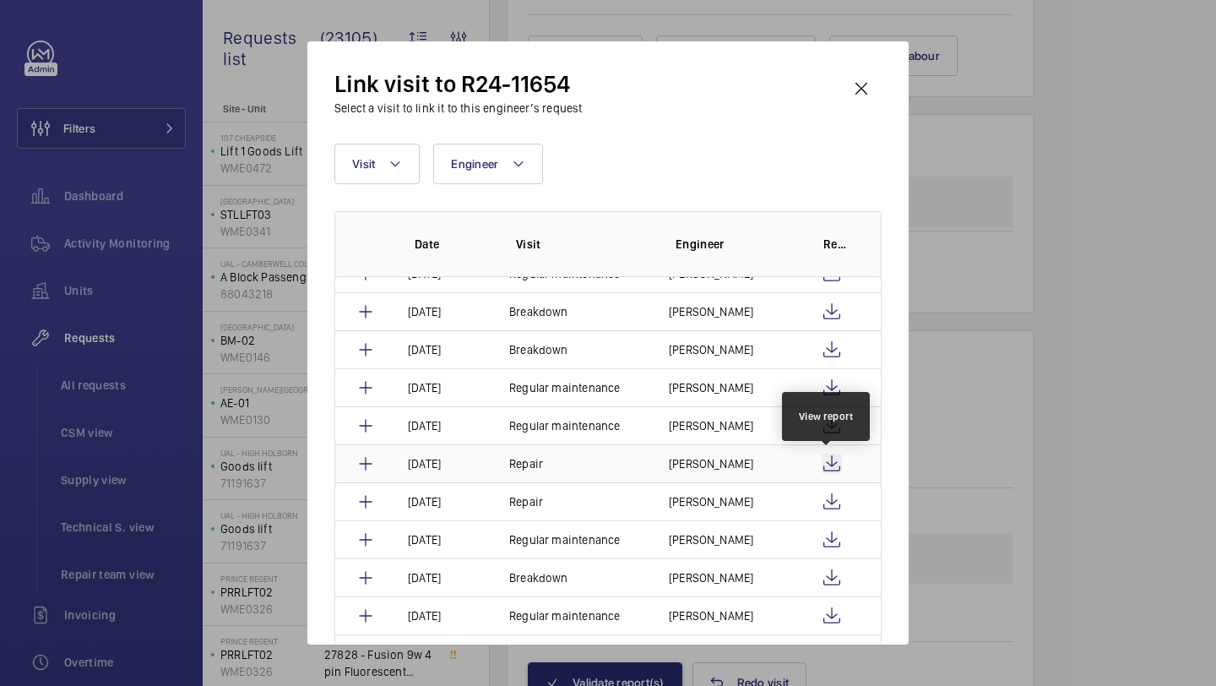
click at [829, 461] on wm-front-icon-button at bounding box center [832, 464] width 20 height 20
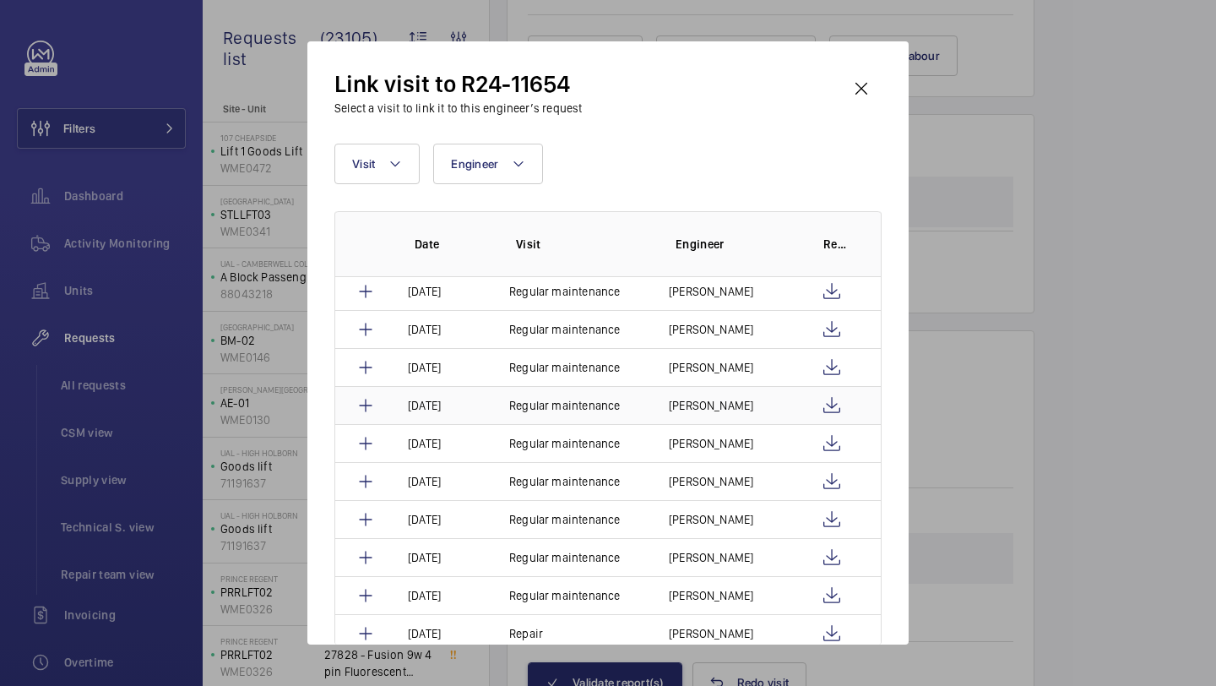
scroll to position [0, 0]
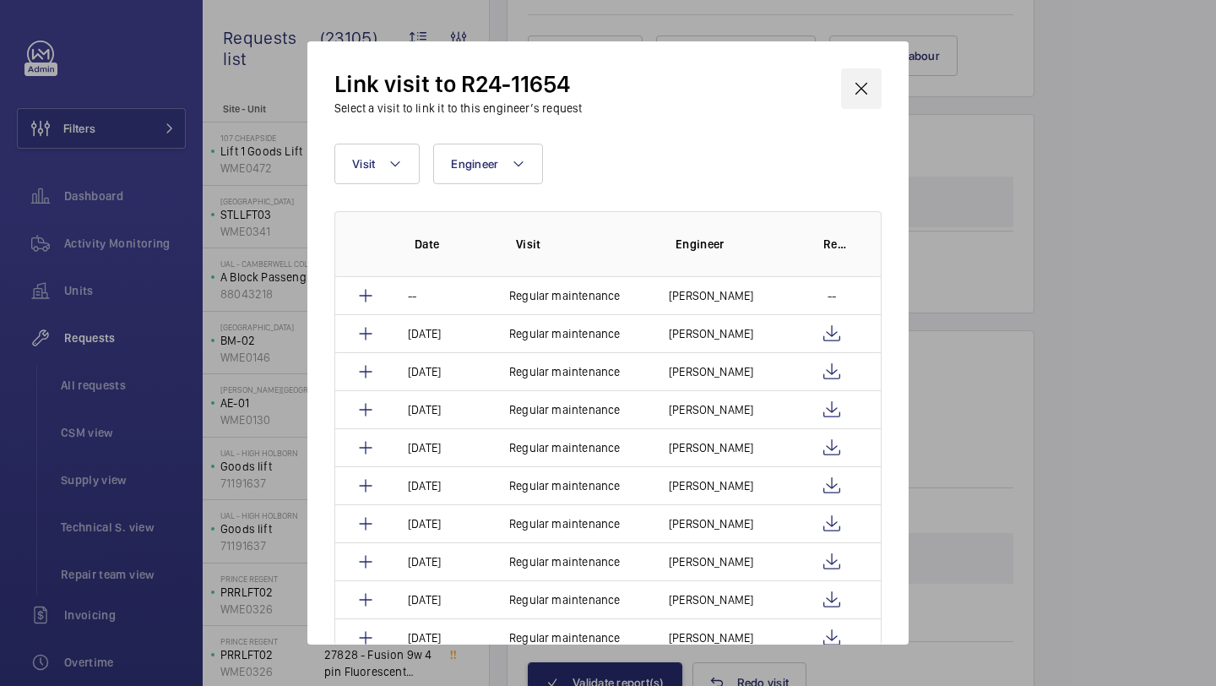
click at [874, 90] on wm-front-icon-button at bounding box center [861, 88] width 41 height 41
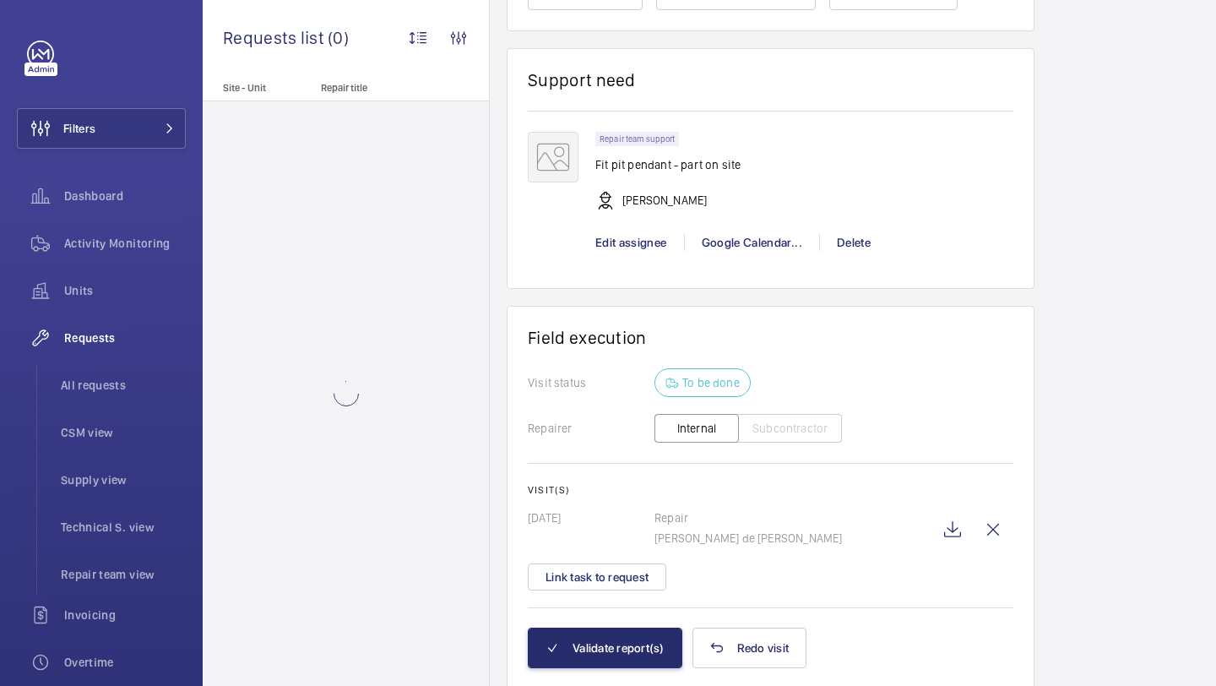
scroll to position [1417, 0]
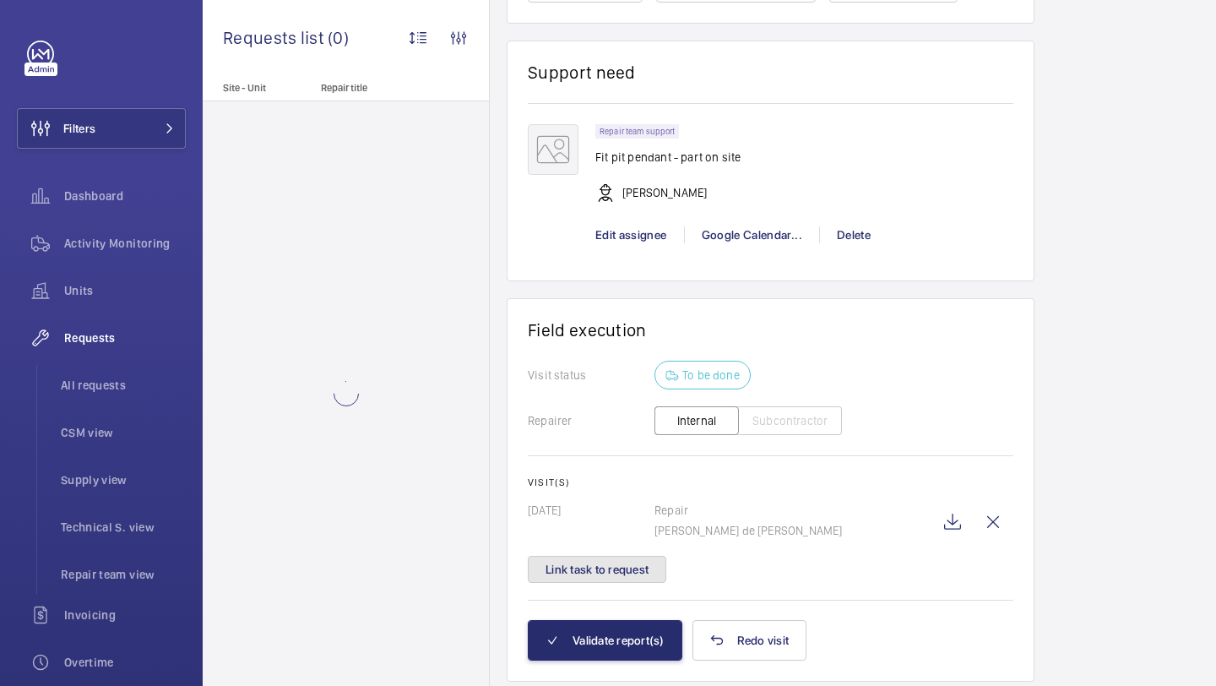
click at [620, 570] on button "Link task to request" at bounding box center [597, 569] width 139 height 27
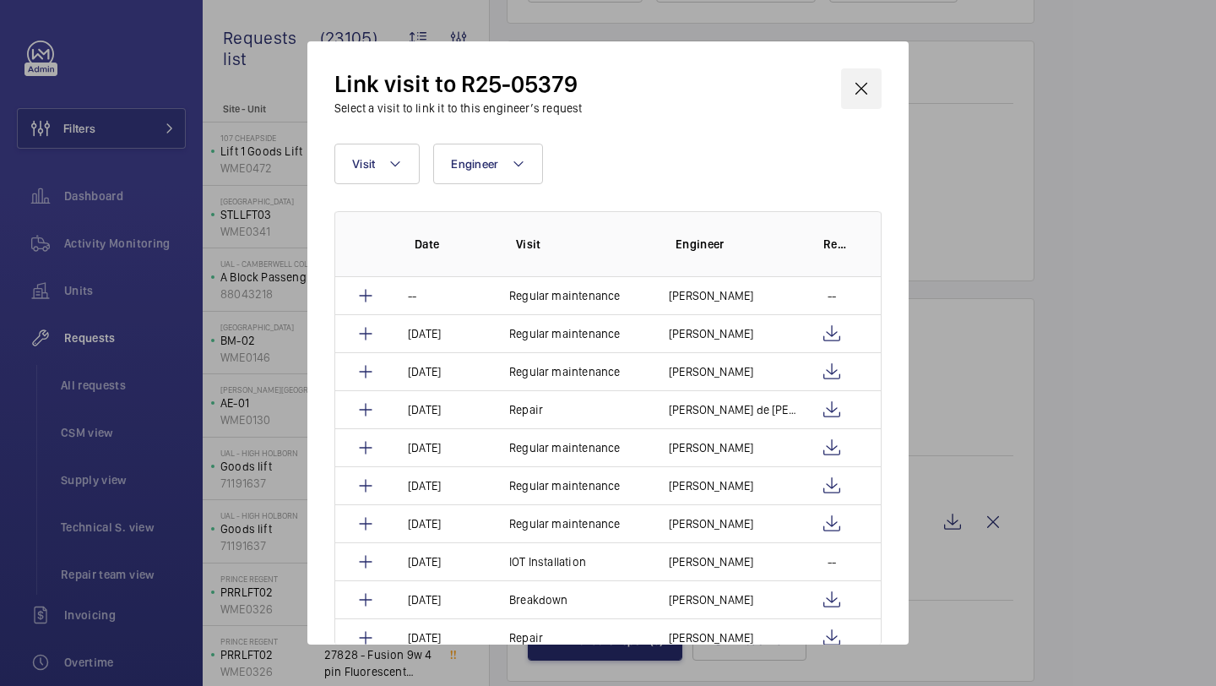
click at [859, 89] on wm-front-icon-button at bounding box center [861, 88] width 41 height 41
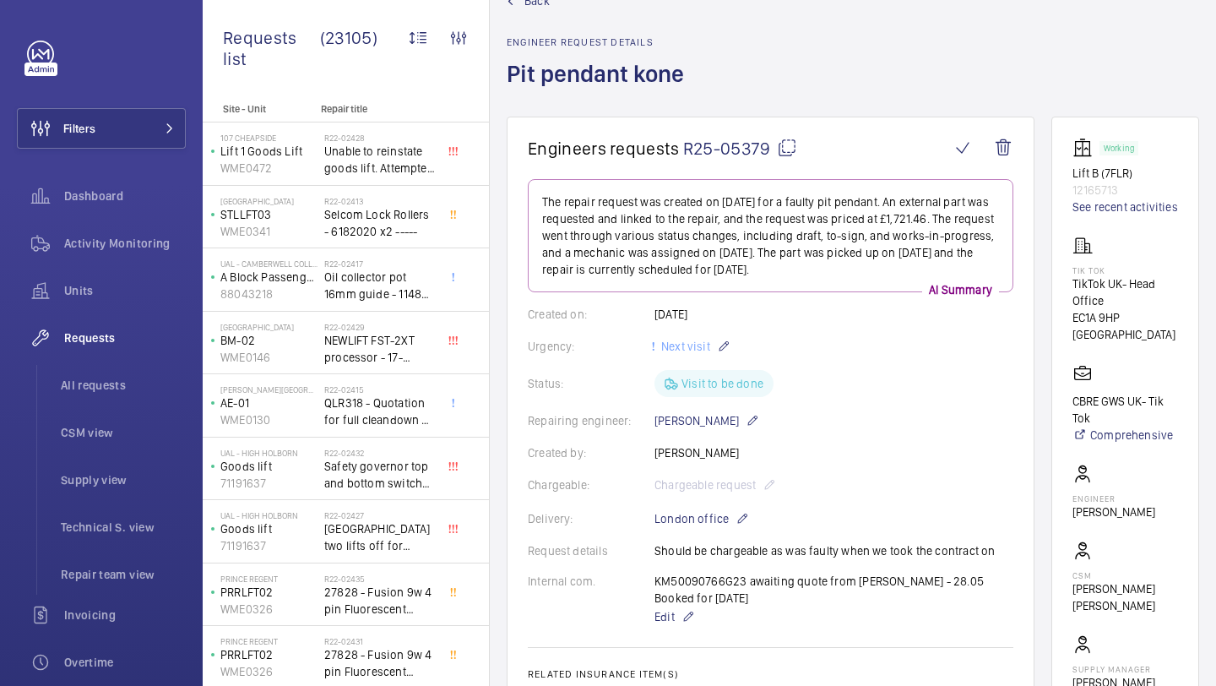
scroll to position [28, 0]
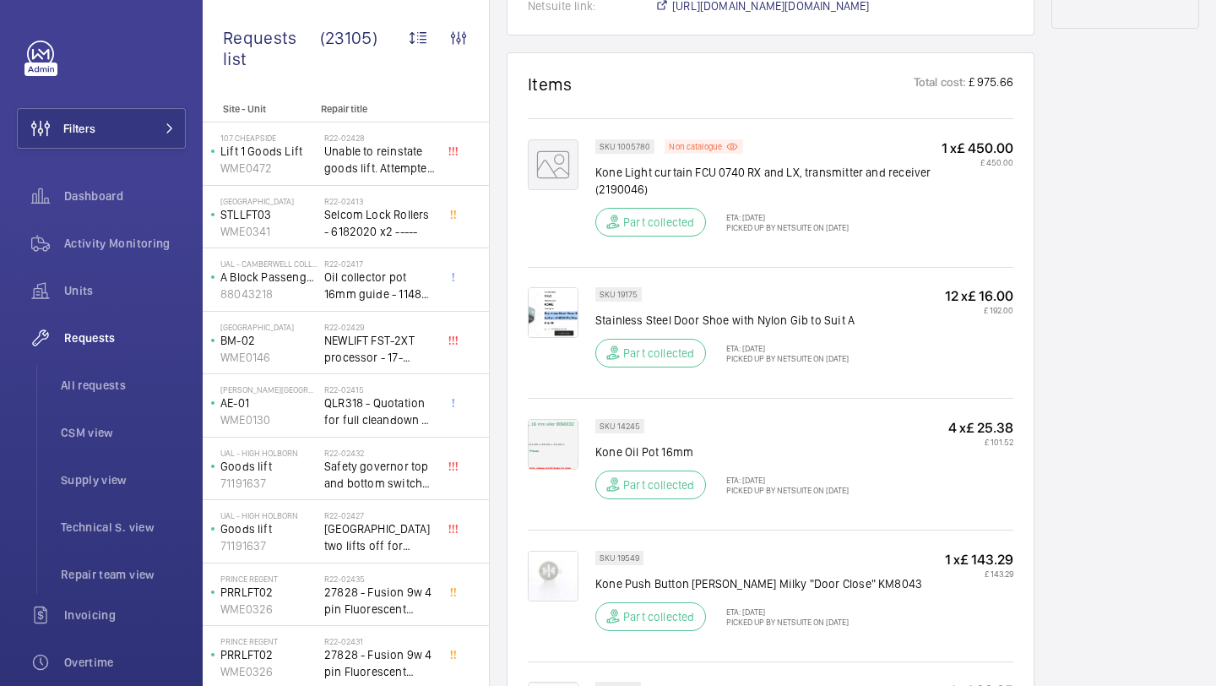
scroll to position [1628, 0]
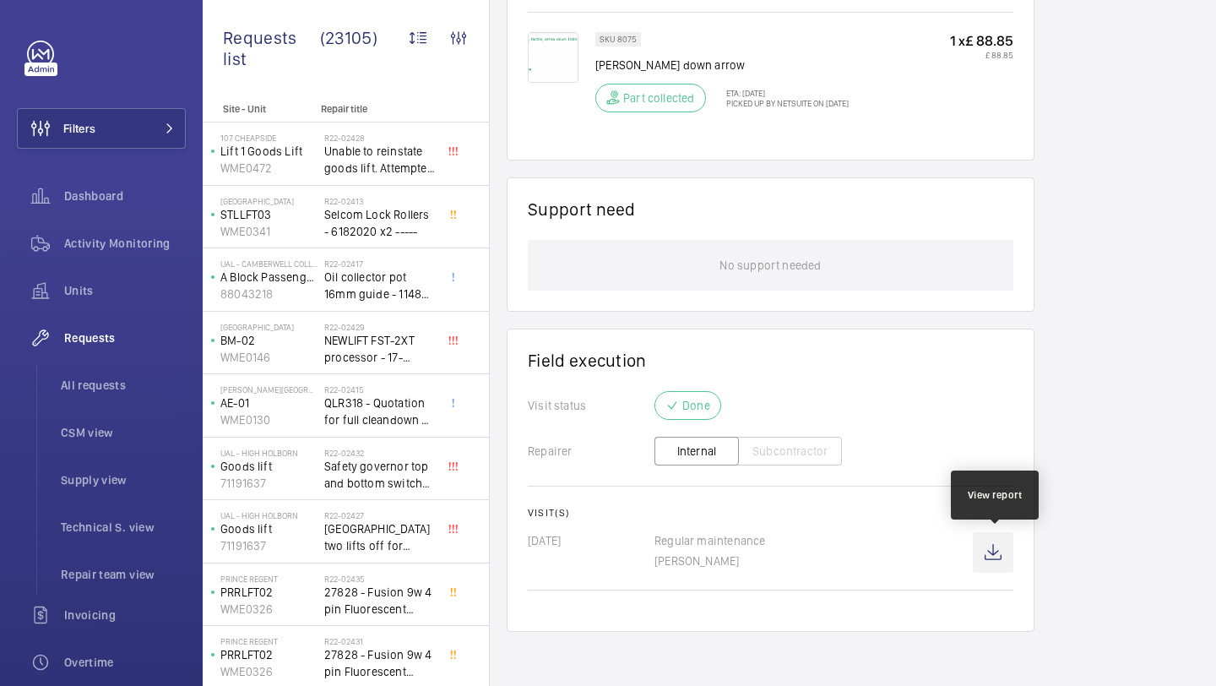
click at [1014, 549] on wm-front-icon-button at bounding box center [993, 552] width 41 height 41
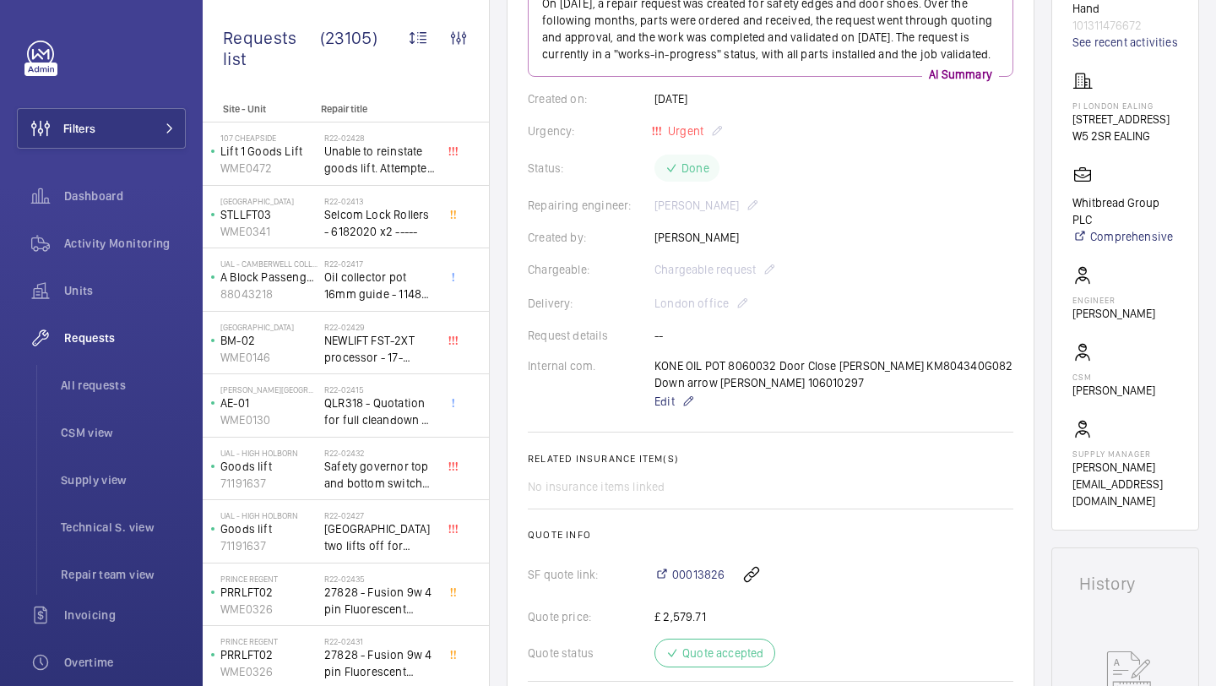
scroll to position [96, 0]
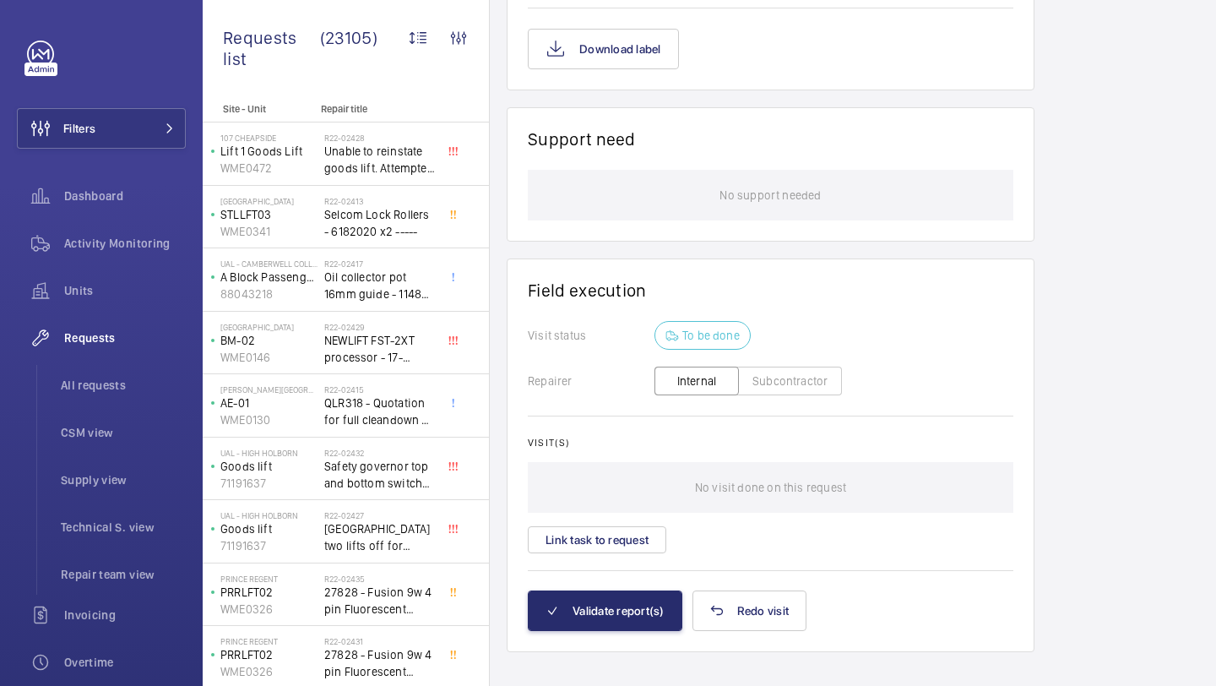
scroll to position [1317, 0]
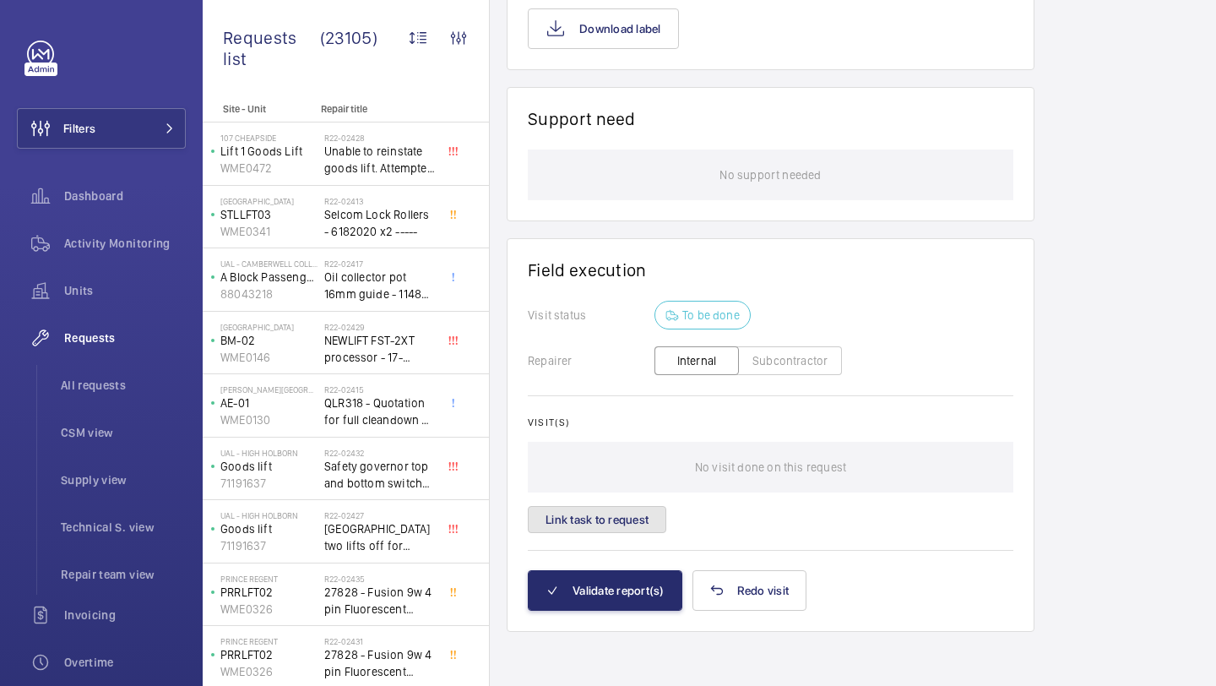
click at [628, 506] on button "Link task to request" at bounding box center [597, 519] width 139 height 27
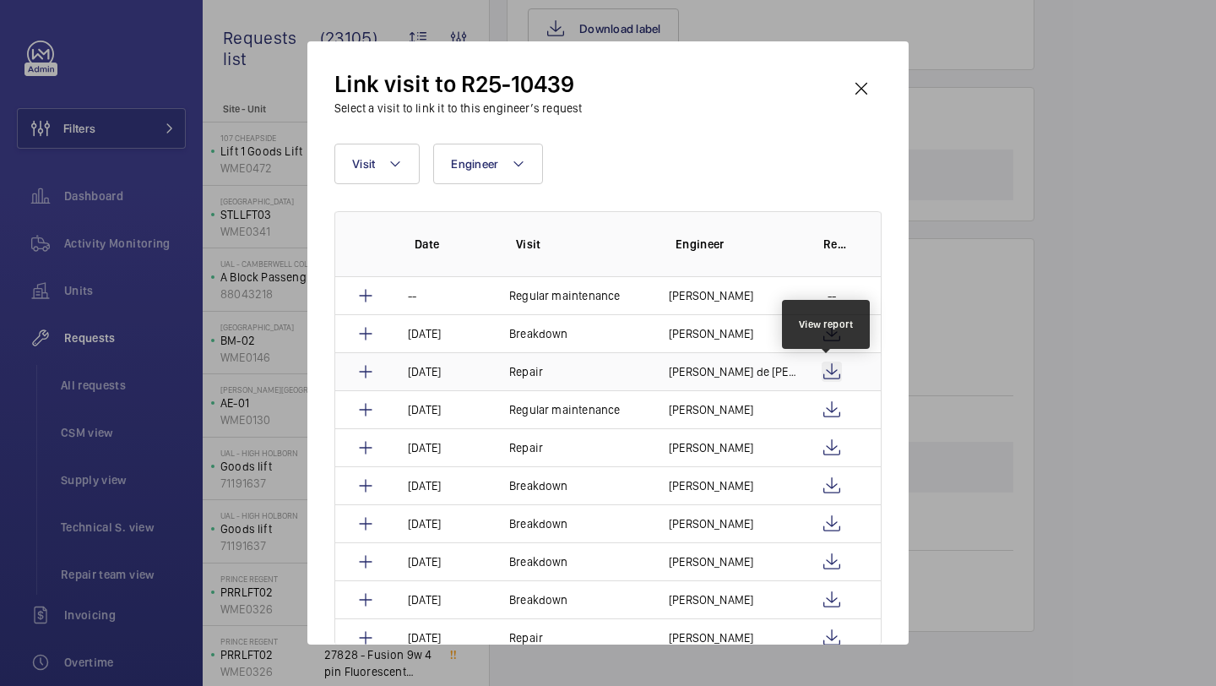
click at [831, 372] on wm-front-icon-button at bounding box center [832, 372] width 20 height 20
drag, startPoint x: 838, startPoint y: 330, endPoint x: 826, endPoint y: 332, distance: 11.9
click at [826, 332] on td at bounding box center [839, 333] width 84 height 38
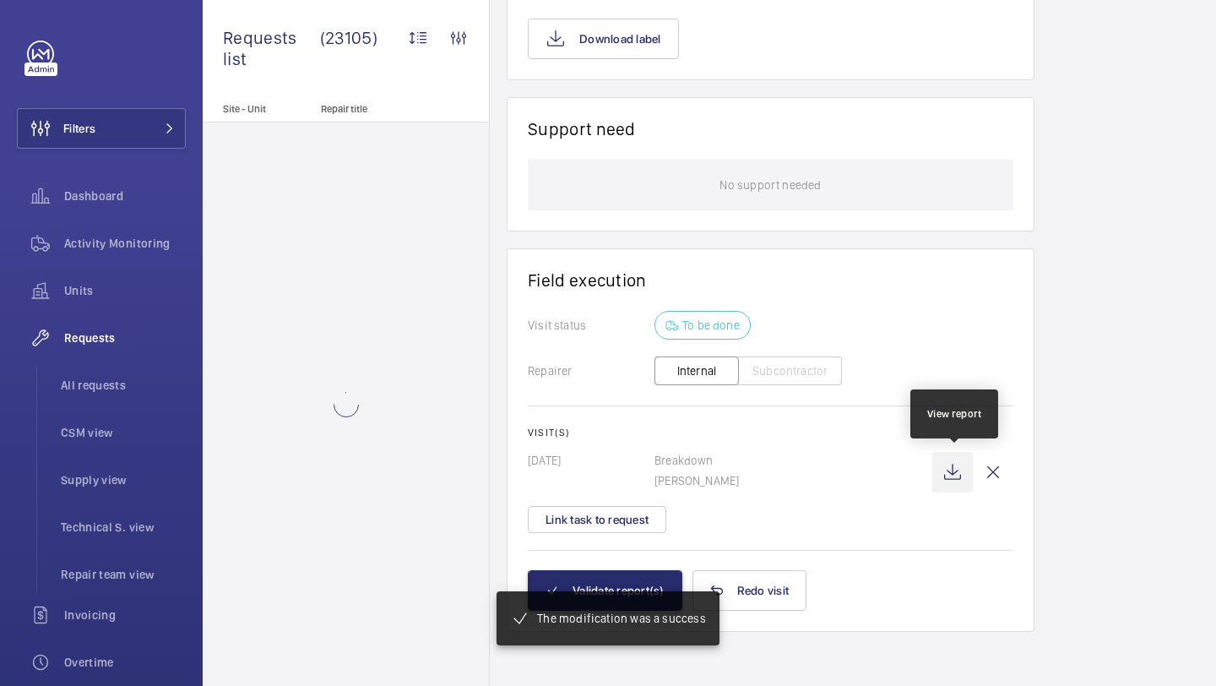
scroll to position [1273, 0]
click at [949, 465] on wm-front-icon-button at bounding box center [953, 472] width 41 height 41
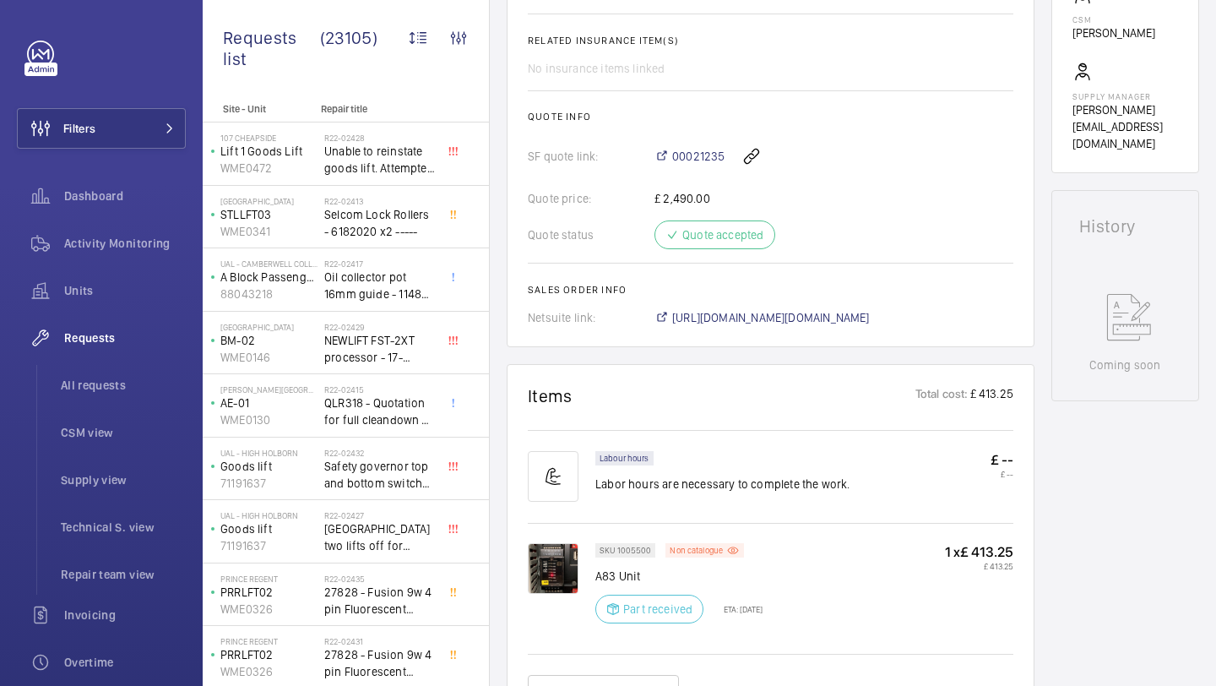
scroll to position [1307, 0]
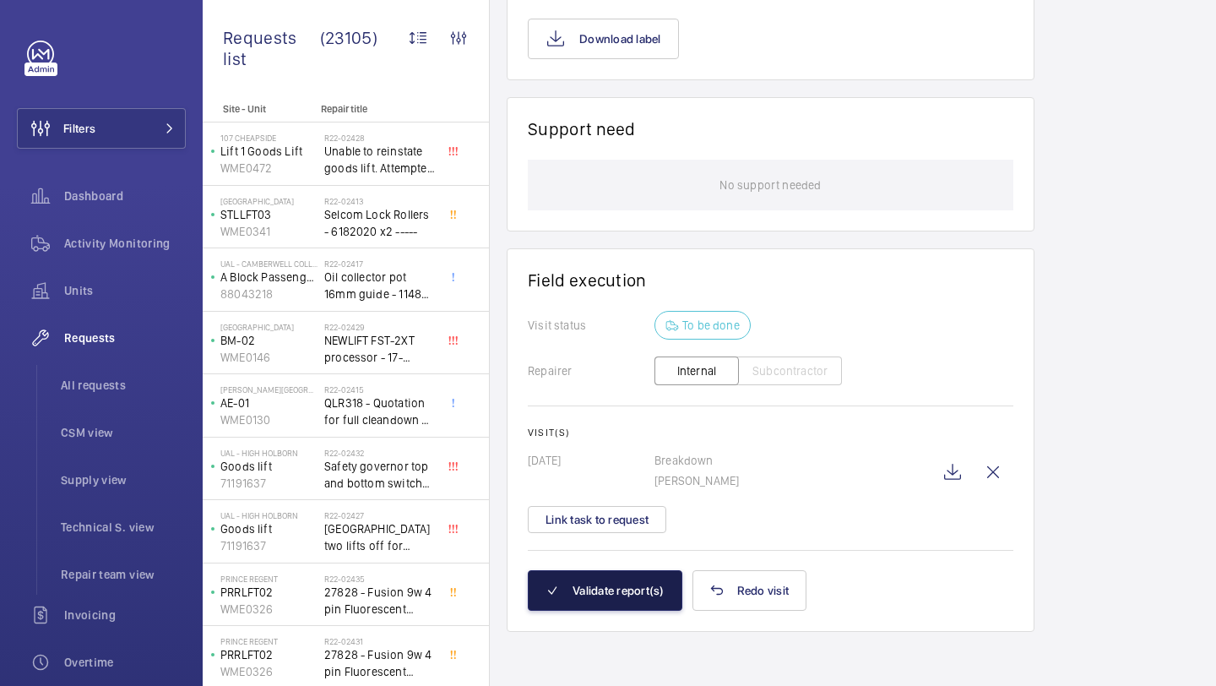
click at [626, 593] on button "Validate report(s)" at bounding box center [605, 590] width 155 height 41
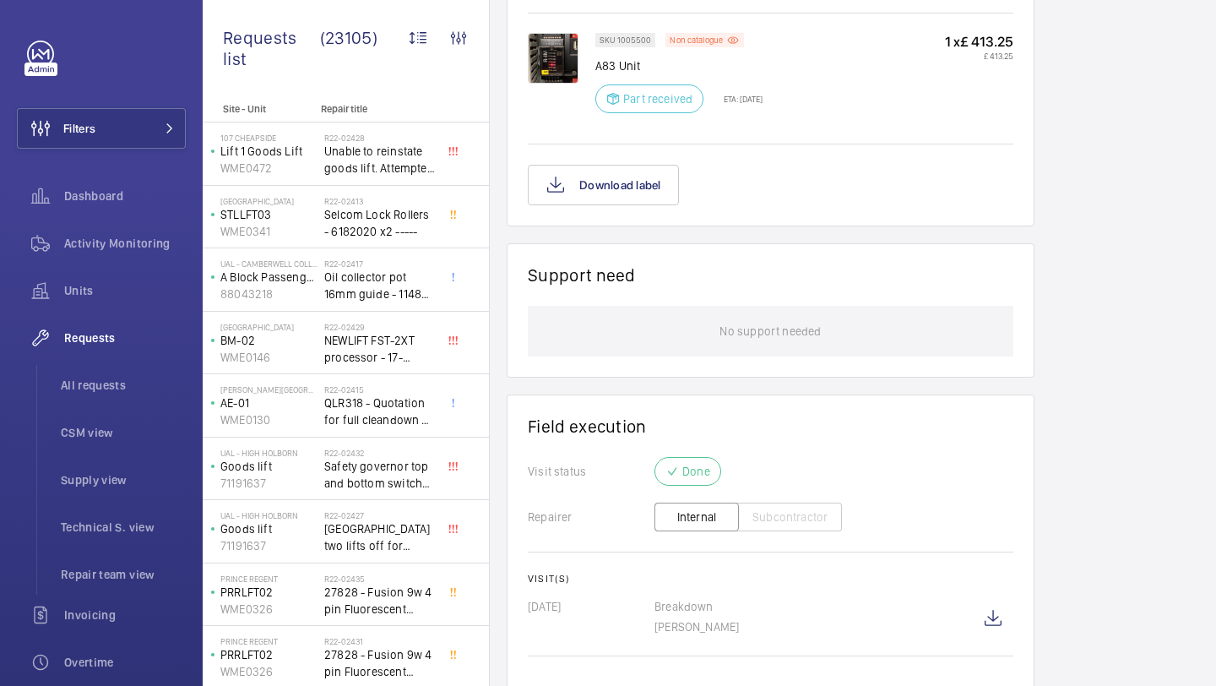
scroll to position [1243, 0]
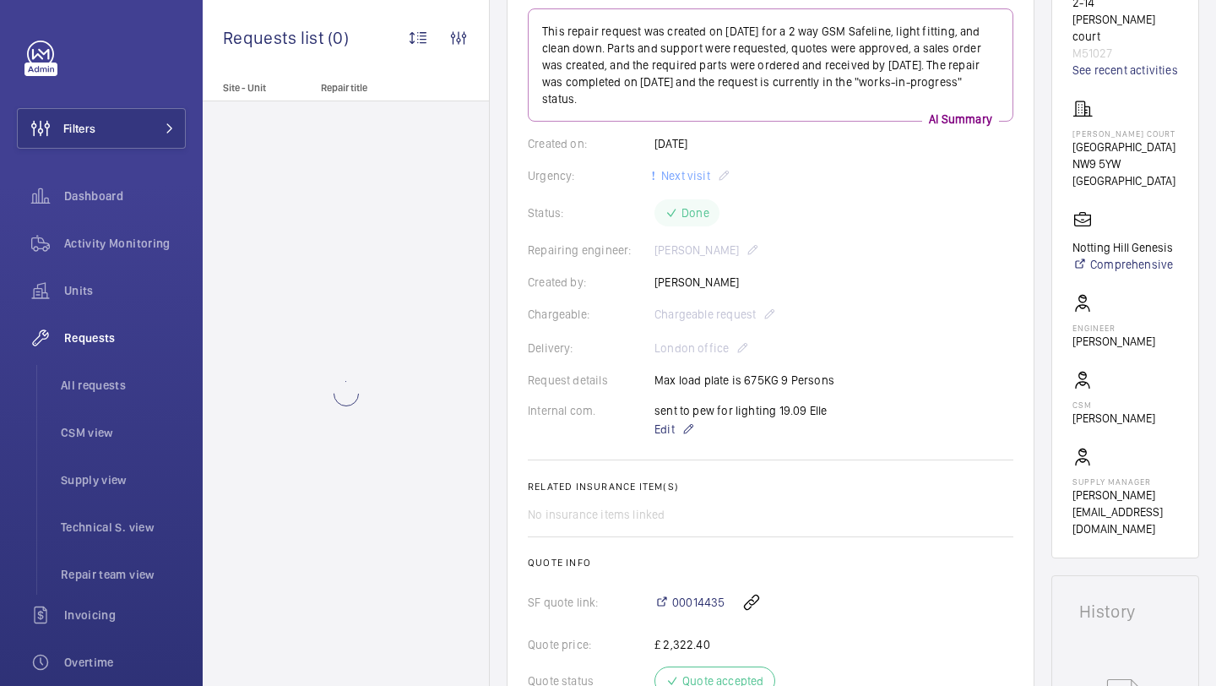
scroll to position [258, 0]
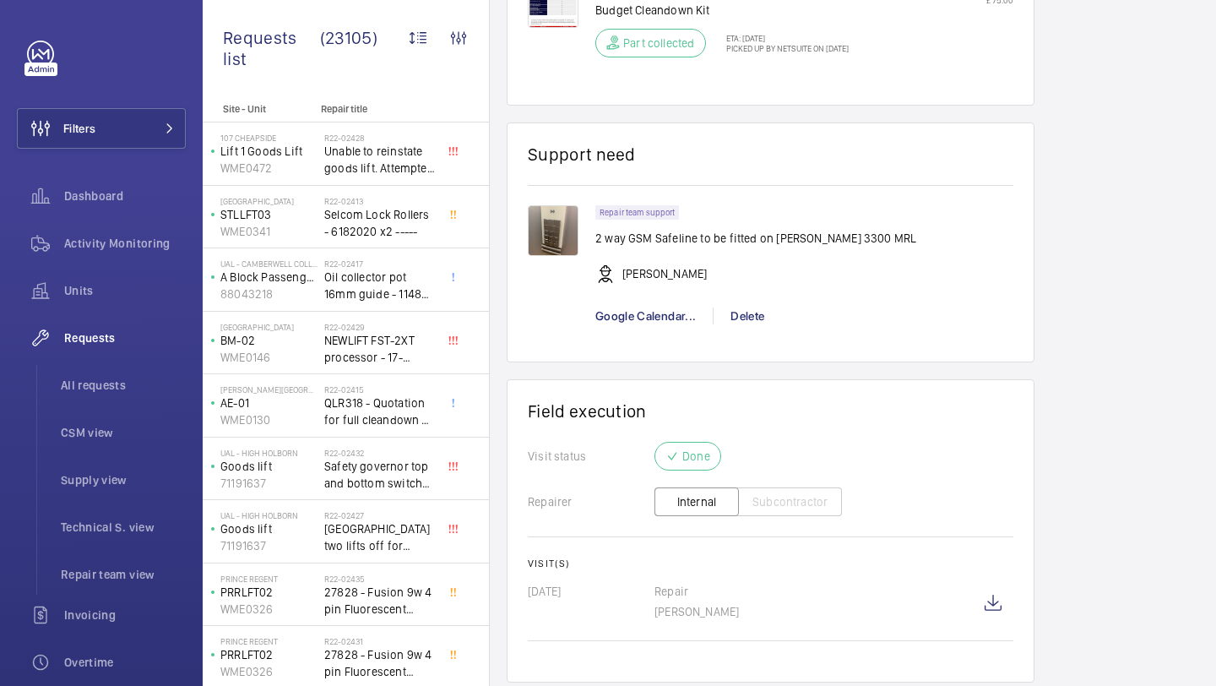
scroll to position [1561, 0]
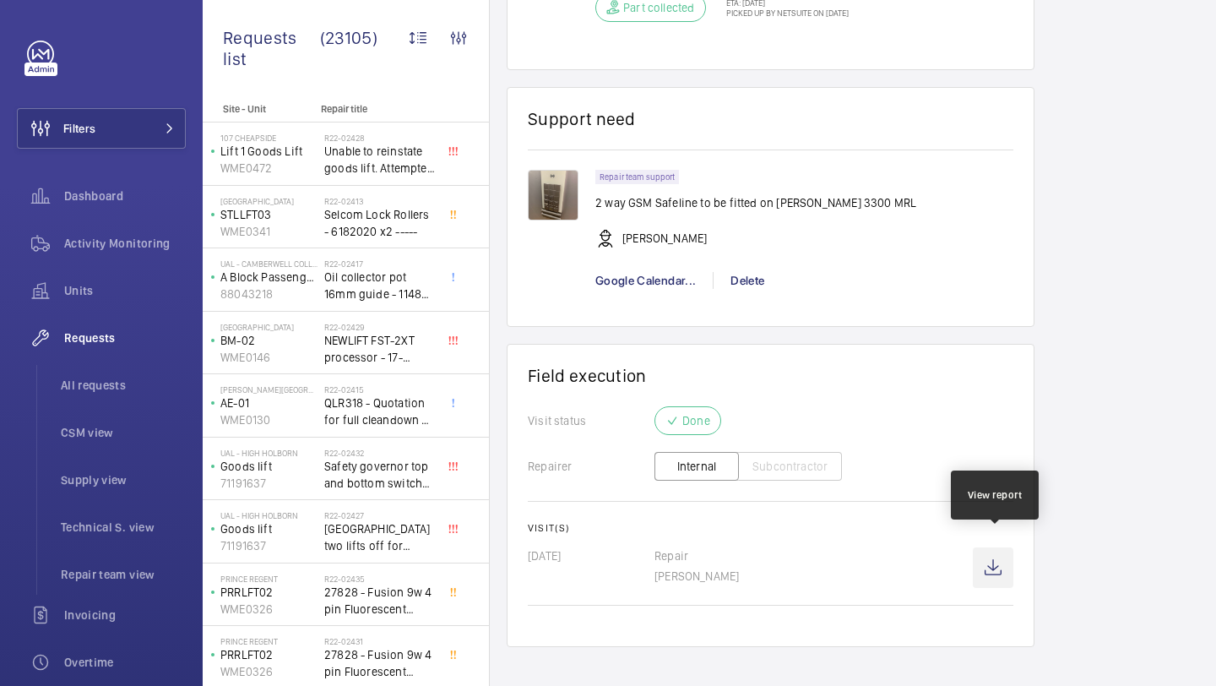
click at [991, 547] on wm-front-icon-button at bounding box center [993, 567] width 41 height 41
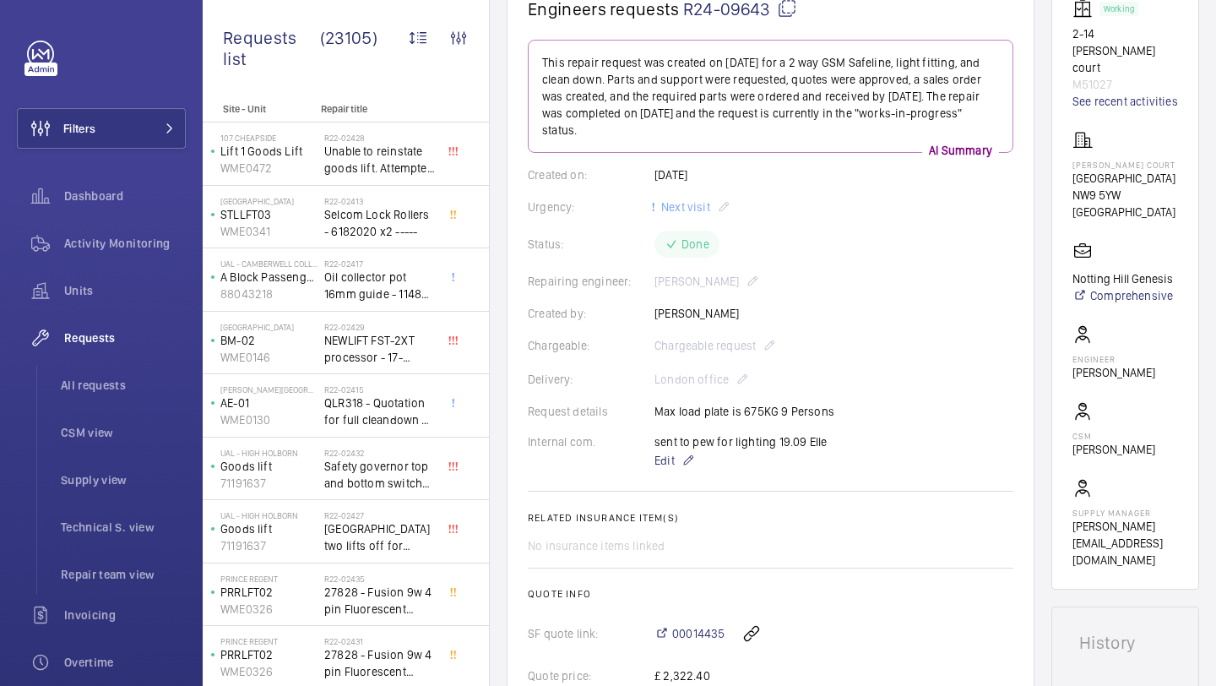
scroll to position [226, 0]
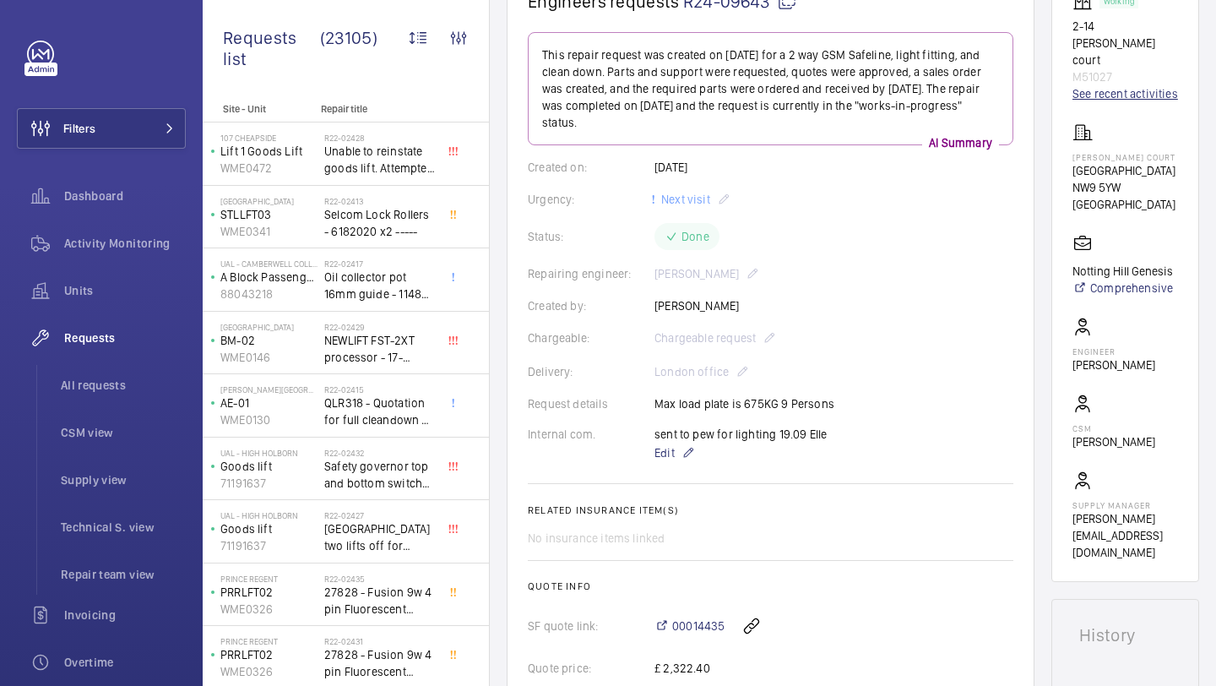
click at [1090, 85] on link "See recent activities" at bounding box center [1126, 93] width 106 height 17
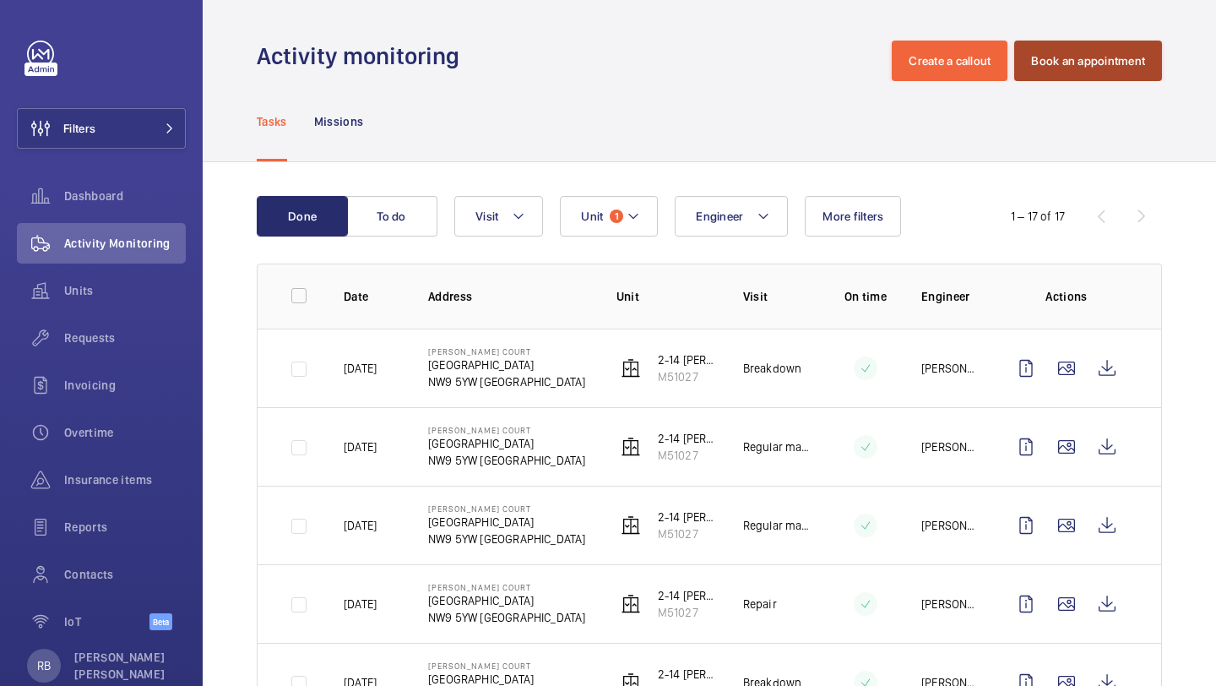
click at [1090, 74] on button "Book an appointment" at bounding box center [1088, 61] width 148 height 41
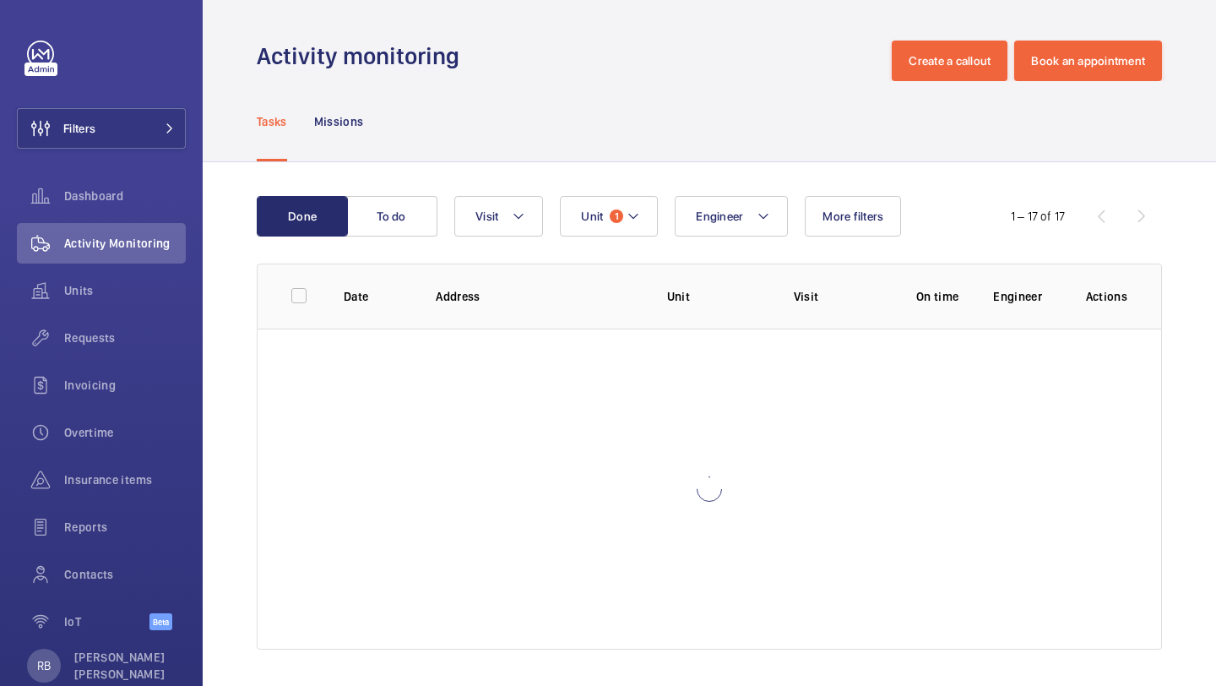
click at [601, 237] on wm-front-table "Done To do Engineer Unit 1 Visit More filters 1 – 17 of 17 Date Address Unit Vi…" at bounding box center [709, 423] width 905 height 454
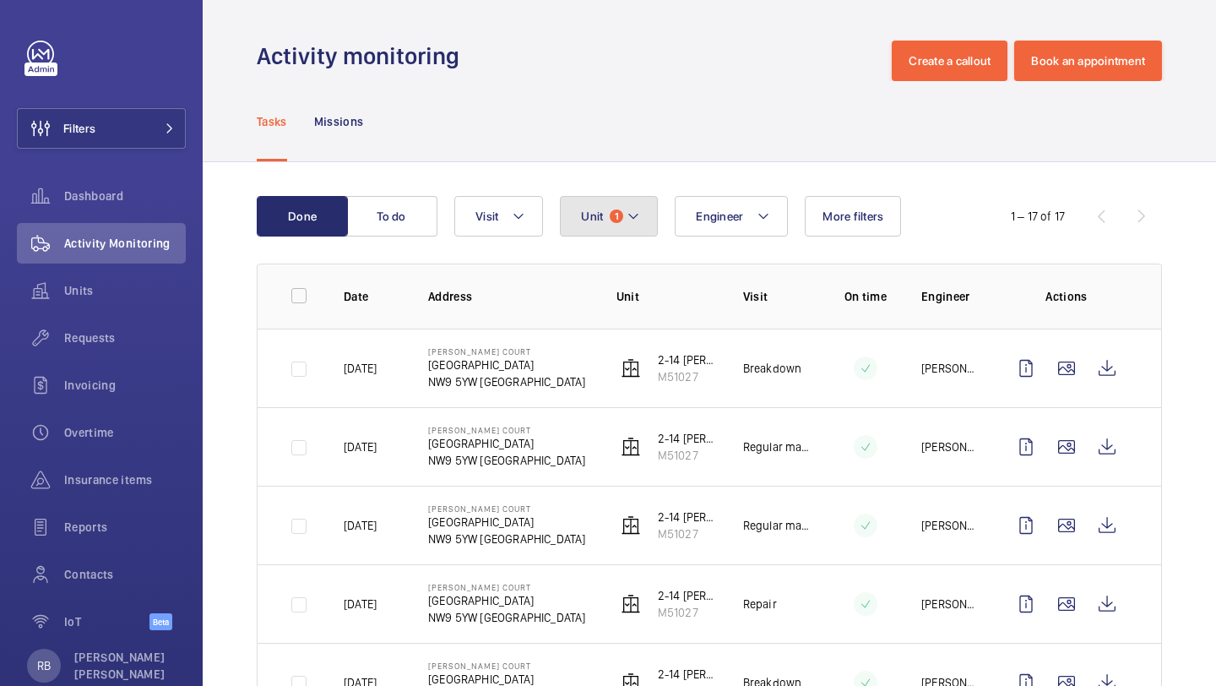
click at [621, 220] on span "1" at bounding box center [617, 216] width 14 height 14
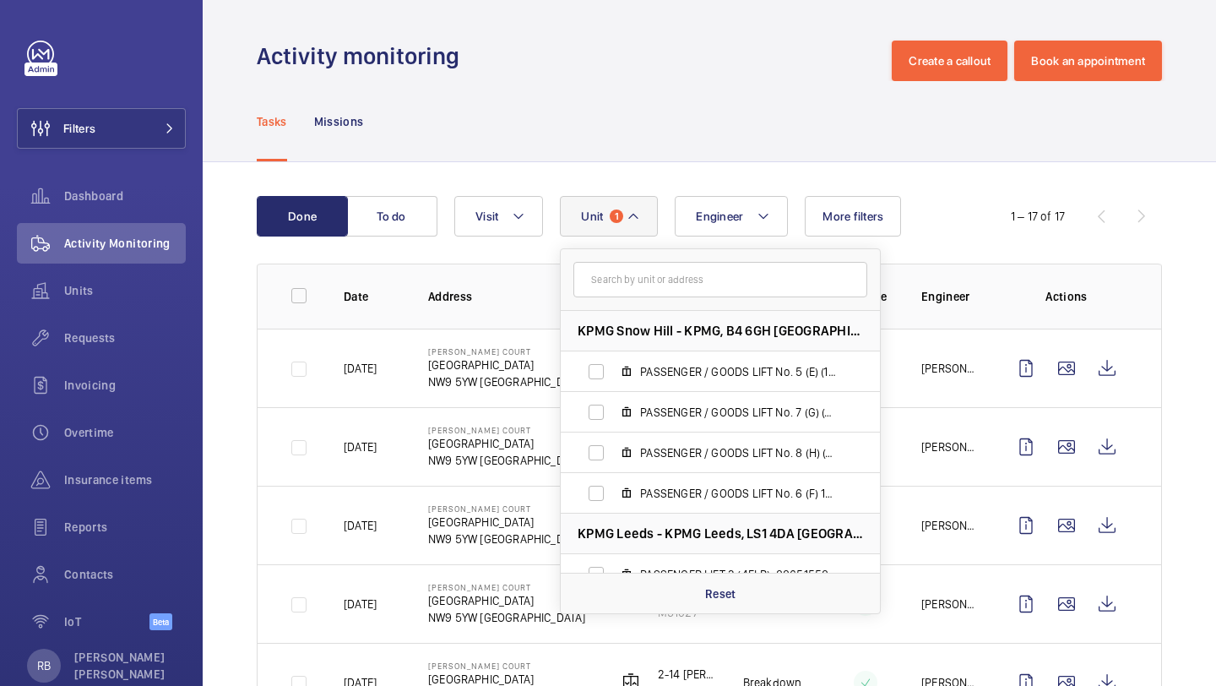
click at [623, 220] on span "1" at bounding box center [617, 216] width 14 height 14
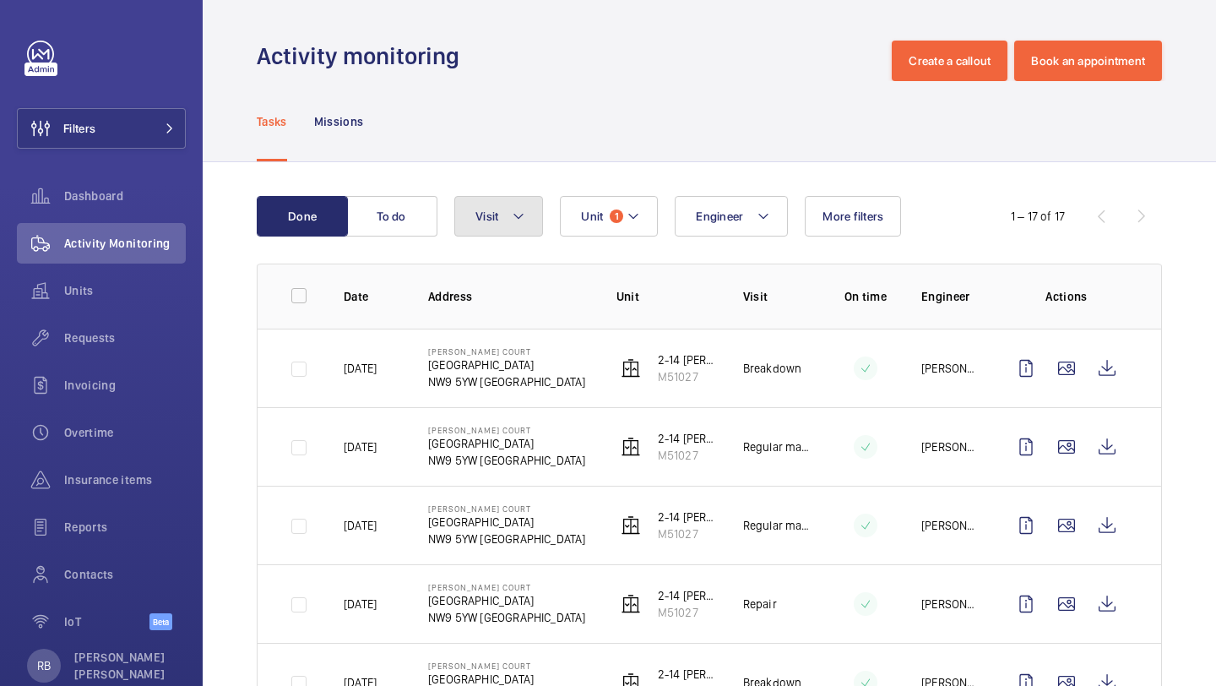
click at [505, 203] on button "Visit" at bounding box center [498, 216] width 89 height 41
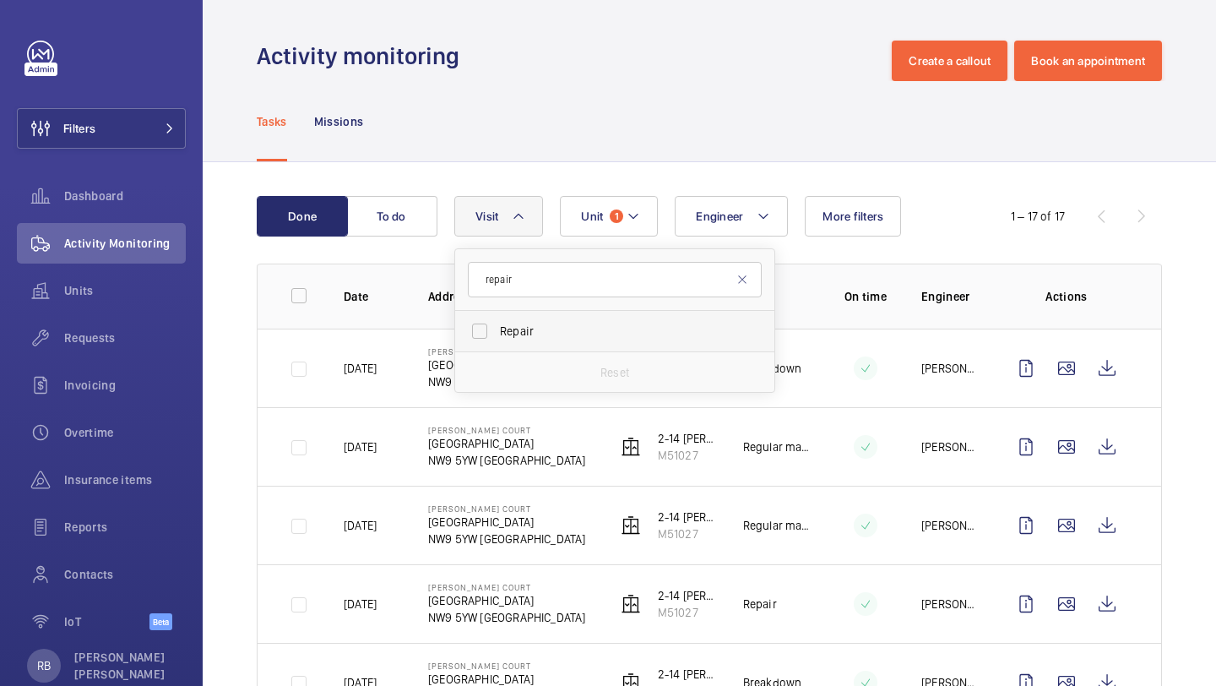
type input "repair"
click at [599, 329] on span "Repair" at bounding box center [616, 331] width 232 height 17
click at [497, 329] on input "Repair" at bounding box center [480, 331] width 34 height 34
checkbox input "true"
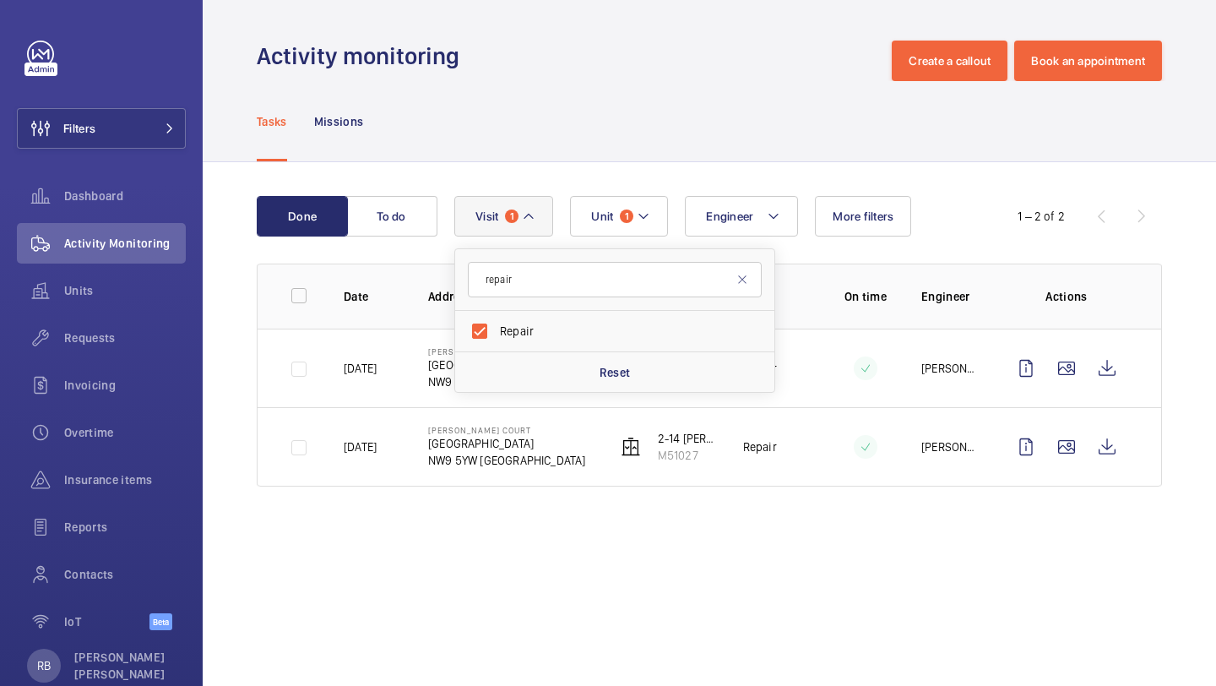
click at [1215, 320] on div "Done To do Engineer Unit 1 Visit 1 repair Repair Reset More filters 1 – 2 of 2 …" at bounding box center [710, 344] width 1014 height 365
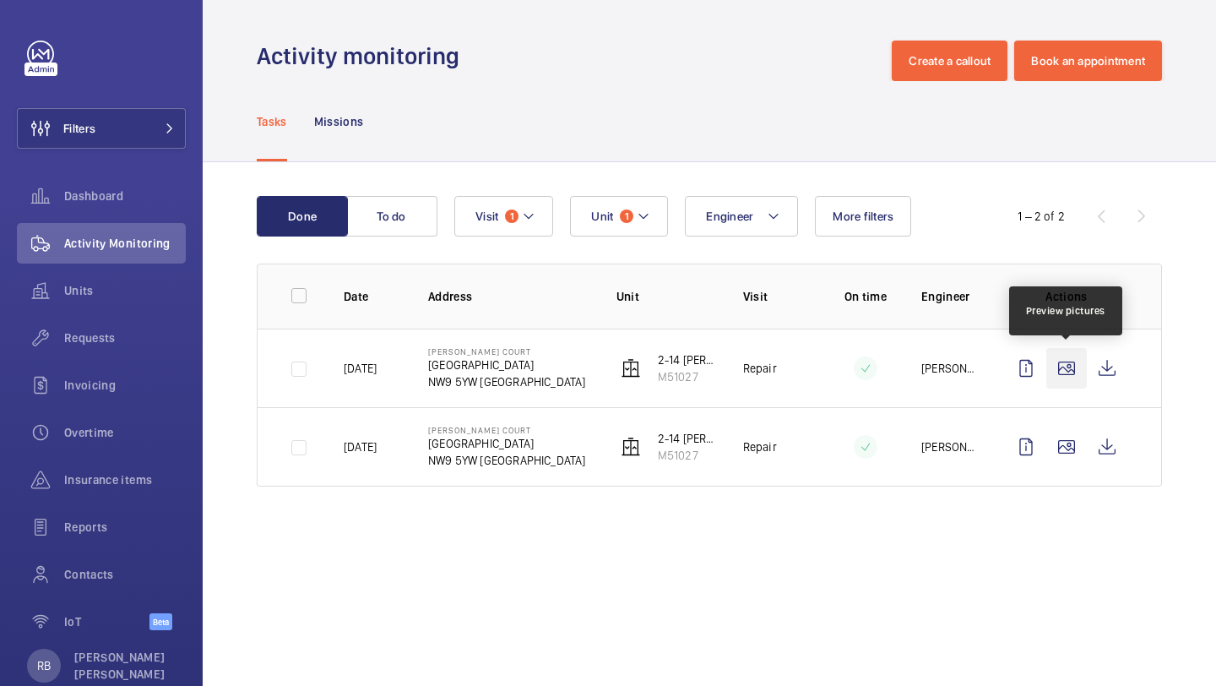
click at [1059, 357] on wm-front-icon-button at bounding box center [1067, 368] width 41 height 41
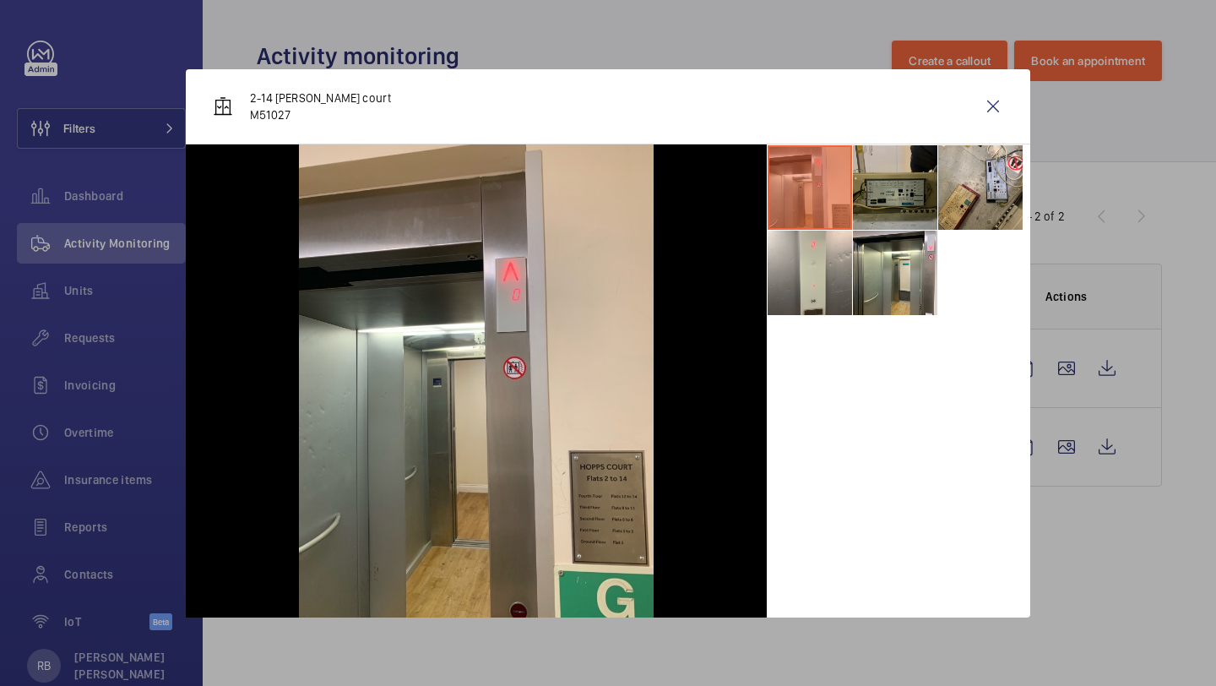
click at [878, 202] on li at bounding box center [895, 187] width 84 height 84
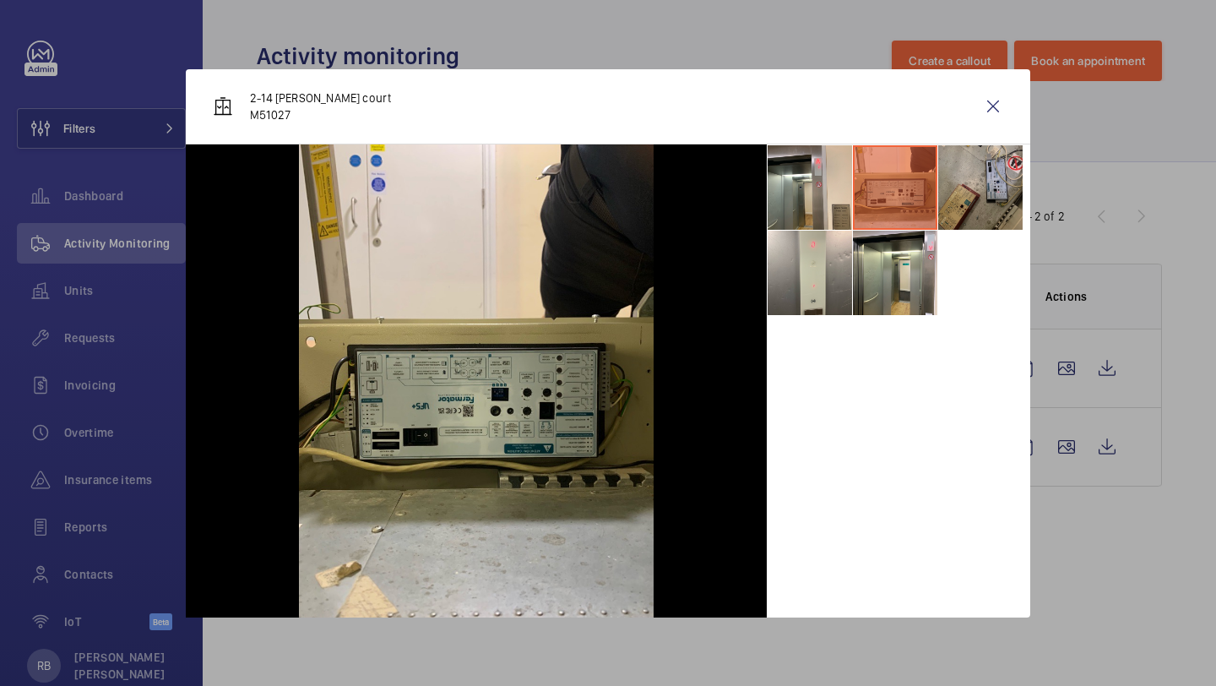
click at [985, 194] on li at bounding box center [980, 187] width 84 height 84
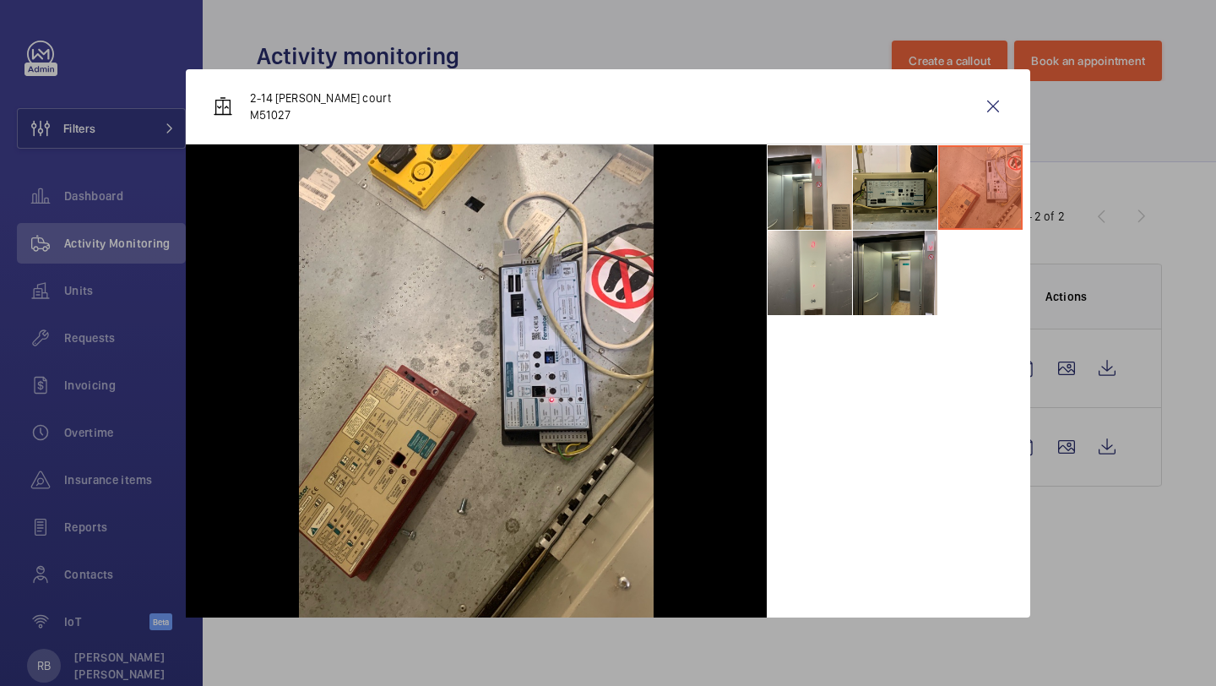
click at [894, 273] on li at bounding box center [895, 273] width 84 height 84
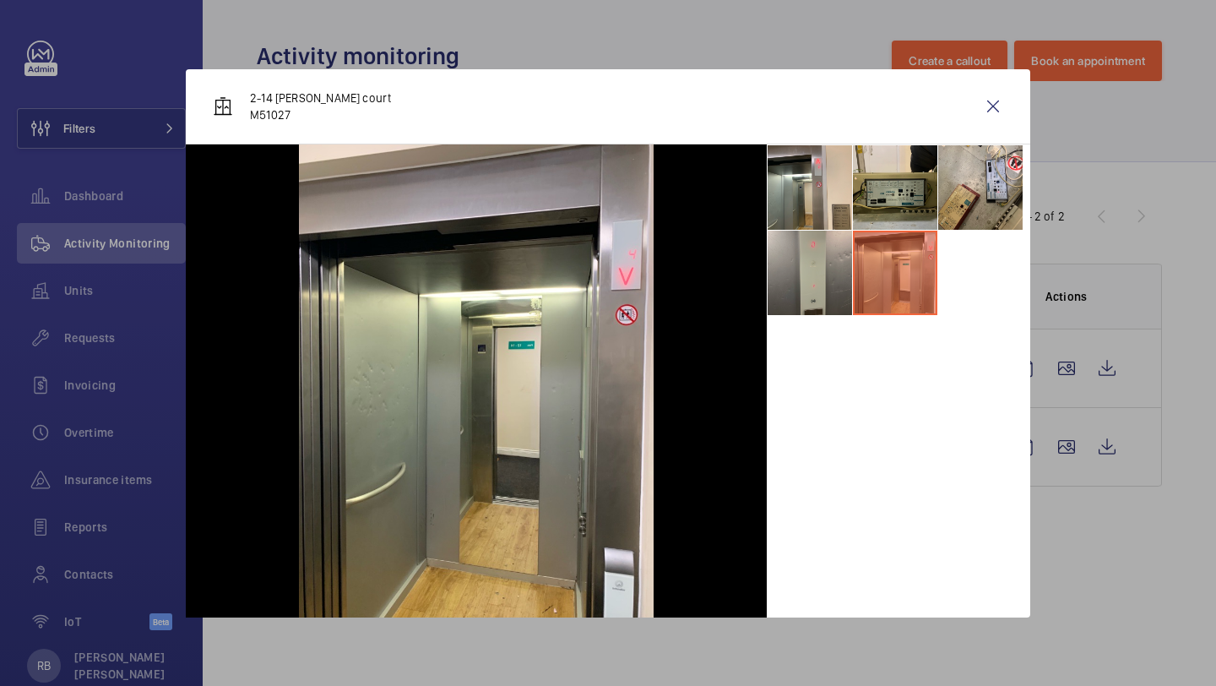
click at [819, 261] on li at bounding box center [810, 273] width 84 height 84
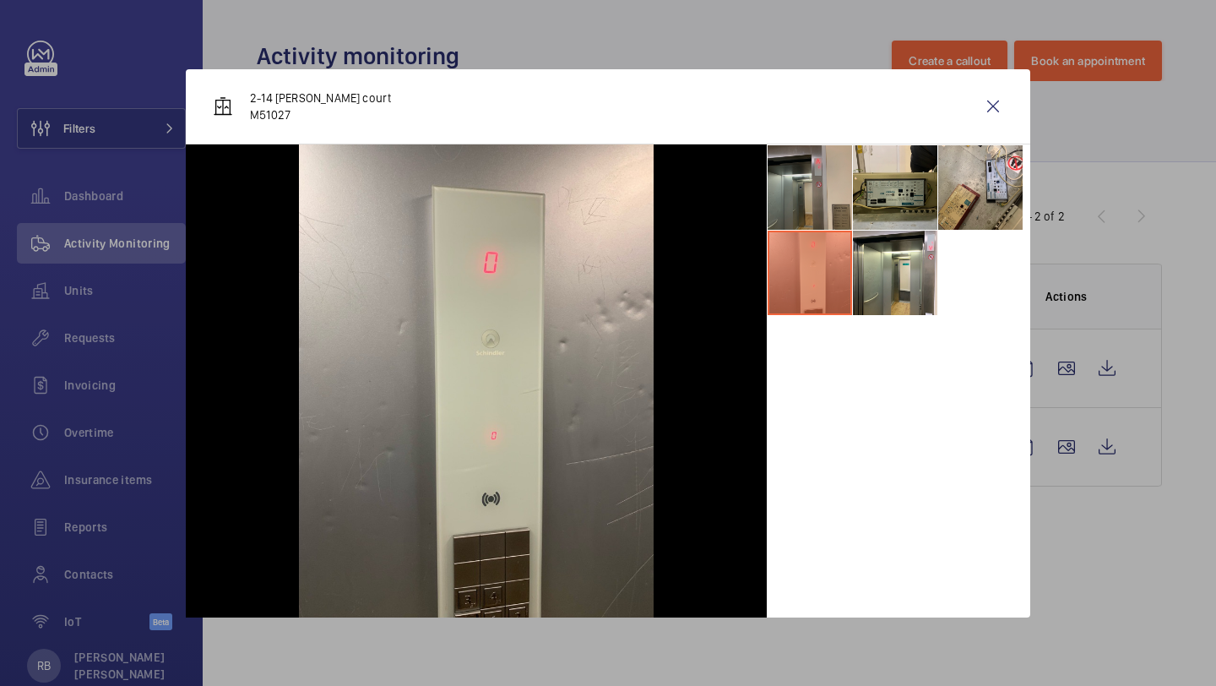
click at [828, 157] on li at bounding box center [810, 187] width 84 height 84
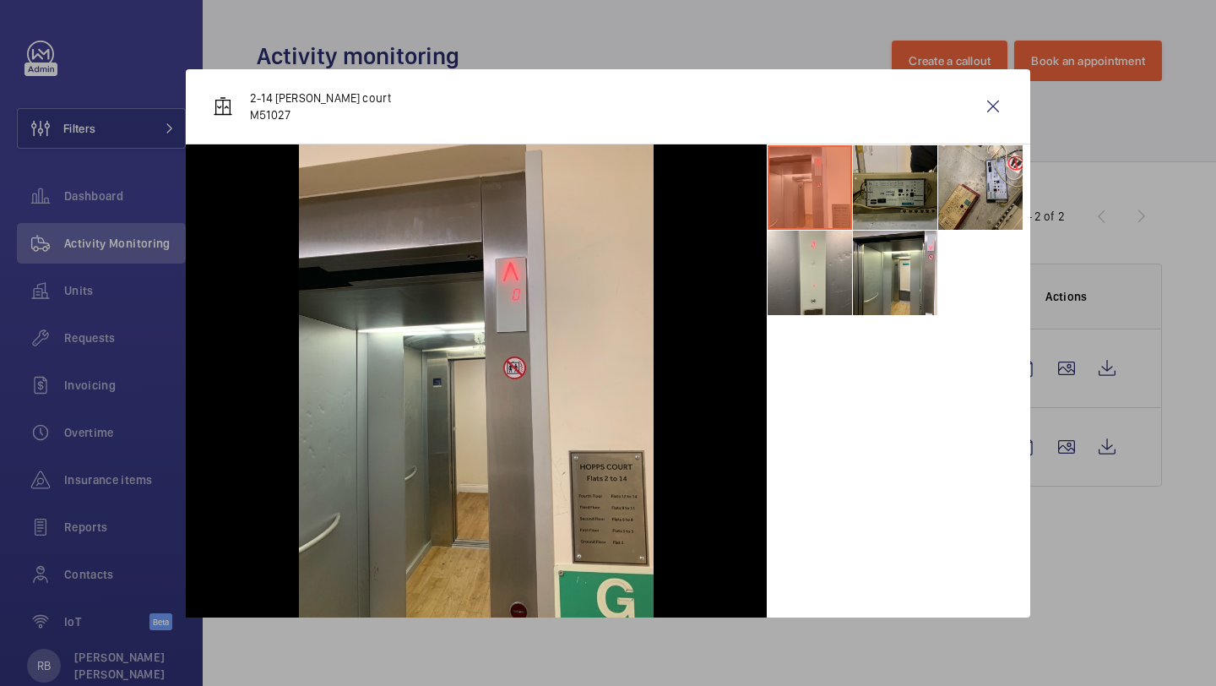
click at [915, 194] on li at bounding box center [895, 187] width 84 height 84
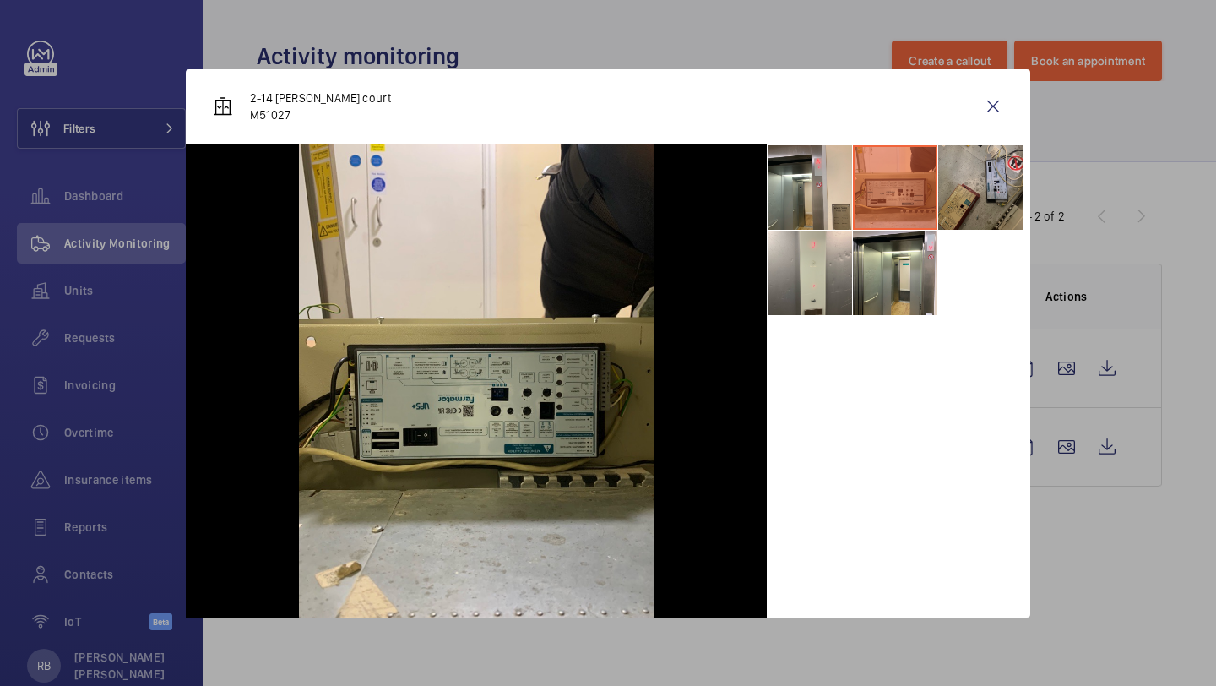
click at [971, 199] on li at bounding box center [980, 187] width 84 height 84
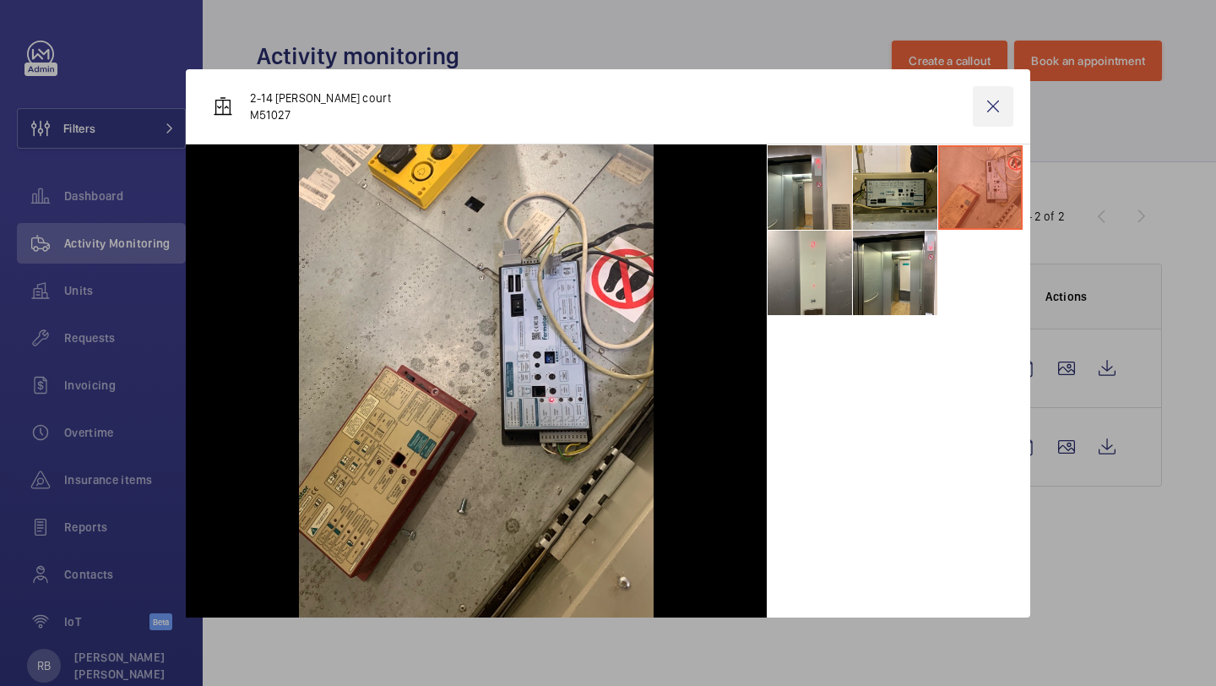
click at [1008, 102] on wm-front-icon-button at bounding box center [993, 106] width 41 height 41
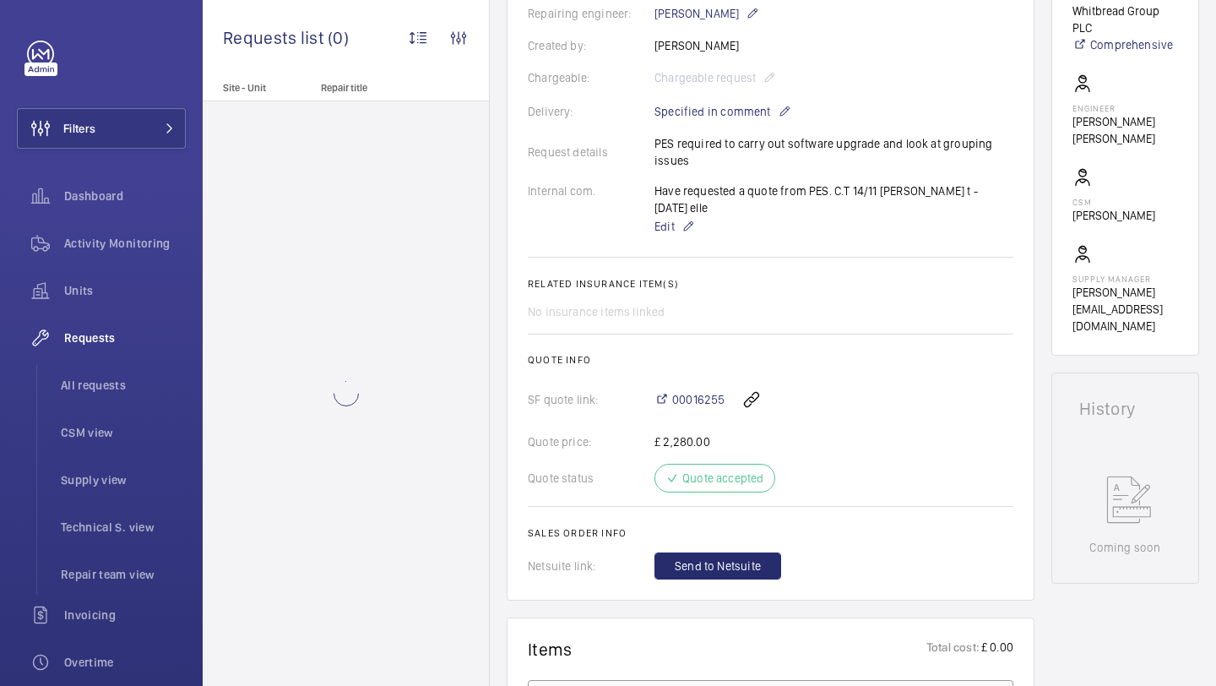
scroll to position [460, 0]
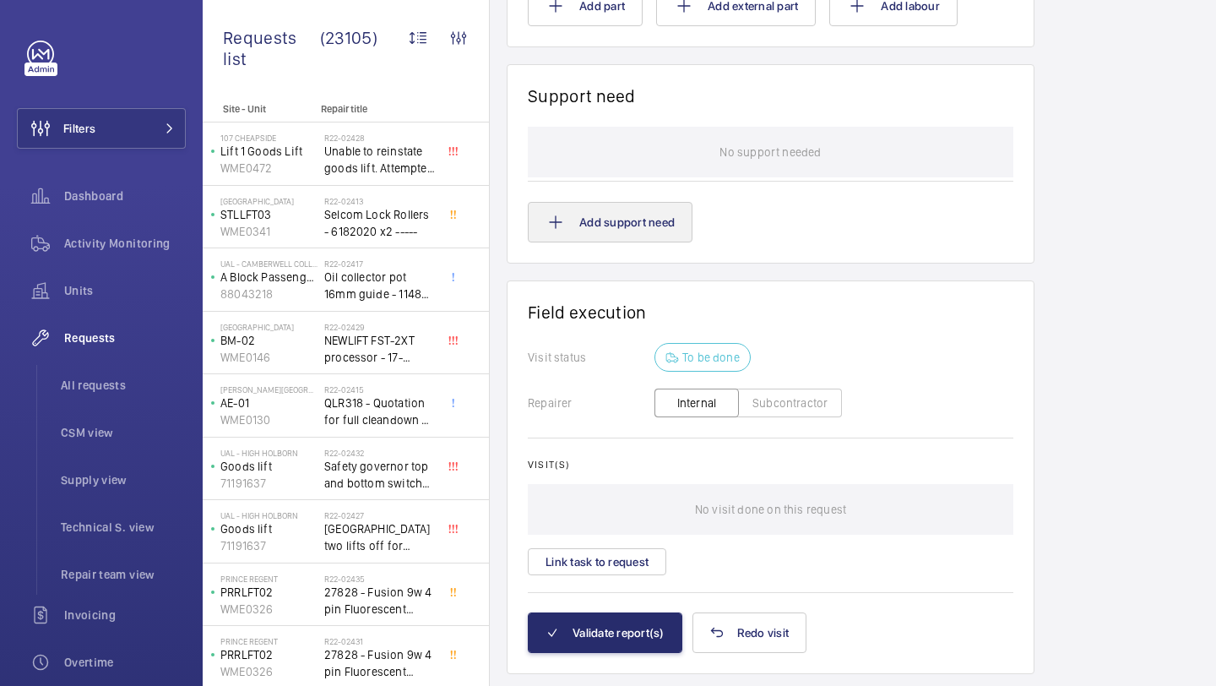
scroll to position [1492, 0]
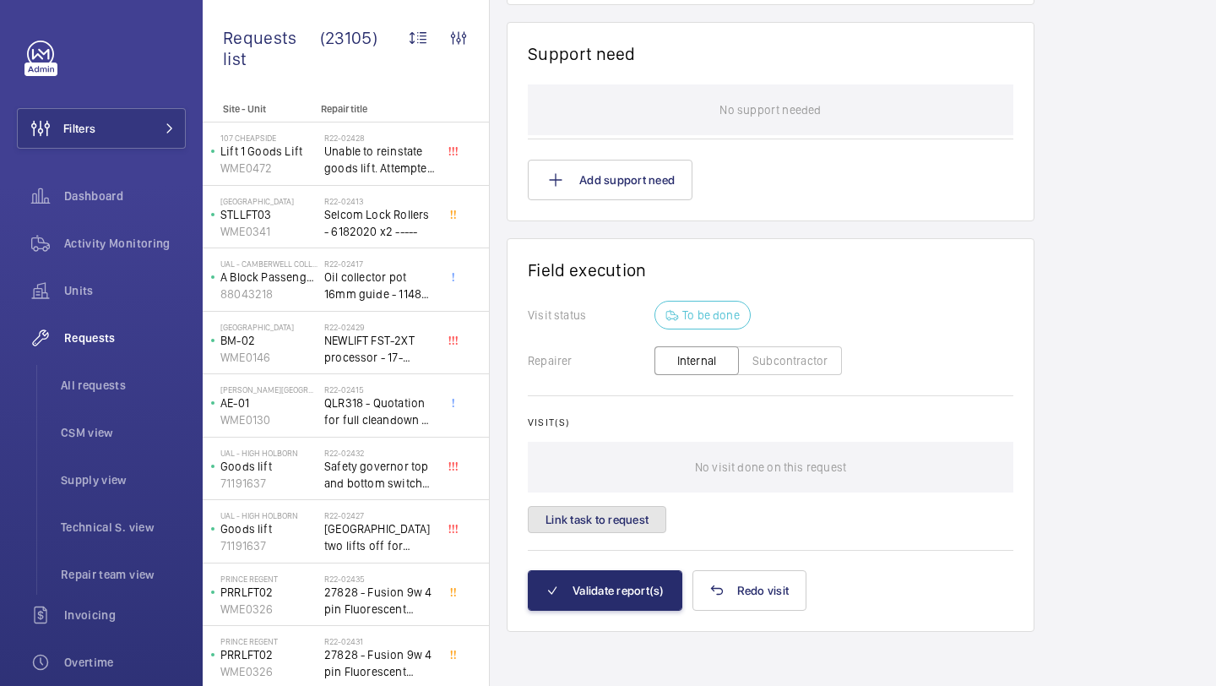
click at [601, 507] on button "Link task to request" at bounding box center [597, 519] width 139 height 27
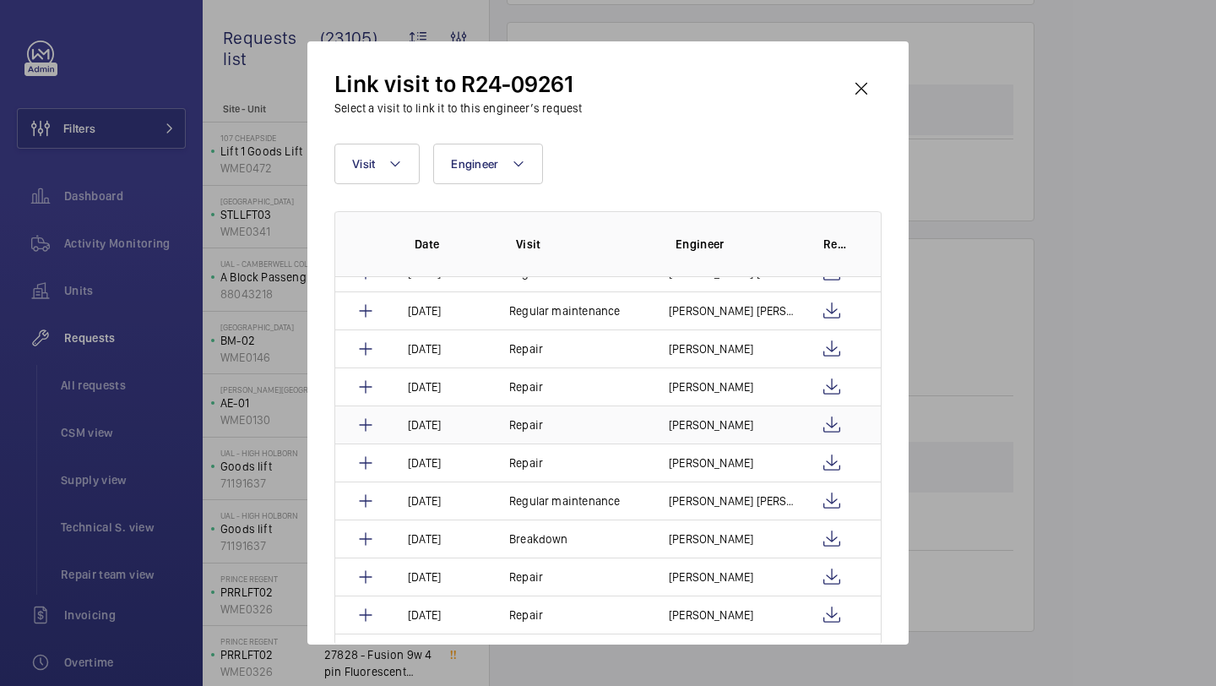
scroll to position [69, 0]
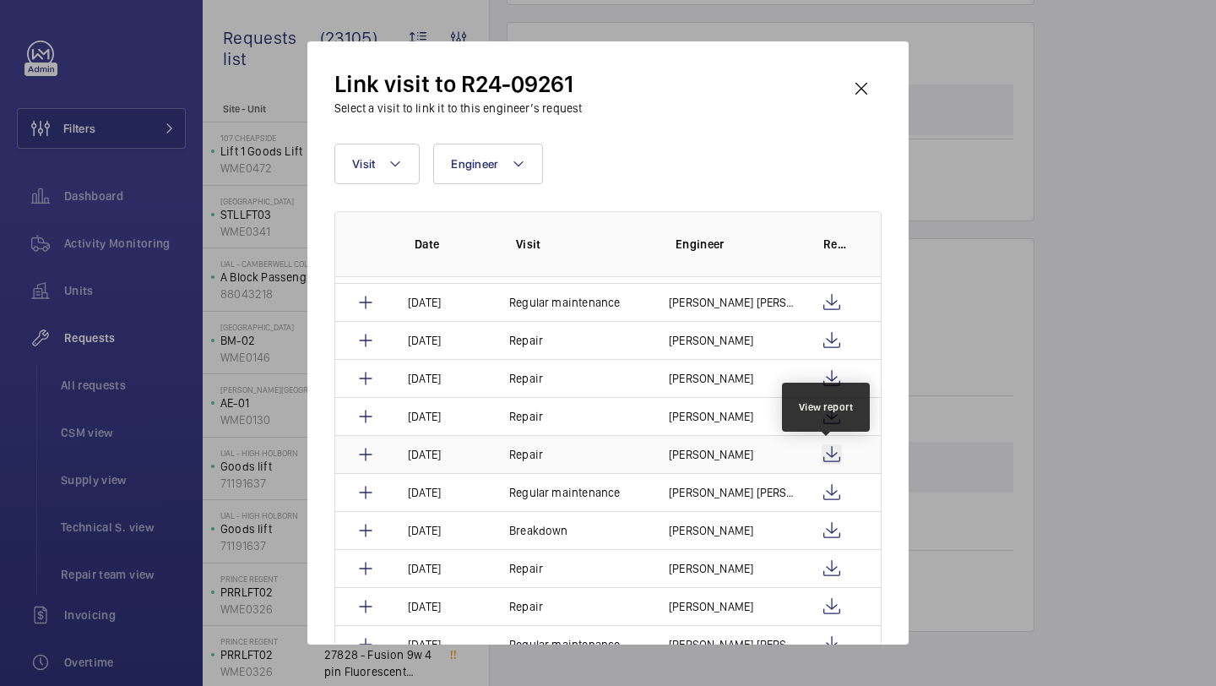
click at [832, 454] on wm-front-icon-button at bounding box center [832, 454] width 20 height 20
click at [824, 417] on wm-front-icon-button at bounding box center [832, 416] width 20 height 20
click at [888, 90] on div "Link visit to R24-09261 Select a visit to link it to this engineer’s request Vi…" at bounding box center [607, 342] width 601 height 603
click at [879, 91] on wm-front-icon-button at bounding box center [861, 88] width 41 height 41
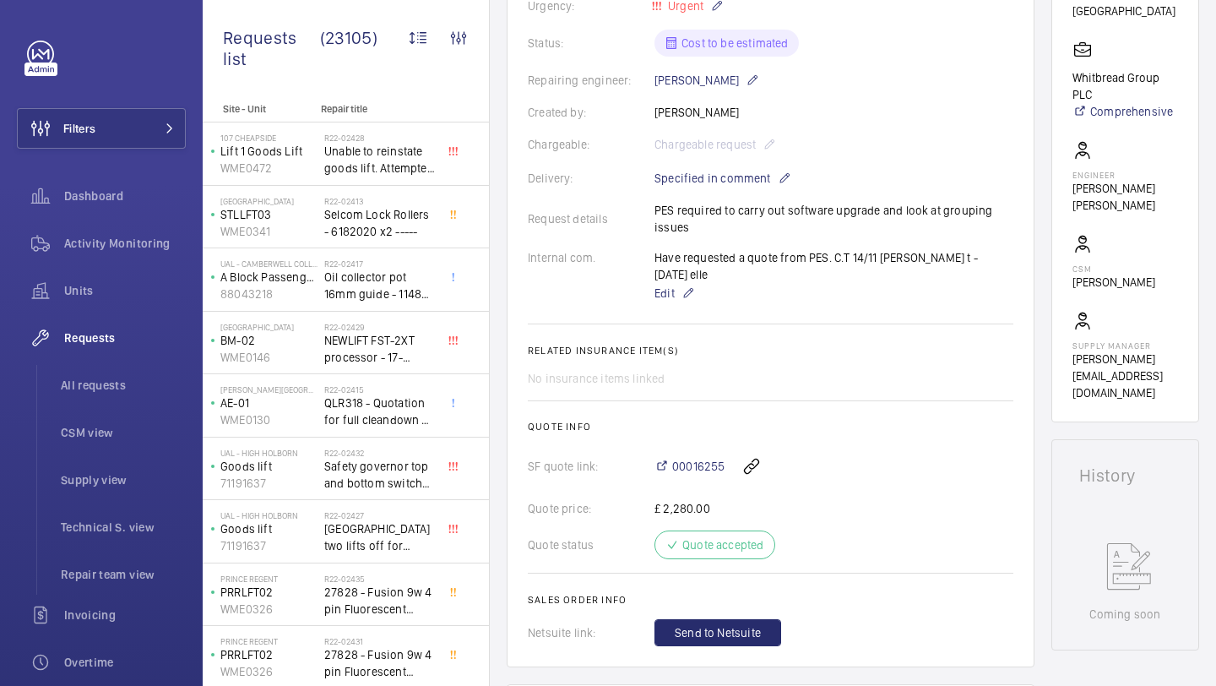
scroll to position [378, 0]
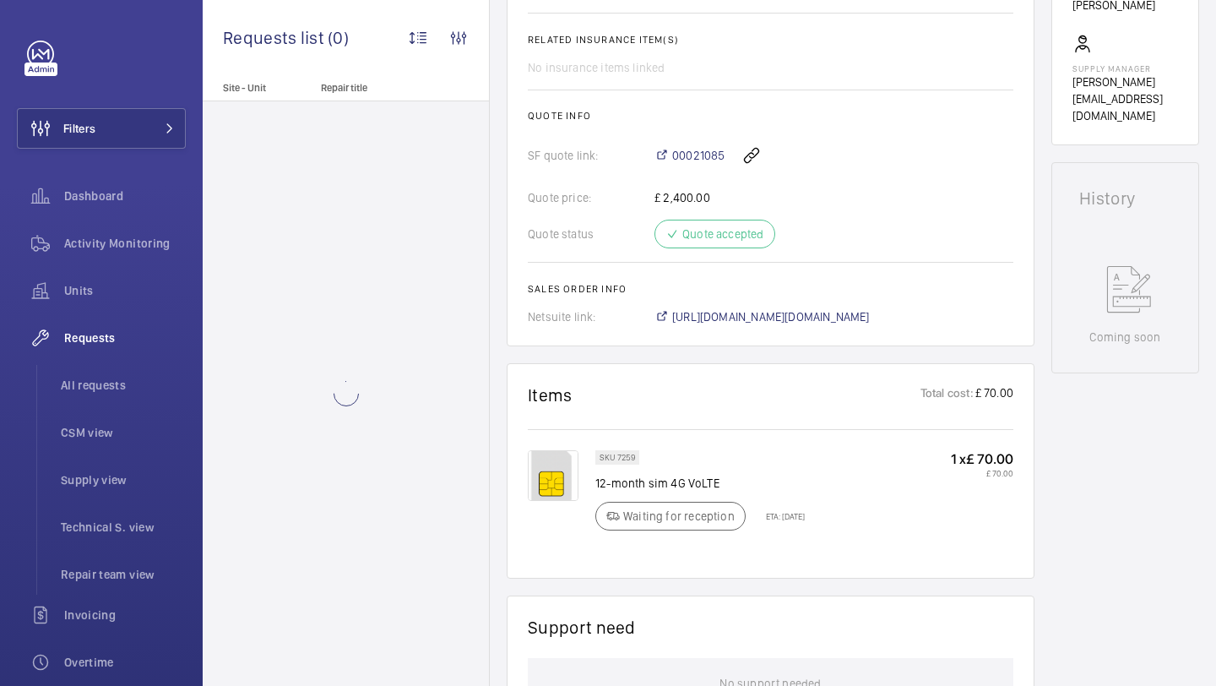
scroll to position [717, 0]
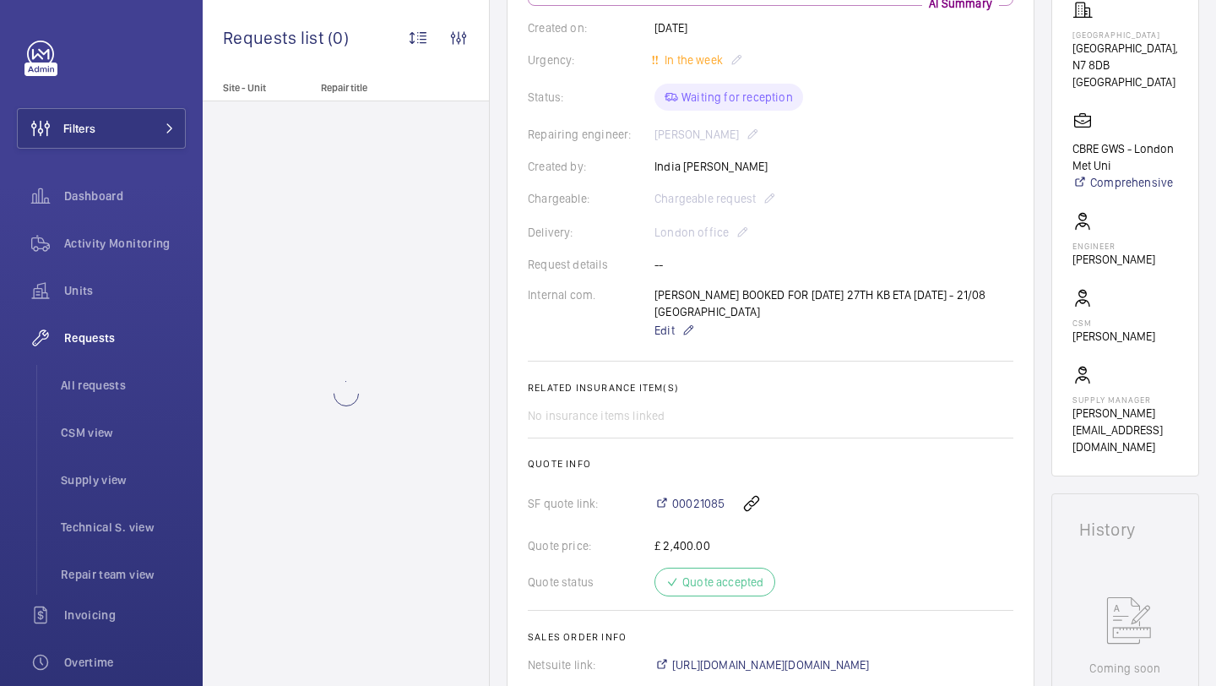
scroll to position [334, 0]
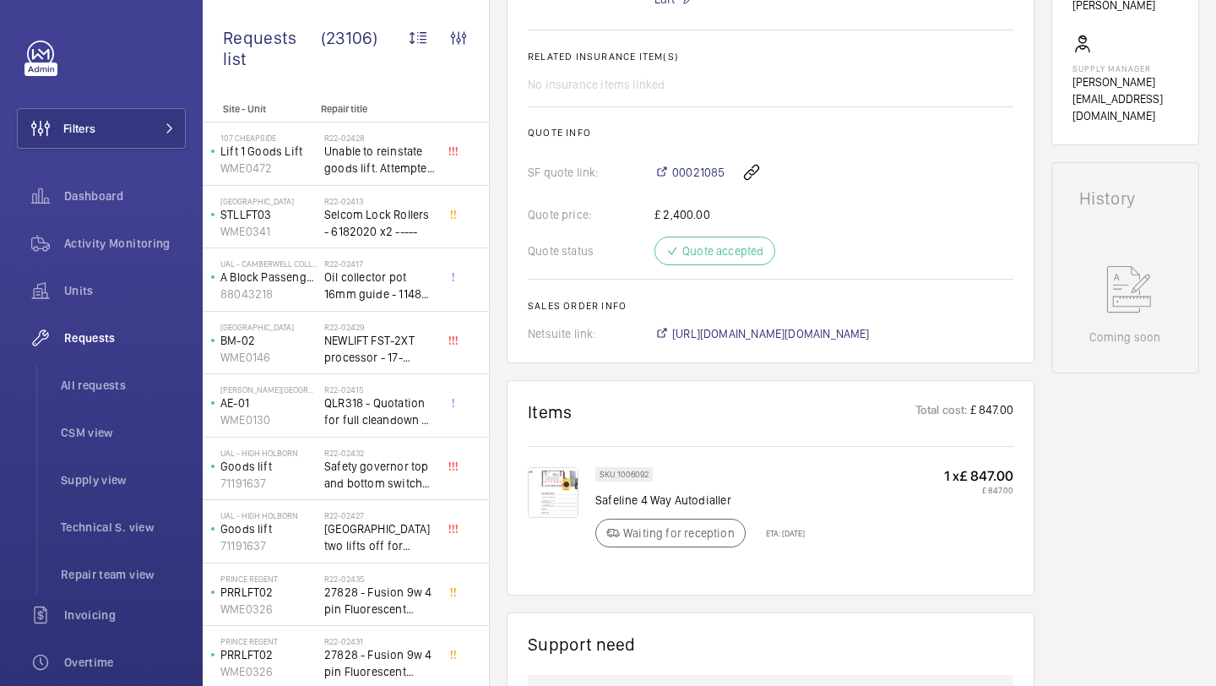
scroll to position [373, 0]
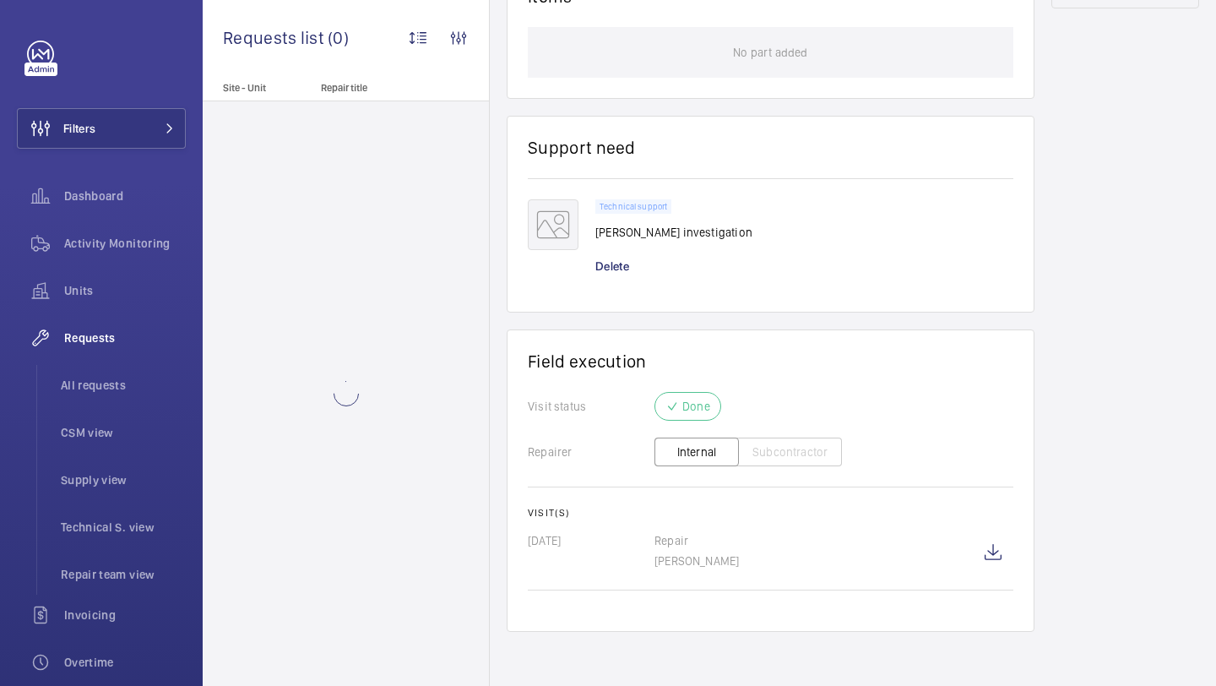
scroll to position [1032, 0]
click at [1003, 543] on wm-front-icon-button at bounding box center [993, 552] width 41 height 41
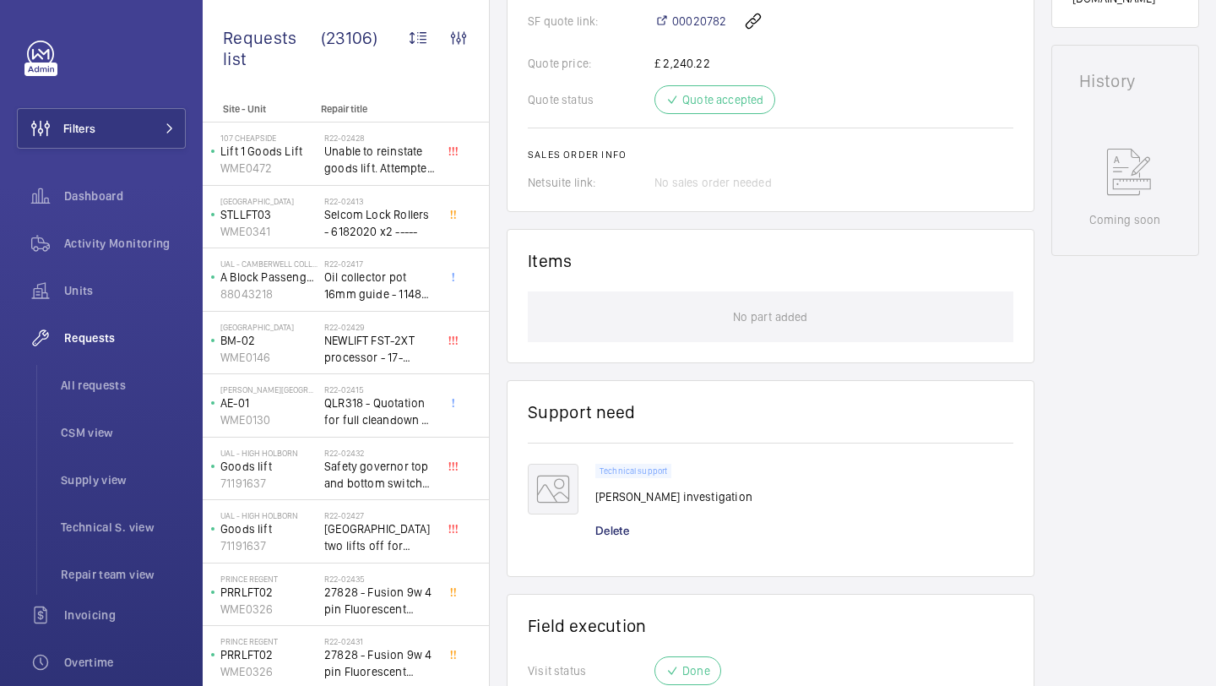
scroll to position [1032, 0]
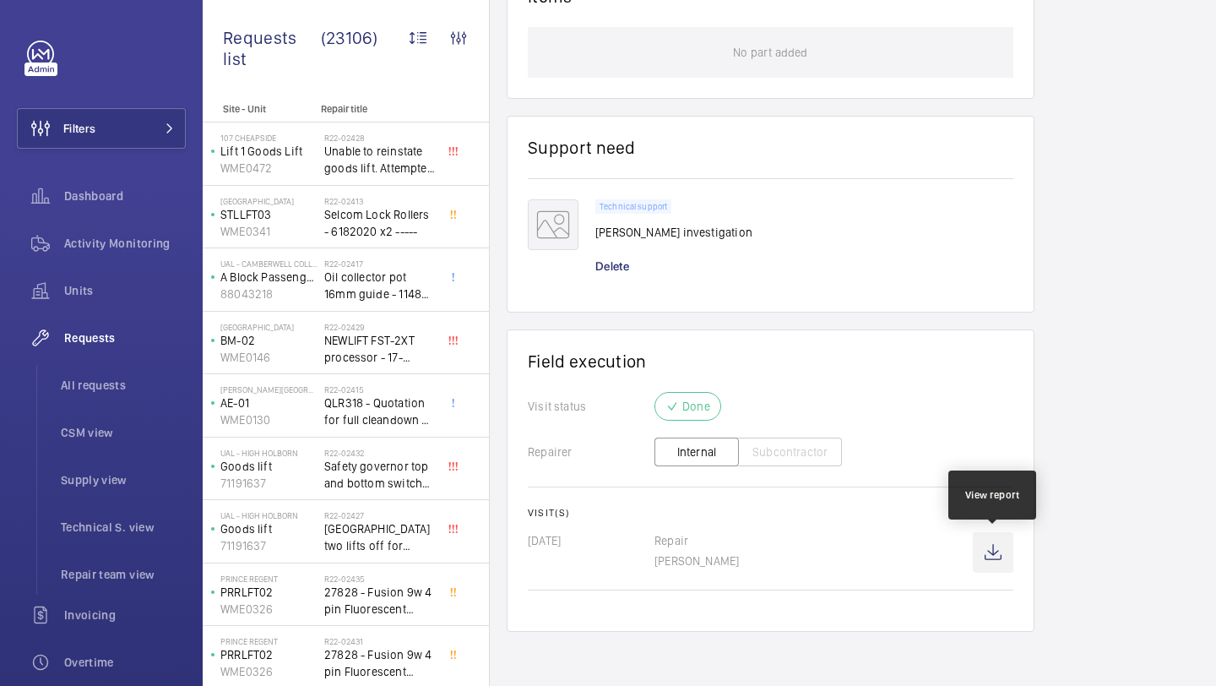
click at [996, 545] on wm-front-icon-button at bounding box center [993, 552] width 41 height 41
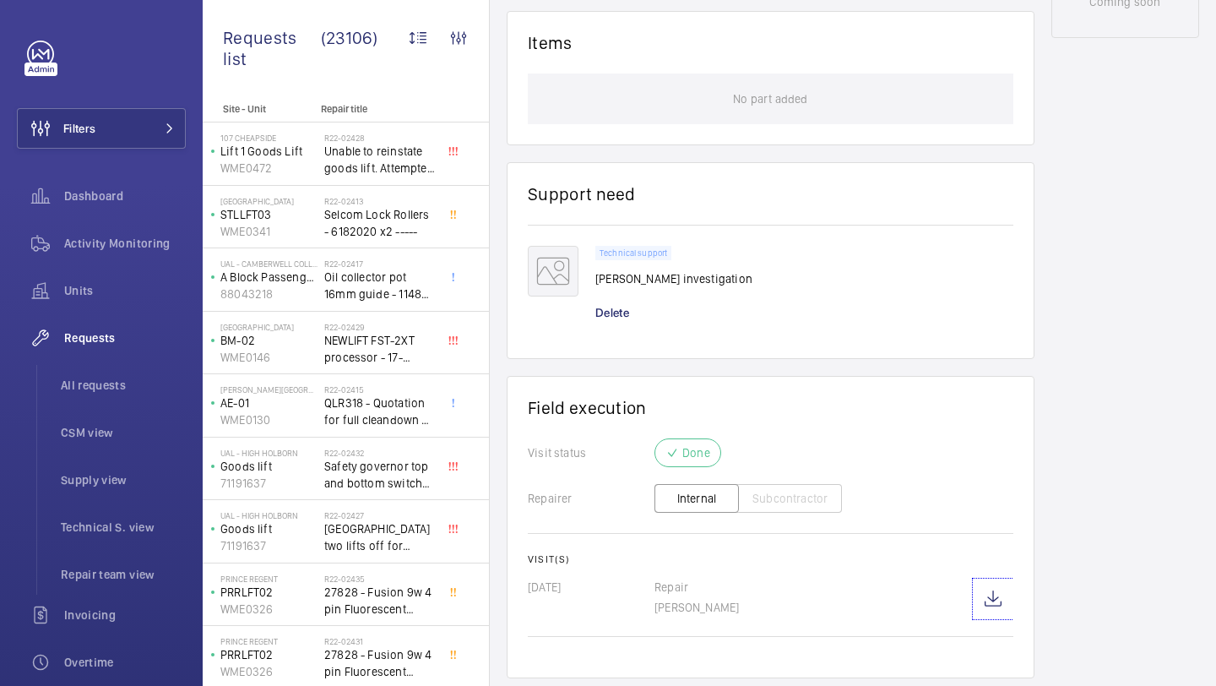
scroll to position [986, 0]
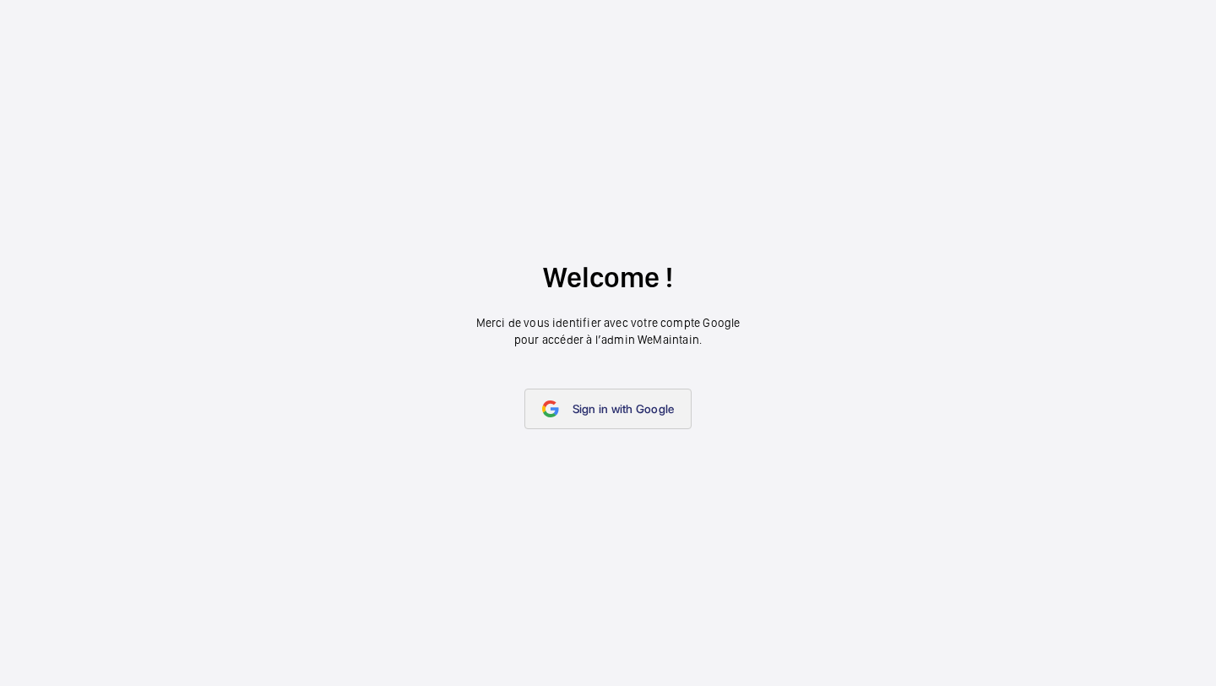
click at [601, 405] on span "Sign in with Google" at bounding box center [624, 409] width 102 height 14
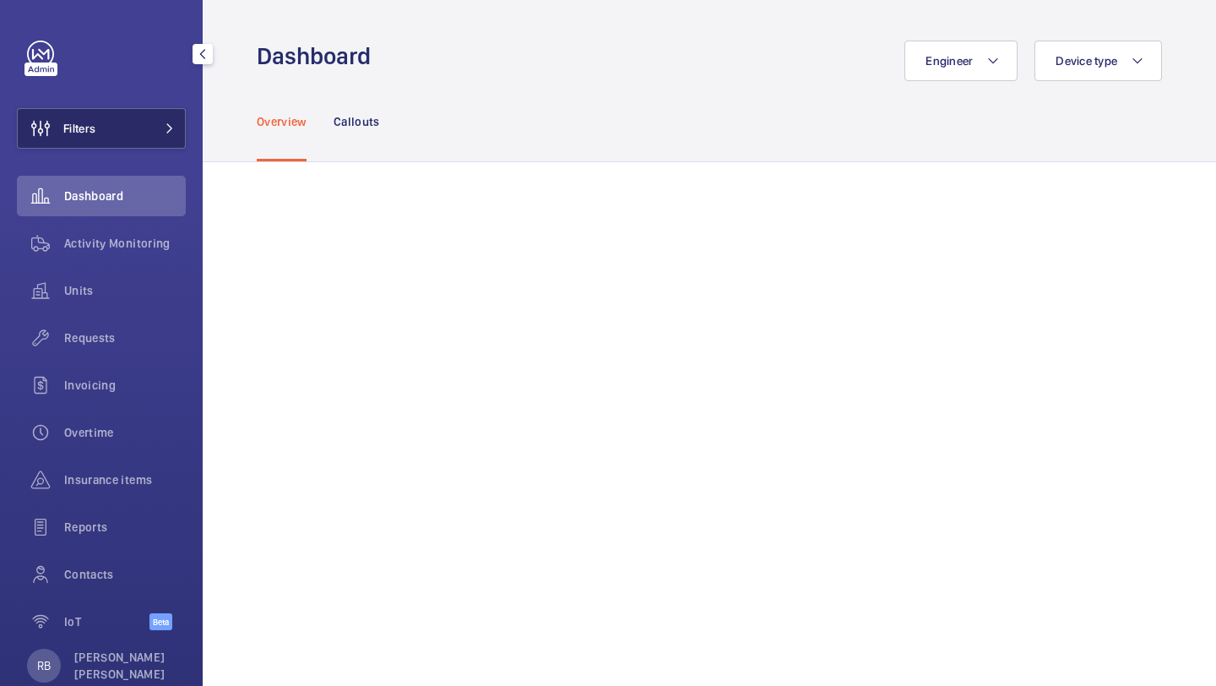
click at [129, 123] on button "Filters" at bounding box center [101, 128] width 169 height 41
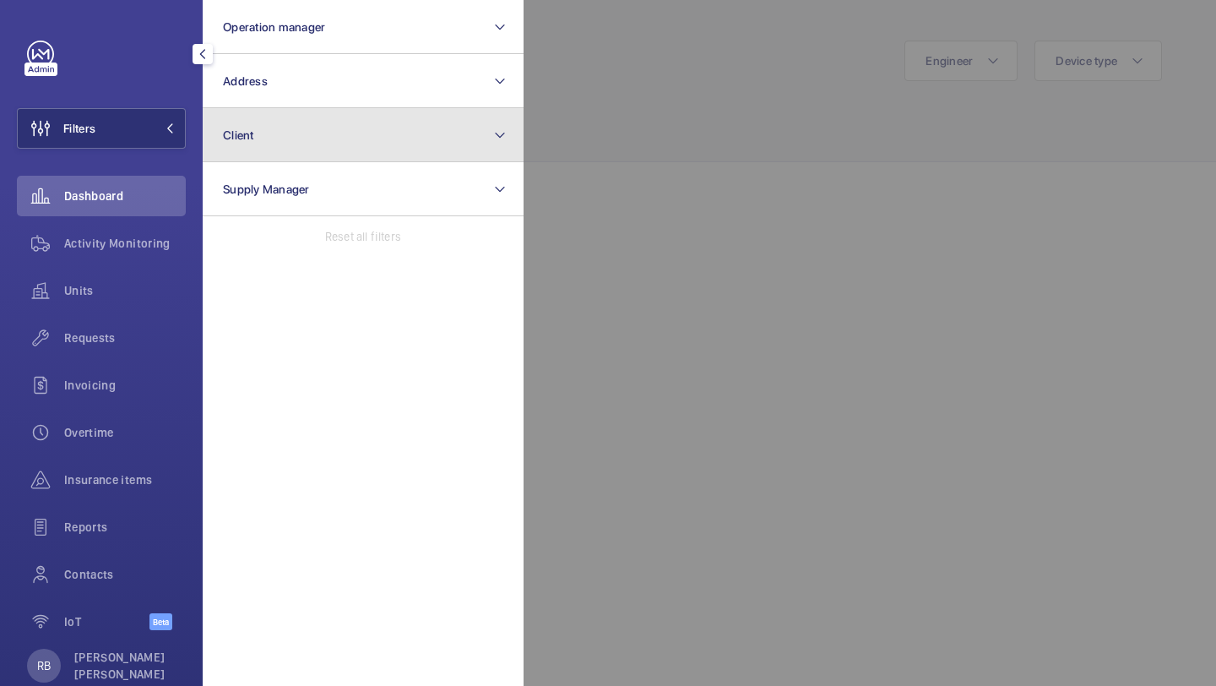
click at [284, 117] on button "Client" at bounding box center [363, 135] width 321 height 54
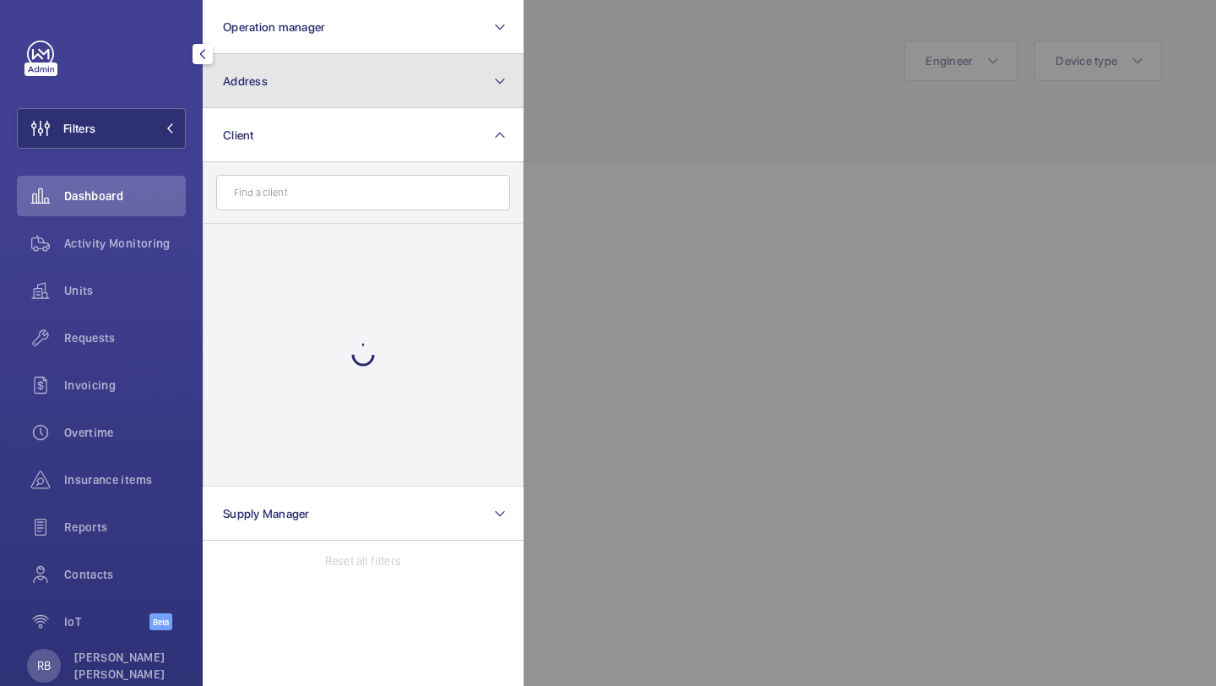
click at [307, 85] on button "Address" at bounding box center [363, 81] width 321 height 54
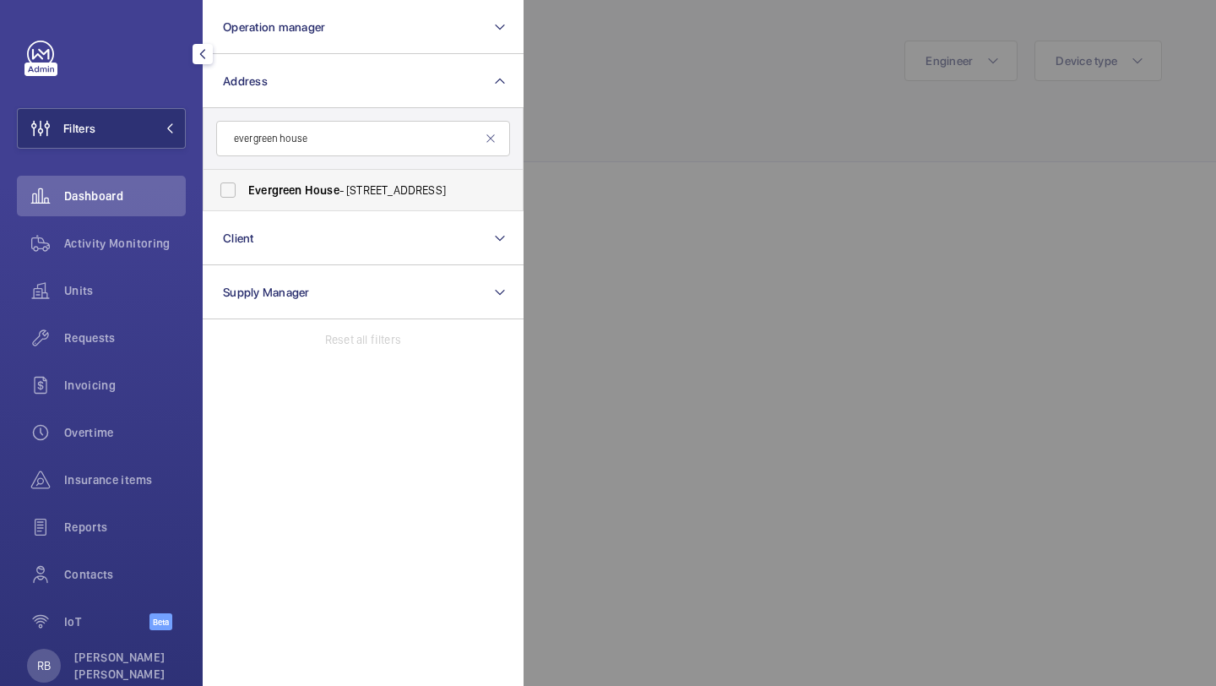
type input "evergreen house"
click at [267, 193] on span "Evergreen" at bounding box center [275, 190] width 54 height 14
click at [245, 193] on input "[GEOGRAPHIC_DATA] - [STREET_ADDRESS]" at bounding box center [228, 190] width 34 height 34
checkbox input "true"
click at [648, 179] on div at bounding box center [1132, 343] width 1216 height 686
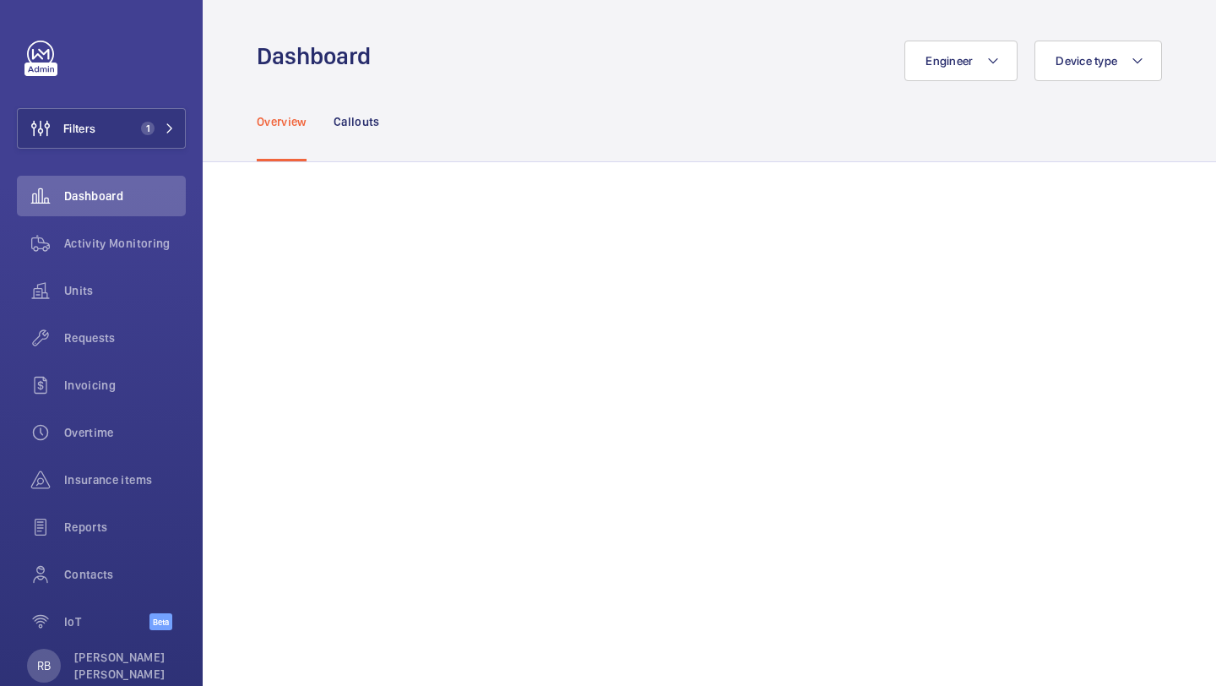
click at [411, 151] on div "Overview Callouts" at bounding box center [709, 121] width 905 height 80
click at [177, 139] on button "Filters 1" at bounding box center [101, 128] width 169 height 41
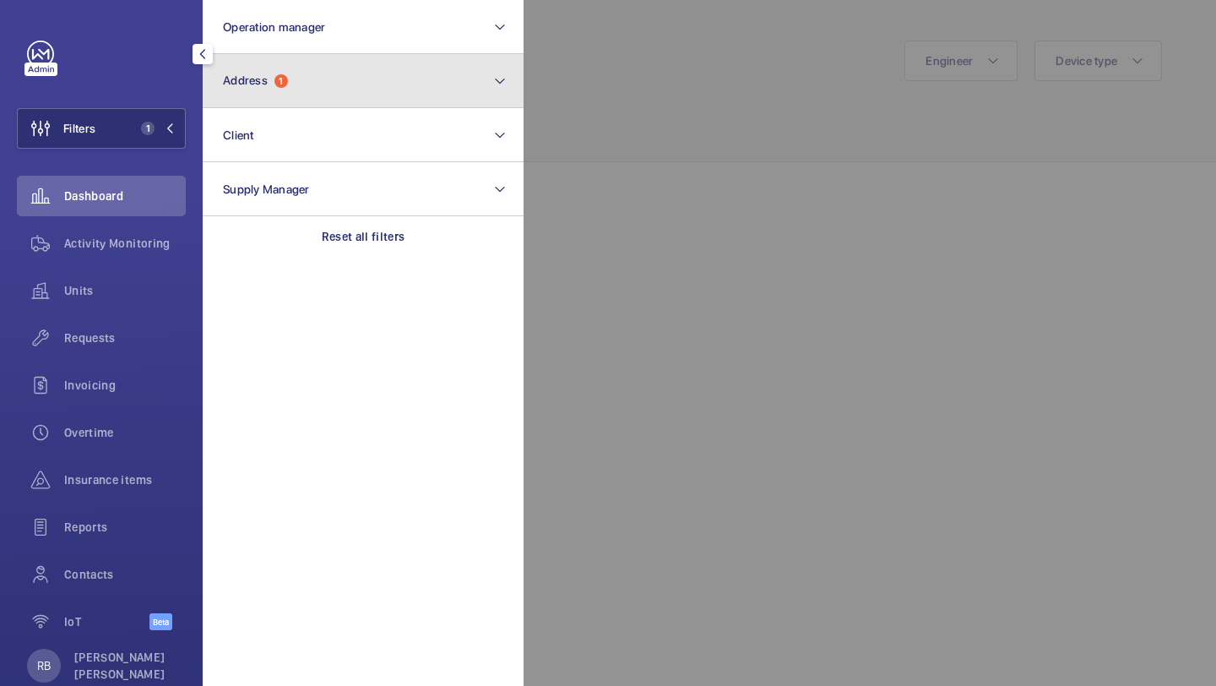
click at [246, 88] on button "Address 1" at bounding box center [363, 81] width 321 height 54
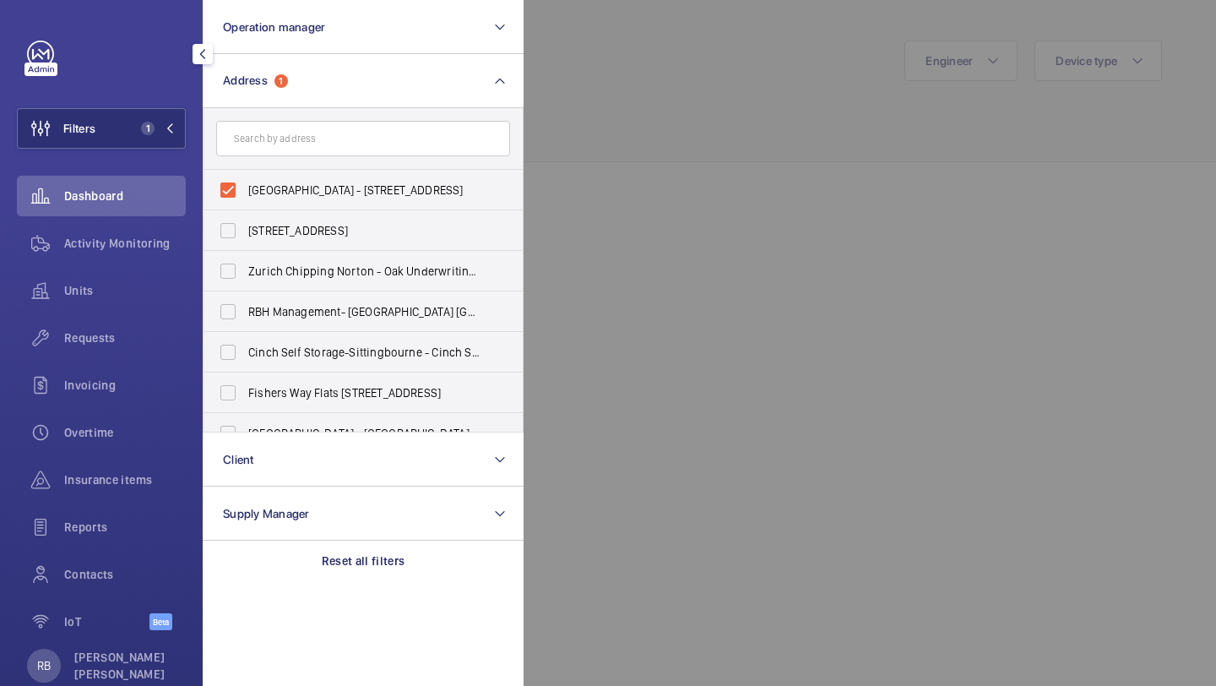
click at [633, 156] on div at bounding box center [1132, 343] width 1216 height 686
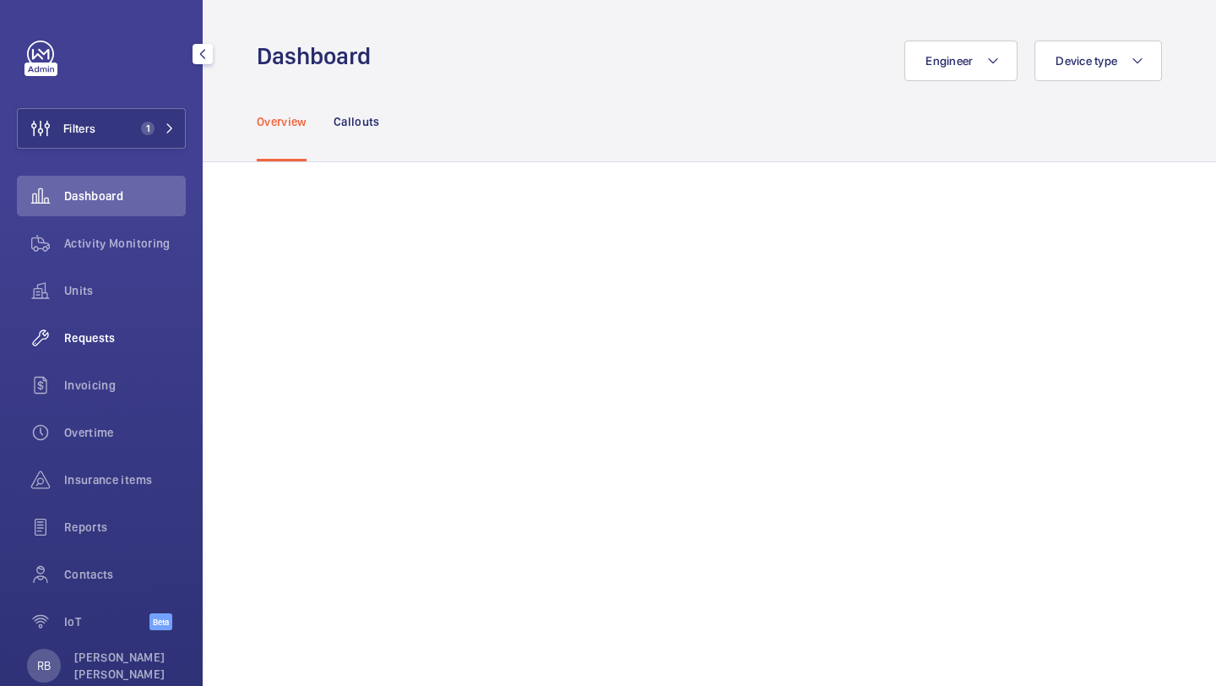
click at [85, 328] on div "Requests" at bounding box center [101, 338] width 169 height 41
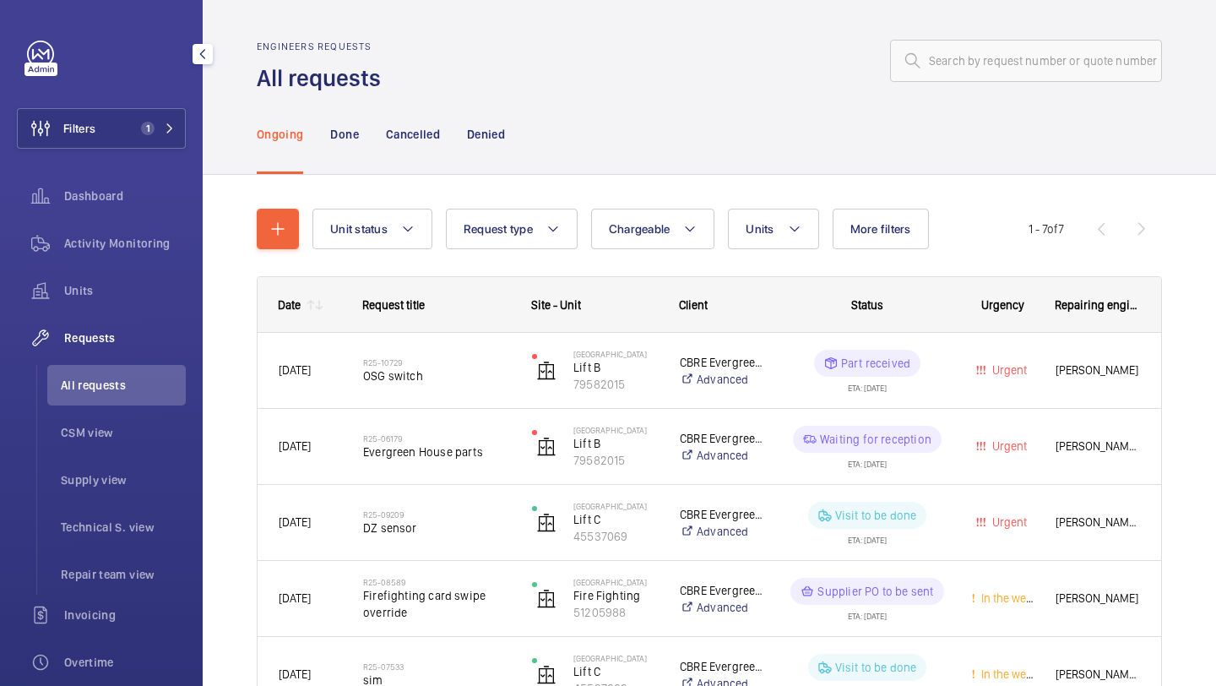
click at [165, 150] on div "Filters 1 Dashboard Activity Monitoring Units Requests All requests CSM view Su…" at bounding box center [101, 460] width 169 height 838
click at [143, 270] on div "Units" at bounding box center [101, 290] width 169 height 41
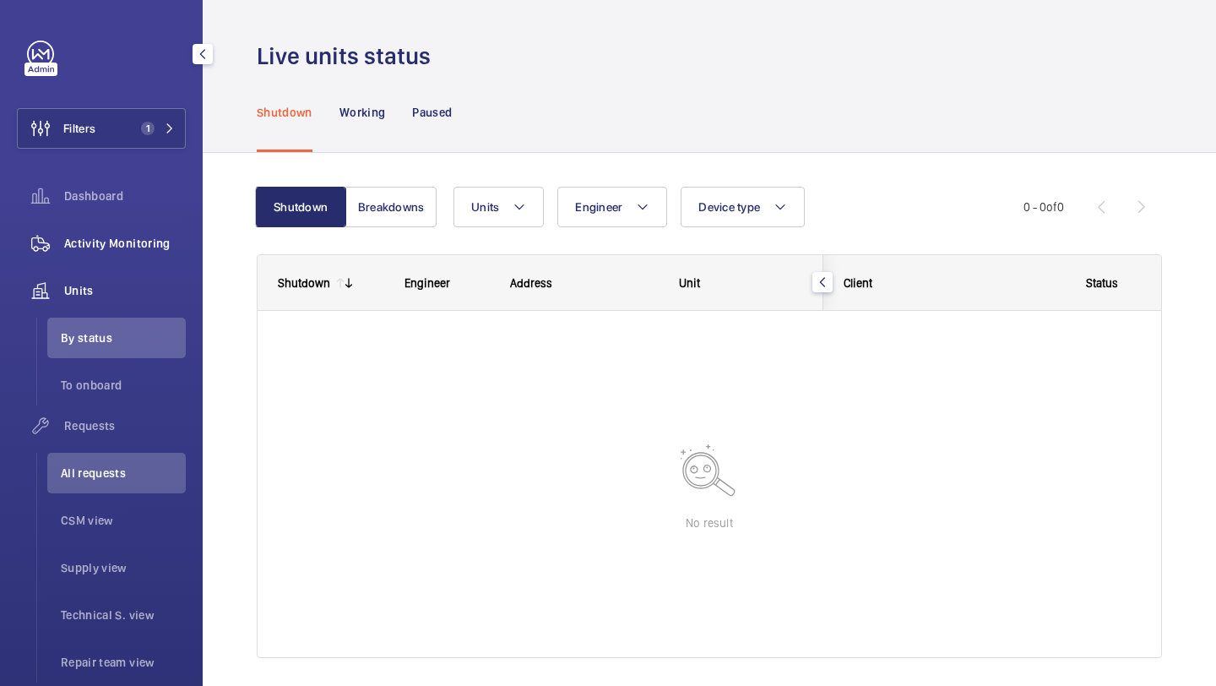
click at [147, 253] on div "Activity Monitoring" at bounding box center [101, 243] width 169 height 41
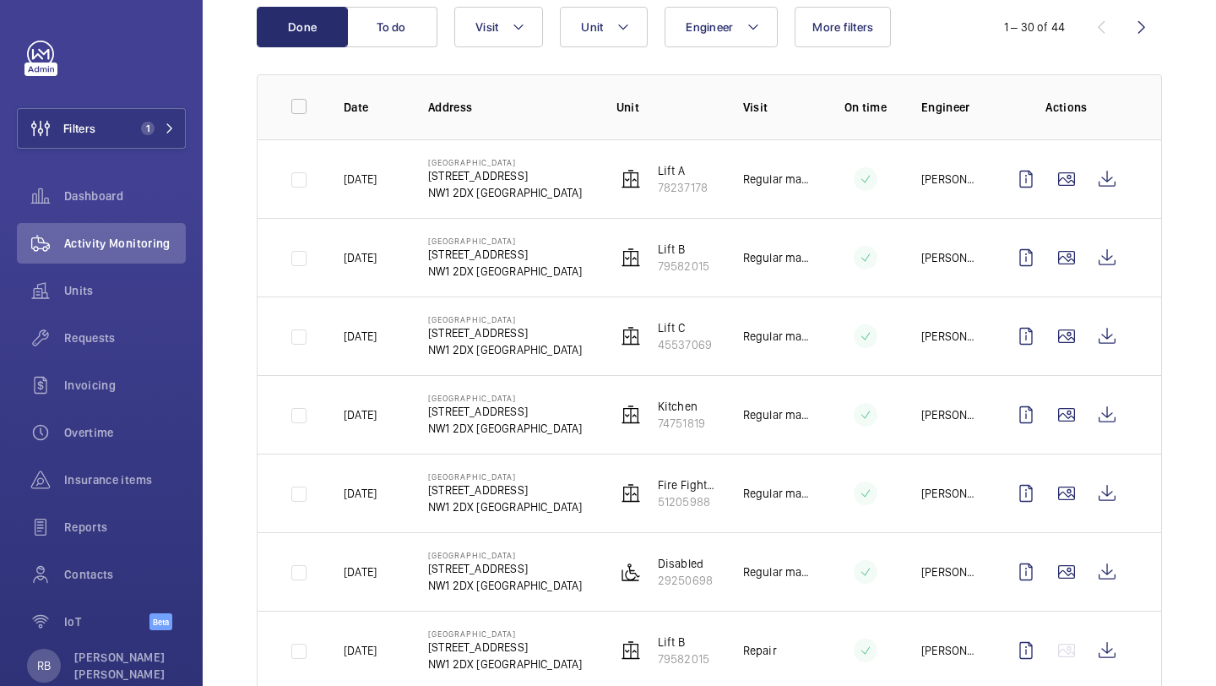
scroll to position [297, 0]
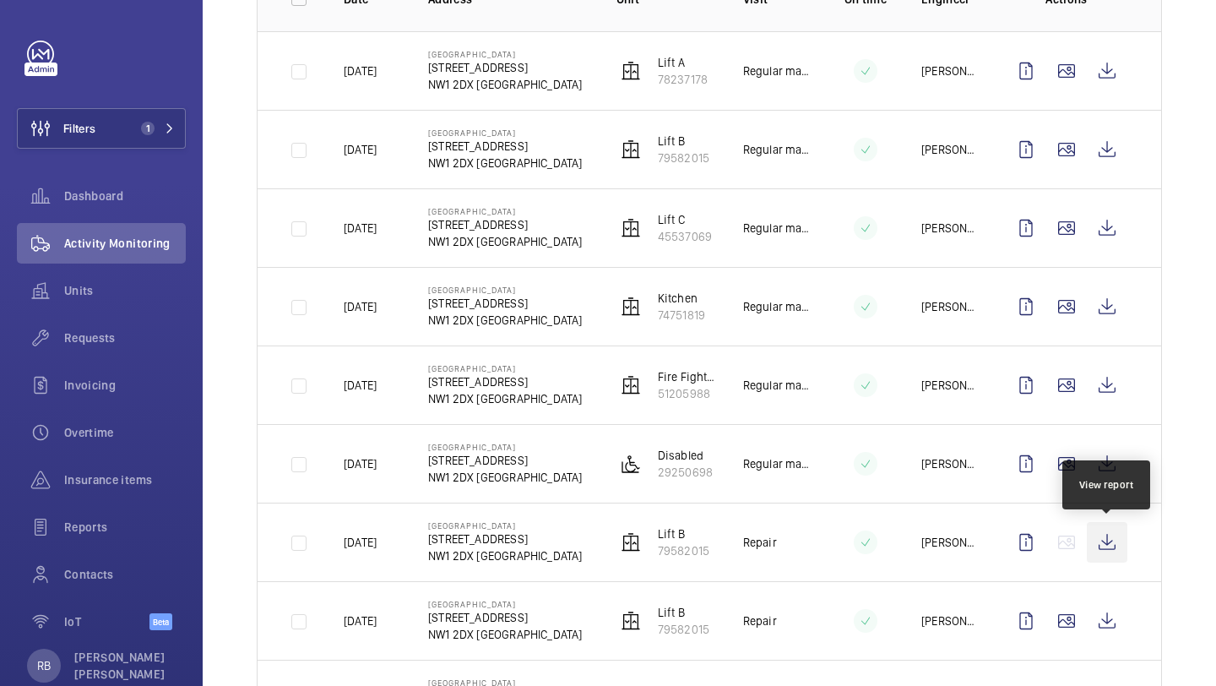
click at [1101, 542] on wm-front-icon-button at bounding box center [1107, 542] width 41 height 41
click at [1071, 642] on td at bounding box center [1070, 620] width 182 height 79
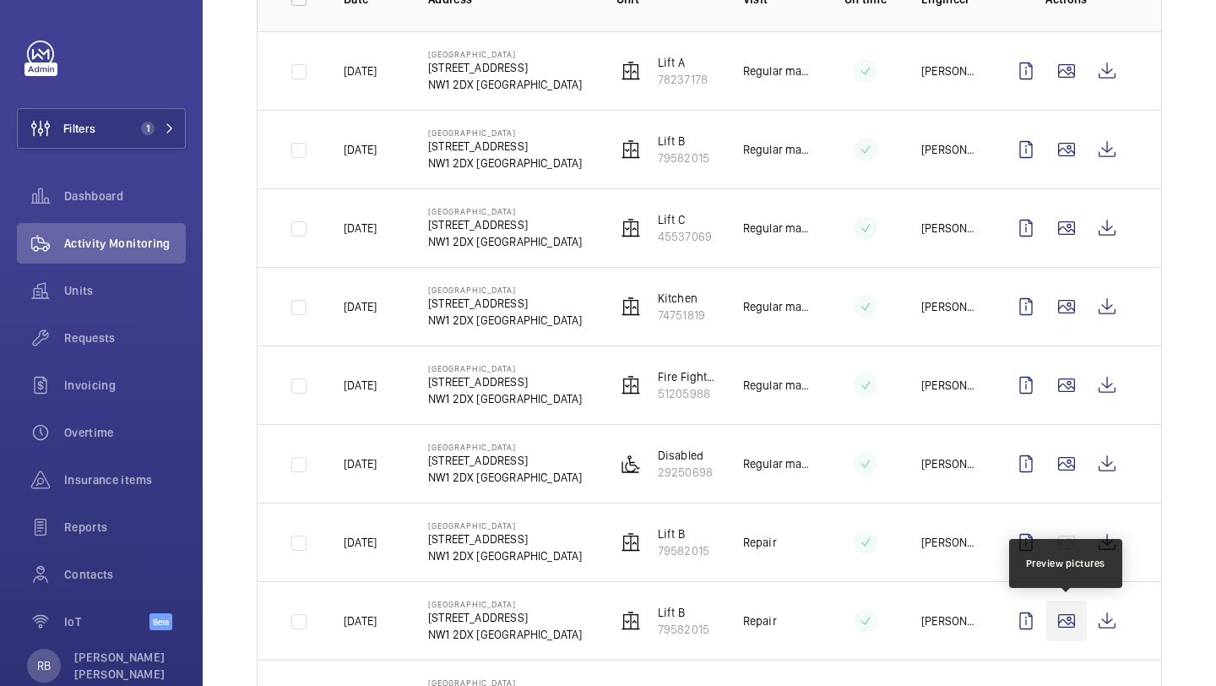
click at [1071, 630] on wm-front-icon-button at bounding box center [1067, 621] width 41 height 41
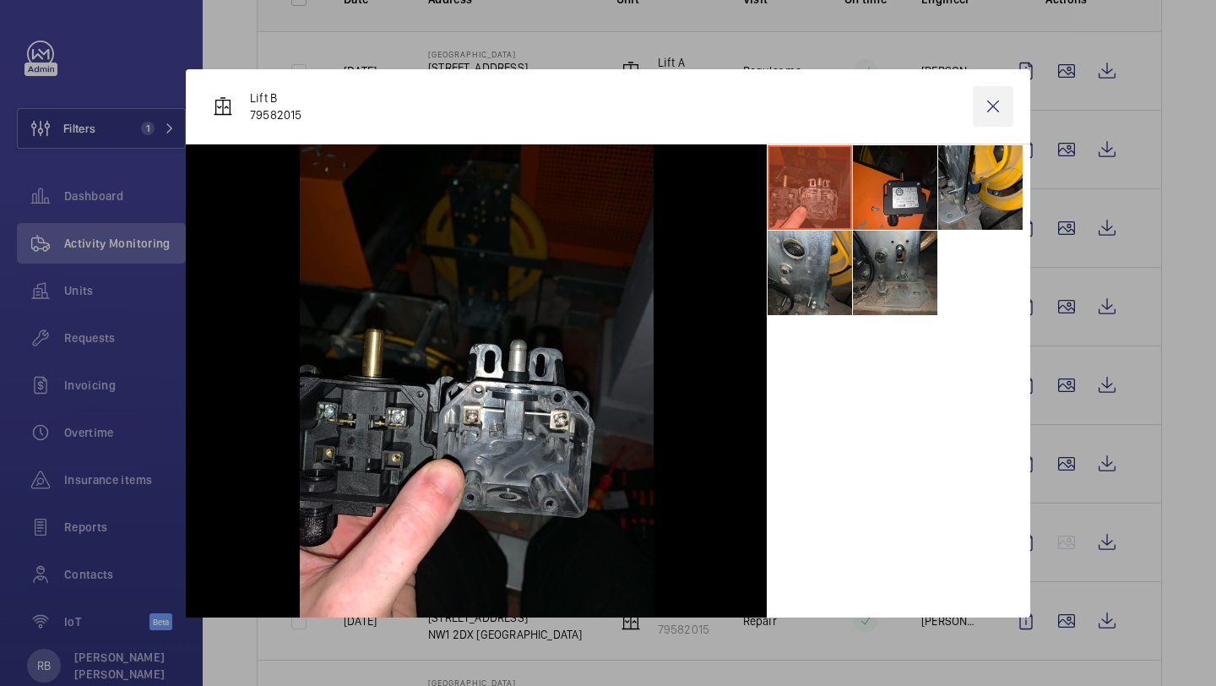
click at [994, 111] on wm-front-icon-button at bounding box center [993, 106] width 41 height 41
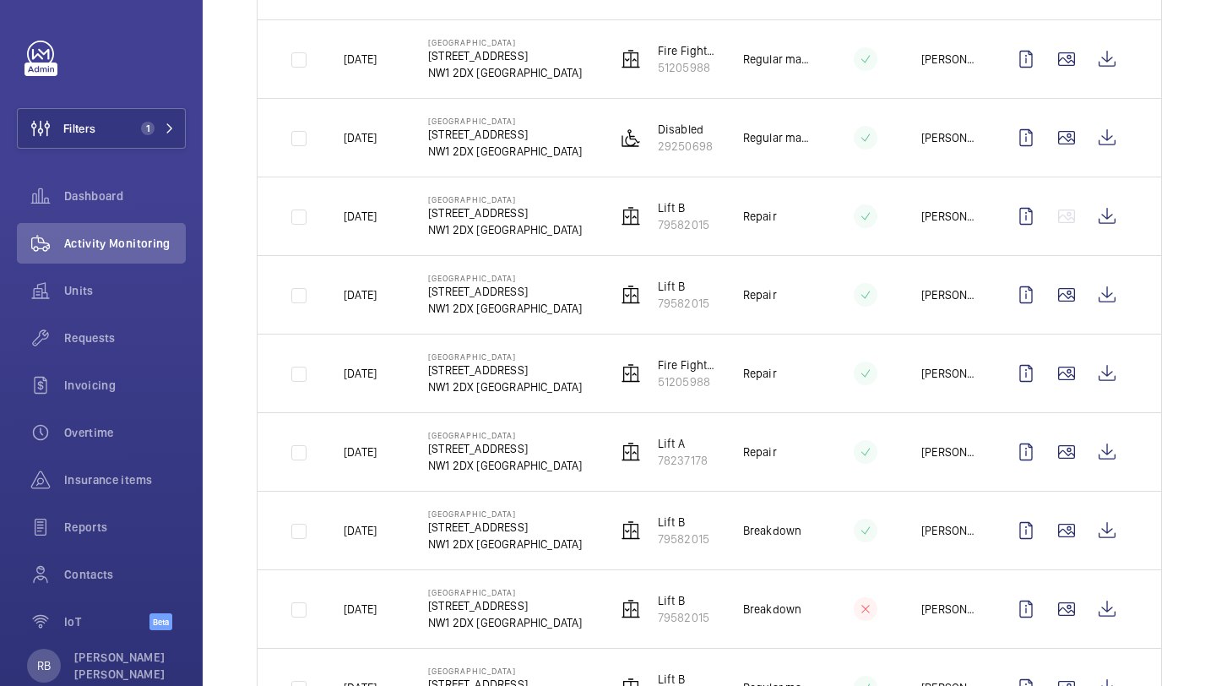
scroll to position [0, 0]
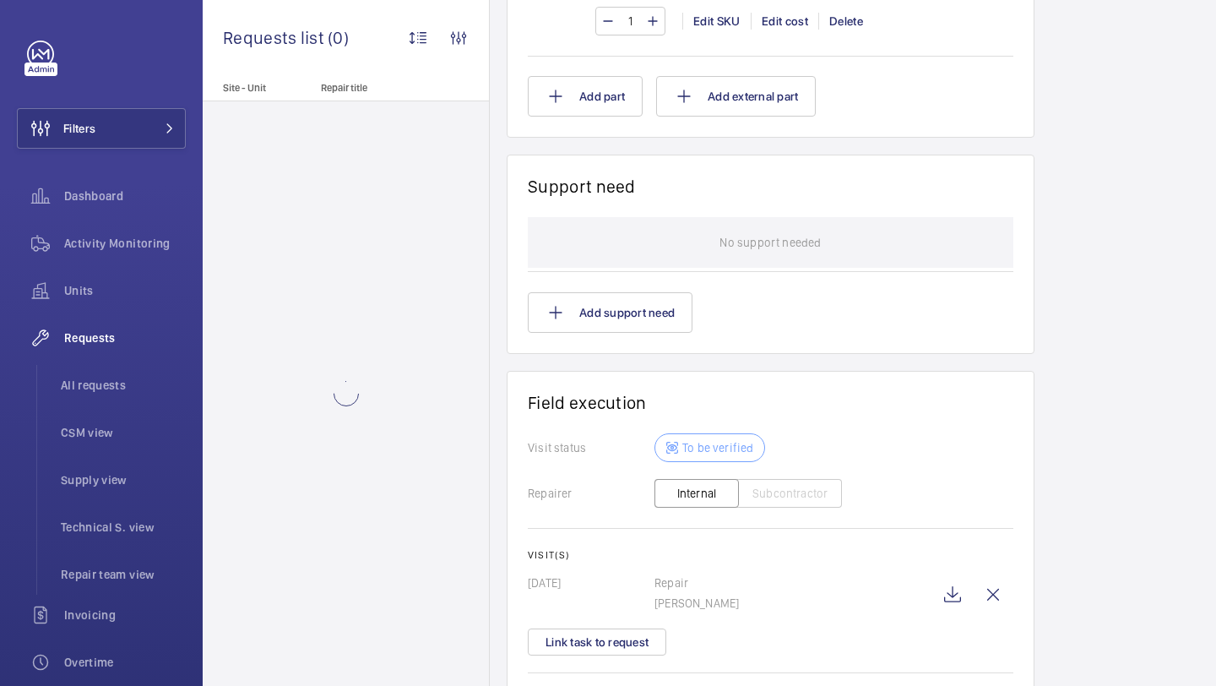
scroll to position [1856, 0]
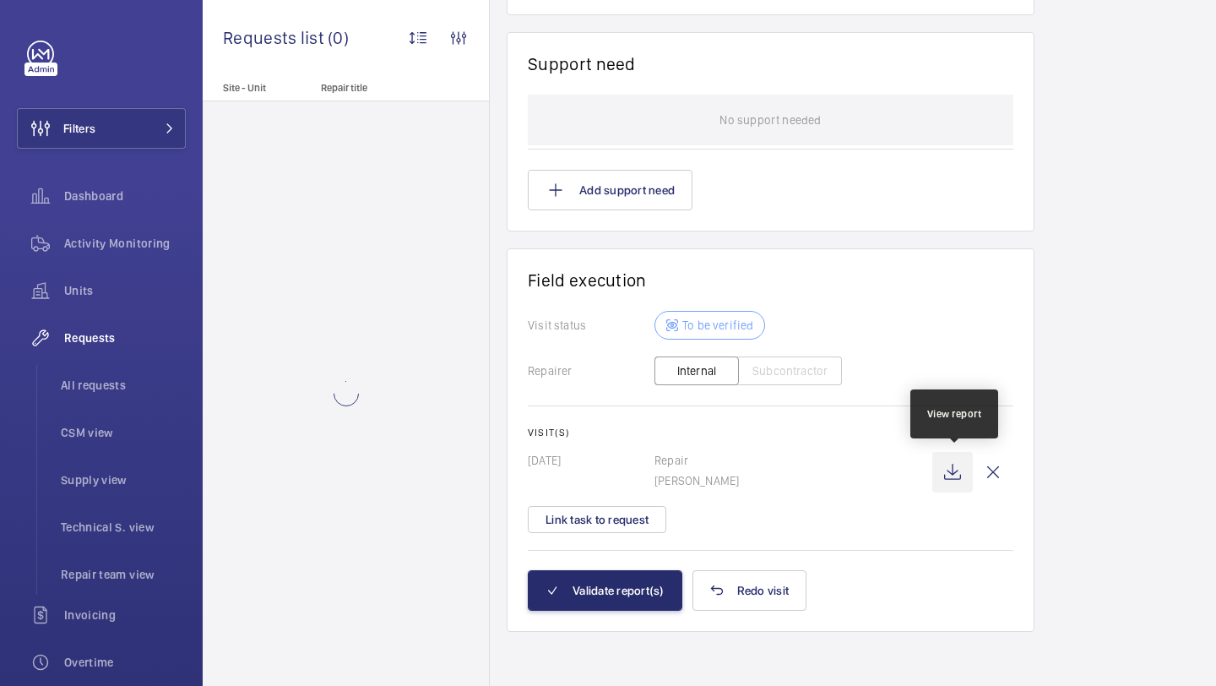
click at [947, 476] on wm-front-icon-button at bounding box center [953, 472] width 41 height 41
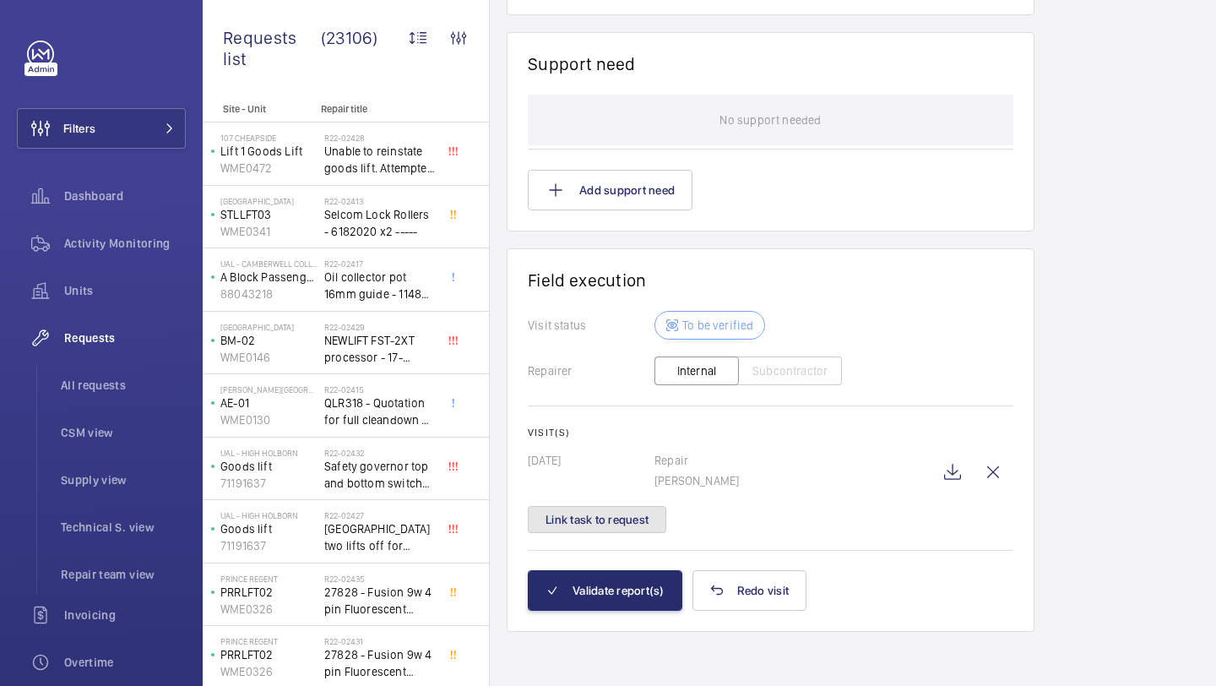
click at [650, 514] on button "Link task to request" at bounding box center [597, 519] width 139 height 27
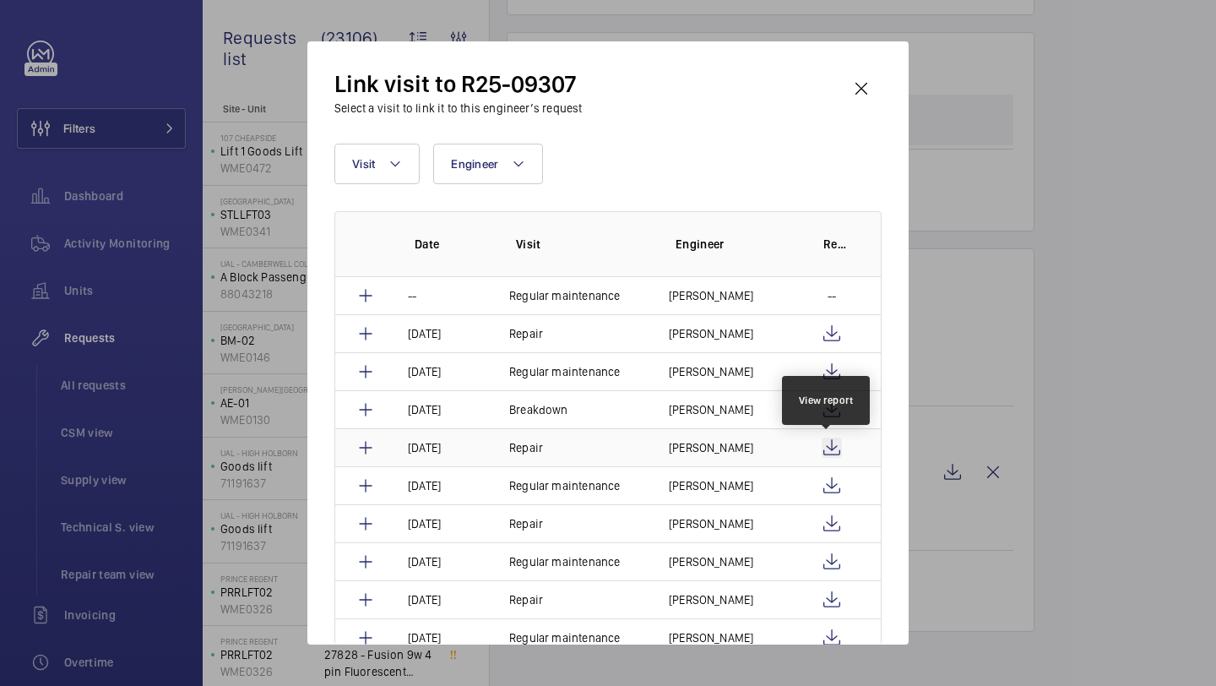
click at [829, 443] on wm-front-icon-button at bounding box center [832, 448] width 20 height 20
click at [826, 406] on wm-front-icon-button at bounding box center [832, 410] width 20 height 20
click at [867, 95] on wm-front-icon-button at bounding box center [861, 88] width 41 height 41
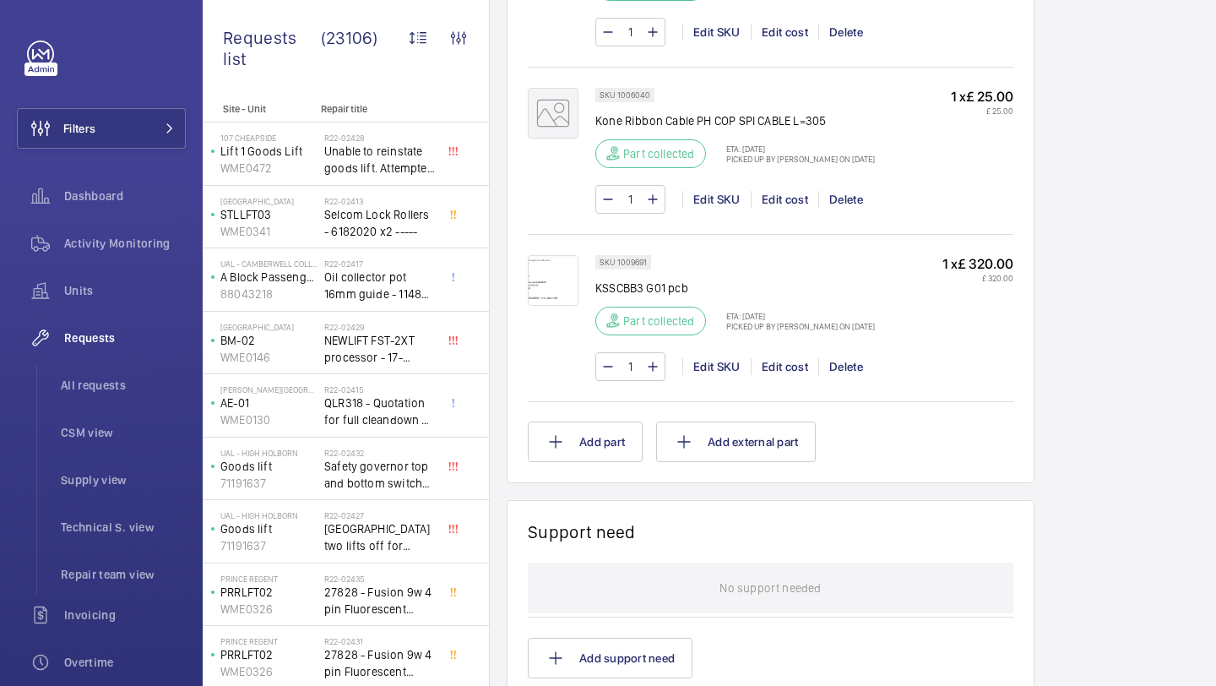
scroll to position [1856, 0]
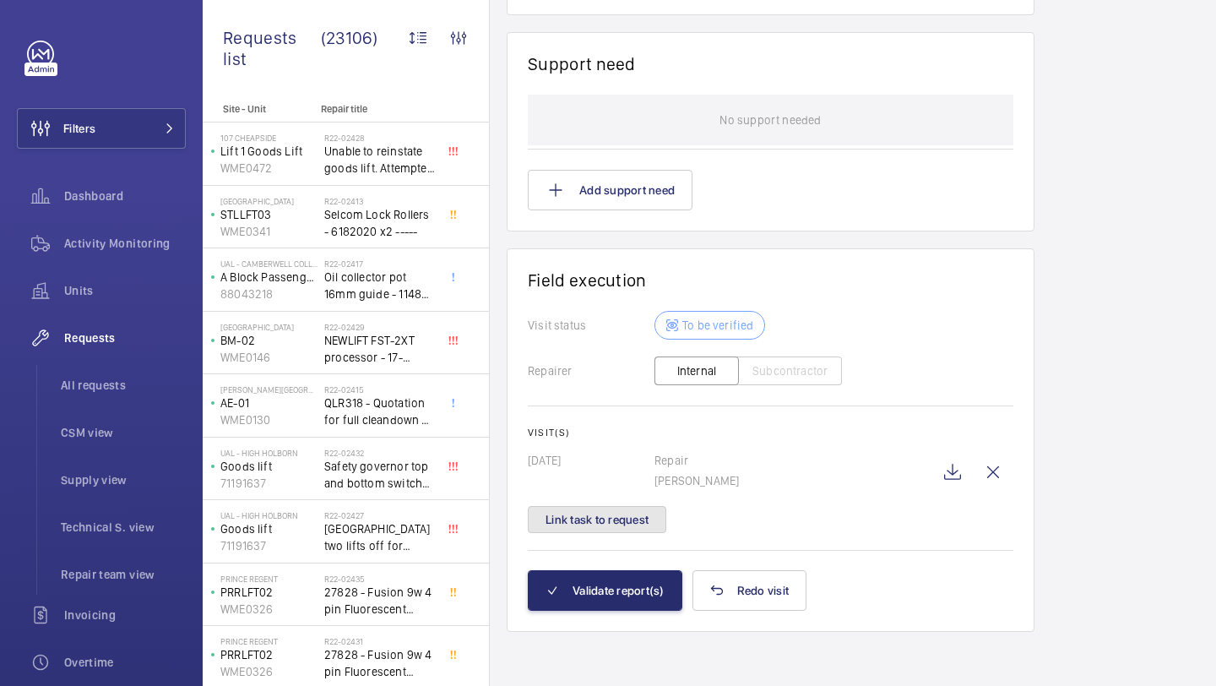
click at [631, 522] on button "Link task to request" at bounding box center [597, 519] width 139 height 27
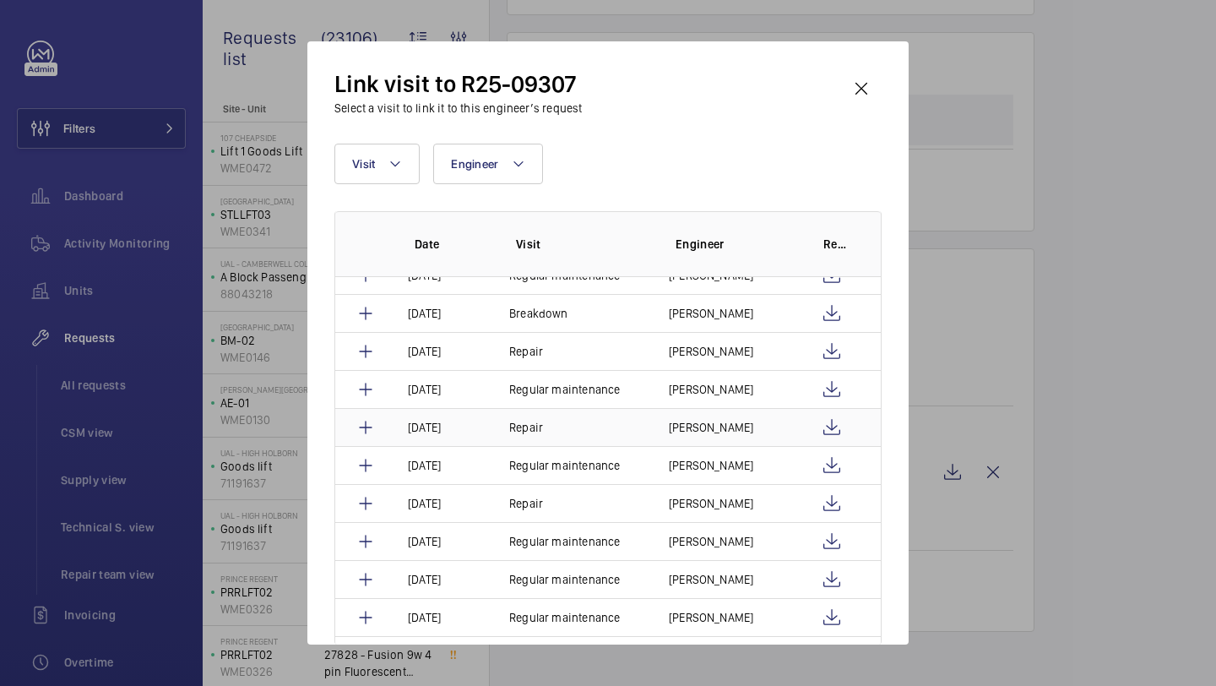
scroll to position [0, 0]
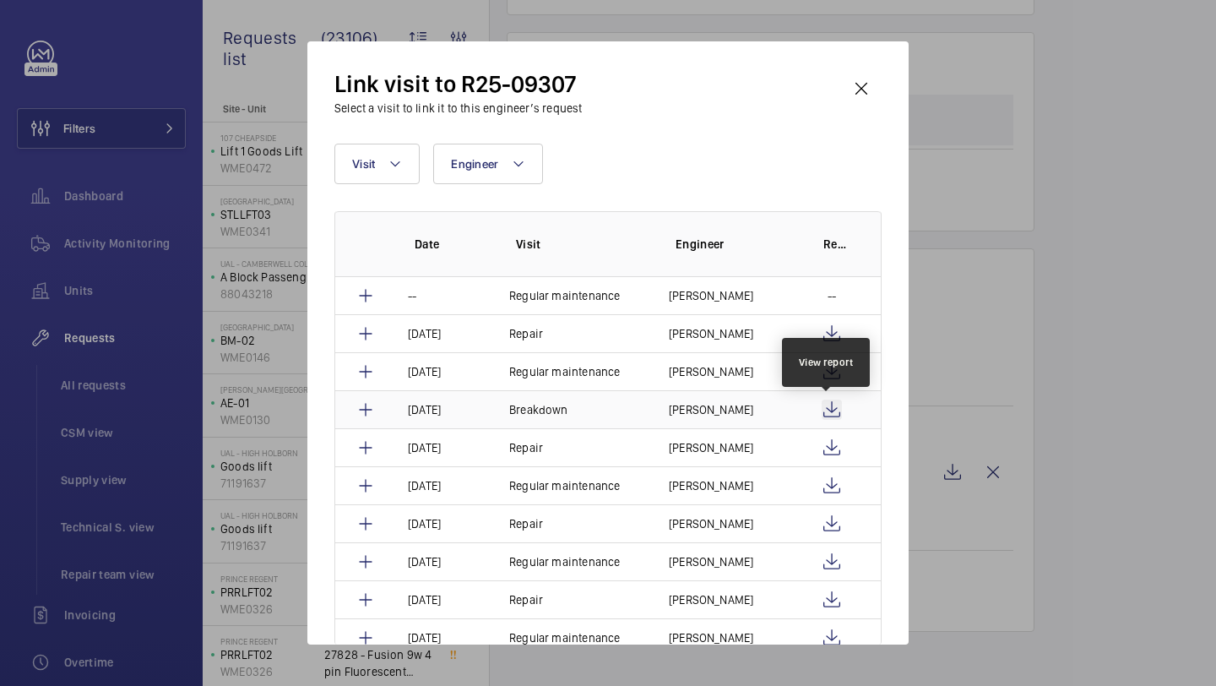
click at [824, 405] on wm-front-icon-button at bounding box center [832, 410] width 20 height 20
click at [829, 371] on wm-front-icon-button at bounding box center [832, 372] width 20 height 20
click at [867, 82] on wm-front-icon-button at bounding box center [861, 88] width 41 height 41
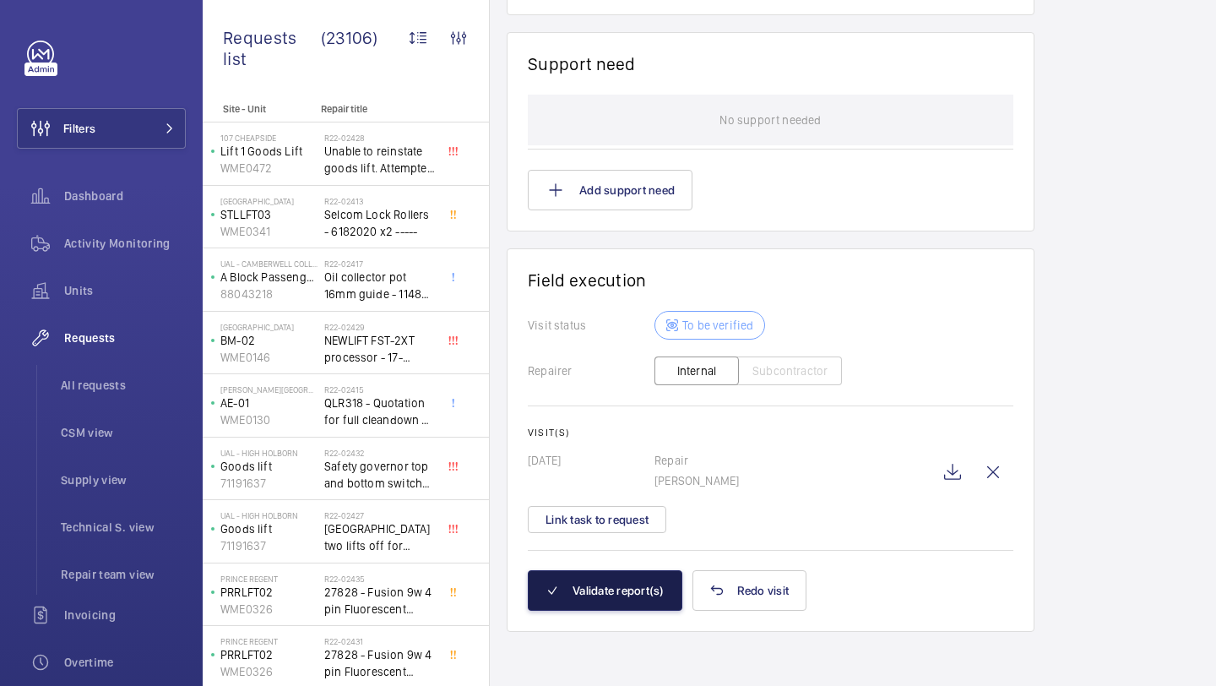
click at [590, 571] on button "Validate report(s)" at bounding box center [605, 590] width 155 height 41
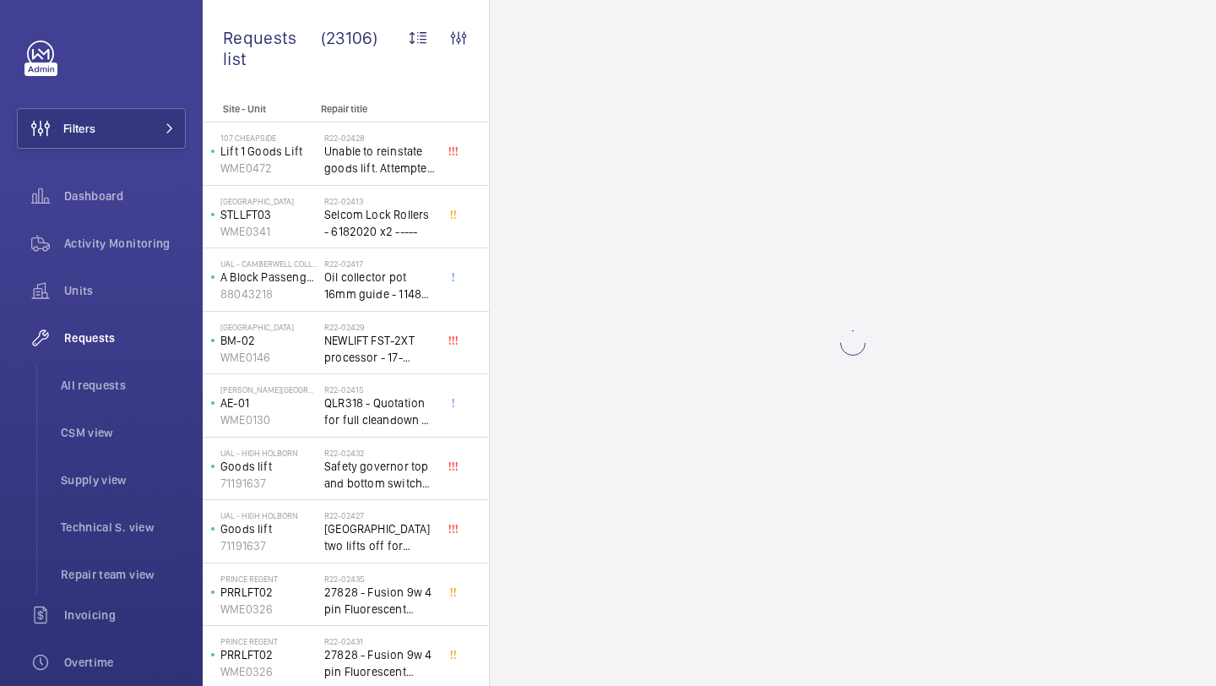
click at [590, 574] on wm-front-async-data-loader at bounding box center [853, 343] width 726 height 686
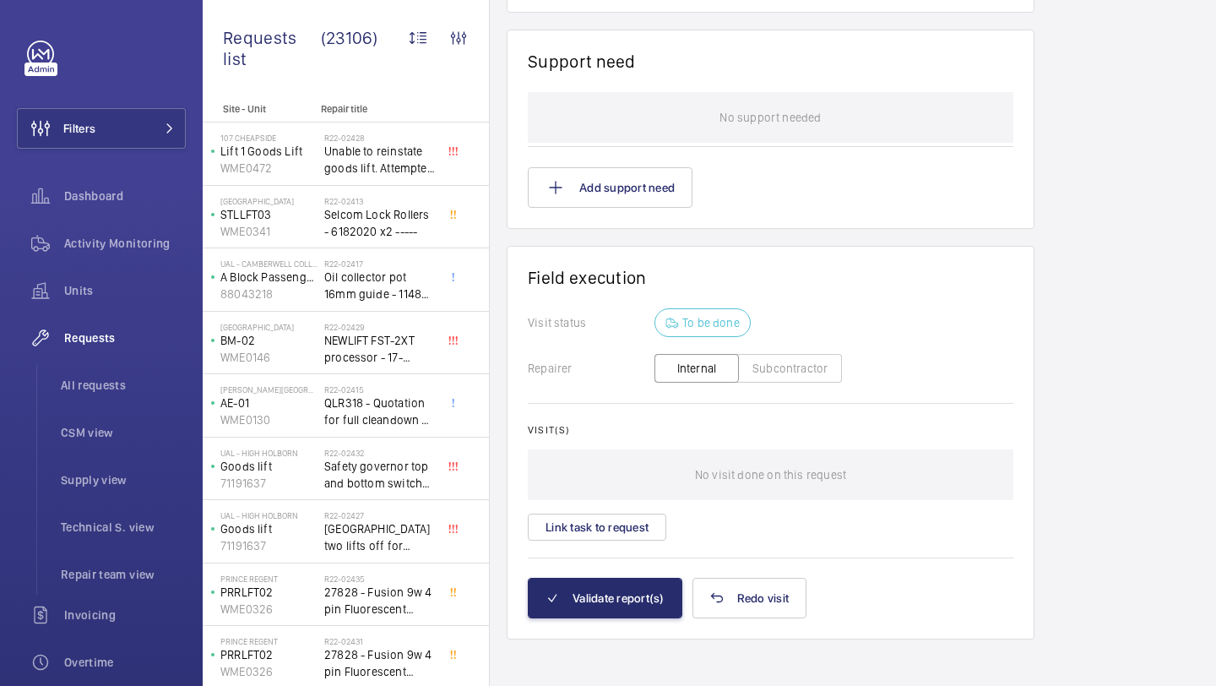
scroll to position [1387, 0]
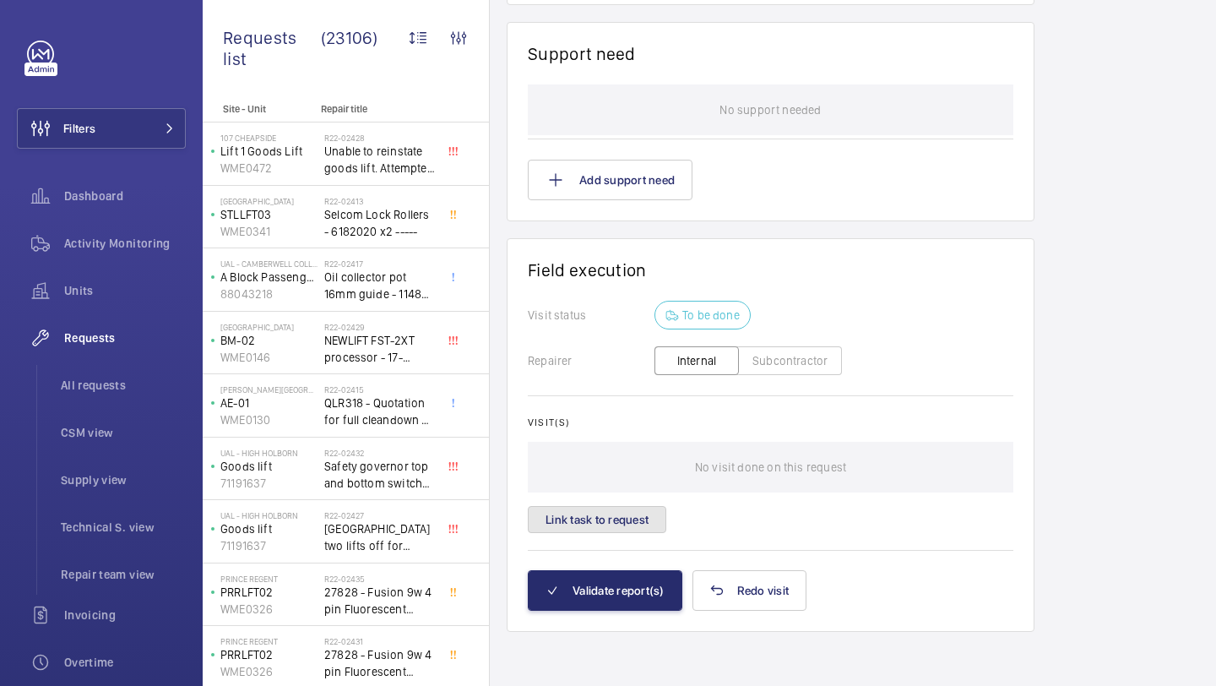
click at [652, 516] on button "Link task to request" at bounding box center [597, 519] width 139 height 27
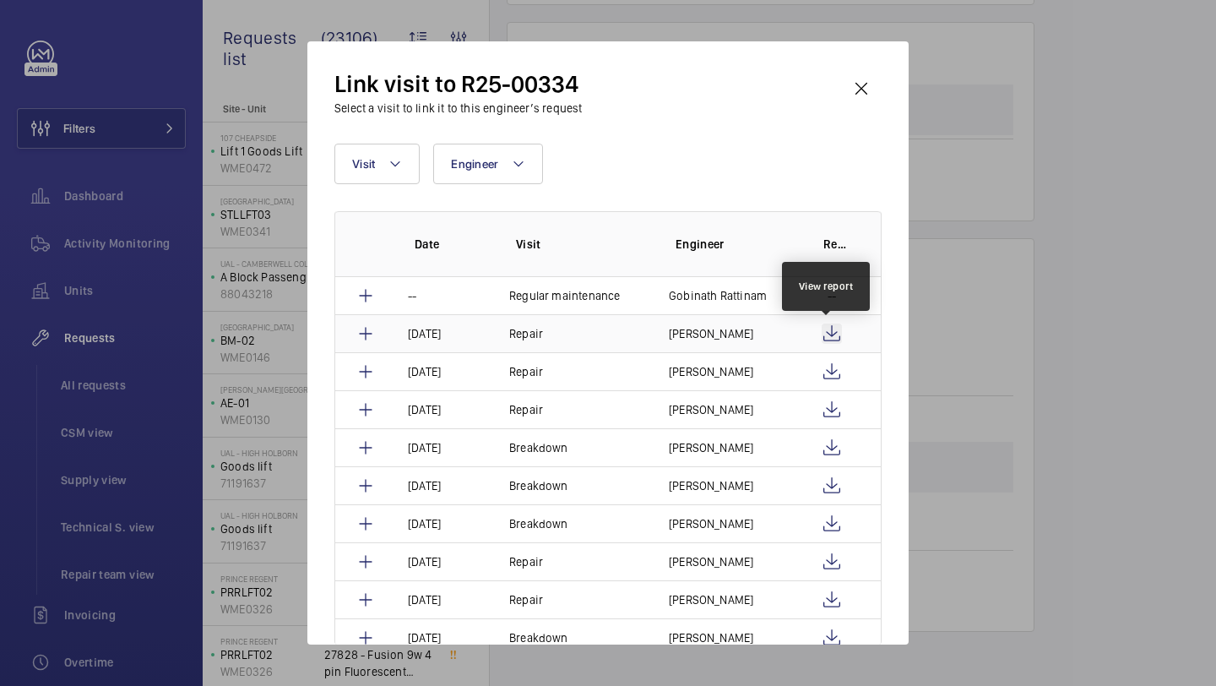
click at [829, 328] on wm-front-icon-button at bounding box center [832, 334] width 20 height 20
click at [826, 365] on wm-front-icon-button at bounding box center [832, 372] width 20 height 20
click at [874, 103] on wm-front-icon-button at bounding box center [861, 88] width 41 height 41
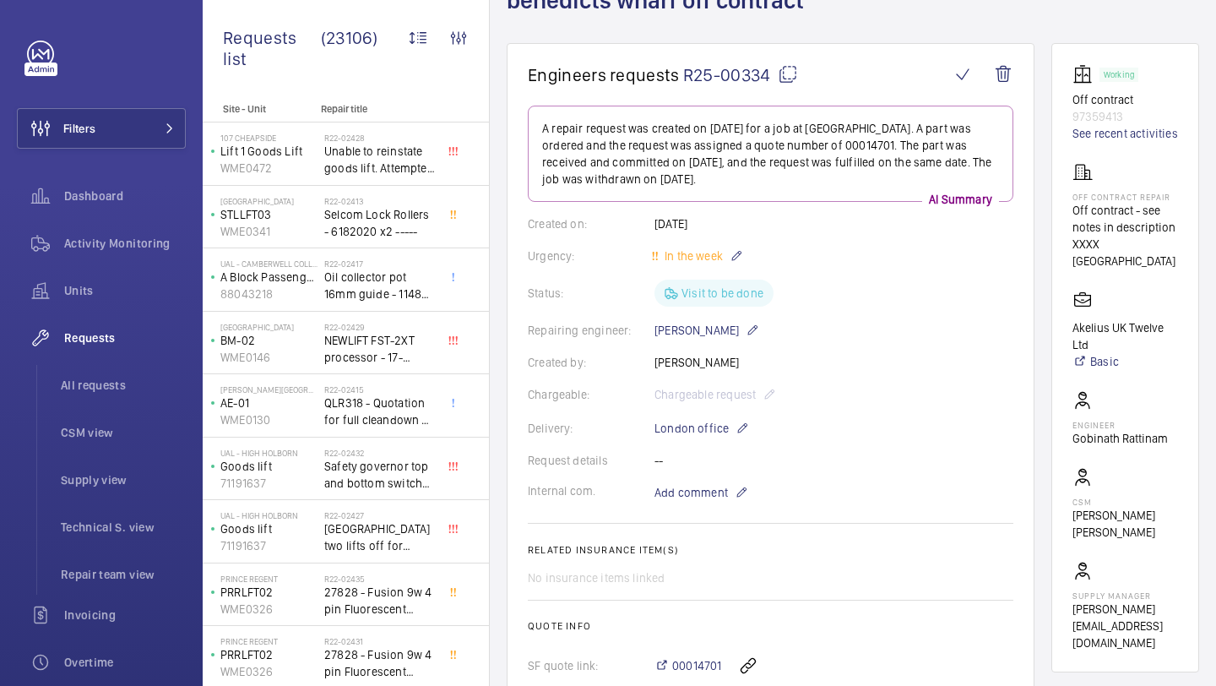
scroll to position [73, 0]
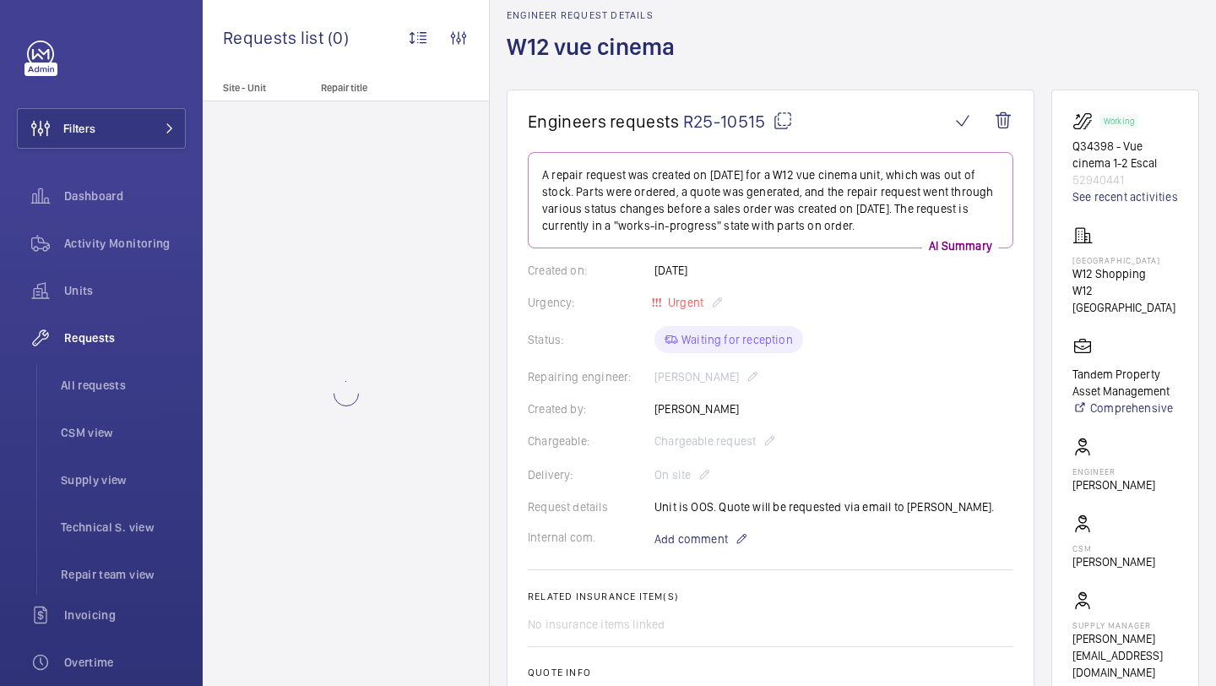
scroll to position [105, 0]
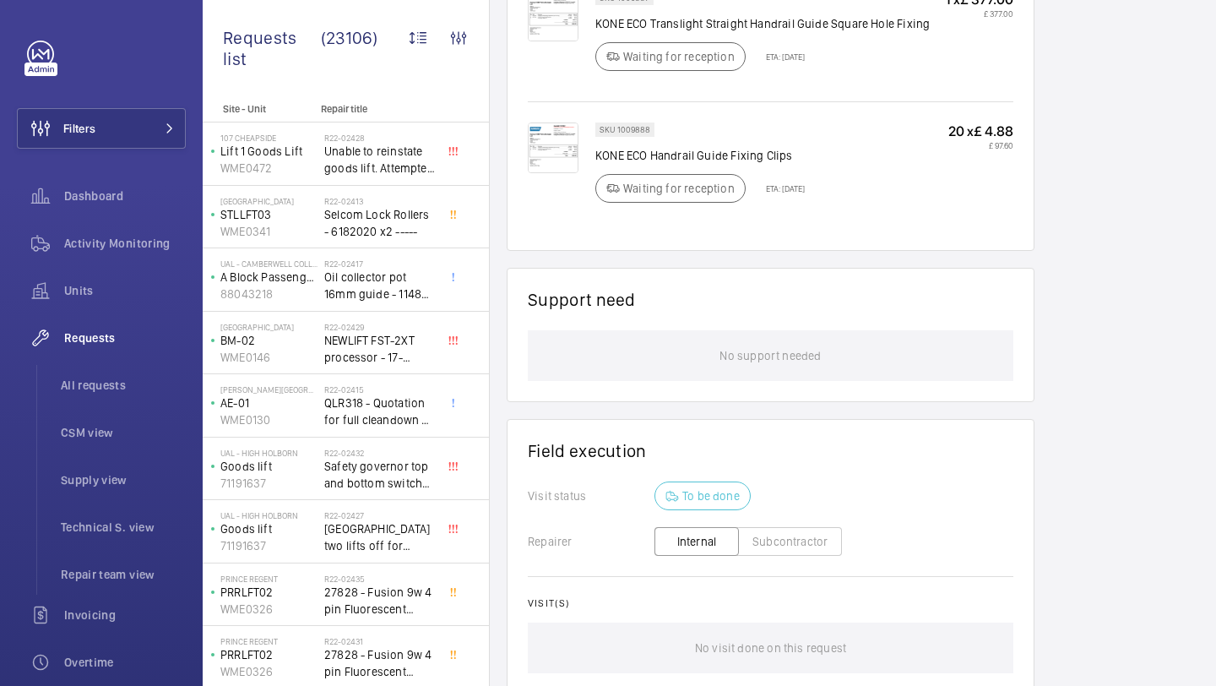
scroll to position [1326, 0]
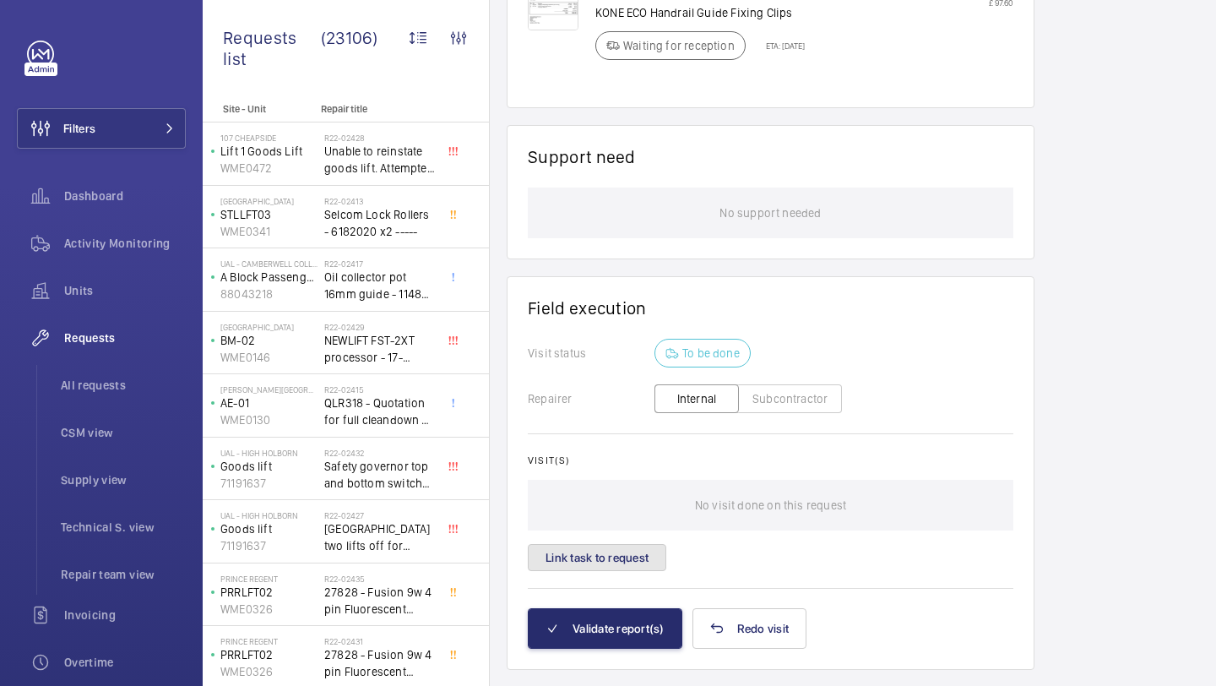
click at [661, 557] on button "Link task to request" at bounding box center [597, 557] width 139 height 27
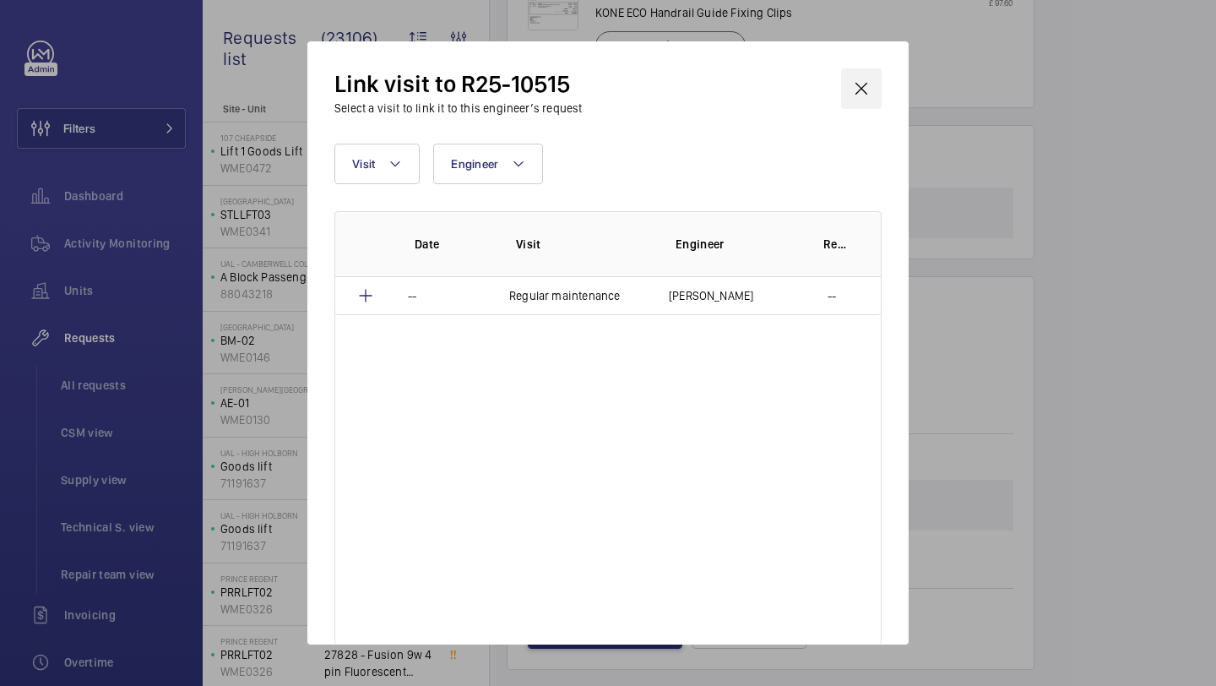
click at [857, 83] on wm-front-icon-button at bounding box center [861, 88] width 41 height 41
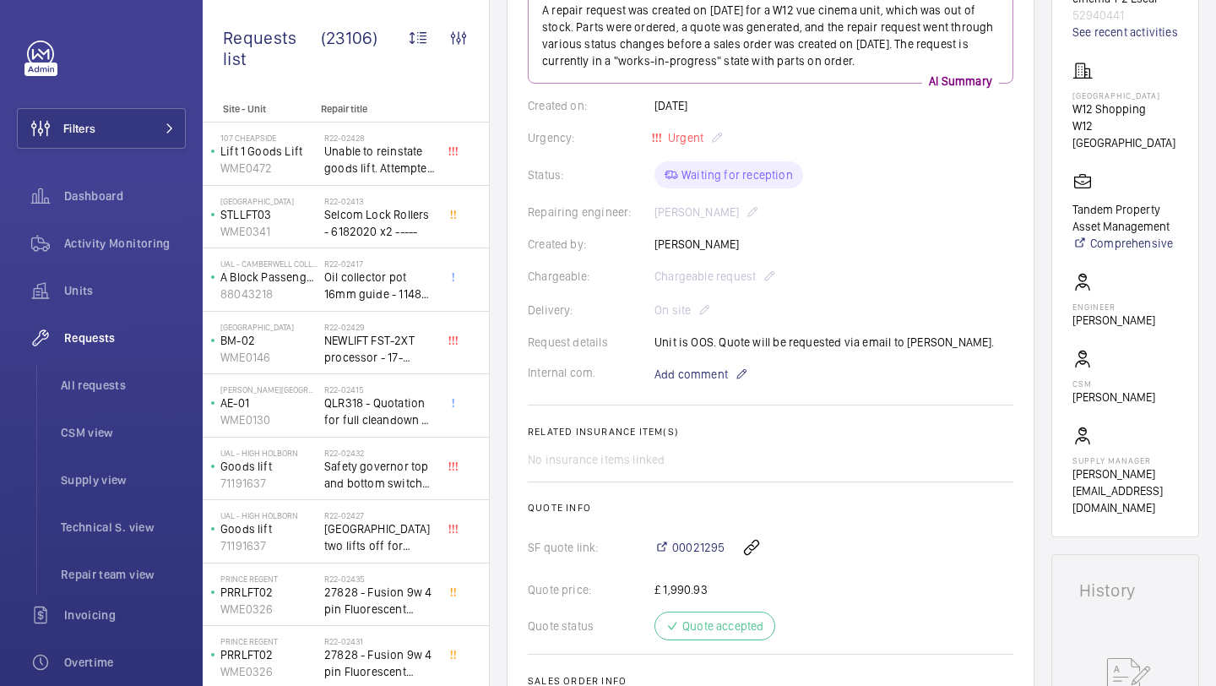
scroll to position [241, 0]
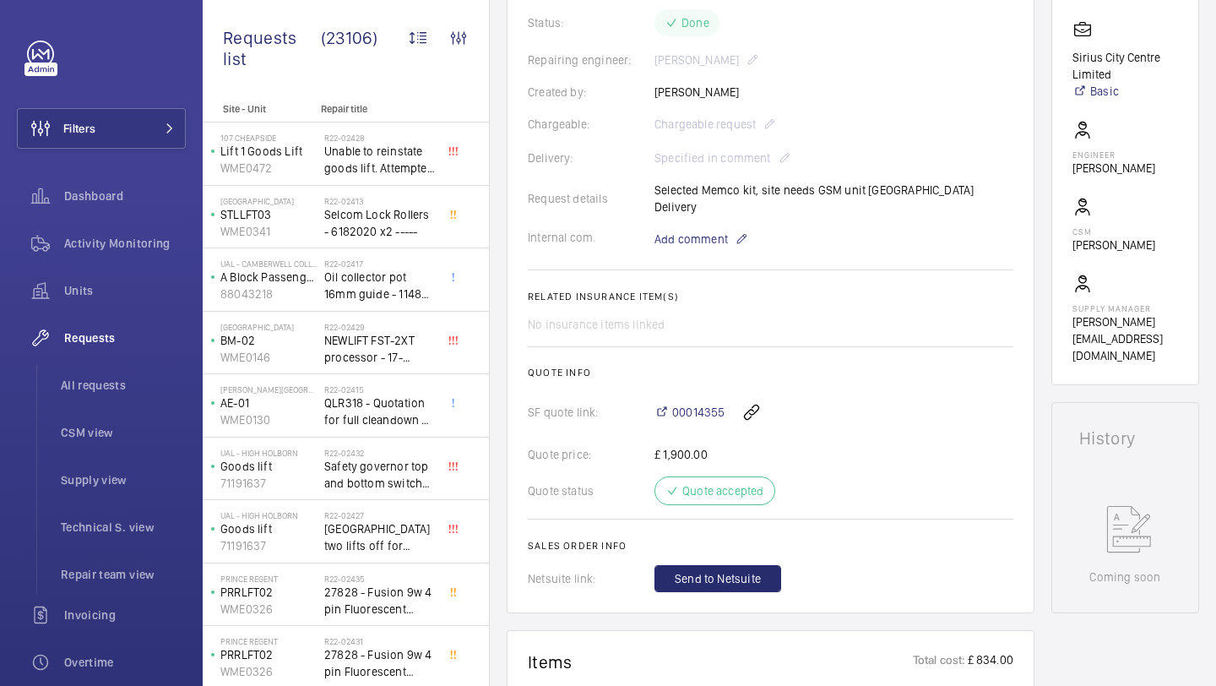
scroll to position [389, 0]
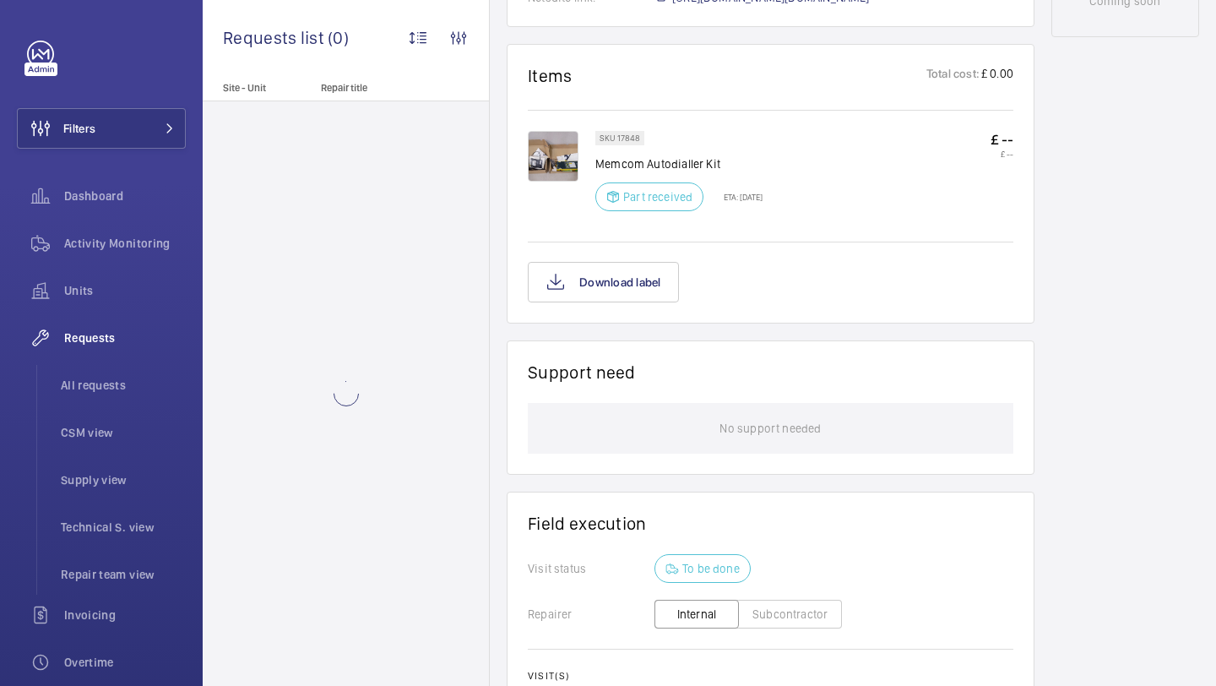
scroll to position [1224, 0]
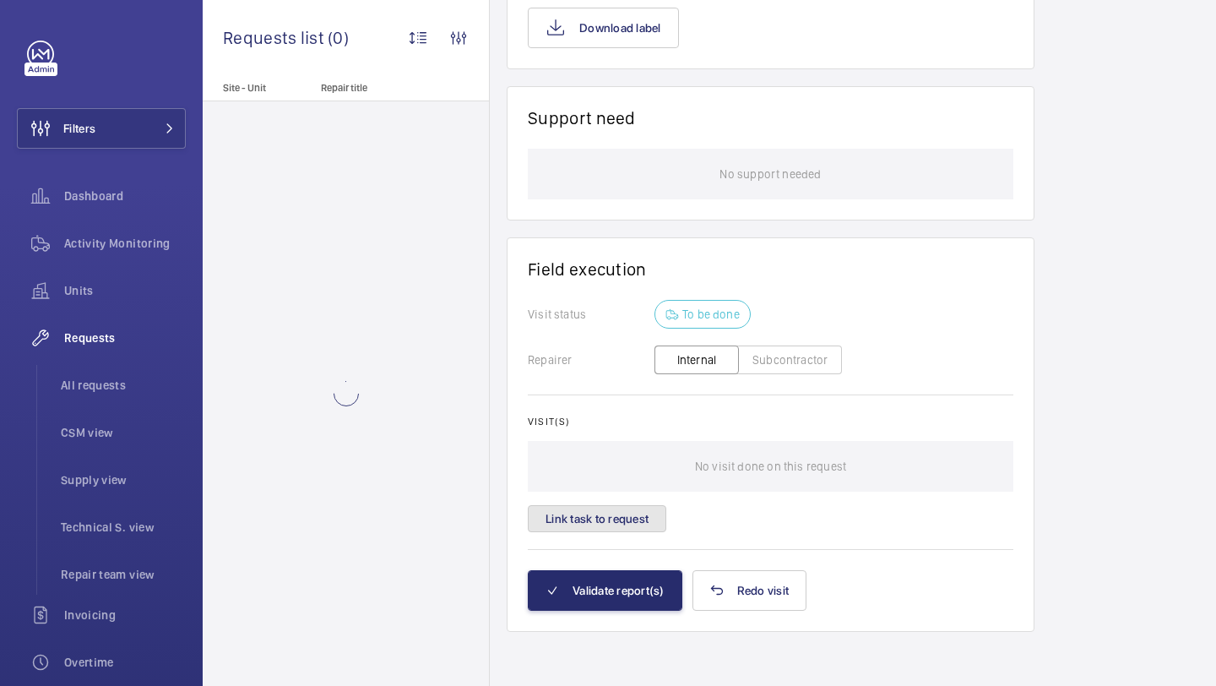
click at [624, 519] on button "Link task to request" at bounding box center [597, 518] width 139 height 27
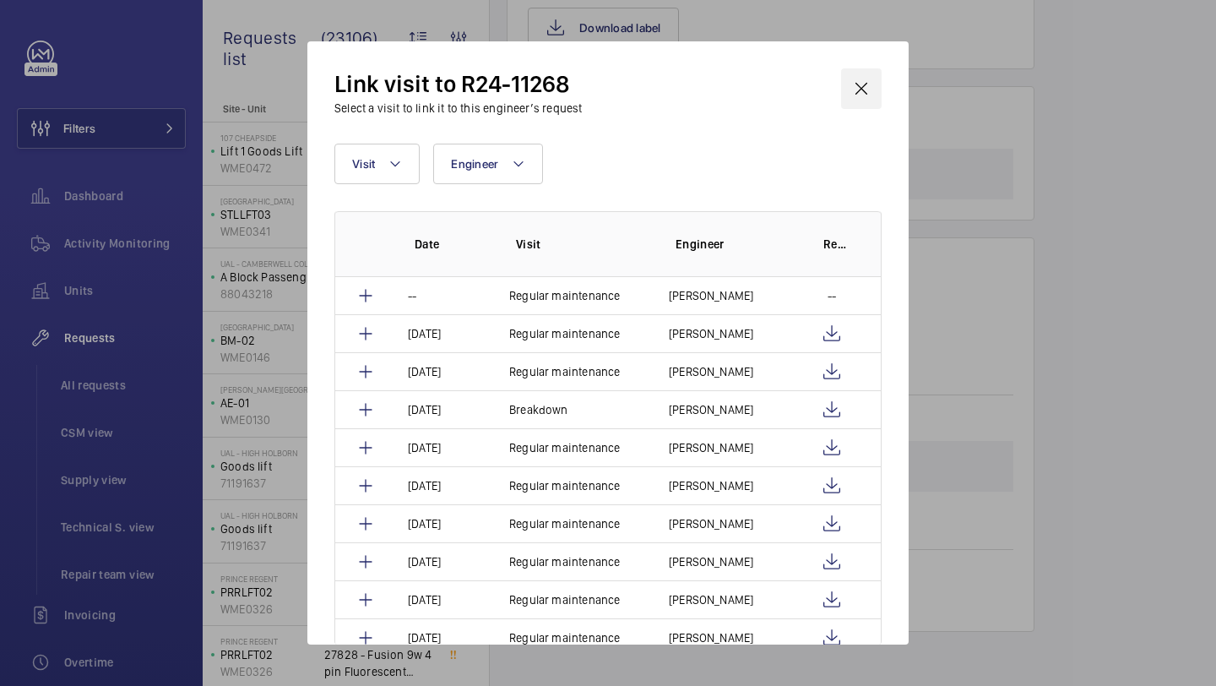
click at [873, 86] on wm-front-icon-button at bounding box center [861, 88] width 41 height 41
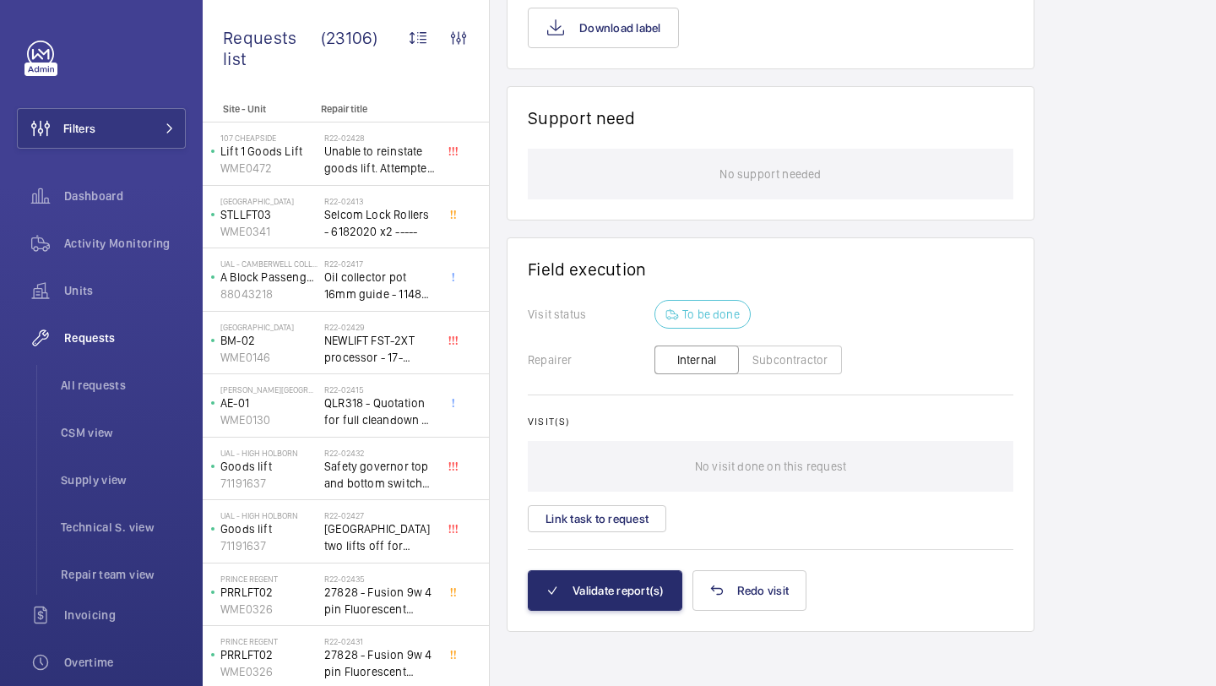
scroll to position [619, 0]
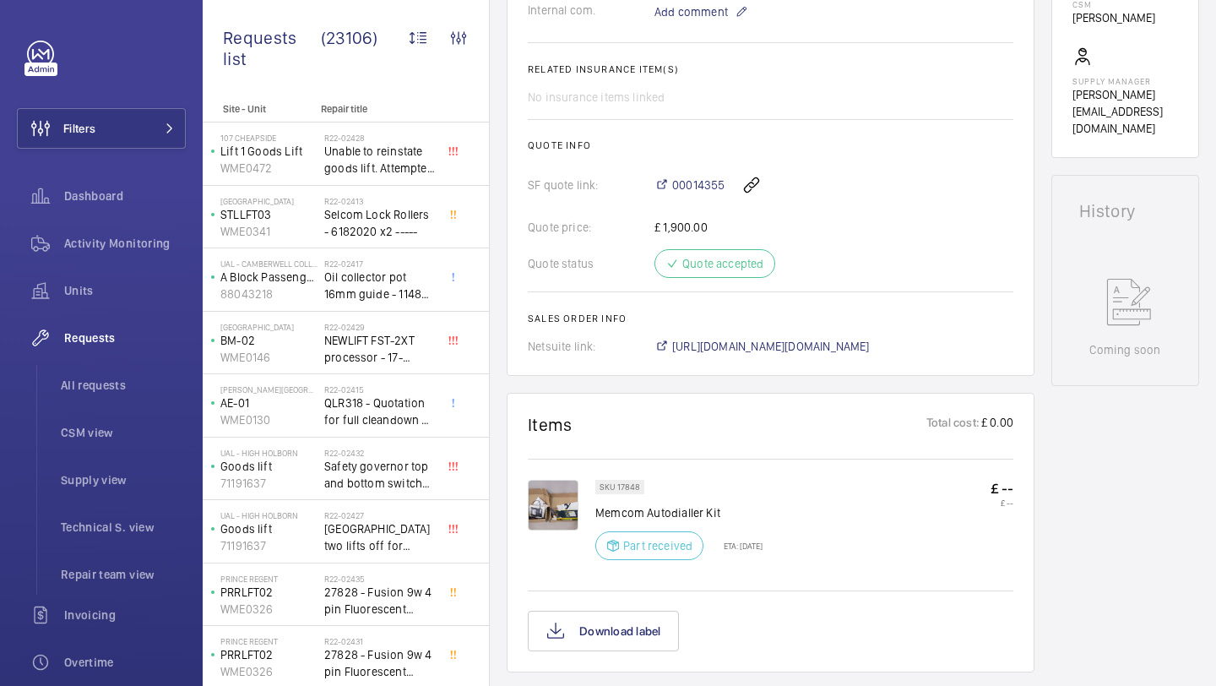
click at [557, 501] on img at bounding box center [553, 505] width 51 height 51
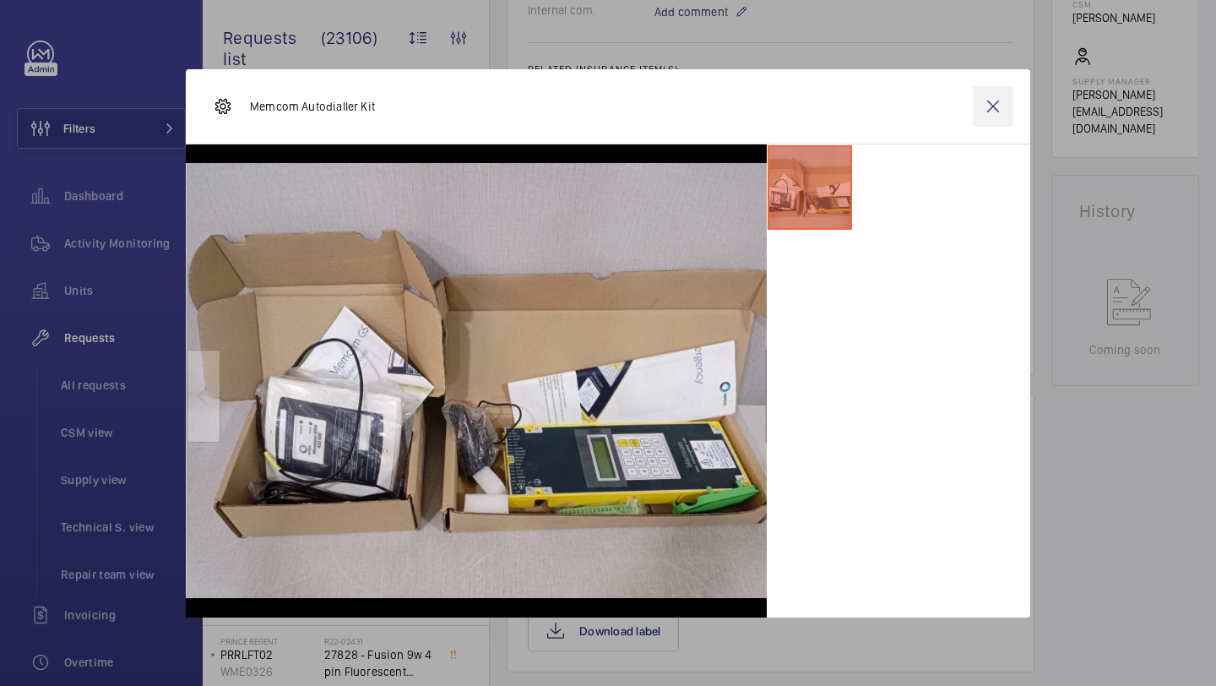
click at [981, 122] on wm-front-icon-button at bounding box center [993, 106] width 41 height 41
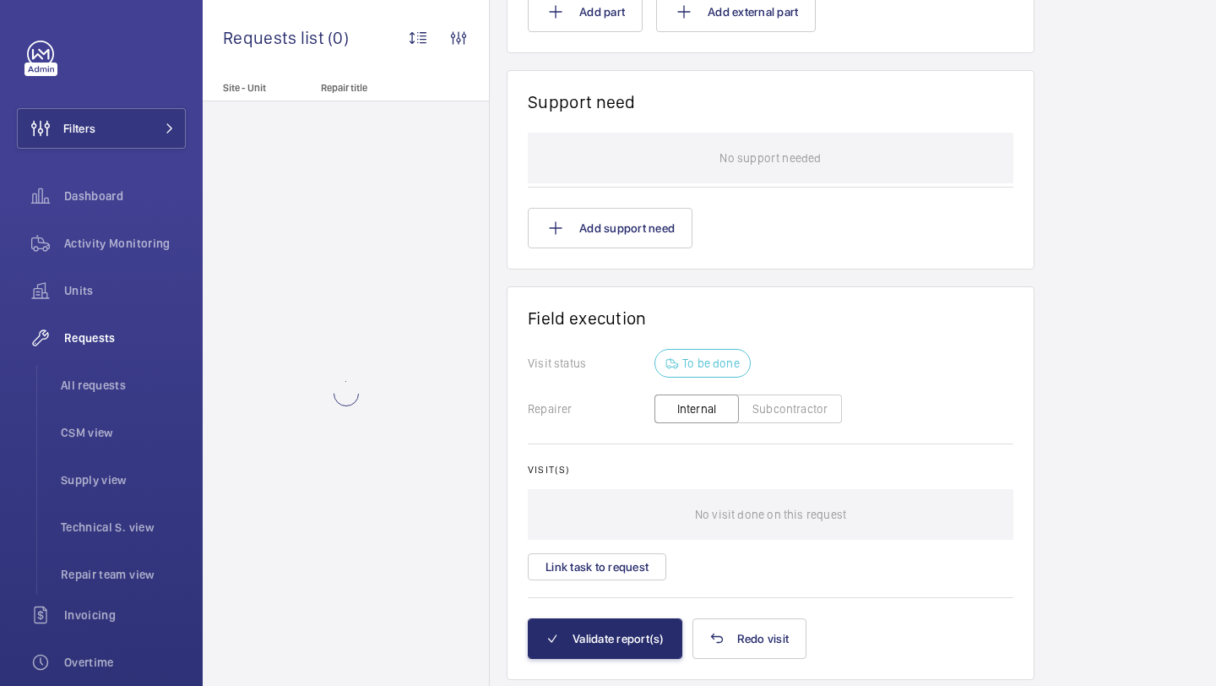
scroll to position [1542, 0]
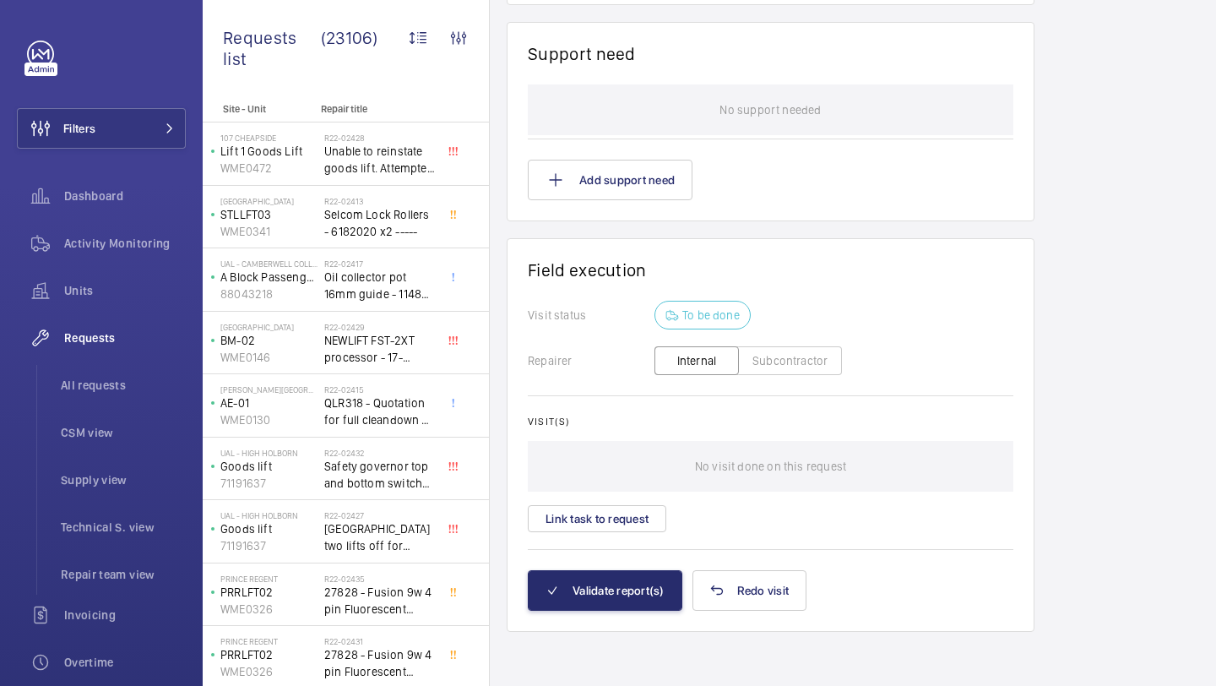
click at [624, 504] on div "Visit(s) No visit done on this request Link task to request" at bounding box center [771, 474] width 486 height 117
click at [623, 508] on button "Link task to request" at bounding box center [597, 518] width 139 height 27
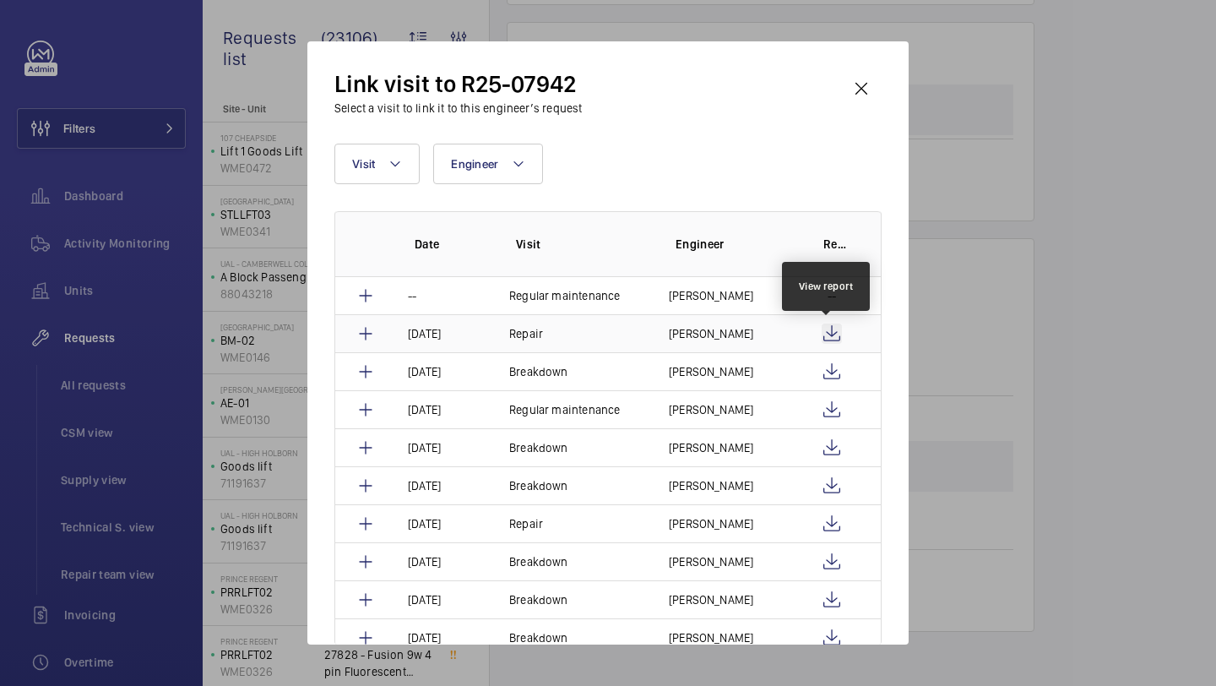
click at [832, 330] on wm-front-icon-button at bounding box center [832, 334] width 20 height 20
click at [863, 85] on wm-front-icon-button at bounding box center [861, 88] width 41 height 41
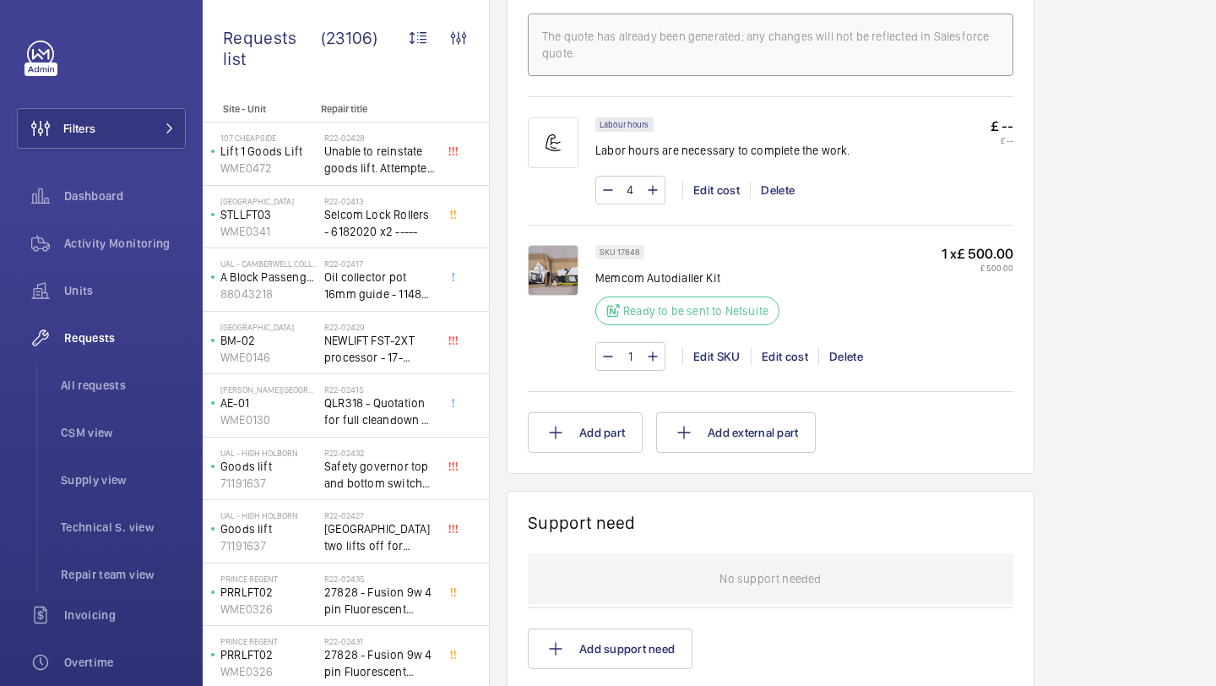
scroll to position [1033, 0]
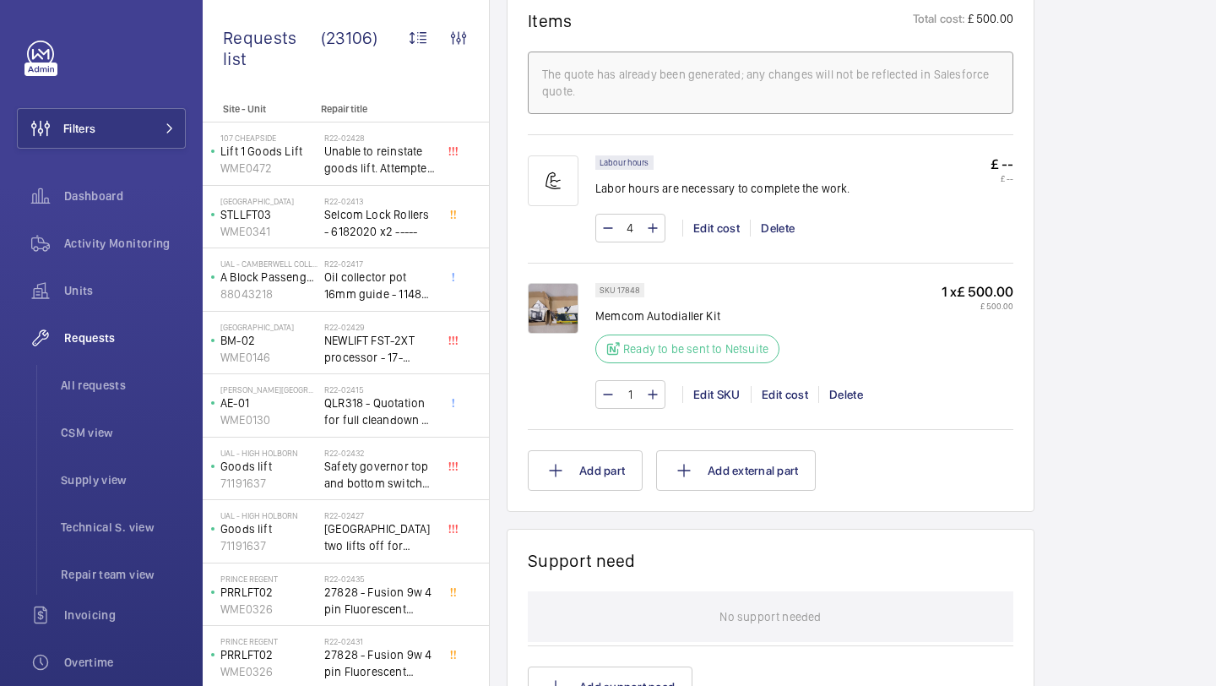
click at [533, 304] on img at bounding box center [553, 308] width 51 height 51
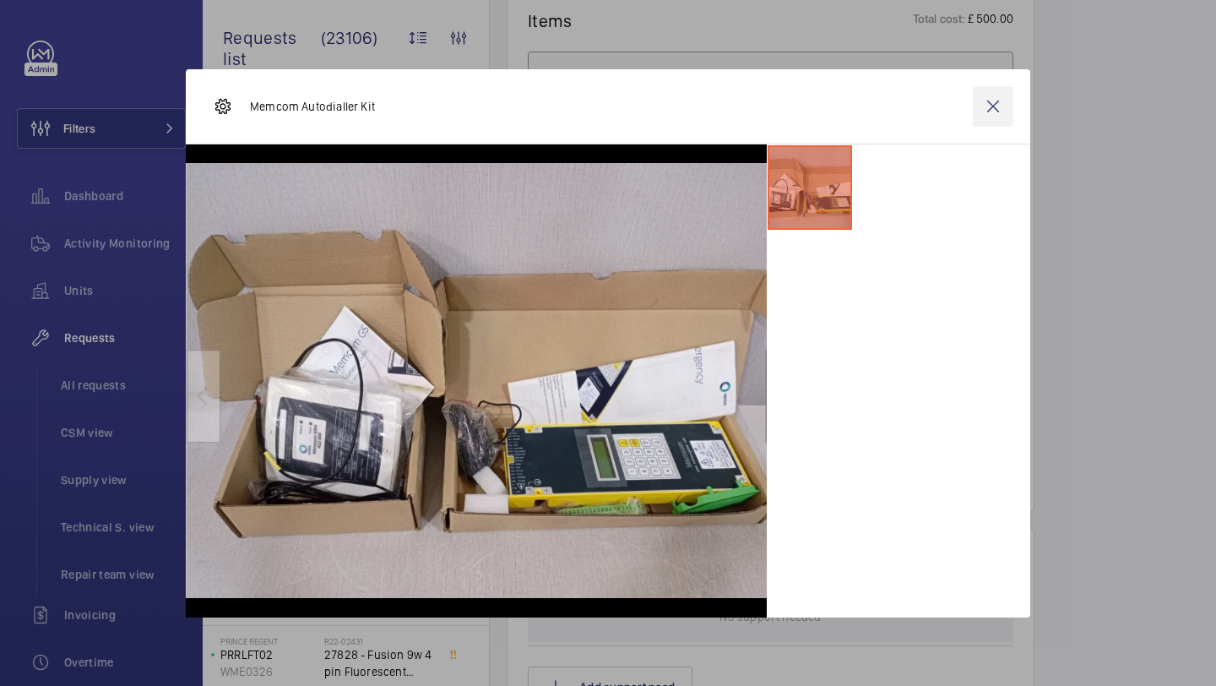
click at [998, 109] on wm-front-icon-button at bounding box center [993, 106] width 41 height 41
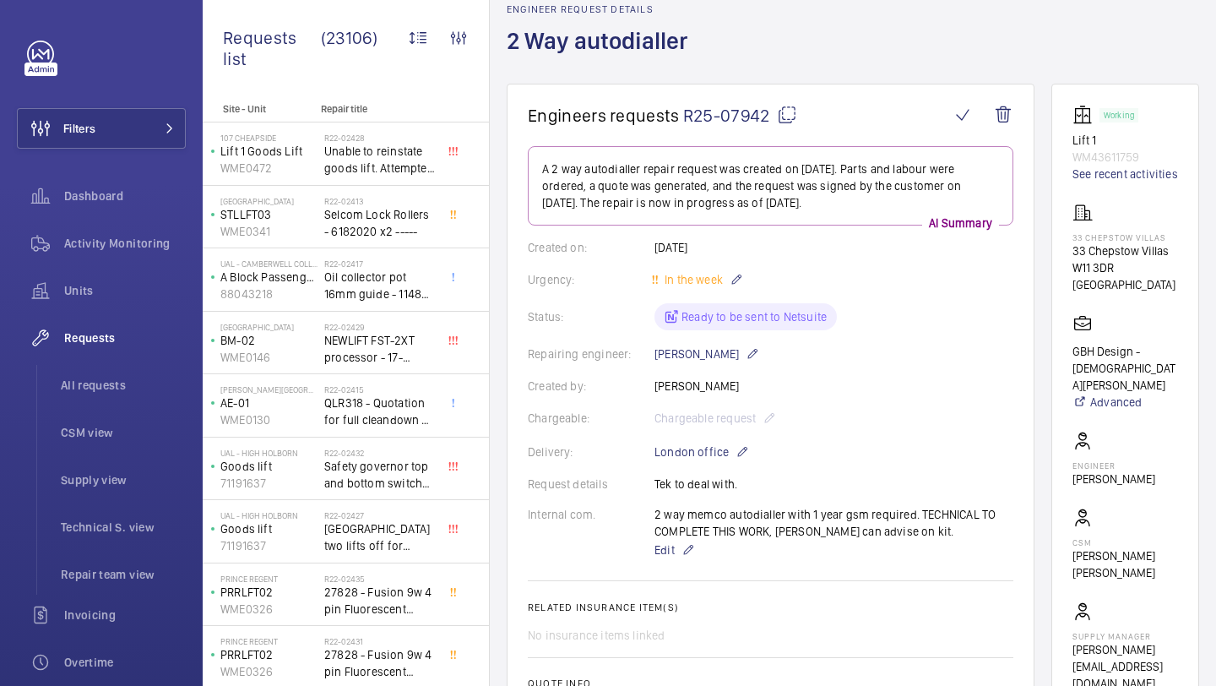
scroll to position [0, 0]
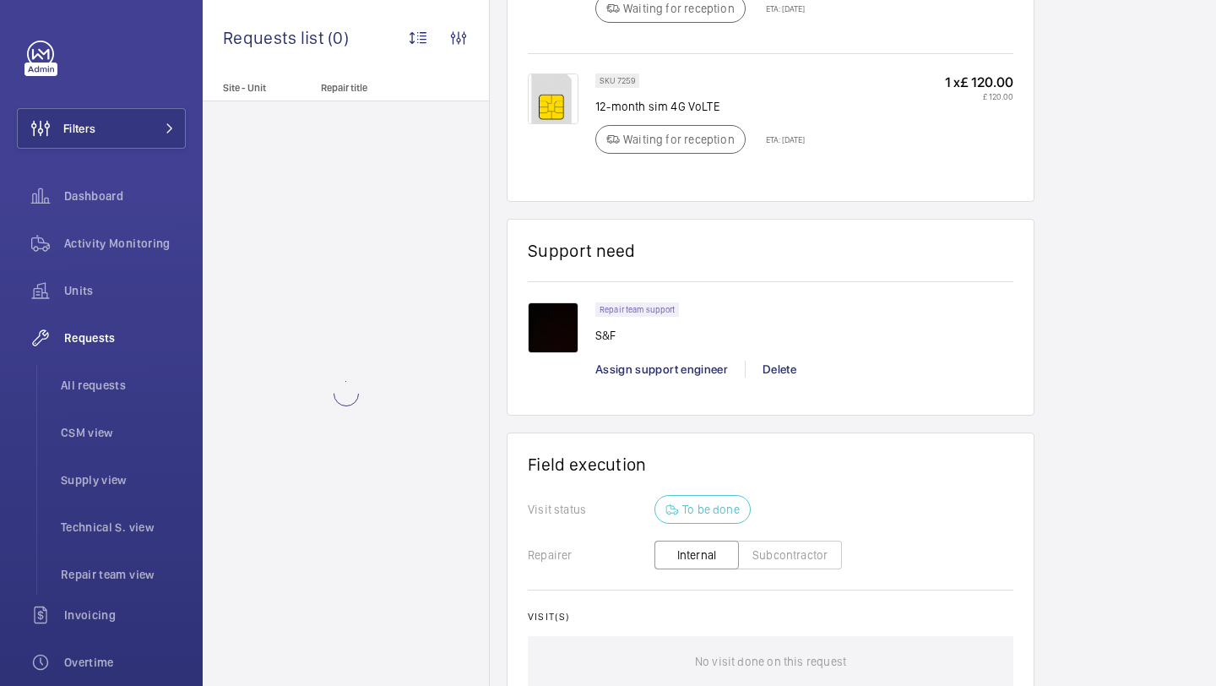
scroll to position [1336, 0]
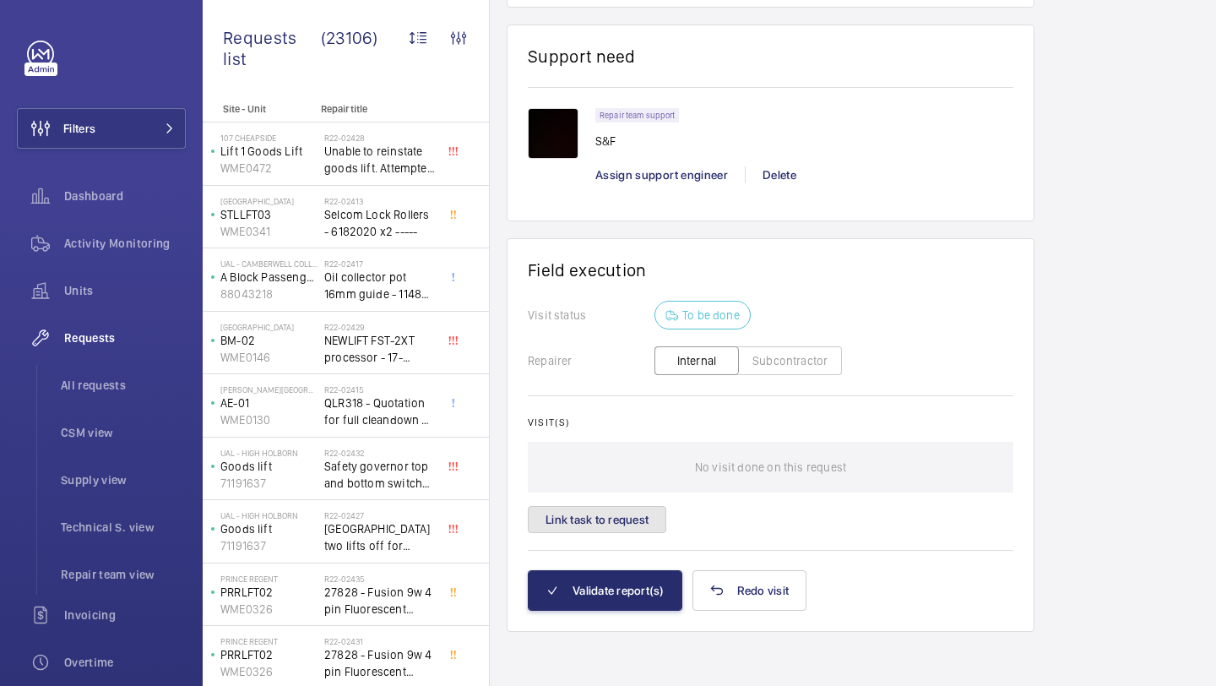
click at [635, 508] on button "Link task to request" at bounding box center [597, 519] width 139 height 27
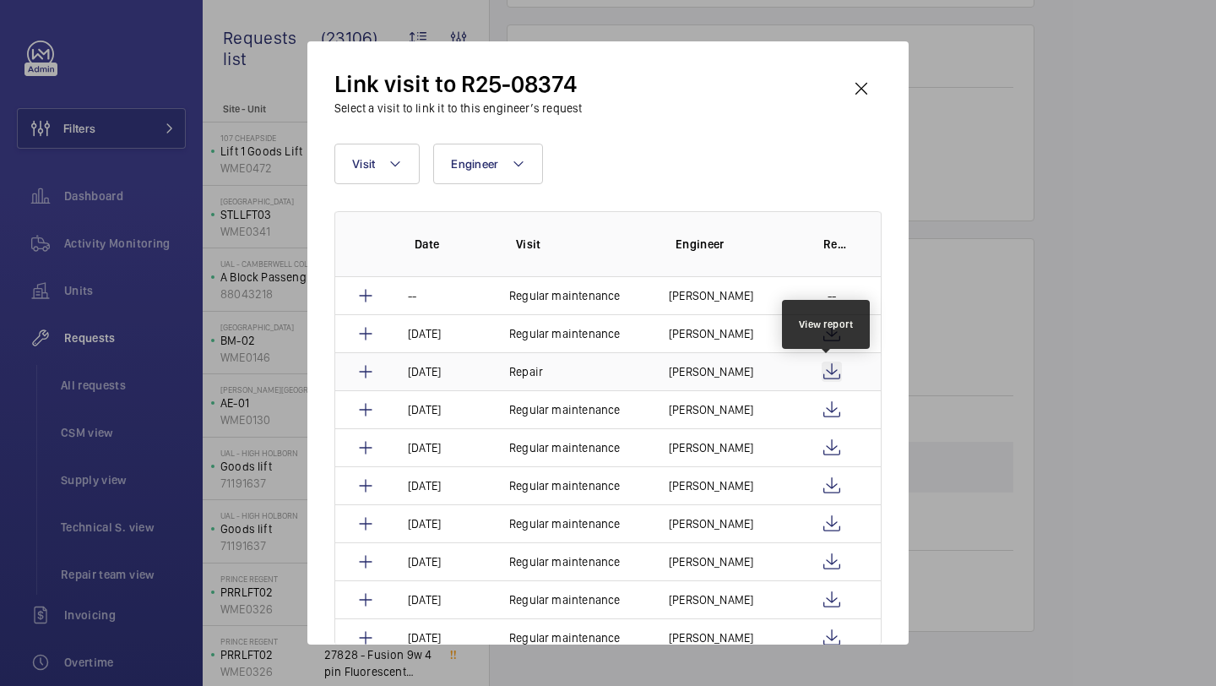
click at [824, 364] on wm-front-icon-button at bounding box center [832, 372] width 20 height 20
click at [859, 79] on wm-front-icon-button at bounding box center [861, 88] width 41 height 41
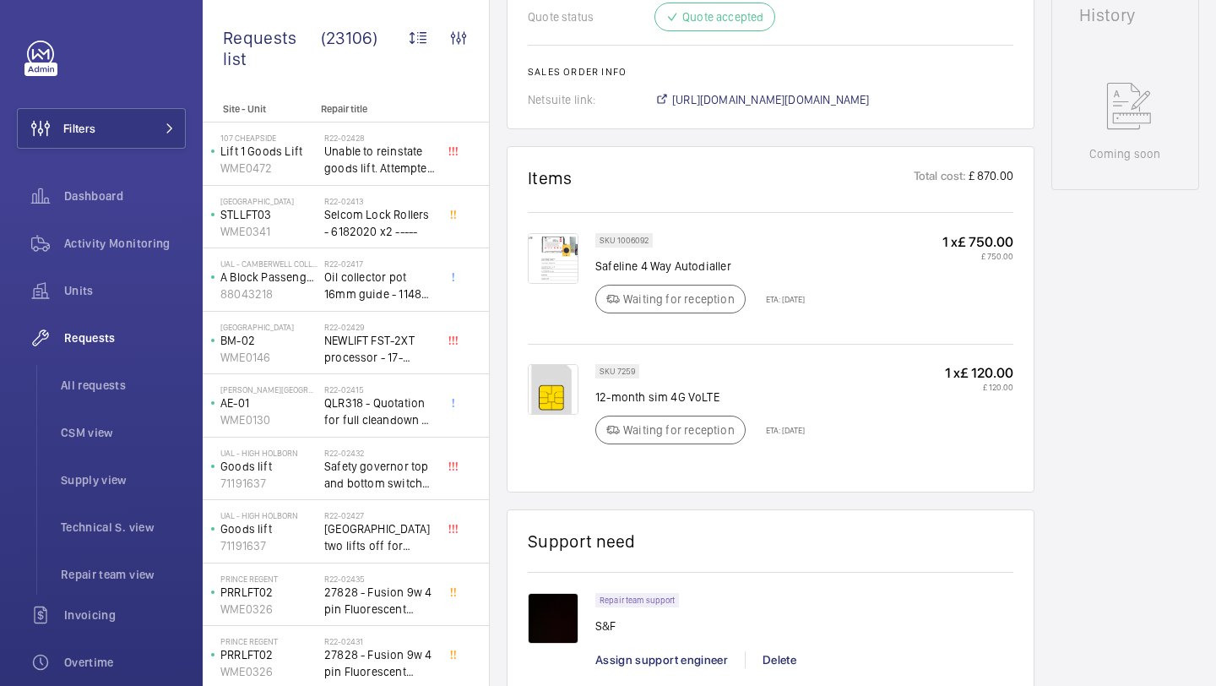
scroll to position [851, 0]
drag, startPoint x: 710, startPoint y: 410, endPoint x: 721, endPoint y: 416, distance: 12.9
click at [712, 410] on div "SKU 7259 12-month sim 4G VoLTE Waiting for reception ETA: 25 Aug 2025" at bounding box center [699, 407] width 209 height 90
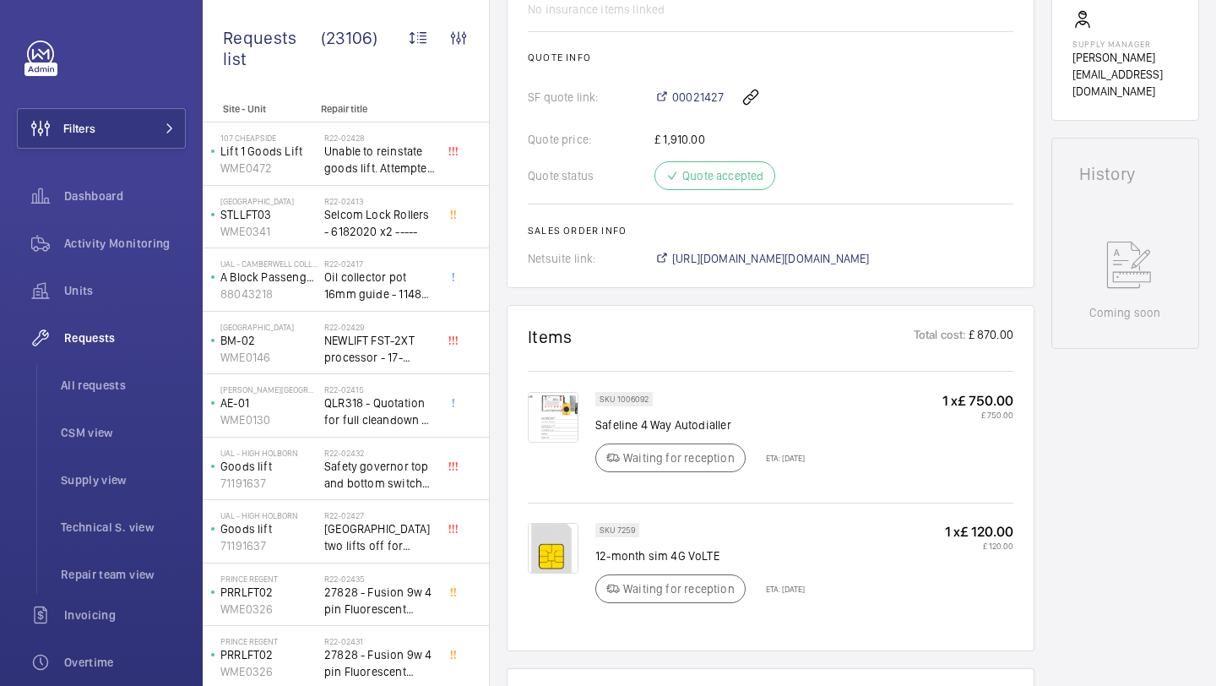
scroll to position [670, 0]
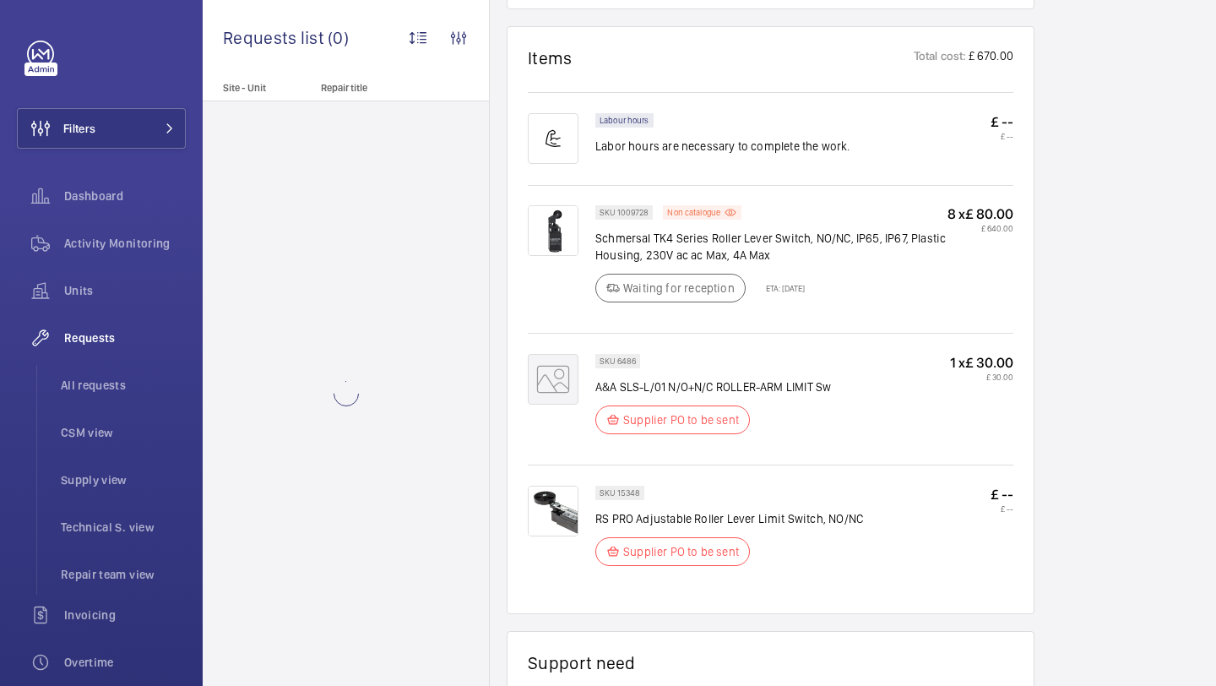
scroll to position [1194, 0]
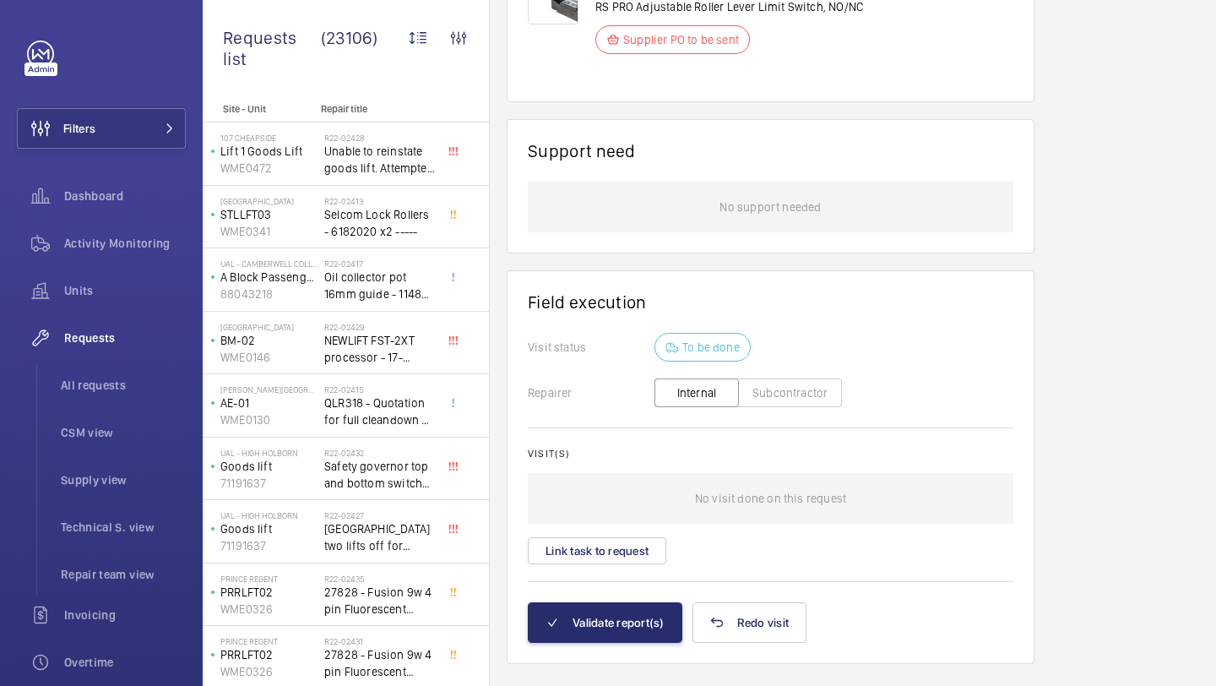
scroll to position [1599, 0]
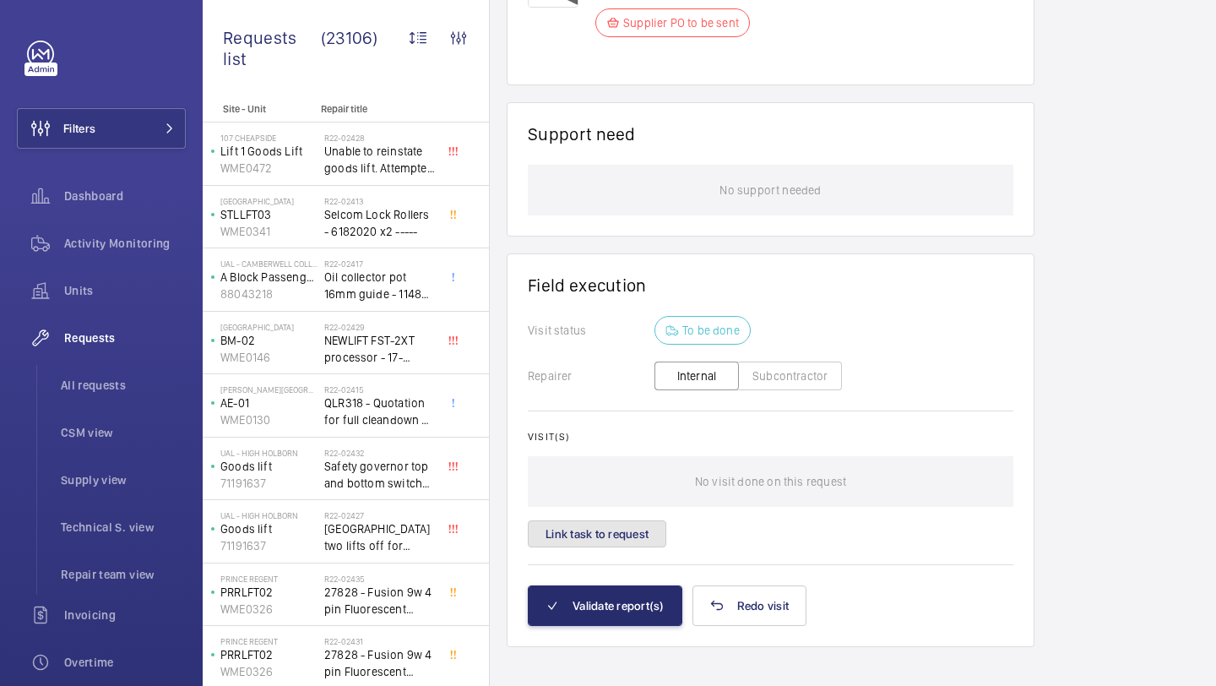
click at [621, 520] on button "Link task to request" at bounding box center [597, 533] width 139 height 27
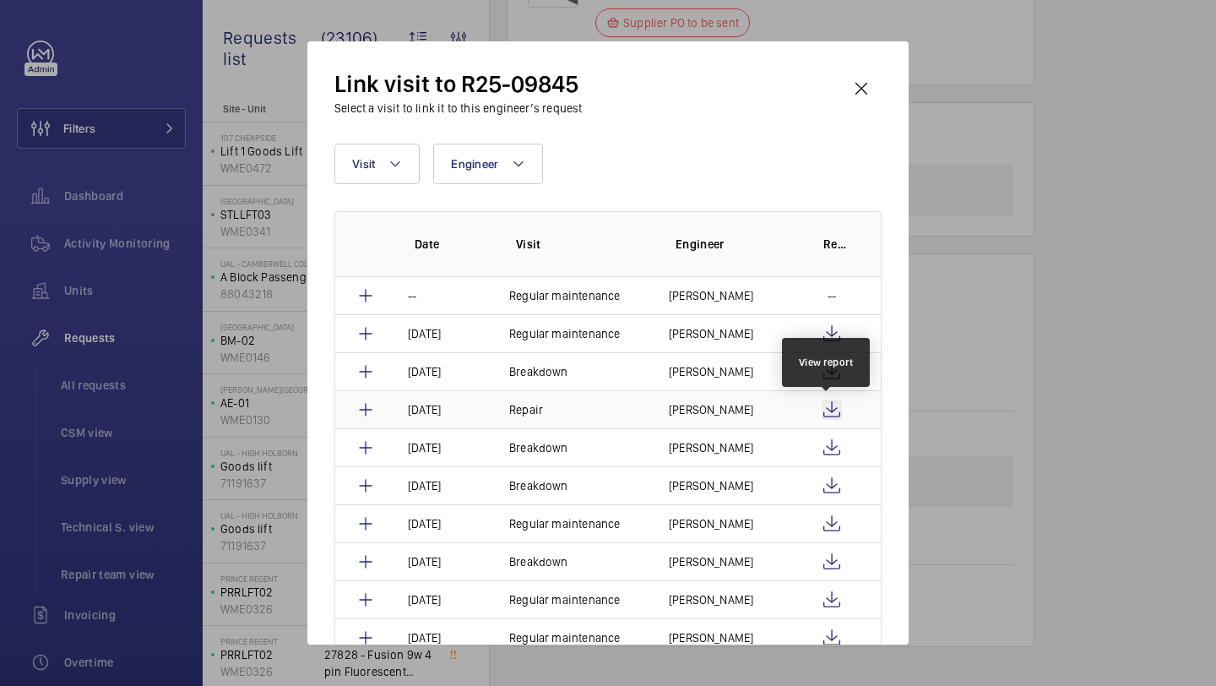
click at [826, 410] on wm-front-icon-button at bounding box center [832, 410] width 20 height 20
click at [858, 79] on wm-front-icon-button at bounding box center [861, 88] width 41 height 41
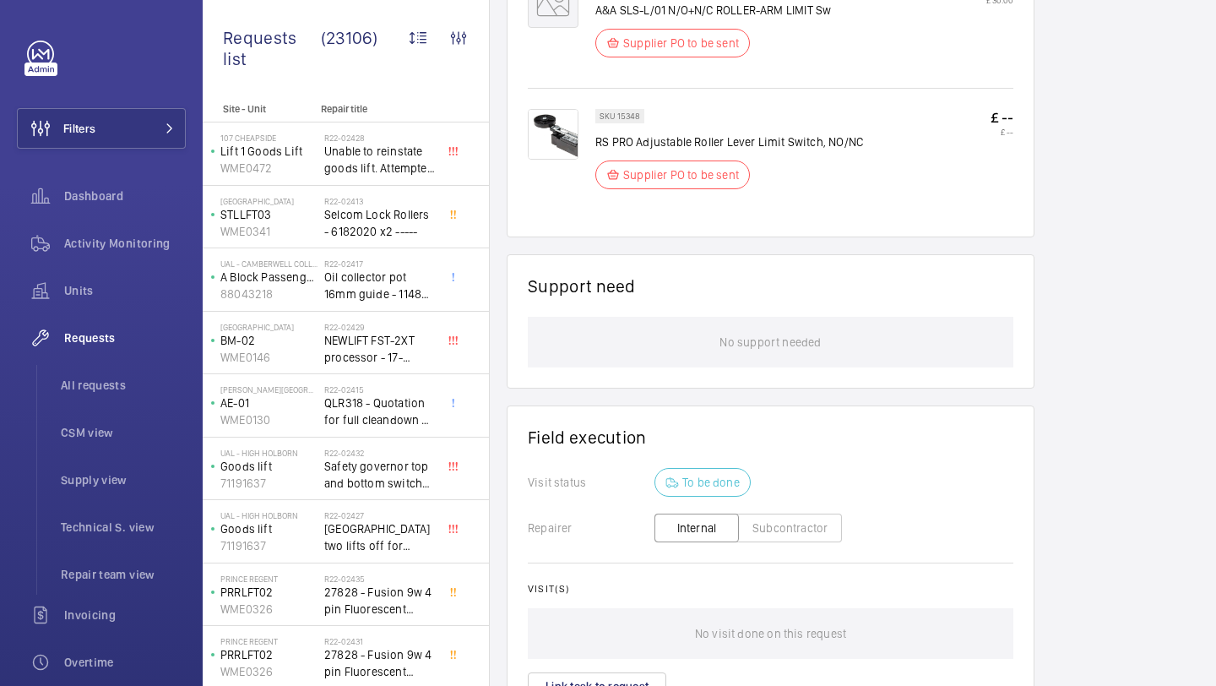
scroll to position [1498, 0]
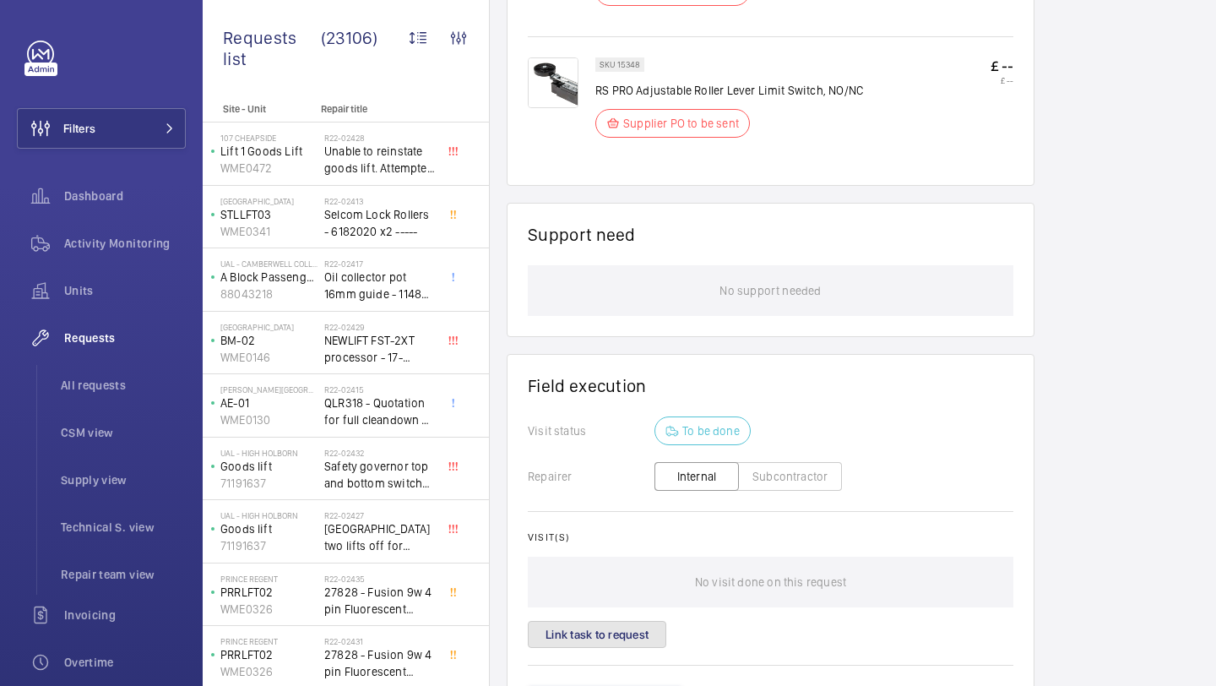
click at [615, 621] on button "Link task to request" at bounding box center [597, 634] width 139 height 27
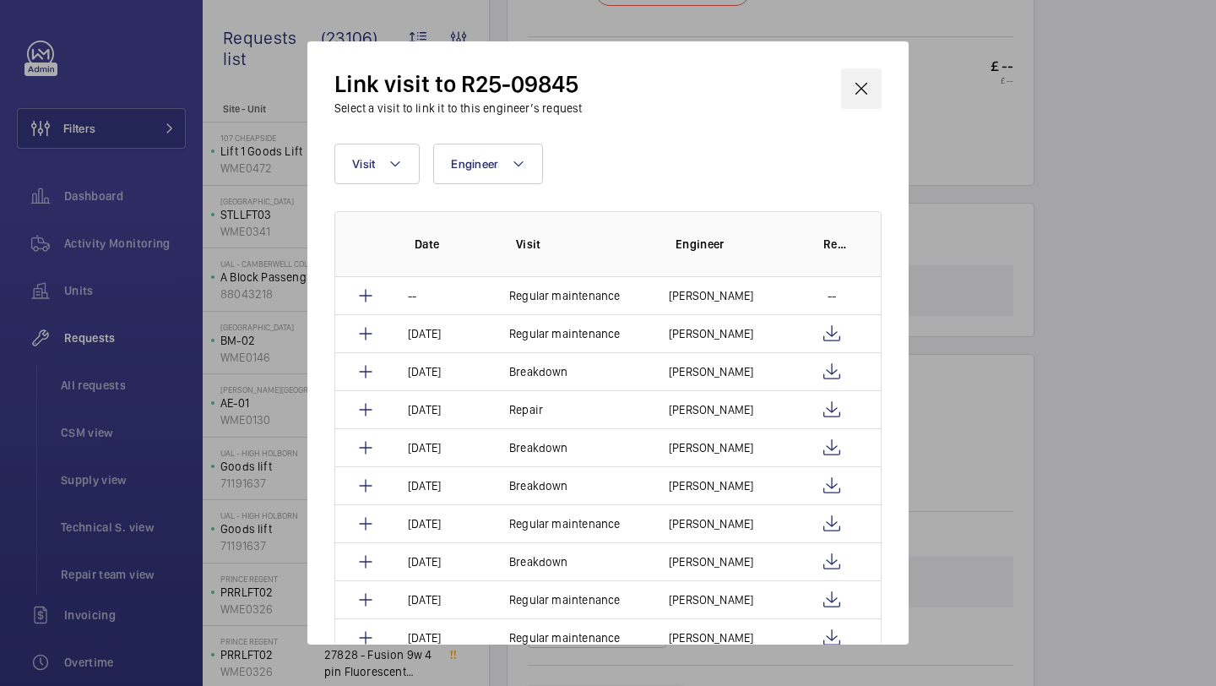
click at [863, 99] on wm-front-icon-button at bounding box center [861, 88] width 41 height 41
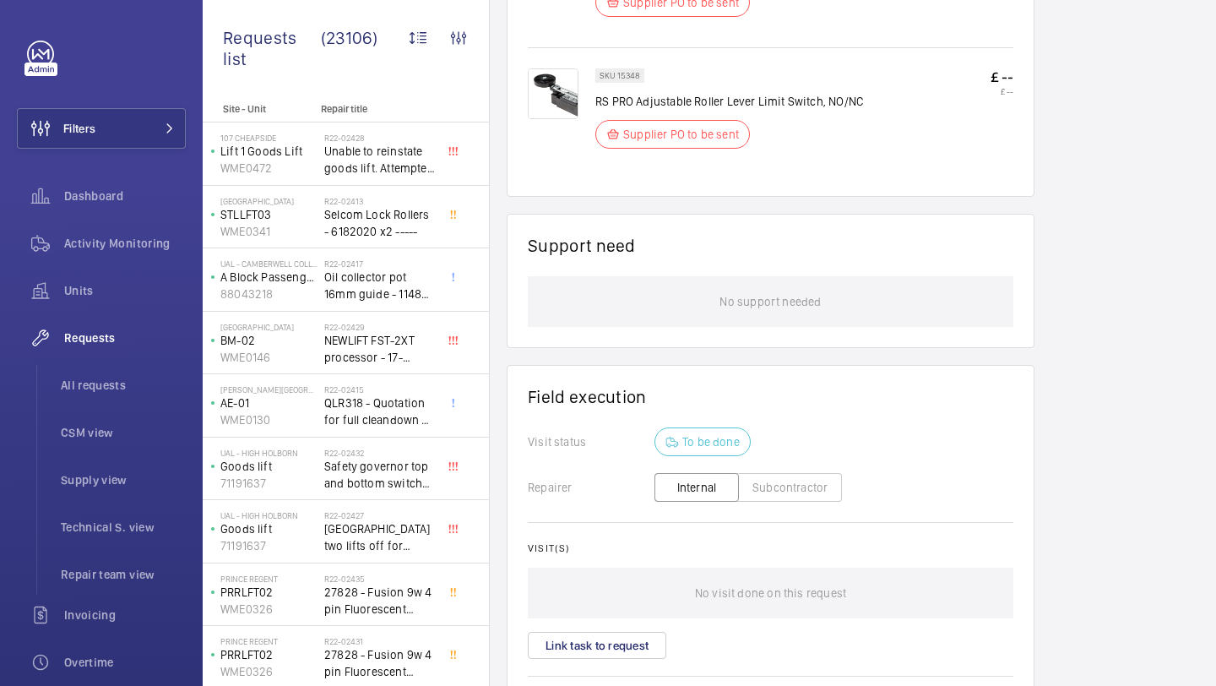
scroll to position [1599, 0]
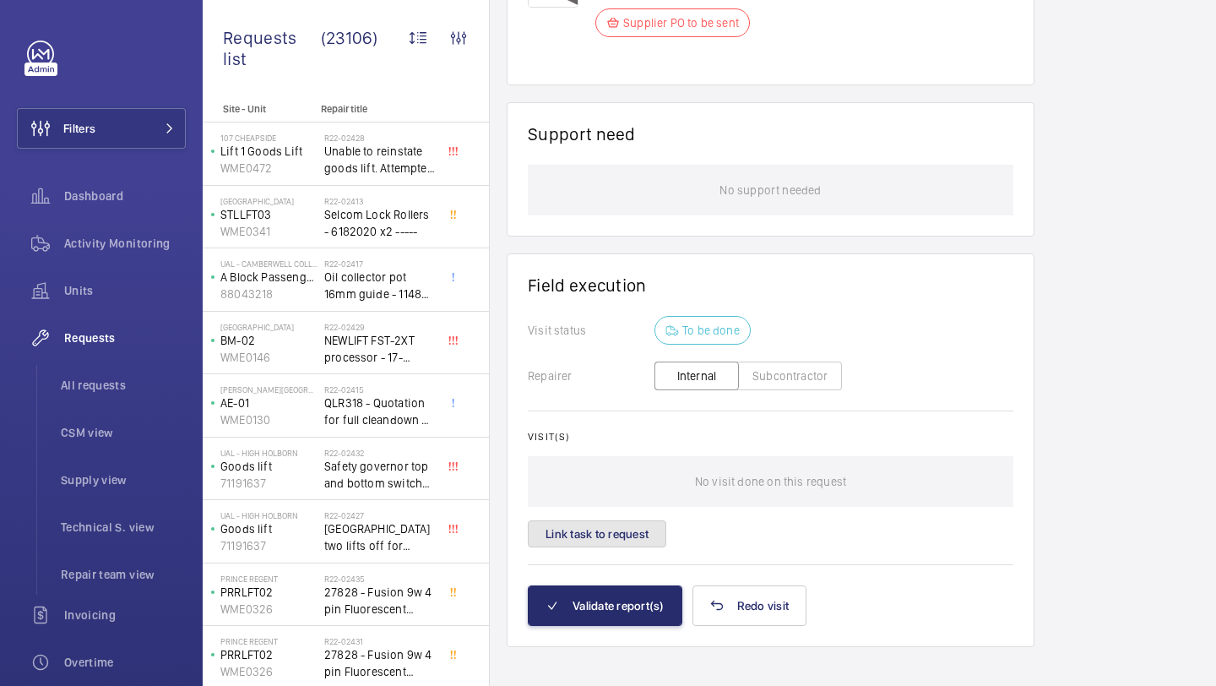
click at [606, 520] on button "Link task to request" at bounding box center [597, 533] width 139 height 27
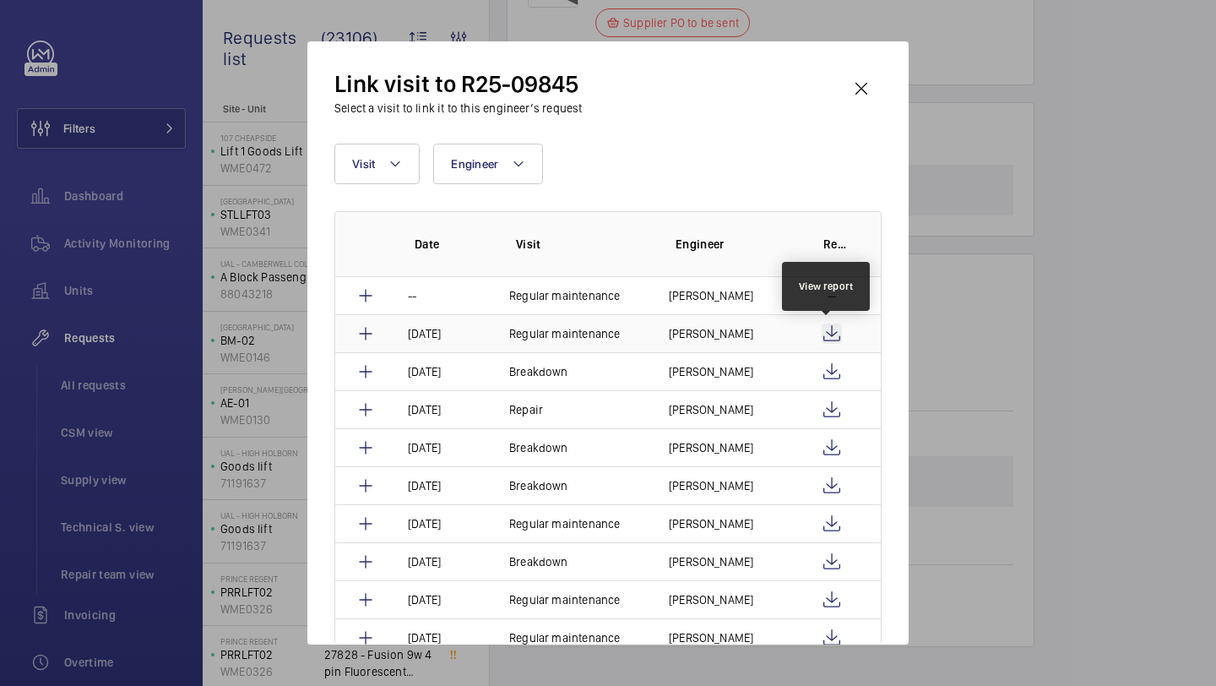
click at [830, 329] on wm-front-icon-button at bounding box center [832, 334] width 20 height 20
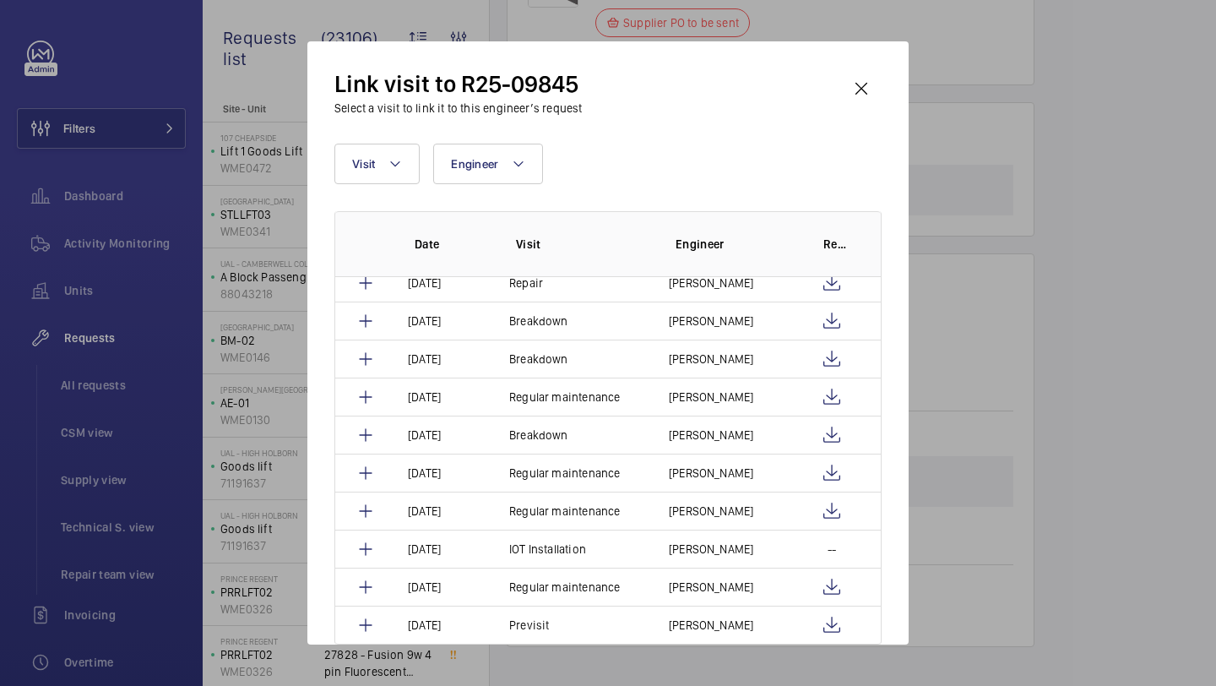
scroll to position [127, 0]
click at [879, 73] on wm-front-icon-button at bounding box center [861, 88] width 41 height 41
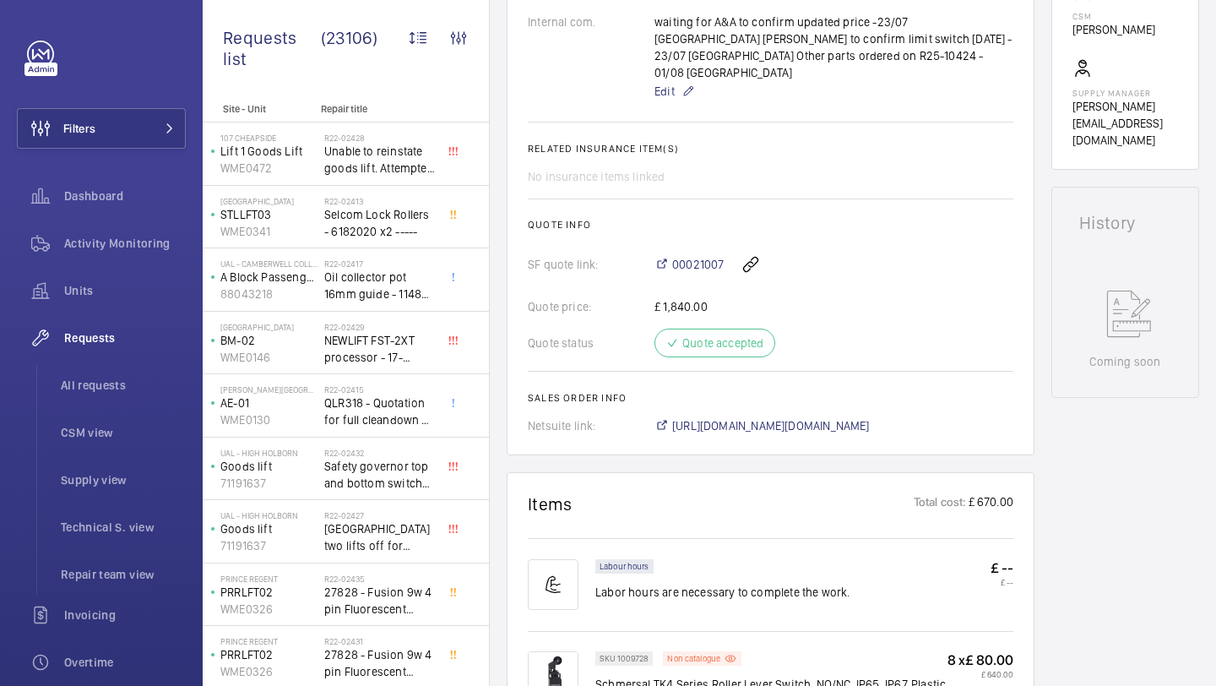
scroll to position [469, 0]
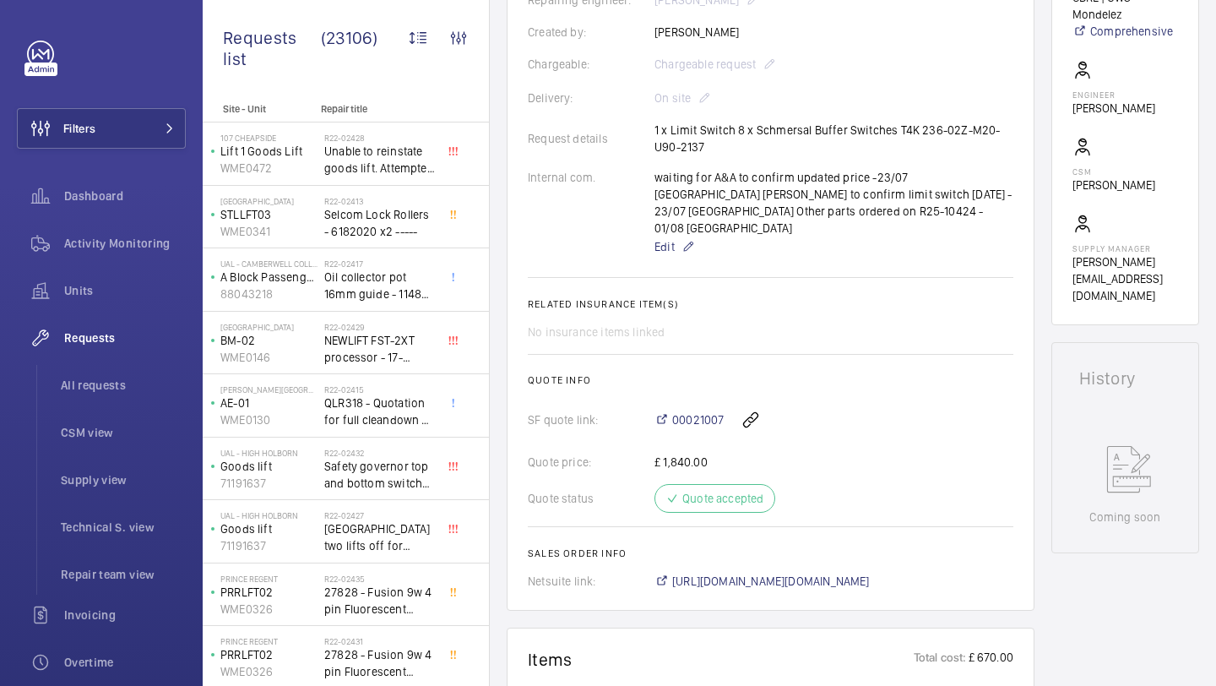
click at [670, 209] on div "waiting for A&A to confirm updated price -23/07 india Clifford to confirm limit…" at bounding box center [834, 213] width 359 height 88
click at [674, 209] on div "waiting for A&A to confirm updated price -23/07 india Clifford to confirm limit…" at bounding box center [834, 213] width 359 height 88
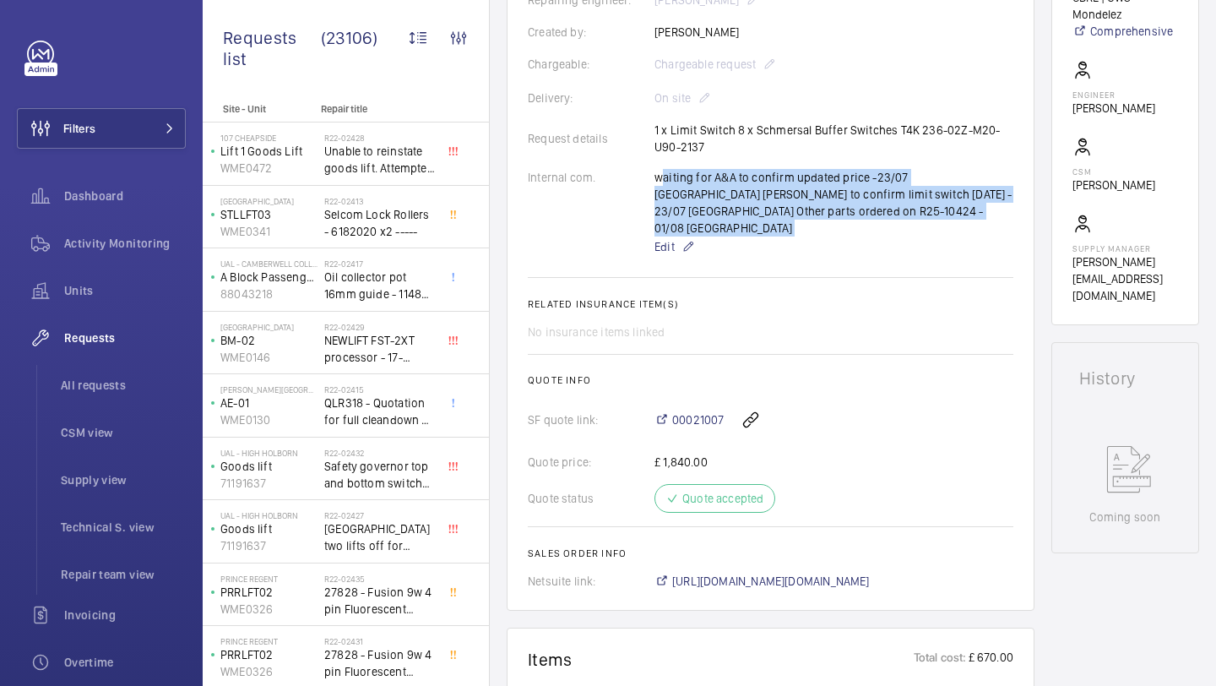
click at [674, 209] on div "waiting for A&A to confirm updated price -23/07 india Clifford to confirm limit…" at bounding box center [834, 213] width 359 height 88
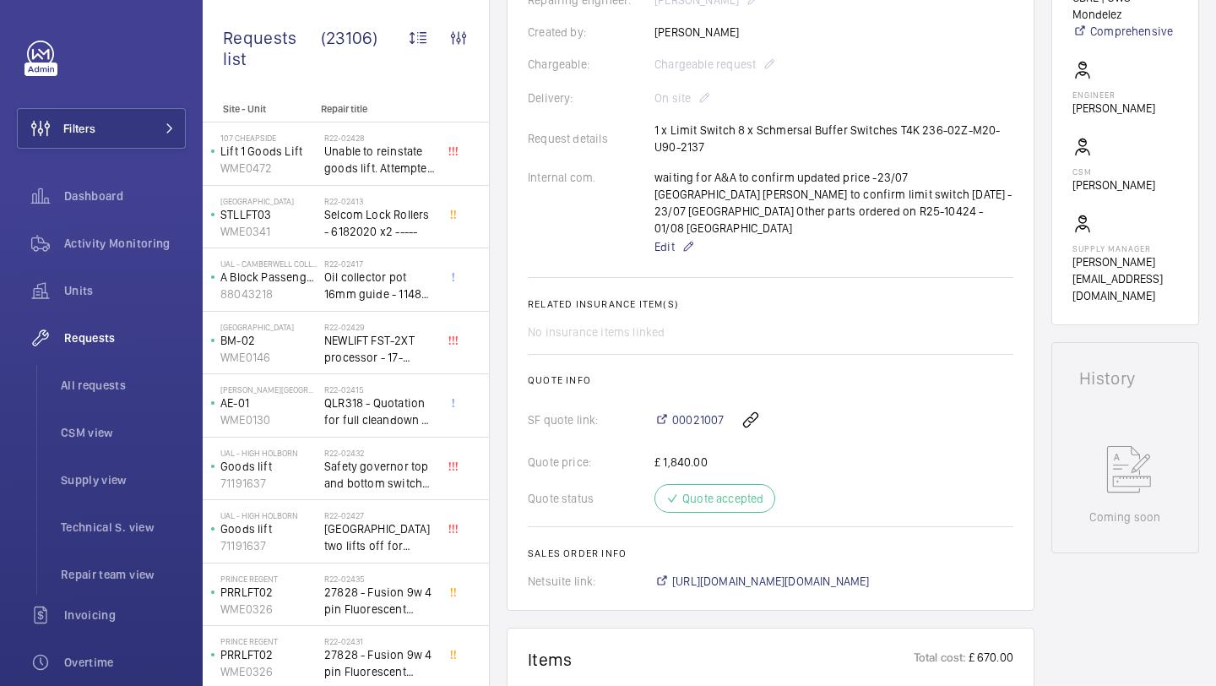
click at [705, 209] on div "waiting for A&A to confirm updated price -23/07 india Clifford to confirm limit…" at bounding box center [834, 213] width 359 height 88
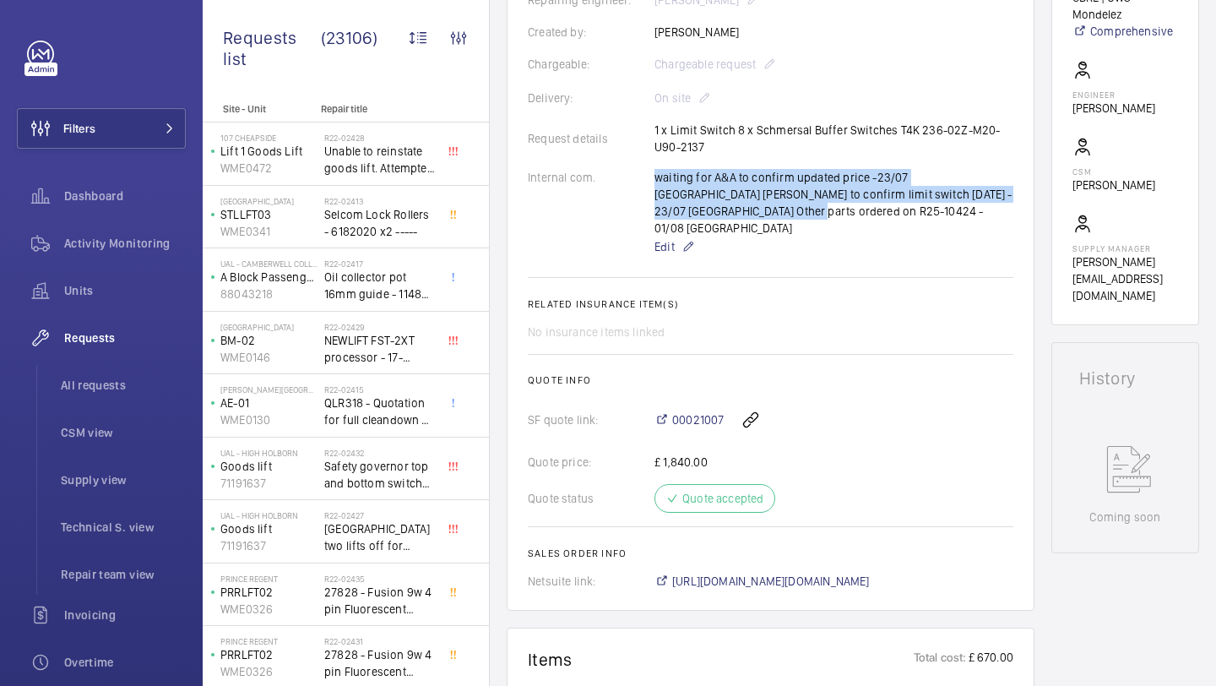
drag, startPoint x: 652, startPoint y: 208, endPoint x: 702, endPoint y: 209, distance: 49.9
click at [702, 209] on div "Internal com. waiting for A&A to confirm updated price -23/07 india Clifford to…" at bounding box center [771, 213] width 486 height 88
click at [703, 209] on div "waiting for A&A to confirm updated price -23/07 india Clifford to confirm limit…" at bounding box center [834, 213] width 359 height 88
drag, startPoint x: 715, startPoint y: 212, endPoint x: 654, endPoint y: 211, distance: 60.8
click at [655, 211] on div "waiting for A&A to confirm updated price -23/07 india Clifford to confirm limit…" at bounding box center [834, 213] width 359 height 88
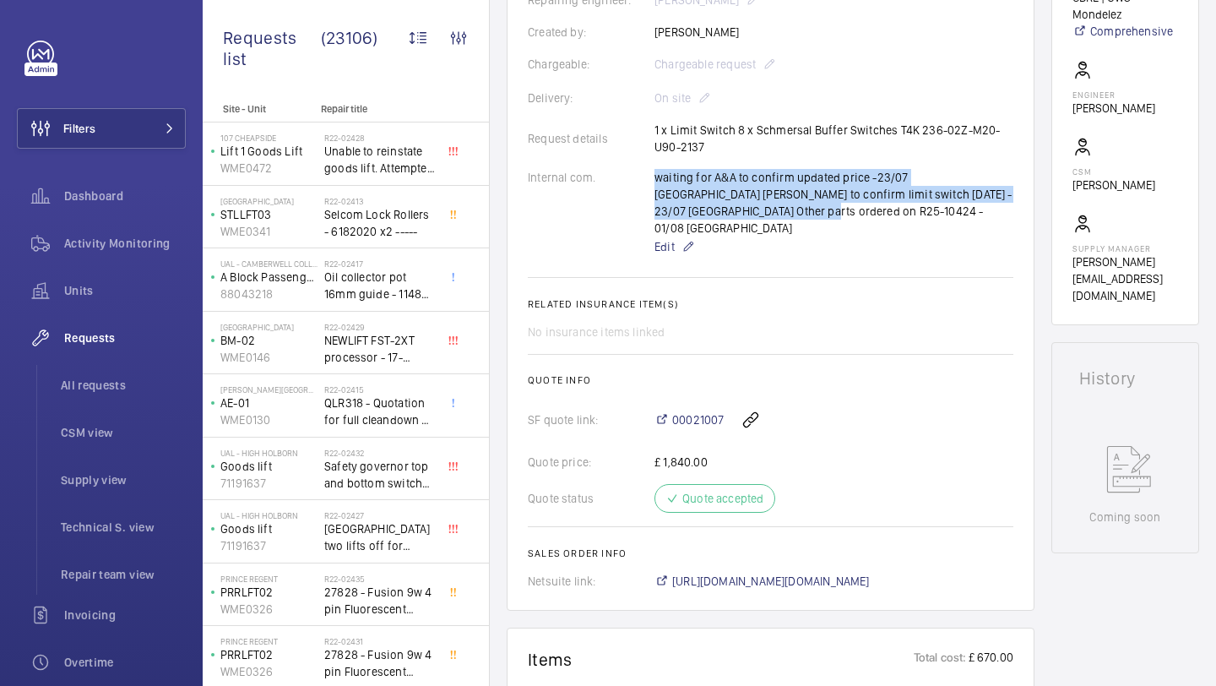
click at [680, 209] on div "waiting for A&A to confirm updated price -23/07 india Clifford to confirm limit…" at bounding box center [834, 213] width 359 height 88
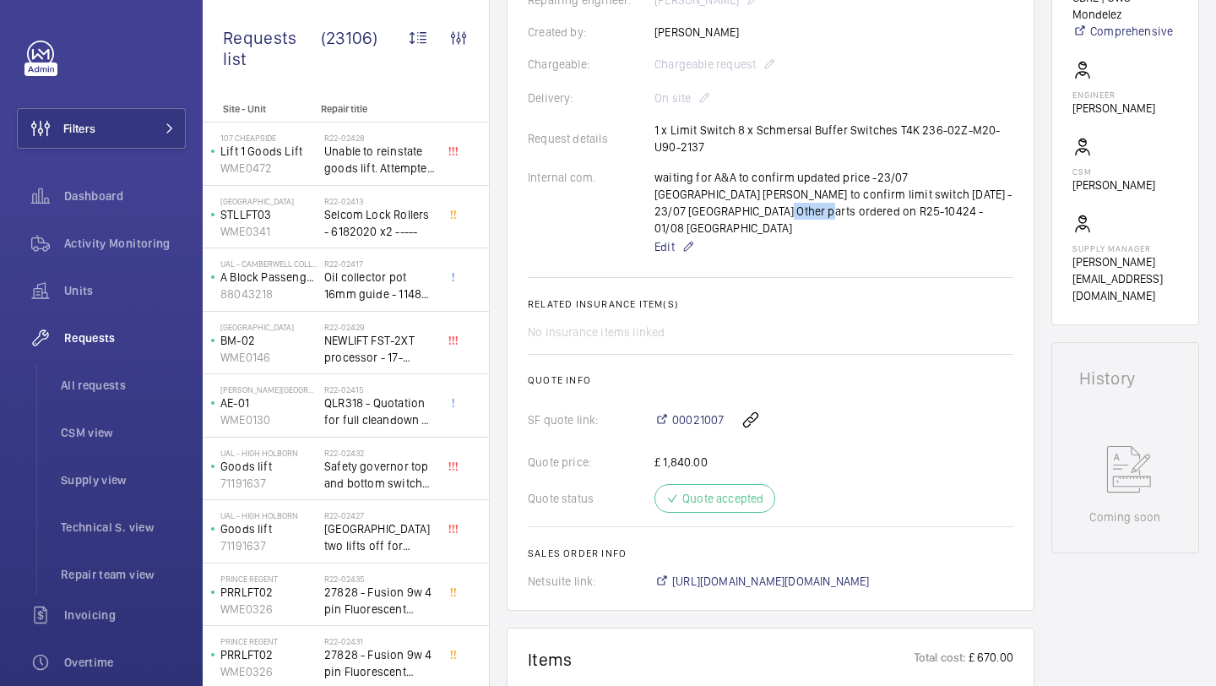
drag, startPoint x: 710, startPoint y: 209, endPoint x: 655, endPoint y: 213, distance: 55.0
click at [655, 213] on div "waiting for A&A to confirm updated price -23/07 india Clifford to confirm limit…" at bounding box center [834, 213] width 359 height 88
copy p "R25-10424"
click at [133, 397] on li "All requests" at bounding box center [116, 385] width 139 height 41
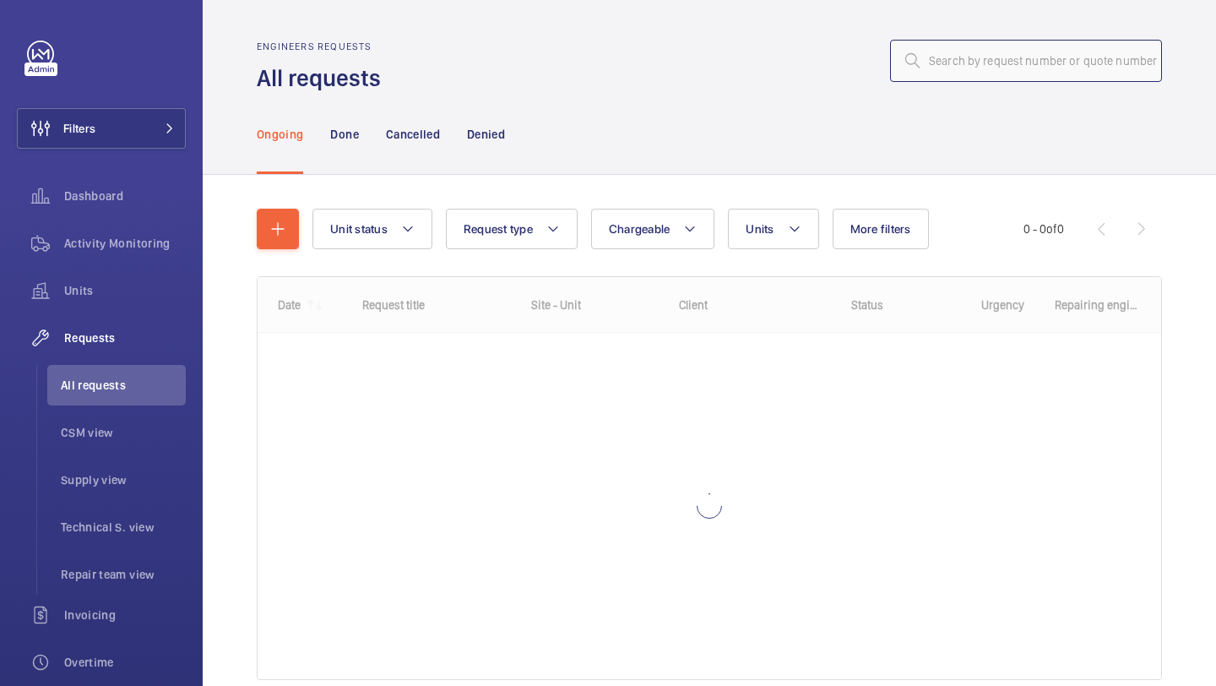
click at [938, 71] on input "text" at bounding box center [1026, 61] width 272 height 42
paste input "R25-10424"
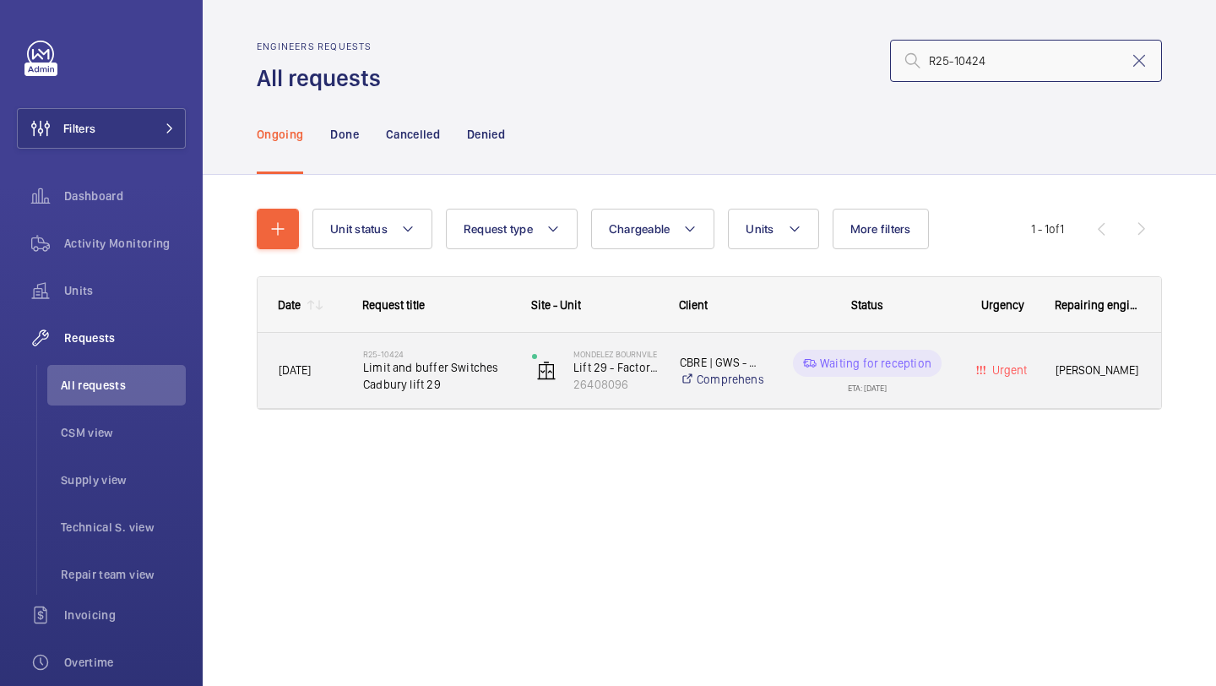
type input "R25-10424"
click at [479, 373] on span "Limit and buffer Switches Cadbury lift 29" at bounding box center [436, 376] width 147 height 34
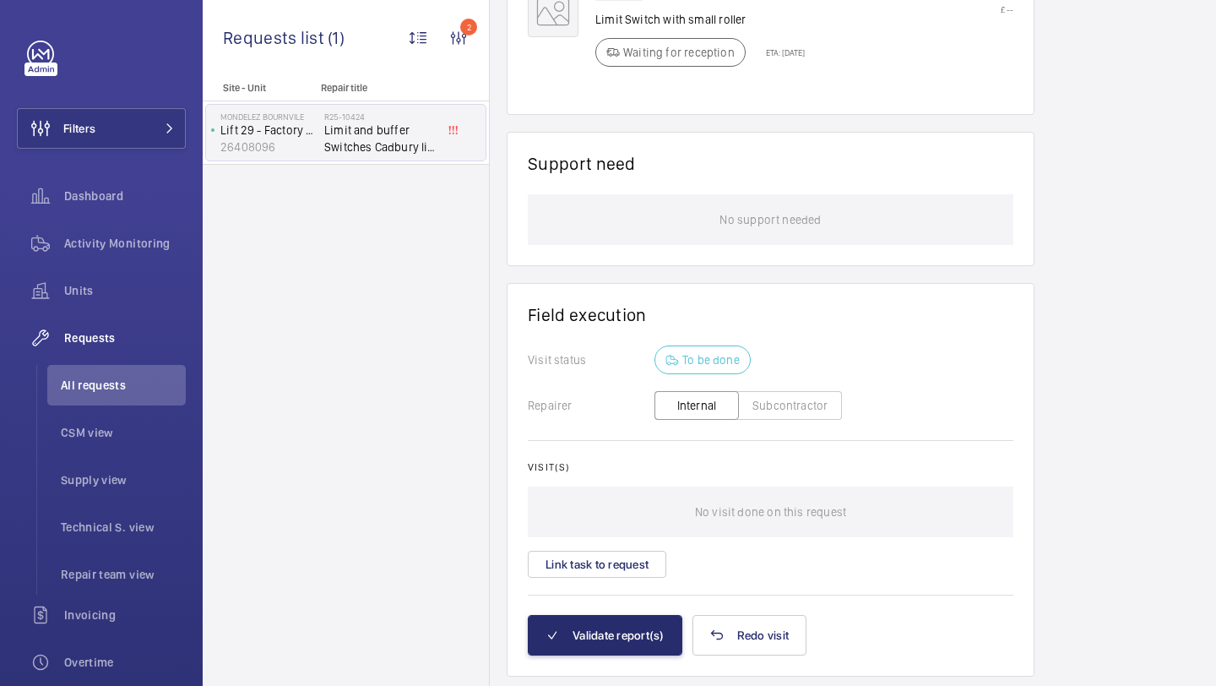
scroll to position [1421, 0]
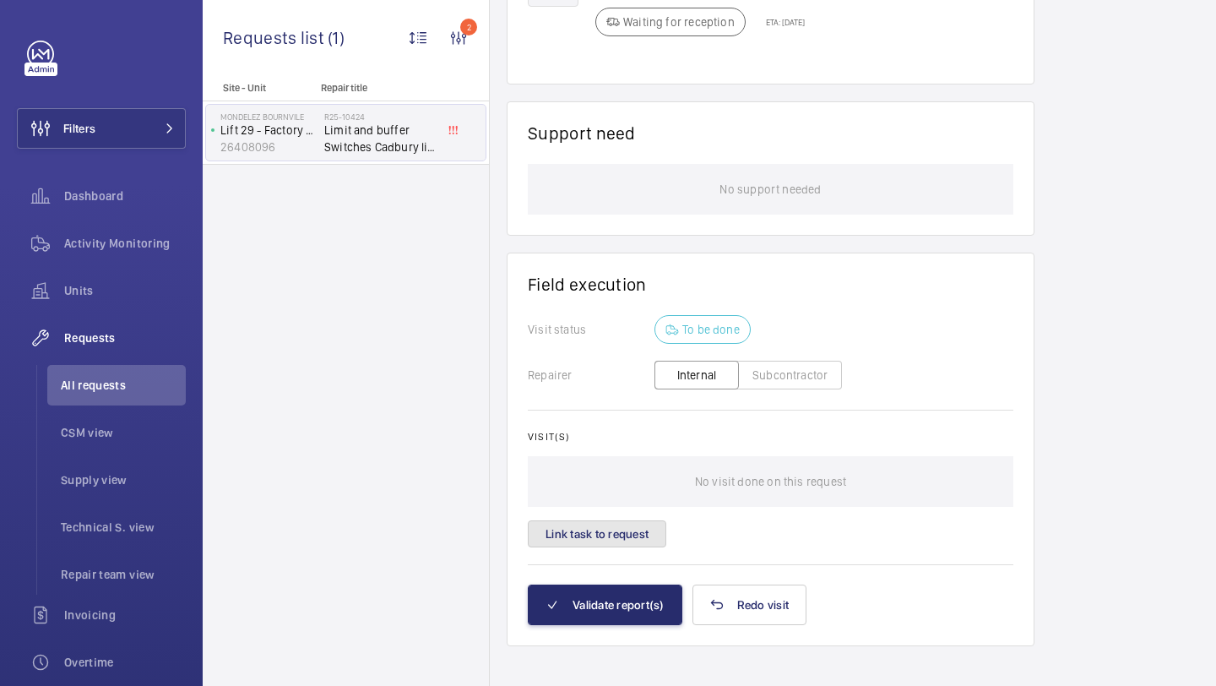
click at [653, 520] on button "Link task to request" at bounding box center [597, 533] width 139 height 27
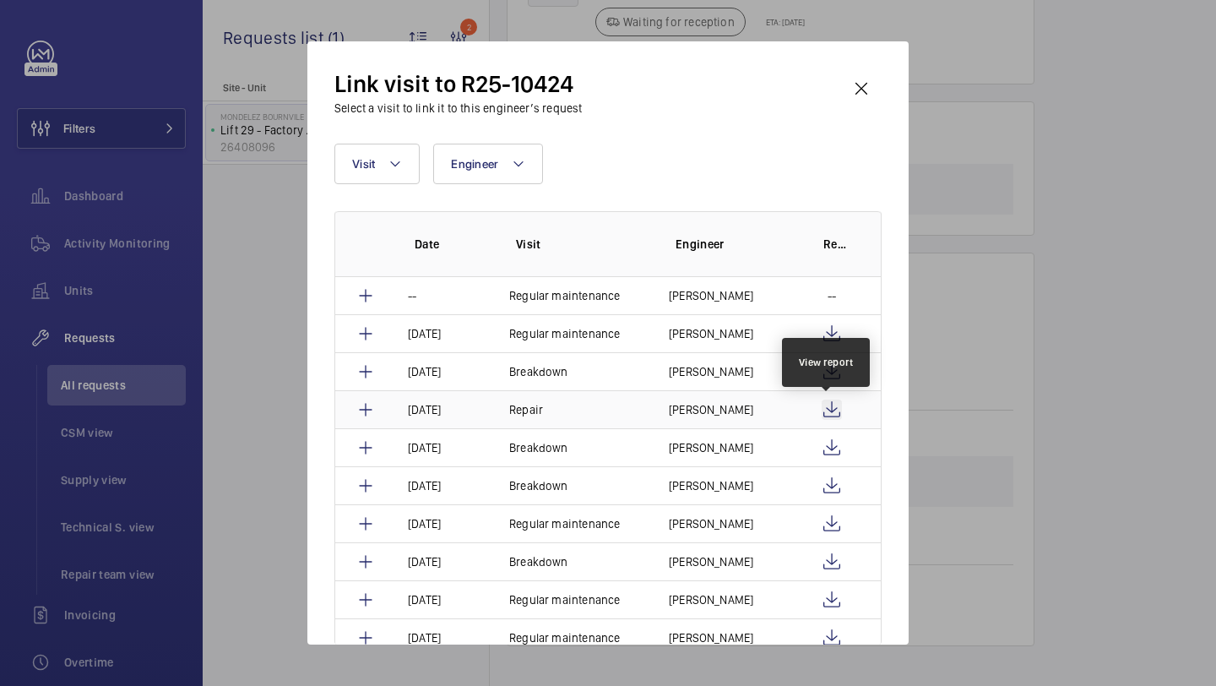
click at [833, 407] on wm-front-icon-button at bounding box center [832, 410] width 20 height 20
click at [863, 83] on wm-front-icon-button at bounding box center [861, 88] width 41 height 41
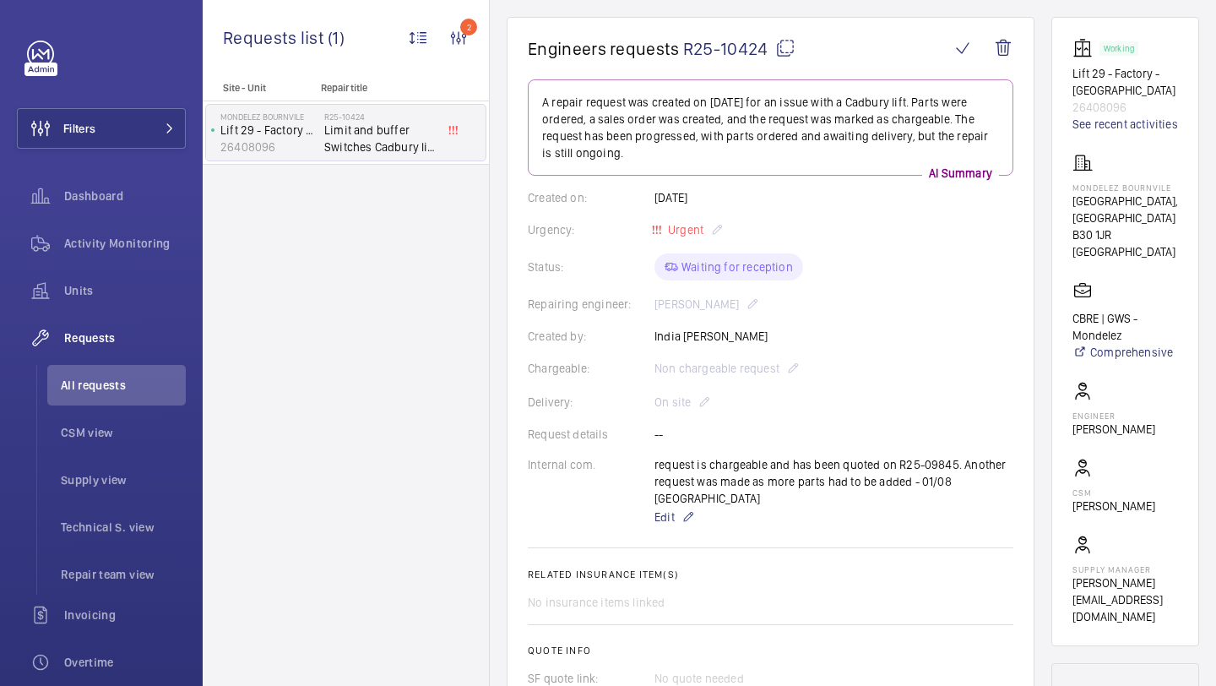
scroll to position [124, 0]
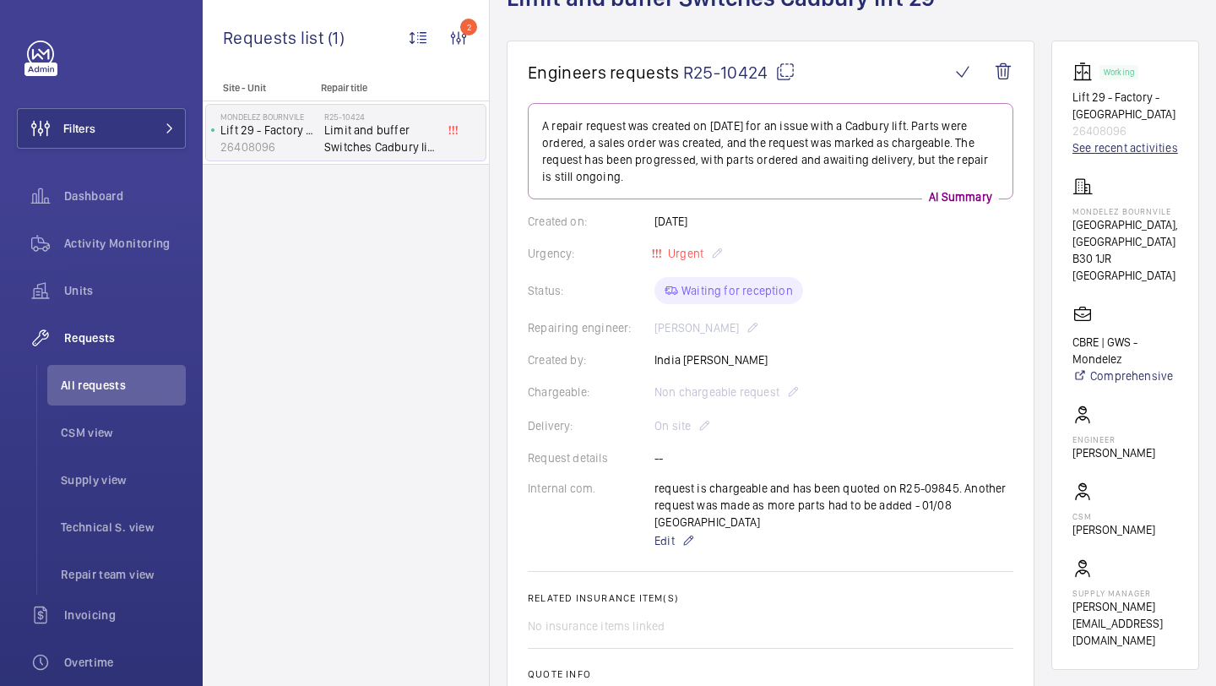
click at [1101, 154] on link "See recent activities" at bounding box center [1126, 147] width 106 height 17
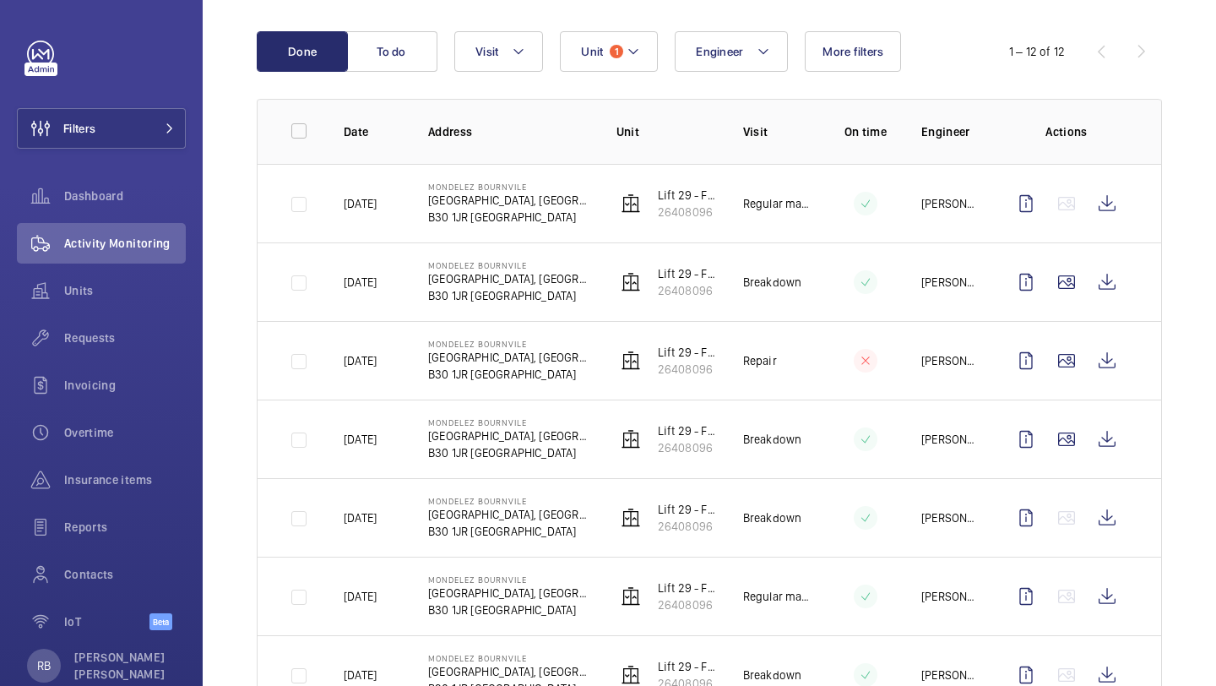
scroll to position [166, 0]
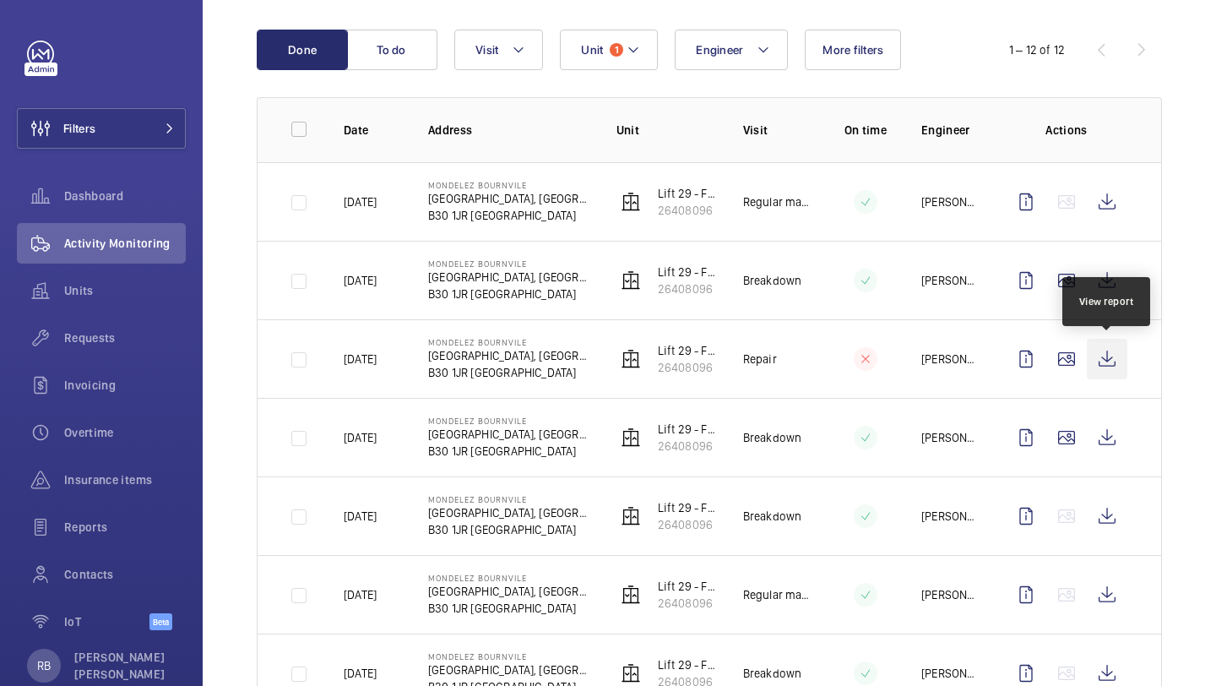
click at [1087, 368] on wm-front-icon-button at bounding box center [1107, 359] width 41 height 41
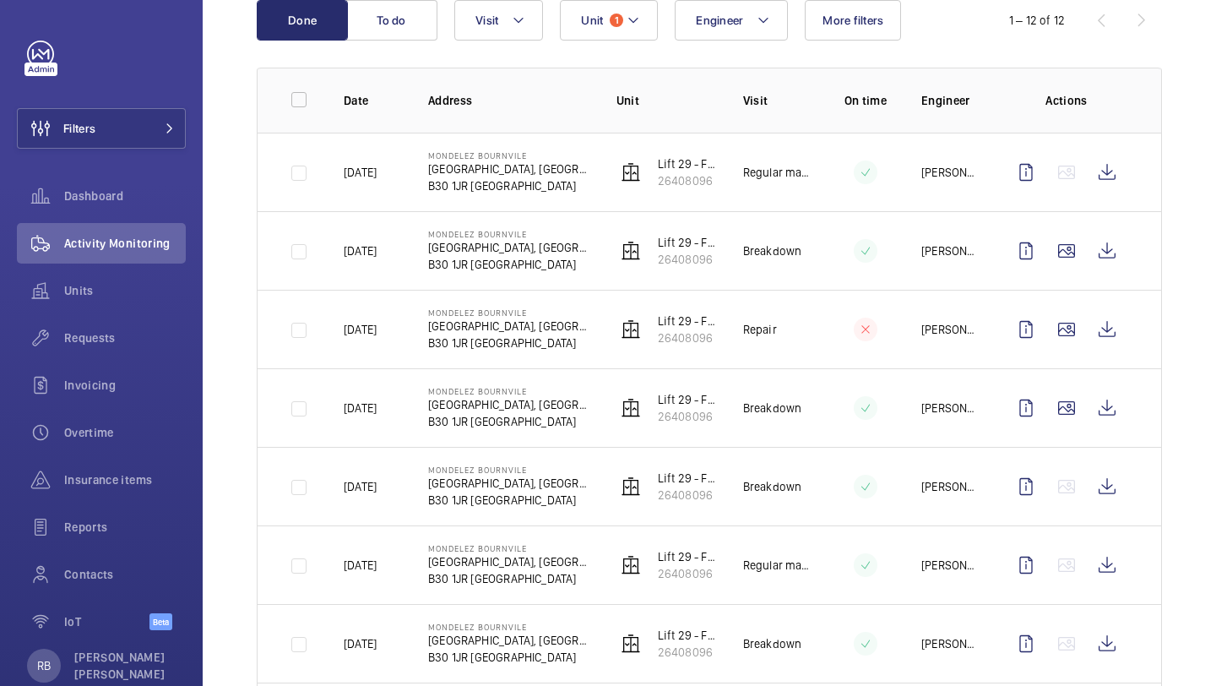
scroll to position [198, 0]
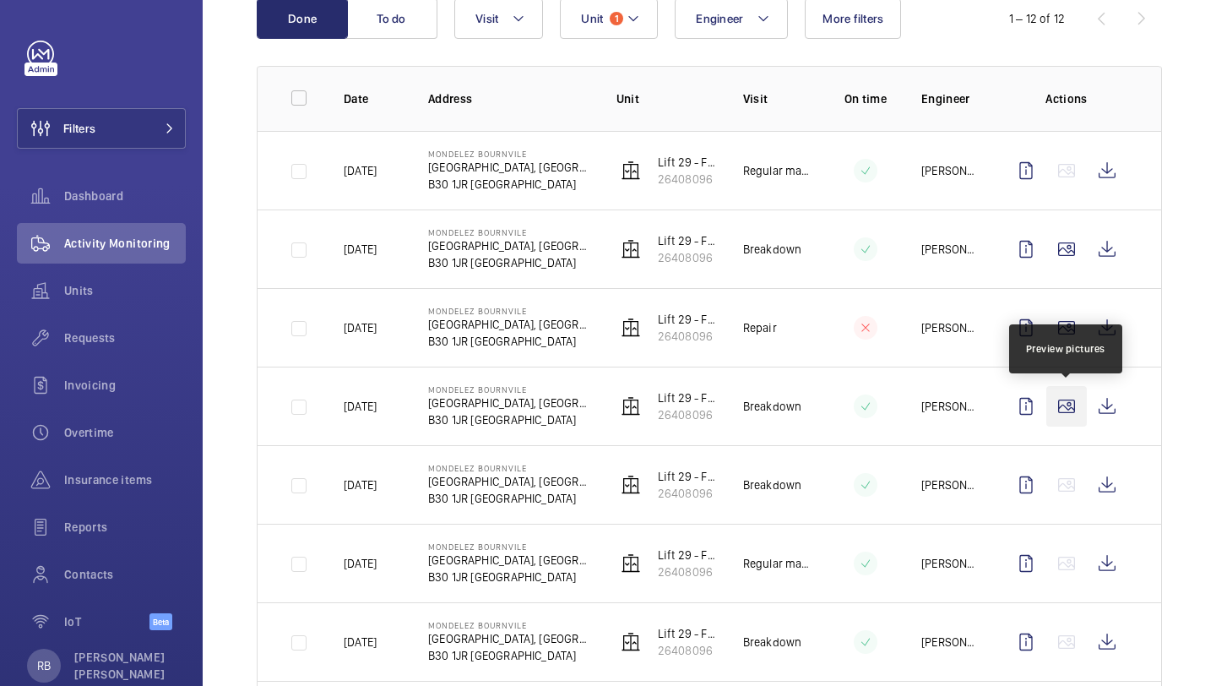
click at [1073, 402] on wm-front-icon-button at bounding box center [1067, 406] width 41 height 41
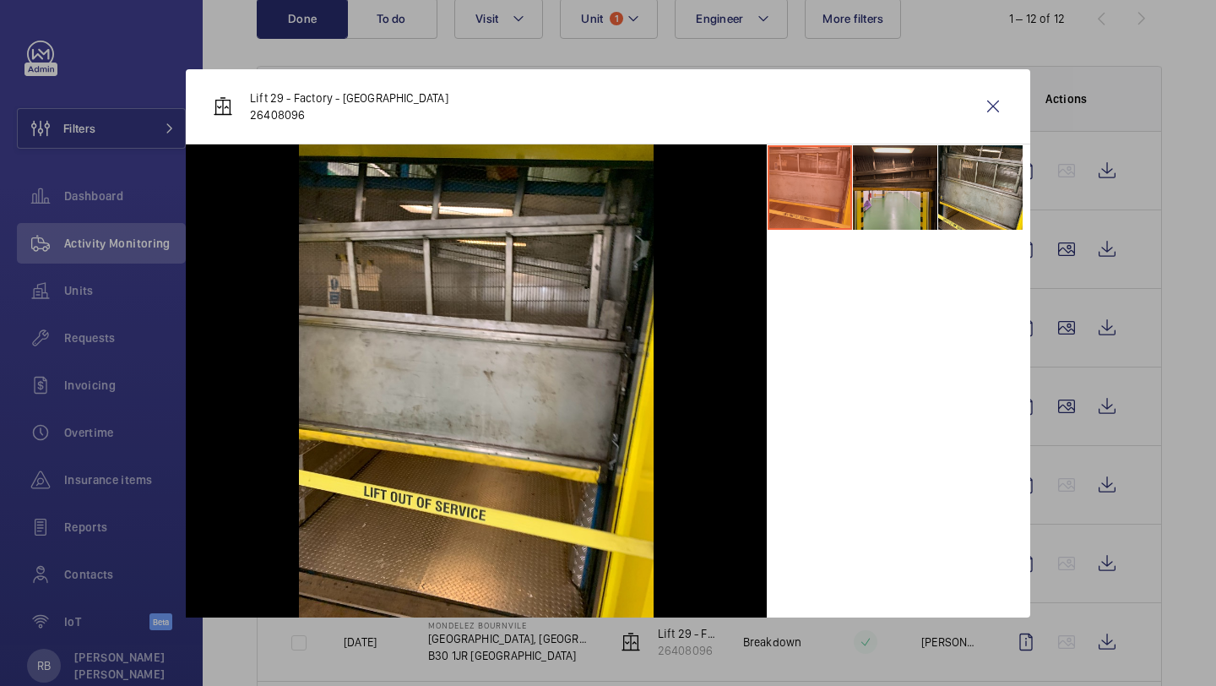
click at [927, 171] on li at bounding box center [895, 187] width 84 height 84
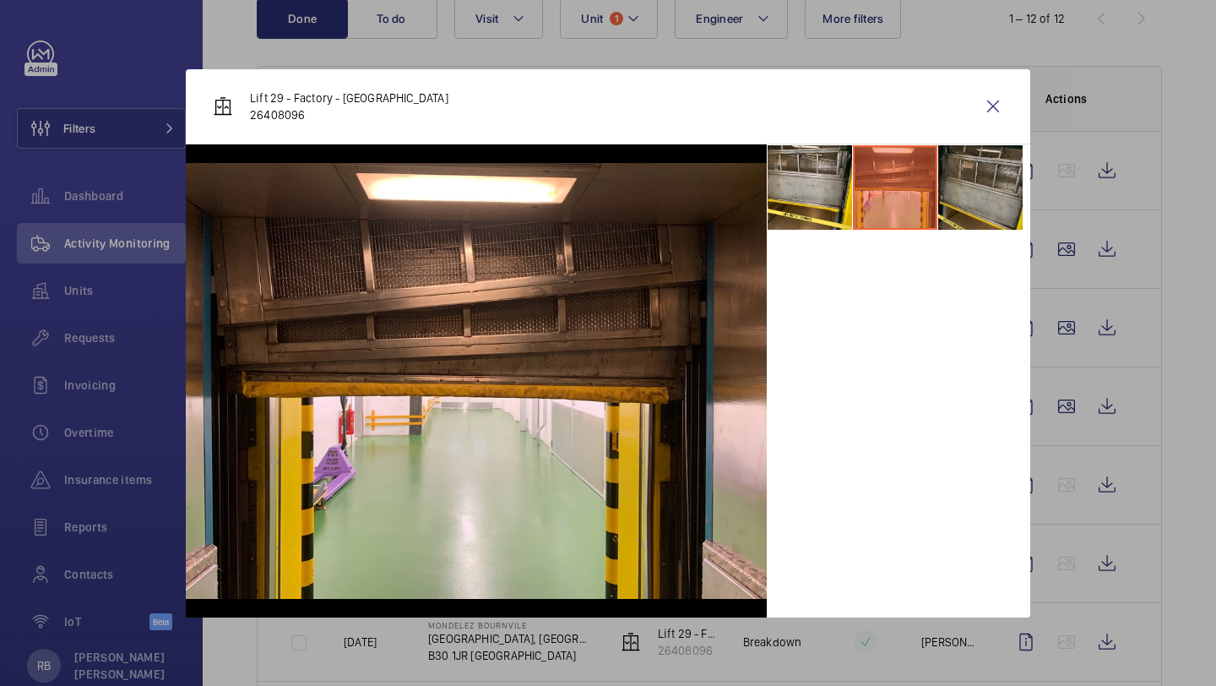
click at [949, 171] on li at bounding box center [980, 187] width 84 height 84
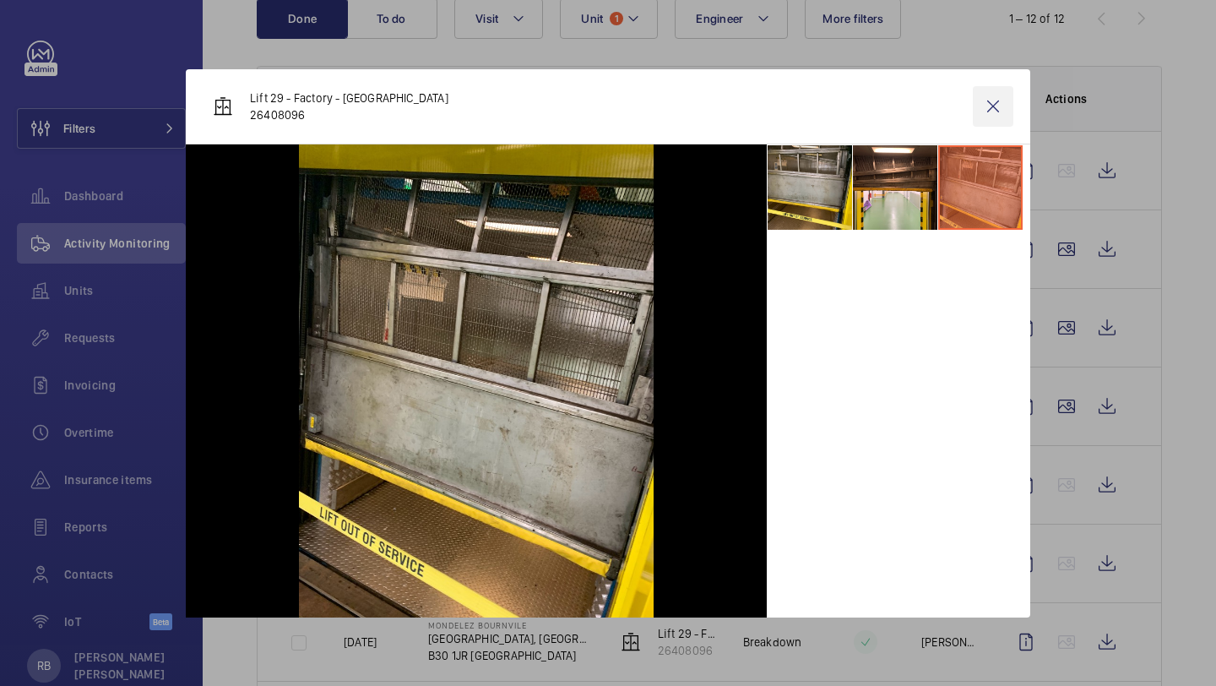
click at [984, 117] on wm-front-icon-button at bounding box center [993, 106] width 41 height 41
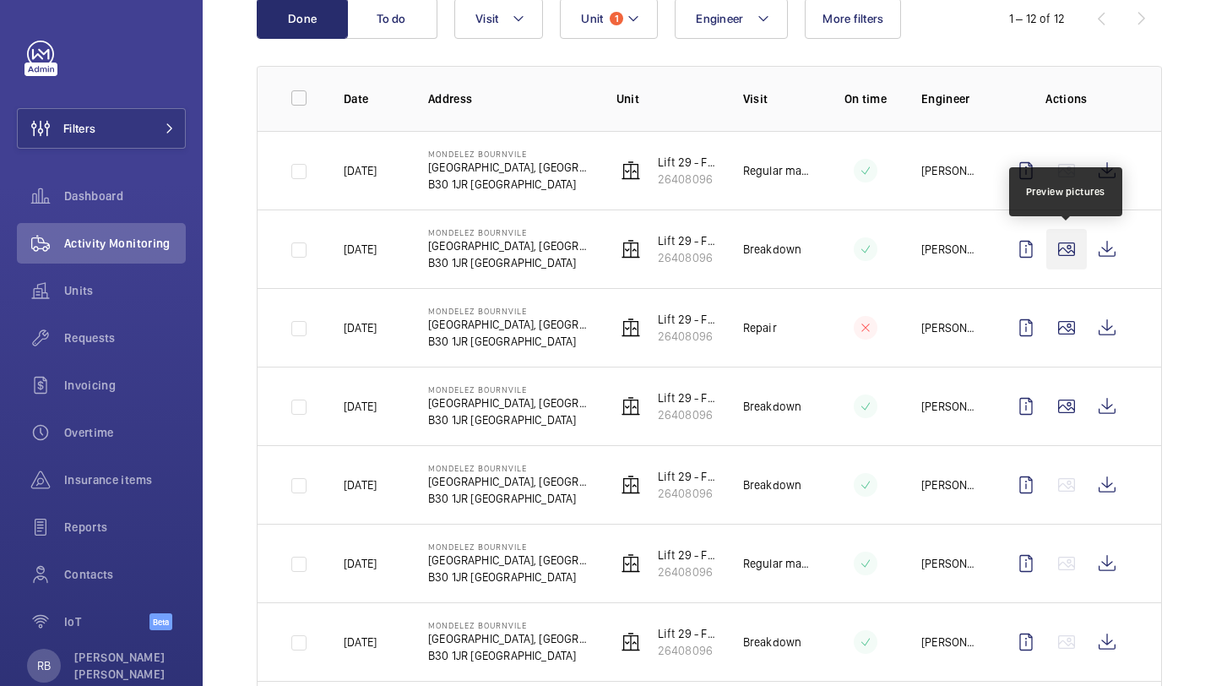
click at [1067, 248] on wm-front-icon-button at bounding box center [1067, 249] width 41 height 41
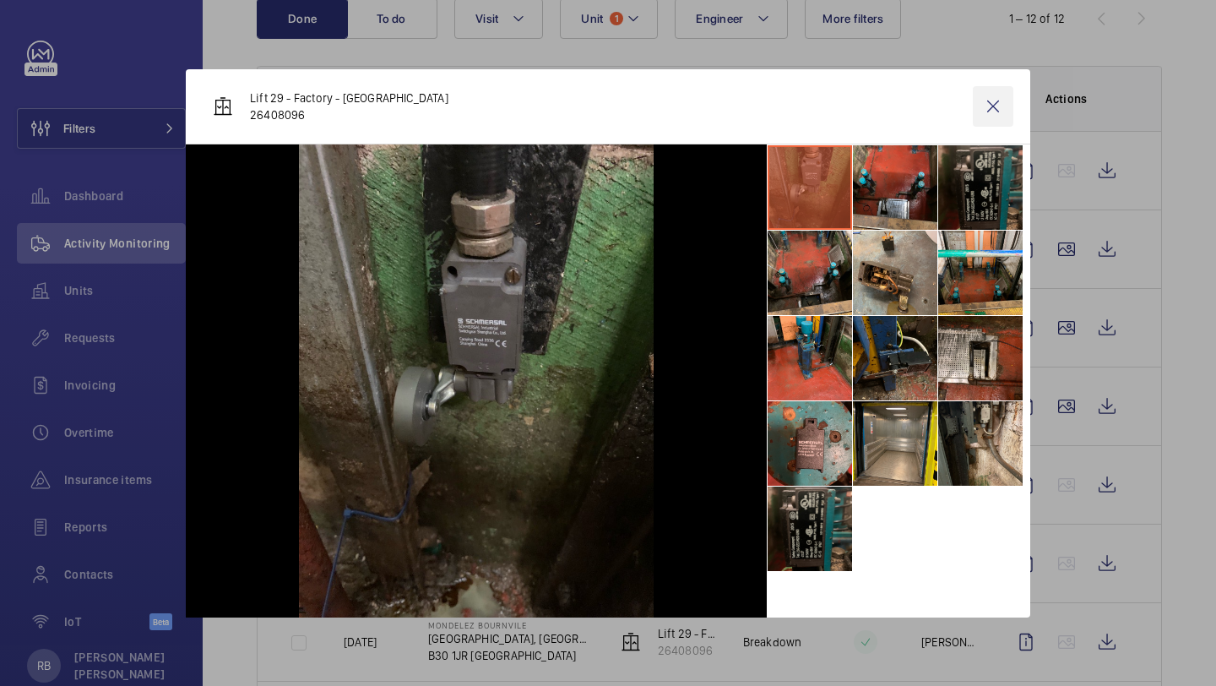
click at [998, 109] on wm-front-icon-button at bounding box center [993, 106] width 41 height 41
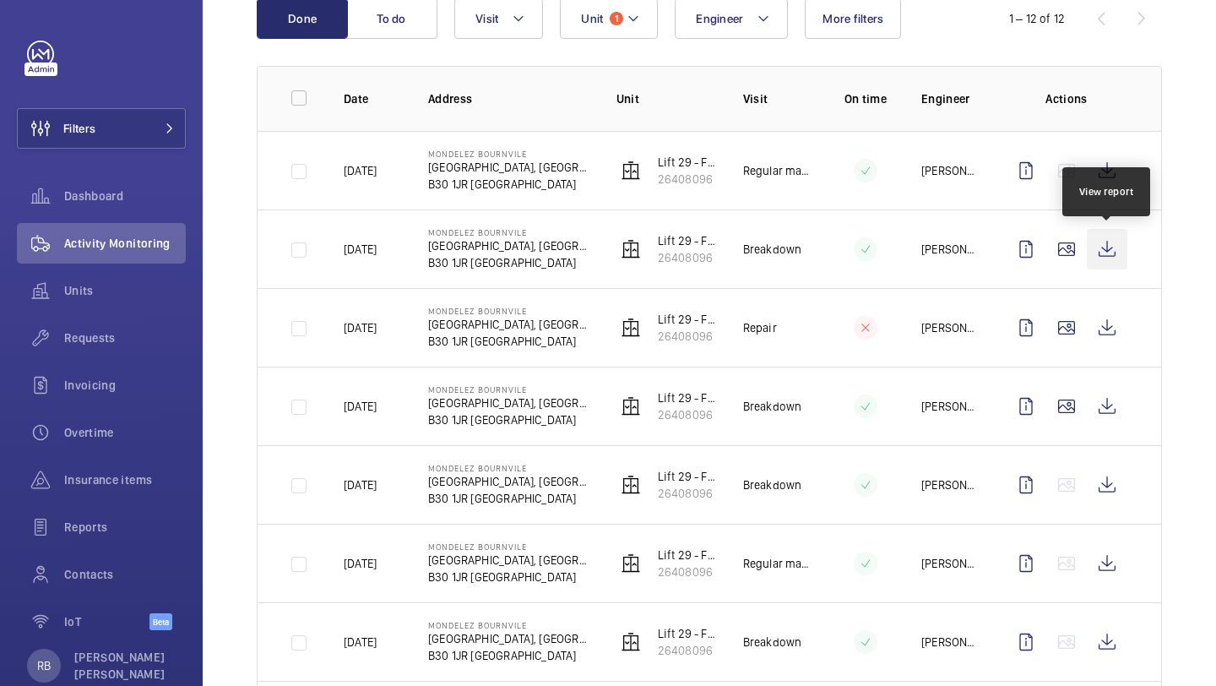
click at [1107, 258] on wm-front-icon-button at bounding box center [1107, 249] width 41 height 41
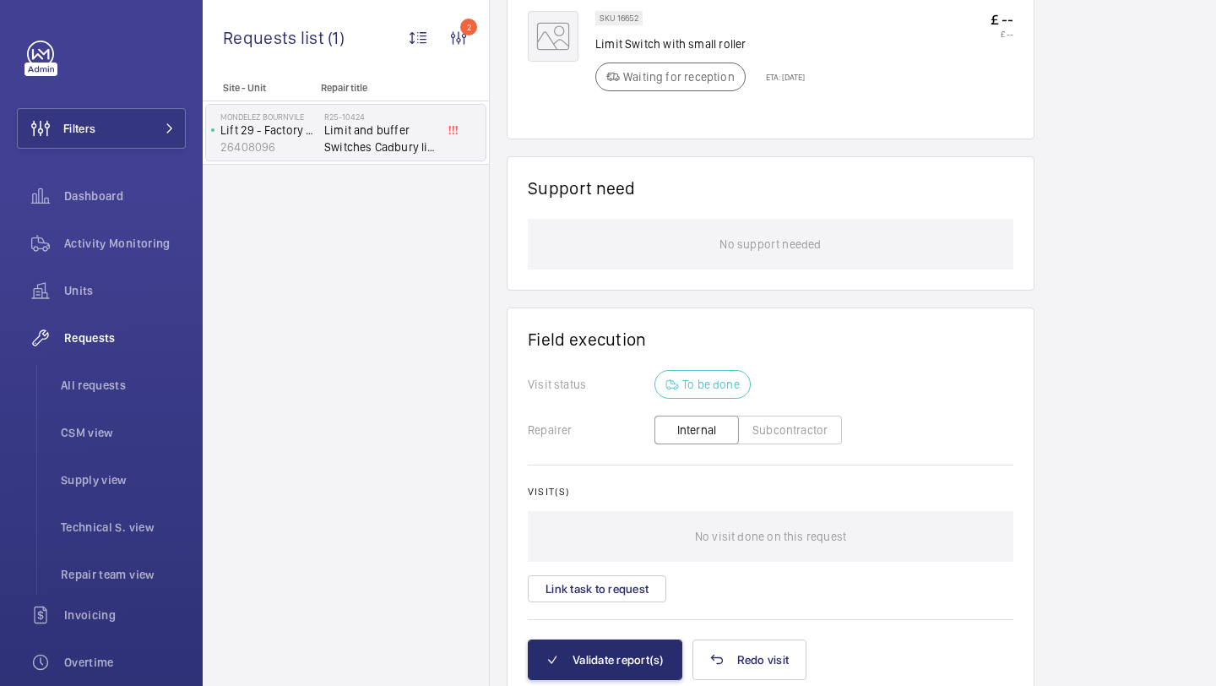
scroll to position [1421, 0]
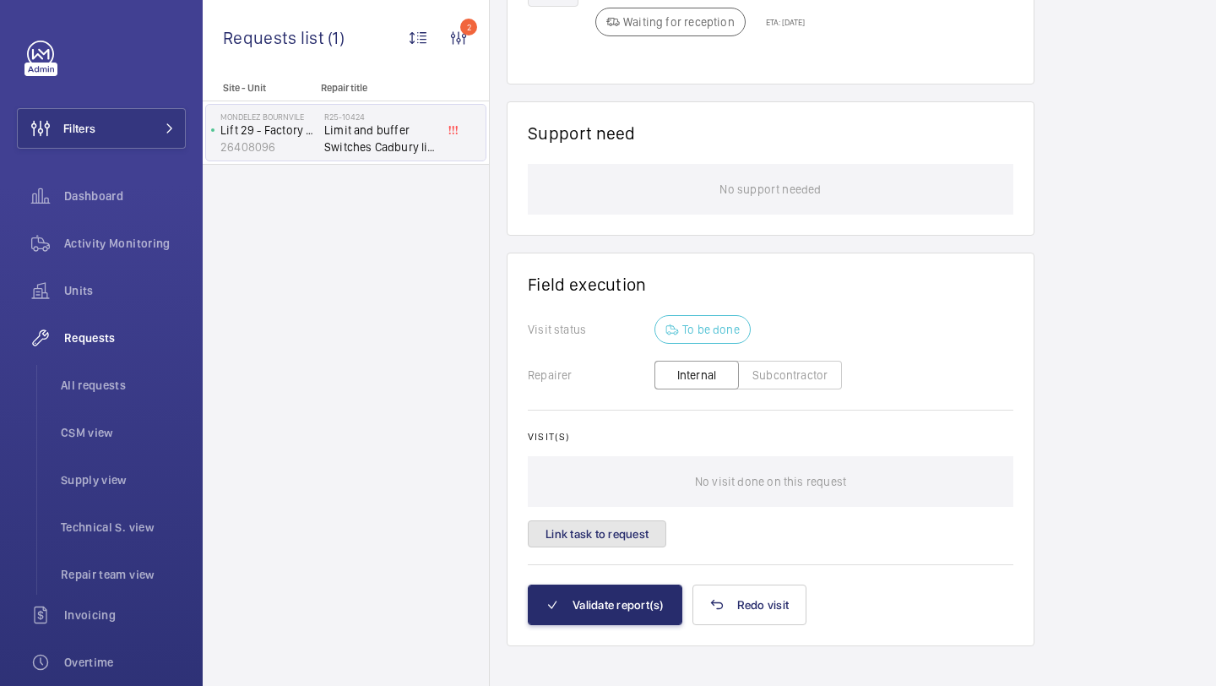
click at [613, 520] on button "Link task to request" at bounding box center [597, 533] width 139 height 27
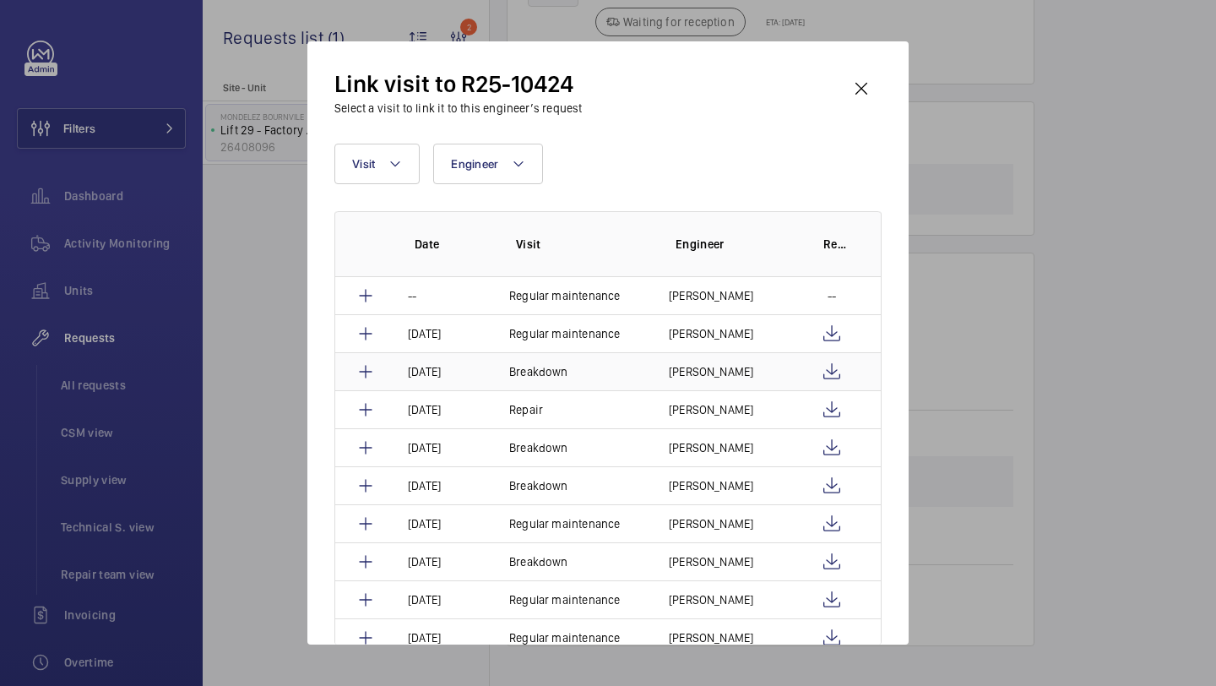
click at [767, 369] on td "Clifford Preston" at bounding box center [723, 371] width 148 height 38
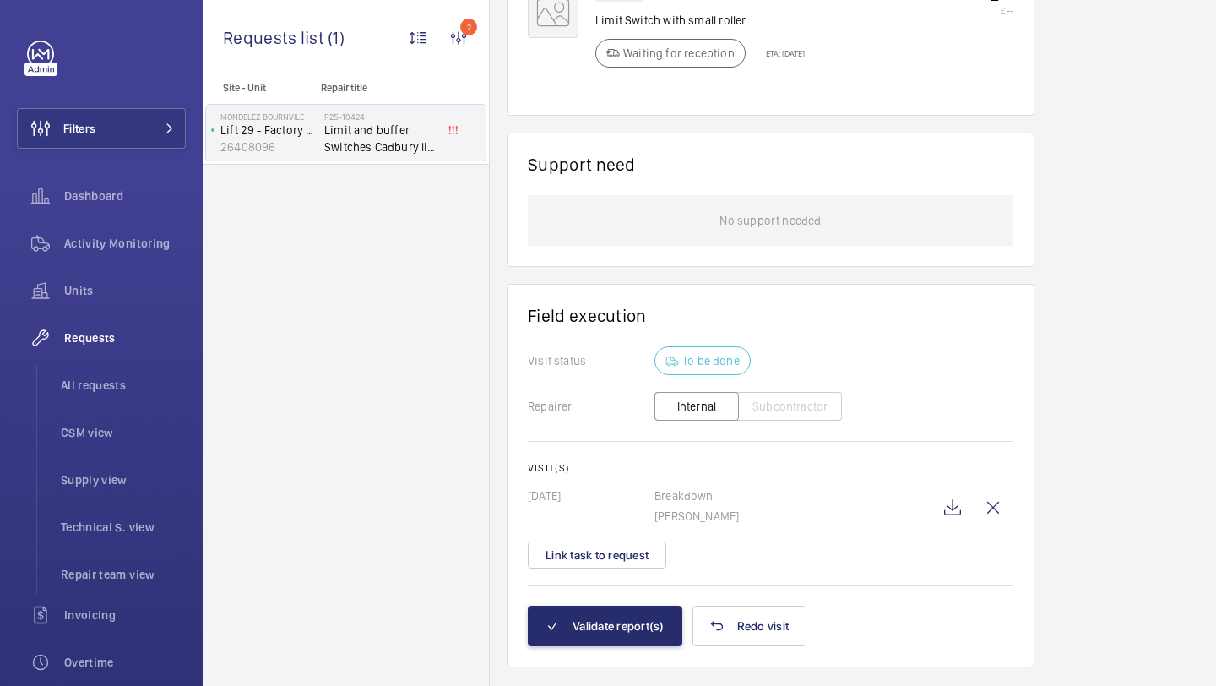
scroll to position [1428, 0]
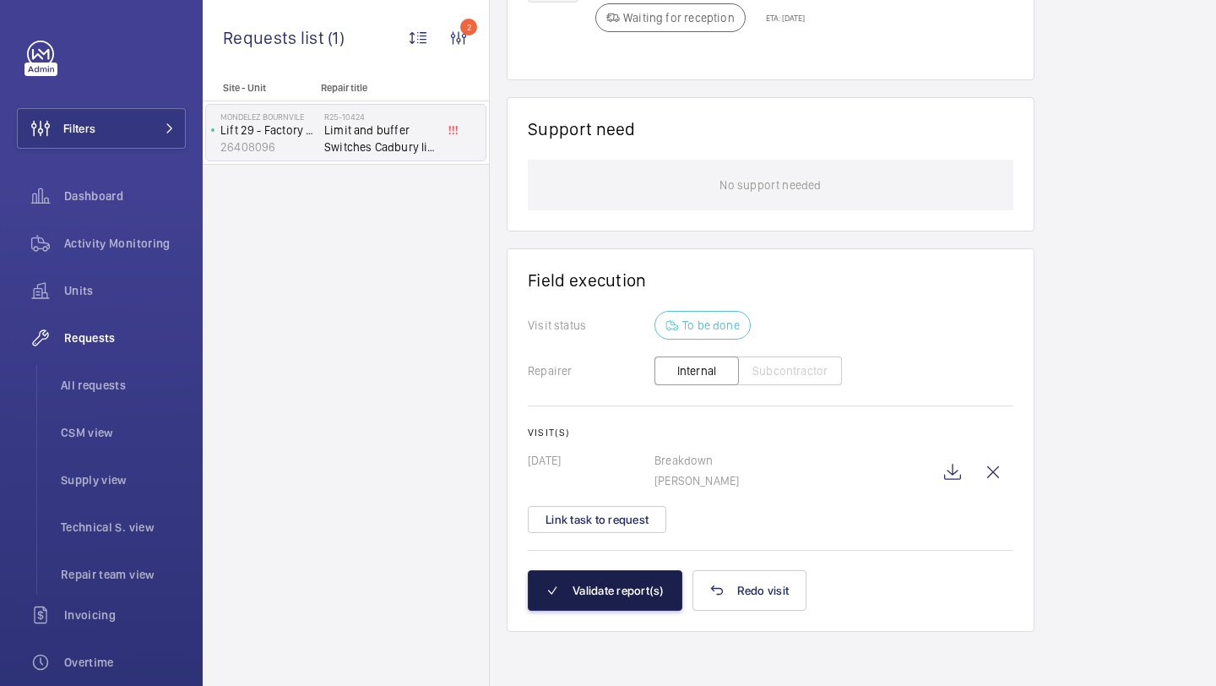
click at [629, 595] on button "Validate report(s)" at bounding box center [605, 590] width 155 height 41
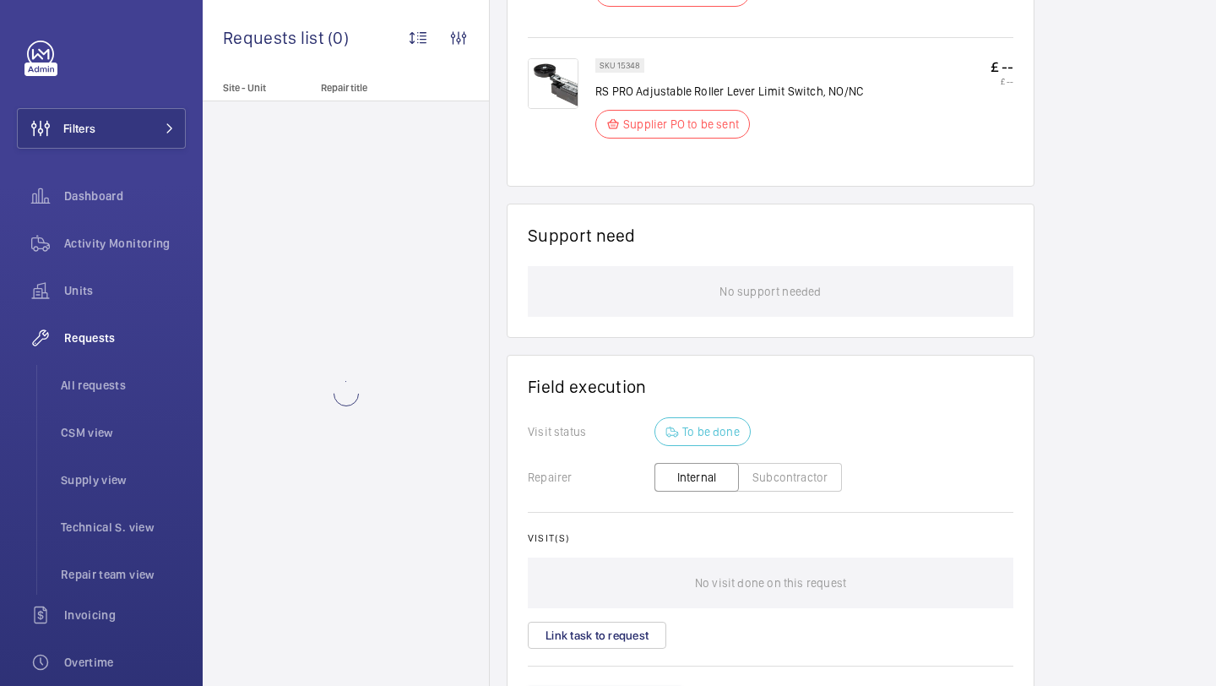
scroll to position [1531, 0]
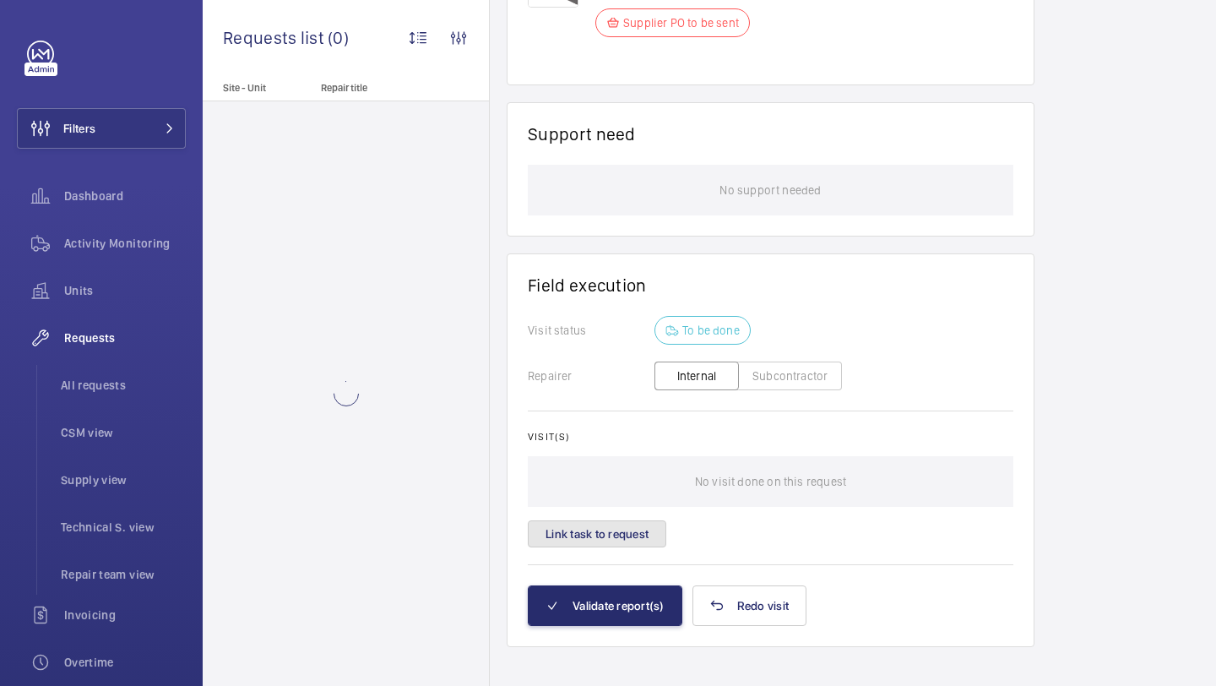
click at [606, 530] on button "Link task to request" at bounding box center [597, 533] width 139 height 27
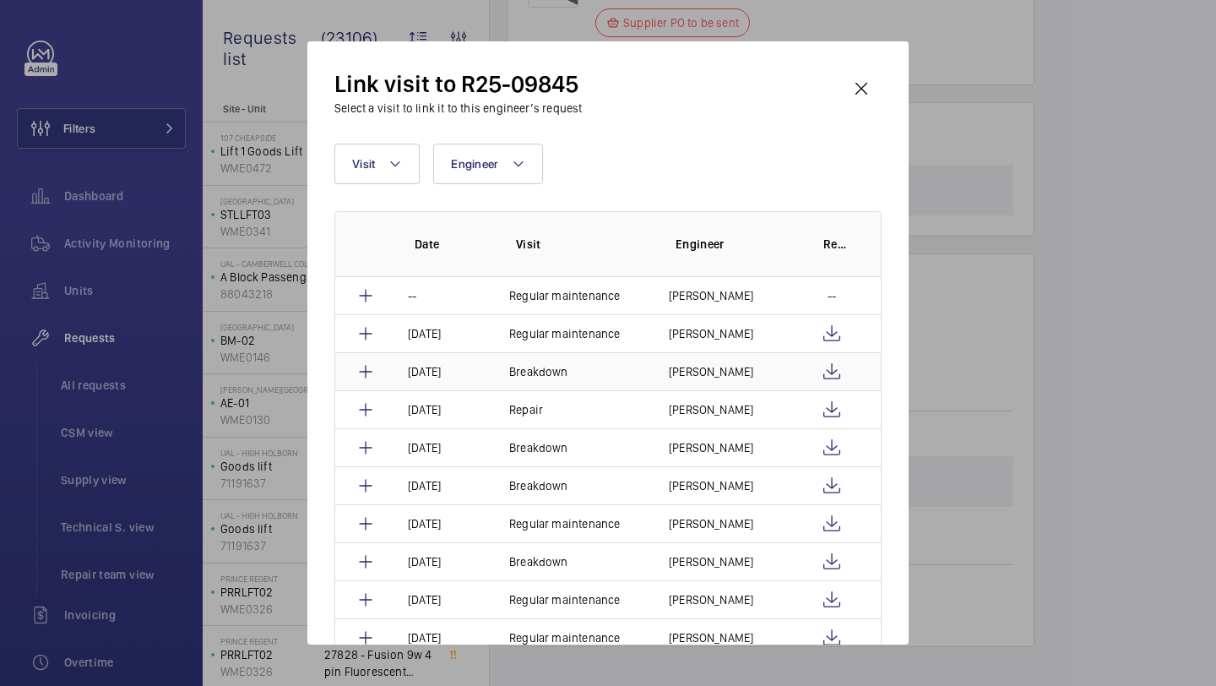
click at [677, 373] on p "[PERSON_NAME]" at bounding box center [711, 371] width 84 height 17
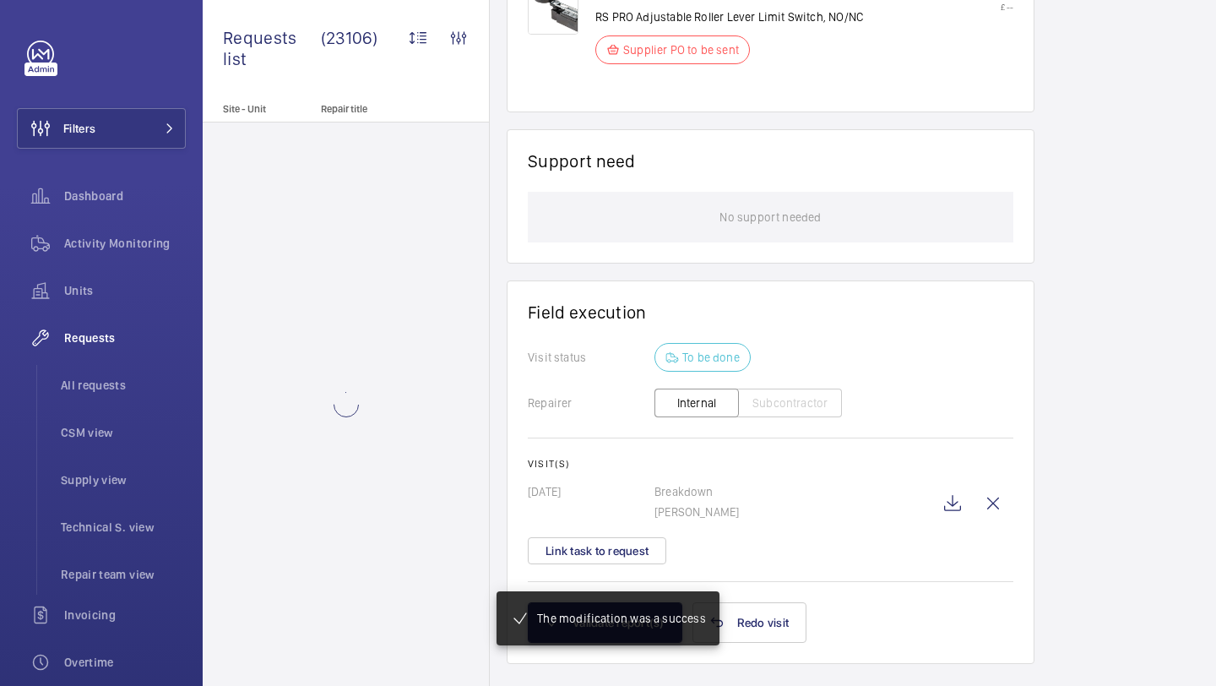
scroll to position [1589, 0]
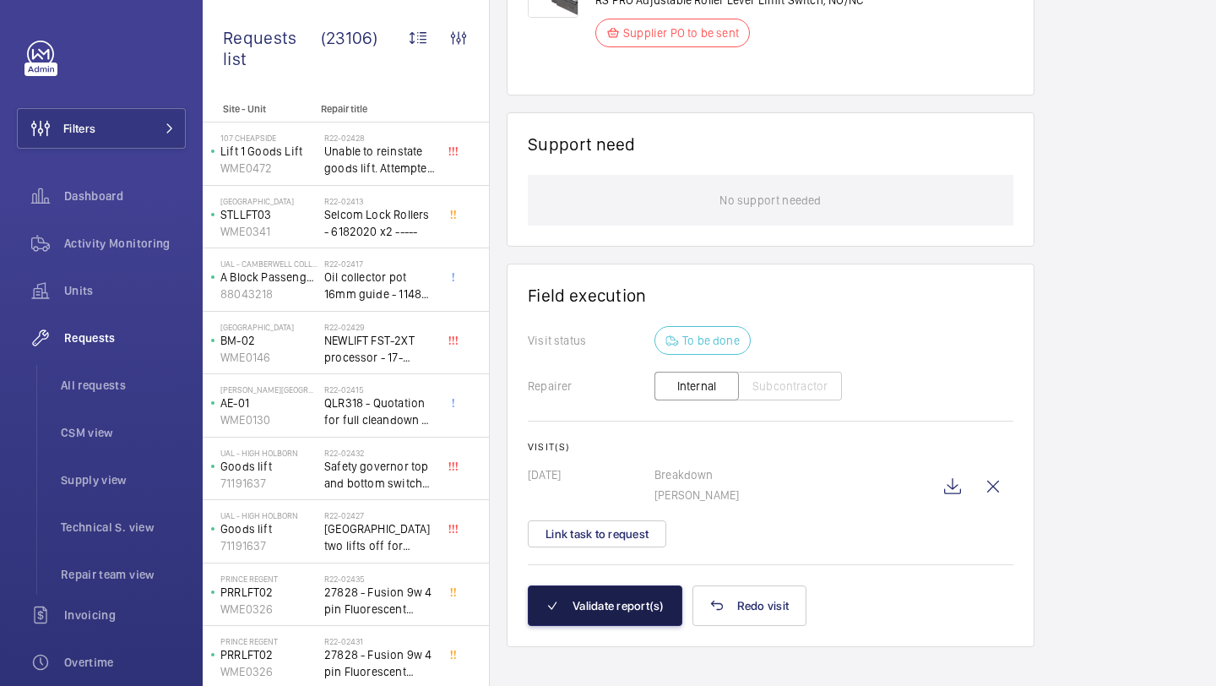
click at [612, 593] on button "Validate report(s)" at bounding box center [605, 605] width 155 height 41
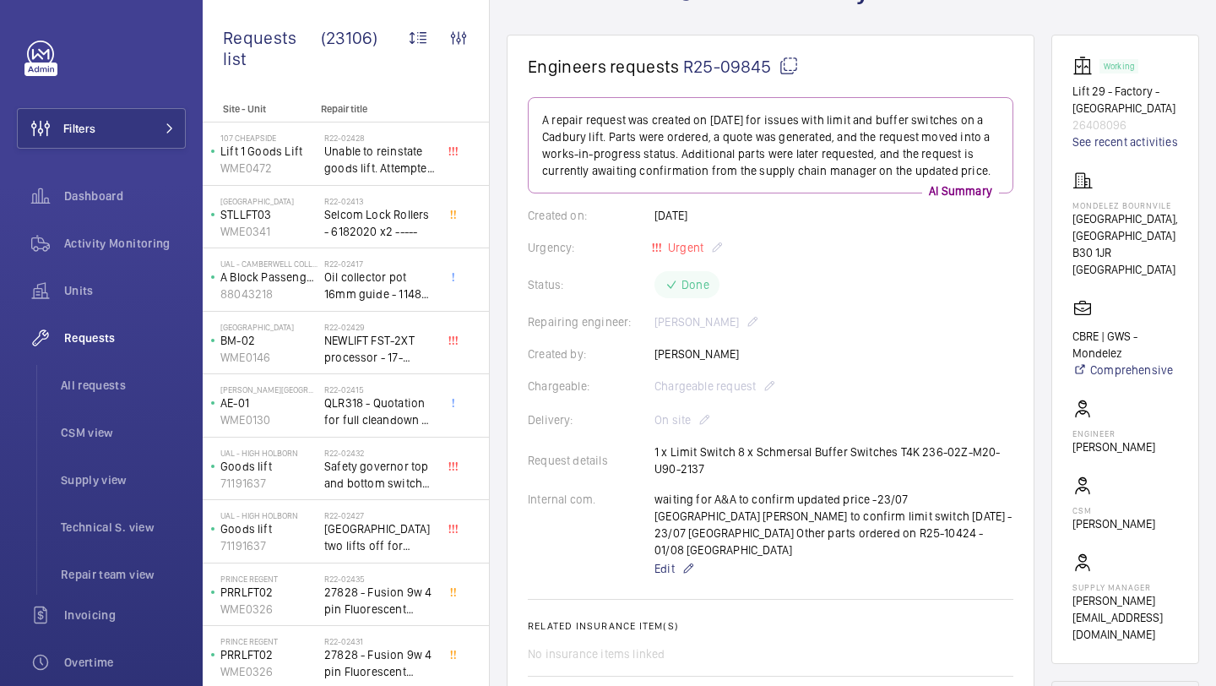
scroll to position [0, 0]
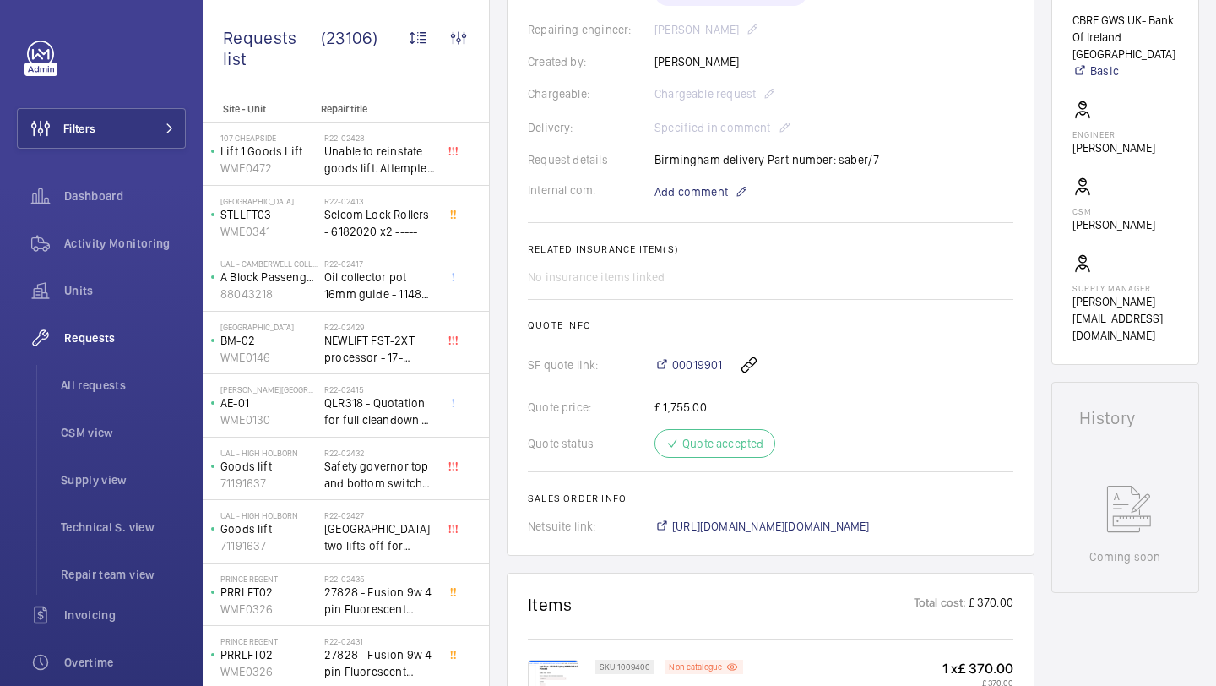
scroll to position [858, 0]
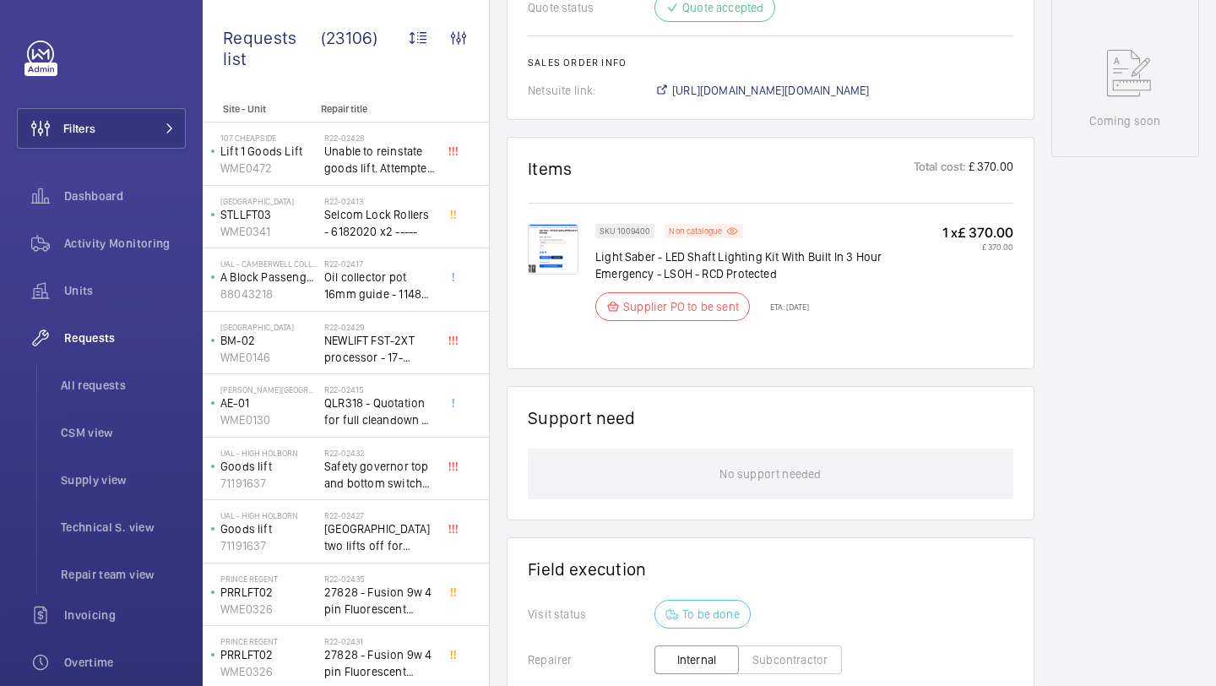
click at [698, 307] on p "Supplier PO to be sent" at bounding box center [681, 306] width 116 height 17
click at [727, 307] on p "Supplier PO to be sent" at bounding box center [681, 306] width 116 height 17
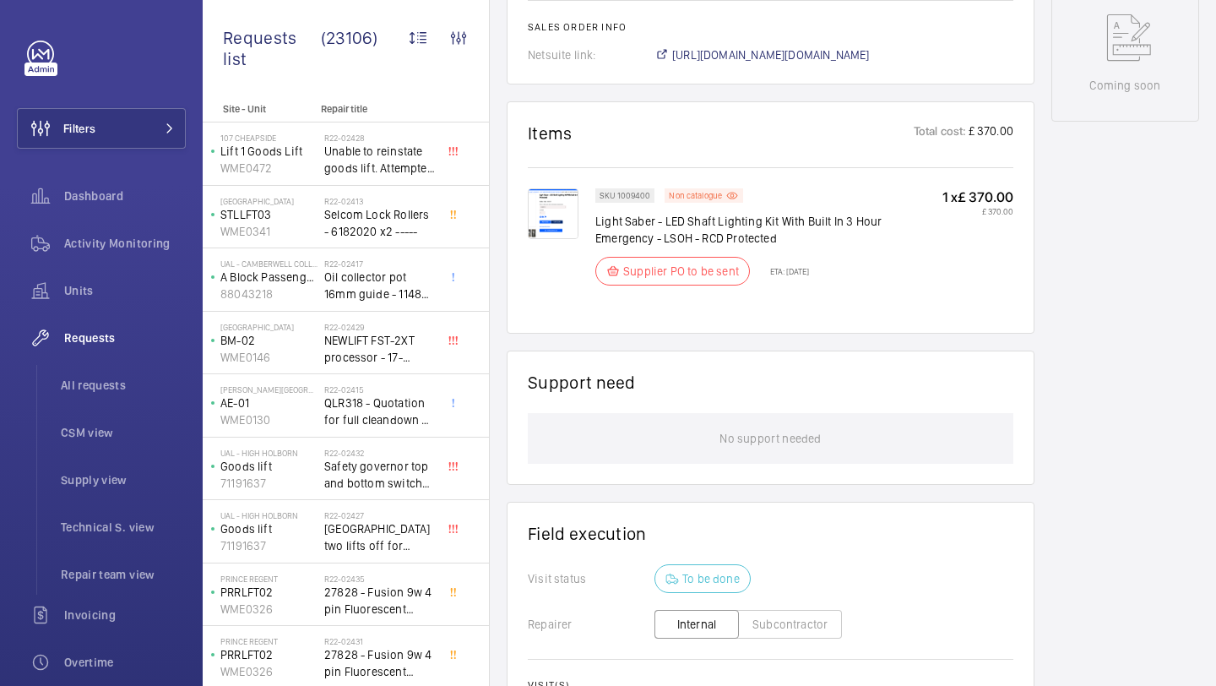
scroll to position [1159, 0]
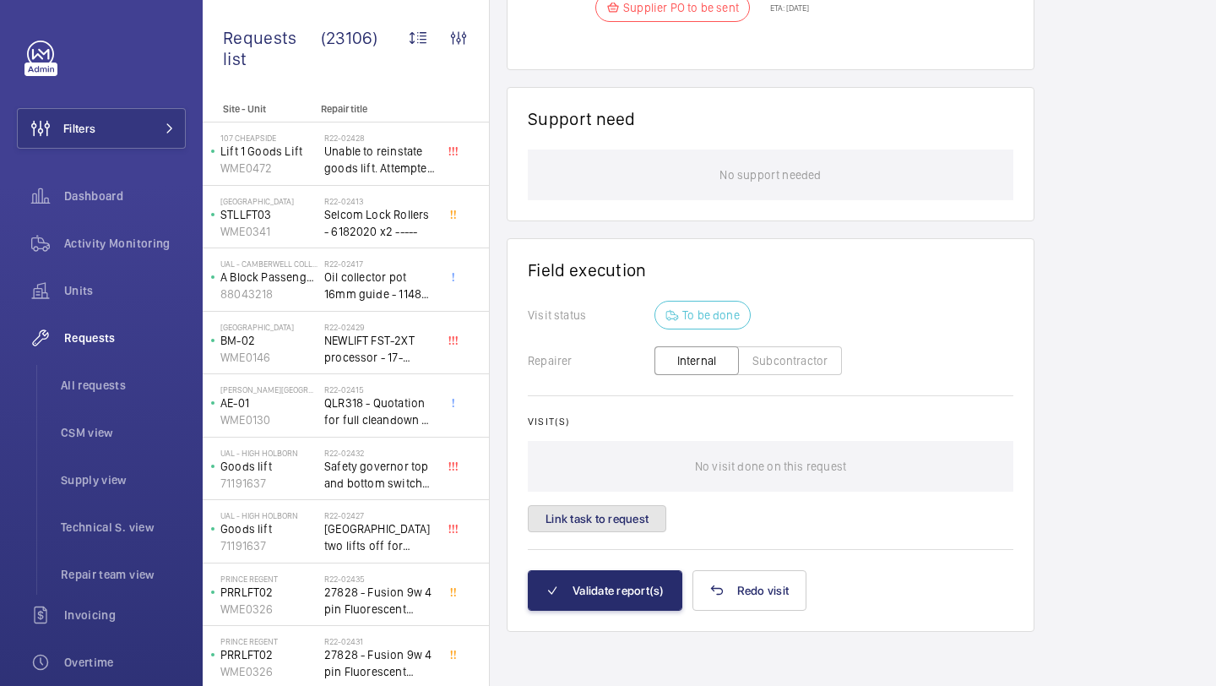
click at [617, 516] on button "Link task to request" at bounding box center [597, 518] width 139 height 27
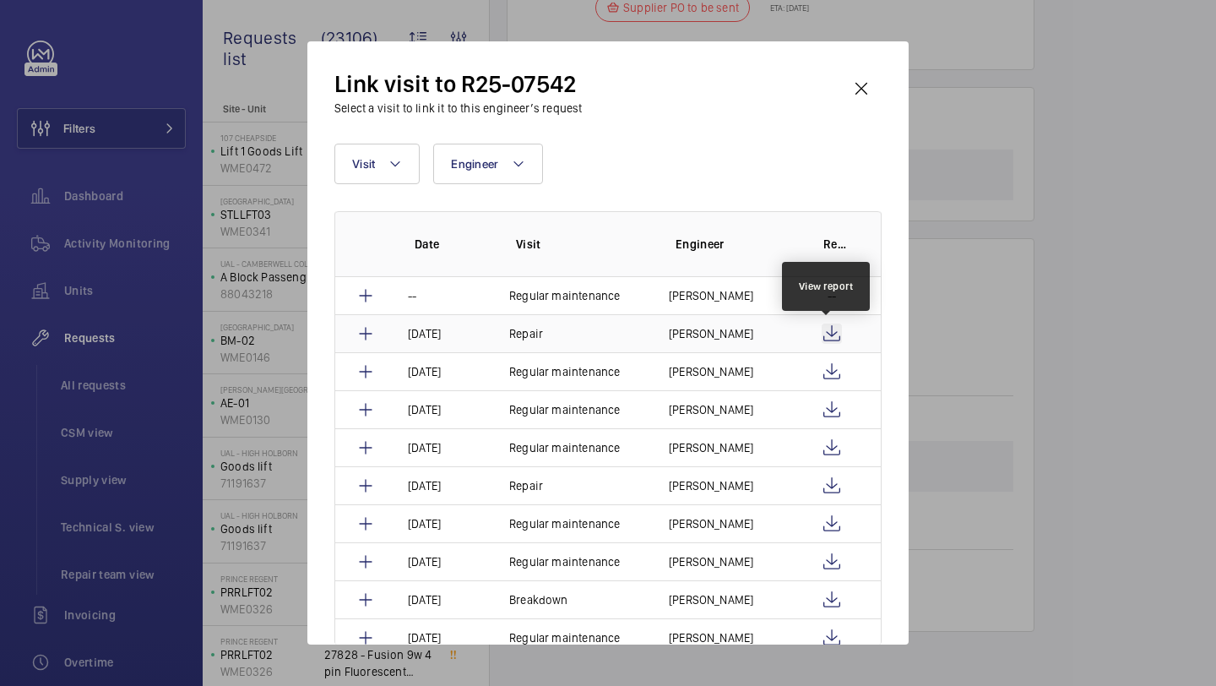
click at [830, 329] on wm-front-icon-button at bounding box center [832, 334] width 20 height 20
click at [860, 96] on wm-front-icon-button at bounding box center [861, 88] width 41 height 41
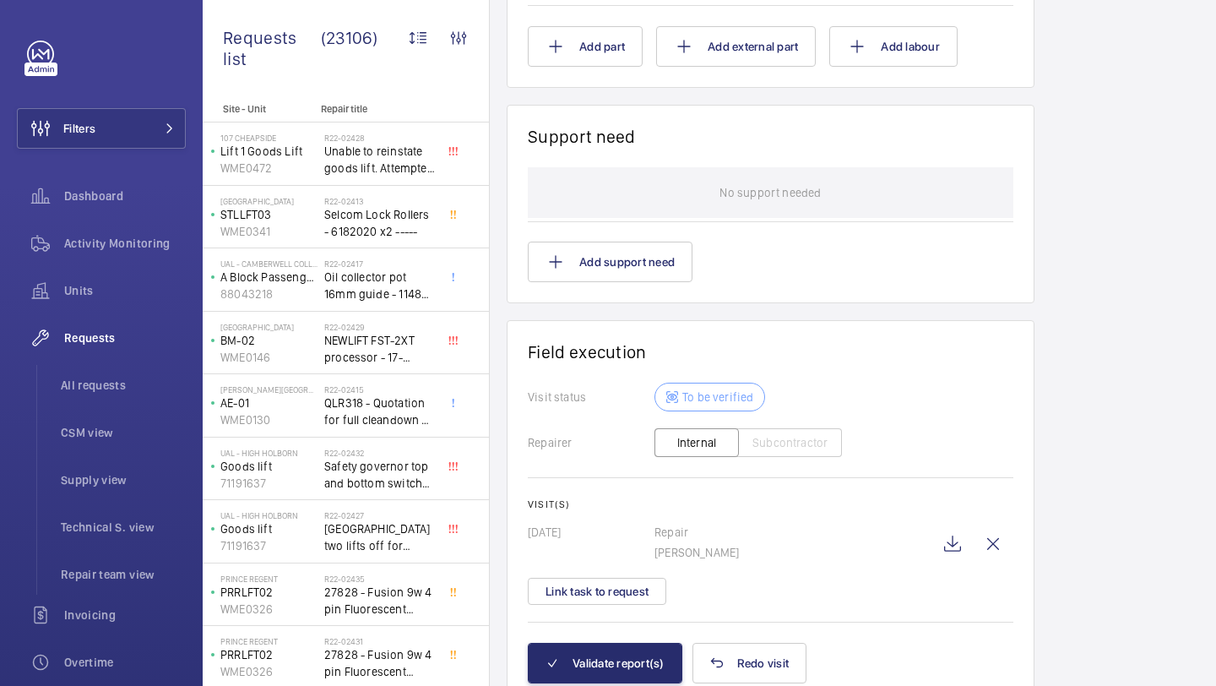
scroll to position [1655, 0]
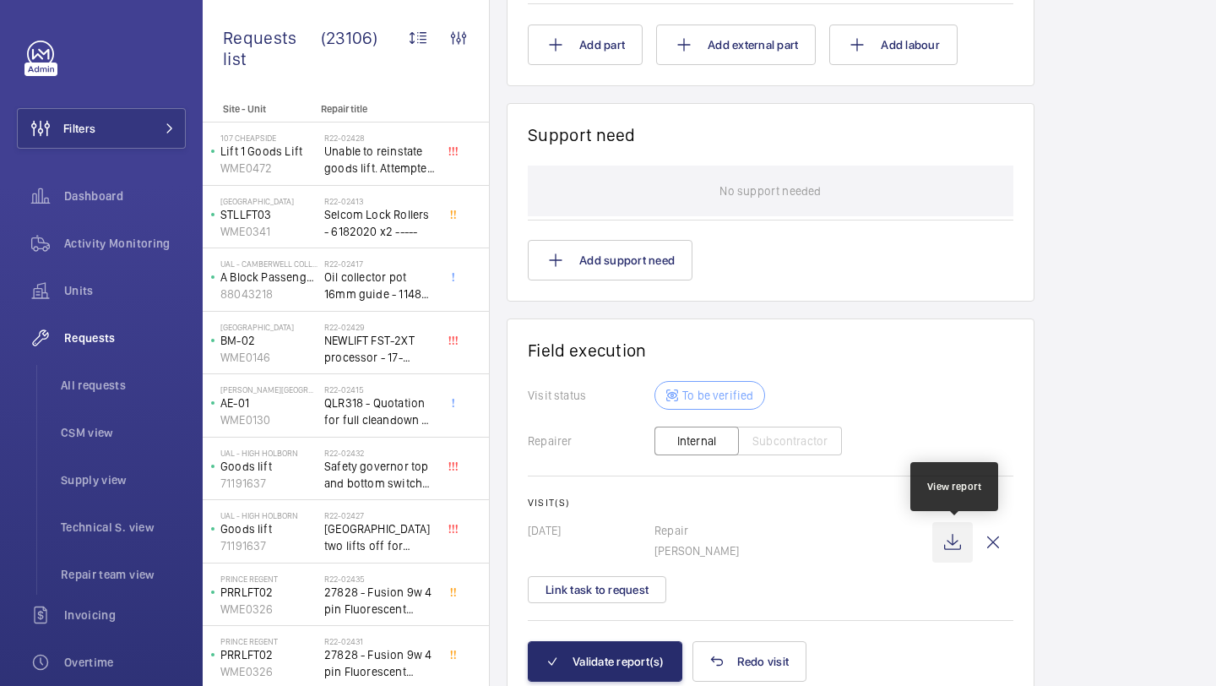
click at [953, 543] on wm-front-icon-button at bounding box center [953, 542] width 41 height 41
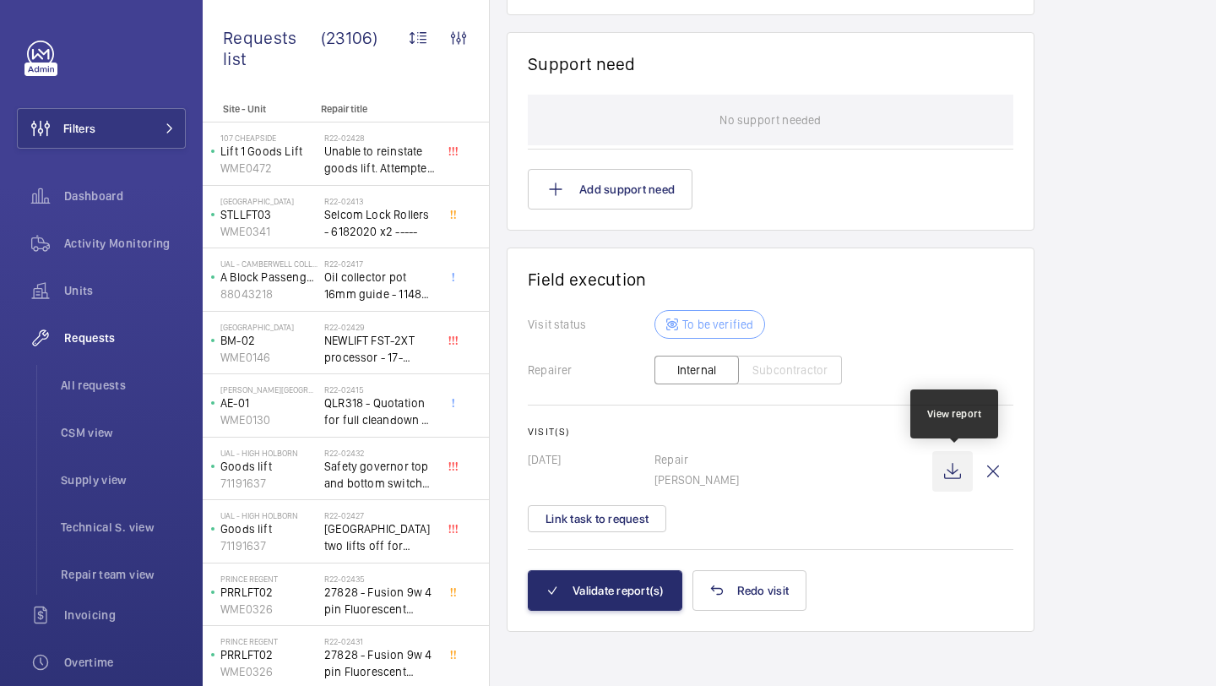
click at [962, 476] on wm-front-icon-button at bounding box center [953, 471] width 41 height 41
click at [572, 611] on wm-front-card "Field execution Visit status To be verified Repairer Internal Subcontractor Vis…" at bounding box center [771, 438] width 528 height 383
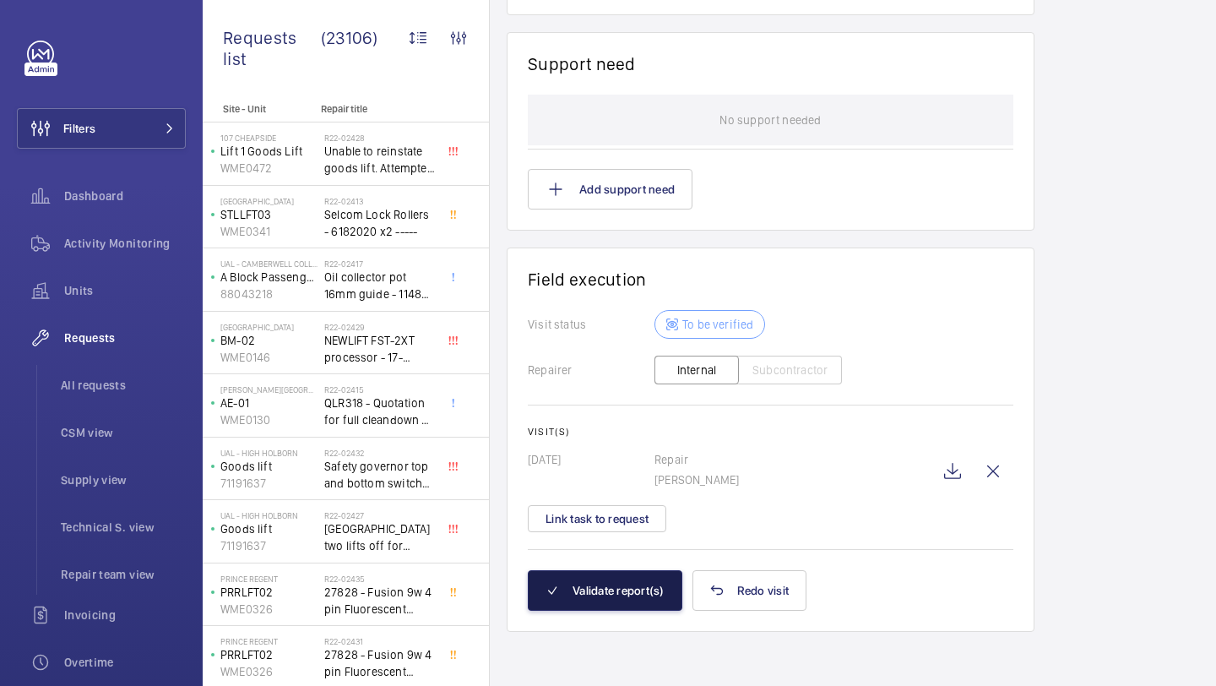
click at [589, 579] on button "Validate report(s)" at bounding box center [605, 590] width 155 height 41
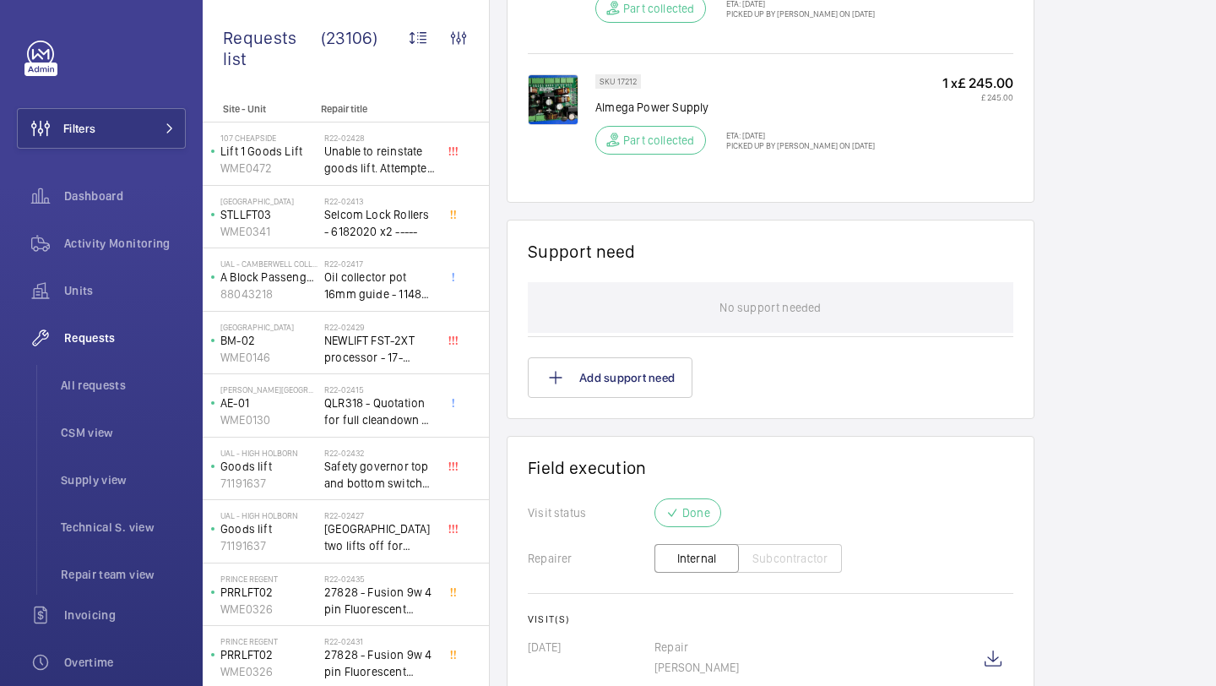
scroll to position [0, 0]
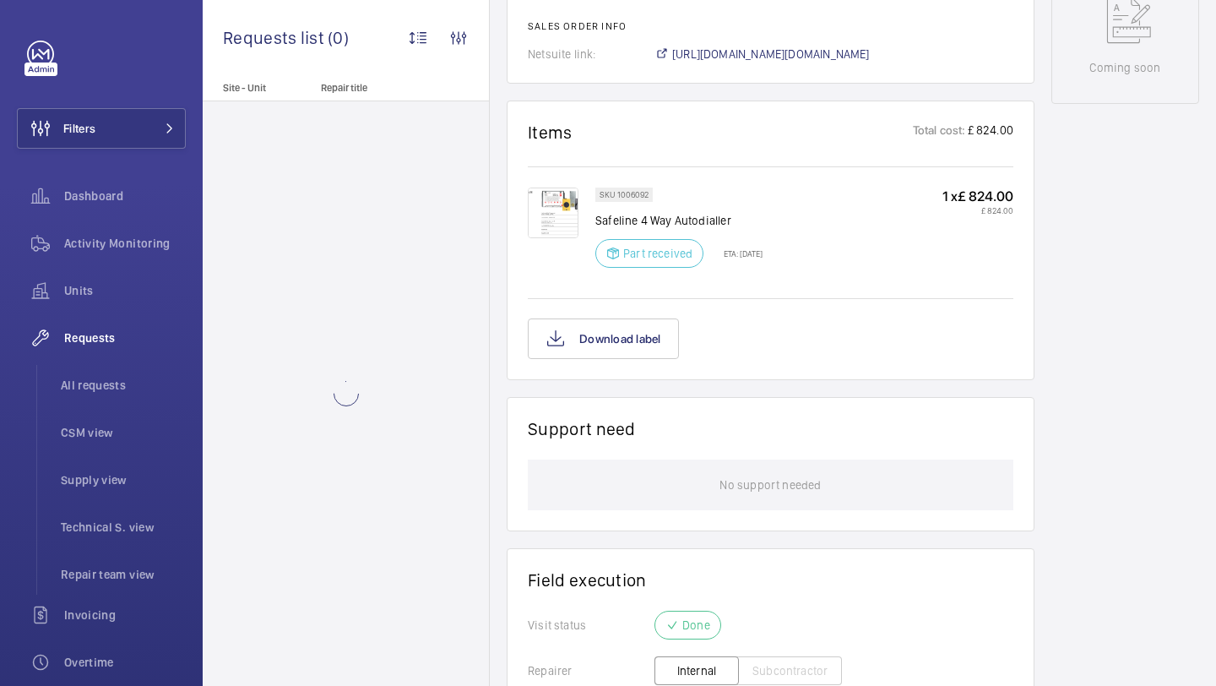
scroll to position [1133, 0]
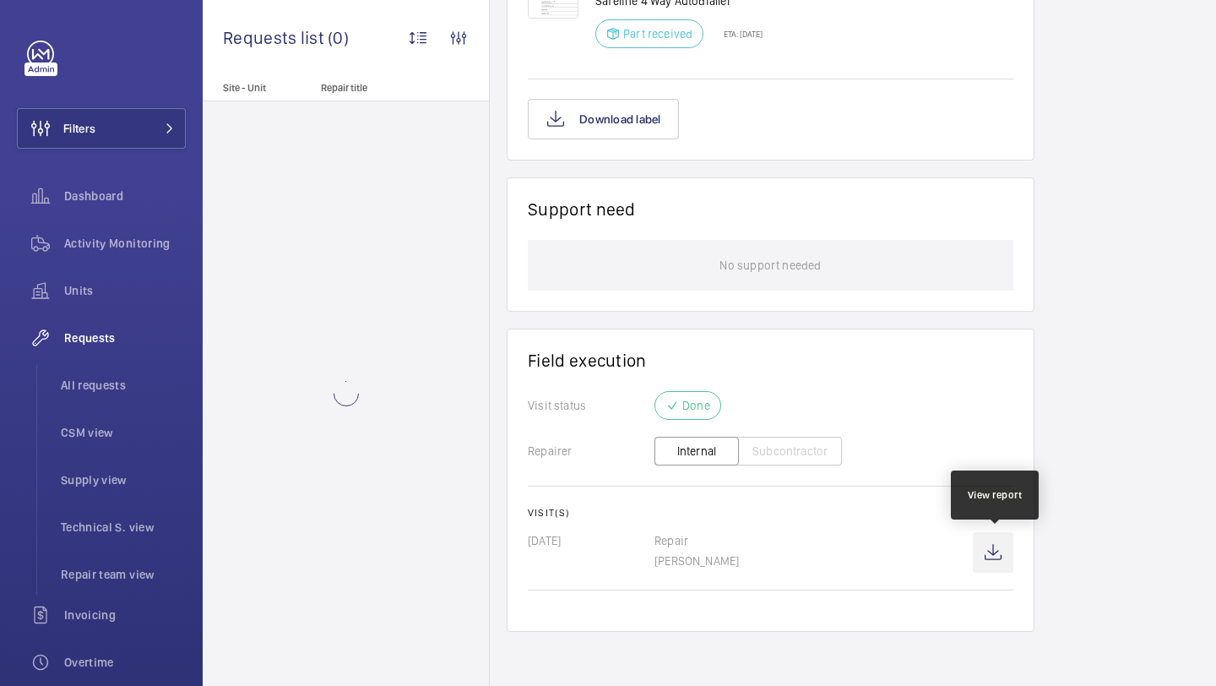
click at [995, 550] on wm-front-icon-button at bounding box center [993, 552] width 41 height 41
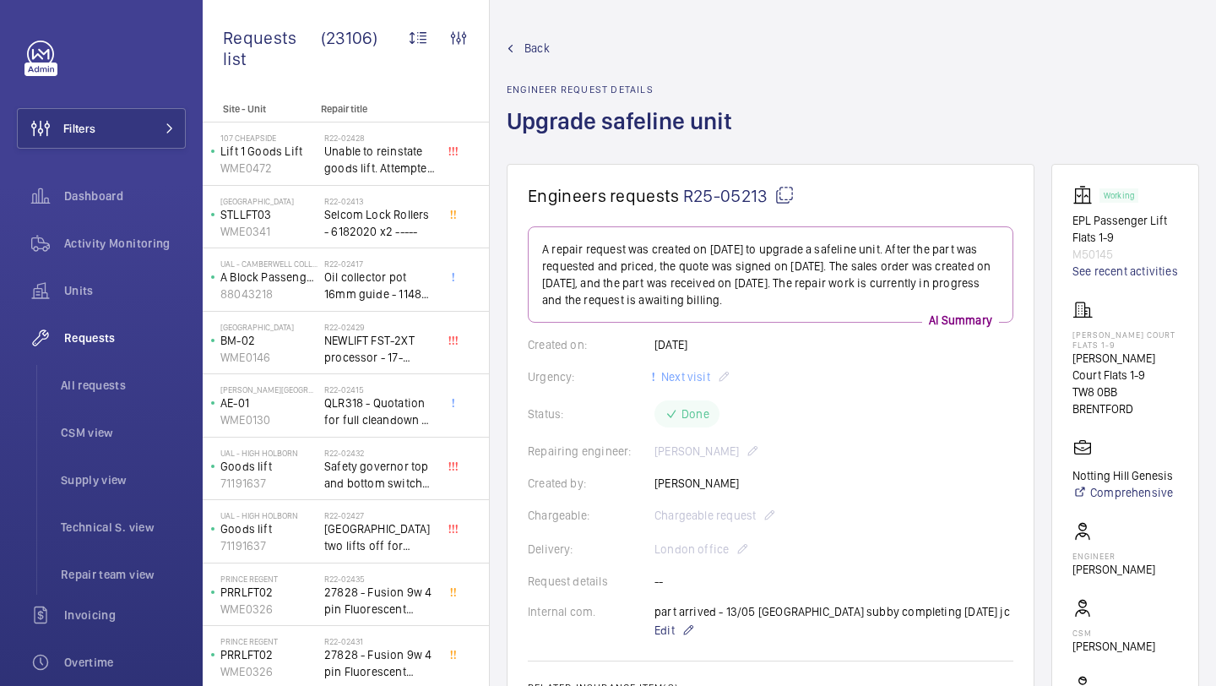
scroll to position [4, 0]
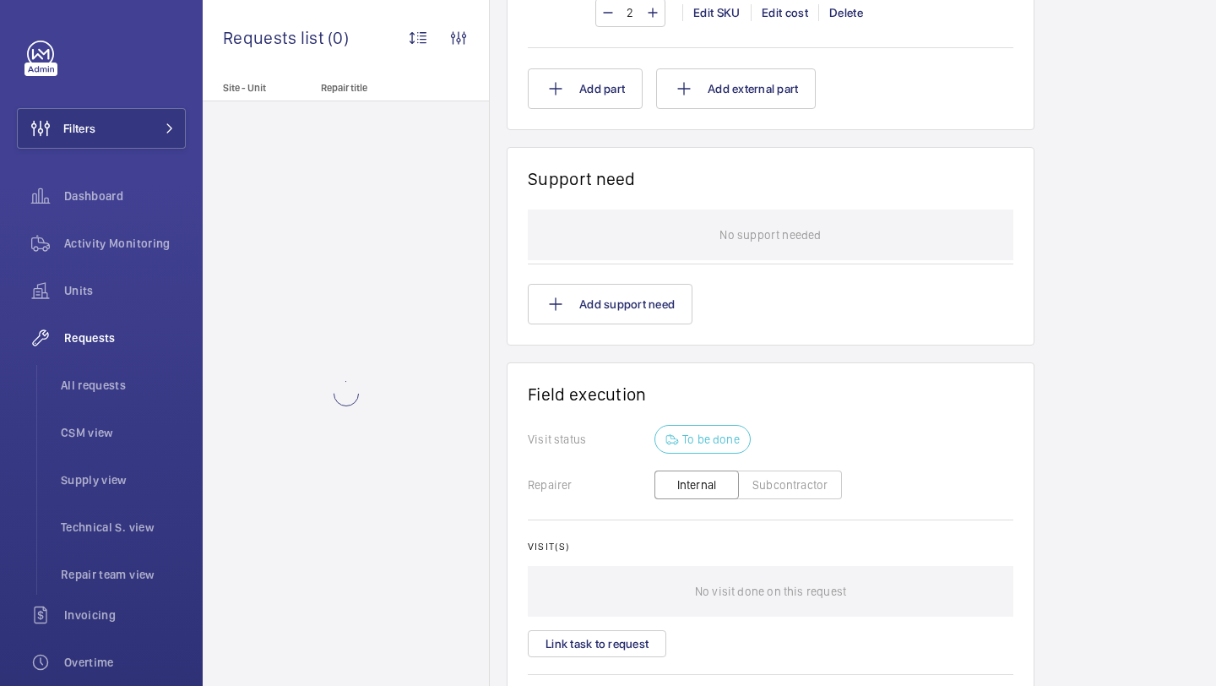
scroll to position [1645, 0]
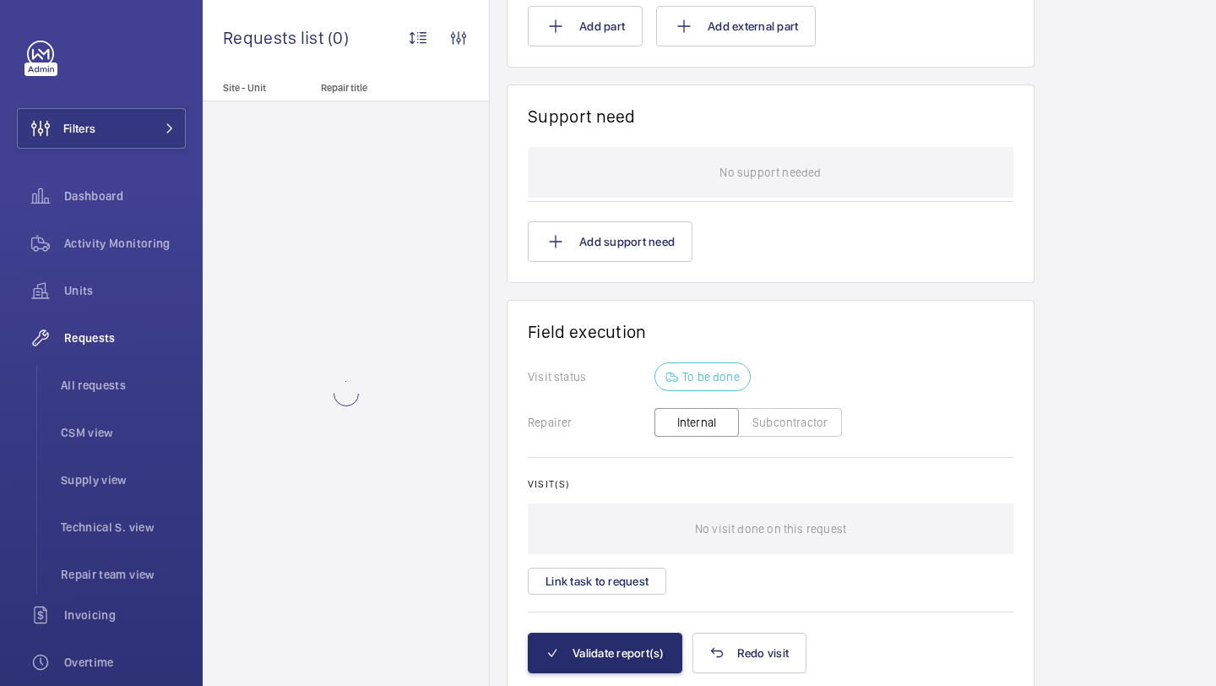
click at [606, 558] on div "Visit(s) No visit done on this request Link task to request" at bounding box center [771, 536] width 486 height 117
click at [601, 585] on button "Link task to request" at bounding box center [597, 581] width 139 height 27
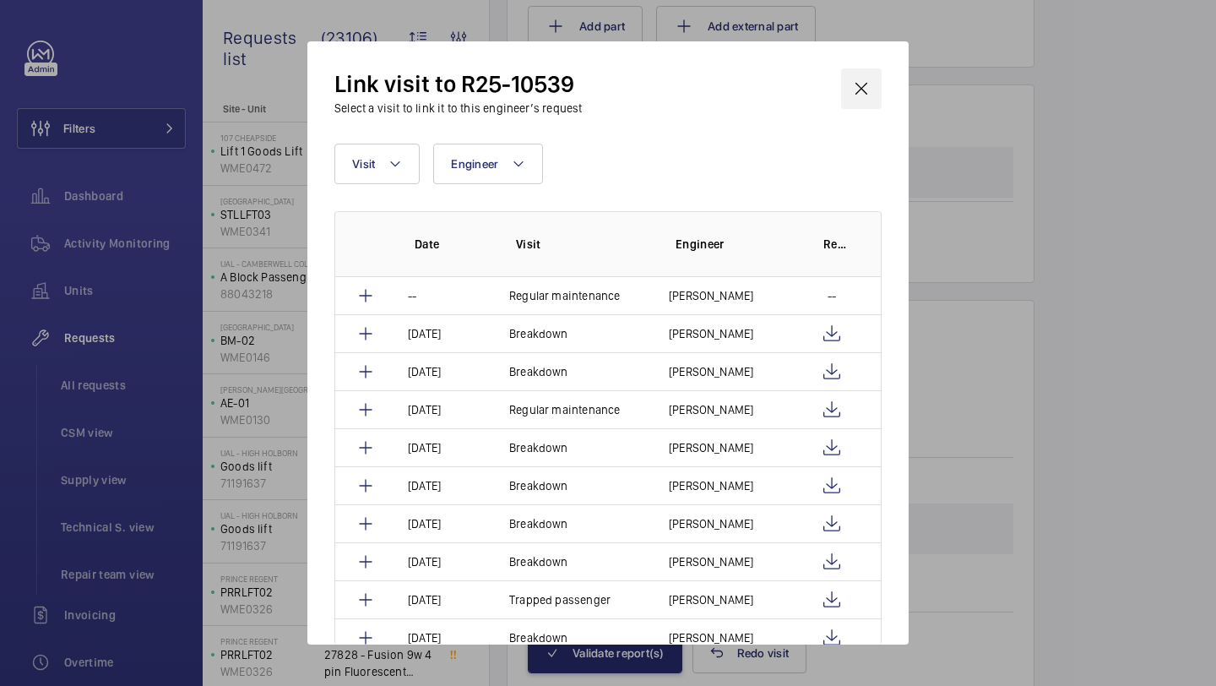
click at [866, 101] on wm-front-icon-button at bounding box center [861, 88] width 41 height 41
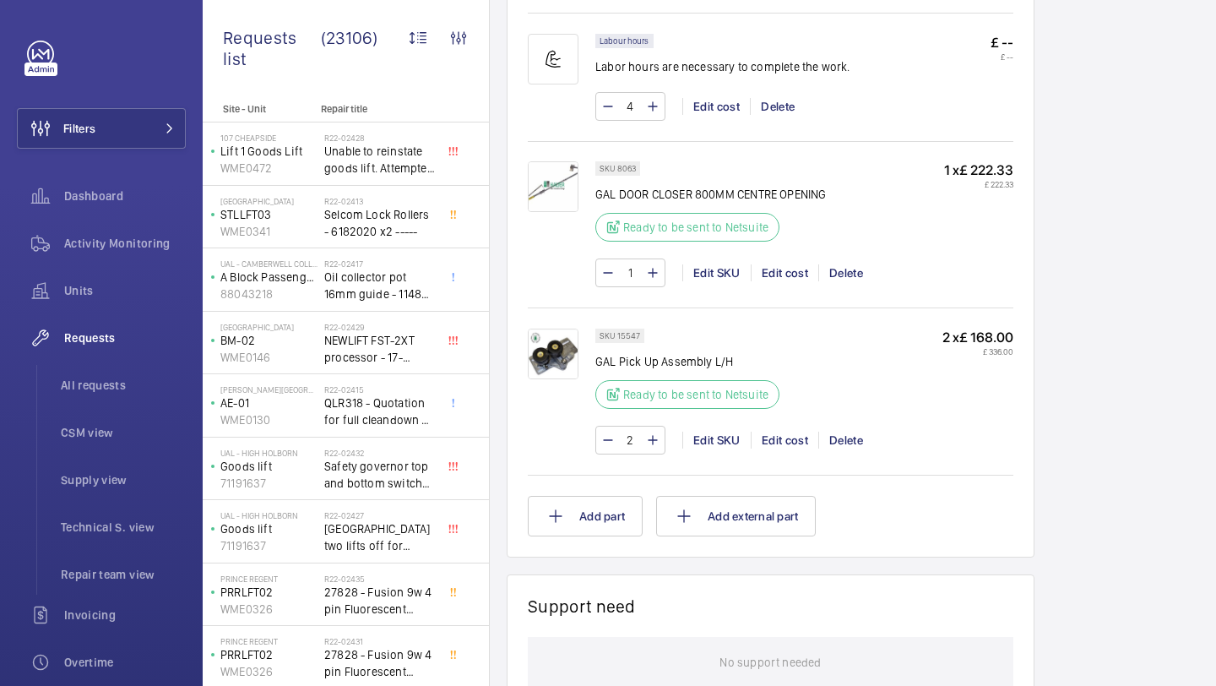
scroll to position [1154, 0]
